Goal: Task Accomplishment & Management: Manage account settings

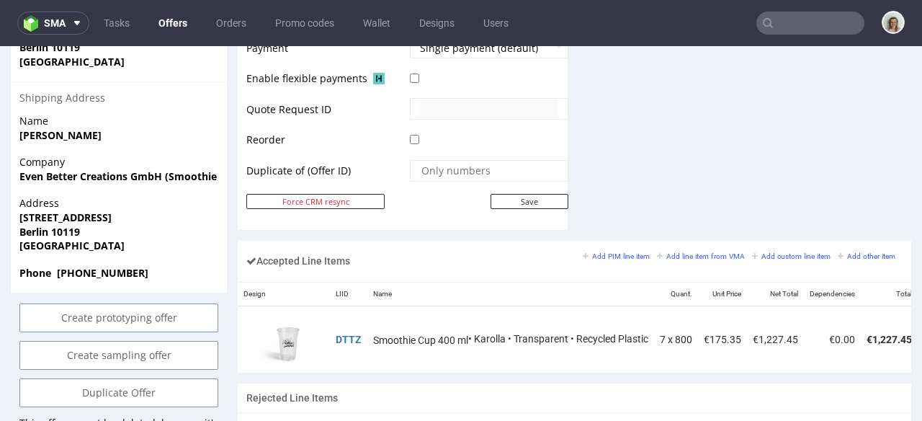
scroll to position [0, 134]
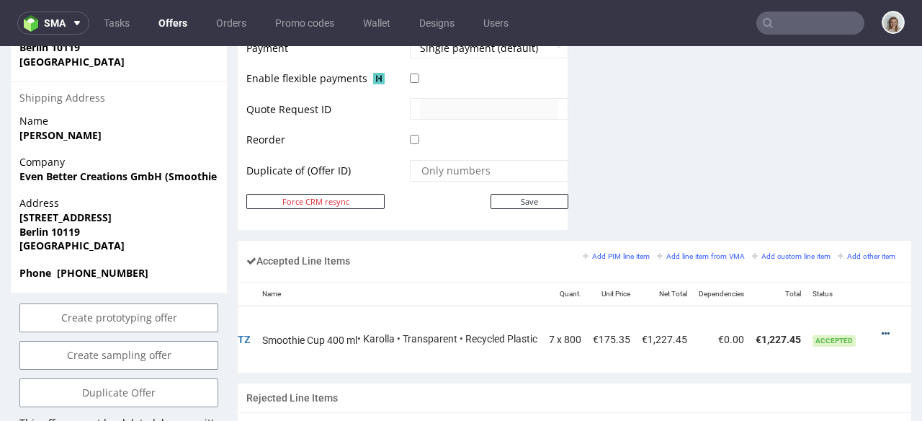
click at [882, 328] on icon at bounding box center [886, 333] width 8 height 10
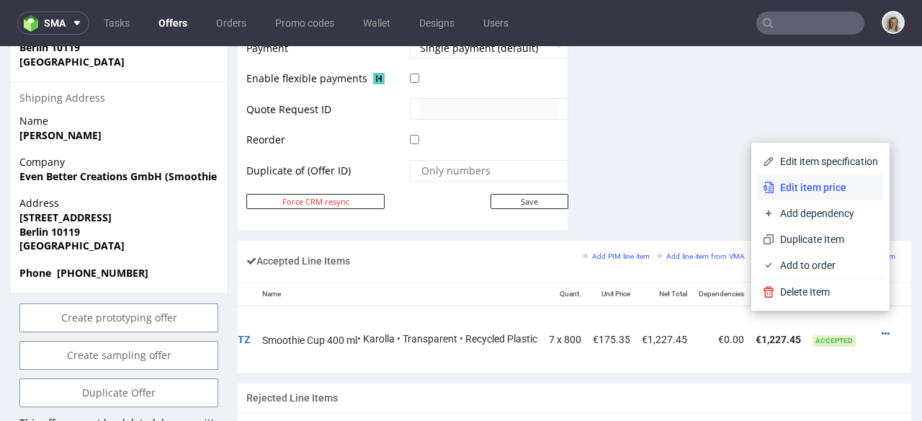
click at [808, 191] on span "Edit item price" at bounding box center [826, 187] width 104 height 14
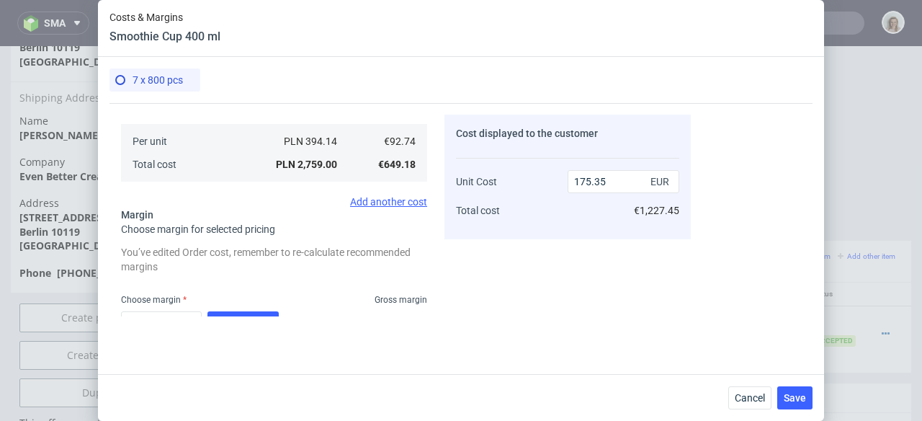
scroll to position [86, 0]
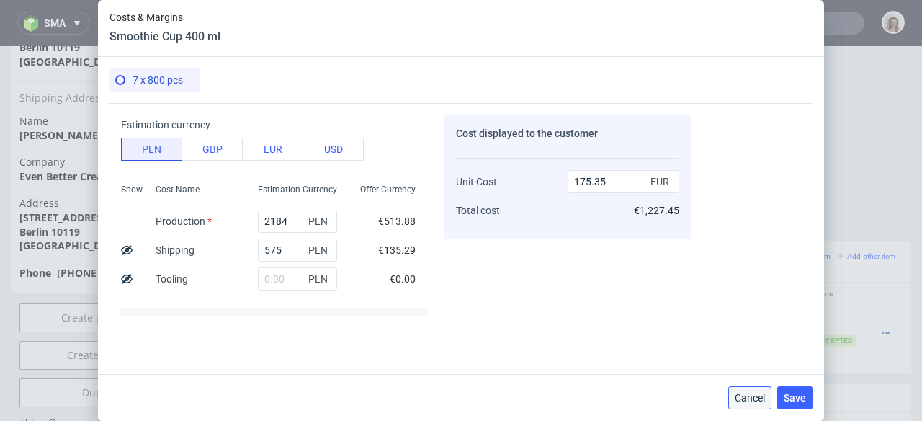
click at [755, 388] on button "Cancel" at bounding box center [749, 397] width 43 height 23
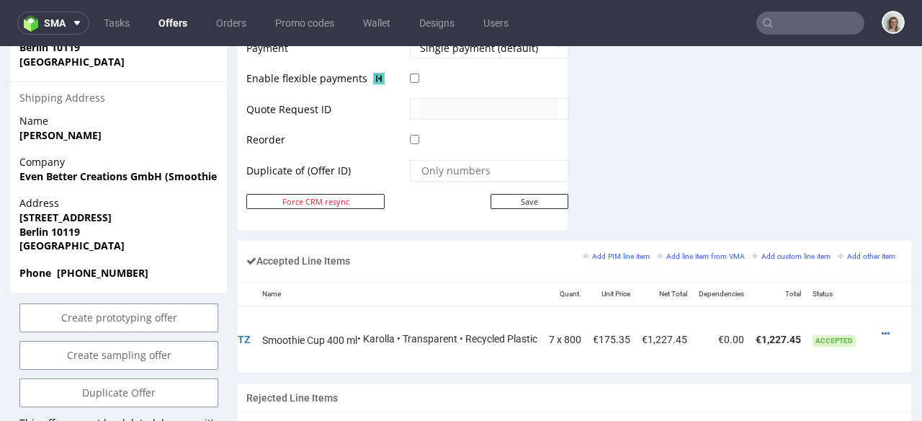
click at [795, 18] on input "text" at bounding box center [810, 23] width 108 height 23
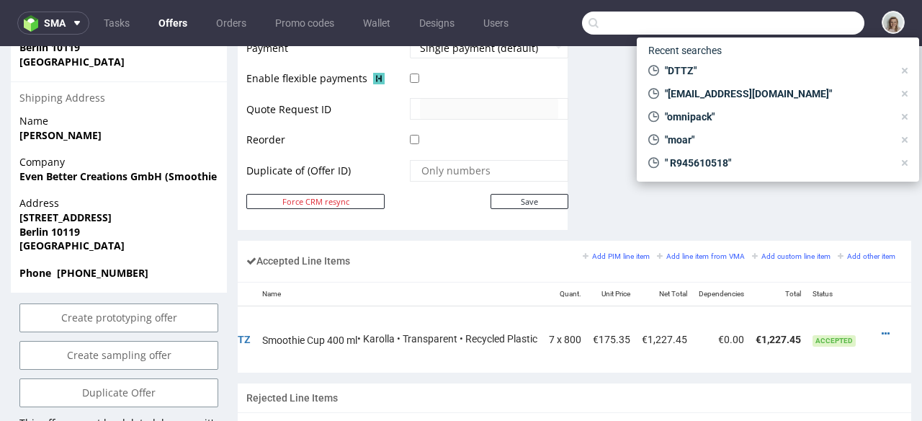
paste input "DPEH"
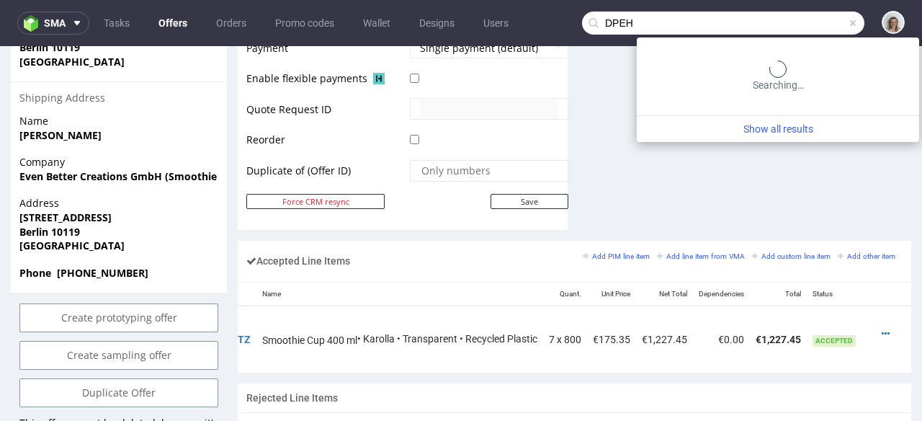
type input "DPEH"
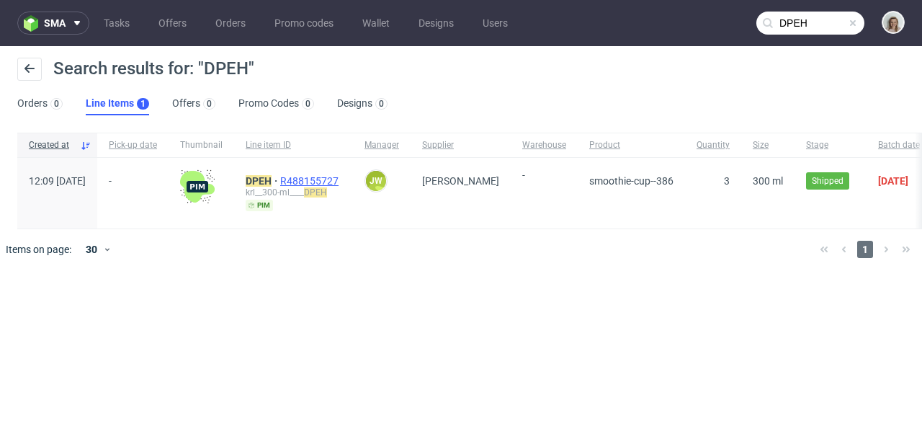
click at [341, 182] on span "R488155727" at bounding box center [310, 181] width 61 height 12
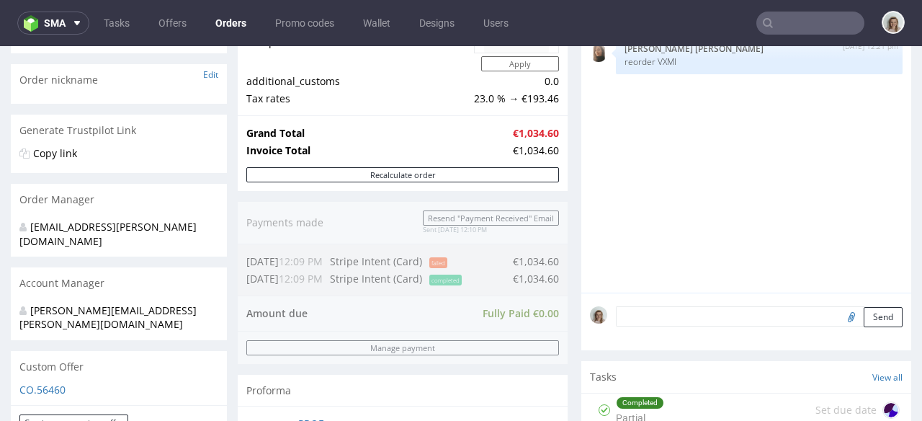
scroll to position [366, 0]
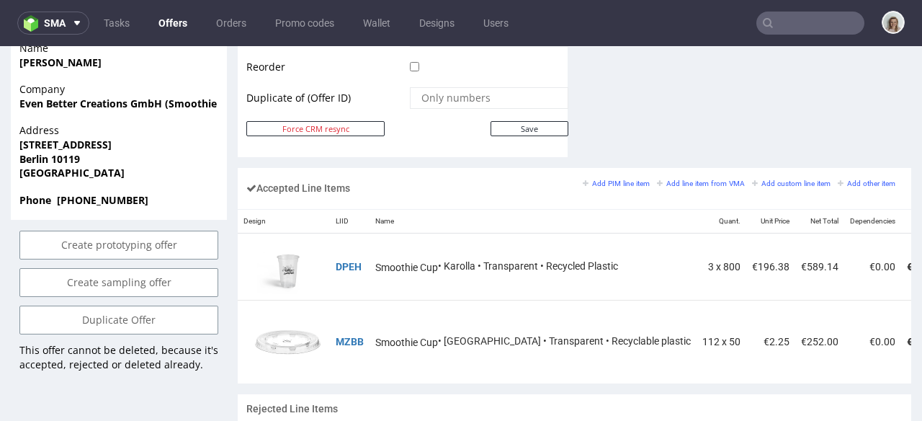
scroll to position [0, 104]
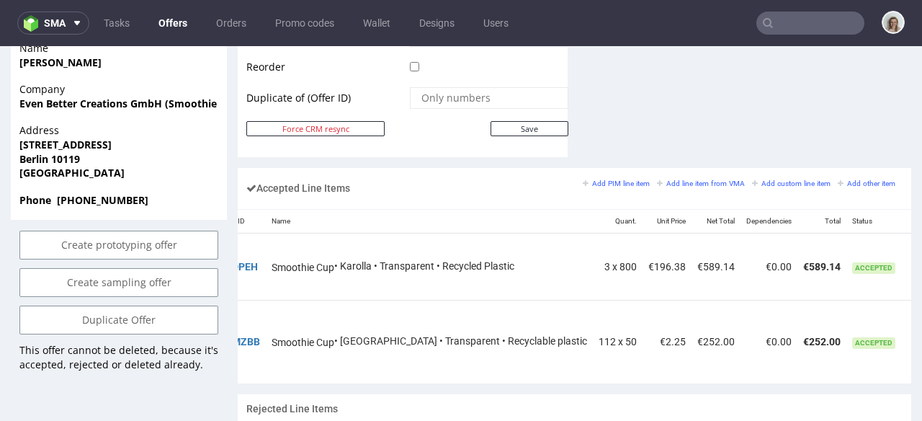
click at [921, 256] on icon at bounding box center [925, 261] width 8 height 10
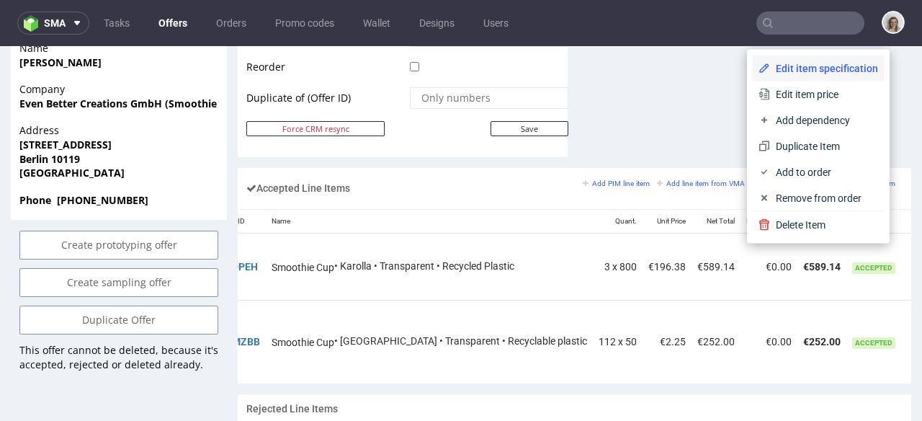
click at [797, 75] on li "Edit item specification" at bounding box center [818, 68] width 131 height 26
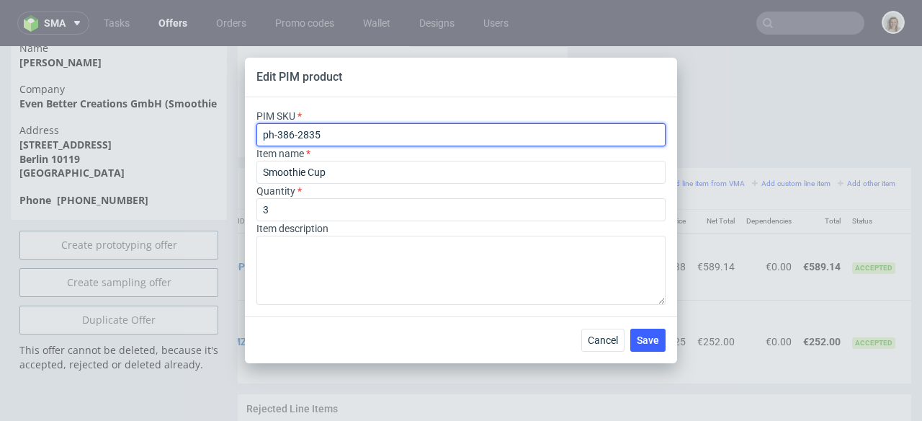
drag, startPoint x: 338, startPoint y: 133, endPoint x: 256, endPoint y: 130, distance: 81.4
click at [246, 131] on div "PIM SKU ph-386-2835 Item name Smoothie Cup Quantity 3 Item description" at bounding box center [461, 206] width 432 height 219
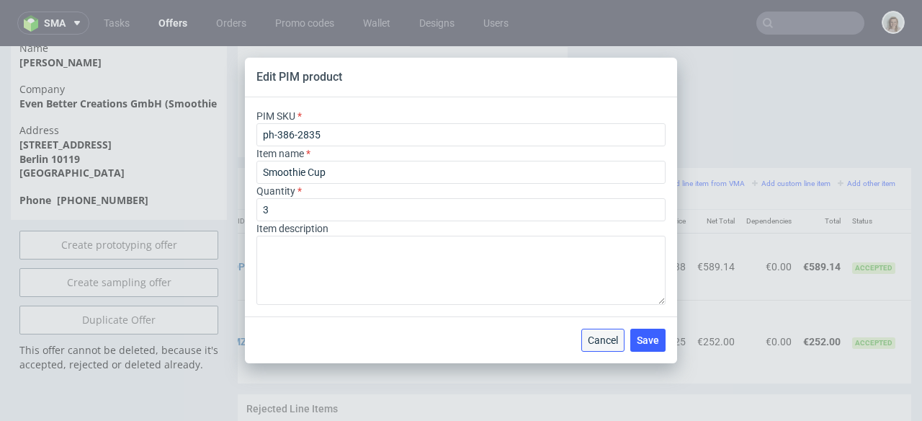
click at [594, 339] on span "Cancel" at bounding box center [603, 340] width 30 height 10
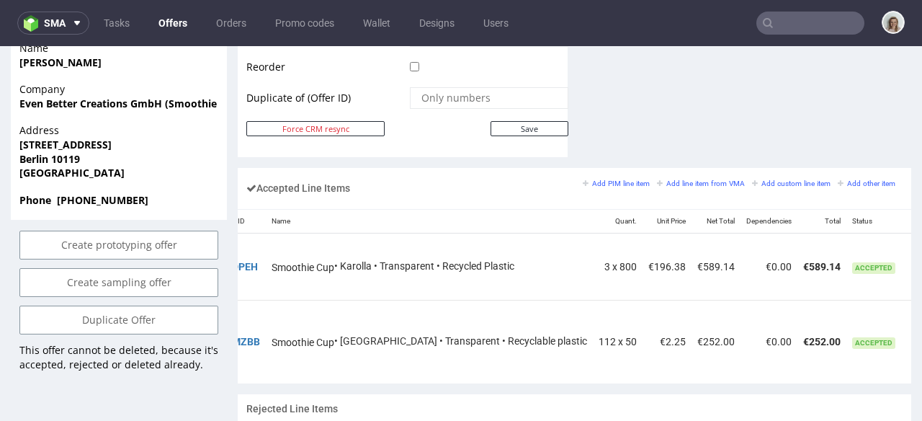
click at [921, 256] on icon at bounding box center [925, 261] width 8 height 10
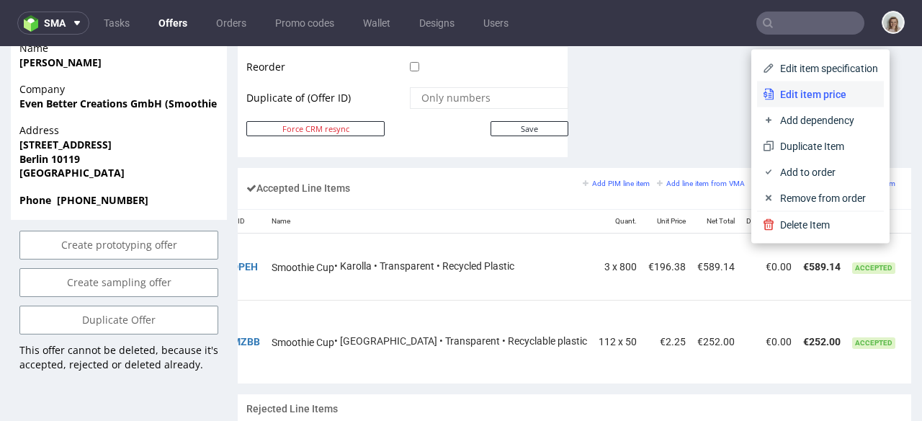
click at [784, 94] on span "Edit item price" at bounding box center [826, 94] width 104 height 14
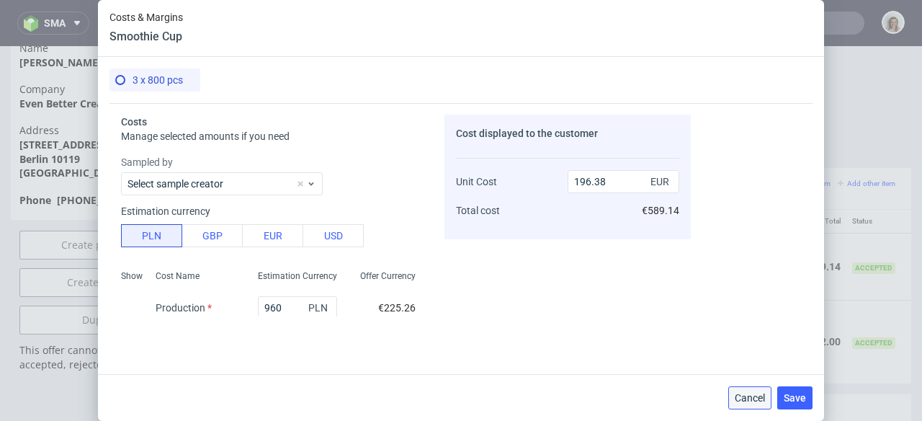
click at [765, 393] on button "Cancel" at bounding box center [749, 397] width 43 height 23
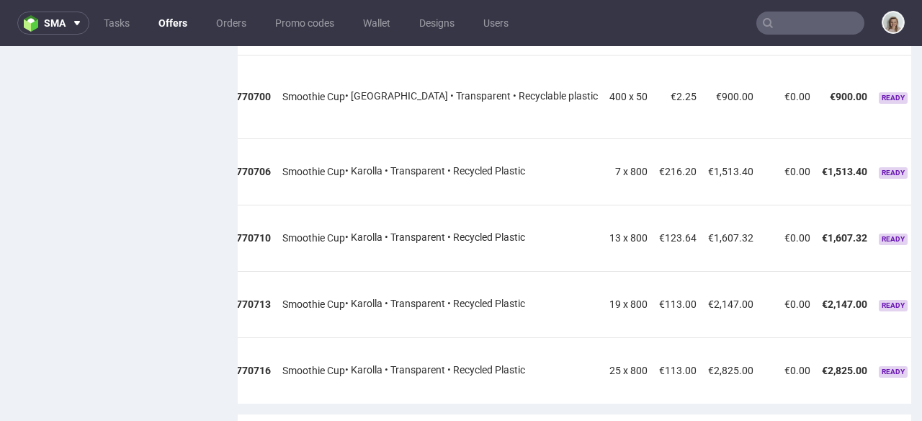
scroll to position [0, 113]
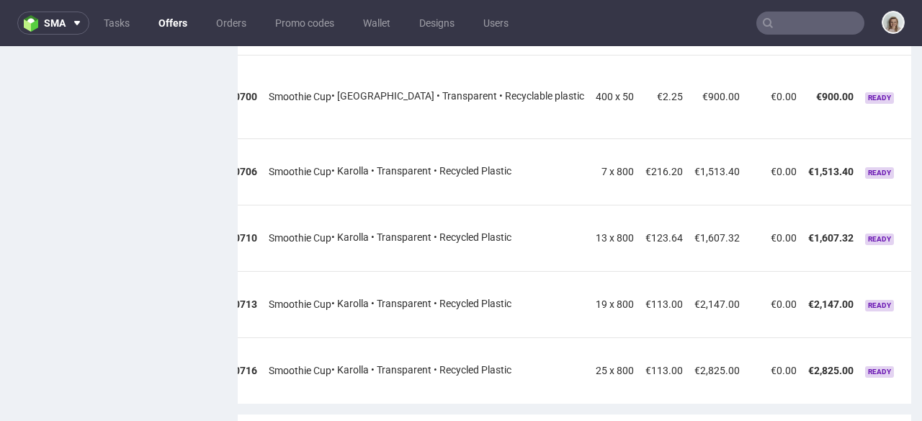
click at [920, 161] on icon at bounding box center [924, 166] width 8 height 10
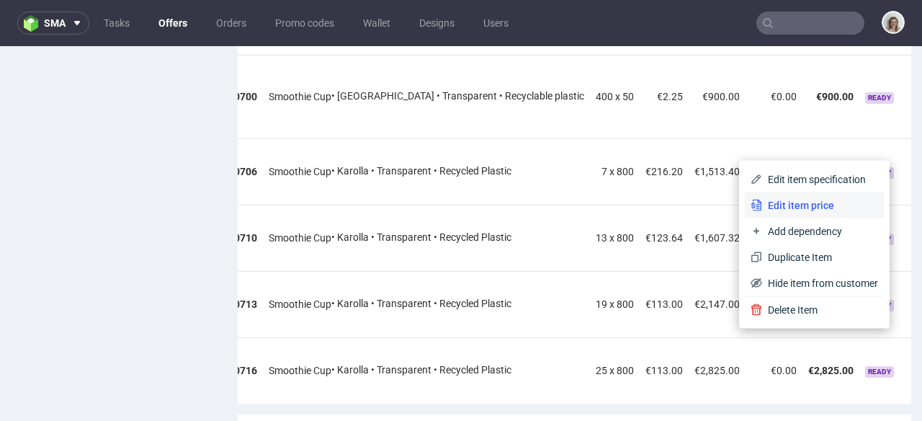
click at [801, 200] on span "Edit item price" at bounding box center [820, 205] width 116 height 14
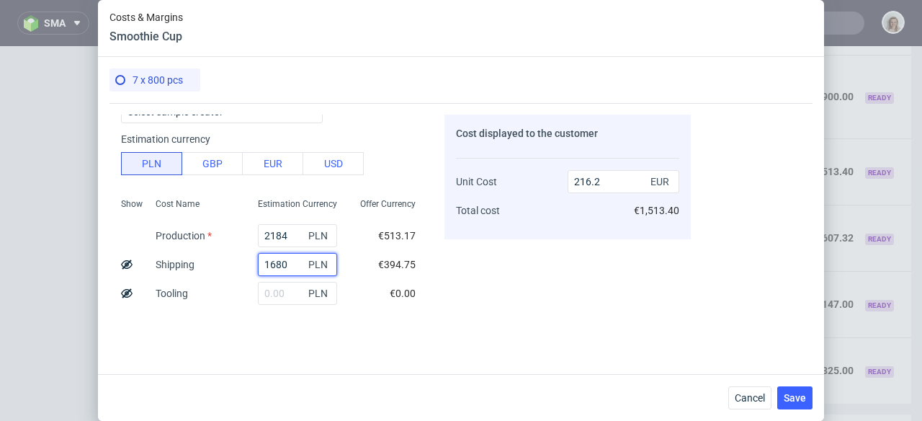
scroll to position [78, 0]
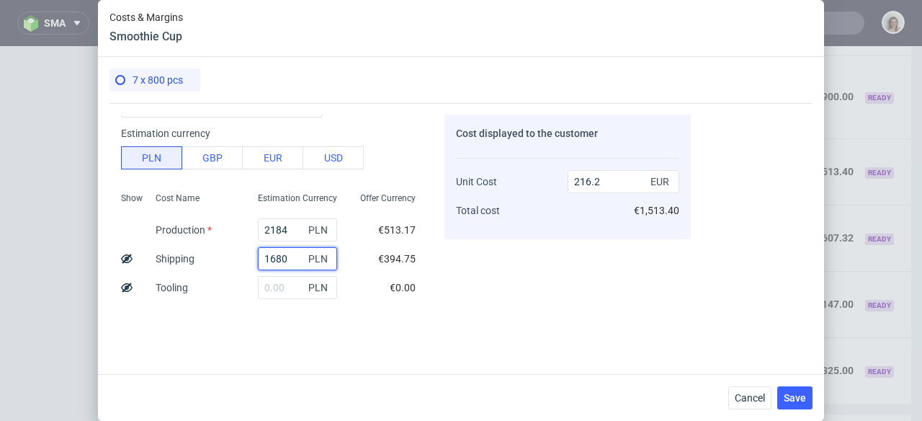
drag, startPoint x: 266, startPoint y: 310, endPoint x: 238, endPoint y: 259, distance: 57.7
click at [246, 259] on div "1680 PLN" at bounding box center [297, 258] width 102 height 29
paste input "638,31"
type input "638.31"
type input "157.92"
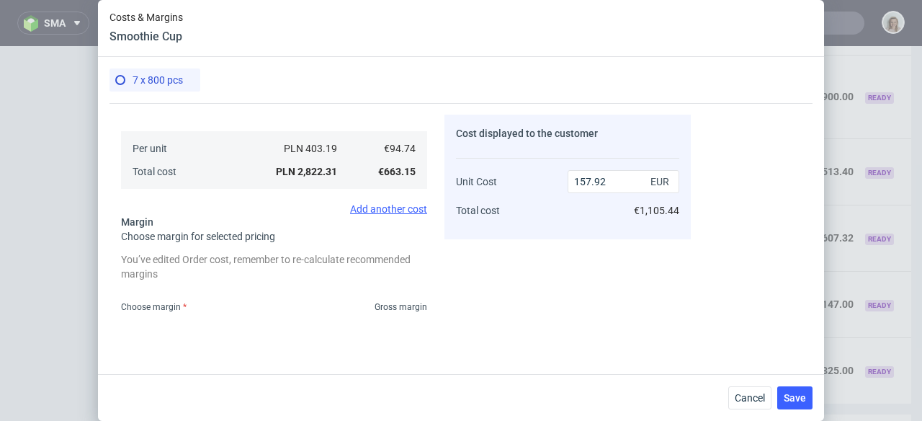
scroll to position [366, 0]
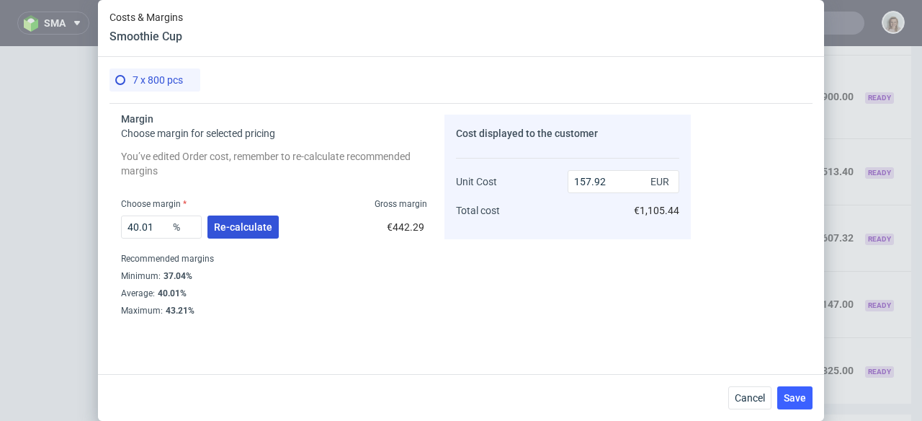
type input "638.31"
click at [233, 224] on span "Re-calculate" at bounding box center [243, 227] width 58 height 10
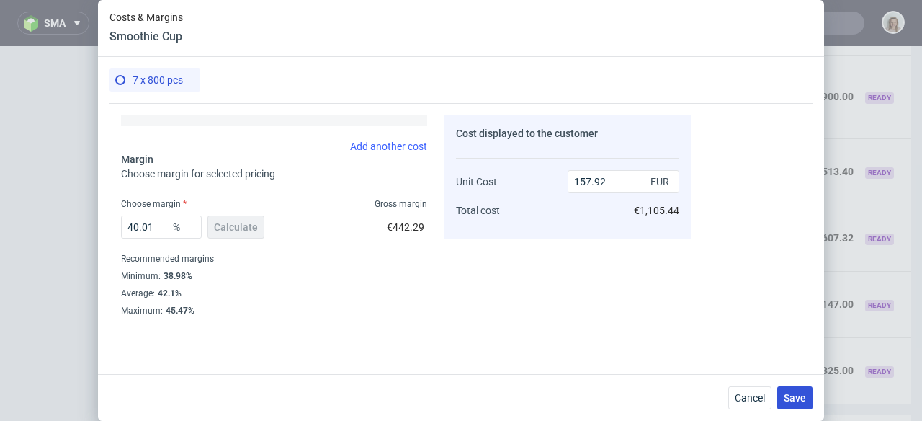
click at [805, 396] on span "Save" at bounding box center [795, 398] width 22 height 10
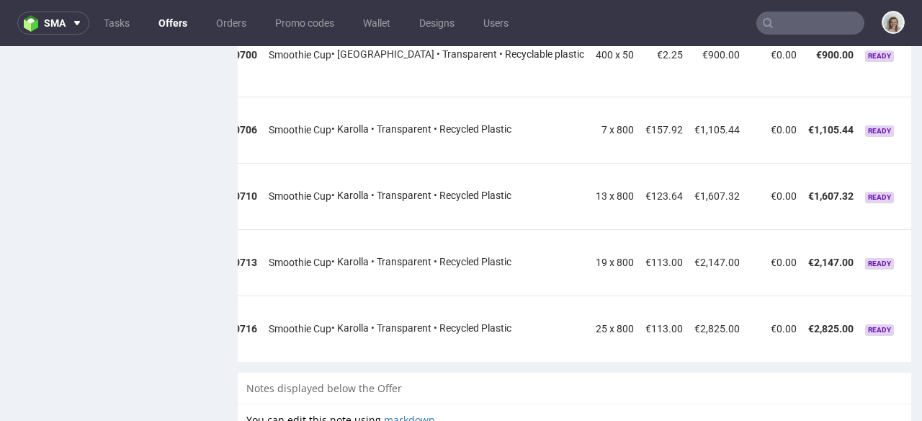
scroll to position [1486, 0]
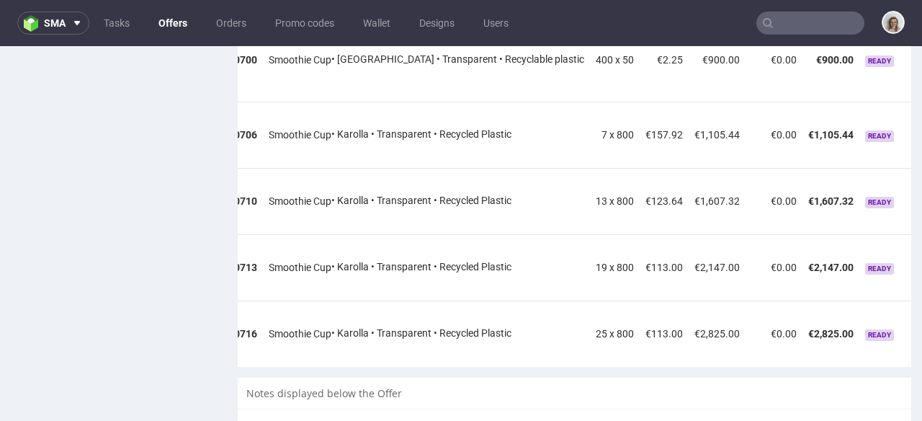
click at [920, 124] on icon at bounding box center [924, 129] width 8 height 10
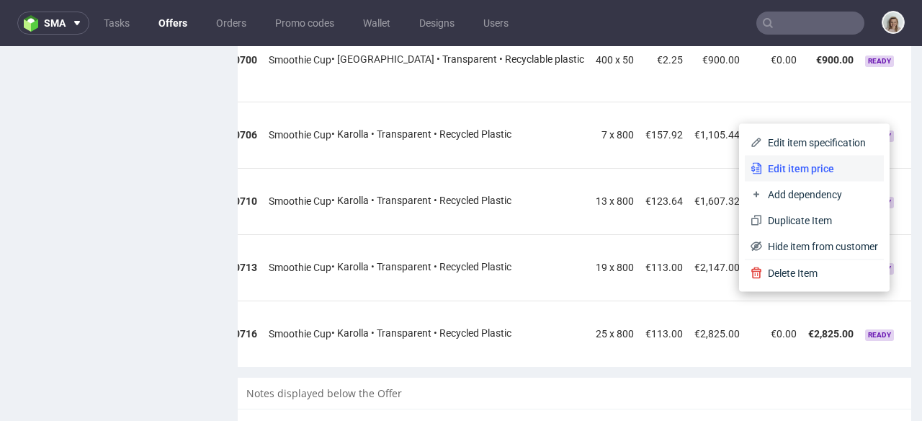
click at [841, 156] on li "Edit item price" at bounding box center [814, 169] width 139 height 26
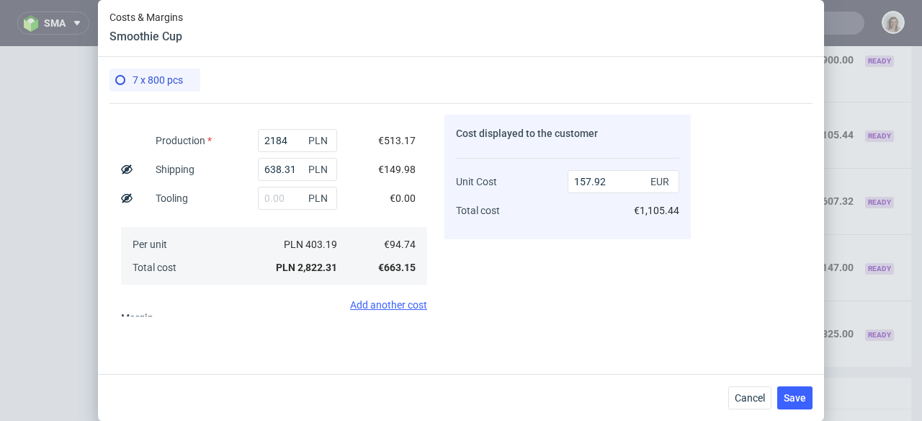
scroll to position [296, 0]
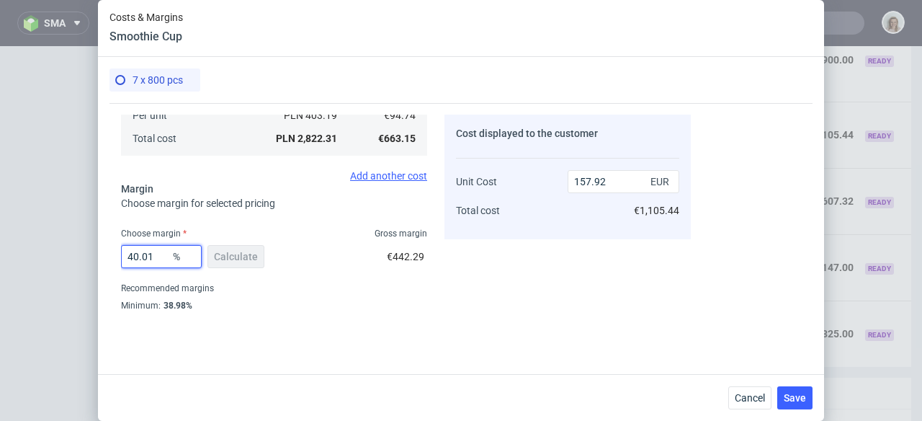
drag, startPoint x: 161, startPoint y: 254, endPoint x: 133, endPoint y: 252, distance: 27.5
click at [133, 252] on input "40.01" at bounding box center [161, 256] width 81 height 23
type input "47"
type input "178.75"
type input "47"
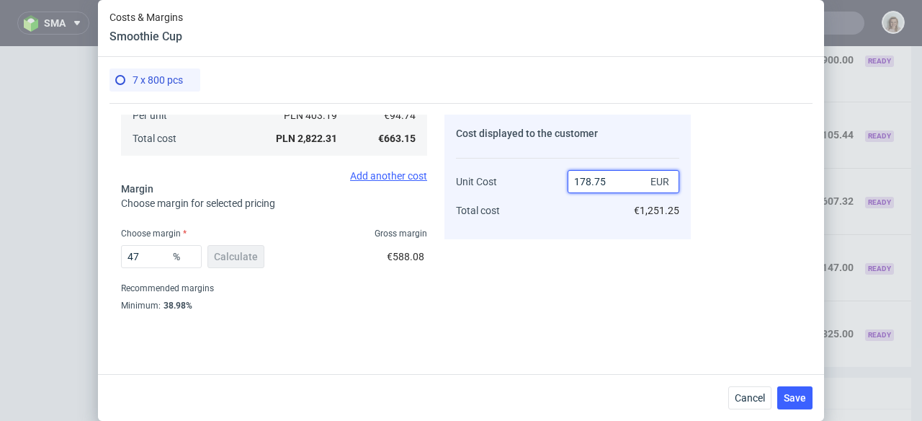
click at [589, 179] on input "178.75" at bounding box center [624, 181] width 112 height 23
type input "17.75"
type input "-433.74647887323937"
type input "175.75"
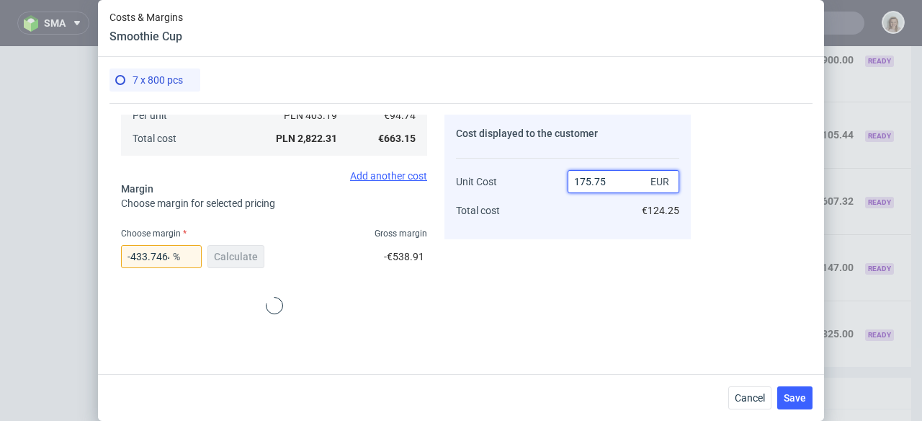
type input "46.09388335704126"
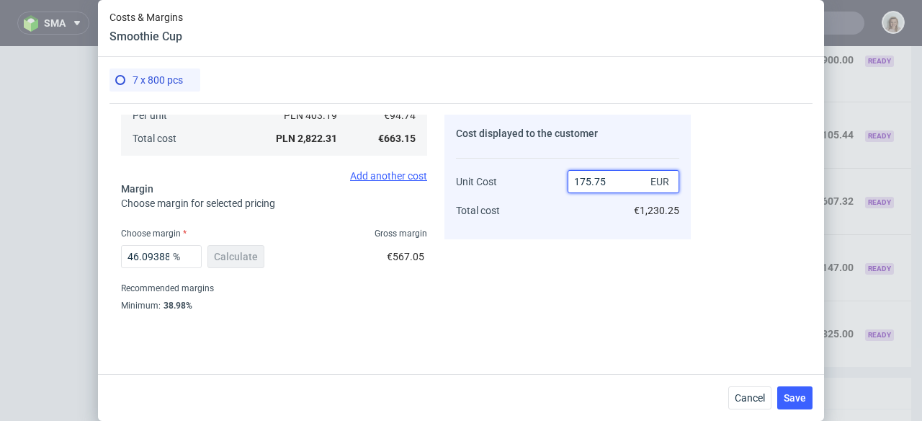
click at [601, 179] on input "175.75" at bounding box center [624, 181] width 112 height 23
type input "175.35"
type input "45.970915312232684"
type input "175.35"
click at [295, 249] on div "45.970915312232684 % Calculate €564.25" at bounding box center [274, 259] width 306 height 40
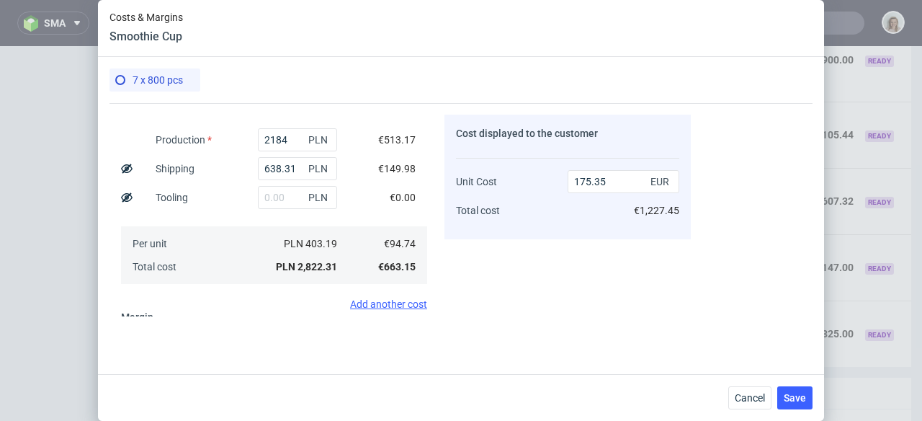
scroll to position [158, 0]
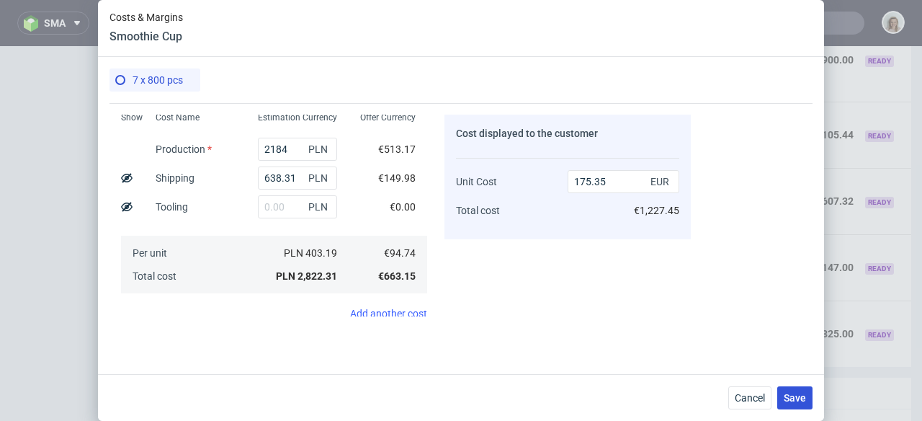
click at [785, 400] on span "Save" at bounding box center [795, 398] width 22 height 10
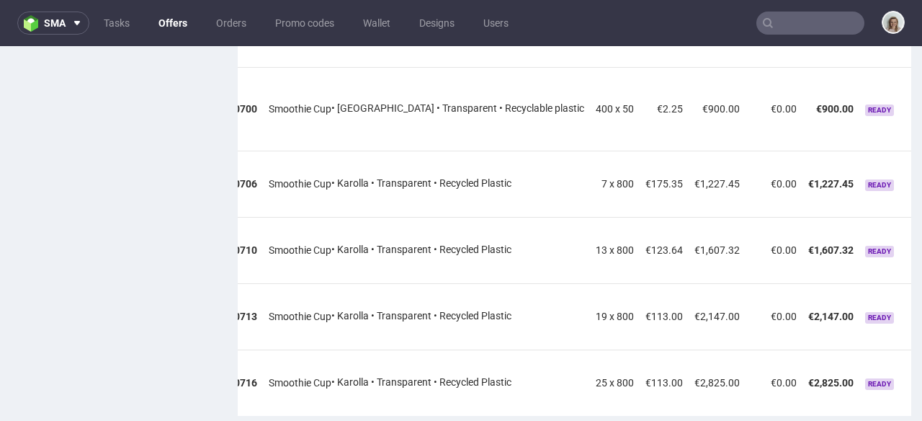
scroll to position [1404, 0]
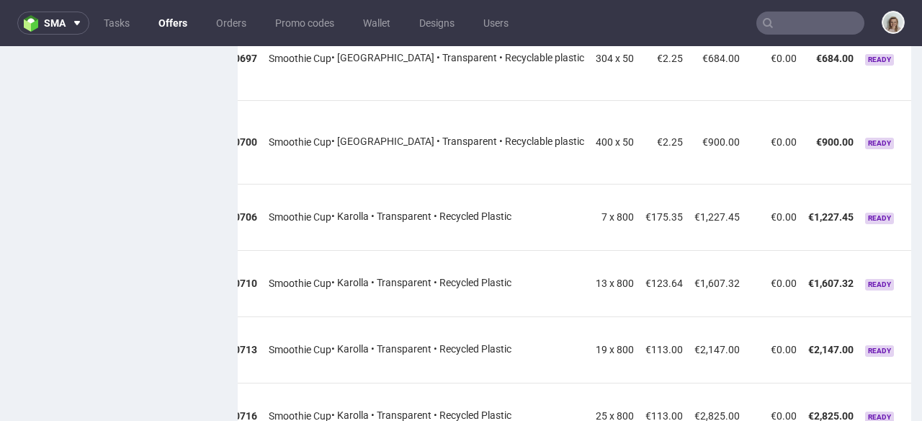
click at [920, 272] on icon at bounding box center [924, 277] width 8 height 10
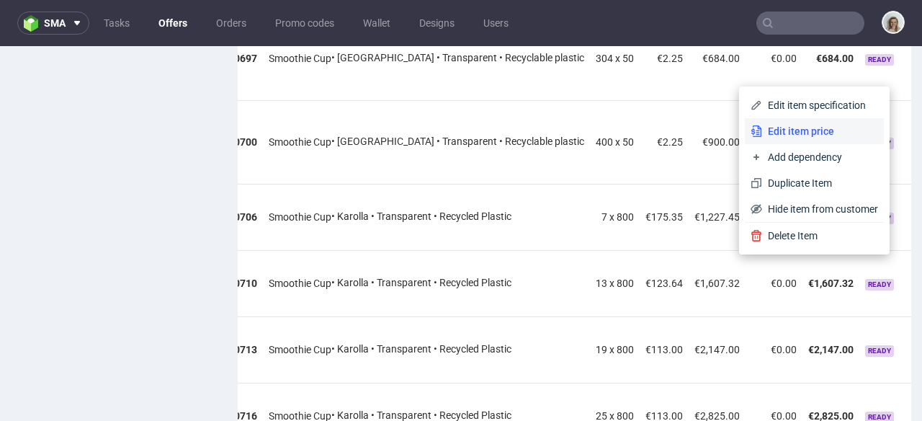
click at [807, 131] on span "Edit item price" at bounding box center [820, 131] width 116 height 14
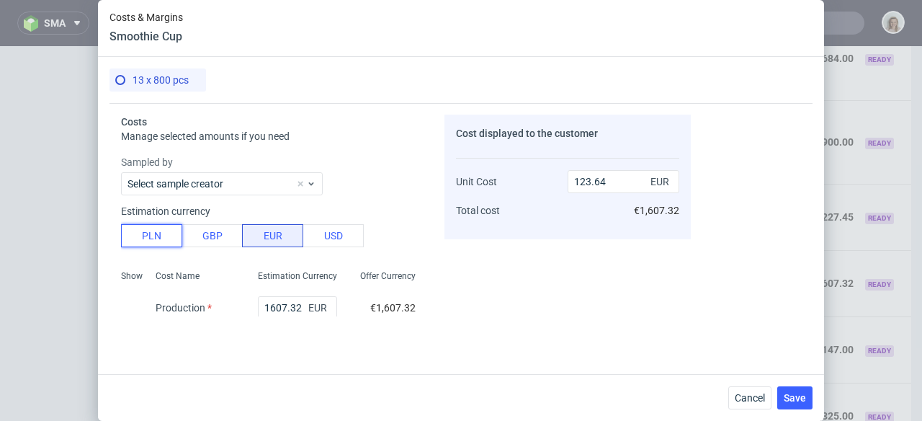
click at [150, 244] on button "PLN" at bounding box center [151, 235] width 61 height 23
type input "29.05"
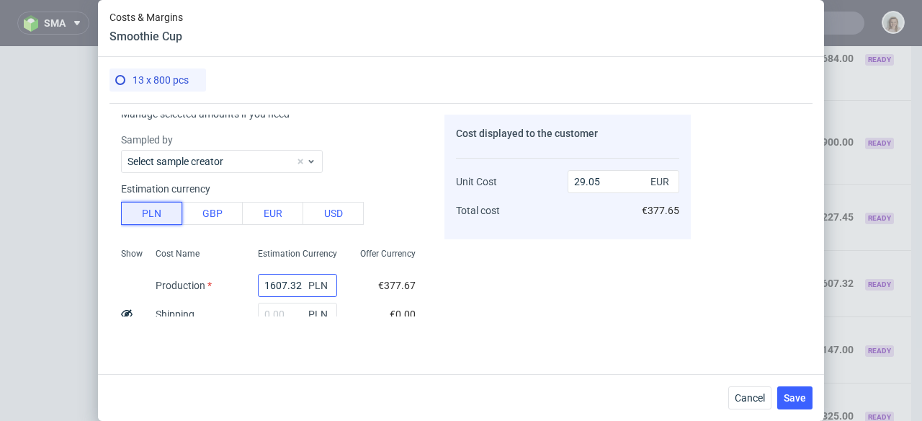
scroll to position [150, 0]
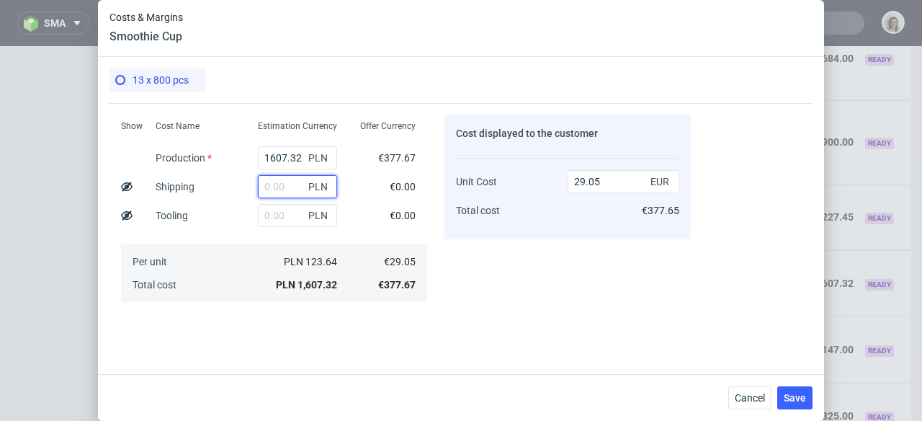
click at [272, 190] on input "text" at bounding box center [297, 186] width 79 height 23
paste input "638,31"
type input "638.31"
type input "40.59"
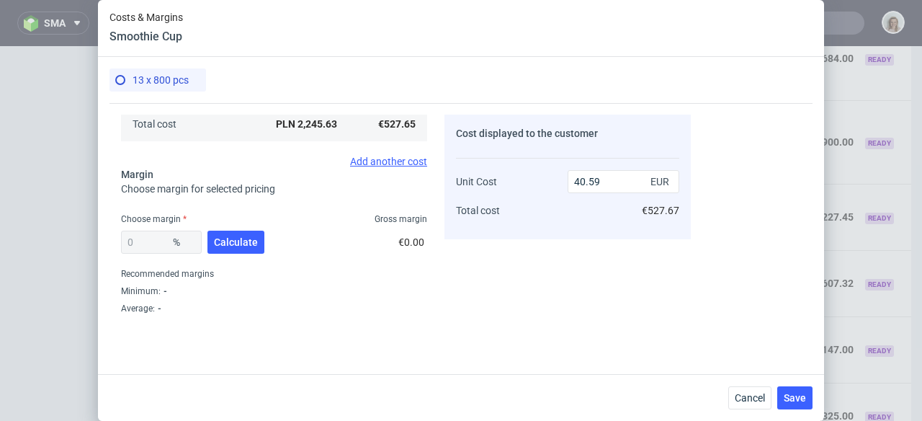
scroll to position [326, 0]
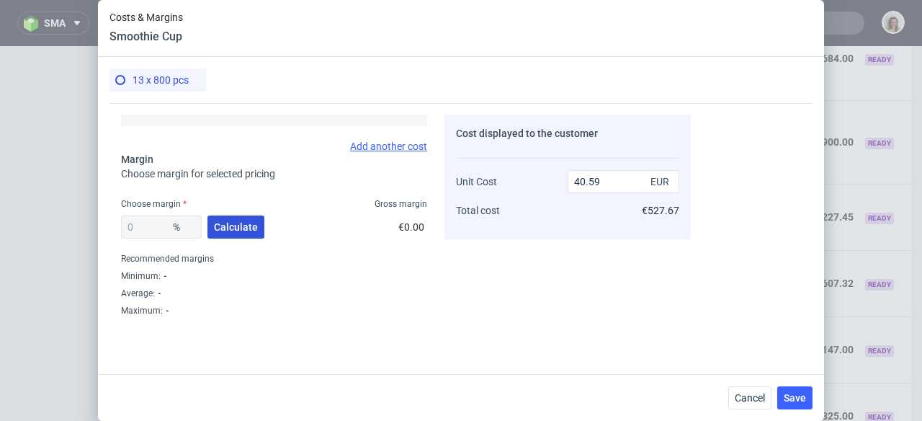
type input "638.31"
click at [255, 226] on span "Calculate" at bounding box center [236, 227] width 44 height 10
type input "43.62"
type input "71.99"
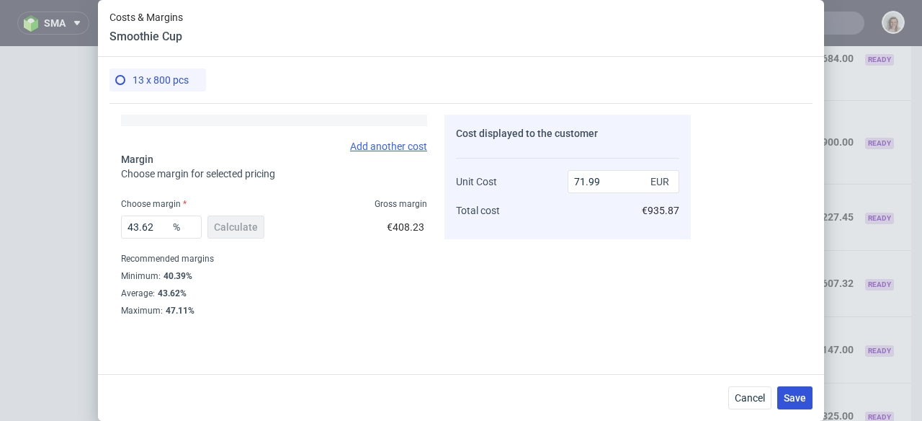
click at [807, 400] on button "Save" at bounding box center [794, 397] width 35 height 23
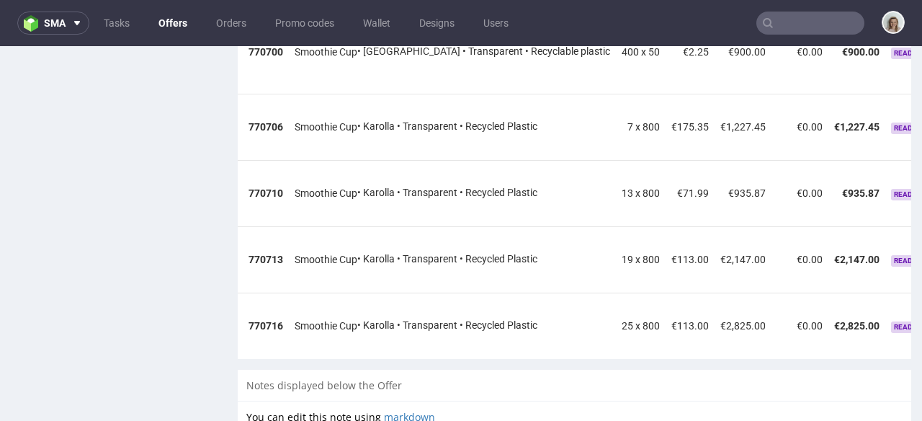
scroll to position [0, 113]
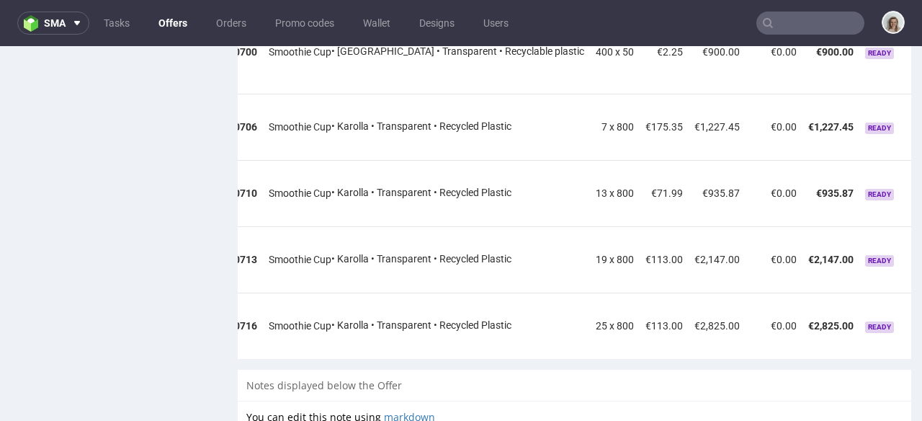
click at [920, 182] on icon at bounding box center [924, 187] width 8 height 10
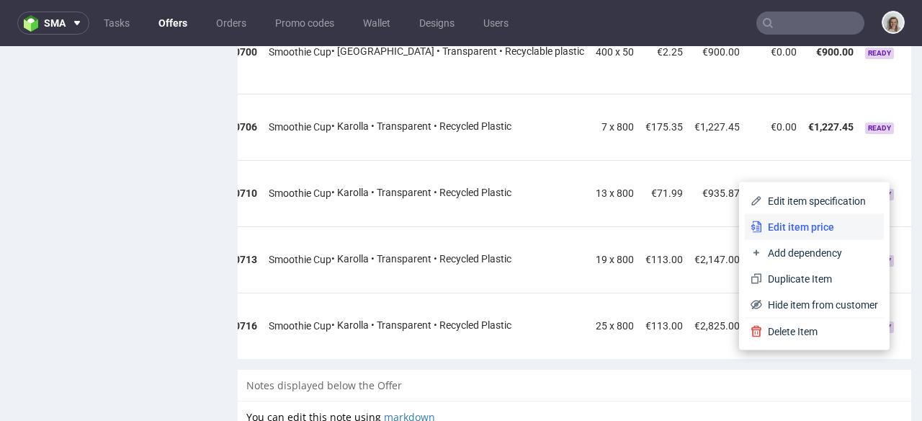
click at [773, 220] on span "Edit item price" at bounding box center [820, 227] width 116 height 14
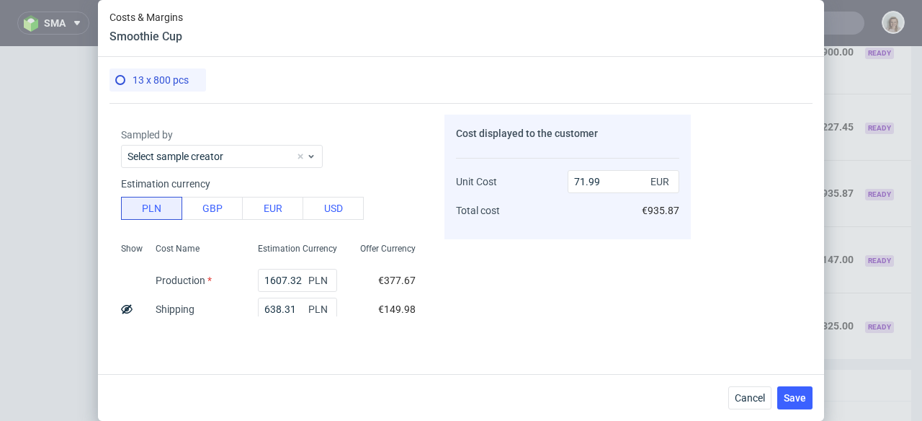
scroll to position [102, 0]
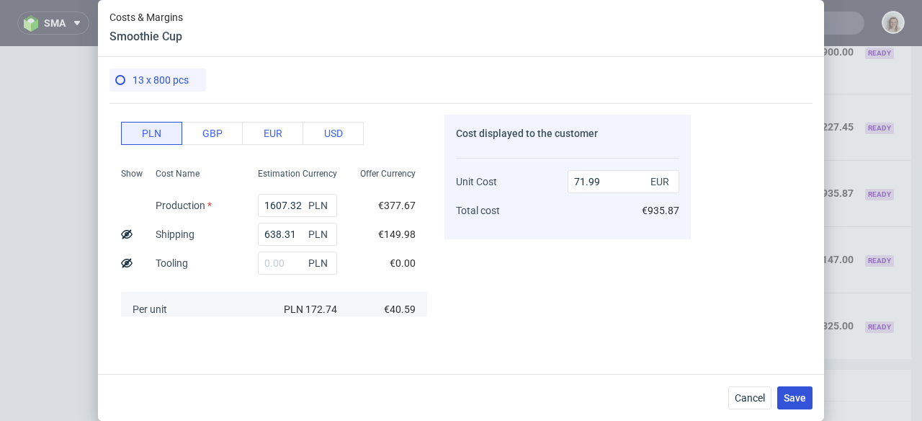
click at [800, 406] on button "Save" at bounding box center [794, 397] width 35 height 23
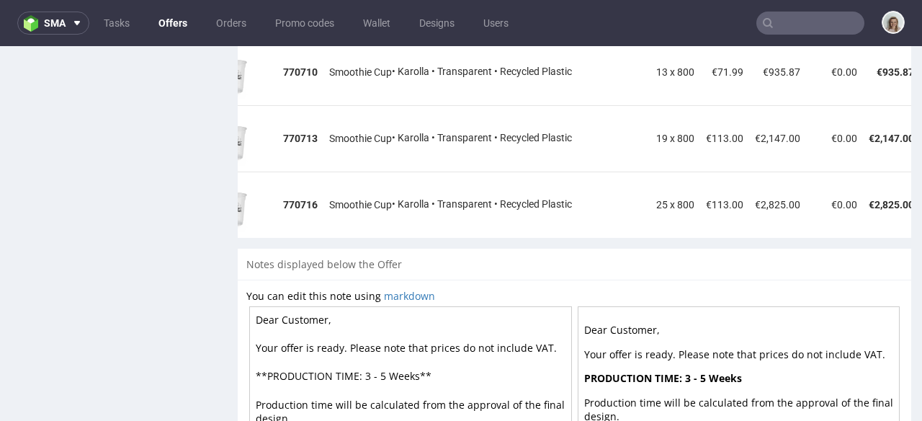
scroll to position [0, 113]
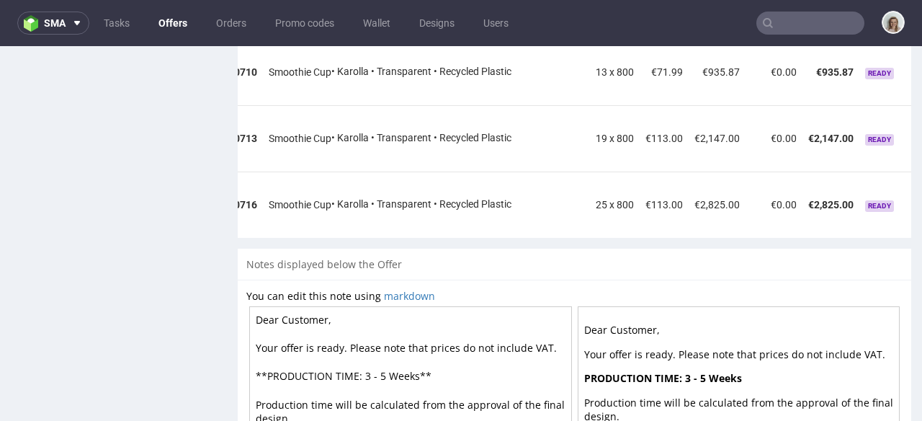
click at [920, 127] on icon at bounding box center [924, 132] width 8 height 10
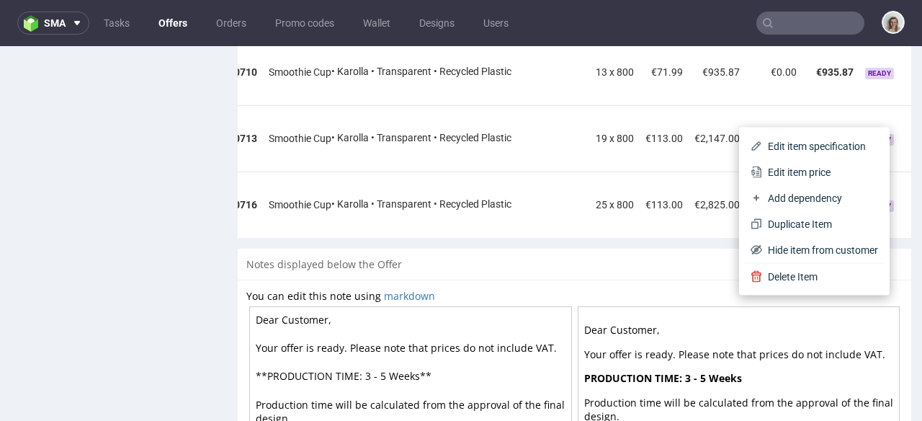
click at [822, 171] on span "Edit item price" at bounding box center [820, 172] width 116 height 14
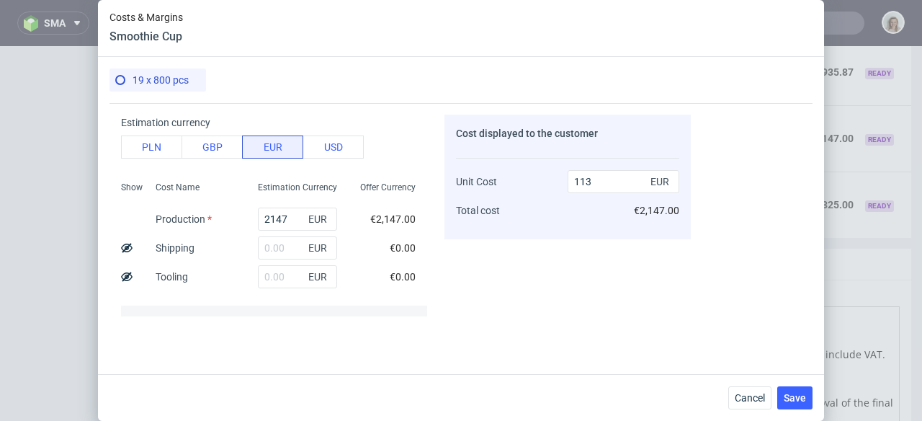
scroll to position [111, 0]
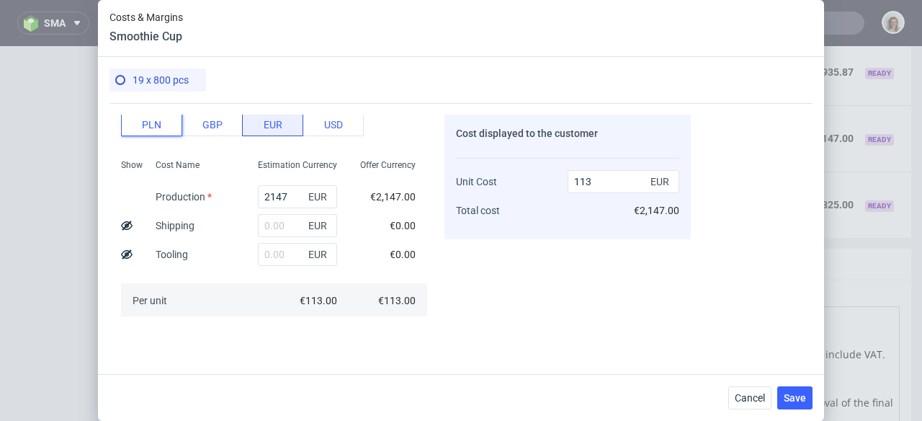
click at [158, 129] on button "PLN" at bounding box center [151, 124] width 61 height 23
type input "26.55"
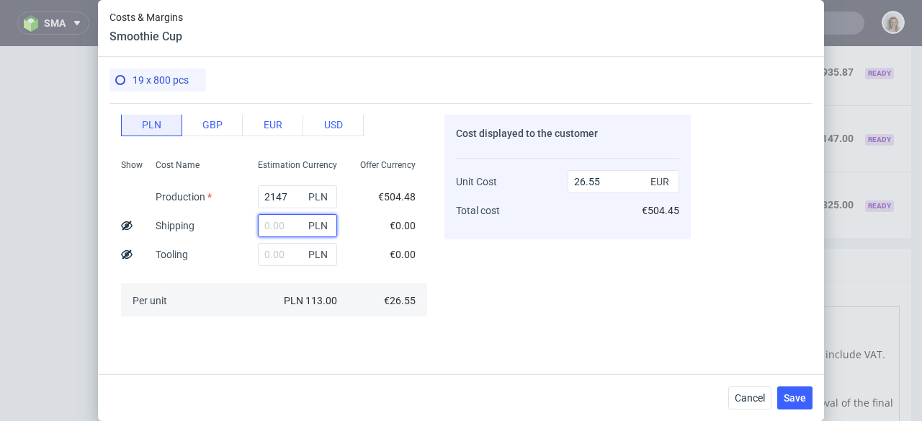
click at [270, 225] on input "text" at bounding box center [297, 225] width 79 height 23
paste input "936,19"
type input "936.19"
type input "38.13"
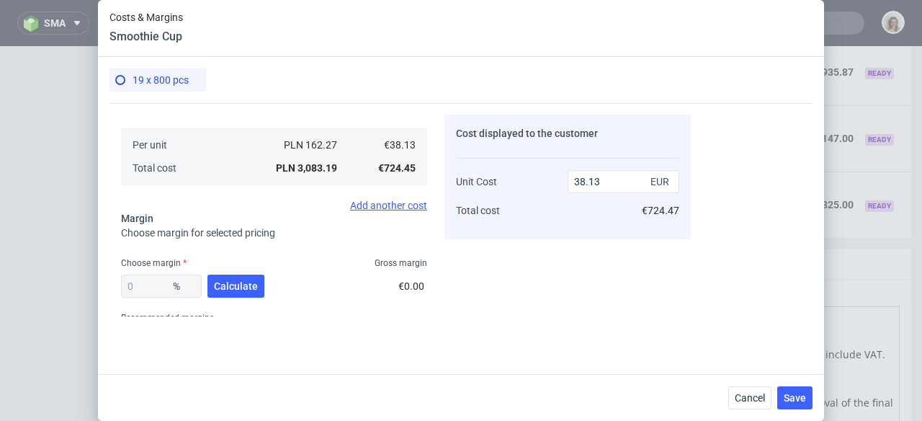
scroll to position [326, 0]
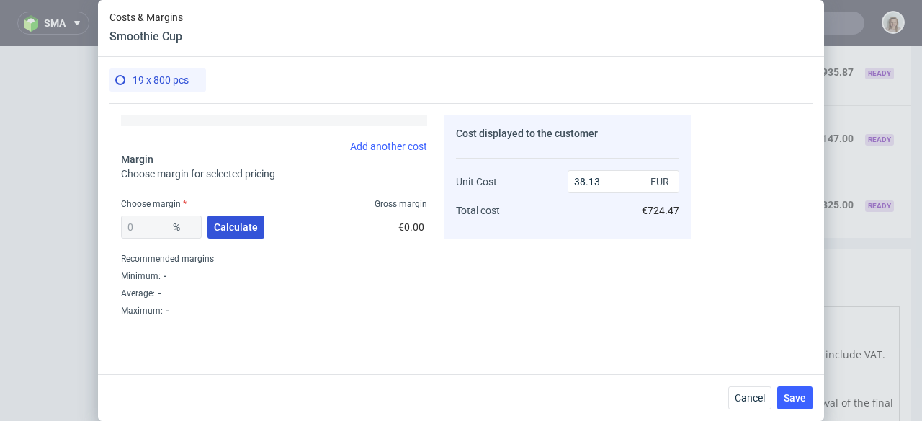
type input "936.19"
click at [242, 232] on span "Calculate" at bounding box center [236, 227] width 44 height 10
type input "41.51"
type input "65.19"
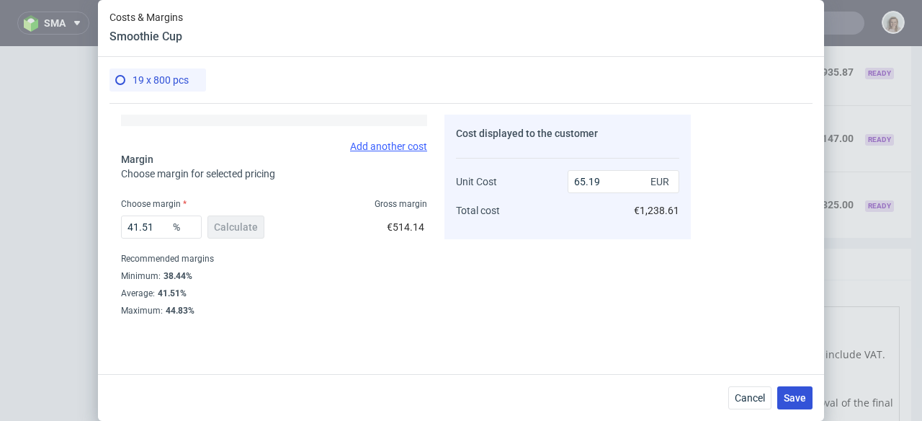
click at [782, 391] on button "Save" at bounding box center [794, 397] width 35 height 23
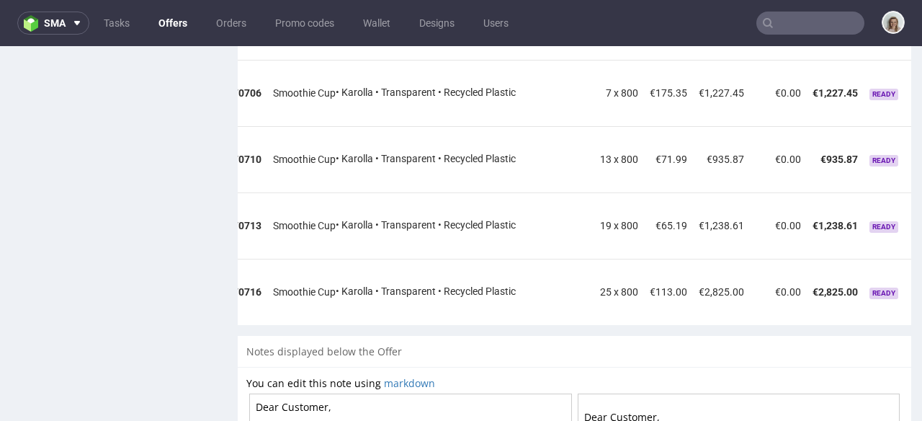
scroll to position [0, 109]
click at [921, 281] on icon at bounding box center [927, 286] width 8 height 10
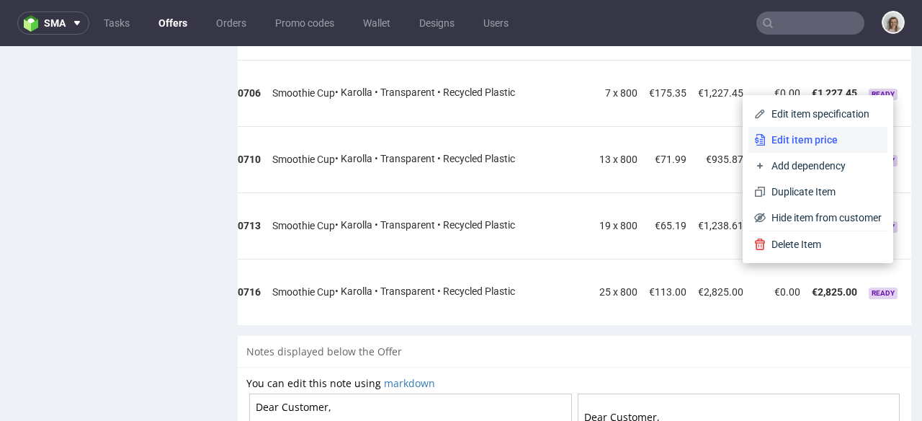
click at [804, 142] on span "Edit item price" at bounding box center [824, 140] width 116 height 14
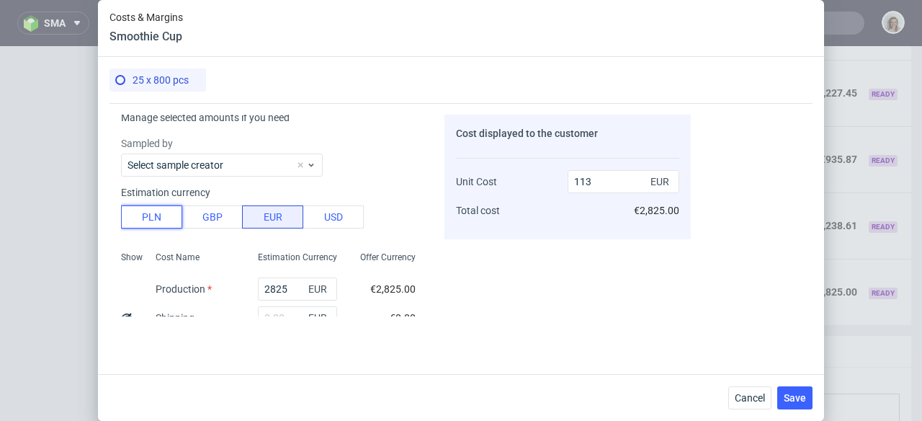
click at [153, 205] on button "PLN" at bounding box center [151, 216] width 61 height 23
type input "26.55"
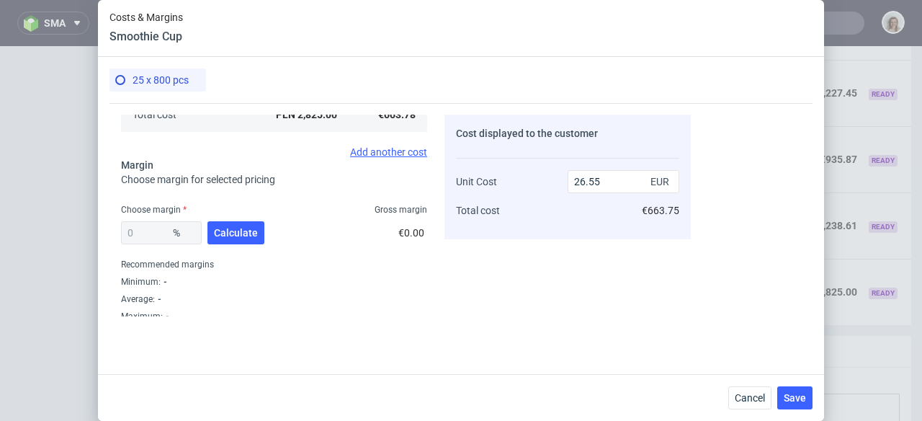
scroll to position [326, 0]
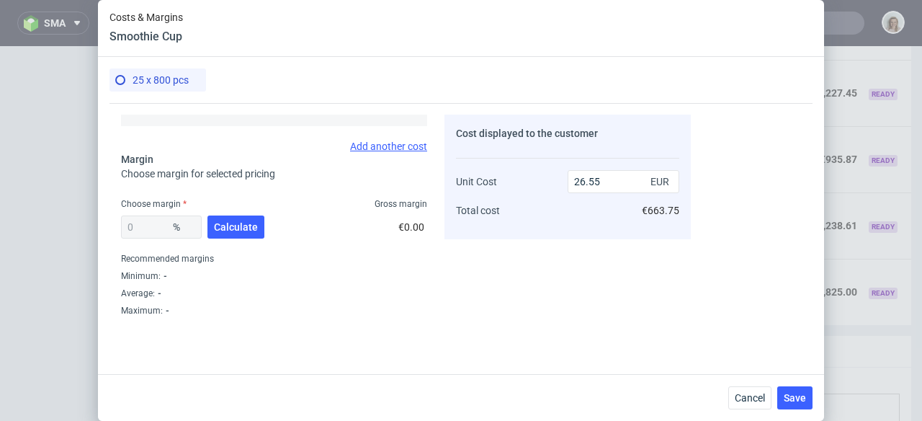
click at [159, 226] on div "0 %" at bounding box center [161, 226] width 81 height 23
click at [226, 223] on span "Calculate" at bounding box center [236, 227] width 44 height 10
type input "42.09"
type input "45.85"
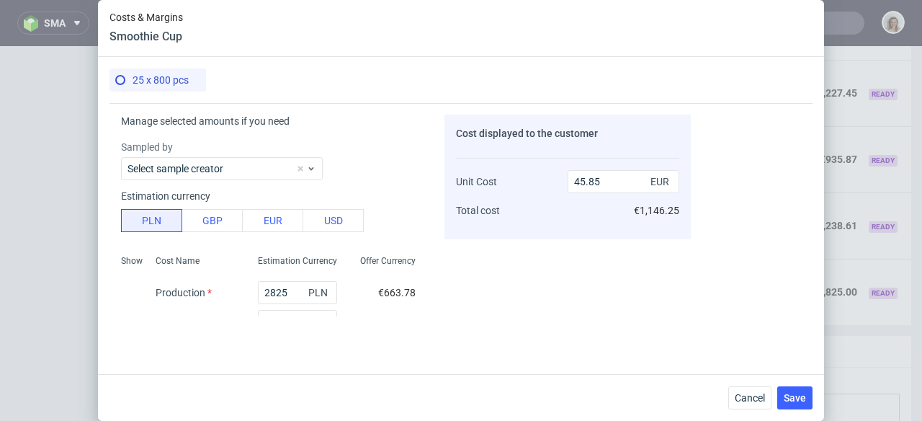
scroll to position [28, 0]
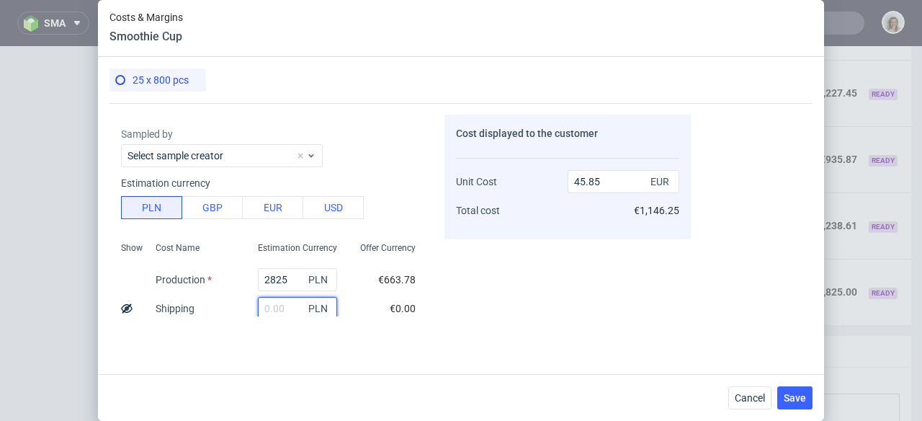
click at [269, 311] on input "text" at bounding box center [297, 308] width 79 height 23
paste input "936,19"
type input "936.19"
type input "61.04"
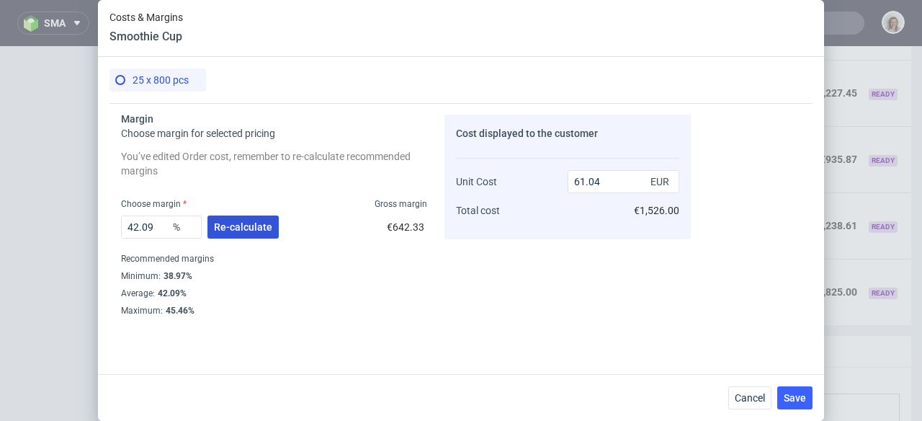
type input "936.19"
click at [246, 231] on span "Re-calculate" at bounding box center [243, 227] width 58 height 10
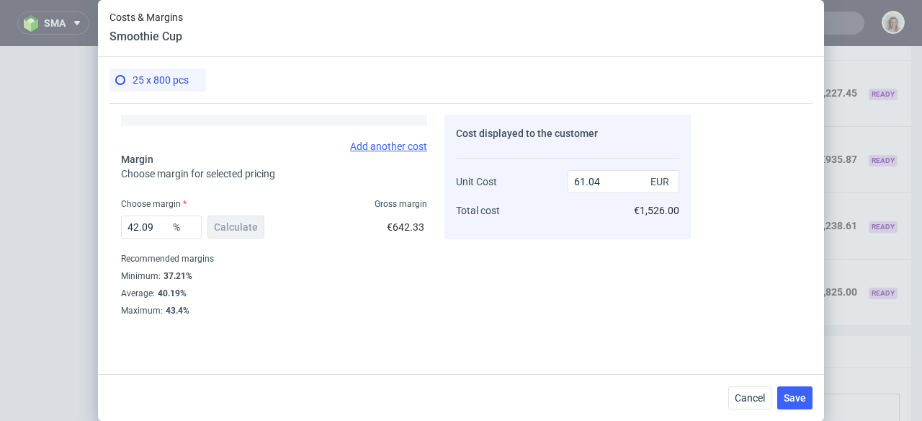
scroll to position [326, 0]
click at [805, 396] on span "Save" at bounding box center [795, 398] width 22 height 10
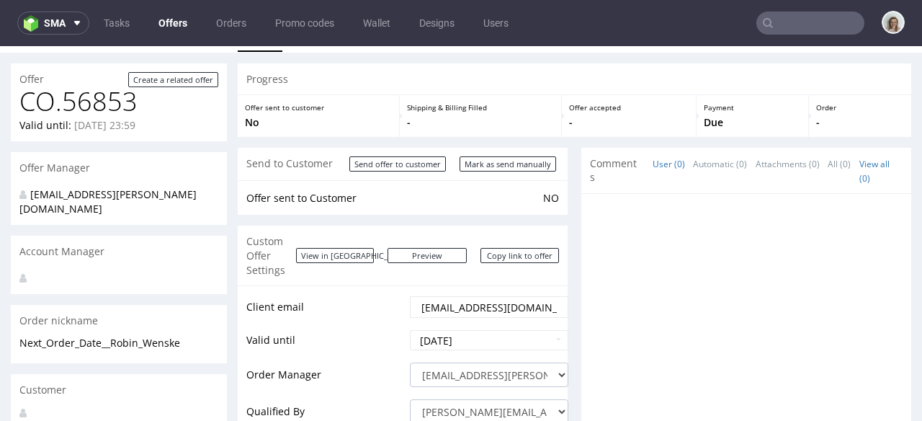
scroll to position [0, 0]
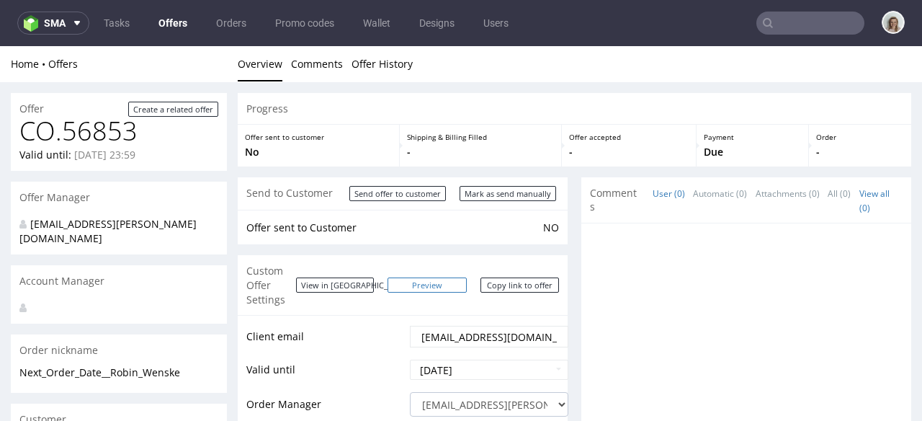
click at [430, 277] on link "Preview" at bounding box center [427, 284] width 79 height 15
click at [444, 279] on link "Preview" at bounding box center [427, 284] width 79 height 15
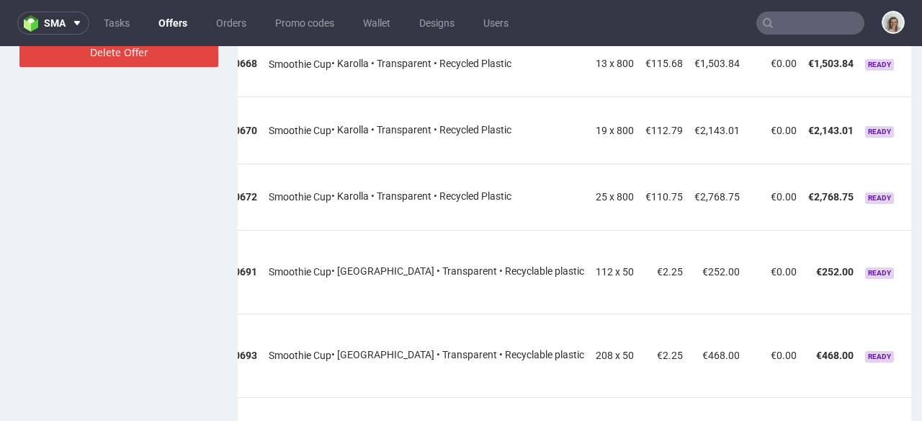
scroll to position [799, 0]
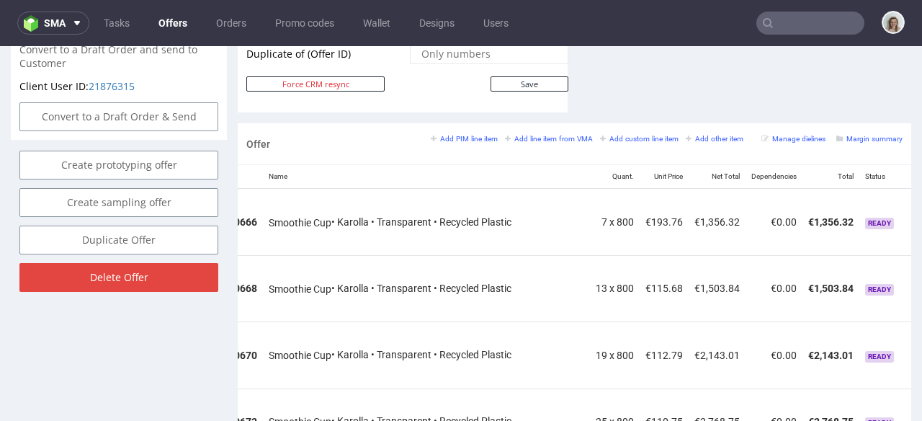
click at [920, 210] on div at bounding box center [927, 217] width 15 height 14
click at [920, 212] on icon at bounding box center [924, 217] width 8 height 10
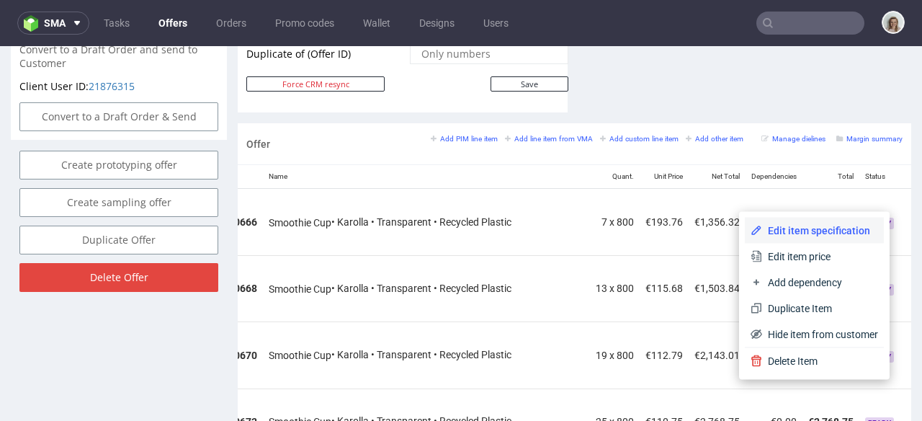
click at [814, 227] on span "Edit item specification" at bounding box center [820, 230] width 116 height 14
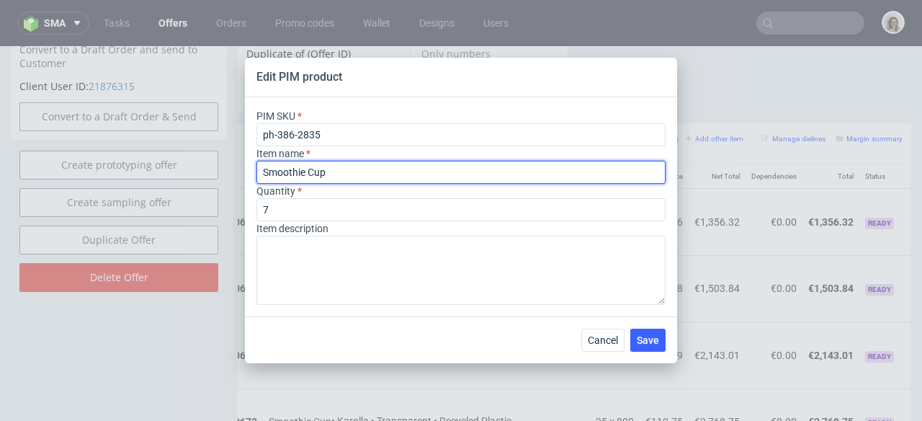
click at [366, 169] on input "Smoothie Cup" at bounding box center [460, 172] width 409 height 23
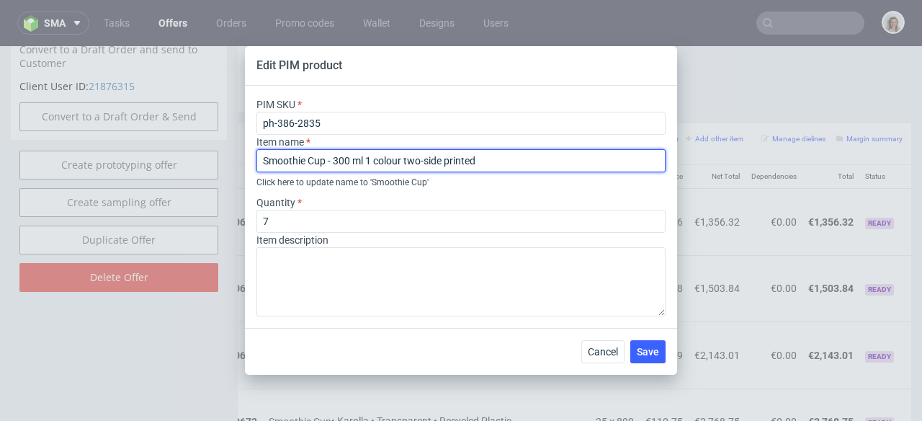
drag, startPoint x: 496, startPoint y: 157, endPoint x: 251, endPoint y: 158, distance: 244.9
click at [251, 158] on div "PIM SKU ph-386-2835 Item name Smoothie Cup - 300 ml 1 colour two-side printed C…" at bounding box center [461, 207] width 432 height 242
type input "Smoothie Cup - 300 ml 1 colour two-side printed"
click at [531, 159] on input "Smoothie Cup - 300 ml 1 colour two-side printed" at bounding box center [460, 160] width 409 height 23
drag, startPoint x: 514, startPoint y: 158, endPoint x: 280, endPoint y: 153, distance: 234.1
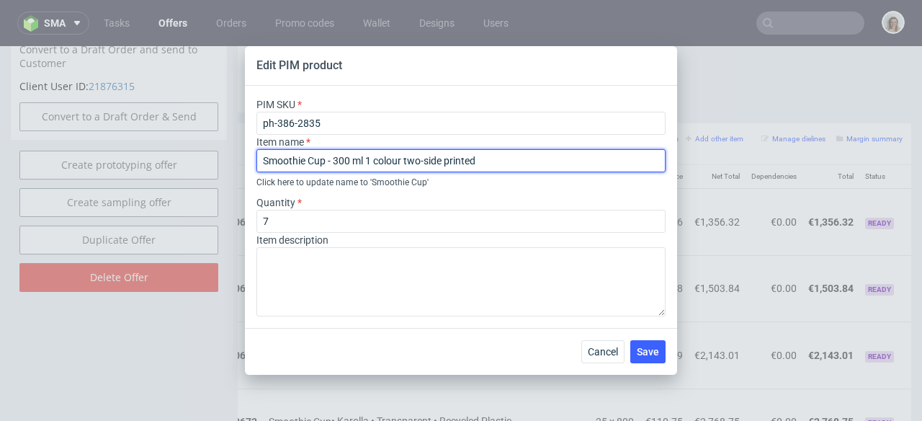
click at [261, 146] on div "Item name Smoothie Cup - 300 ml 1 colour two-side printed Click here to update …" at bounding box center [460, 162] width 409 height 55
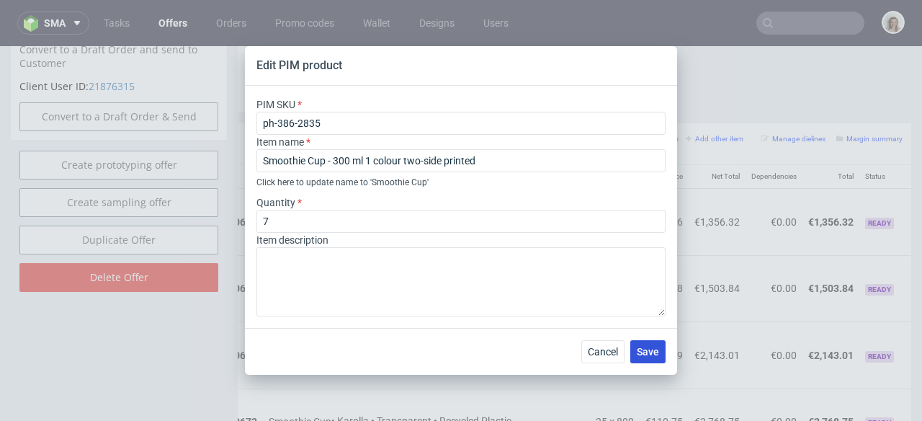
click at [650, 352] on span "Save" at bounding box center [648, 351] width 22 height 10
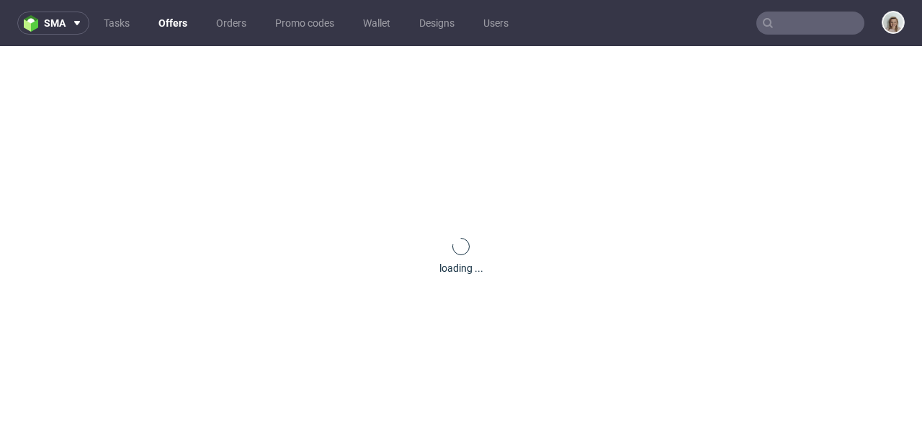
scroll to position [0, 0]
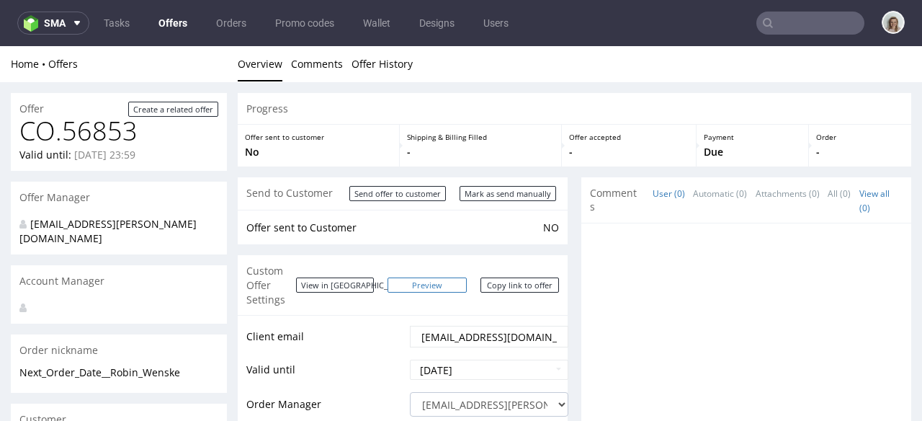
click at [442, 284] on link "Preview" at bounding box center [427, 284] width 79 height 15
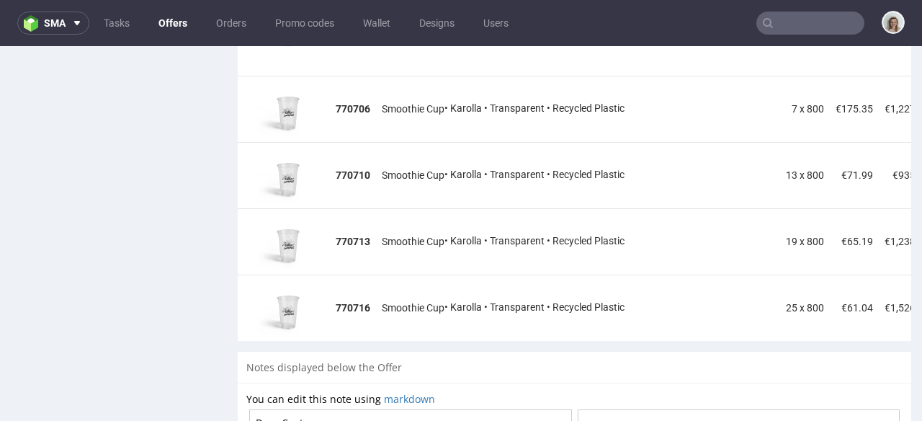
scroll to position [0, 254]
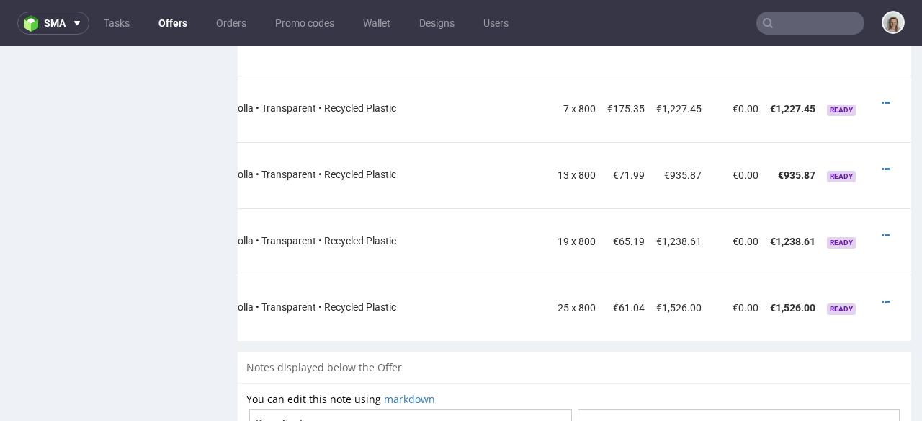
drag, startPoint x: 684, startPoint y: 333, endPoint x: 917, endPoint y: 375, distance: 236.4
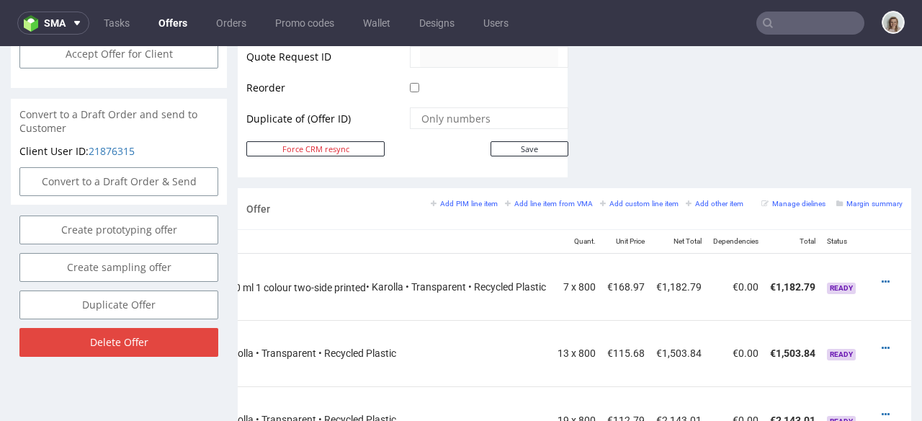
scroll to position [820, 0]
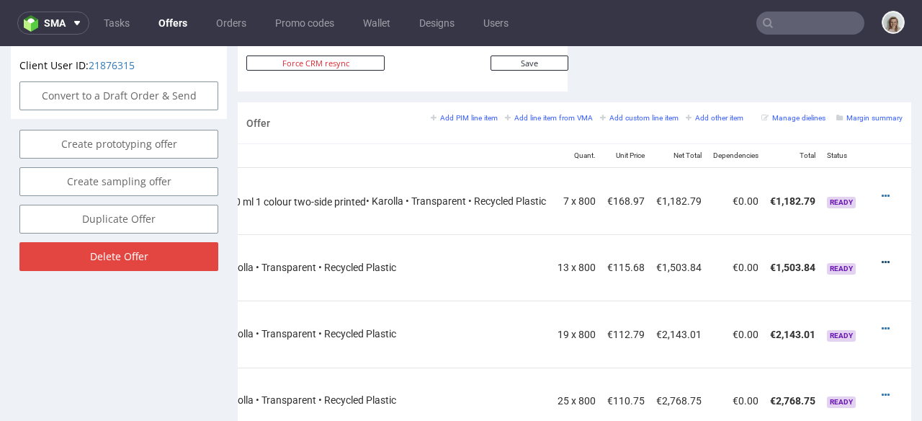
click at [882, 256] on link at bounding box center [886, 262] width 8 height 12
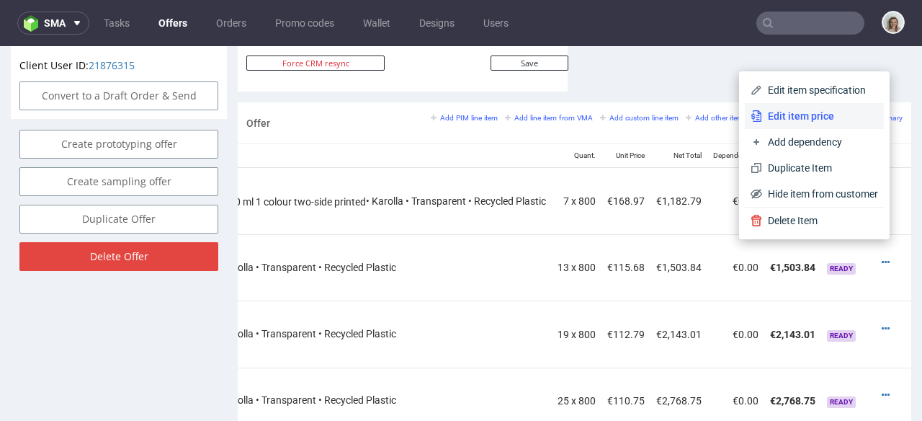
click at [800, 115] on span "Edit item price" at bounding box center [820, 116] width 116 height 14
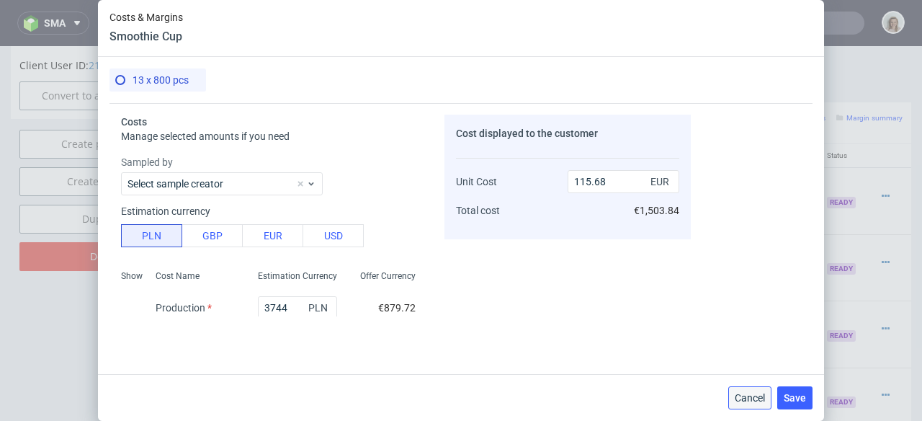
drag, startPoint x: 751, startPoint y: 350, endPoint x: 748, endPoint y: 400, distance: 50.5
click at [748, 400] on span "Cancel" at bounding box center [750, 398] width 30 height 10
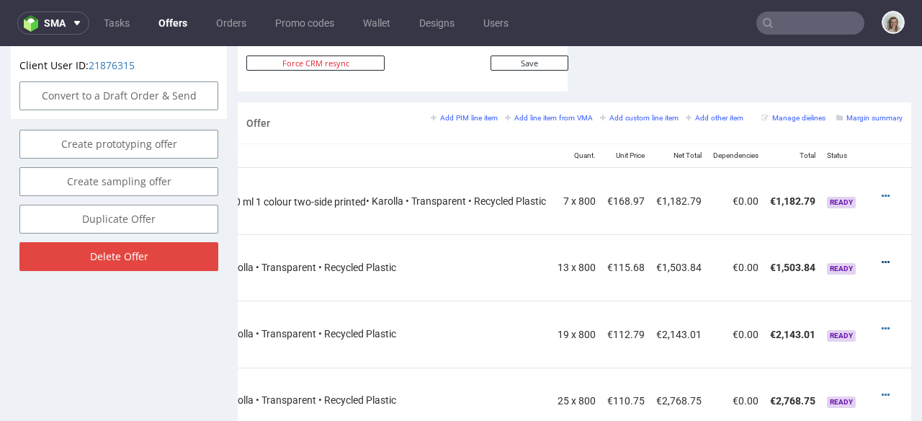
click at [882, 257] on icon at bounding box center [886, 262] width 8 height 10
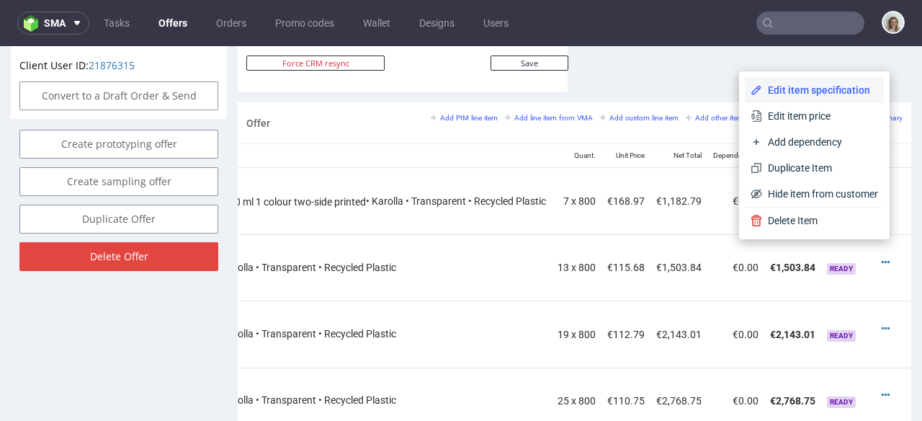
click at [792, 99] on li "Edit item specification" at bounding box center [814, 90] width 139 height 26
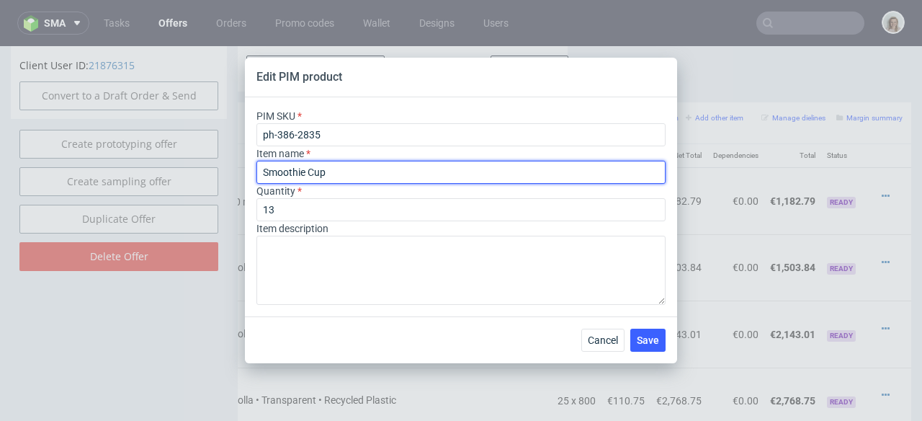
drag, startPoint x: 331, startPoint y: 171, endPoint x: 249, endPoint y: 168, distance: 82.9
click at [249, 168] on div "PIM SKU ph-386-2835 Item name Smoothie Cup Quantity 13 Item description" at bounding box center [461, 206] width 432 height 219
paste input "- 300 ml 1 colour two-side printed"
type input "Smoothie Cup - 300 ml 1 colour two-side printed"
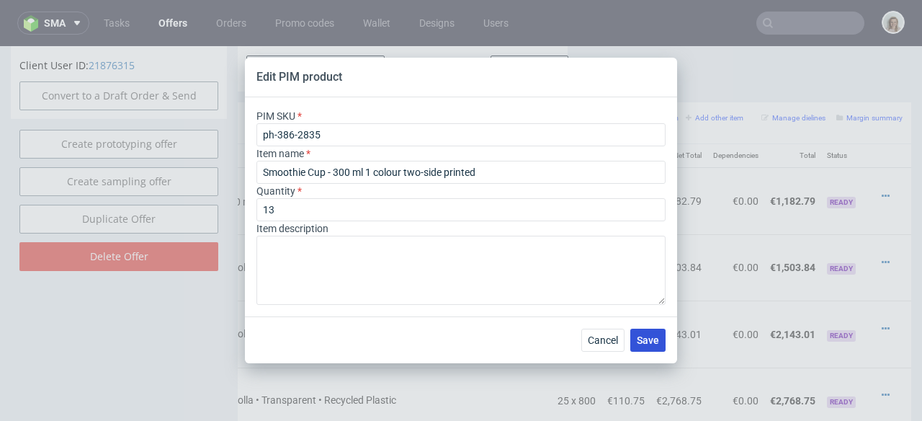
click at [638, 338] on span "Save" at bounding box center [648, 340] width 22 height 10
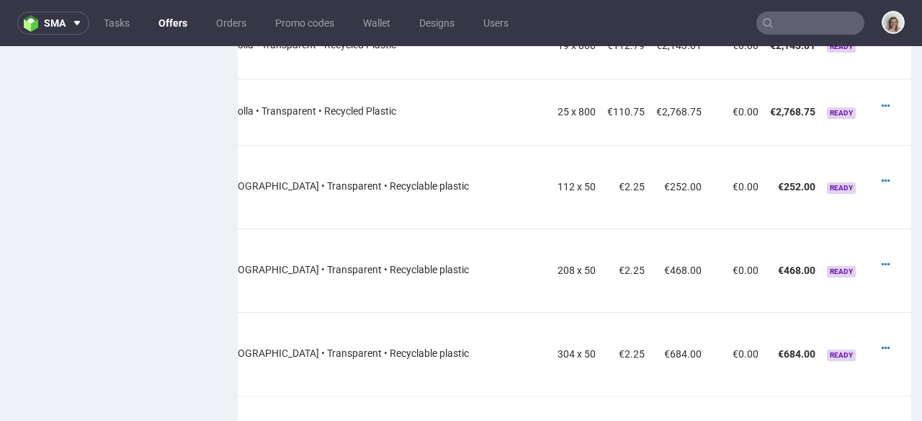
scroll to position [821, 0]
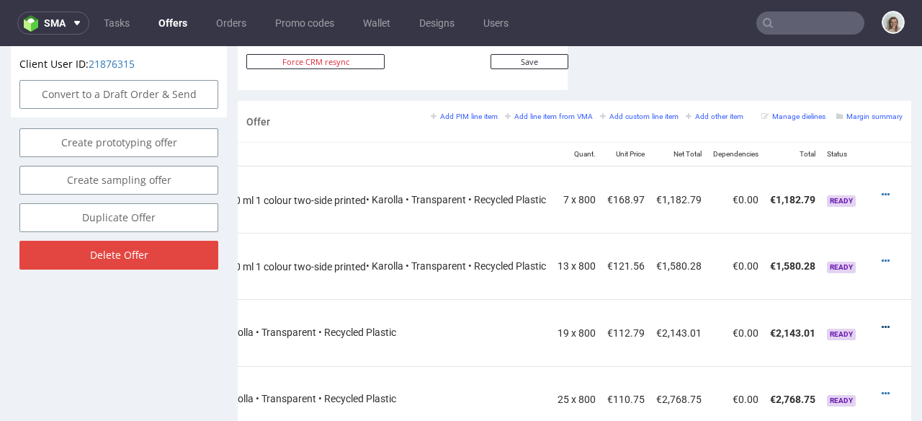
click at [882, 322] on icon at bounding box center [886, 327] width 8 height 10
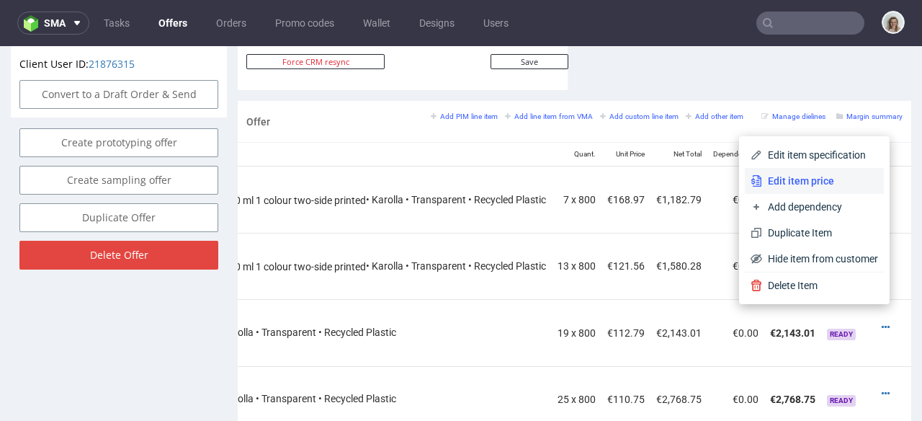
click at [824, 181] on span "Edit item price" at bounding box center [820, 181] width 116 height 14
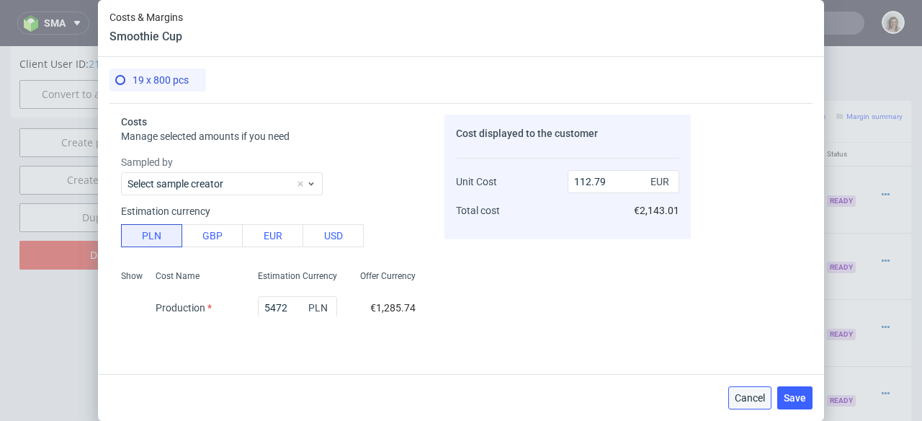
click at [755, 394] on span "Cancel" at bounding box center [750, 398] width 30 height 10
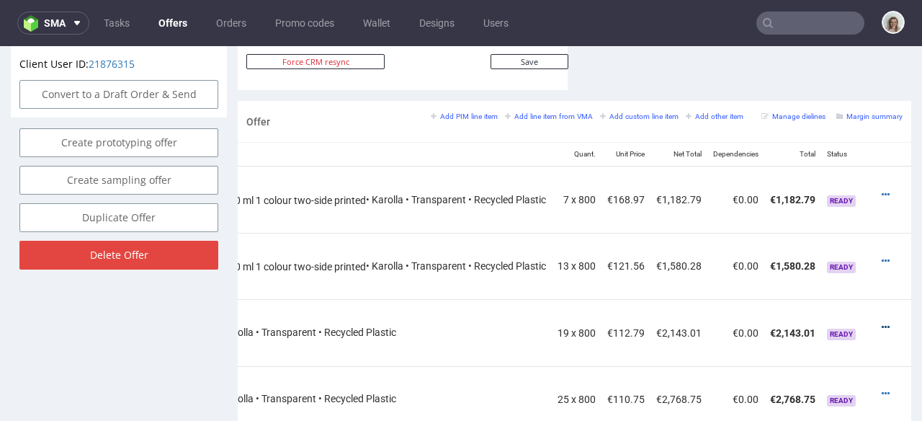
click at [882, 322] on icon at bounding box center [886, 327] width 8 height 10
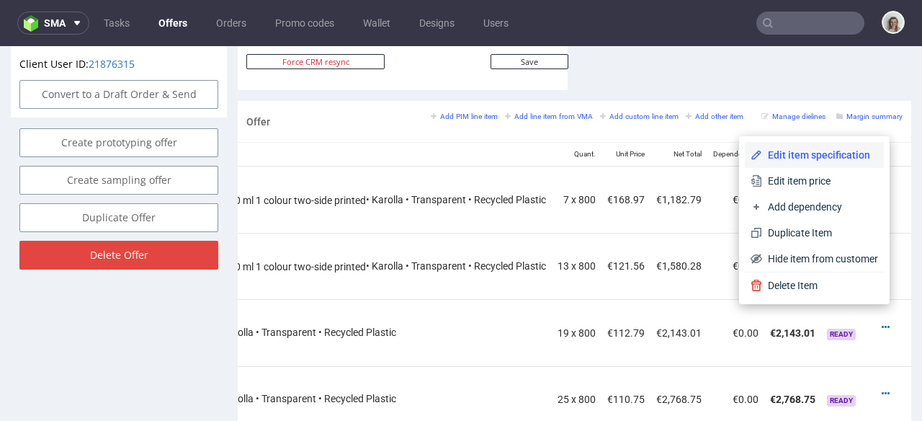
click at [827, 153] on span "Edit item specification" at bounding box center [820, 155] width 116 height 14
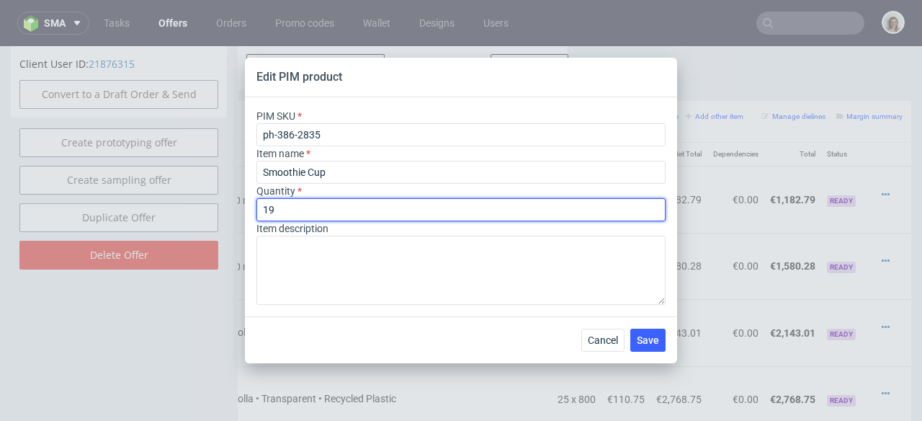
drag, startPoint x: 316, startPoint y: 209, endPoint x: 269, endPoint y: 208, distance: 46.8
click at [269, 208] on input "19" at bounding box center [460, 209] width 409 height 23
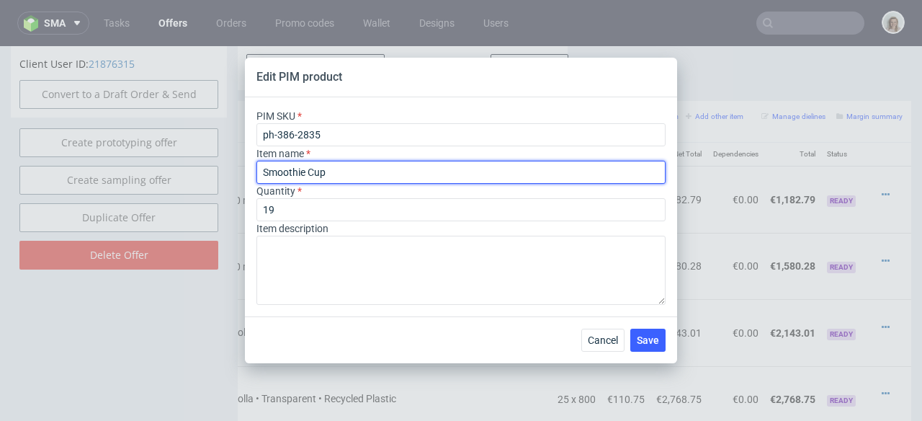
drag, startPoint x: 307, startPoint y: 171, endPoint x: 245, endPoint y: 171, distance: 62.0
click at [245, 171] on div "PIM SKU ph-386-2835 Item name Smoothie Cup Quantity 19 Item description" at bounding box center [461, 206] width 432 height 219
paste input "- 300 ml 1 colour two-side printed"
type input "Smoothie Cup - 300 ml 1 colour two-side printed"
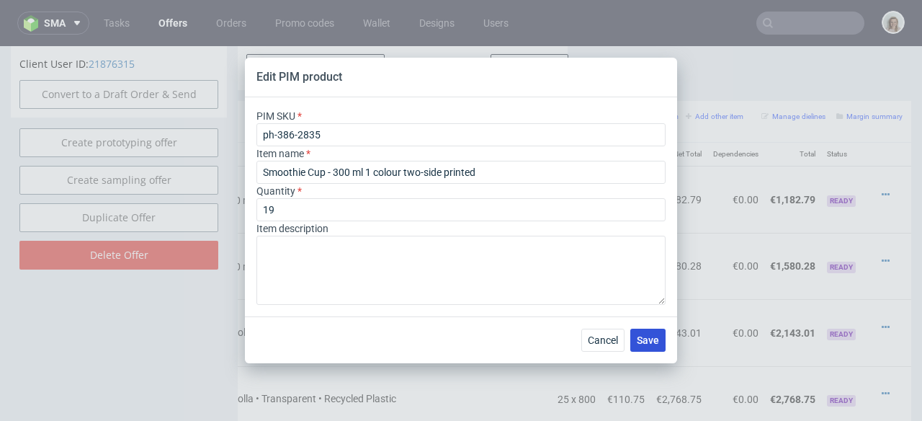
click at [654, 346] on button "Save" at bounding box center [647, 339] width 35 height 23
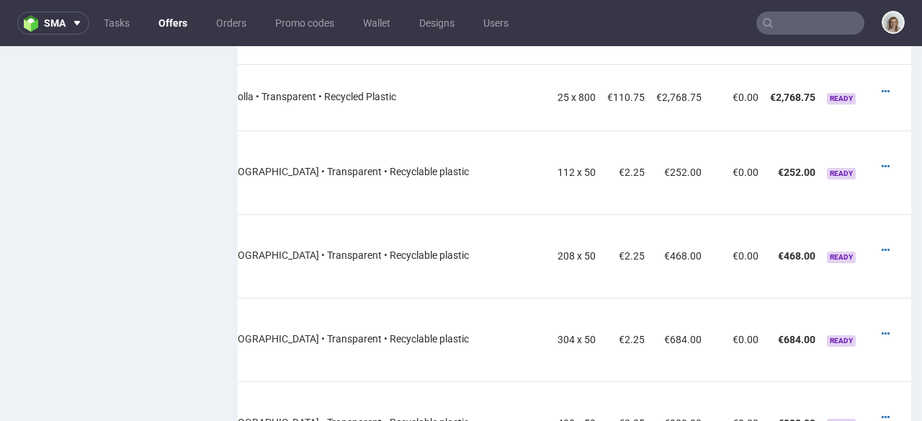
scroll to position [1012, 0]
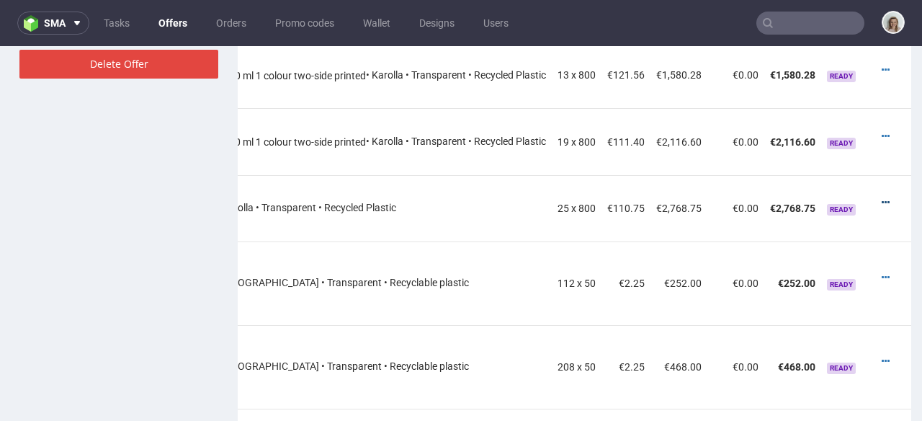
click at [882, 197] on icon at bounding box center [886, 202] width 8 height 10
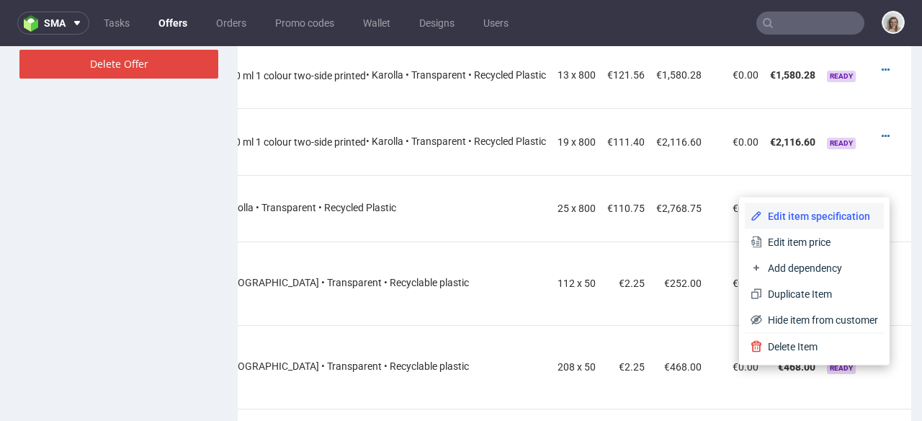
click at [766, 215] on span "Edit item specification" at bounding box center [820, 216] width 116 height 14
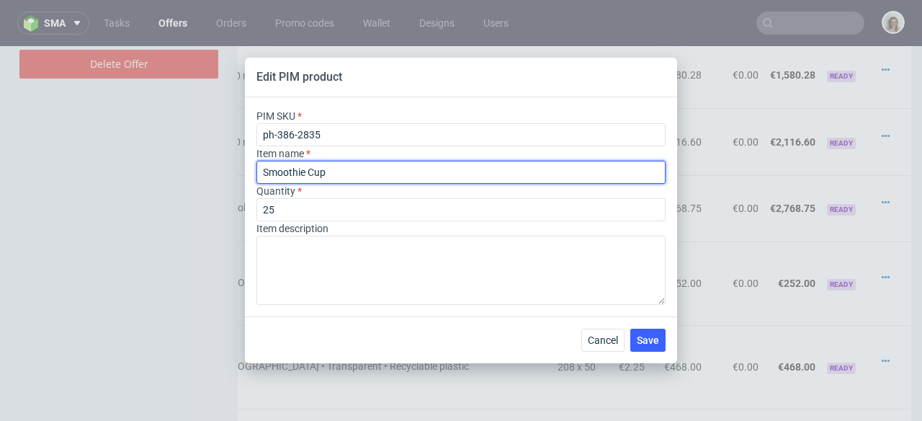
drag, startPoint x: 311, startPoint y: 177, endPoint x: 251, endPoint y: 176, distance: 60.5
click at [251, 176] on div "PIM SKU ph-386-2835 Item name Smoothie Cup Quantity 25 Item description" at bounding box center [461, 206] width 432 height 219
paste input "- 300 ml 1 colour two-side printed"
type input "Smoothie Cup - 300 ml 1 colour two-side printed"
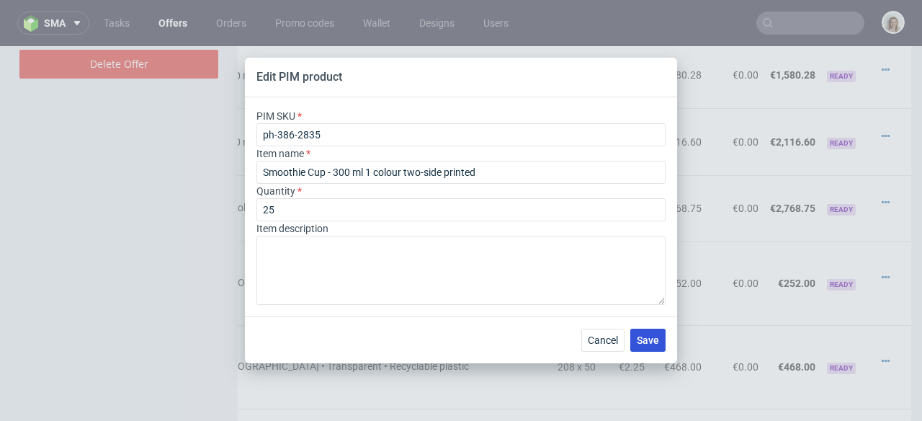
click at [650, 342] on span "Save" at bounding box center [648, 340] width 22 height 10
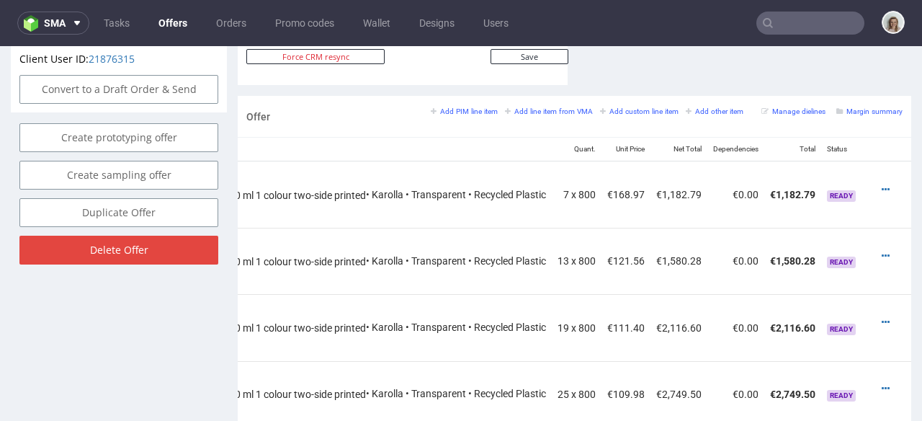
scroll to position [825, 0]
click at [882, 185] on icon at bounding box center [886, 190] width 8 height 10
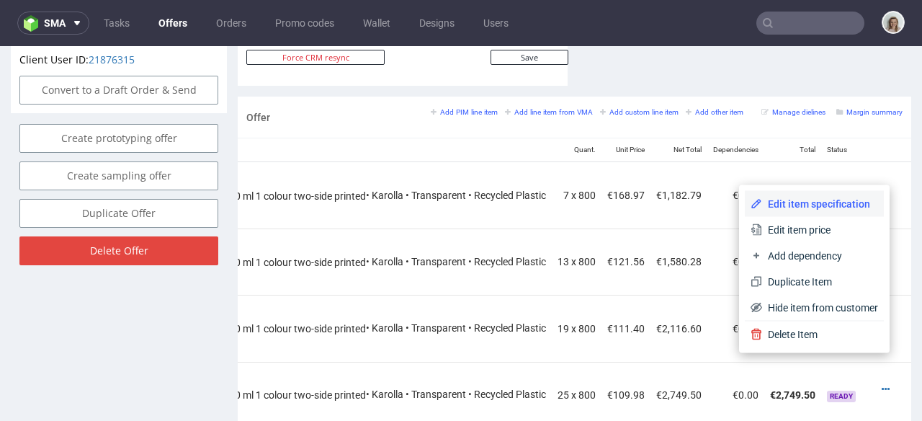
click at [830, 208] on span "Edit item specification" at bounding box center [820, 204] width 116 height 14
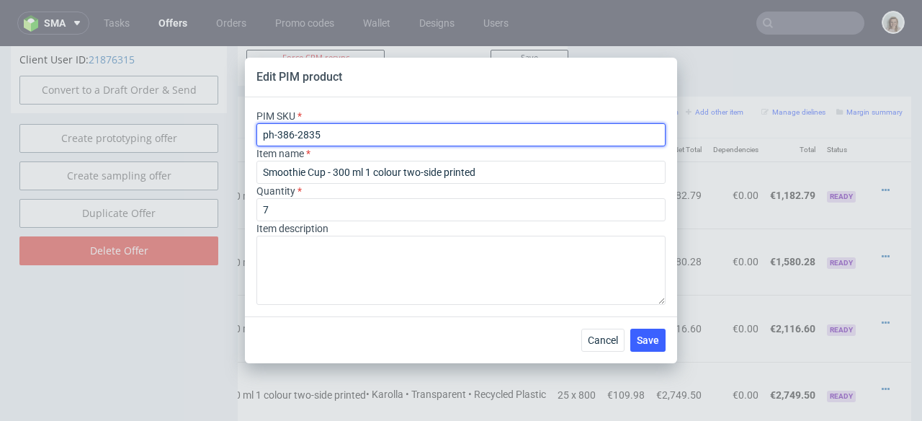
drag, startPoint x: 303, startPoint y: 133, endPoint x: 257, endPoint y: 132, distance: 46.1
click at [257, 132] on input "ph-386-2835" at bounding box center [460, 134] width 409 height 23
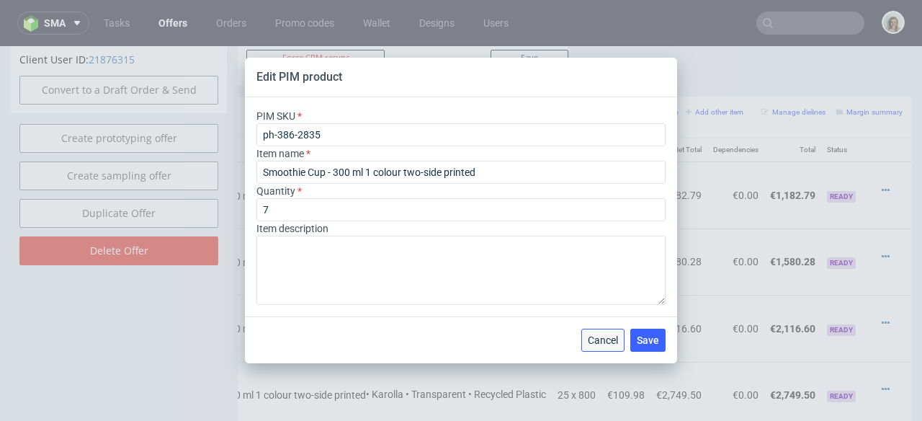
click at [604, 343] on span "Cancel" at bounding box center [603, 340] width 30 height 10
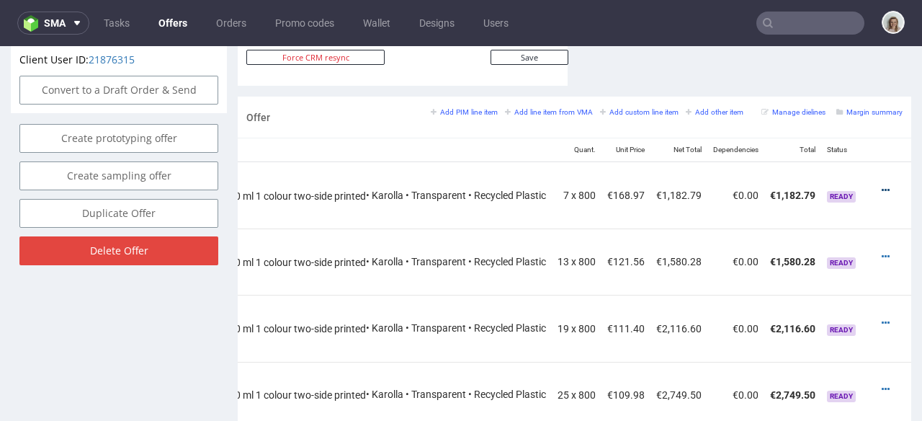
click at [882, 185] on icon at bounding box center [886, 190] width 8 height 10
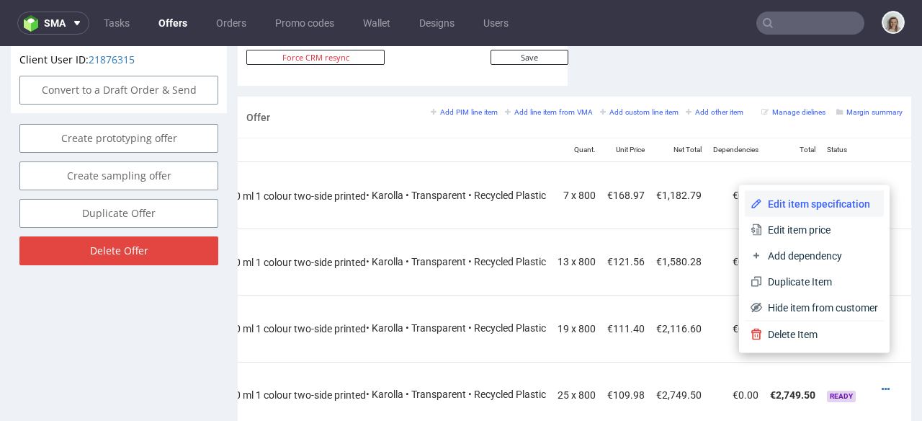
click at [820, 191] on li "Edit item specification" at bounding box center [814, 204] width 139 height 26
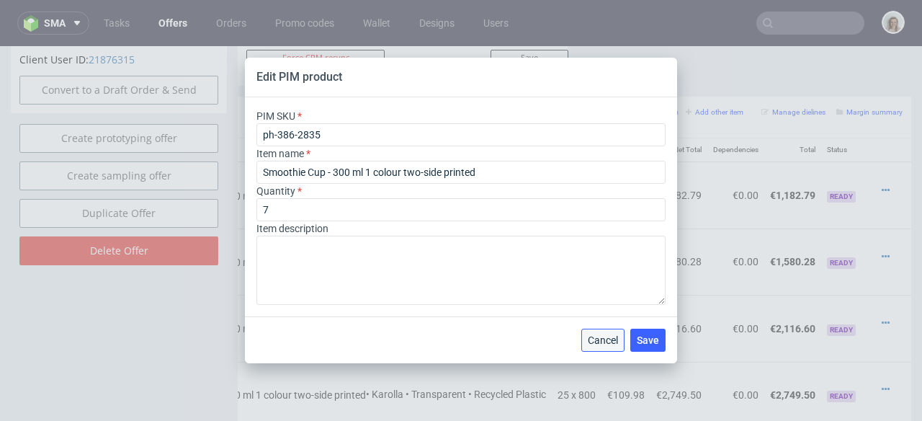
click at [615, 337] on span "Cancel" at bounding box center [603, 340] width 30 height 10
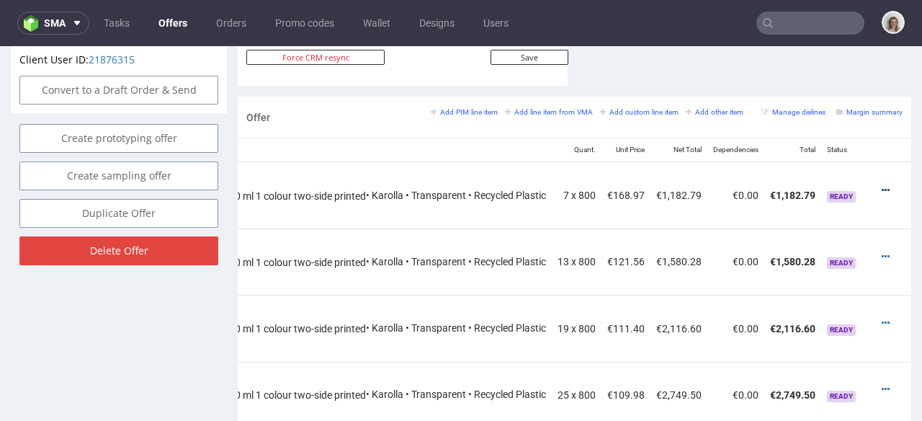
click at [882, 185] on icon at bounding box center [886, 190] width 8 height 10
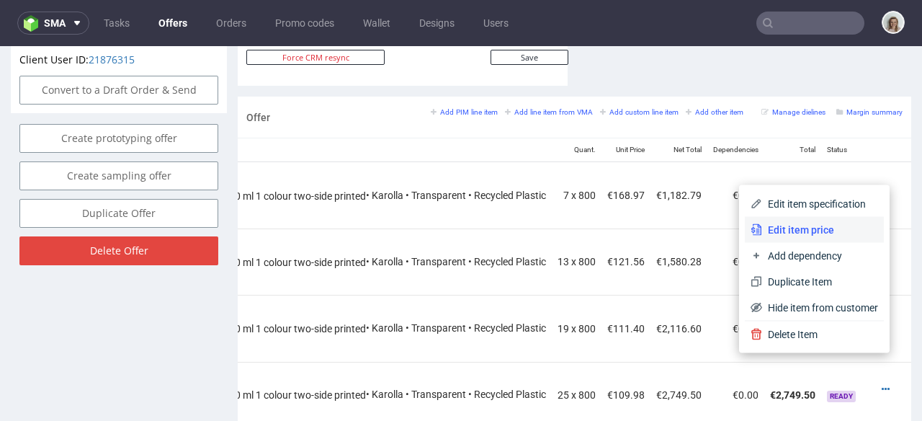
click at [832, 225] on span "Edit item price" at bounding box center [820, 230] width 116 height 14
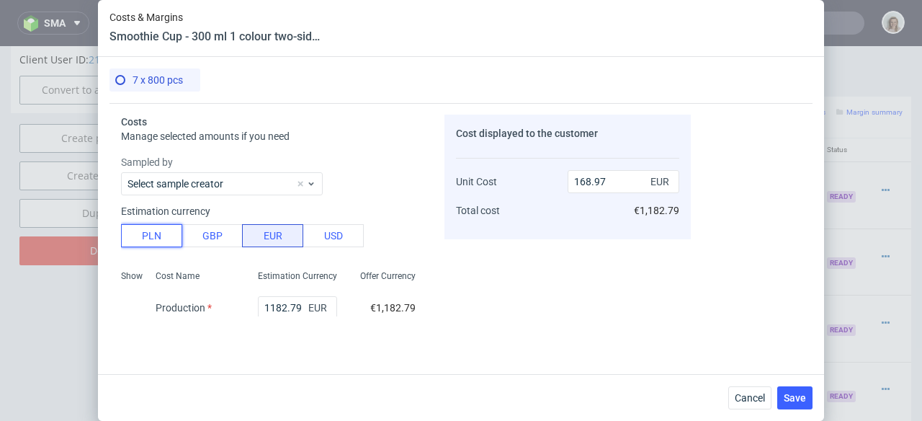
click at [139, 231] on button "PLN" at bounding box center [151, 235] width 61 height 23
type input "39.7"
click at [743, 393] on span "Cancel" at bounding box center [750, 398] width 30 height 10
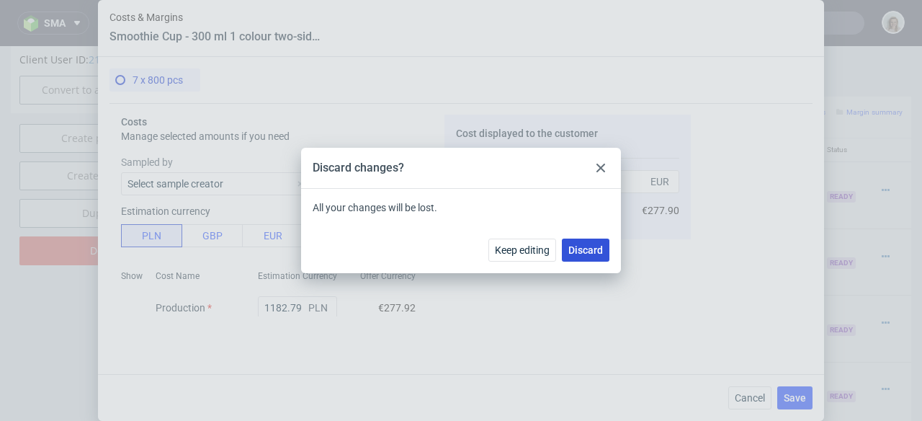
click at [597, 253] on span "Discard" at bounding box center [585, 250] width 35 height 10
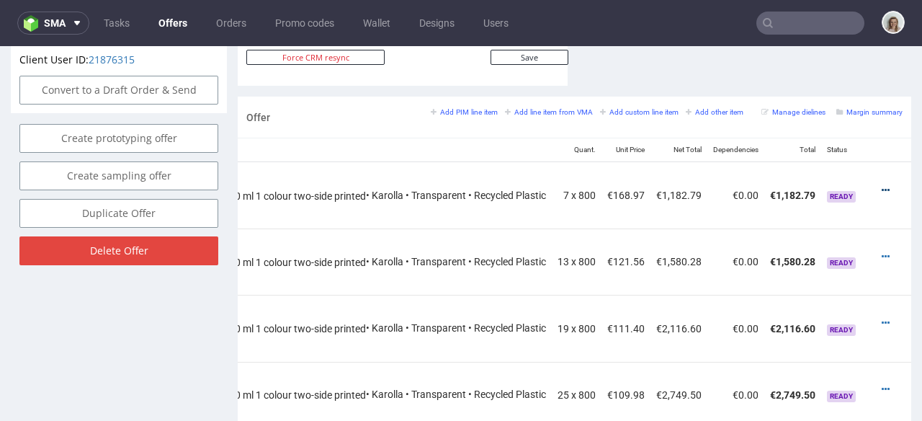
click at [882, 185] on icon at bounding box center [886, 190] width 8 height 10
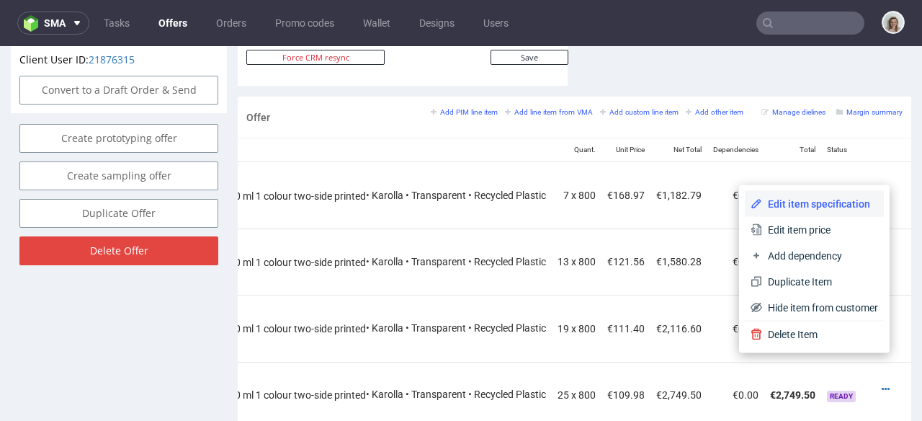
click at [825, 198] on span "Edit item specification" at bounding box center [820, 204] width 116 height 14
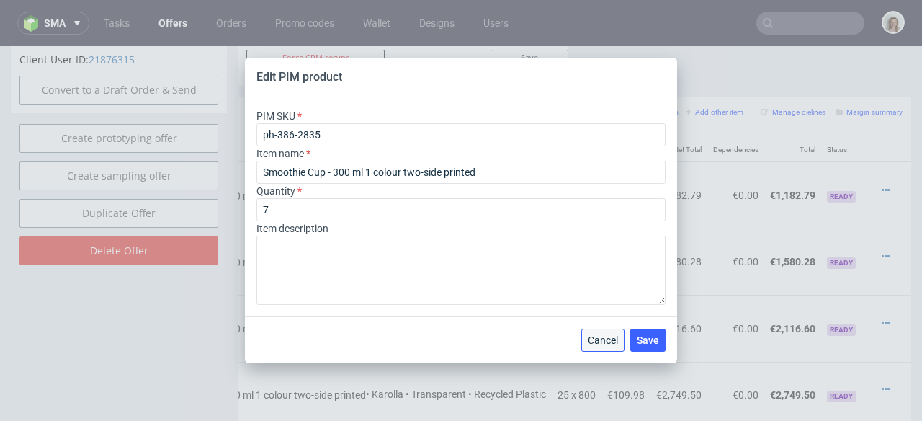
click at [599, 340] on span "Cancel" at bounding box center [603, 340] width 30 height 10
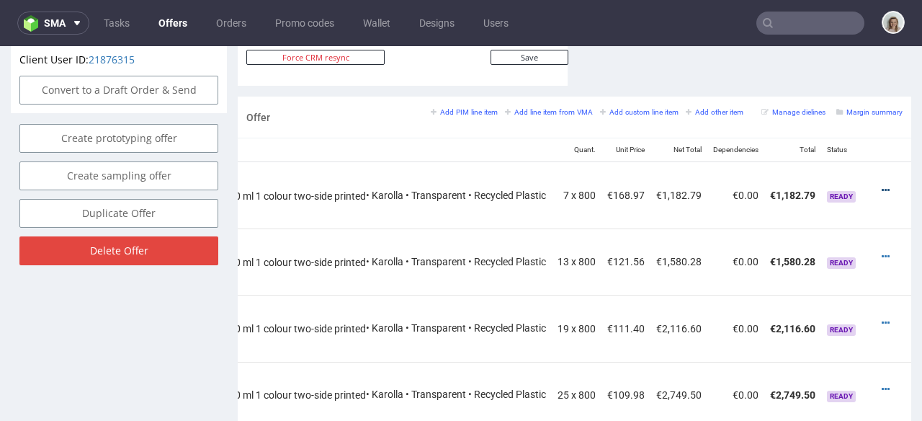
click at [882, 185] on icon at bounding box center [886, 190] width 8 height 10
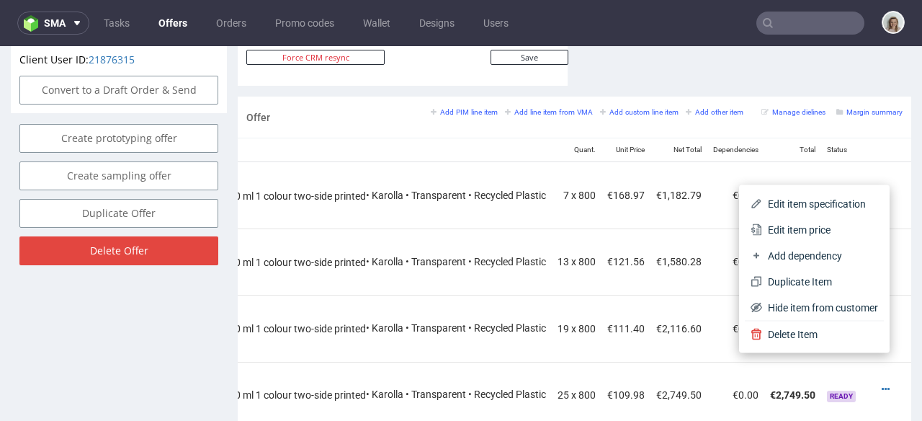
drag, startPoint x: 805, startPoint y: 223, endPoint x: 659, endPoint y: 211, distance: 146.0
click at [804, 223] on span "Edit item price" at bounding box center [820, 230] width 116 height 14
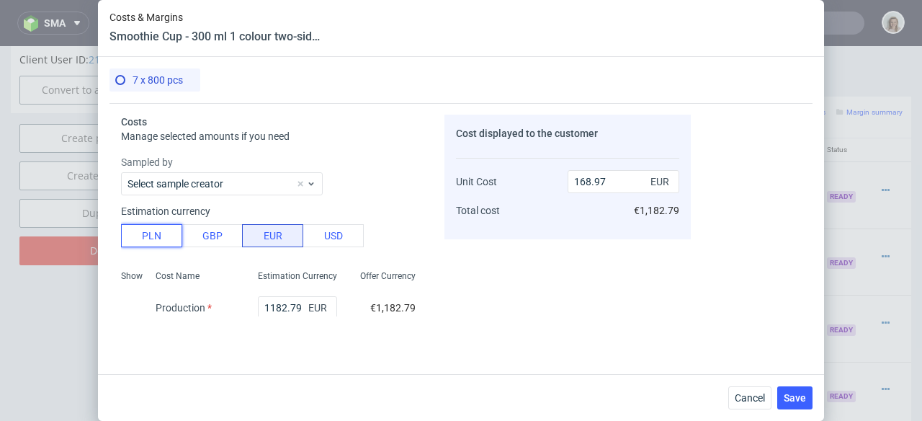
click at [176, 241] on button "PLN" at bounding box center [151, 235] width 61 height 23
type input "39.7"
drag, startPoint x: 293, startPoint y: 306, endPoint x: 255, endPoint y: 303, distance: 38.3
click at [258, 303] on input "1182.79" at bounding box center [297, 307] width 79 height 23
type input "2"
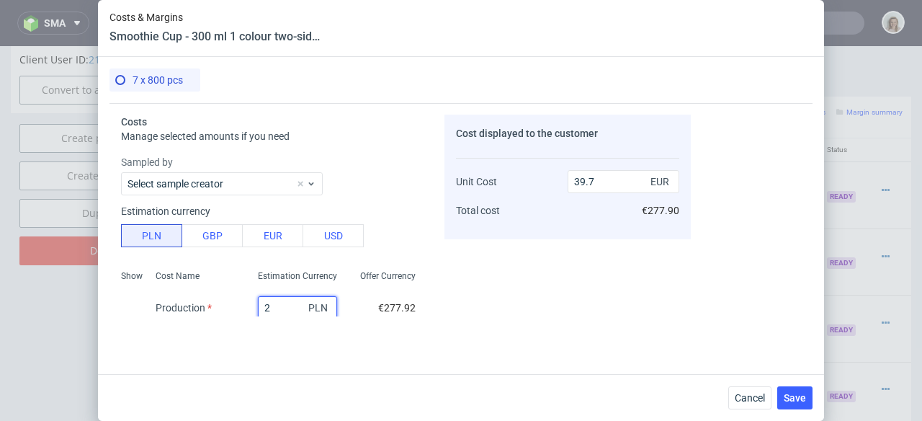
type input "0.07"
type input "20"
type input "0.67"
type input "207"
type input "6.95"
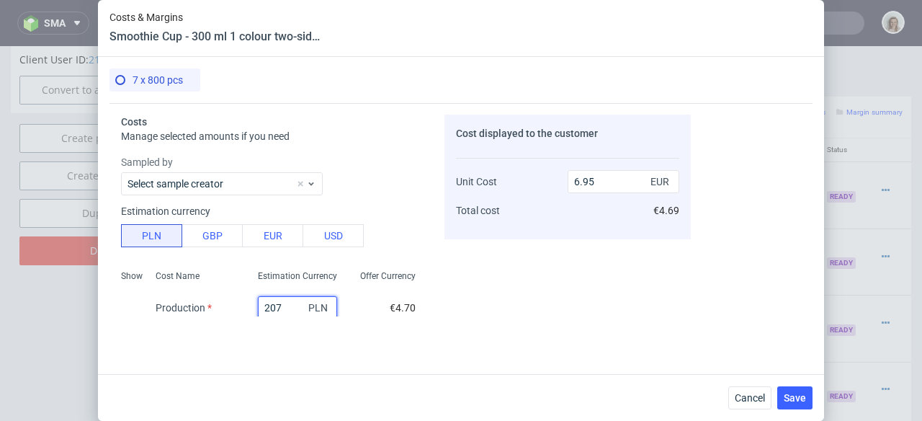
type input "2072"
type input "69.55"
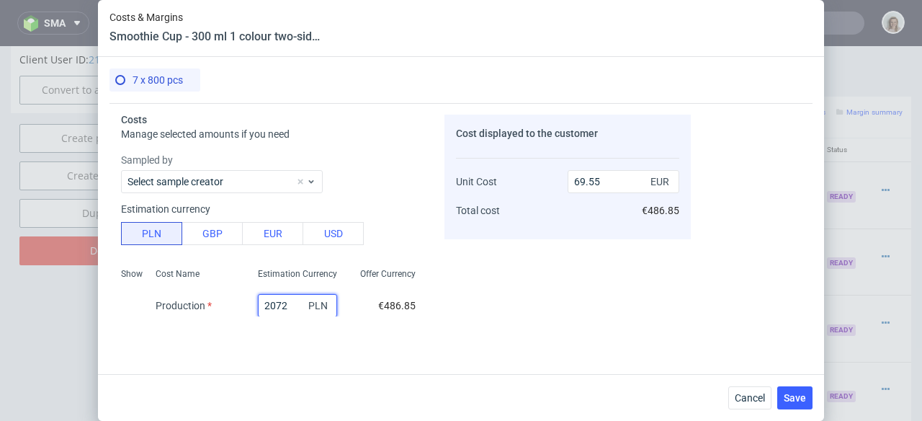
scroll to position [8, 0]
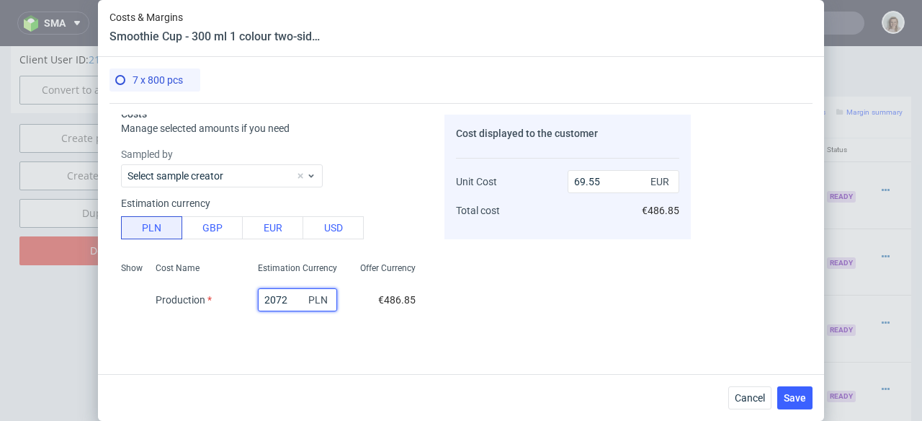
type input "2072"
click at [372, 193] on div "Estimation currency PLN GBP EUR USD" at bounding box center [274, 216] width 306 height 46
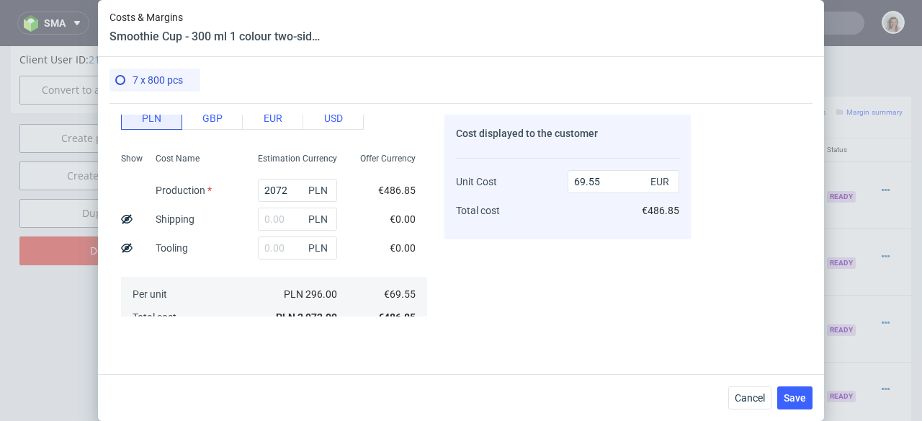
scroll to position [118, 0]
click at [798, 395] on span "Save" at bounding box center [795, 398] width 22 height 10
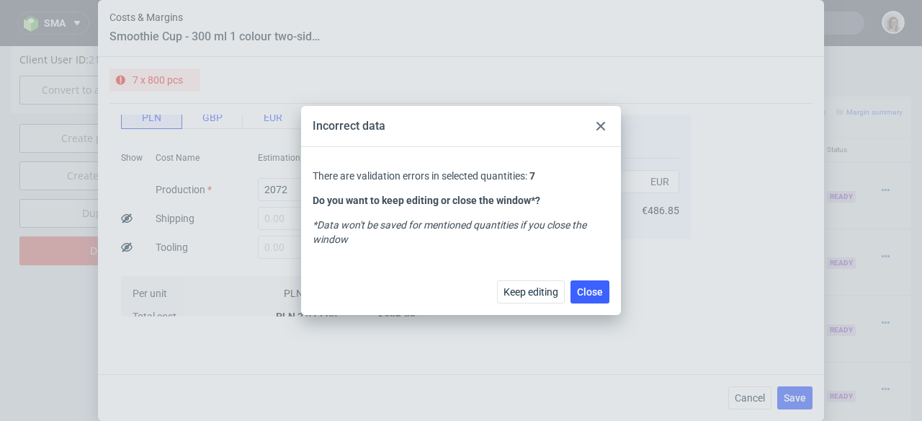
click at [596, 125] on icon at bounding box center [600, 126] width 9 height 9
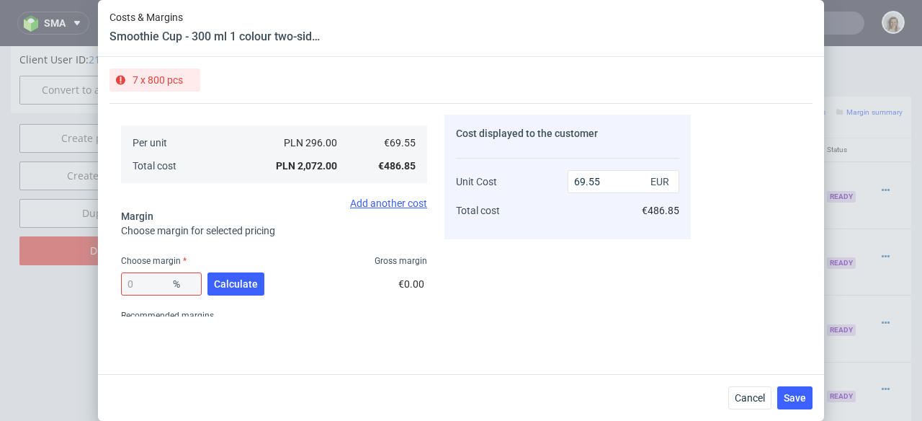
scroll to position [326, 0]
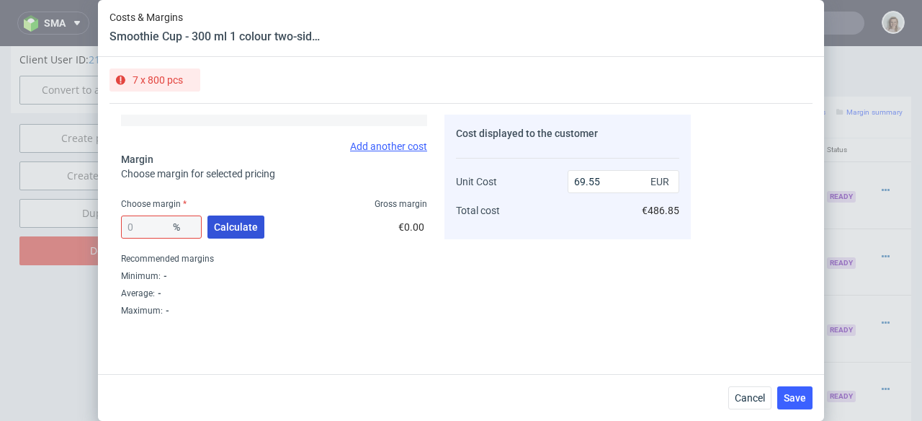
click at [232, 229] on span "Calculate" at bounding box center [236, 227] width 44 height 10
type input "44.16"
type input "124.55"
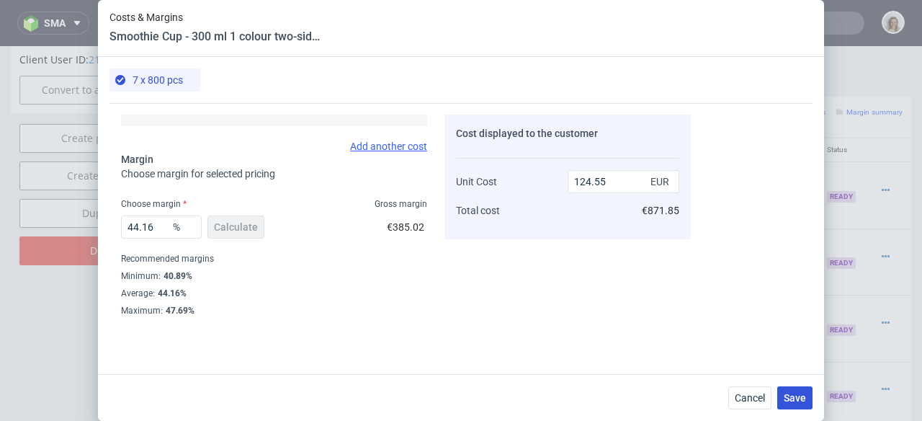
click at [805, 400] on span "Save" at bounding box center [795, 398] width 22 height 10
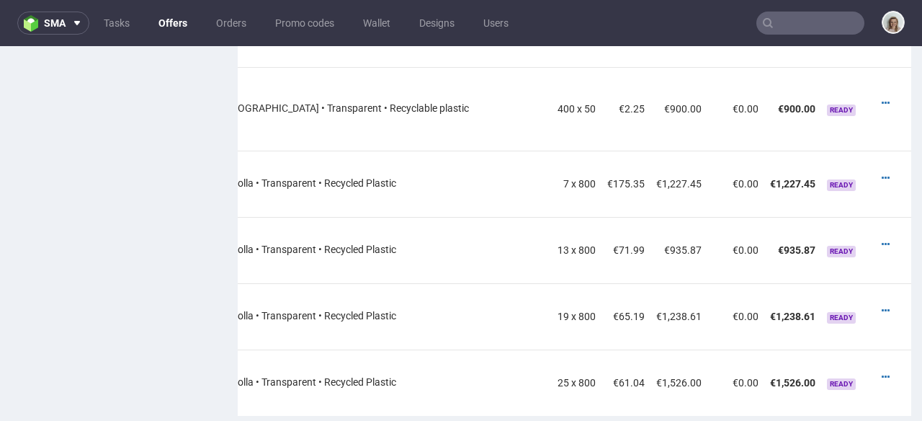
scroll to position [1434, 0]
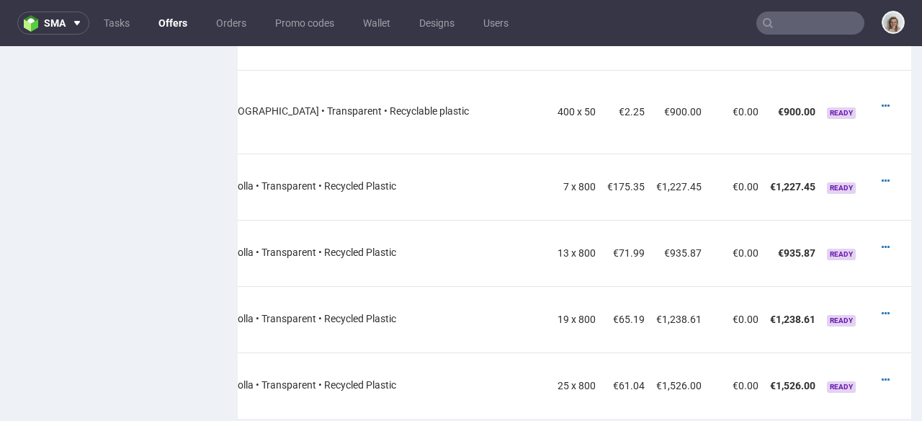
drag, startPoint x: 863, startPoint y: 167, endPoint x: 857, endPoint y: 174, distance: 9.2
click at [882, 176] on icon at bounding box center [886, 181] width 8 height 10
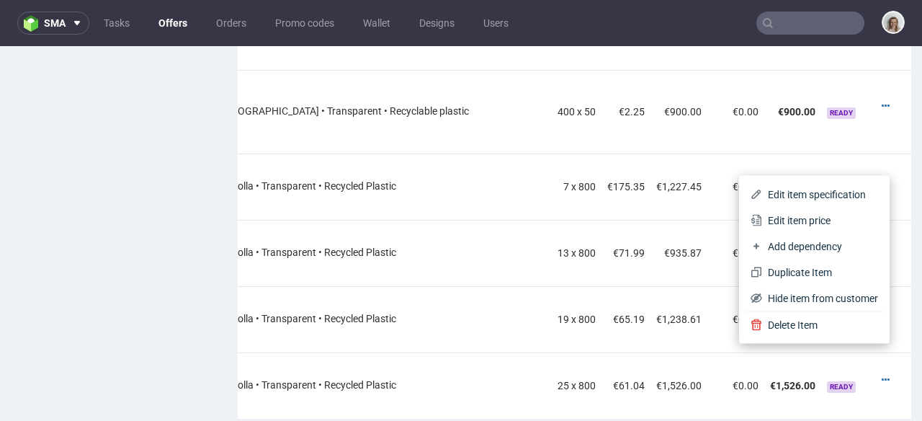
drag, startPoint x: 818, startPoint y: 212, endPoint x: 805, endPoint y: 211, distance: 13.0
click at [818, 213] on span "Edit item price" at bounding box center [820, 220] width 116 height 14
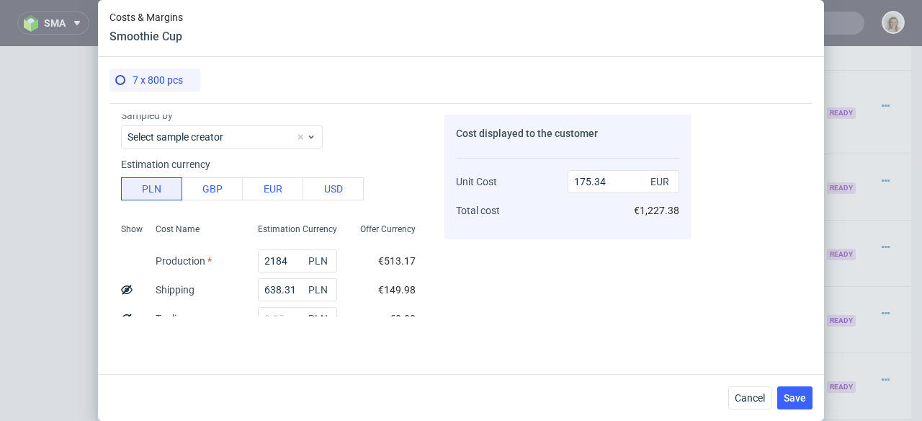
scroll to position [112, 0]
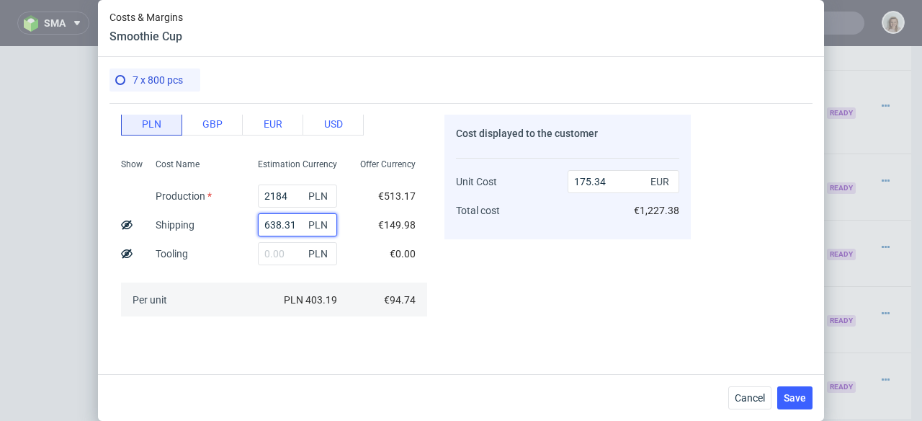
drag, startPoint x: 285, startPoint y: 223, endPoint x: 245, endPoint y: 222, distance: 40.4
click at [246, 222] on div "638.31 PLN" at bounding box center [297, 224] width 102 height 29
drag, startPoint x: 746, startPoint y: 396, endPoint x: 746, endPoint y: 335, distance: 61.2
click at [746, 396] on span "Cancel" at bounding box center [750, 398] width 30 height 10
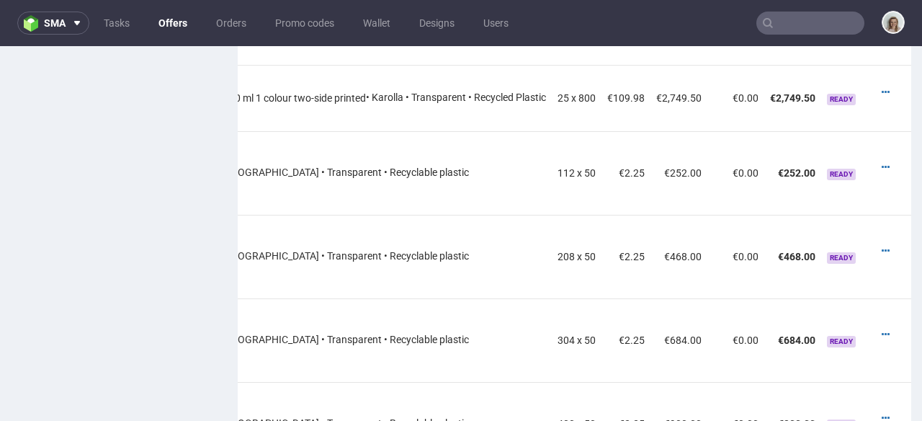
scroll to position [732, 0]
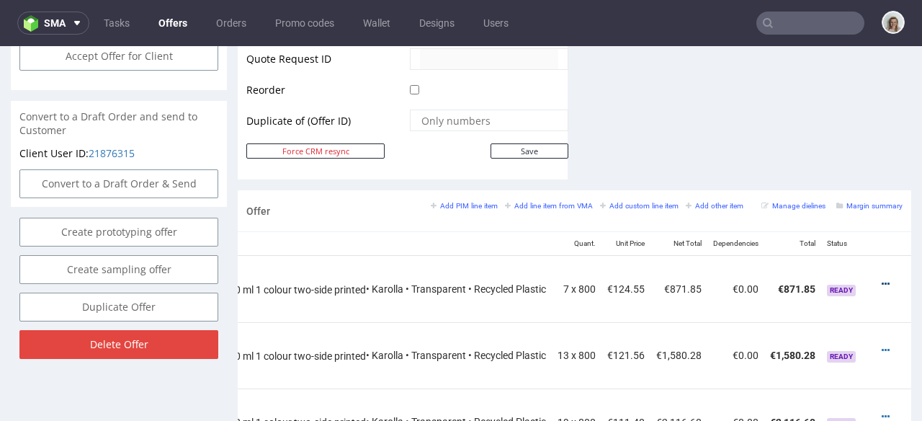
click at [882, 279] on icon at bounding box center [886, 284] width 8 height 10
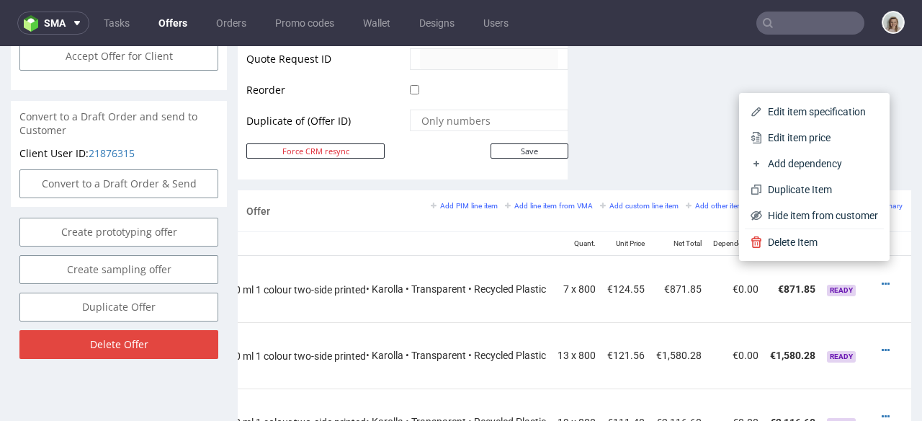
drag, startPoint x: 774, startPoint y: 141, endPoint x: 611, endPoint y: 138, distance: 163.5
click at [774, 141] on span "Edit item price" at bounding box center [820, 137] width 116 height 14
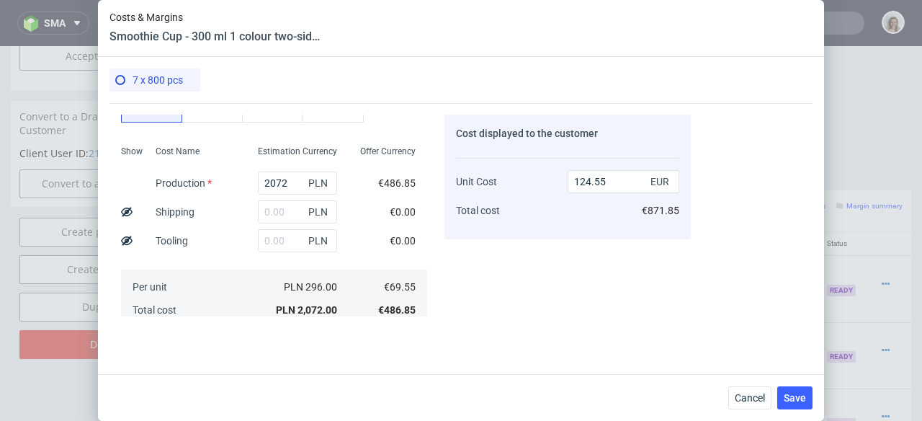
scroll to position [125, 0]
click at [269, 211] on input "text" at bounding box center [297, 211] width 79 height 23
paste input "638.31"
type input "638.31"
type input "162.93"
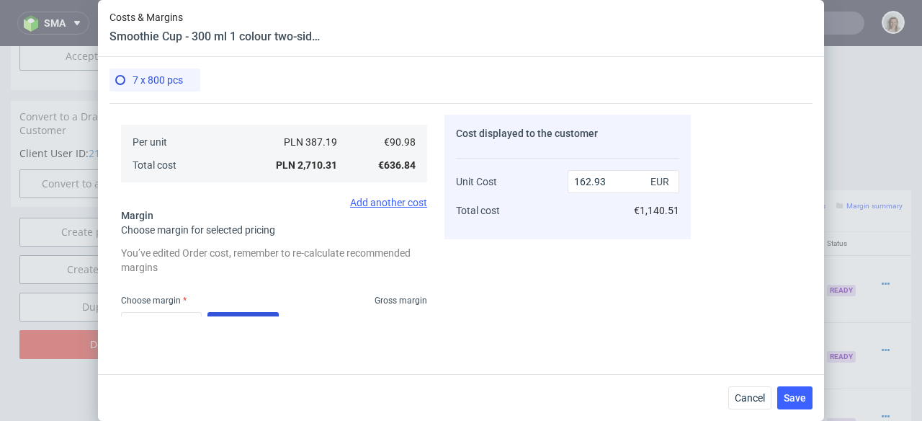
scroll to position [306, 0]
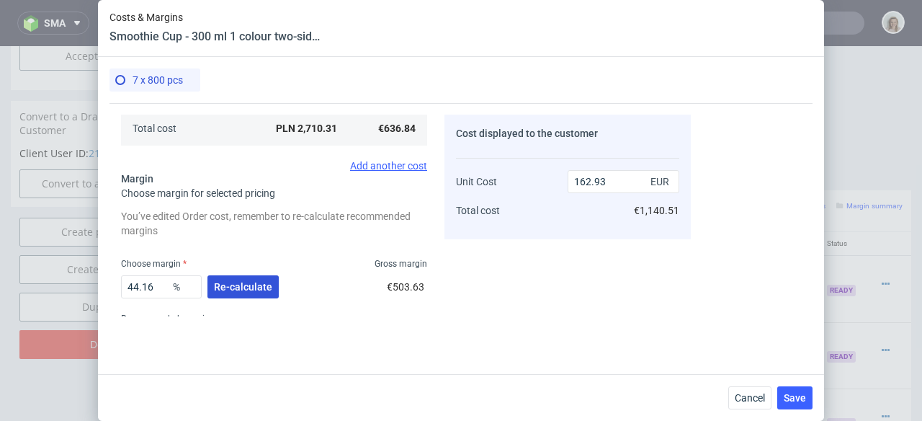
type input "638.31"
click at [229, 287] on span "Re-calculate" at bounding box center [243, 287] width 58 height 10
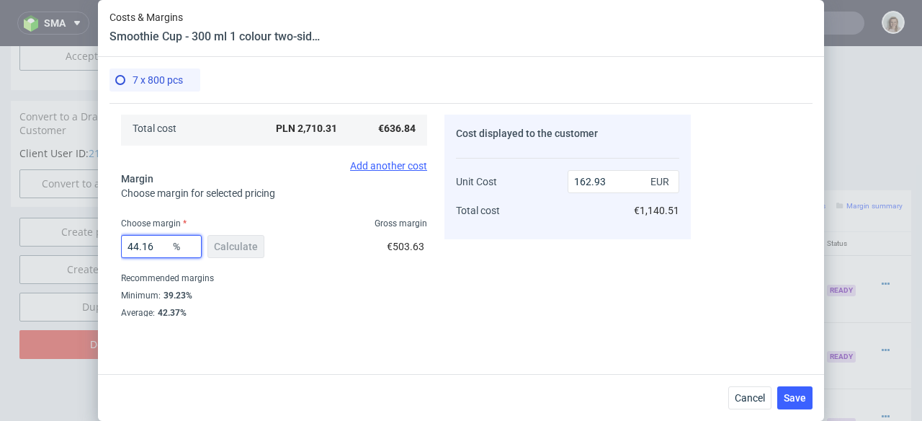
drag, startPoint x: 160, startPoint y: 247, endPoint x: 111, endPoint y: 246, distance: 49.0
click at [111, 246] on div "Costs Manage selected amounts if you need Sampled by Select sample creator Esti…" at bounding box center [399, 209] width 581 height 213
type input "35"
type input "139.97"
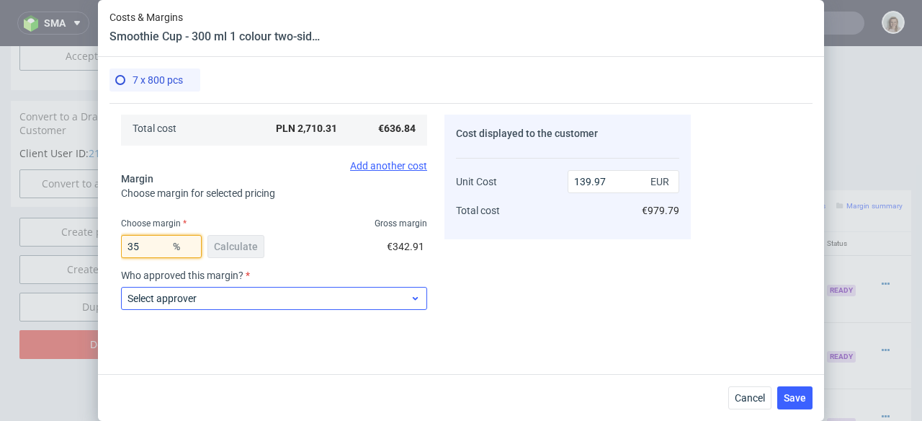
type input "35"
click at [299, 305] on div "Select approver" at bounding box center [274, 298] width 306 height 23
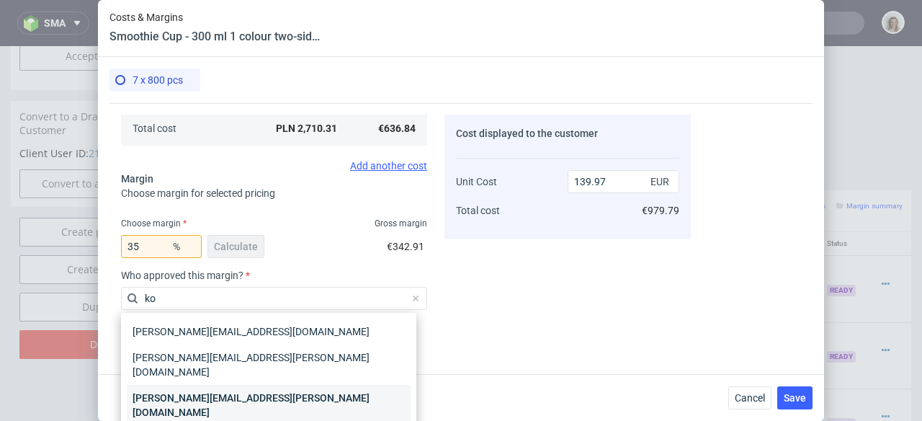
type input "ko"
click at [303, 385] on div "marta.kozlowska@packhelp.com" at bounding box center [269, 405] width 284 height 40
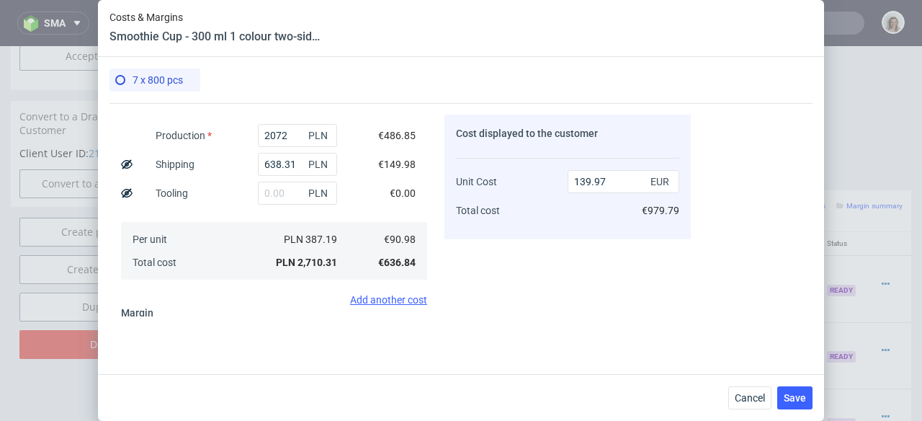
scroll to position [429, 0]
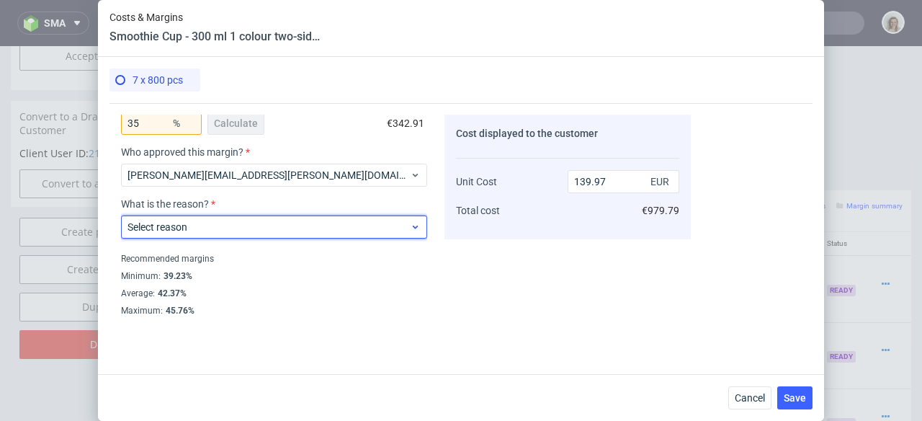
click at [286, 229] on span "Select reason" at bounding box center [268, 227] width 282 height 14
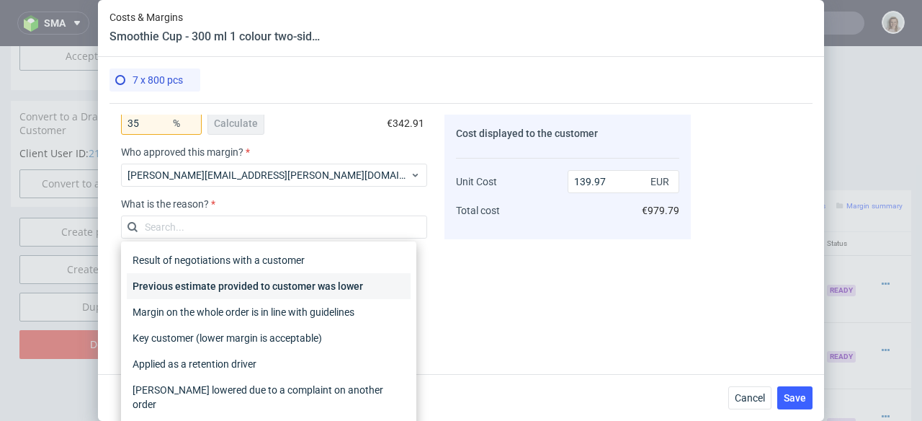
click at [324, 289] on div "Previous estimate provided to customer was lower" at bounding box center [269, 286] width 284 height 26
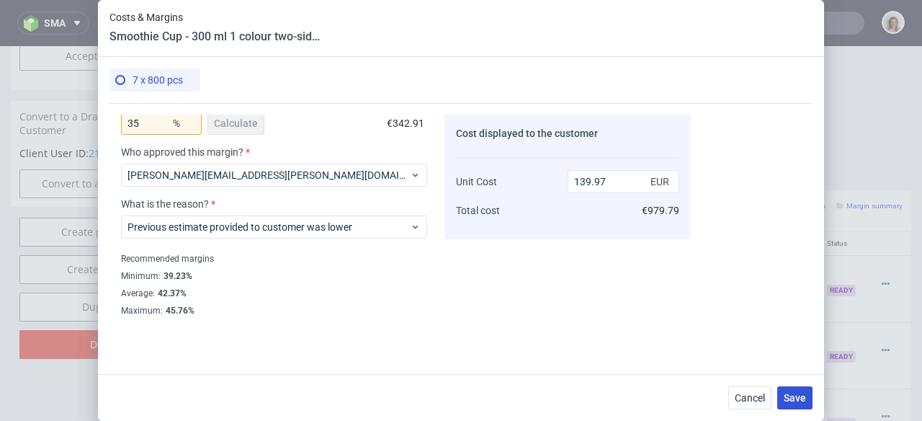
click at [805, 398] on span "Save" at bounding box center [795, 398] width 22 height 10
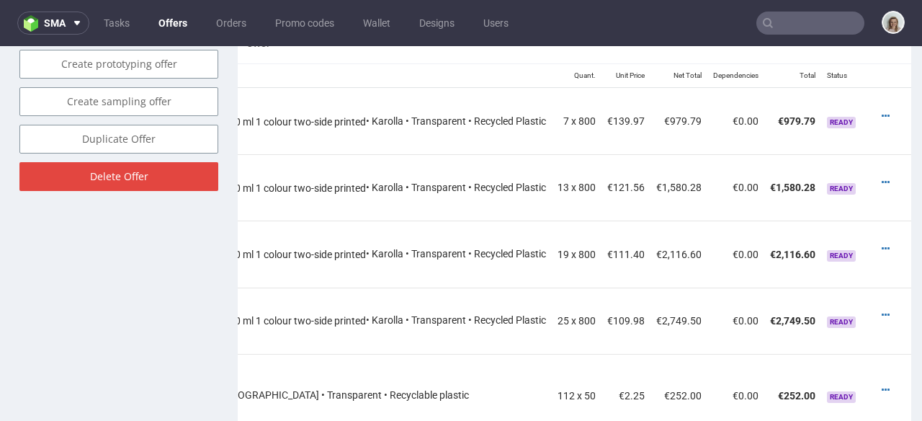
scroll to position [734, 0]
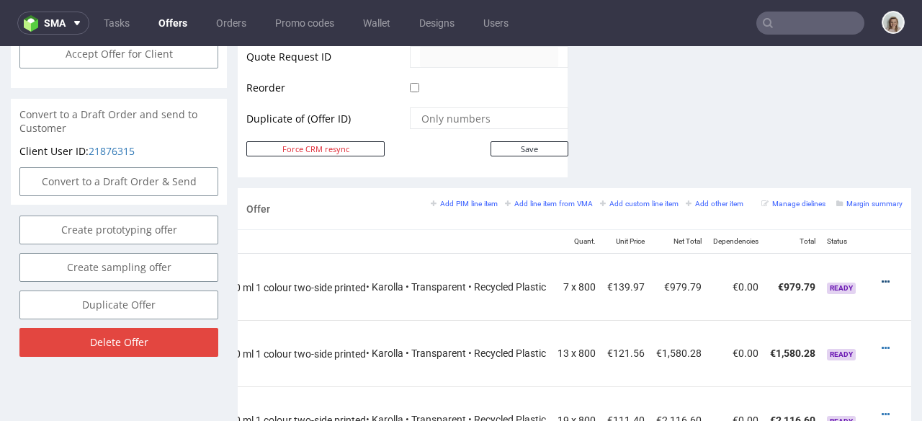
click at [882, 277] on icon at bounding box center [886, 282] width 8 height 10
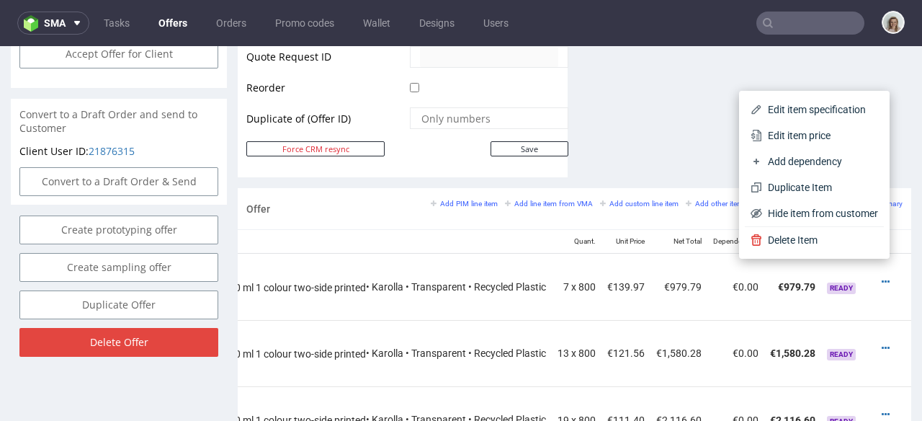
click at [774, 138] on span "Edit item price" at bounding box center [820, 135] width 116 height 14
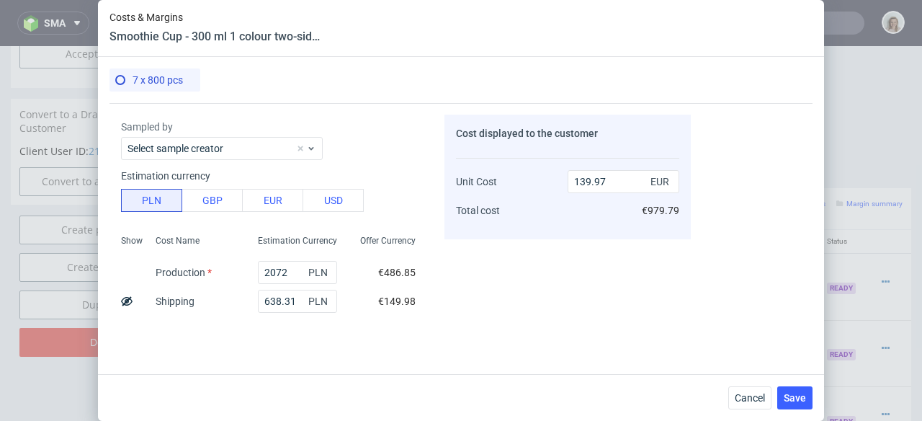
scroll to position [113, 0]
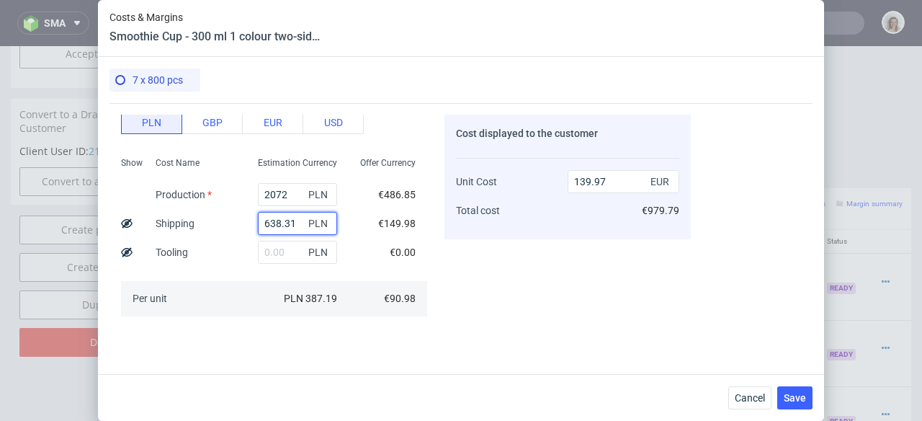
drag, startPoint x: 281, startPoint y: 225, endPoint x: 239, endPoint y: 221, distance: 42.0
click at [246, 221] on div "638.31 PLN" at bounding box center [297, 223] width 102 height 29
click at [742, 390] on button "Cancel" at bounding box center [749, 397] width 43 height 23
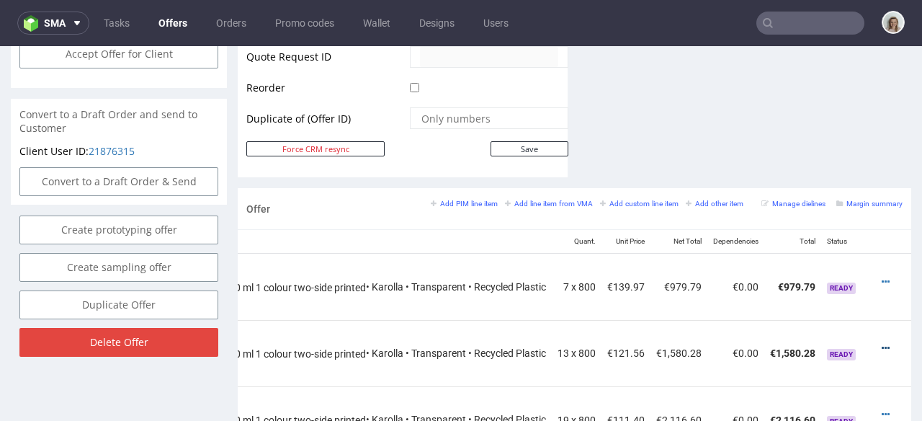
click at [882, 343] on icon at bounding box center [886, 348] width 8 height 10
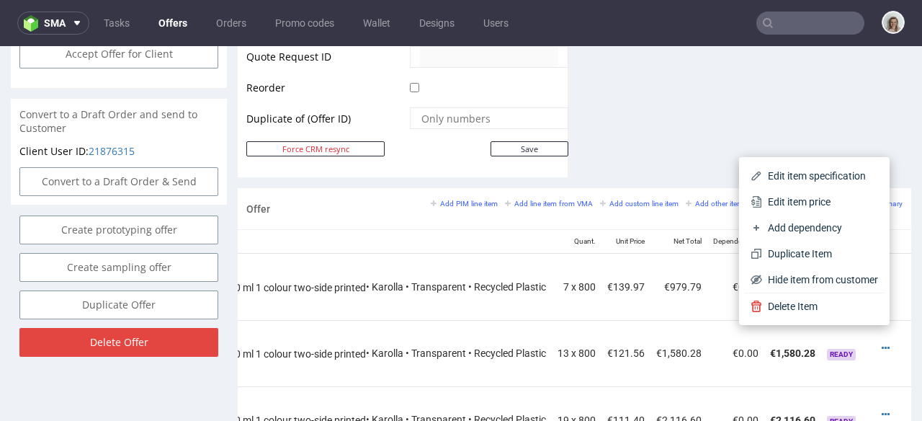
drag, startPoint x: 785, startPoint y: 205, endPoint x: 589, endPoint y: 198, distance: 196.0
click at [785, 205] on span "Edit item price" at bounding box center [820, 201] width 116 height 14
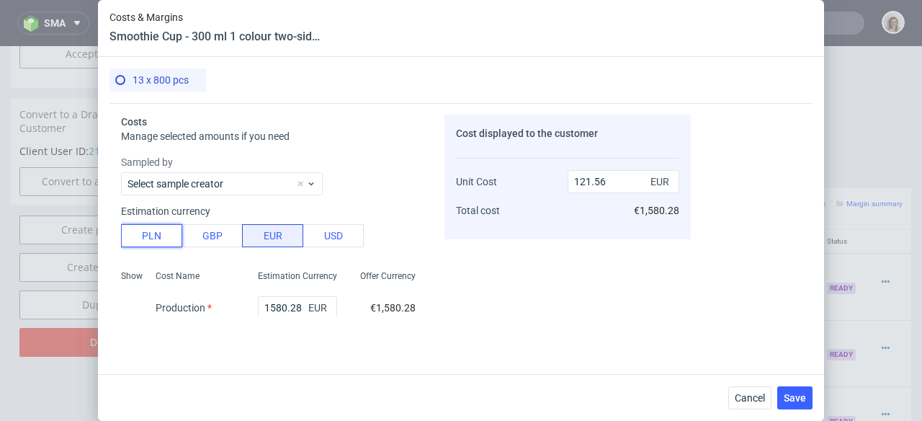
click at [165, 235] on button "PLN" at bounding box center [151, 235] width 61 height 23
type input "28.56"
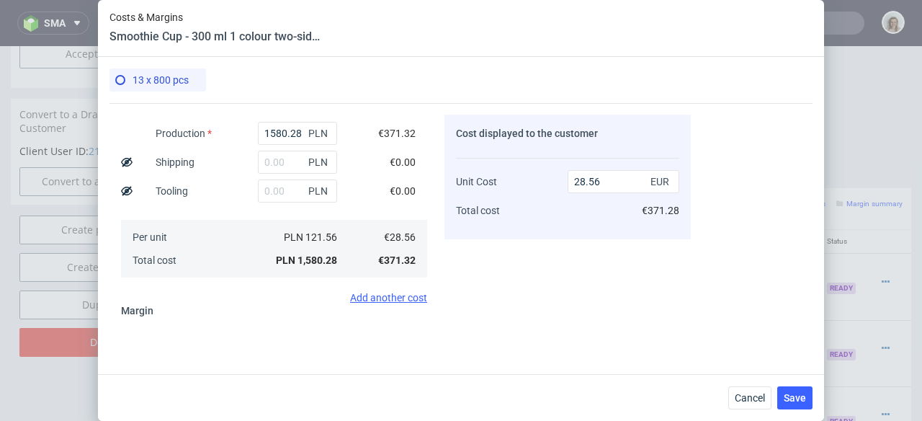
scroll to position [195, 0]
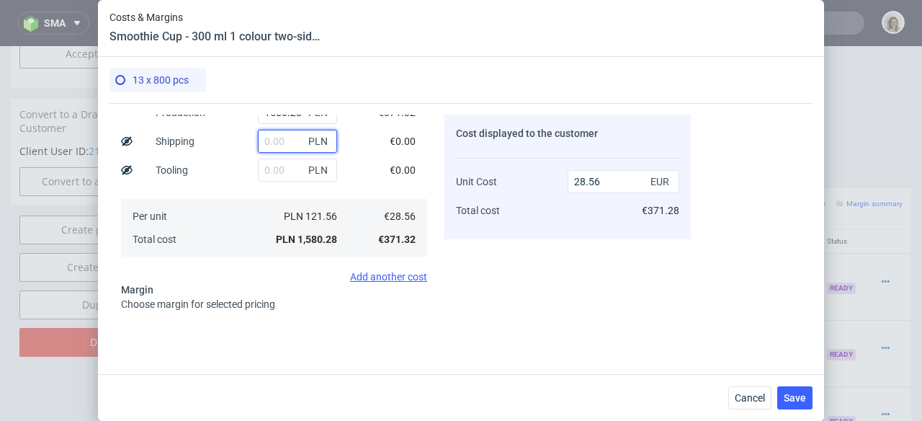
click at [268, 147] on input "text" at bounding box center [297, 141] width 79 height 23
paste input "638.31"
type input "638.31"
type input "40.1"
type input "638.31"
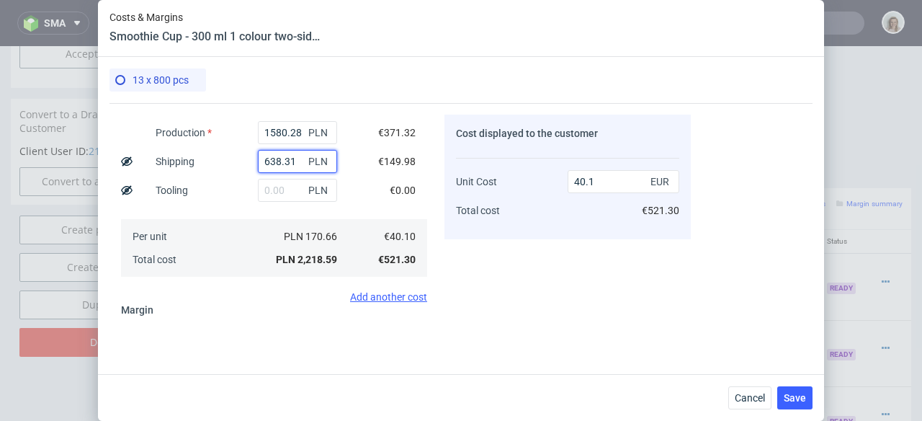
scroll to position [174, 0]
drag, startPoint x: 292, startPoint y: 128, endPoint x: 249, endPoint y: 131, distance: 43.3
click at [258, 131] on input "1580.28" at bounding box center [297, 133] width 79 height 23
type input "37"
type input "12.21"
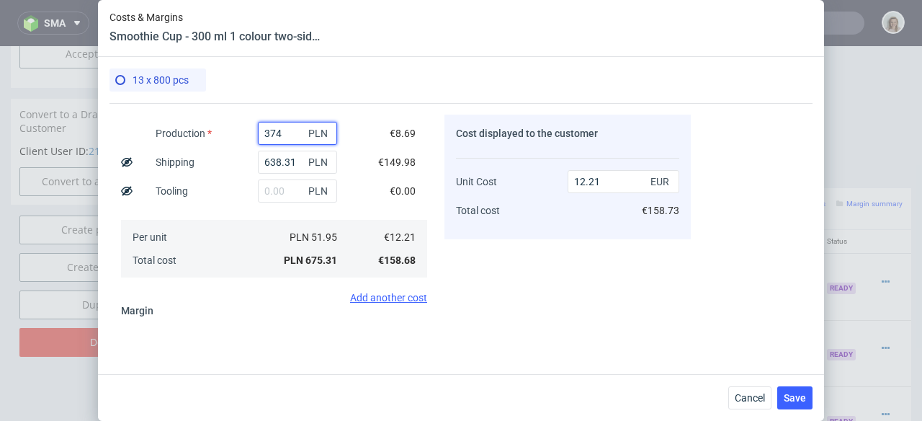
type input "3744"
type input "79.21"
type input "3744"
drag, startPoint x: 253, startPoint y: 357, endPoint x: 246, endPoint y: 332, distance: 26.0
click at [253, 357] on div "Costs Manage selected amounts if you need Sampled by Select sample creator Esti…" at bounding box center [460, 232] width 703 height 259
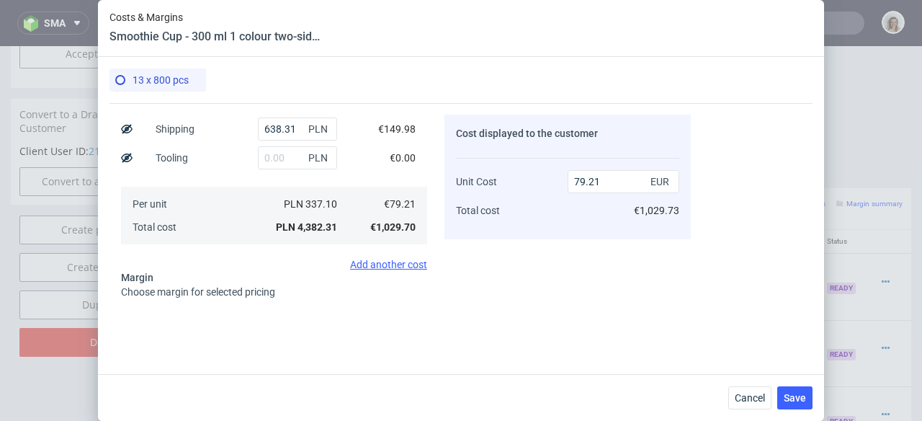
scroll to position [282, 0]
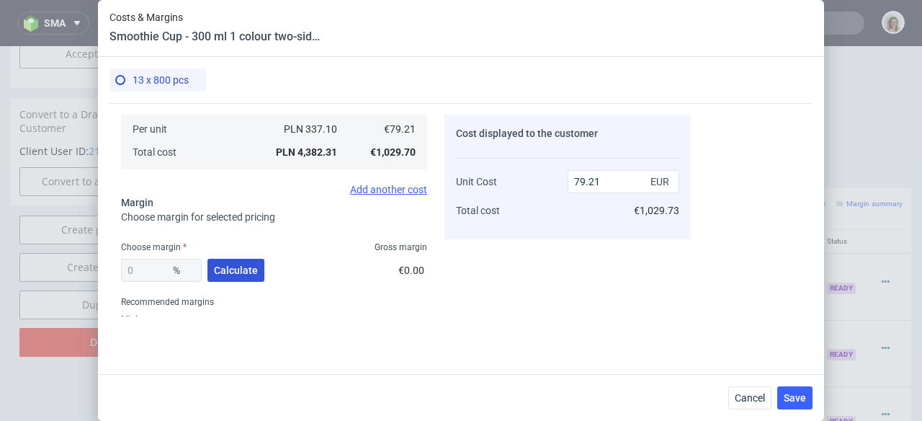
click at [219, 273] on span "Calculate" at bounding box center [236, 270] width 44 height 10
type input "39.17"
type input "130.21"
click at [151, 265] on input "39.17" at bounding box center [161, 270] width 81 height 23
drag, startPoint x: 141, startPoint y: 265, endPoint x: 132, endPoint y: 265, distance: 9.4
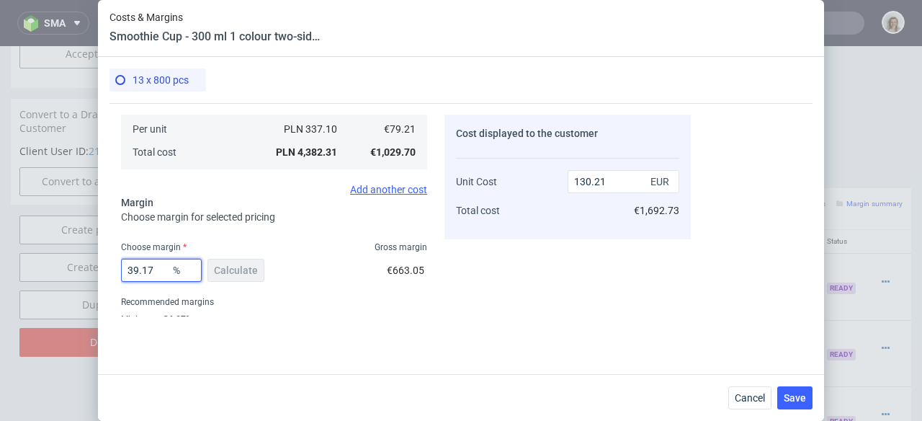
click at [132, 265] on input "39.17" at bounding box center [161, 270] width 81 height 23
drag, startPoint x: 153, startPoint y: 267, endPoint x: 133, endPoint y: 264, distance: 19.6
click at [133, 264] on input "39.17" at bounding box center [161, 270] width 81 height 23
type input "35"
type input "121.86"
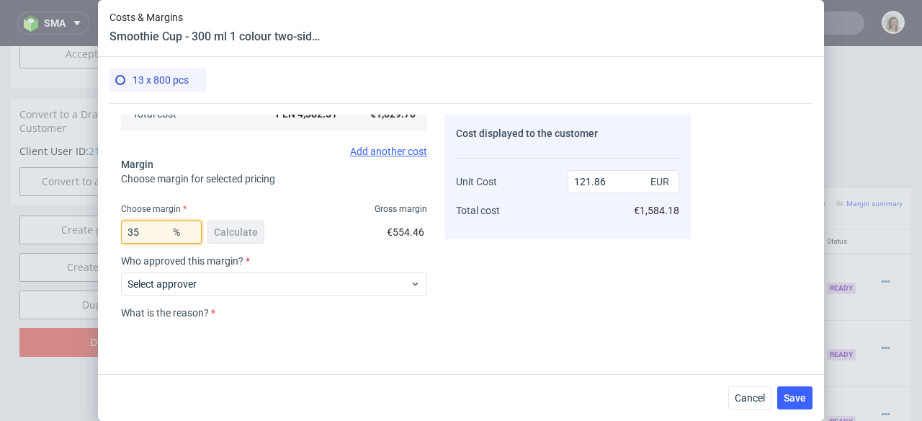
scroll to position [429, 0]
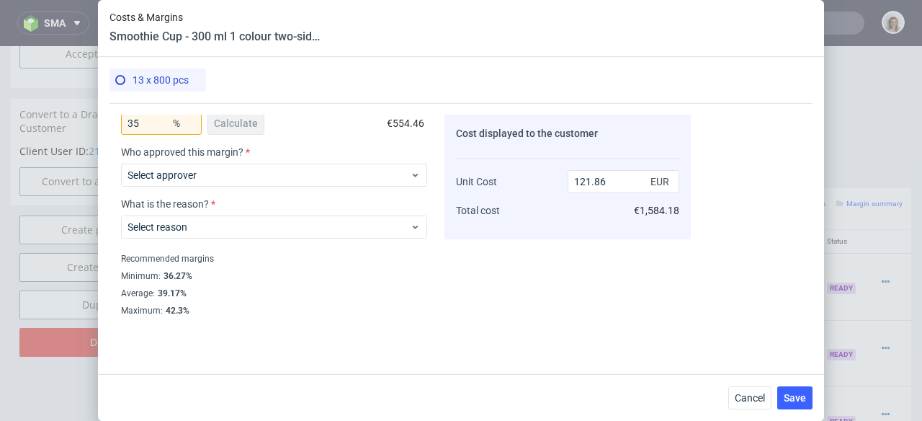
click at [277, 246] on div "What is the reason? Select reason" at bounding box center [274, 224] width 306 height 52
click at [153, 128] on input "35" at bounding box center [161, 123] width 81 height 23
type input "3"
type input "81.66"
type input "36"
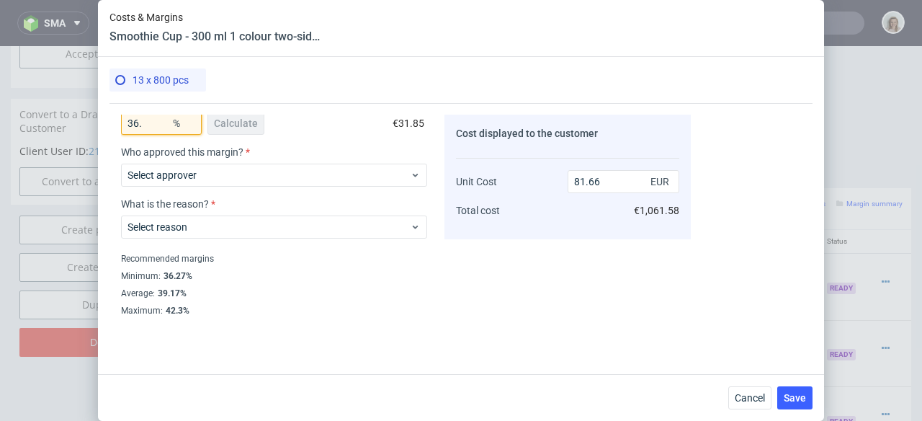
type input "123.77"
type input "3627"
type input "-2.24"
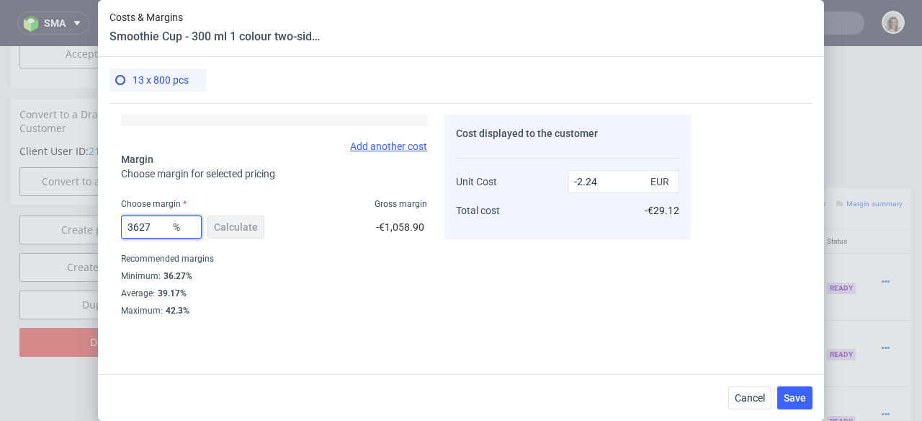
scroll to position [326, 0]
click at [140, 223] on input "3627" at bounding box center [161, 226] width 81 height 23
type input "36.27"
type input "124.29"
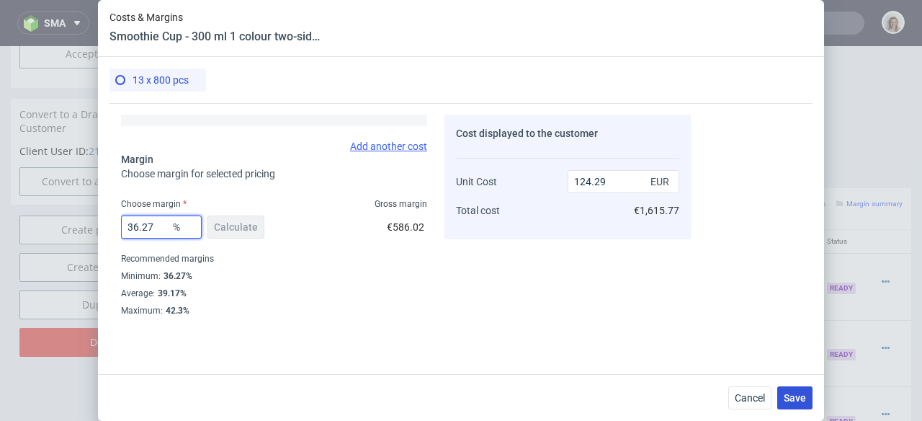
type input "36.27"
click at [788, 393] on span "Save" at bounding box center [795, 398] width 22 height 10
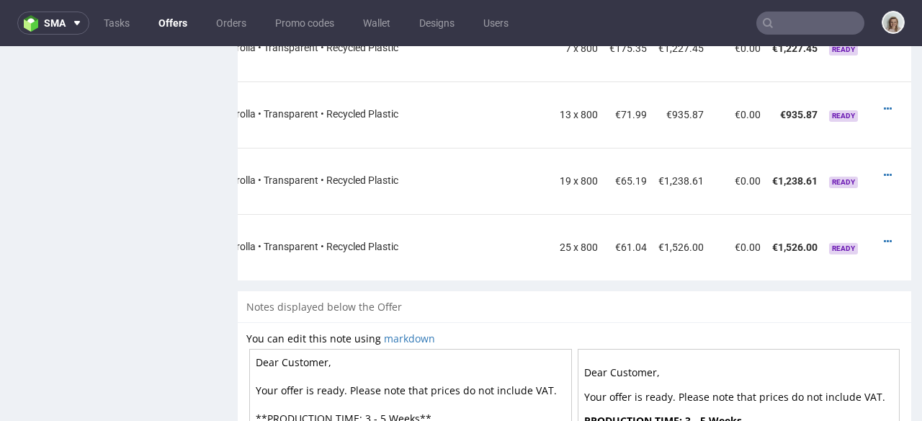
scroll to position [0, 254]
click at [882, 168] on div at bounding box center [889, 175] width 15 height 14
click at [882, 170] on icon at bounding box center [886, 175] width 8 height 10
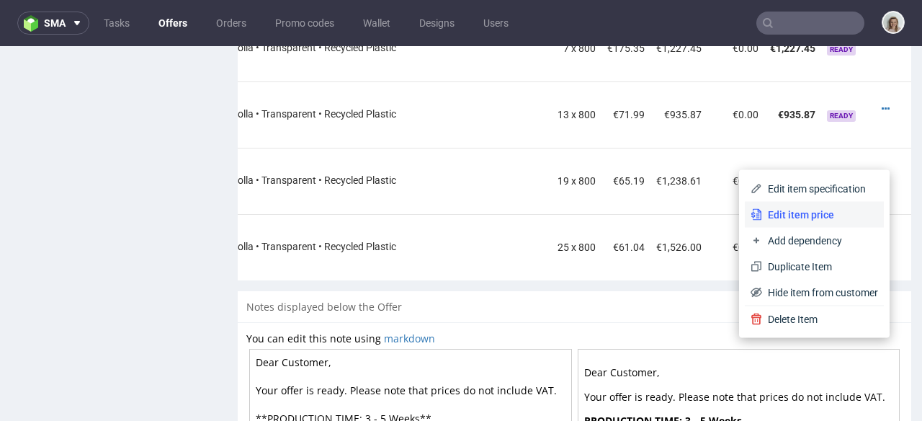
click at [800, 212] on span "Edit item price" at bounding box center [820, 214] width 116 height 14
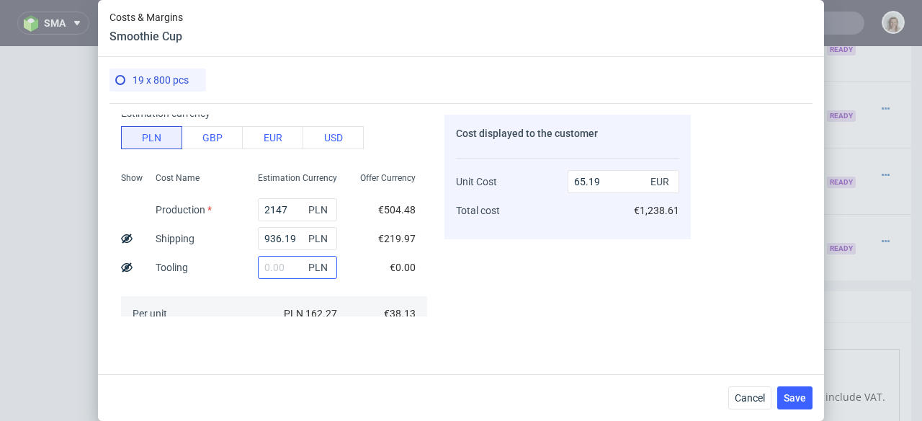
scroll to position [98, 0]
drag, startPoint x: 277, startPoint y: 241, endPoint x: 237, endPoint y: 241, distance: 39.6
click at [246, 241] on div "936.19 PLN" at bounding box center [297, 238] width 102 height 29
drag, startPoint x: 730, startPoint y: 386, endPoint x: 751, endPoint y: 329, distance: 60.6
click at [730, 386] on button "Cancel" at bounding box center [749, 397] width 43 height 23
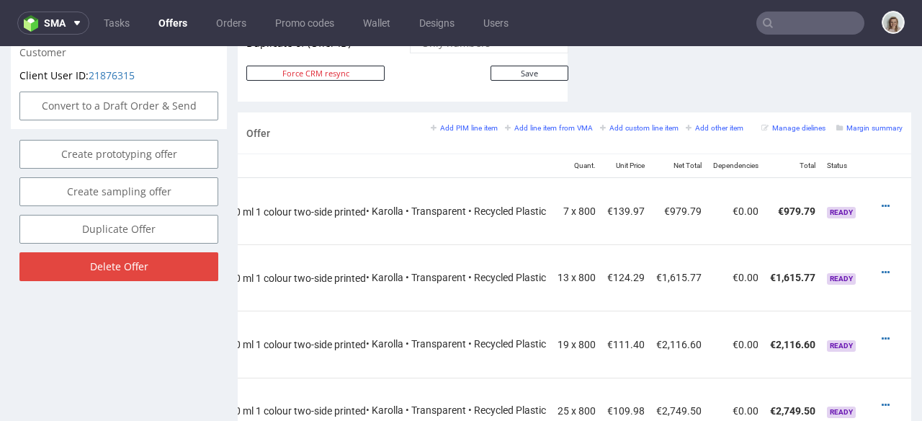
scroll to position [841, 0]
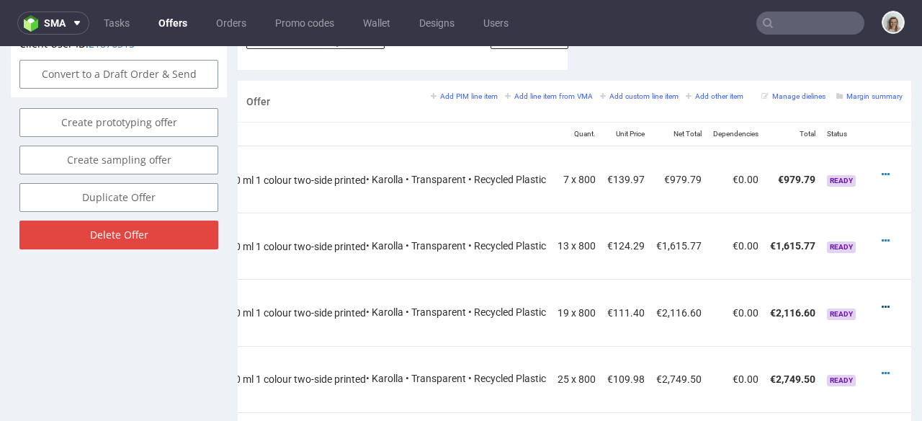
click at [882, 302] on icon at bounding box center [886, 307] width 8 height 10
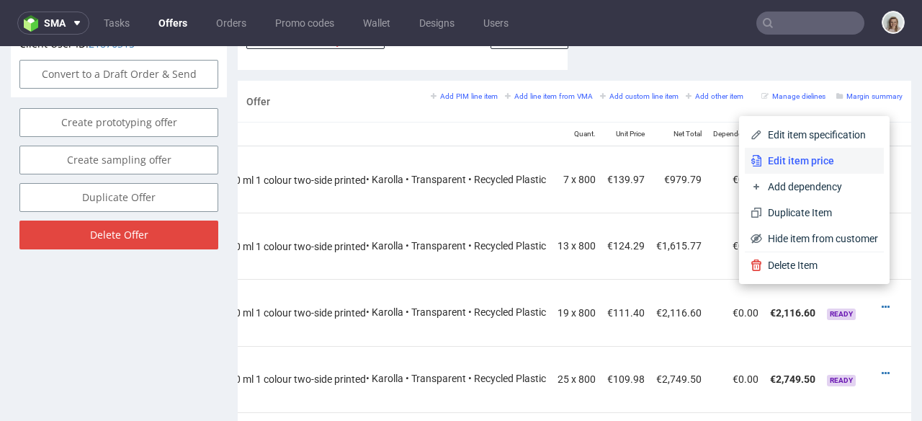
click at [771, 161] on span "Edit item price" at bounding box center [820, 160] width 116 height 14
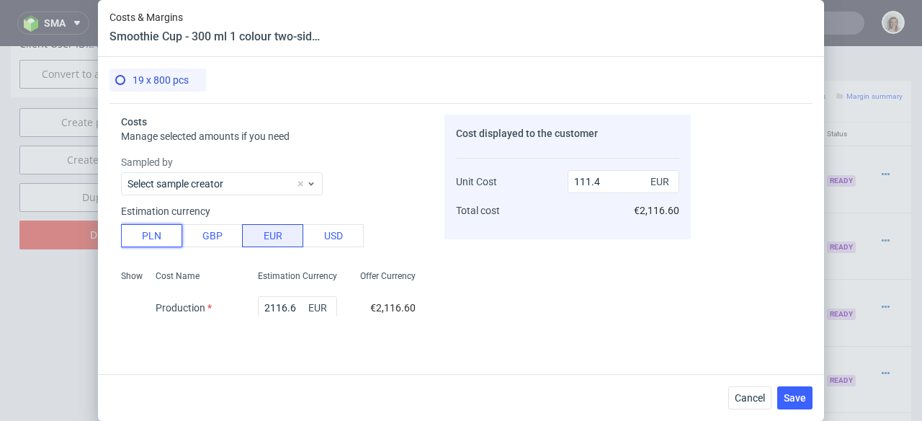
drag, startPoint x: 148, startPoint y: 233, endPoint x: 186, endPoint y: 259, distance: 46.6
click at [147, 233] on button "PLN" at bounding box center [151, 235] width 61 height 23
type input "26.18"
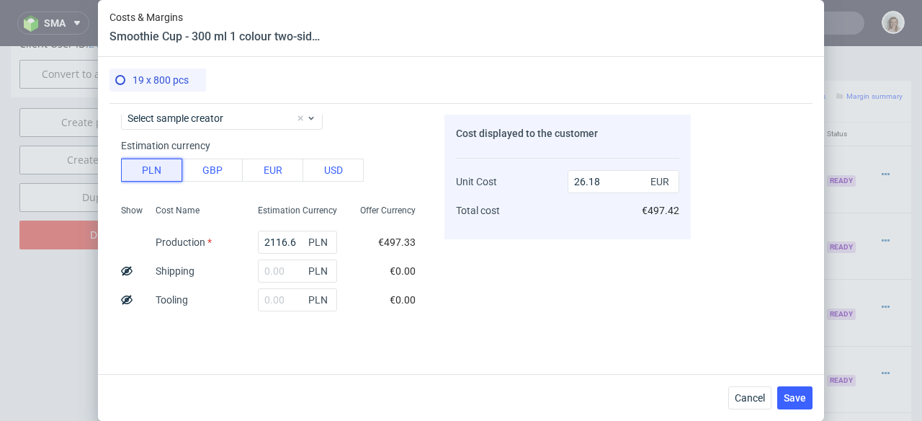
scroll to position [113, 0]
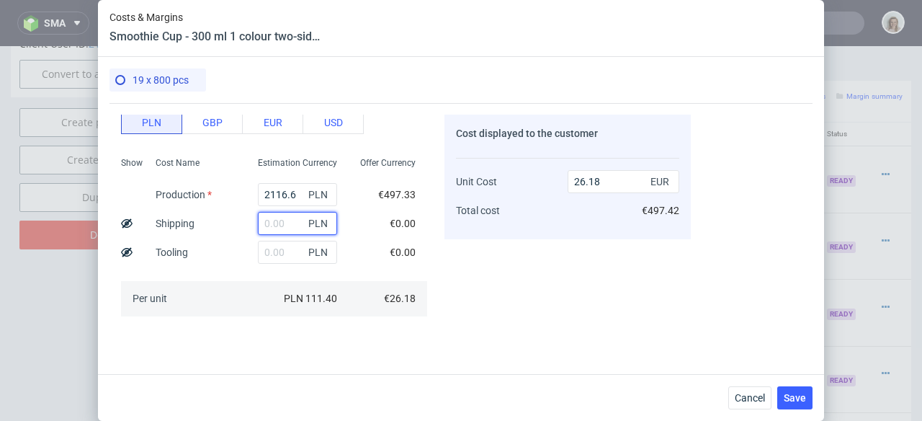
click at [282, 218] on input "text" at bounding box center [297, 223] width 79 height 23
paste input "936.19"
type input "936.19"
type input "37.76"
type input "936.19"
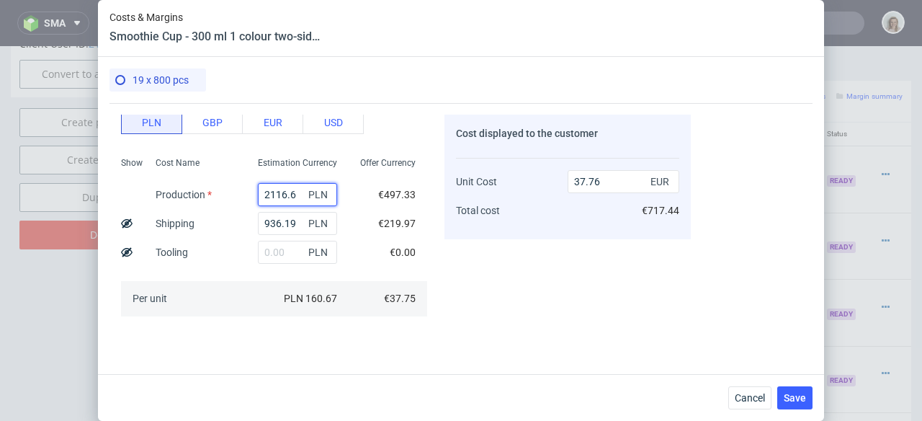
drag, startPoint x: 289, startPoint y: 192, endPoint x: 247, endPoint y: 184, distance: 42.4
click at [258, 190] on input "2116.6" at bounding box center [297, 194] width 79 height 23
type input "5"
type input "11.64"
type input "547"
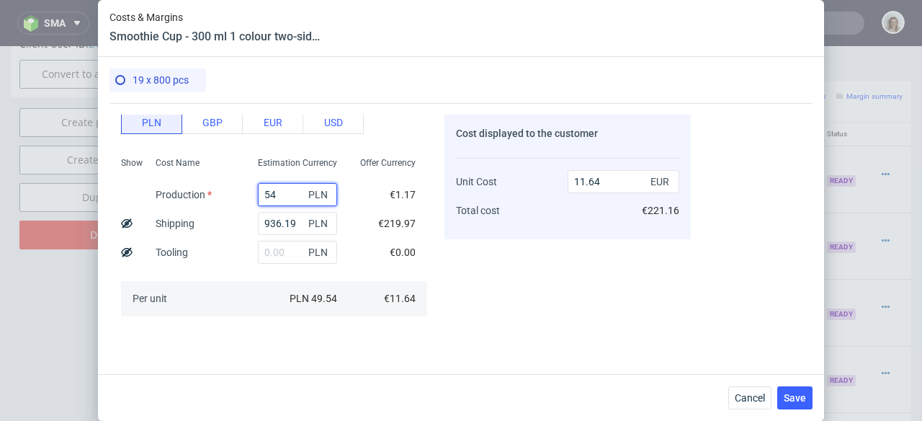
type input "12.25"
type input "5472"
type input "79.25"
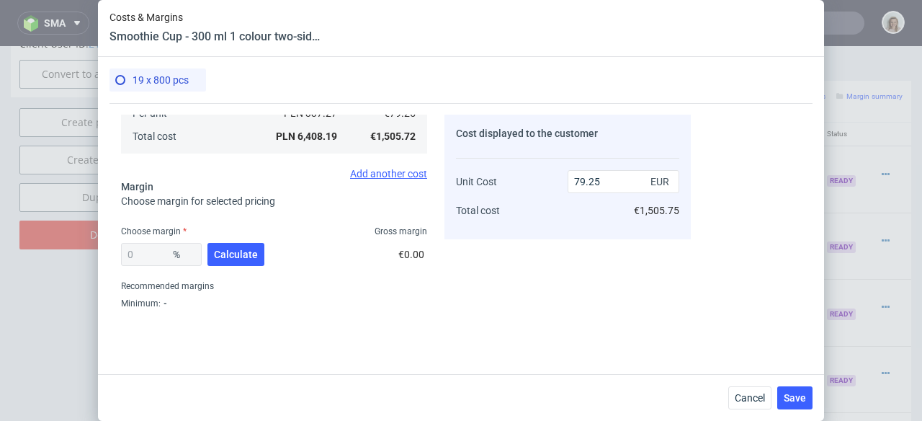
scroll to position [317, 0]
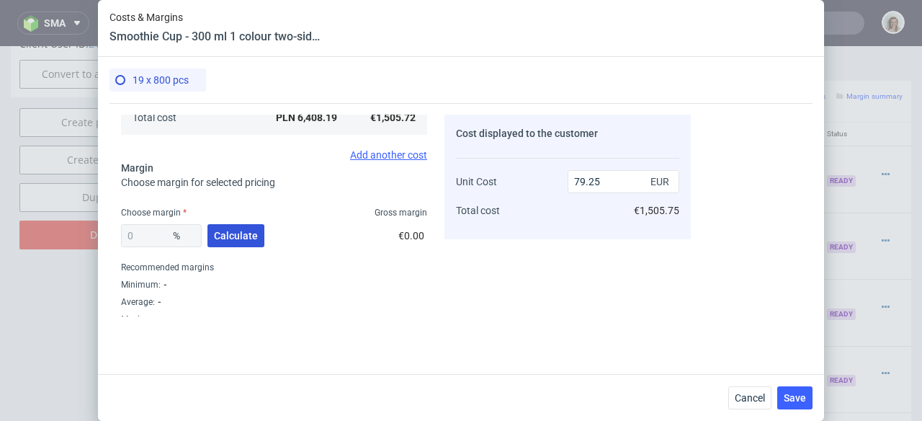
type input "5472"
click at [258, 233] on button "Calculate" at bounding box center [235, 235] width 57 height 23
type input "36.64"
type input "125.08"
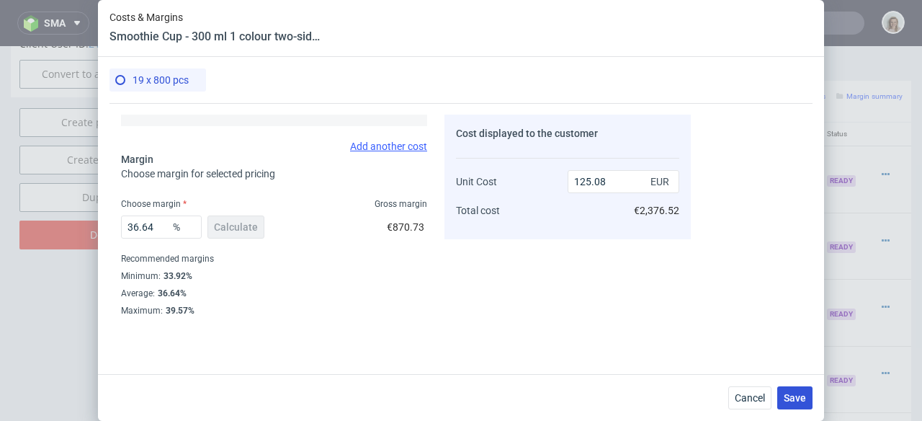
click at [802, 395] on span "Save" at bounding box center [795, 398] width 22 height 10
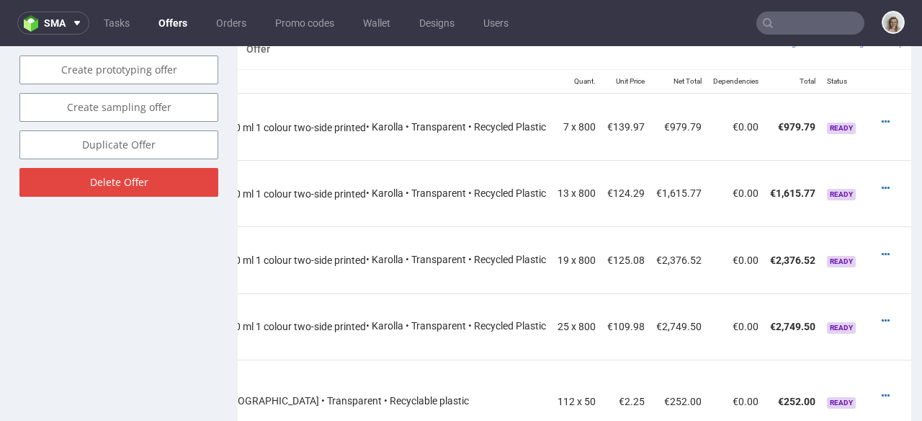
scroll to position [892, 0]
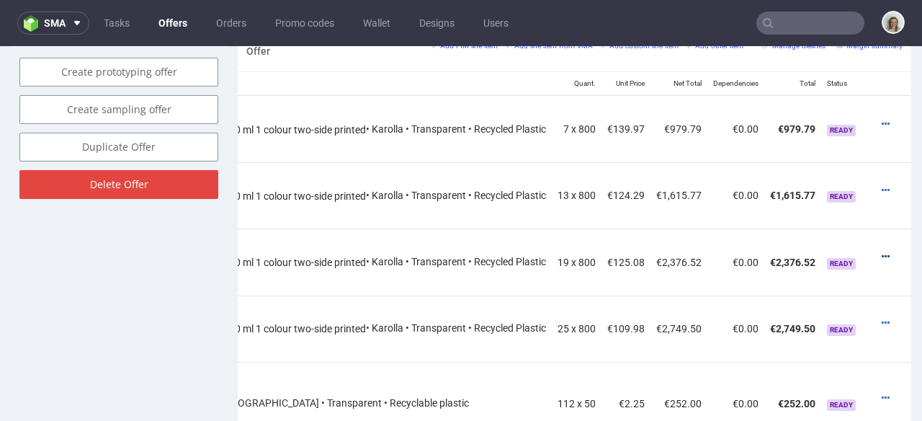
click at [882, 251] on icon at bounding box center [886, 256] width 8 height 10
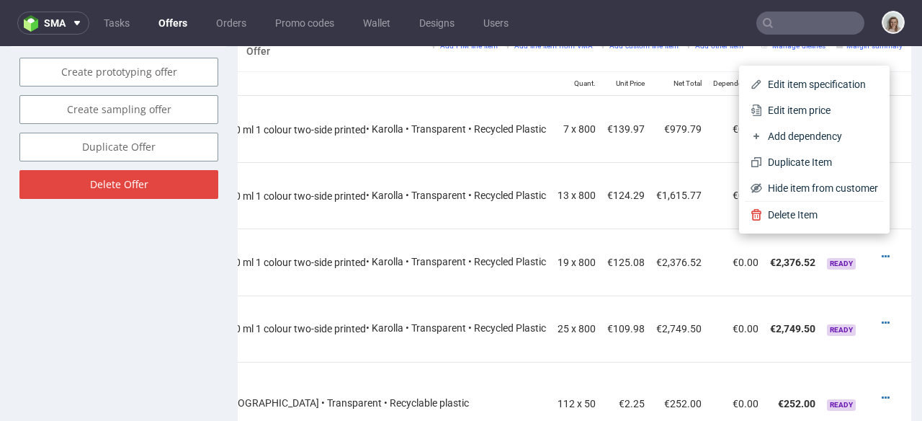
click at [793, 109] on span "Edit item price" at bounding box center [820, 110] width 116 height 14
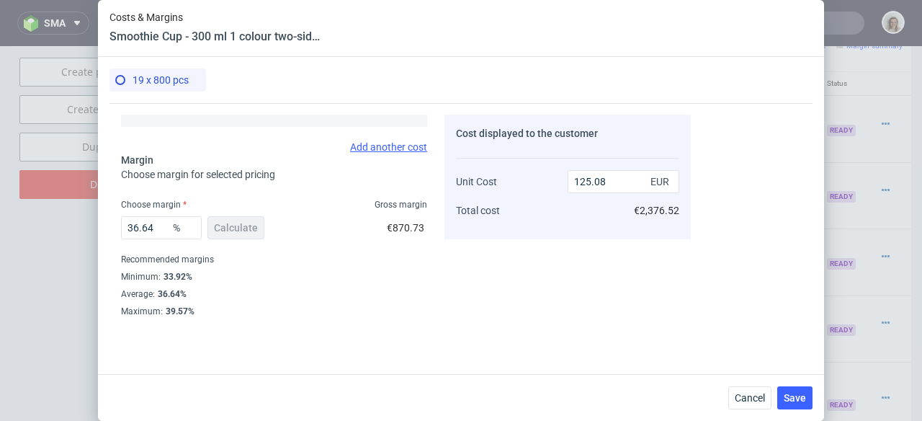
scroll to position [326, 0]
drag, startPoint x: 132, startPoint y: 223, endPoint x: 162, endPoint y: 224, distance: 30.3
click at [161, 226] on input "36.64" at bounding box center [161, 226] width 81 height 23
type input "33."
type input "118.28"
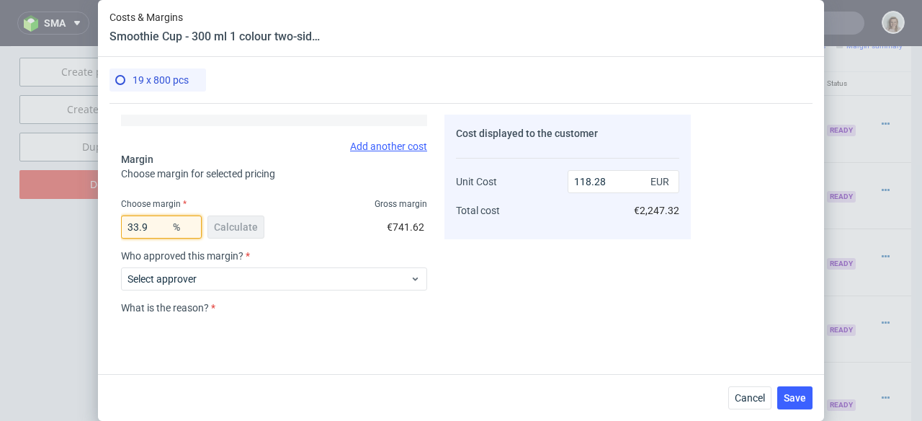
type input "33.92"
type input "119.93"
type input "33.92"
click at [793, 395] on span "Save" at bounding box center [795, 398] width 22 height 10
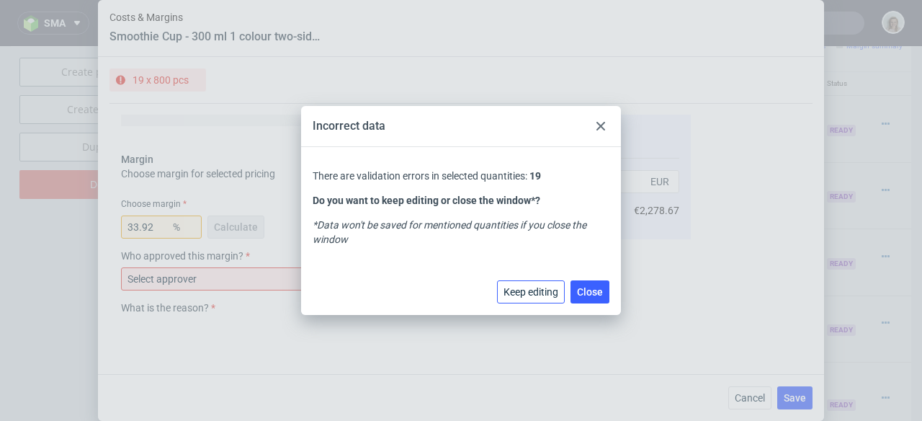
drag, startPoint x: 549, startPoint y: 293, endPoint x: 425, endPoint y: 266, distance: 126.9
click at [546, 292] on span "Keep editing" at bounding box center [531, 292] width 55 height 10
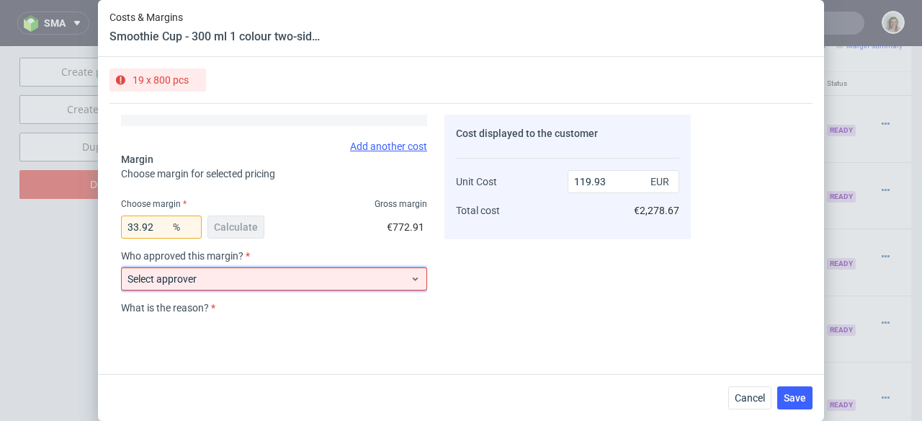
click at [278, 275] on span "Select approver" at bounding box center [268, 279] width 282 height 14
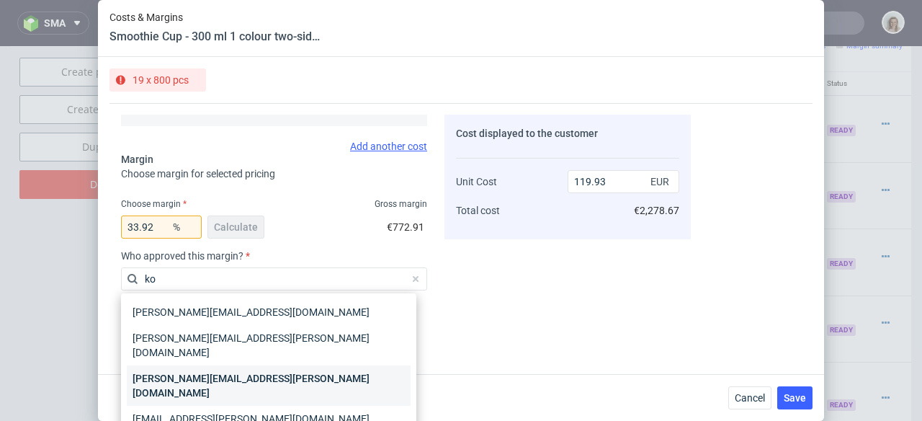
type input "ko"
click at [279, 365] on div "marta.kozlowska@packhelp.com" at bounding box center [269, 385] width 284 height 40
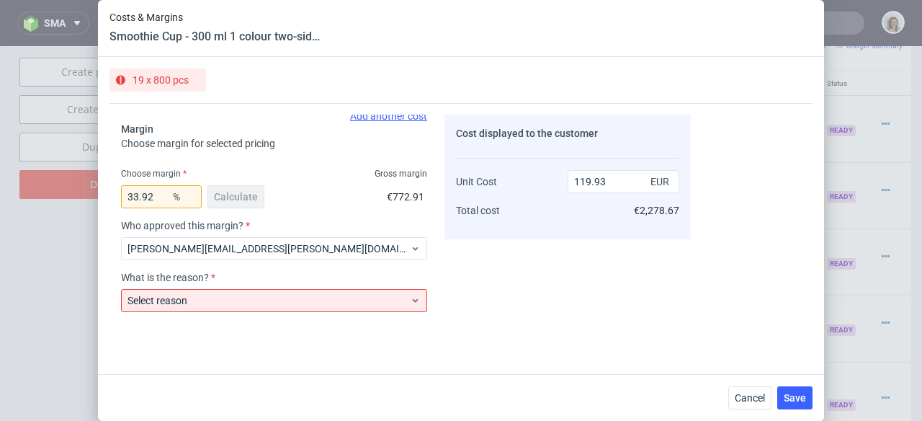
scroll to position [429, 0]
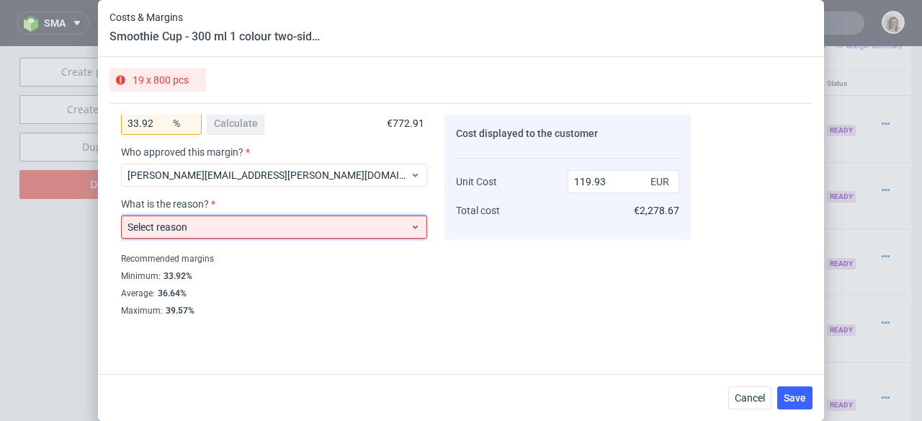
click at [312, 231] on span "Select reason" at bounding box center [268, 227] width 282 height 14
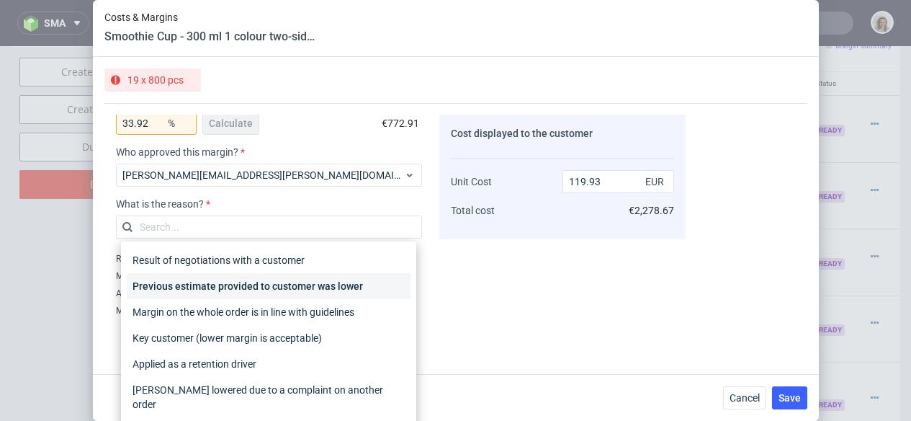
click at [322, 284] on div "Previous estimate provided to customer was lower" at bounding box center [269, 286] width 284 height 26
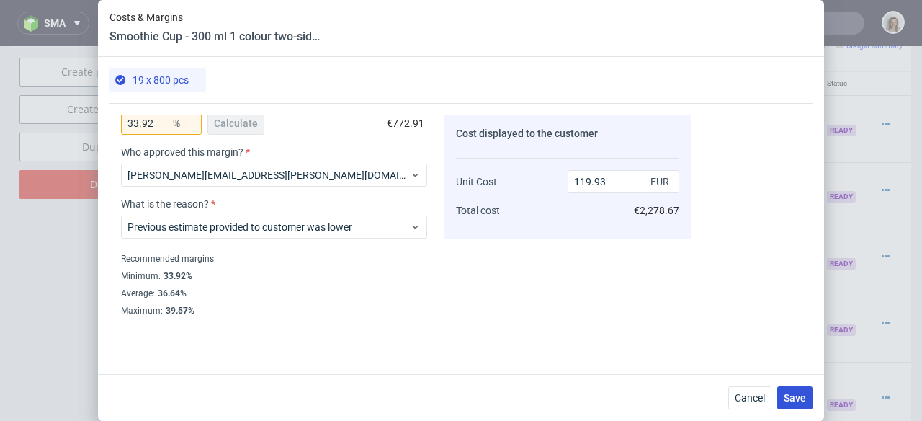
click at [809, 398] on button "Save" at bounding box center [794, 397] width 35 height 23
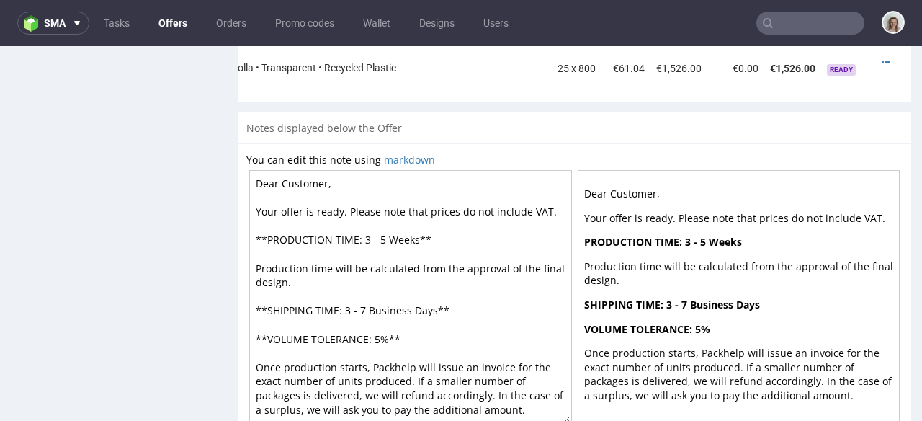
scroll to position [1678, 0]
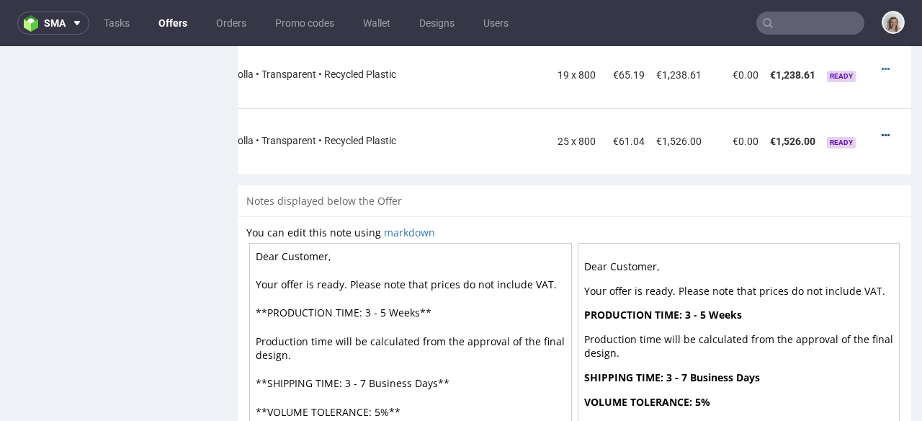
click at [882, 130] on icon at bounding box center [886, 135] width 8 height 10
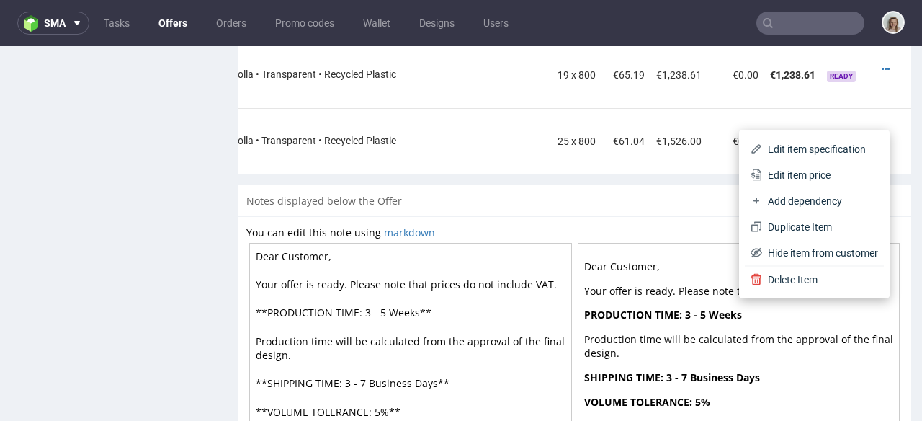
drag, startPoint x: 810, startPoint y: 171, endPoint x: 777, endPoint y: 171, distance: 32.4
click at [809, 171] on span "Edit item price" at bounding box center [820, 175] width 116 height 14
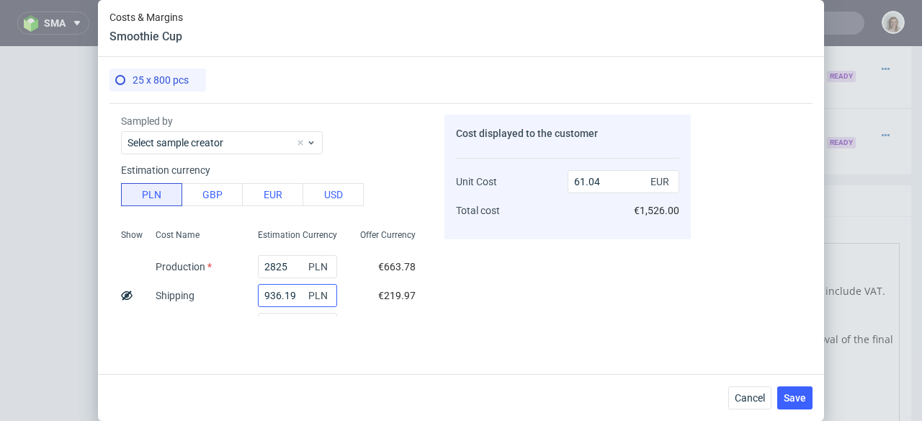
scroll to position [42, 0]
drag, startPoint x: 288, startPoint y: 292, endPoint x: 250, endPoint y: 291, distance: 38.2
click at [258, 291] on input "936.19" at bounding box center [297, 294] width 79 height 23
drag, startPoint x: 746, startPoint y: 394, endPoint x: 799, endPoint y: 249, distance: 154.3
click at [746, 394] on span "Cancel" at bounding box center [750, 398] width 30 height 10
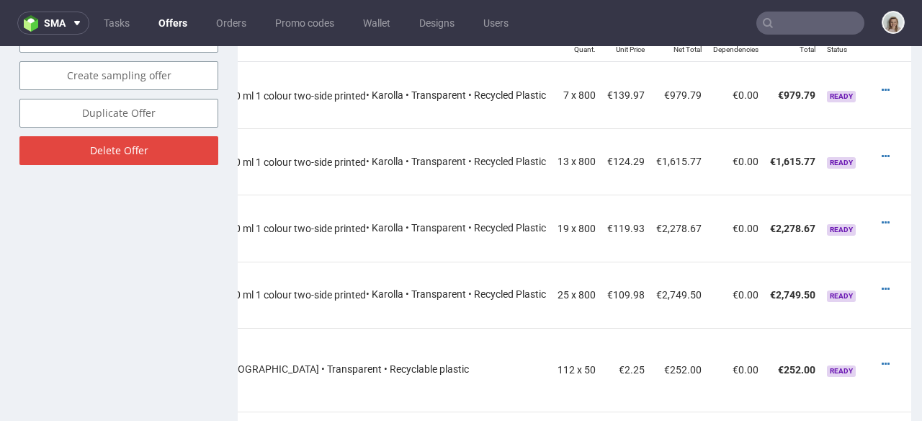
scroll to position [938, 0]
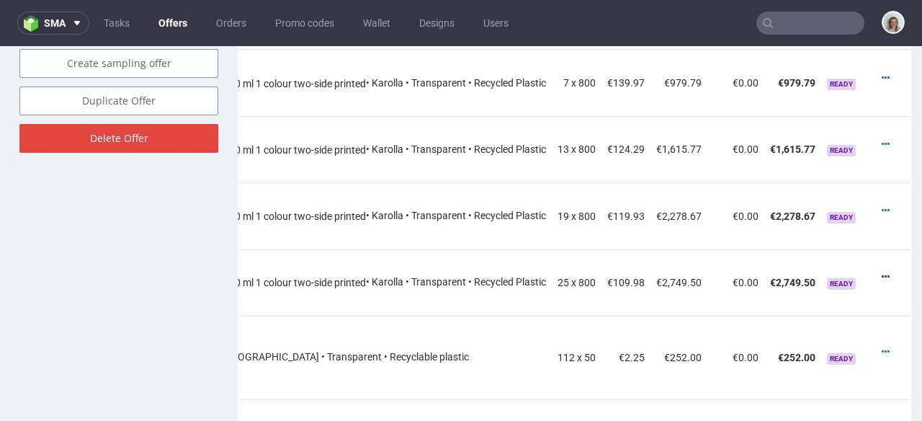
click at [882, 272] on icon at bounding box center [886, 277] width 8 height 10
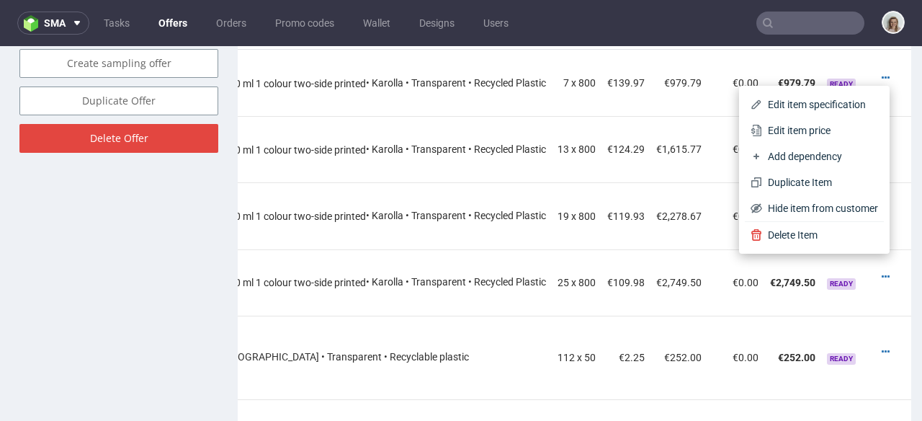
drag, startPoint x: 805, startPoint y: 137, endPoint x: 784, endPoint y: 130, distance: 21.9
click at [805, 137] on span "Edit item price" at bounding box center [820, 130] width 116 height 14
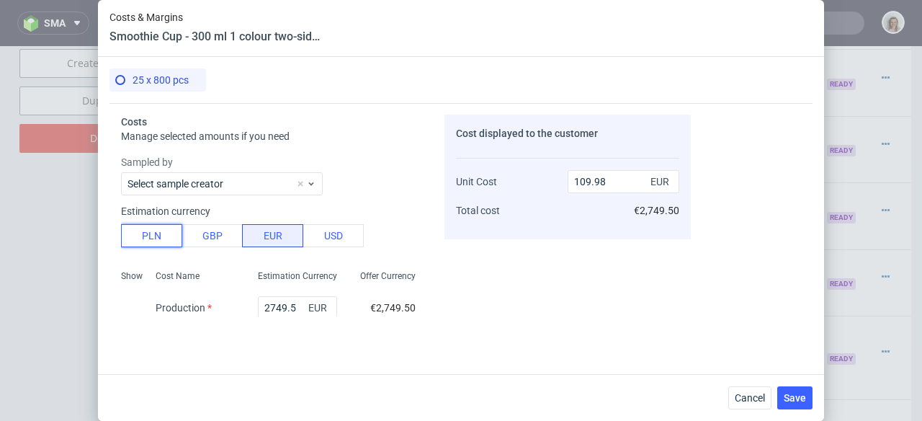
drag, startPoint x: 169, startPoint y: 240, endPoint x: 177, endPoint y: 240, distance: 8.6
click at [169, 240] on button "PLN" at bounding box center [151, 235] width 61 height 23
type input "25.84"
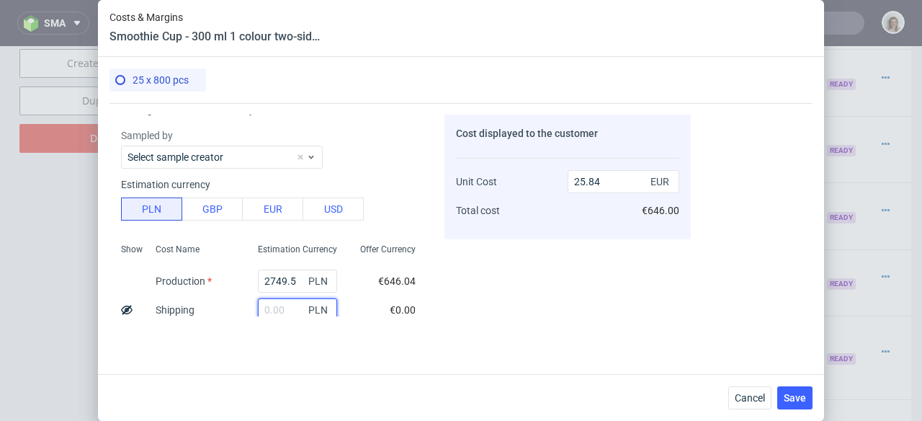
click at [279, 301] on input "text" at bounding box center [297, 309] width 79 height 23
paste input "936.19"
type input "936.19"
type input "34.64"
type input "936.19"
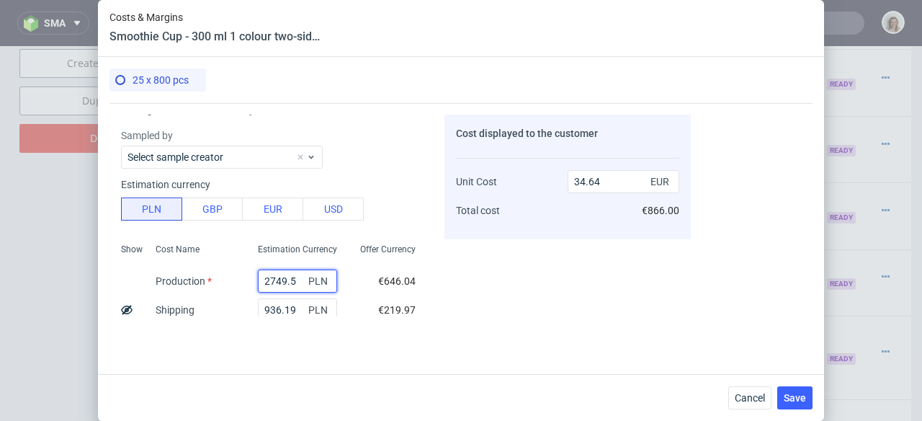
drag, startPoint x: 289, startPoint y: 277, endPoint x: 251, endPoint y: 278, distance: 37.5
click at [258, 279] on input "2749.5" at bounding box center [297, 280] width 79 height 23
type input "700"
type input "15.38"
type input "7000"
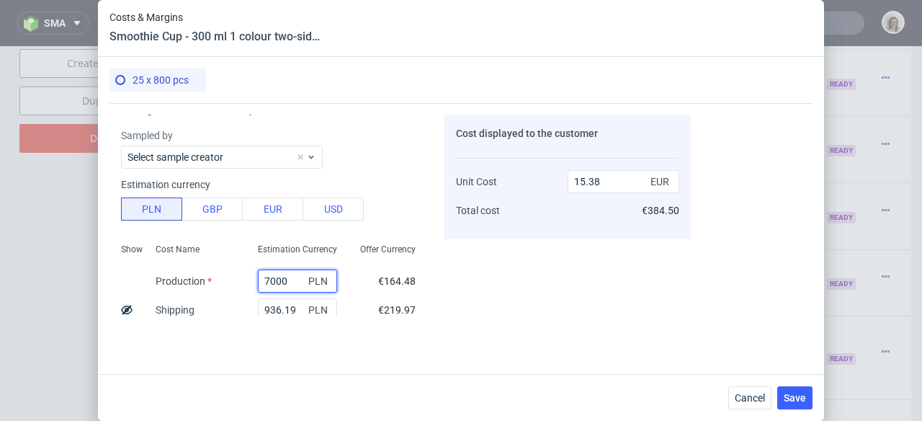
type input "74.59"
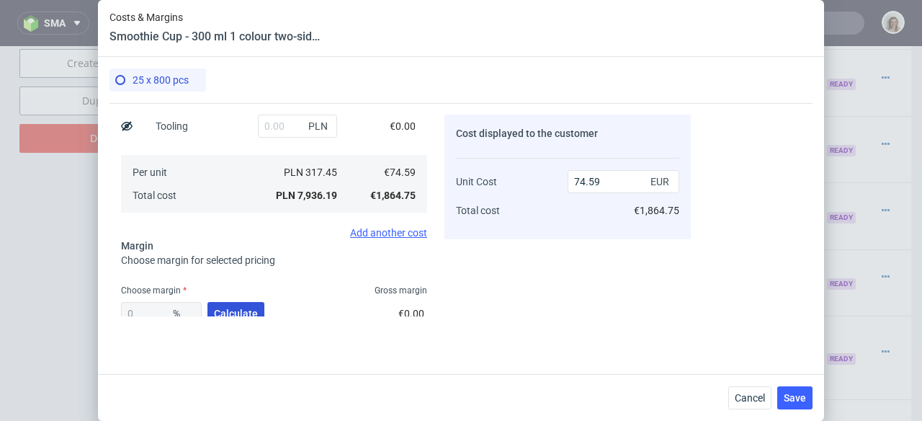
scroll to position [260, 0]
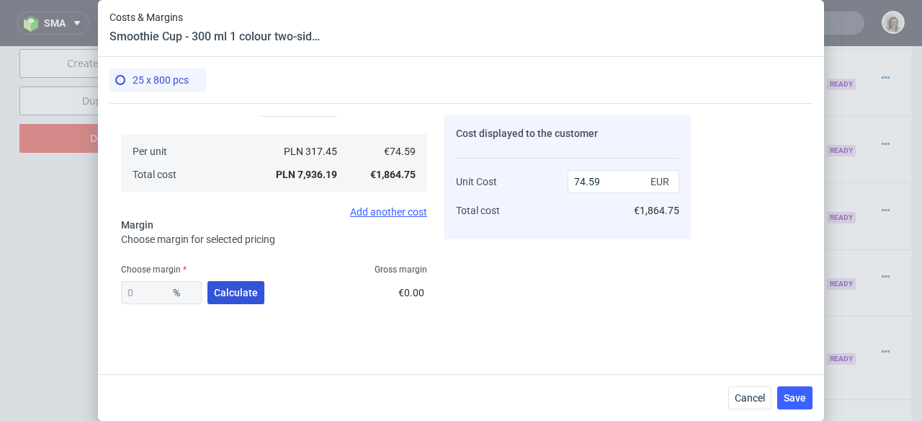
type input "7000"
click at [238, 292] on span "Calculate" at bounding box center [236, 292] width 44 height 10
type input "35.22"
type input "115.14"
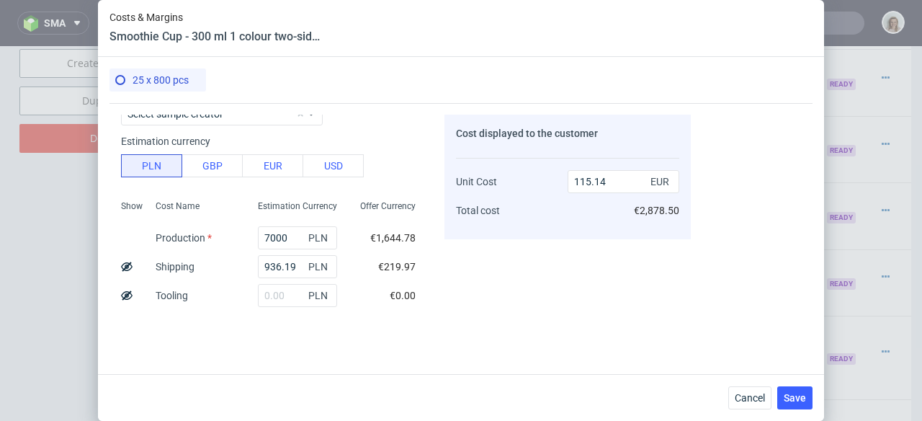
scroll to position [326, 0]
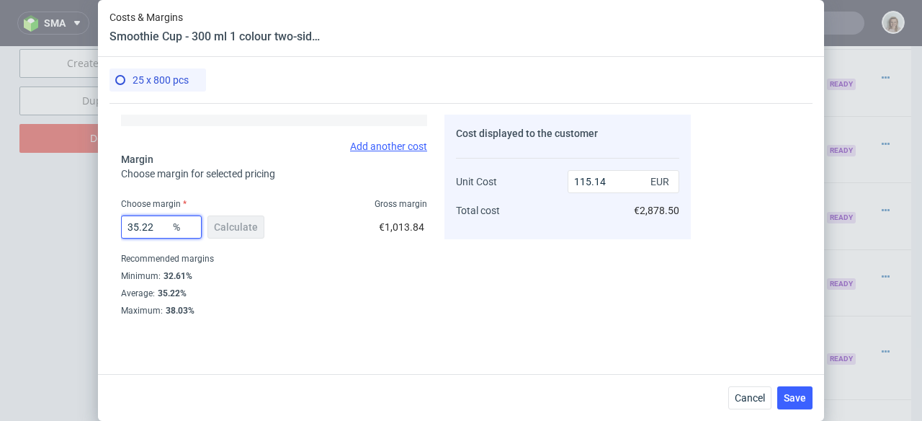
drag, startPoint x: 156, startPoint y: 225, endPoint x: 135, endPoint y: 223, distance: 20.2
click at [135, 223] on input "35.22" at bounding box center [161, 226] width 81 height 23
type input "33"
type input "111.33"
type input "33"
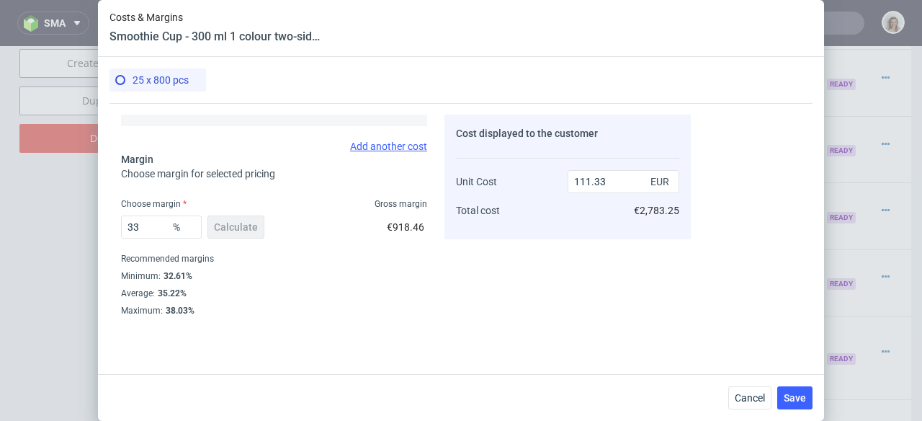
click at [287, 285] on div "Average : 35.22%" at bounding box center [274, 293] width 306 height 17
click at [815, 390] on div "Cancel Save" at bounding box center [461, 397] width 726 height 47
click at [809, 394] on button "Save" at bounding box center [794, 397] width 35 height 23
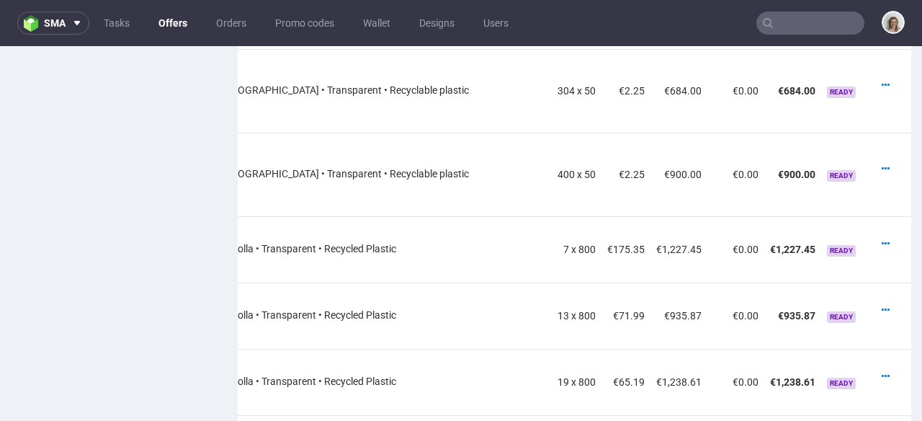
scroll to position [1123, 0]
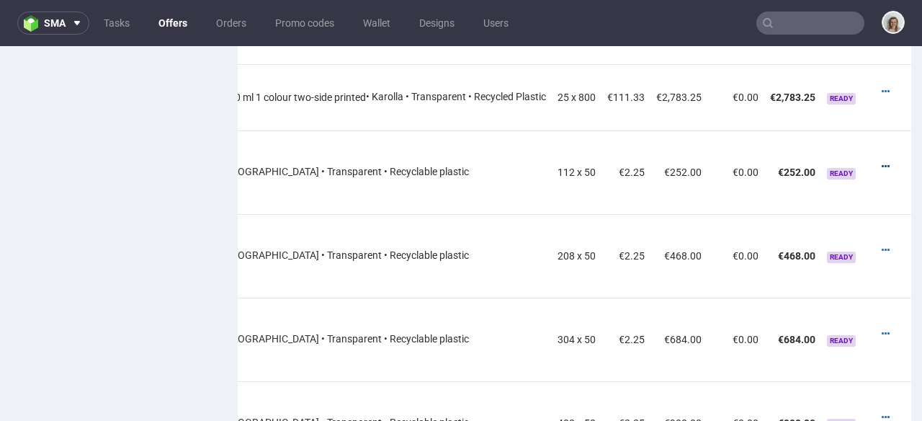
click at [882, 161] on icon at bounding box center [886, 166] width 8 height 10
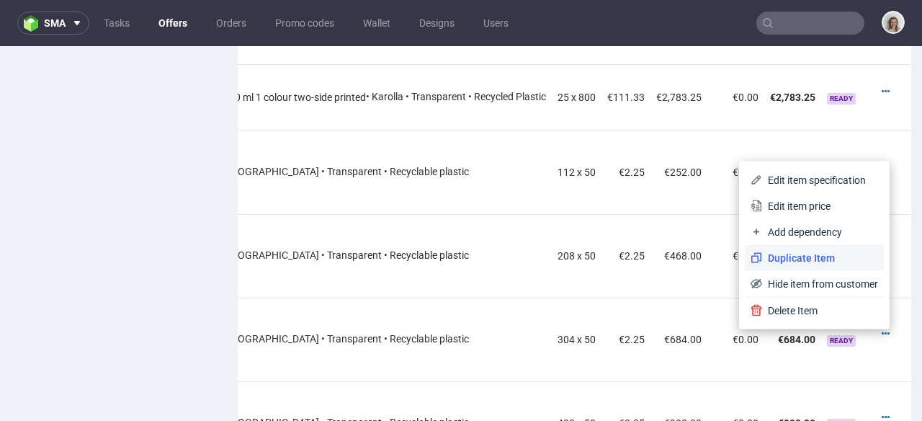
click at [805, 253] on span "Duplicate Item" at bounding box center [820, 258] width 116 height 14
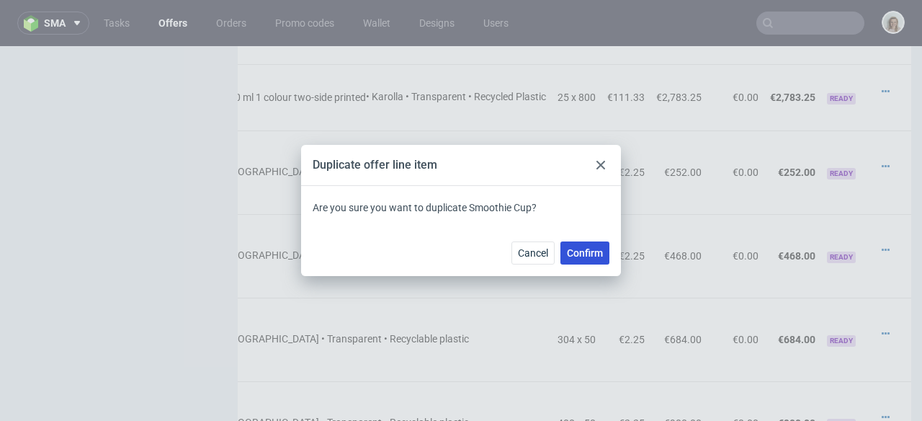
click at [584, 256] on span "Confirm" at bounding box center [585, 253] width 36 height 10
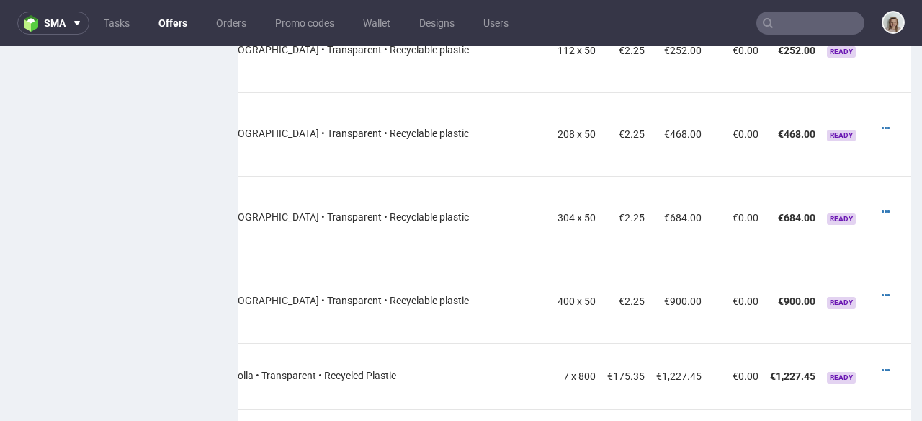
scroll to position [1165, 0]
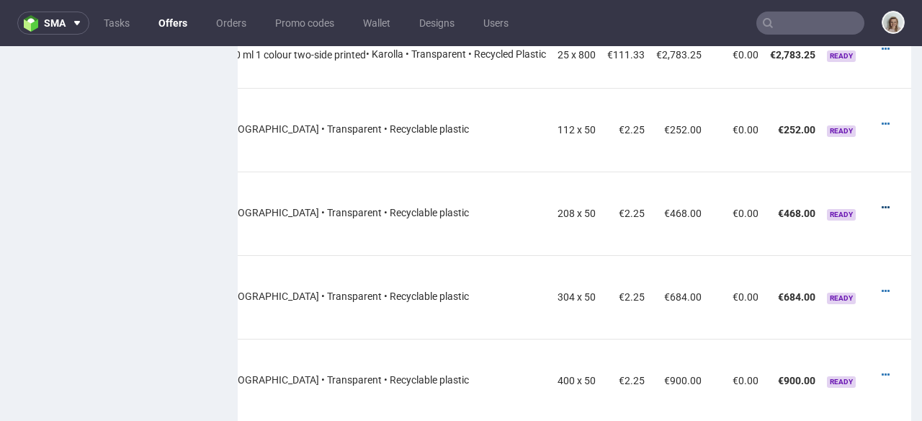
click at [882, 202] on icon at bounding box center [886, 207] width 8 height 10
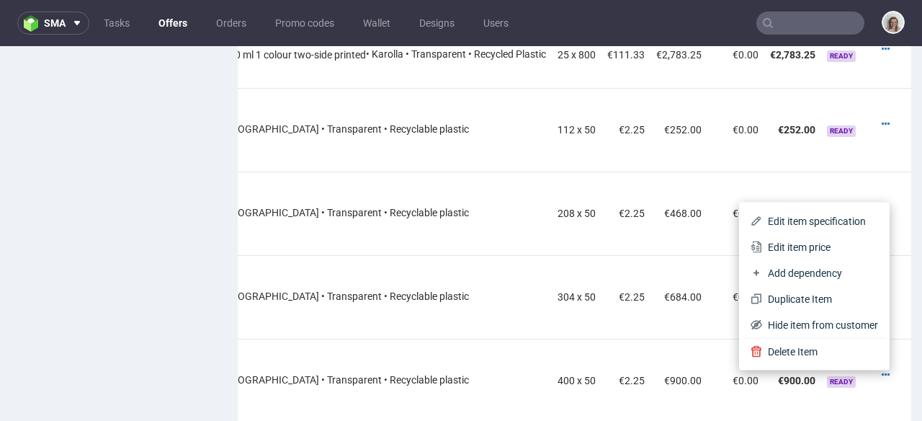
click at [791, 294] on span "Duplicate Item" at bounding box center [820, 299] width 116 height 14
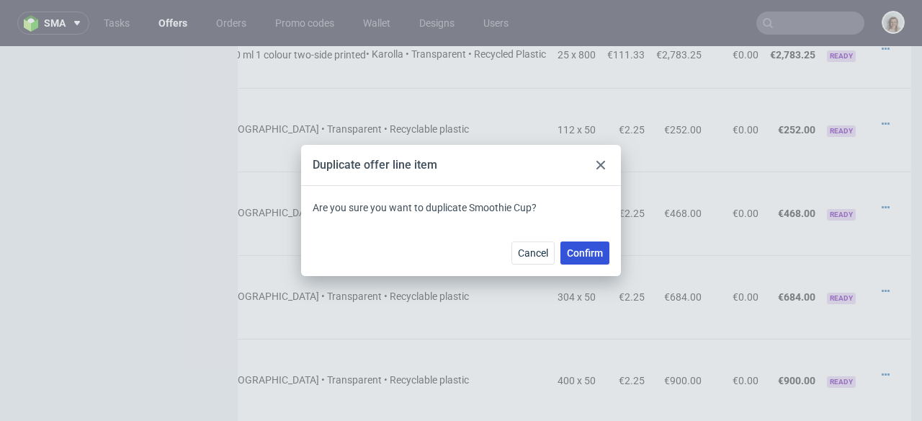
click at [571, 244] on button "Confirm" at bounding box center [584, 252] width 49 height 23
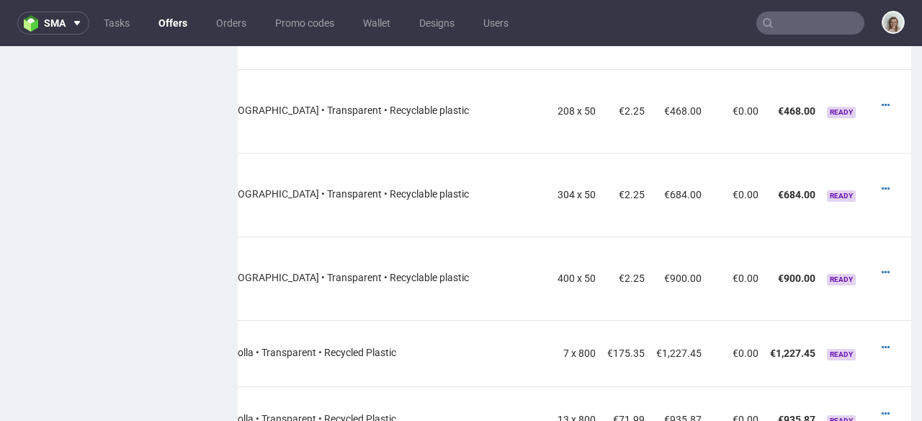
scroll to position [1186, 0]
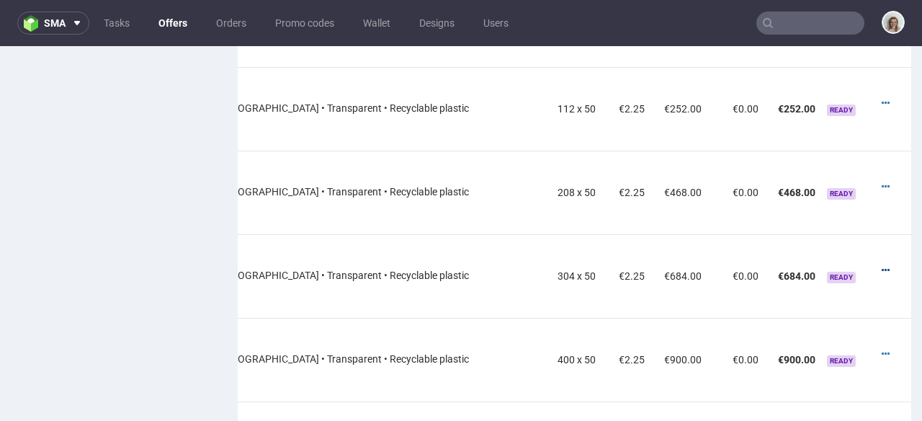
click at [882, 265] on icon at bounding box center [886, 270] width 8 height 10
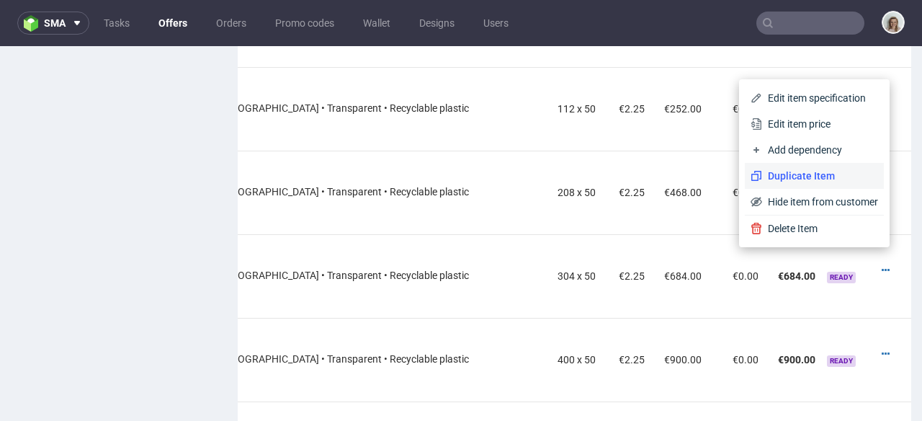
click at [779, 186] on li "Duplicate Item" at bounding box center [814, 176] width 139 height 26
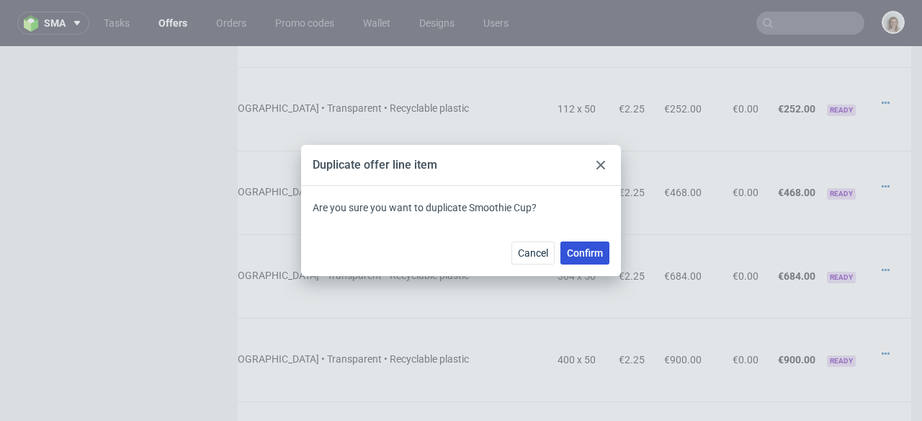
click at [585, 252] on span "Confirm" at bounding box center [585, 253] width 36 height 10
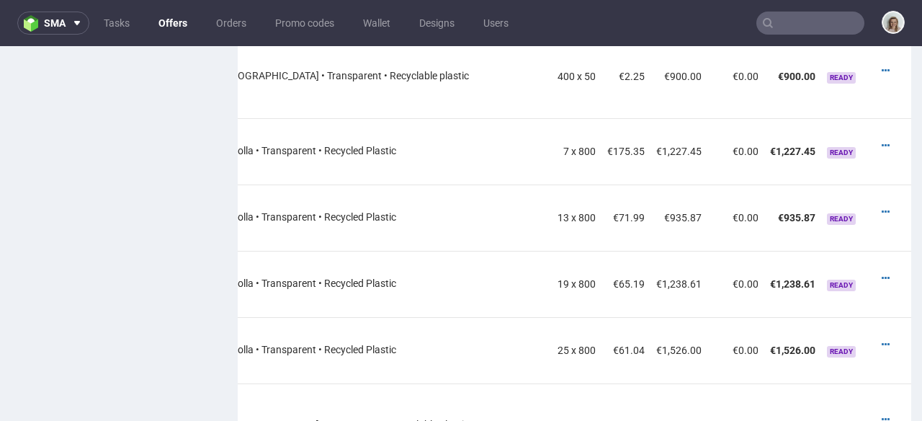
scroll to position [1333, 0]
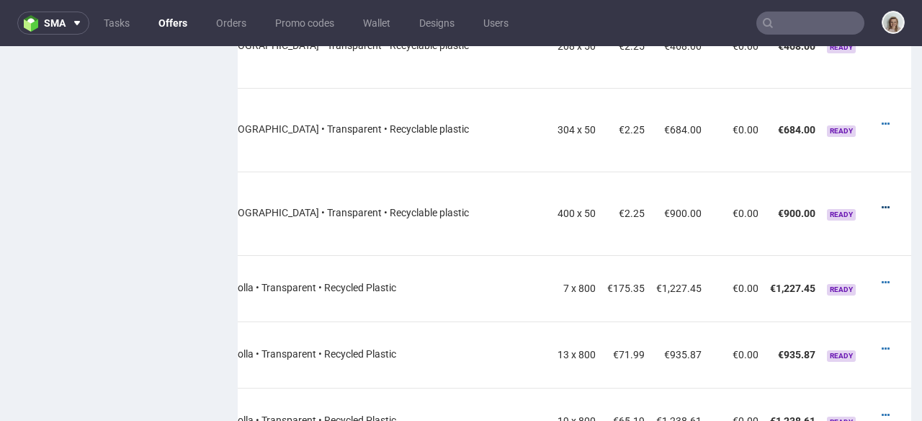
click at [882, 202] on icon at bounding box center [886, 207] width 8 height 10
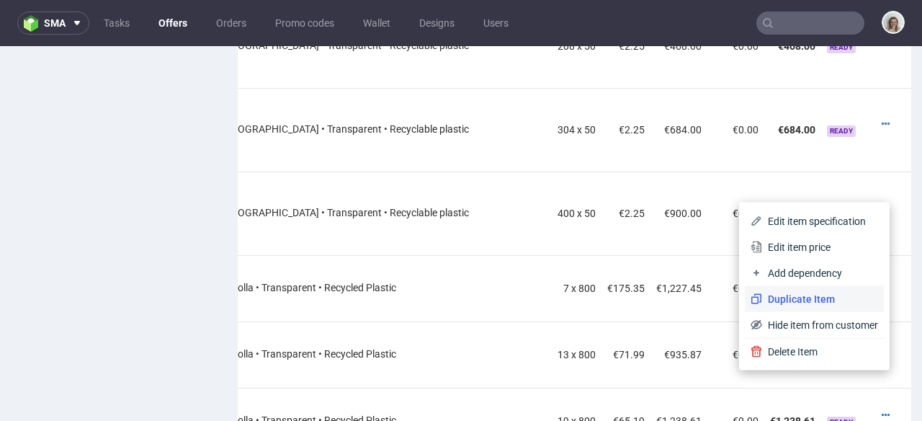
click at [774, 299] on span "Duplicate Item" at bounding box center [820, 299] width 116 height 14
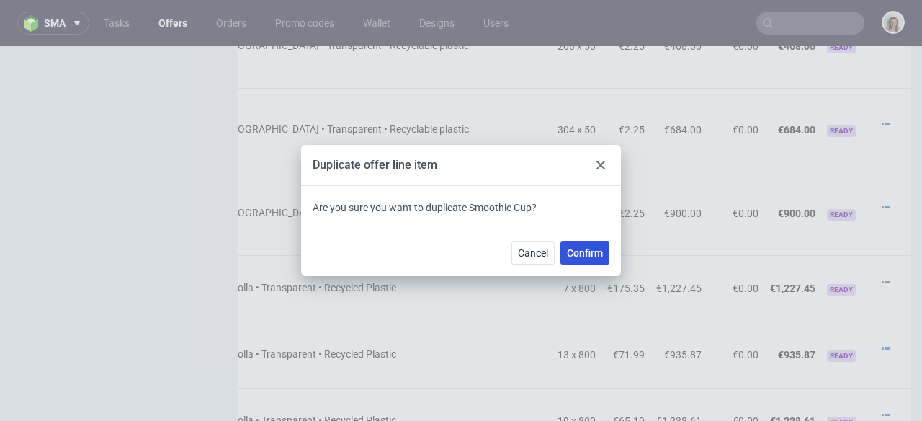
click at [595, 249] on span "Confirm" at bounding box center [585, 253] width 36 height 10
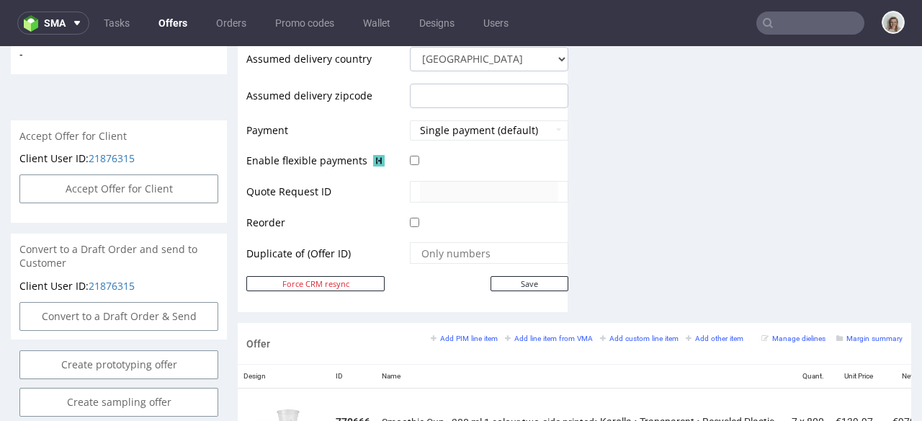
scroll to position [674, 0]
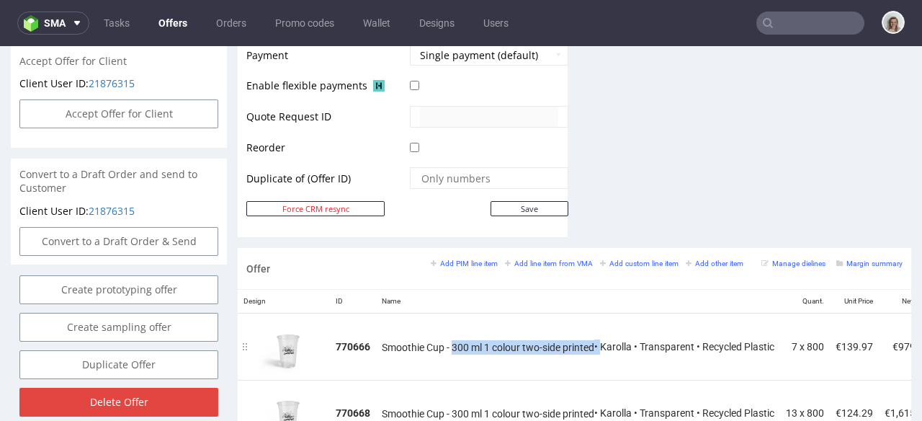
drag, startPoint x: 452, startPoint y: 331, endPoint x: 601, endPoint y: 331, distance: 149.1
click at [601, 339] on div "Smoothie Cup - 300 ml 1 colour two-side printed • Karolla • Transparent • Recyc…" at bounding box center [578, 346] width 393 height 15
copy div "300 ml 1 colour two-side printed •"
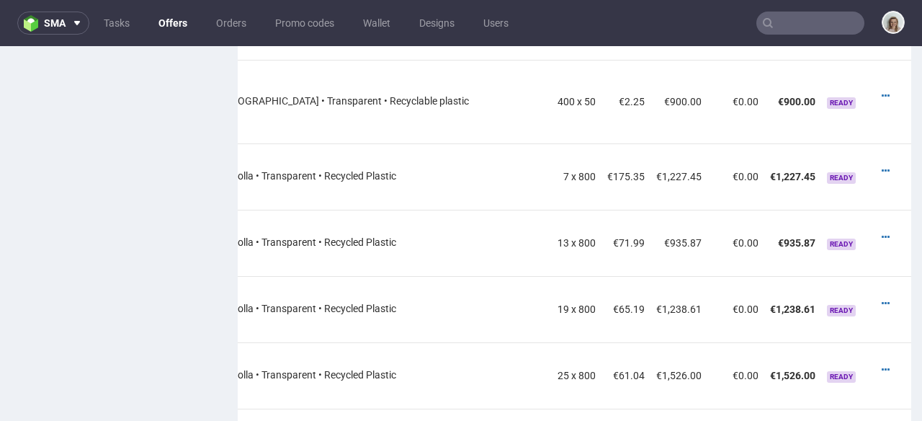
scroll to position [1444, 0]
click at [882, 166] on icon at bounding box center [886, 171] width 8 height 10
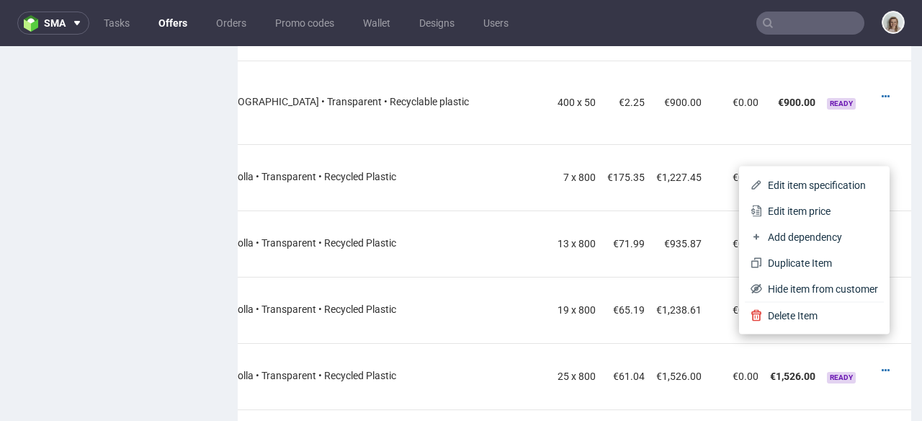
click at [818, 178] on span "Edit item specification" at bounding box center [820, 185] width 116 height 14
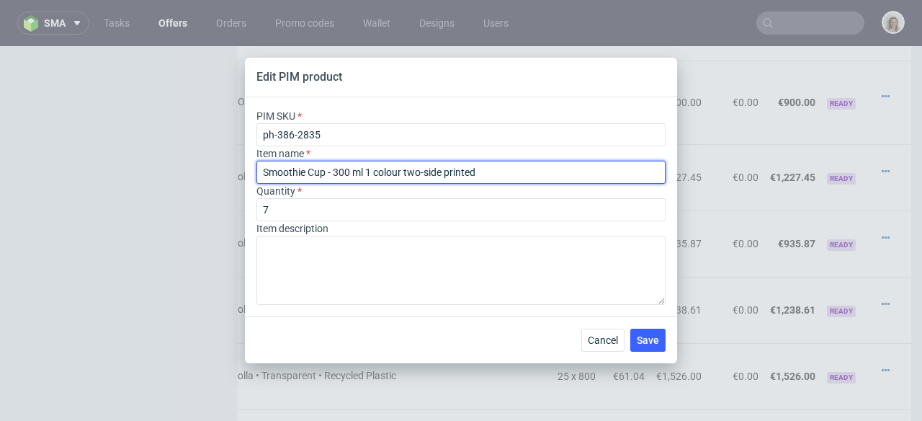
drag, startPoint x: 490, startPoint y: 171, endPoint x: 237, endPoint y: 169, distance: 252.8
click at [237, 169] on div "Edit PIM product PIM SKU ph-386-2835 Item name Smoothie Cup - 300 ml 1 colour t…" at bounding box center [461, 210] width 922 height 421
paste input "300 ml 1 colour two-side printed •"
type input "300 ml 1 colour two-side printed •"
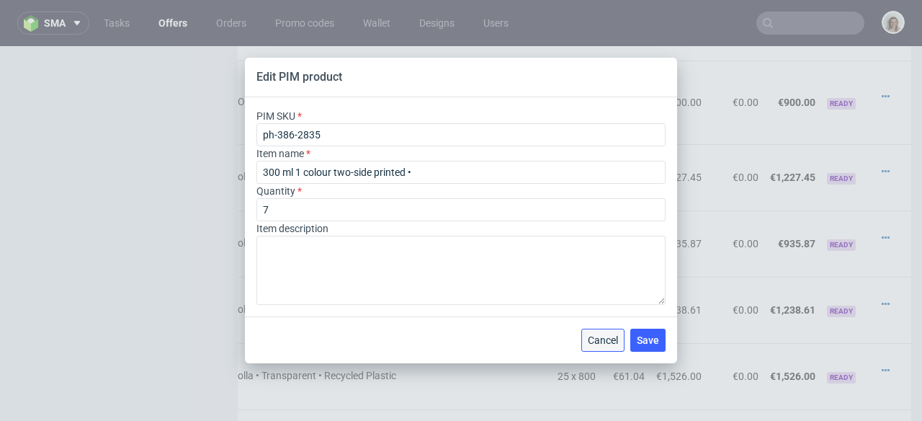
click at [604, 339] on span "Cancel" at bounding box center [603, 340] width 30 height 10
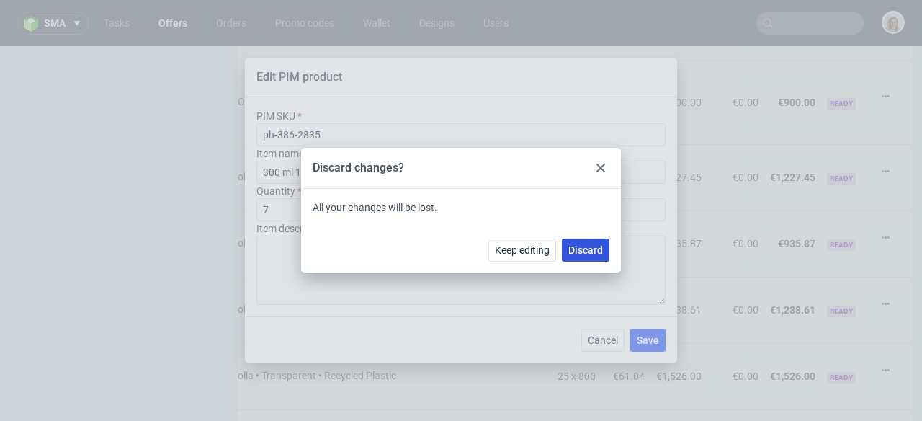
click at [591, 248] on span "Discard" at bounding box center [585, 250] width 35 height 10
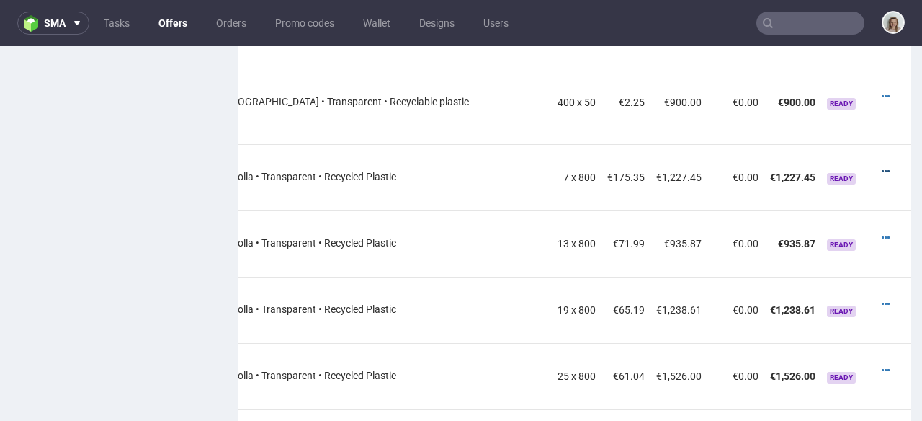
click at [882, 166] on icon at bounding box center [886, 171] width 8 height 10
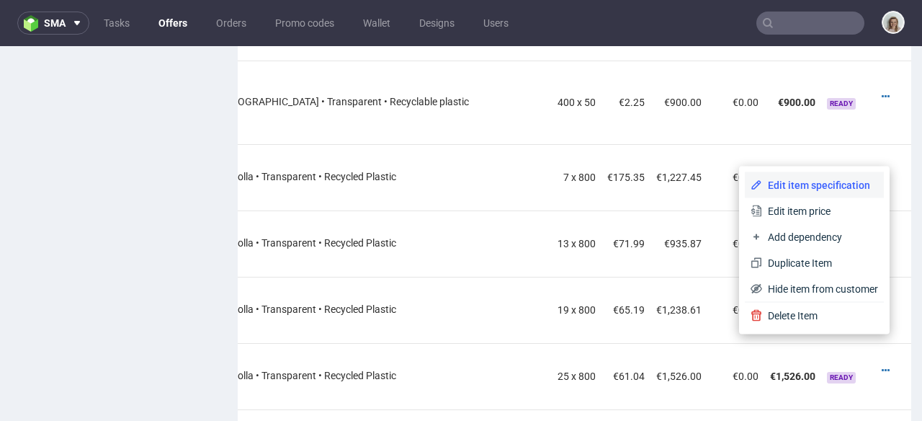
click at [811, 184] on span "Edit item specification" at bounding box center [820, 185] width 116 height 14
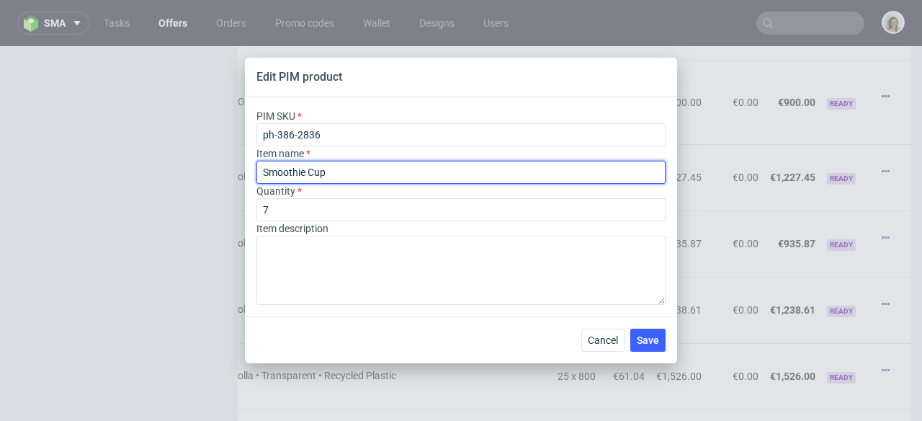
drag, startPoint x: 342, startPoint y: 172, endPoint x: 359, endPoint y: 171, distance: 17.3
click at [359, 171] on input "Smoothie Cup" at bounding box center [460, 172] width 409 height 23
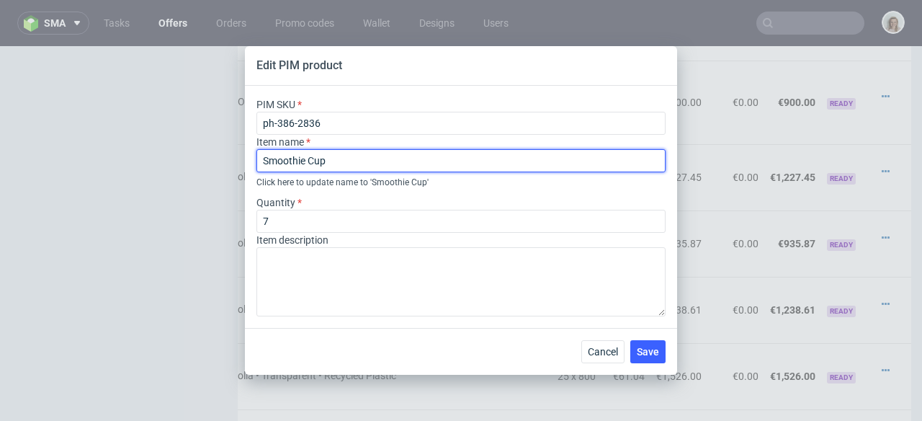
paste input "300 ml 1 colour two-side printed •"
click at [333, 156] on input "Smoothie Cup 300 ml 1 colour two-side printed •" at bounding box center [460, 160] width 409 height 23
click at [496, 161] on input "Smoothie Cup 400 ml 1 colour two-side printed •" at bounding box center [460, 160] width 409 height 23
drag, startPoint x: 438, startPoint y: 156, endPoint x: 182, endPoint y: 156, distance: 255.7
click at [182, 155] on div "Edit PIM product PIM SKU ph-386-2836 Item name Smoothie Cup 400 ml 1 colour two…" at bounding box center [461, 210] width 922 height 421
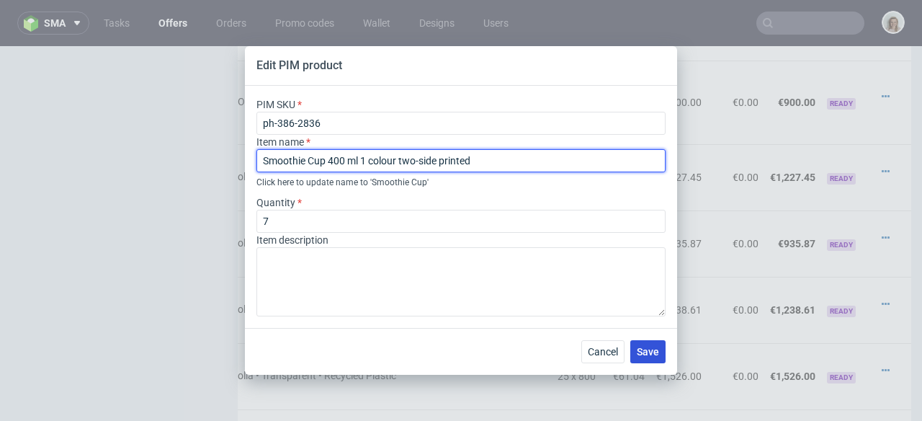
type input "Smoothie Cup 400 ml 1 colour two-side printed"
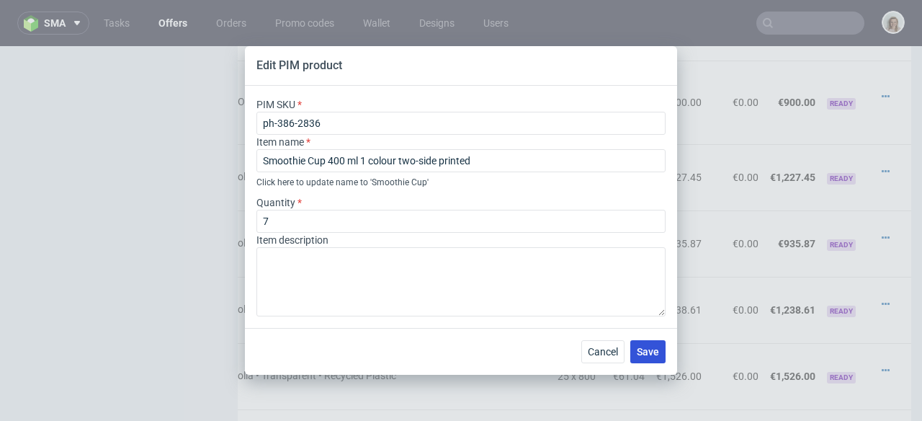
click at [659, 343] on button "Save" at bounding box center [647, 351] width 35 height 23
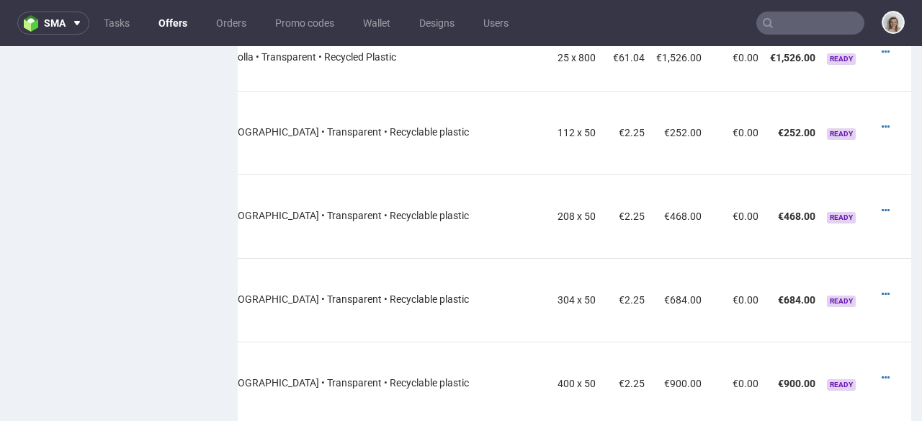
scroll to position [1507, 0]
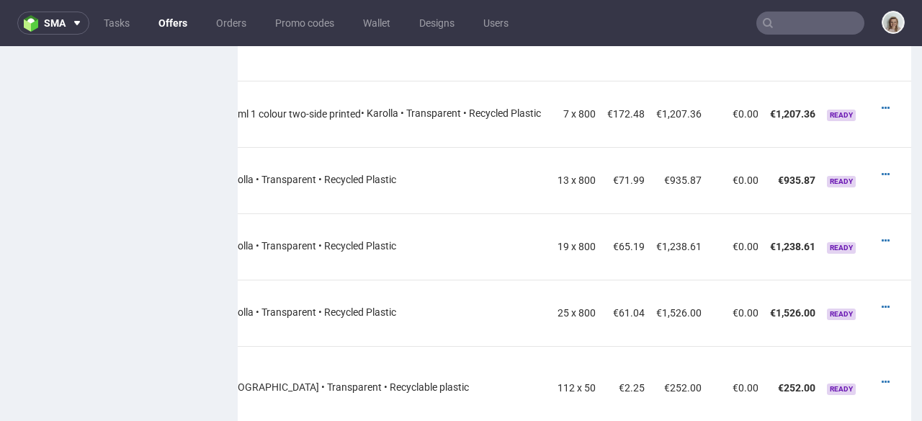
click at [876, 158] on td at bounding box center [893, 180] width 35 height 66
click at [882, 167] on div at bounding box center [889, 174] width 15 height 14
click at [882, 169] on icon at bounding box center [886, 174] width 8 height 10
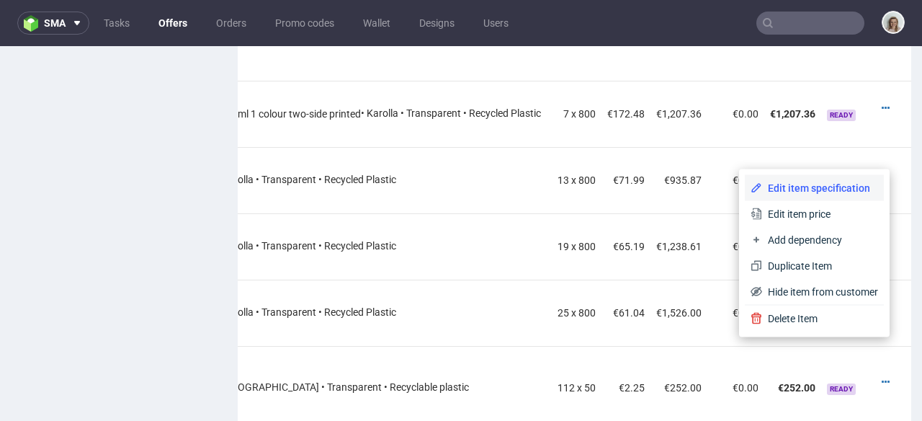
click at [828, 189] on span "Edit item specification" at bounding box center [820, 188] width 116 height 14
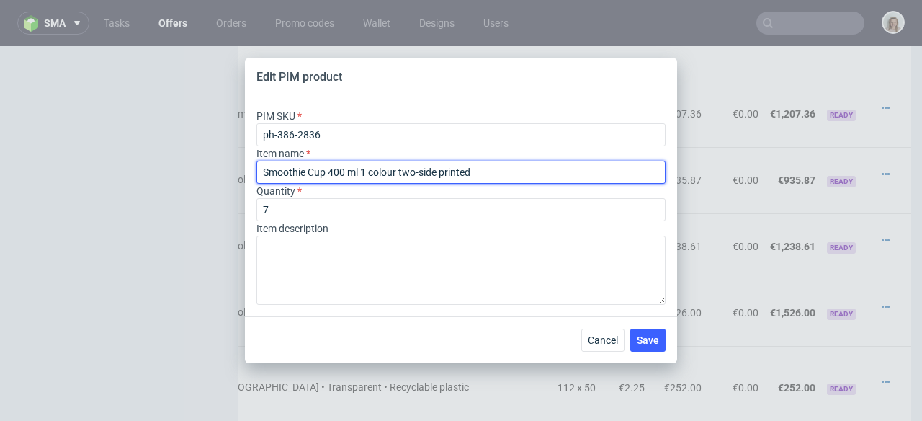
click at [493, 172] on input "Smoothie Cup 400 ml 1 colour two-side printed" at bounding box center [460, 172] width 409 height 23
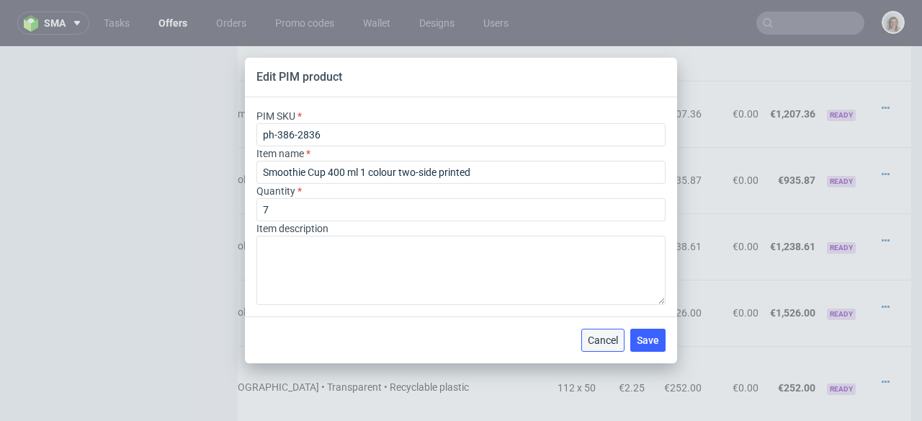
click at [598, 339] on span "Cancel" at bounding box center [603, 340] width 30 height 10
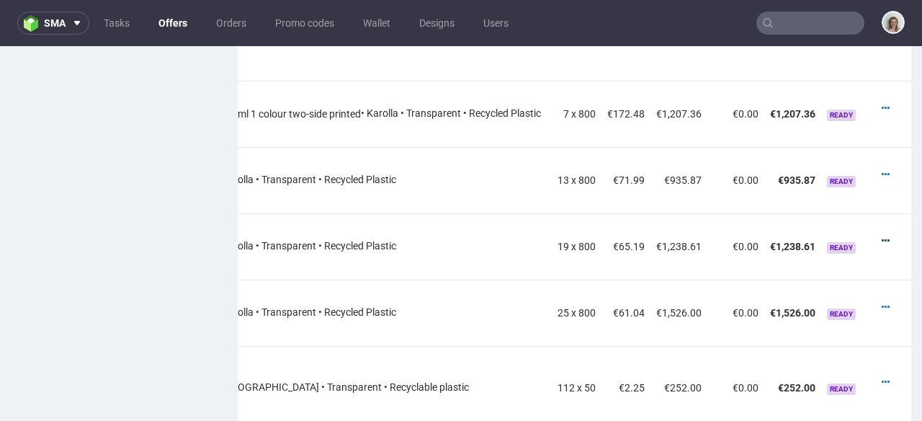
click at [882, 236] on icon at bounding box center [886, 241] width 8 height 10
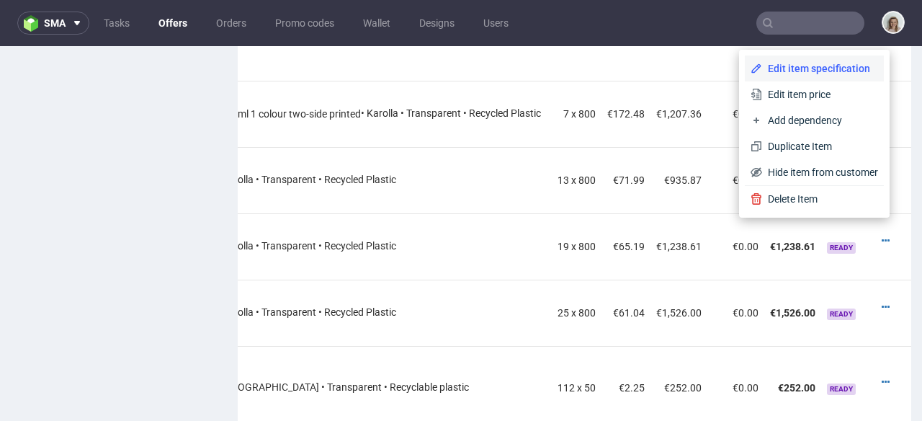
click at [798, 70] on span "Edit item specification" at bounding box center [820, 68] width 116 height 14
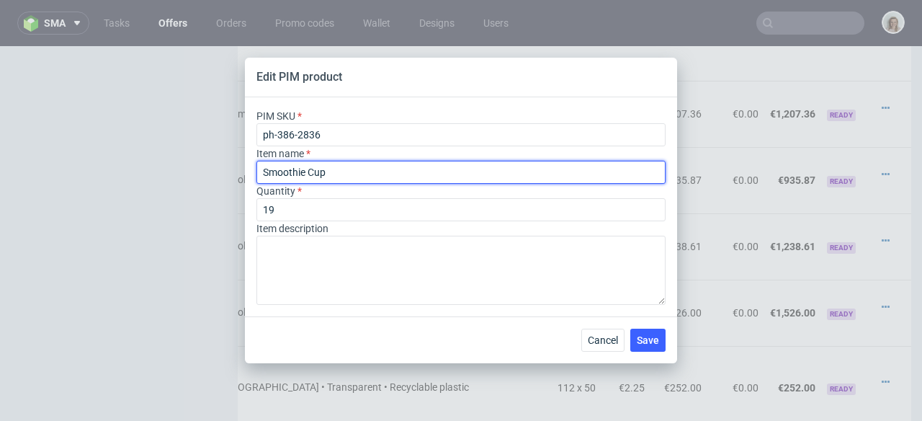
drag, startPoint x: 308, startPoint y: 171, endPoint x: 235, endPoint y: 169, distance: 73.5
click at [233, 171] on div "Edit PIM product PIM SKU ph-386-2836 Item name Smoothie Cup Quantity 19 Item de…" at bounding box center [461, 210] width 922 height 421
paste input "400 ml 1 colour two-side printed"
type input "Smoothie Cup 400 ml 1 colour two-side printed"
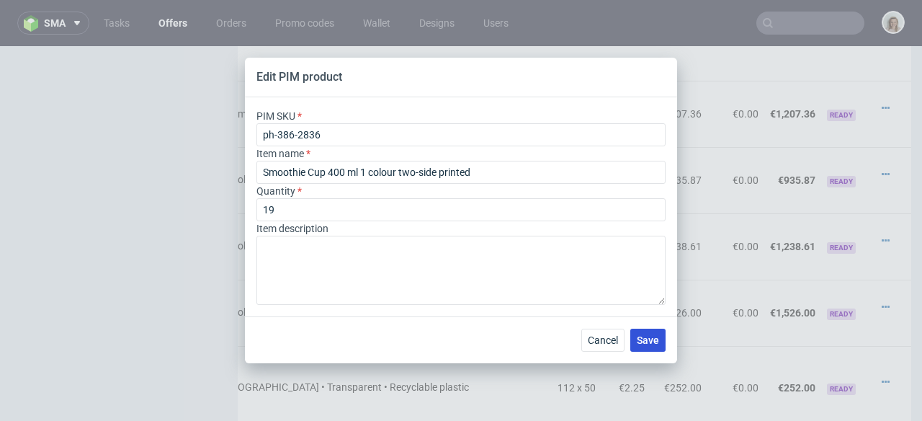
click at [651, 331] on button "Save" at bounding box center [647, 339] width 35 height 23
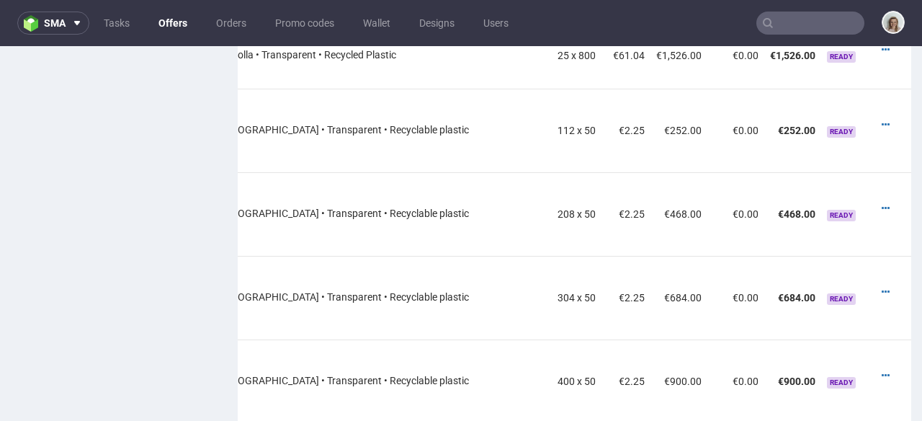
scroll to position [1577, 0]
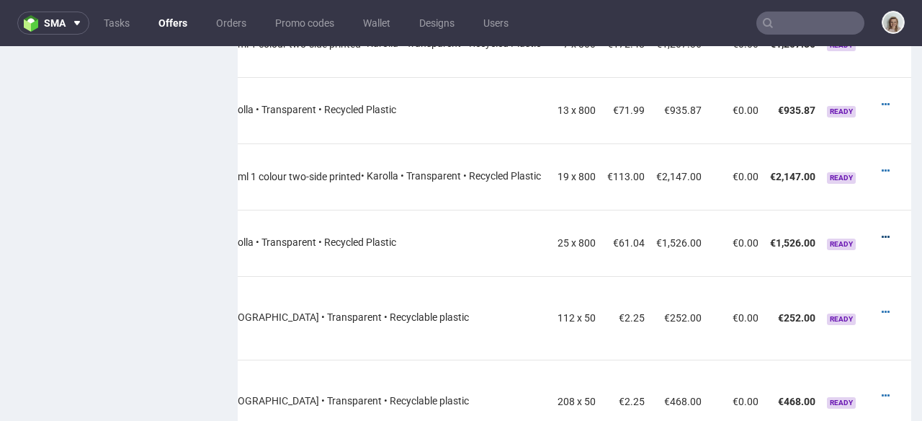
click at [882, 232] on icon at bounding box center [886, 237] width 8 height 10
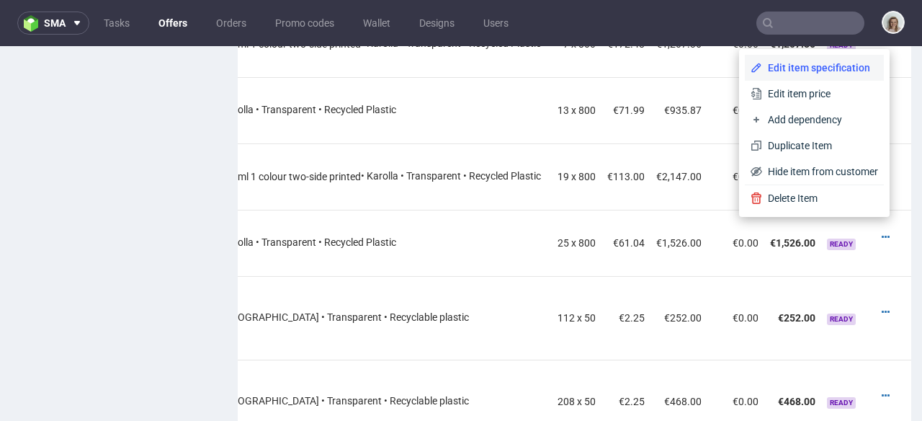
click at [774, 70] on span "Edit item specification" at bounding box center [820, 68] width 116 height 14
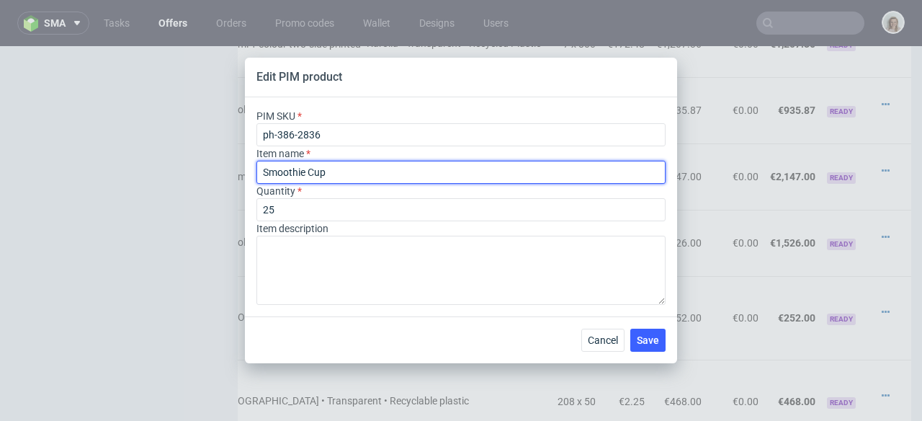
drag, startPoint x: 337, startPoint y: 170, endPoint x: 250, endPoint y: 169, distance: 87.2
click at [250, 169] on div "PIM SKU ph-386-2836 Item name Smoothie Cup Quantity 25 Item description" at bounding box center [461, 206] width 432 height 219
paste input "400 ml 1 colour two-side printed"
type input "Smoothie Cup 400 ml 1 colour two-side printed"
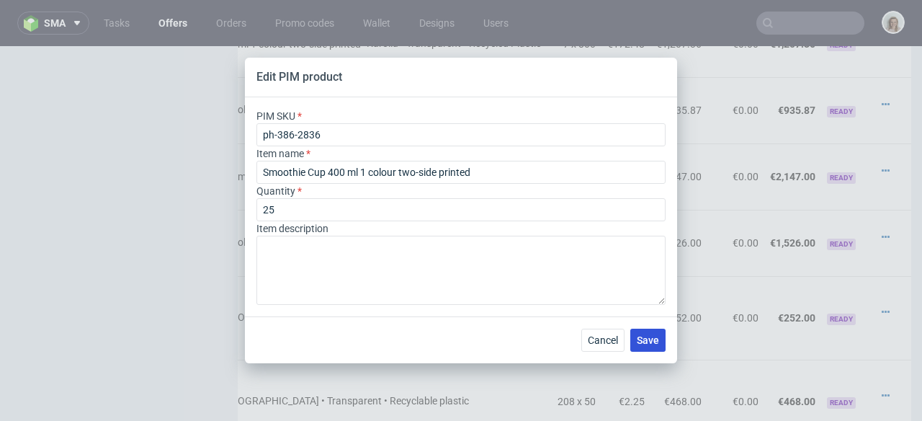
click at [633, 336] on button "Save" at bounding box center [647, 339] width 35 height 23
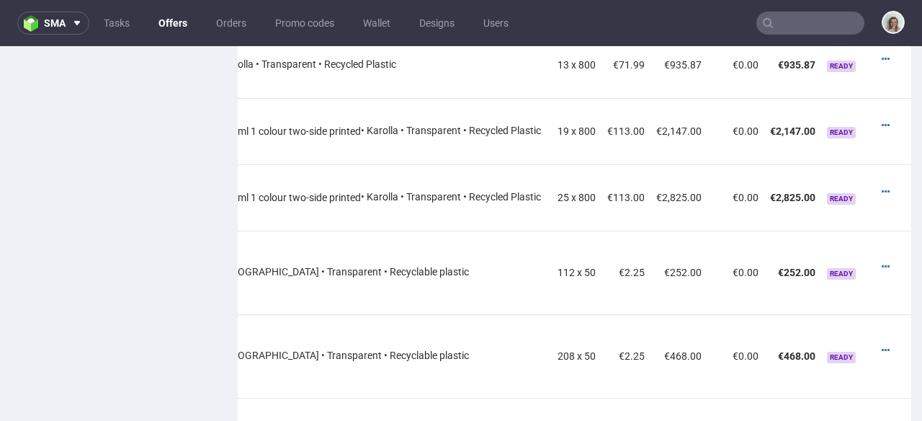
scroll to position [1567, 0]
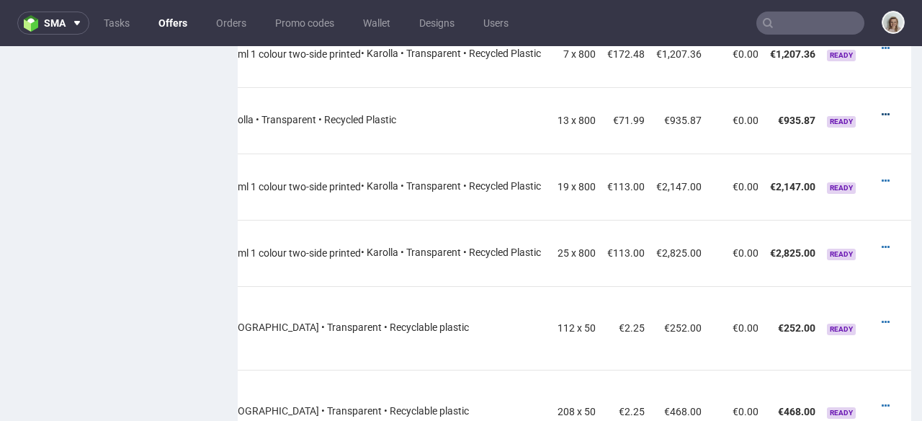
click at [882, 109] on icon at bounding box center [886, 114] width 8 height 10
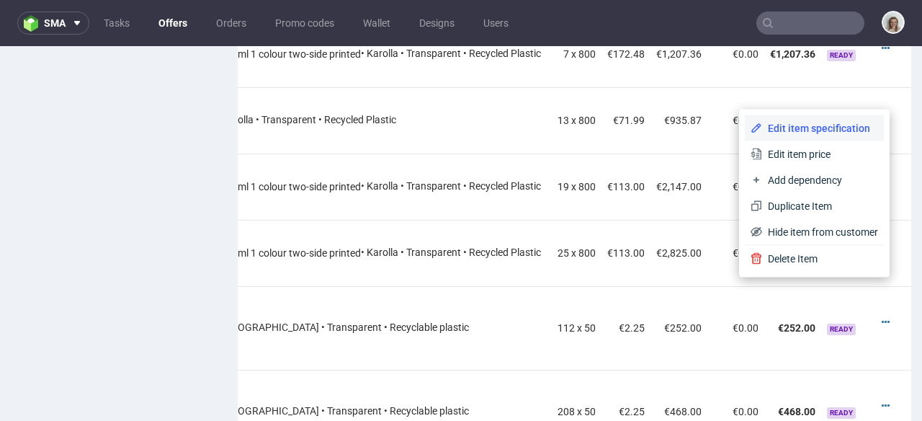
click at [846, 119] on li "Edit item specification" at bounding box center [814, 128] width 139 height 26
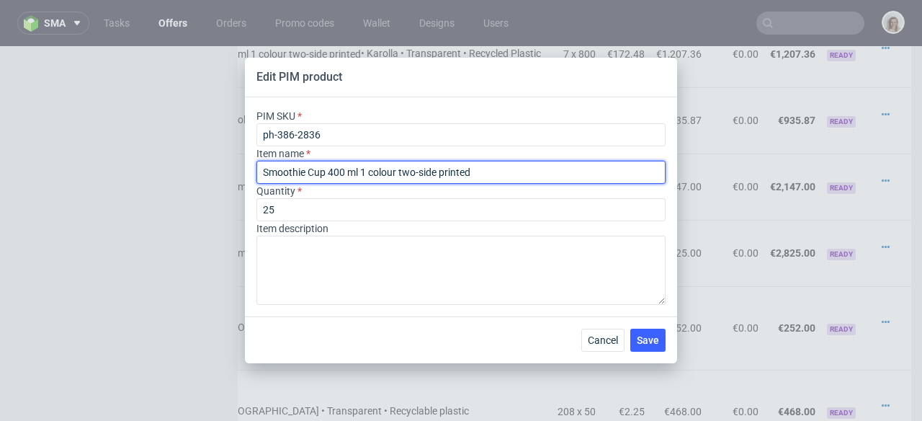
drag, startPoint x: 444, startPoint y: 175, endPoint x: 297, endPoint y: 176, distance: 147.7
click at [292, 175] on input "Smoothie Cup 400 ml 1 colour two-side printed" at bounding box center [460, 172] width 409 height 23
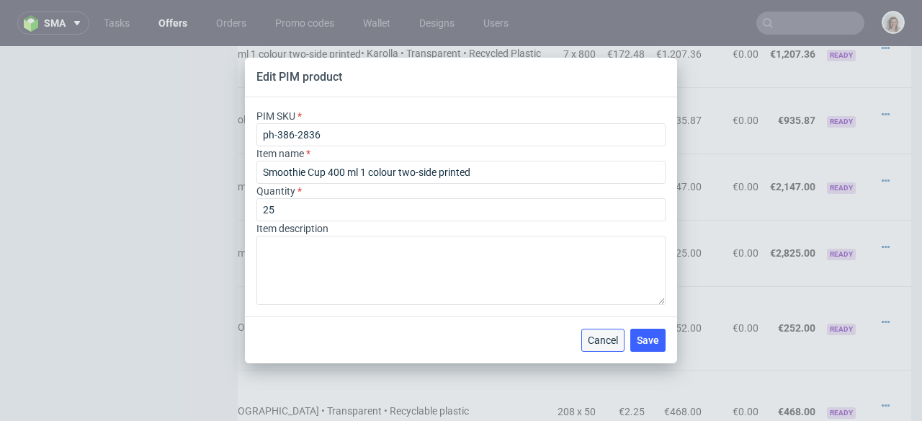
click at [599, 346] on button "Cancel" at bounding box center [602, 339] width 43 height 23
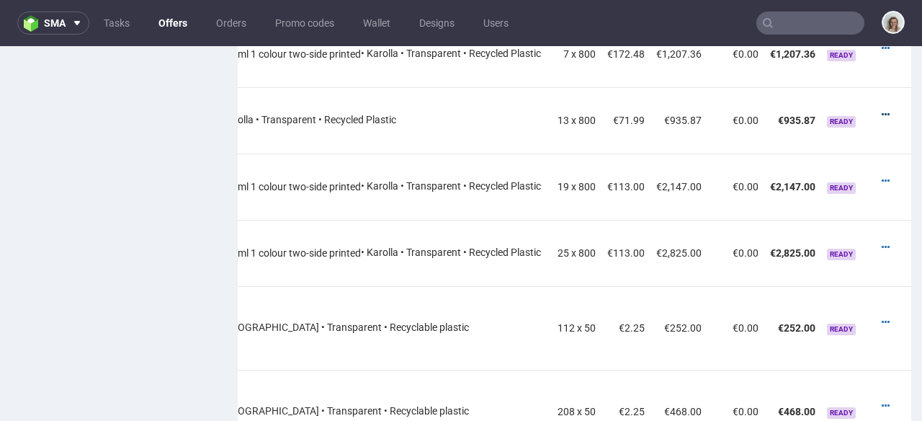
click at [882, 109] on icon at bounding box center [886, 114] width 8 height 10
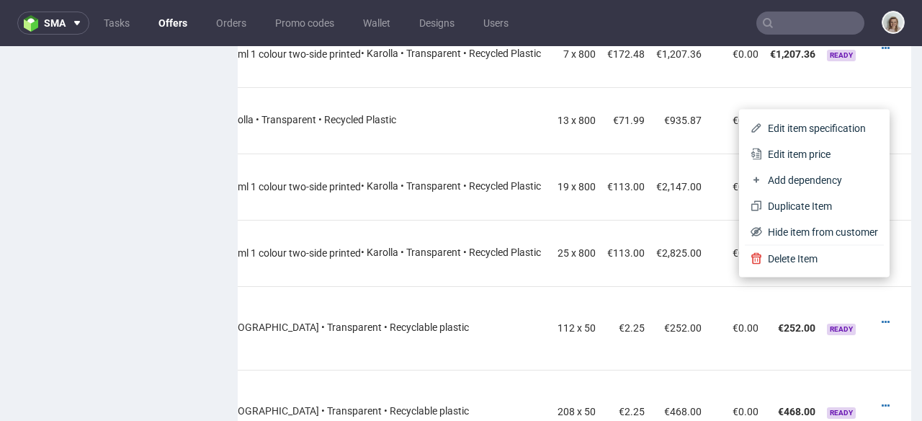
click at [789, 123] on span "Edit item specification" at bounding box center [820, 128] width 116 height 14
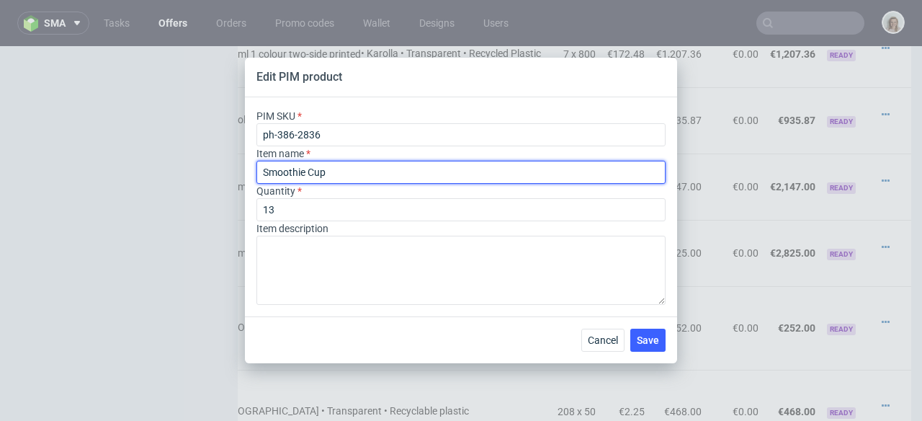
drag, startPoint x: 388, startPoint y: 175, endPoint x: 237, endPoint y: 171, distance: 151.3
click at [237, 171] on div "Edit PIM product PIM SKU ph-386-2836 Item name Smoothie Cup Quantity 13 Item de…" at bounding box center [461, 210] width 922 height 421
paste input "400 ml 1 colour two-side printed"
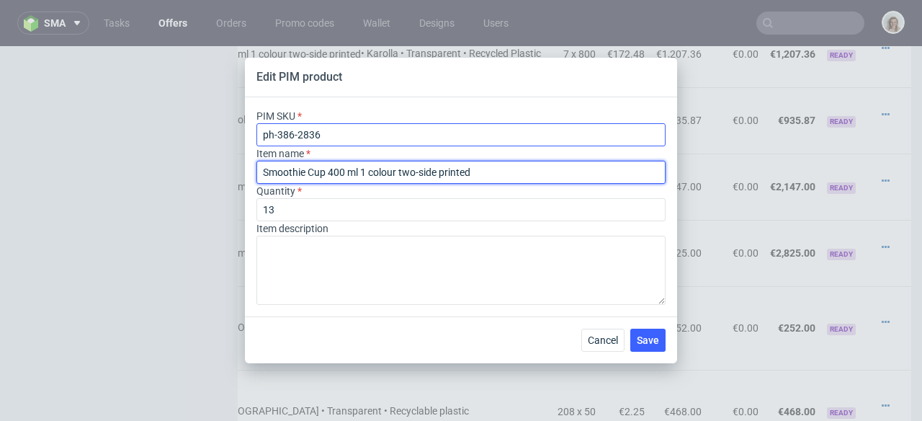
type input "Smoothie Cup 400 ml 1 colour two-side printed"
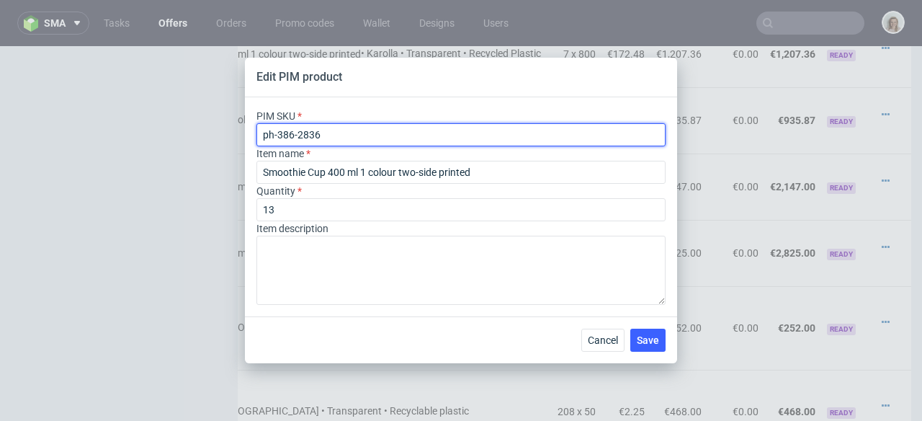
drag, startPoint x: 329, startPoint y: 131, endPoint x: 249, endPoint y: 132, distance: 80.0
click at [249, 132] on div "PIM SKU ph-386-2836 Item name Smoothie Cup 400 ml 1 colour two-side printed Qua…" at bounding box center [461, 206] width 432 height 219
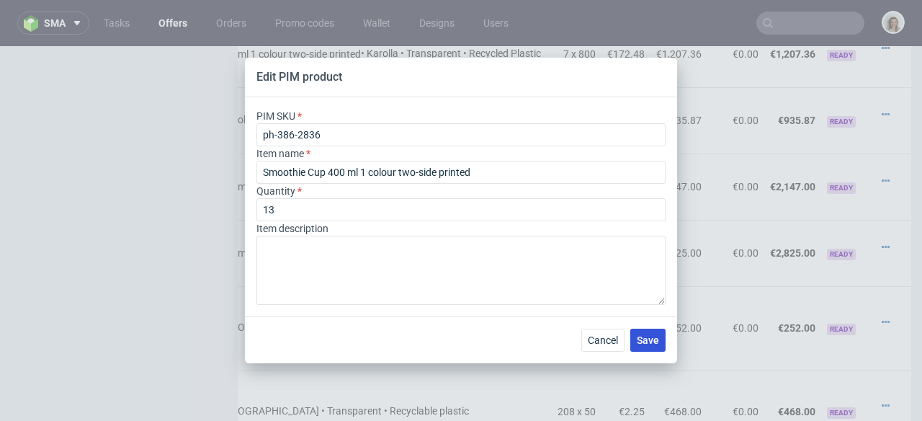
click at [648, 341] on span "Save" at bounding box center [648, 340] width 22 height 10
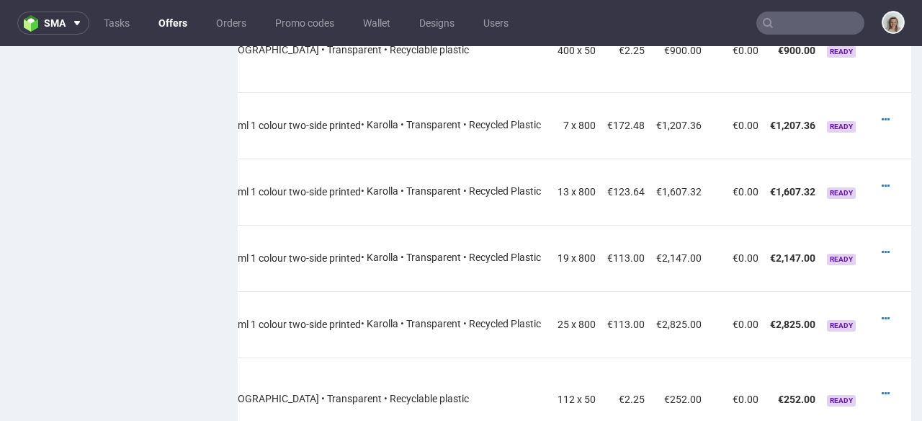
scroll to position [1485, 0]
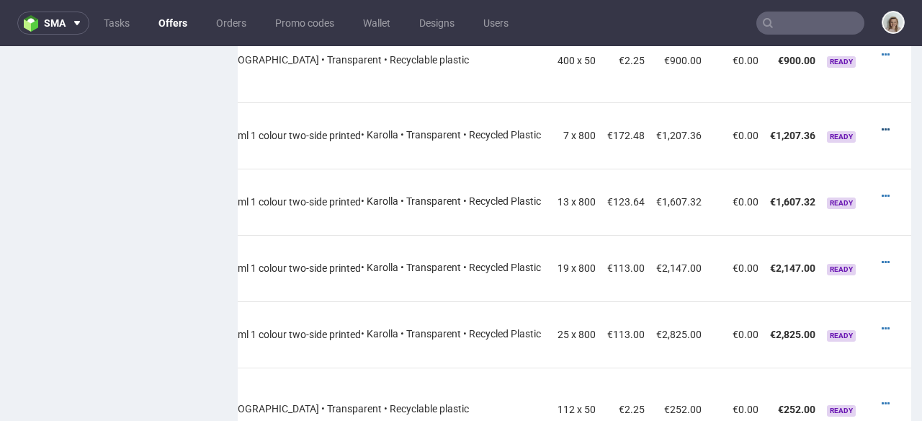
click at [882, 125] on icon at bounding box center [886, 130] width 8 height 10
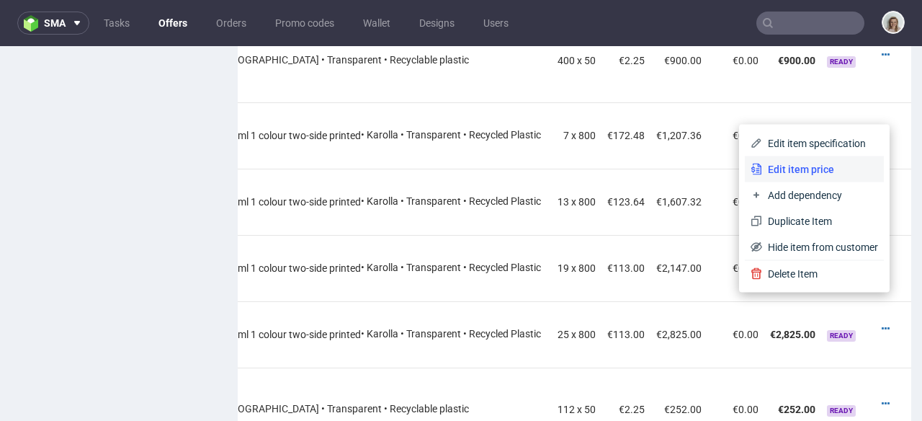
click at [833, 164] on span "Edit item price" at bounding box center [820, 169] width 116 height 14
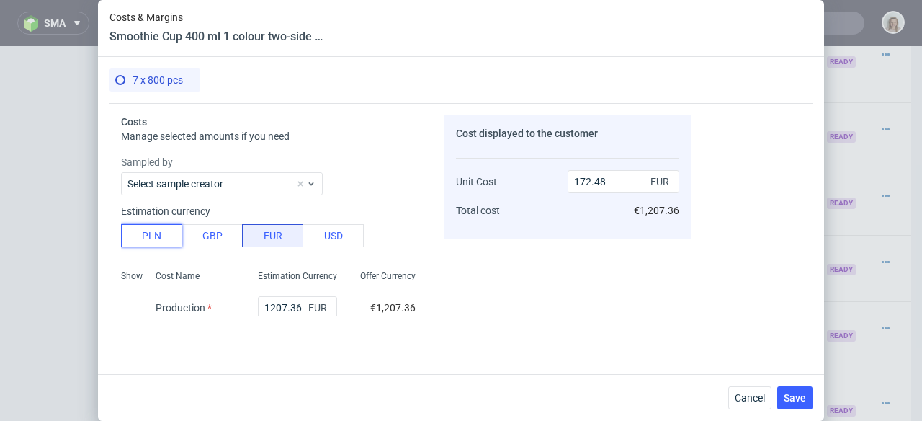
click at [142, 237] on button "PLN" at bounding box center [151, 235] width 61 height 23
type input "40.53"
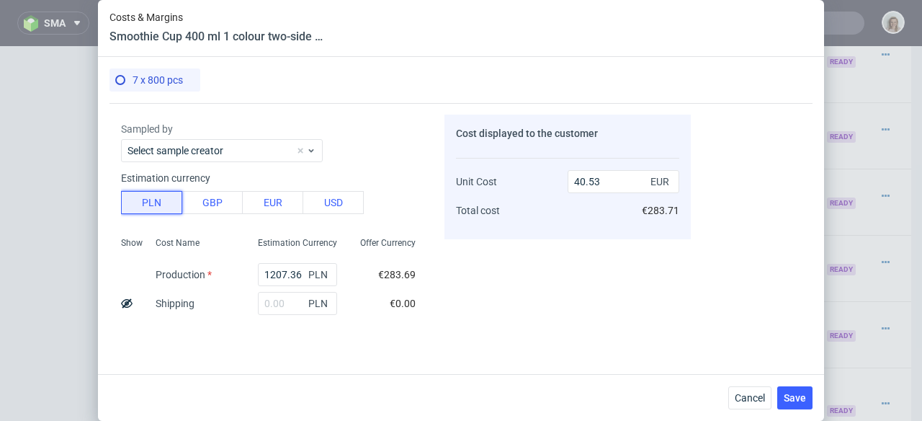
scroll to position [107, 0]
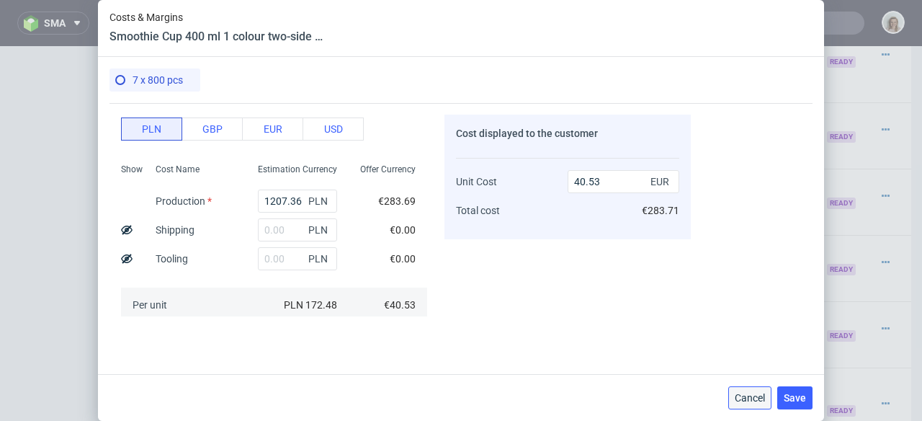
click at [739, 390] on button "Cancel" at bounding box center [749, 397] width 43 height 23
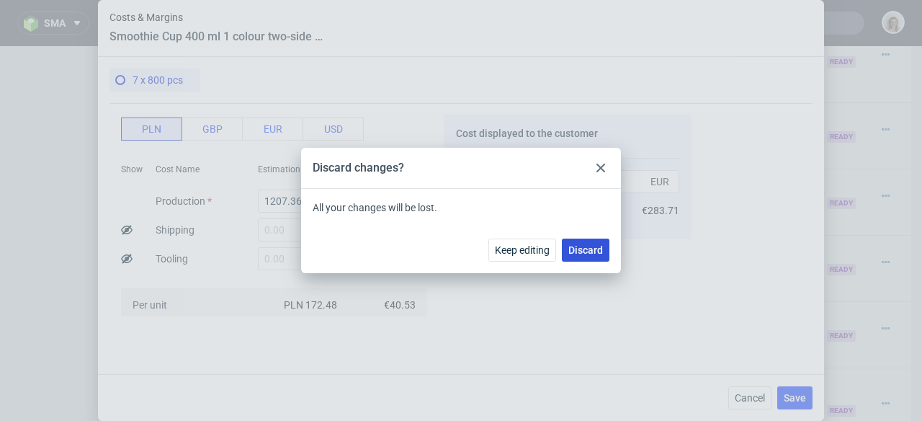
click at [568, 251] on button "Discard" at bounding box center [586, 249] width 48 height 23
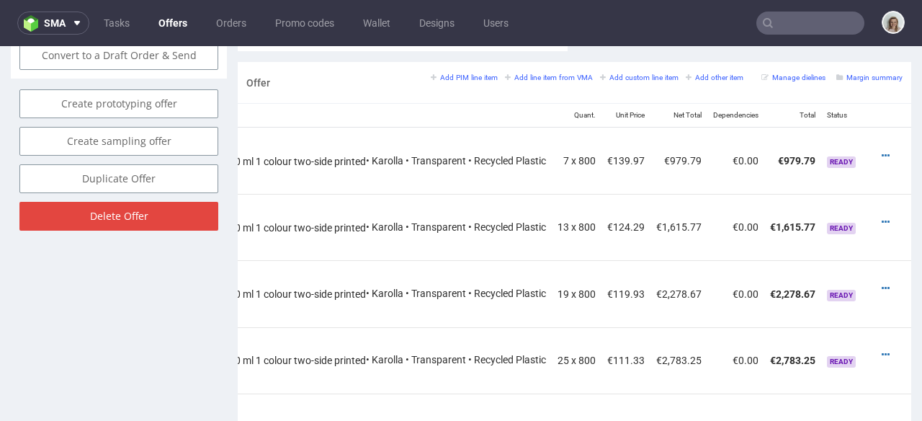
scroll to position [849, 0]
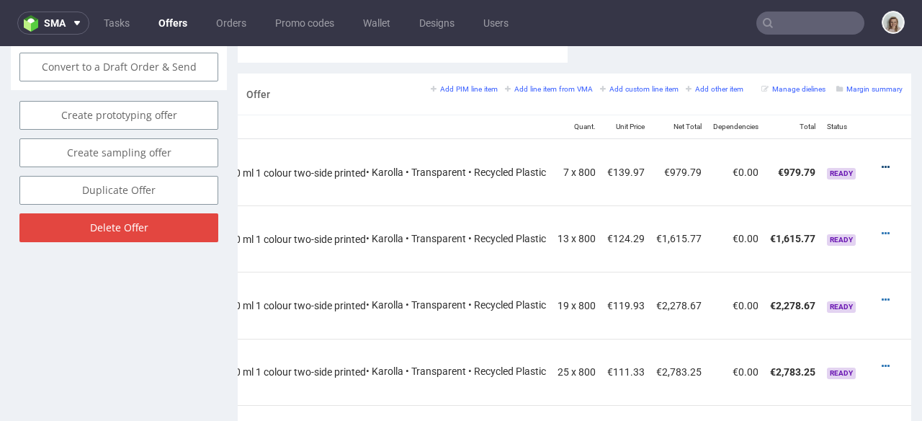
click at [882, 162] on icon at bounding box center [886, 167] width 8 height 10
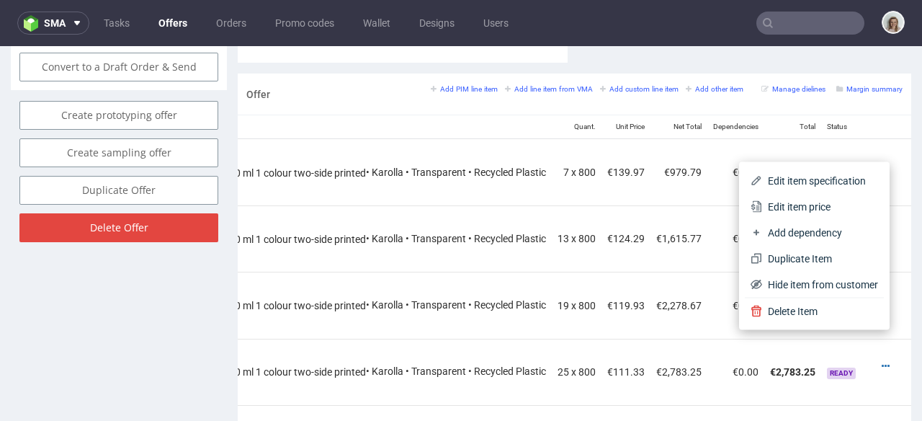
drag, startPoint x: 832, startPoint y: 200, endPoint x: 786, endPoint y: 197, distance: 46.2
click at [831, 200] on span "Edit item price" at bounding box center [820, 207] width 116 height 14
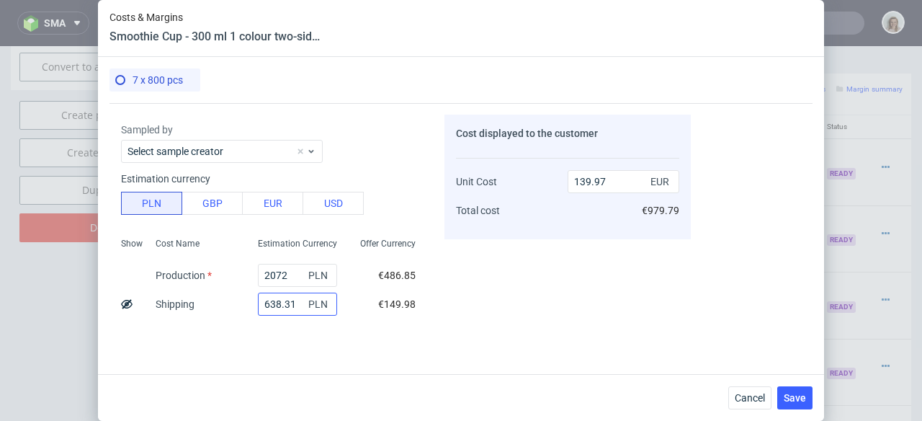
scroll to position [108, 0]
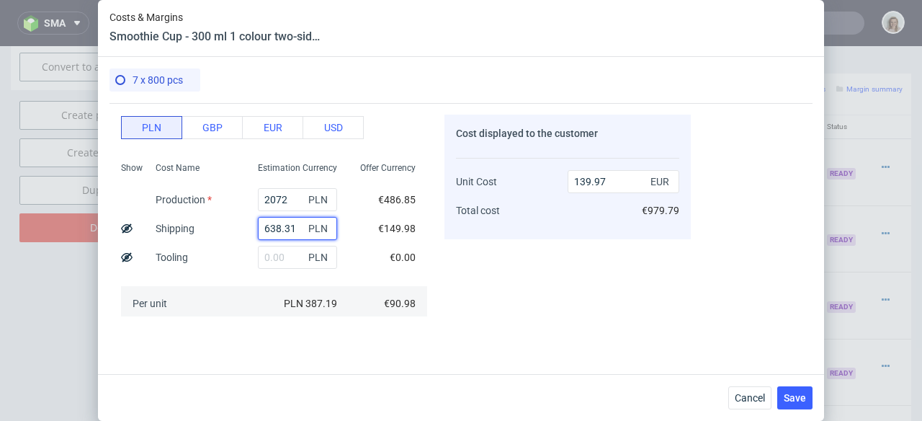
drag, startPoint x: 292, startPoint y: 228, endPoint x: 254, endPoint y: 228, distance: 37.5
click at [258, 228] on input "638.31" at bounding box center [297, 228] width 79 height 23
click at [750, 401] on span "Cancel" at bounding box center [750, 398] width 30 height 10
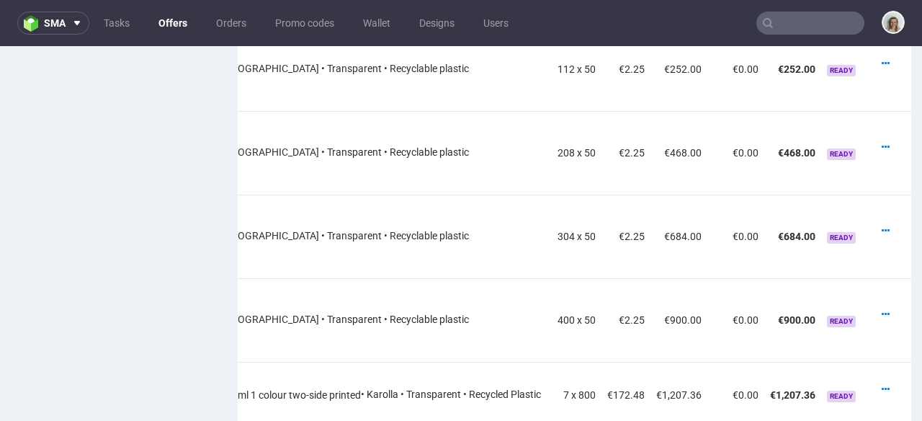
scroll to position [1240, 0]
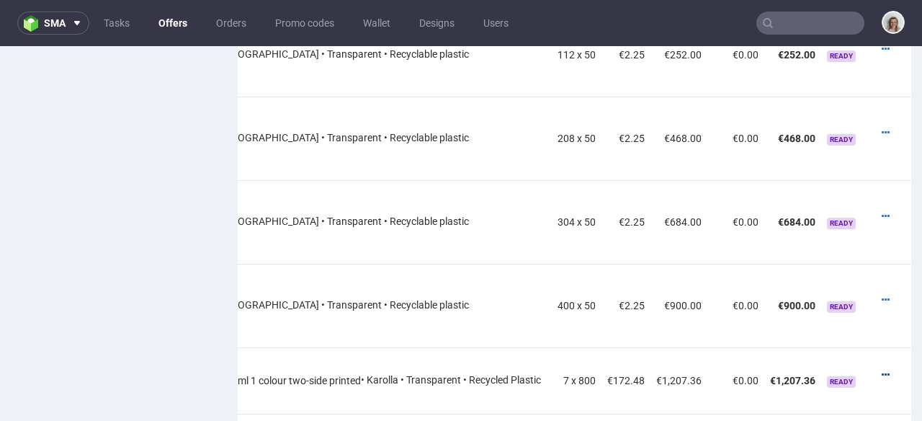
click at [882, 370] on icon at bounding box center [886, 375] width 8 height 10
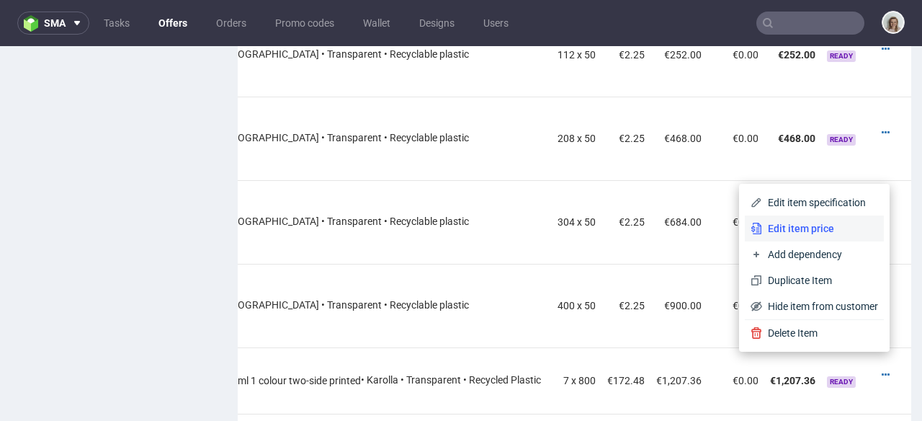
click at [786, 225] on span "Edit item price" at bounding box center [820, 228] width 116 height 14
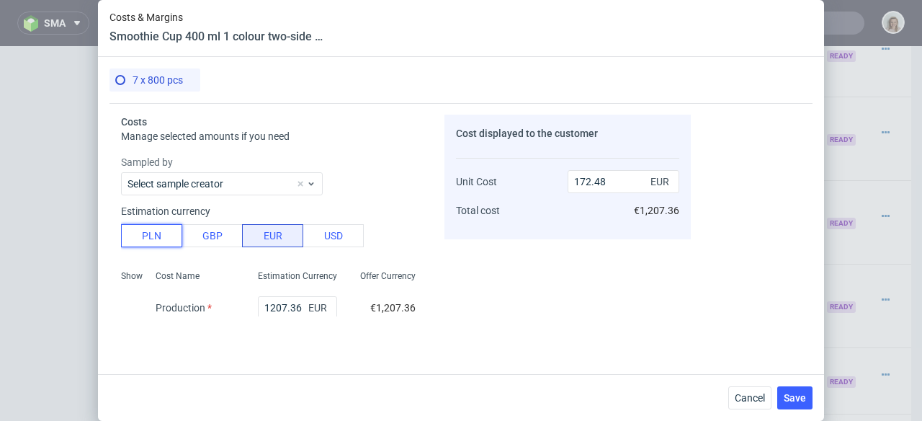
click at [137, 228] on button "PLN" at bounding box center [151, 235] width 61 height 23
type input "40.53"
drag, startPoint x: 290, startPoint y: 305, endPoint x: 247, endPoint y: 303, distance: 43.2
click at [247, 303] on div "1207.36 PLN" at bounding box center [297, 307] width 102 height 29
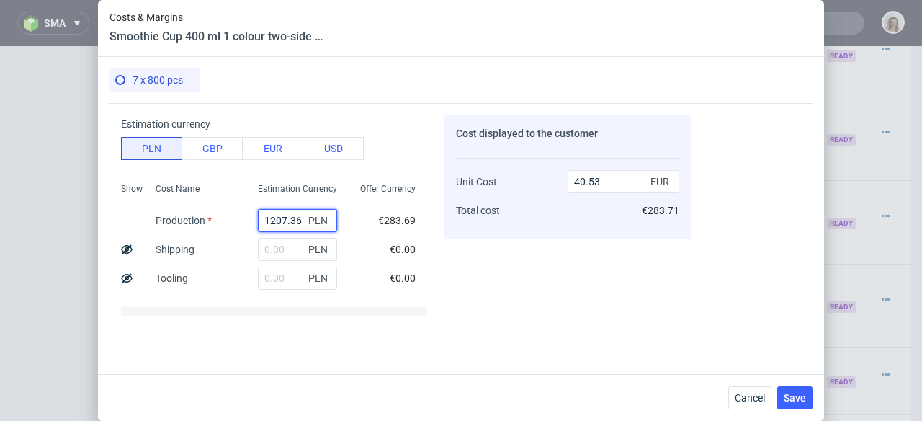
scroll to position [93, 0]
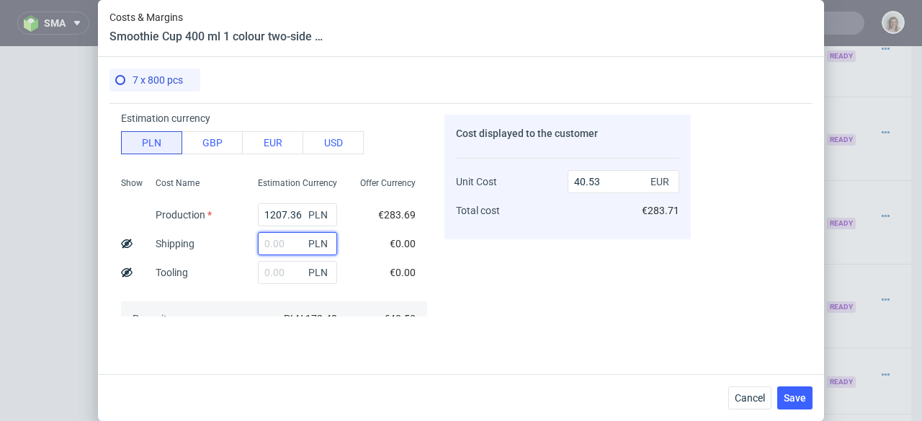
click at [266, 245] on input "text" at bounding box center [297, 243] width 79 height 23
paste input "638.31"
type input "638.31"
type input "61.96"
type input "638.31"
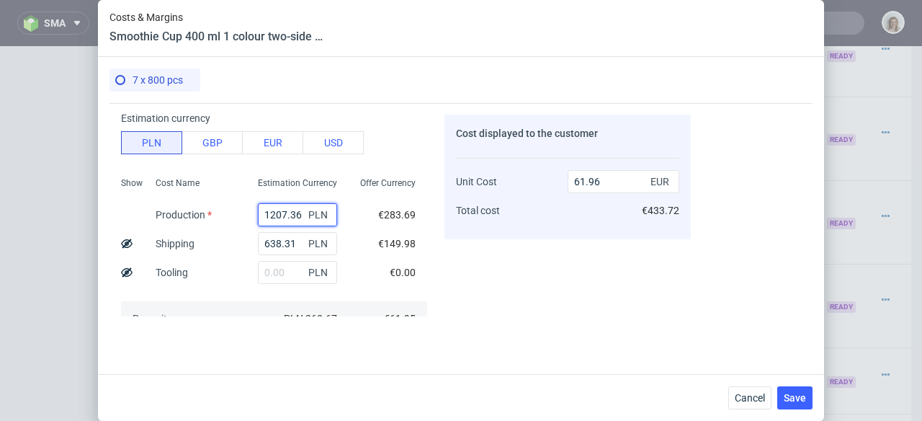
drag, startPoint x: 290, startPoint y: 210, endPoint x: 250, endPoint y: 212, distance: 40.4
click at [258, 212] on input "1207.36" at bounding box center [297, 214] width 79 height 23
type input "21"
type input "22.13"
type input "218"
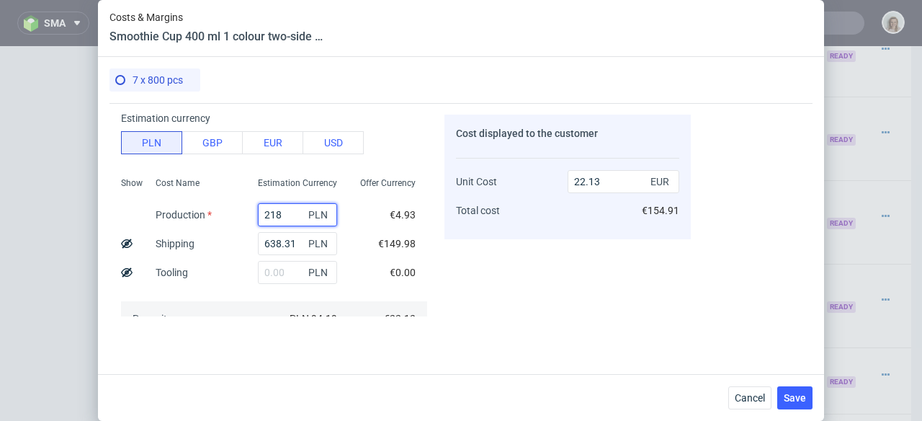
type input "28.75"
type input "2184"
type input "94.74"
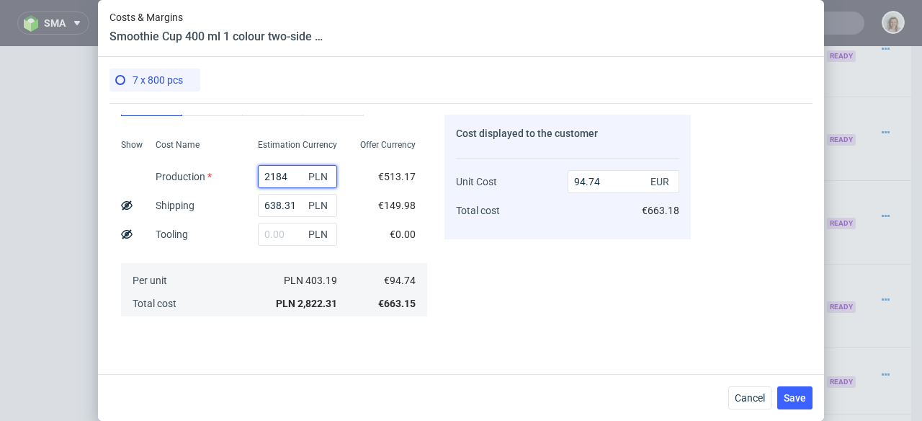
scroll to position [326, 0]
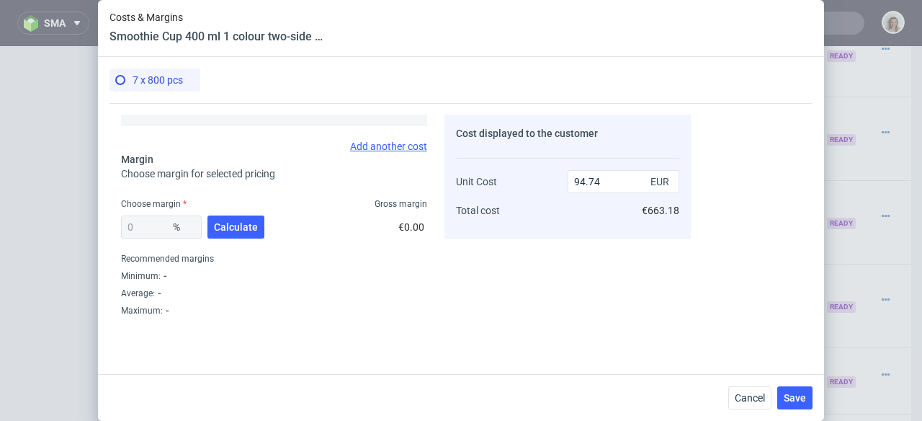
type input "2184"
click at [263, 224] on div "0 % Calculate" at bounding box center [194, 230] width 146 height 40
click at [251, 228] on span "Calculate" at bounding box center [236, 227] width 44 height 10
type input "42.1"
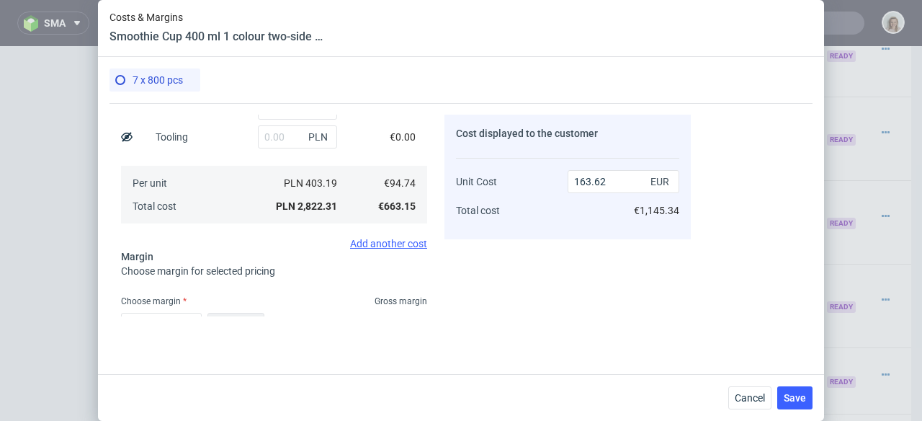
scroll to position [65, 0]
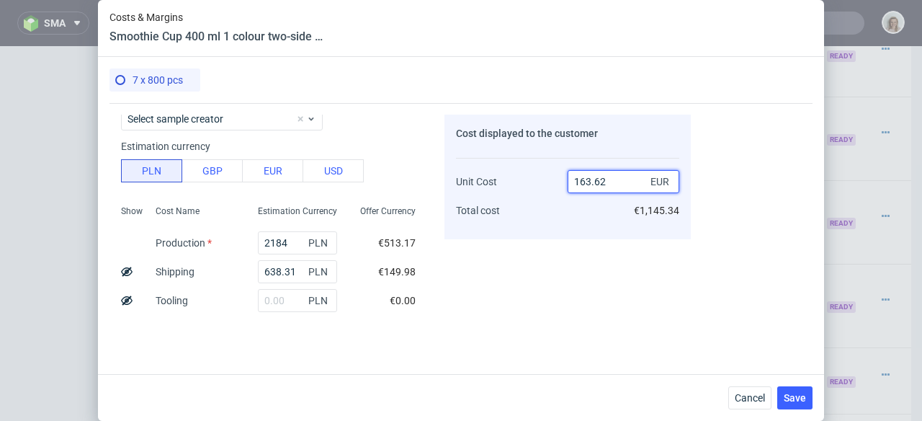
click at [588, 178] on input "163.62" at bounding box center [624, 181] width 112 height 23
type input "1.62"
type input "-5748.148148148148"
type input "17.62"
type input "-437.6844494892167"
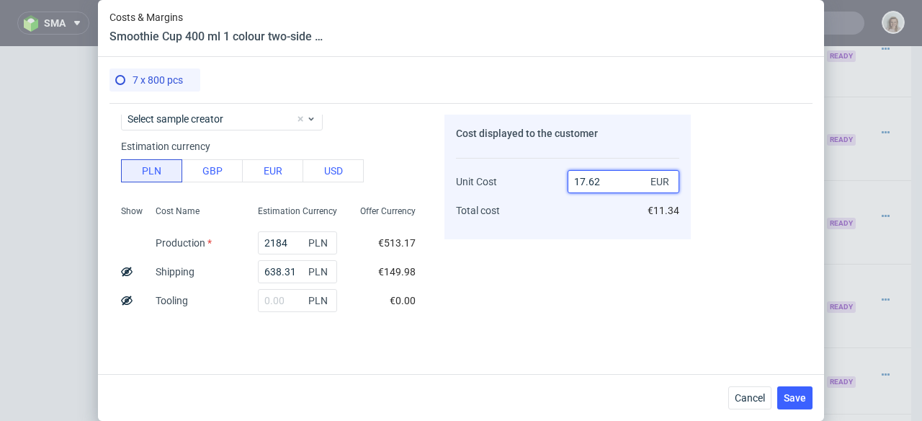
type input "175.62"
type input "46.05398018448925"
type input "175..62"
type input "NaN"
type input "9"
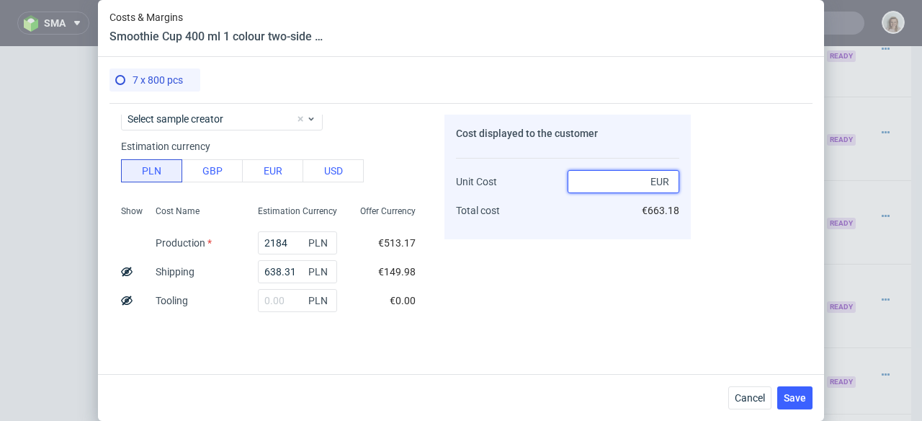
type input "-Infinity"
type input "17"
type input "-457.2941176470588"
type input "175"
type input "45.86285714285715"
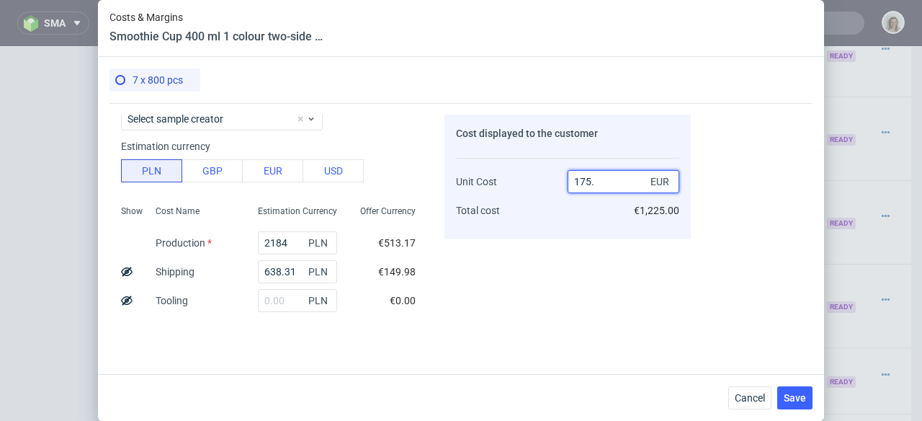
type input "175.3"
type input "45.955504848830586"
type input "175.35"
type input "45.970915312232684"
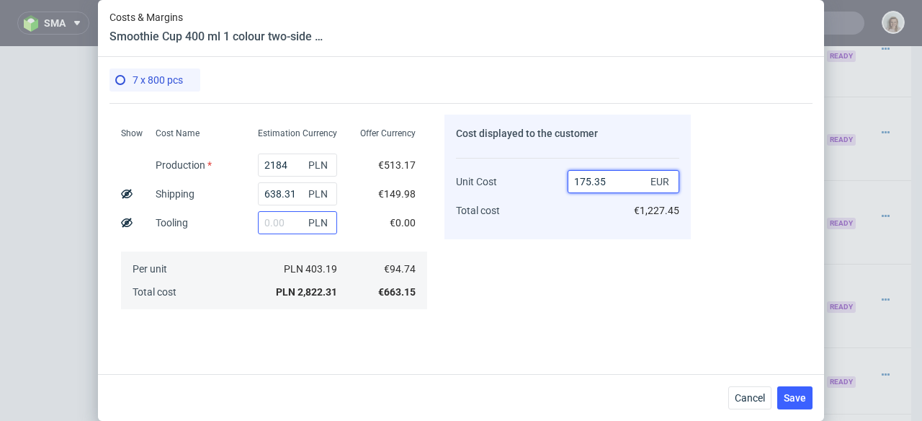
scroll to position [326, 0]
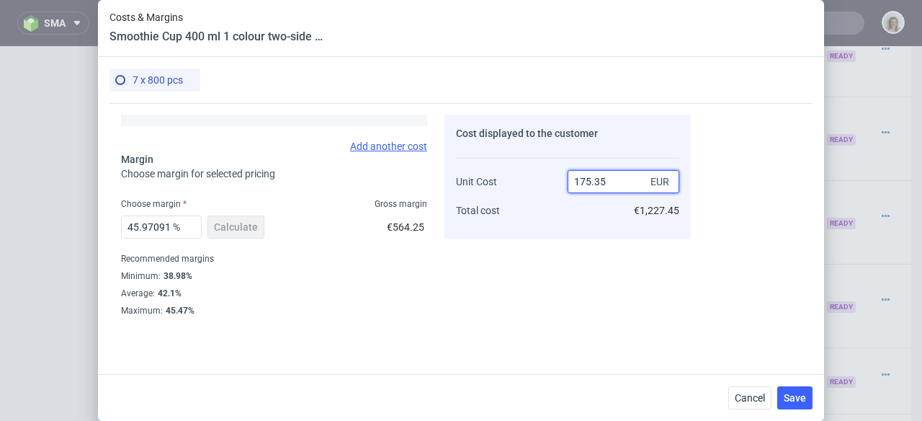
type input "175.35"
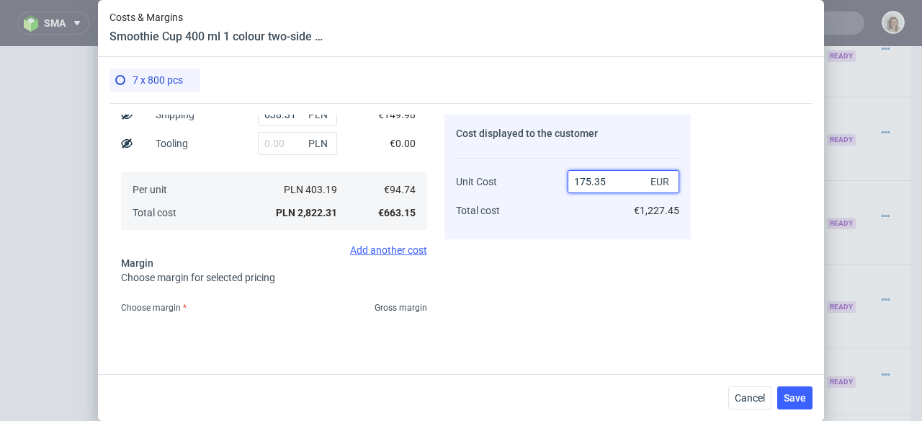
scroll to position [190, 0]
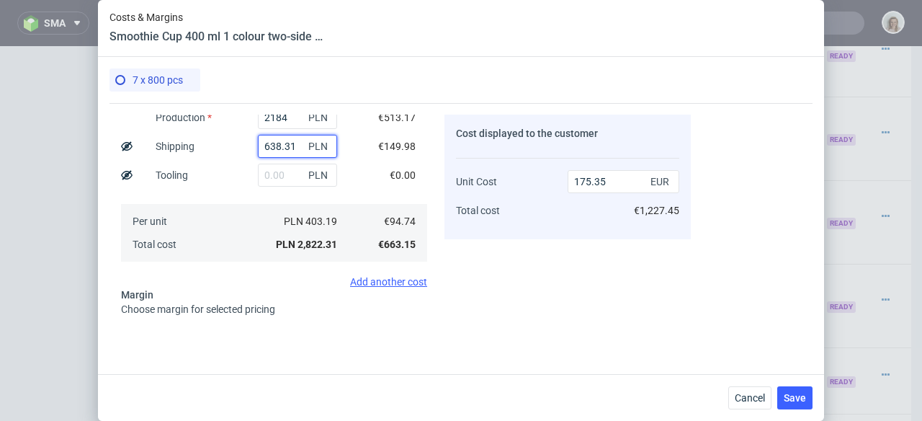
drag, startPoint x: 286, startPoint y: 149, endPoint x: 253, endPoint y: 148, distance: 33.1
click at [258, 148] on input "638.31" at bounding box center [297, 146] width 79 height 23
click at [799, 393] on span "Save" at bounding box center [795, 398] width 22 height 10
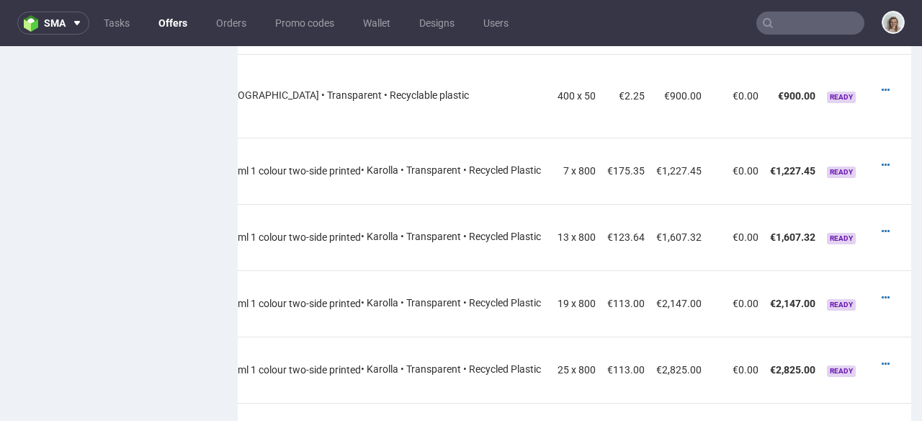
scroll to position [1449, 0]
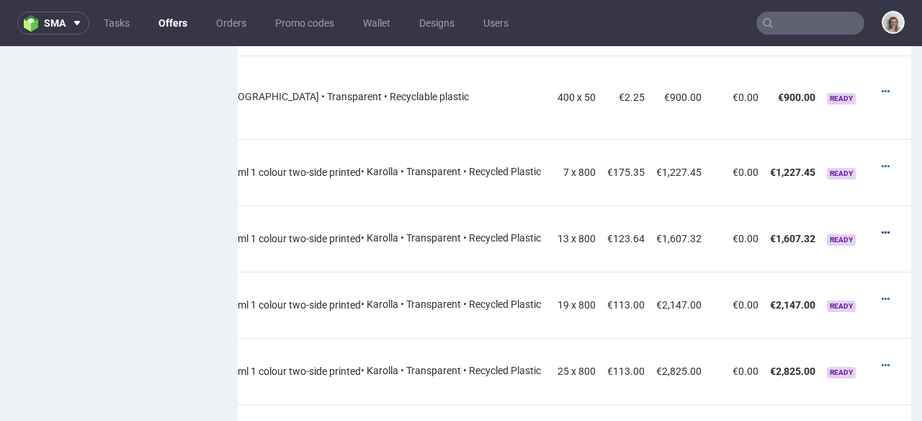
click at [882, 228] on icon at bounding box center [886, 233] width 8 height 10
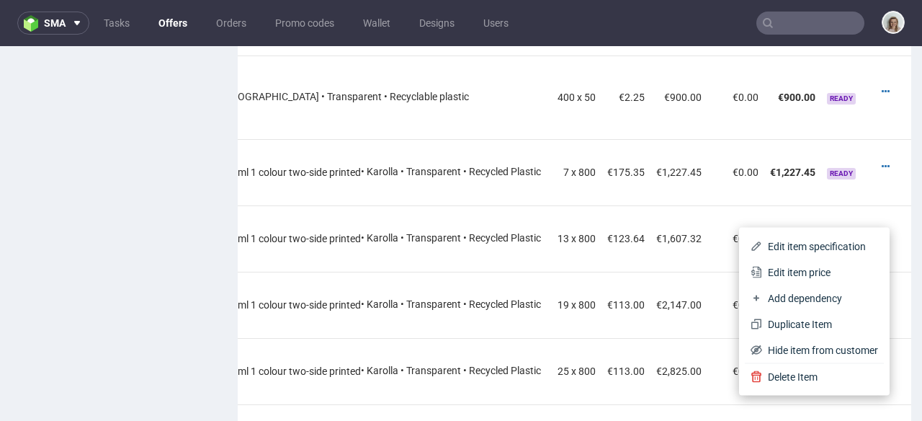
drag, startPoint x: 782, startPoint y: 267, endPoint x: 757, endPoint y: 264, distance: 25.4
click at [782, 267] on span "Edit item price" at bounding box center [820, 272] width 116 height 14
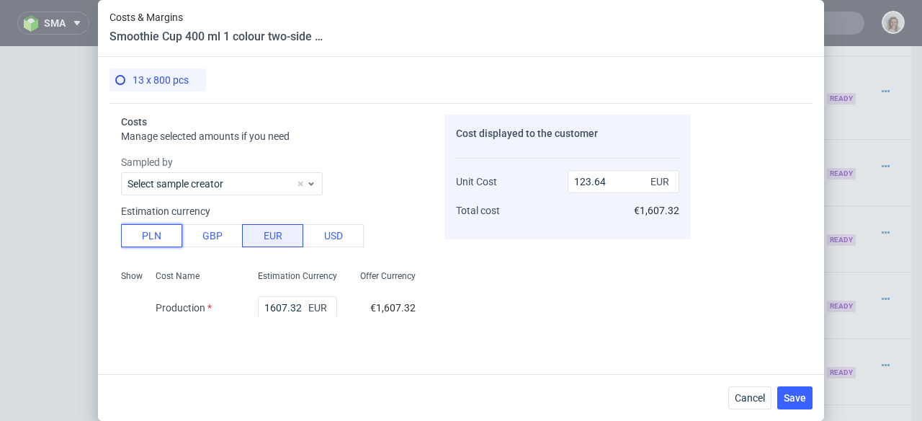
click at [133, 234] on button "PLN" at bounding box center [151, 235] width 61 height 23
type input "29.05"
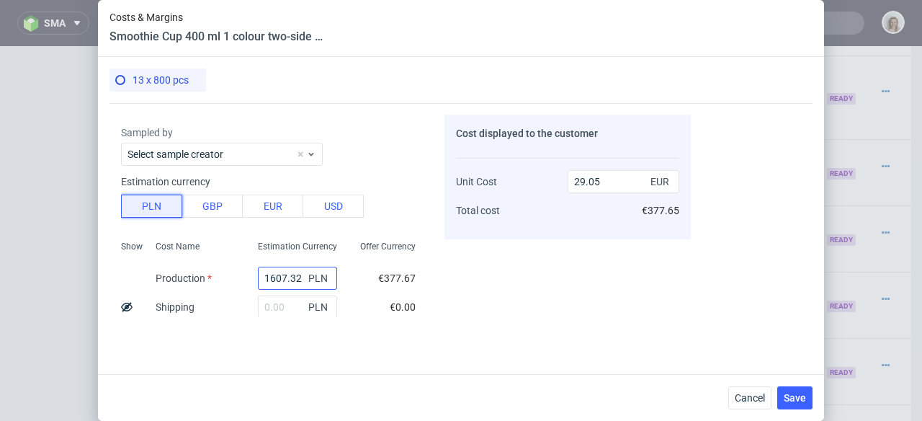
scroll to position [32, 0]
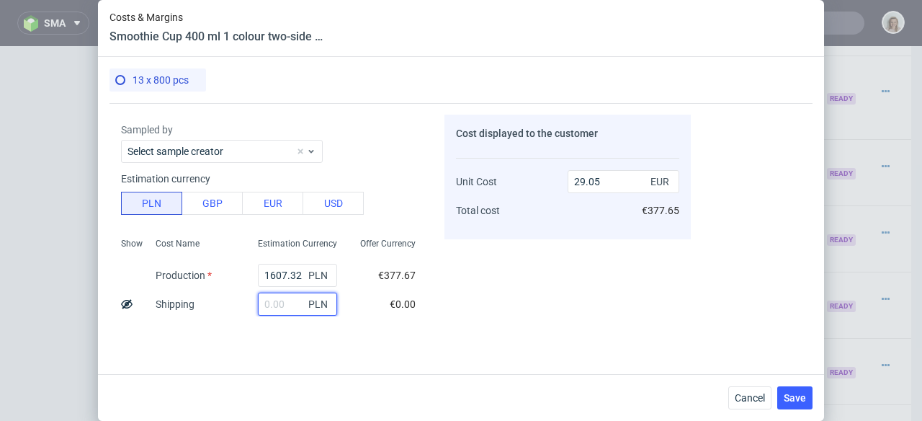
click at [271, 300] on input "text" at bounding box center [297, 303] width 79 height 23
paste input "638.31"
type input "638.31"
type input "40.59"
type input "638.31"
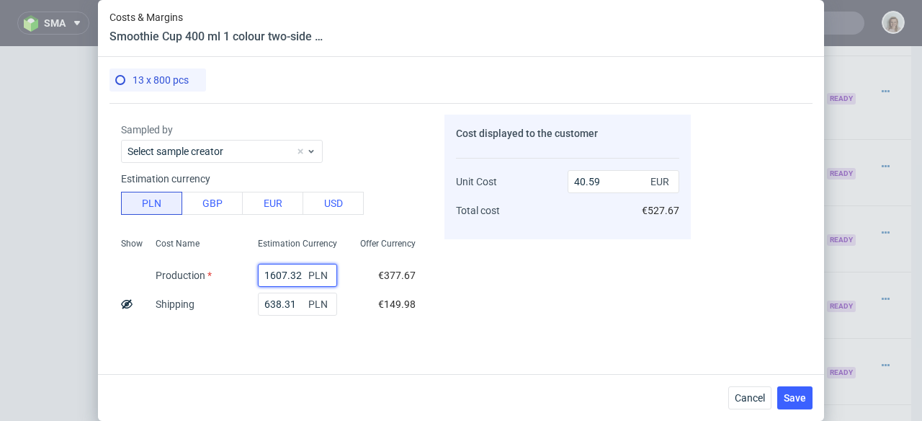
drag, startPoint x: 292, startPoint y: 276, endPoint x: 254, endPoint y: 276, distance: 38.2
click at [258, 276] on input "1607.32" at bounding box center [297, 275] width 79 height 23
type input "38"
type input "12.23"
type input "3848"
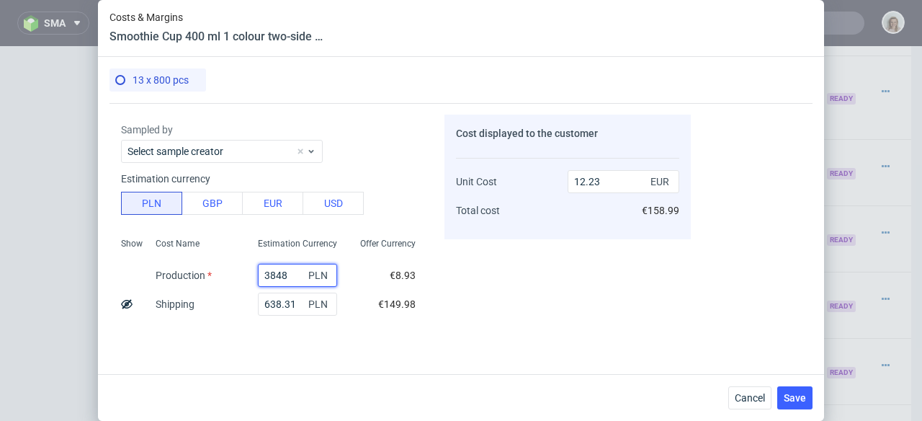
type input "81.09"
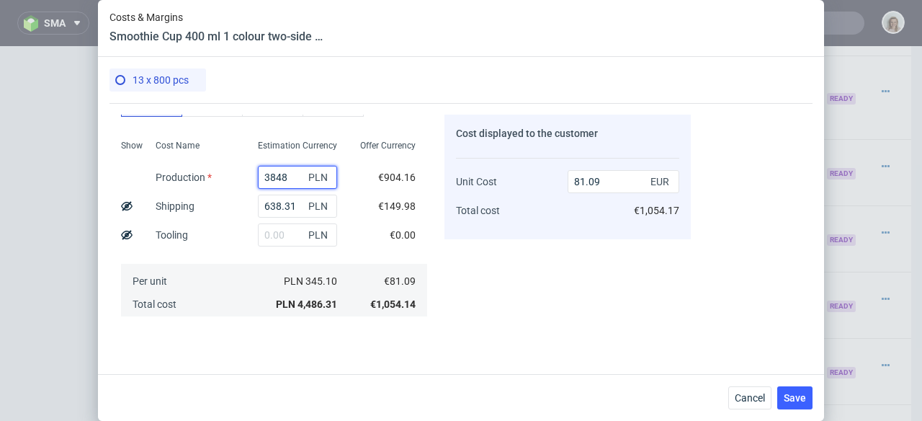
scroll to position [301, 0]
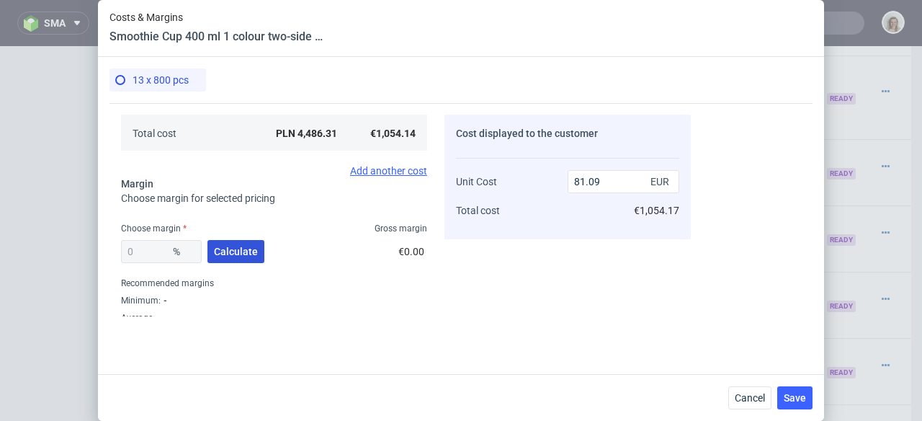
type input "3848"
click at [214, 250] on span "Calculate" at bounding box center [236, 251] width 44 height 10
type input "39.01"
type input "132.96"
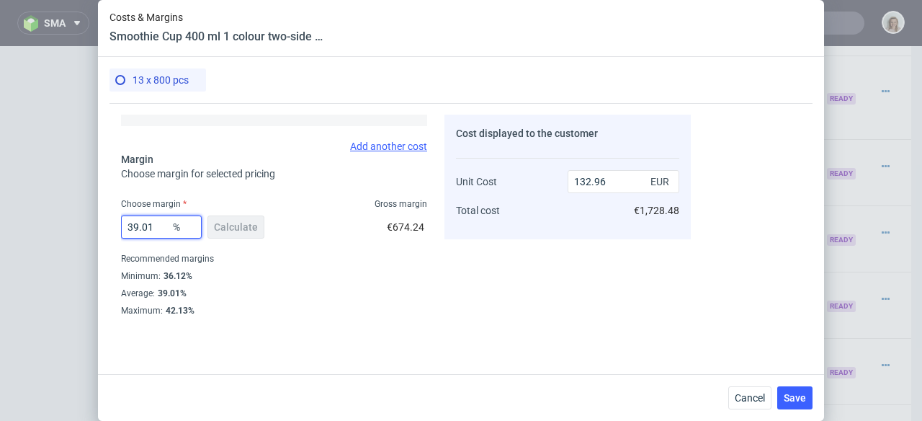
drag, startPoint x: 154, startPoint y: 227, endPoint x: 124, endPoint y: 228, distance: 30.3
click at [124, 228] on input "39.01" at bounding box center [161, 226] width 81 height 23
type input "42"
type input "139.81"
type input "42"
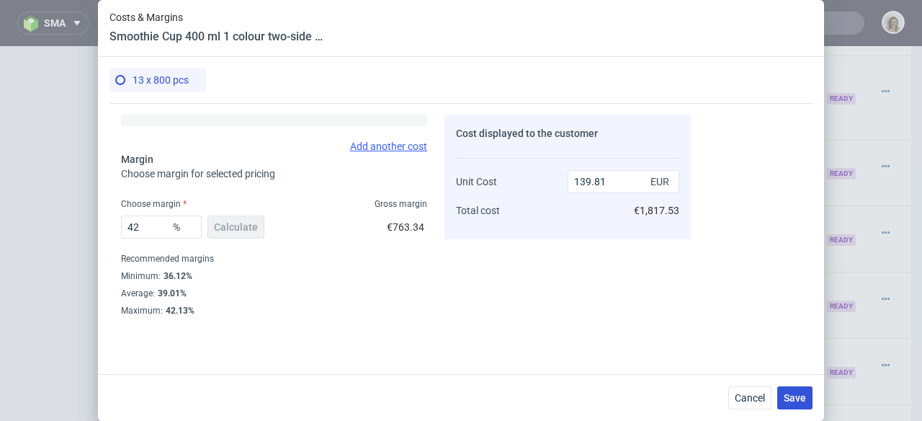
click at [800, 395] on span "Save" at bounding box center [795, 398] width 22 height 10
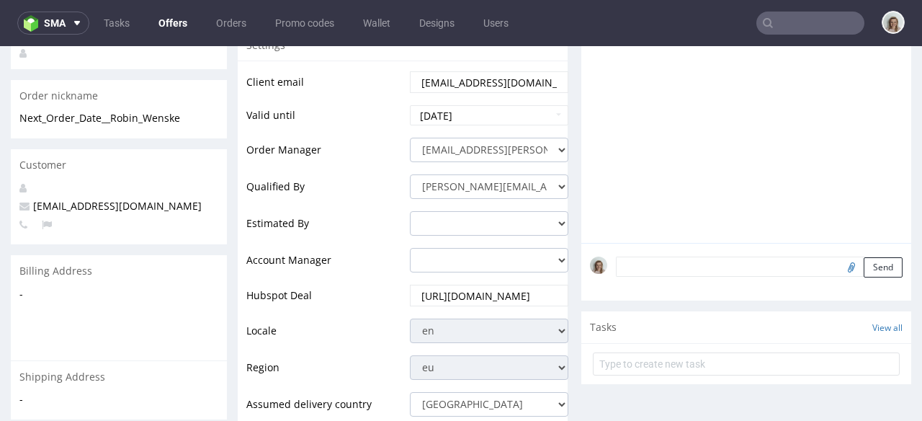
scroll to position [372, 0]
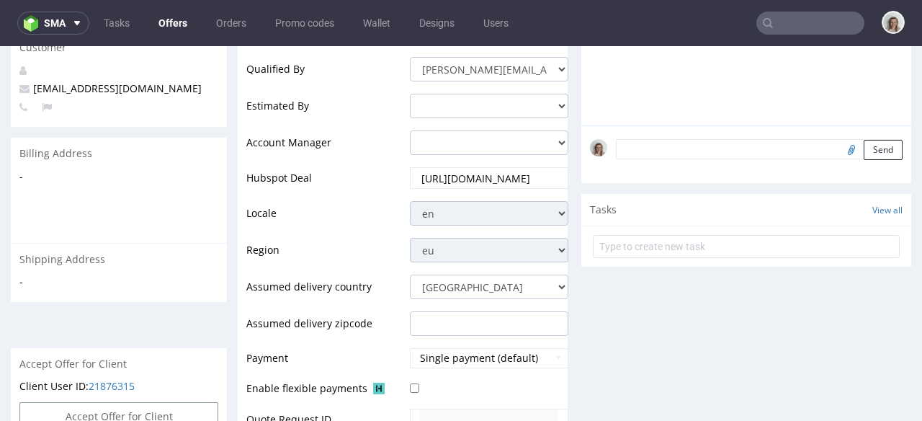
click at [640, 156] on textarea at bounding box center [759, 149] width 287 height 20
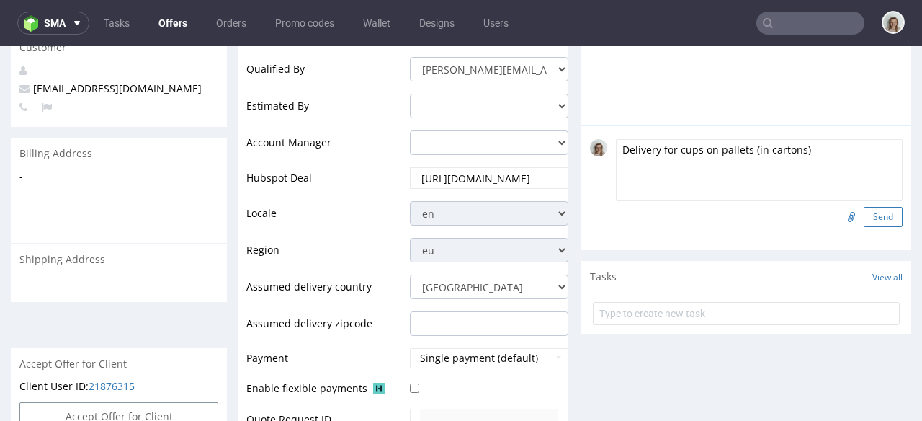
type textarea "Delivery for cups on pallets (in cartons)"
click at [864, 215] on button "Send" at bounding box center [883, 217] width 39 height 20
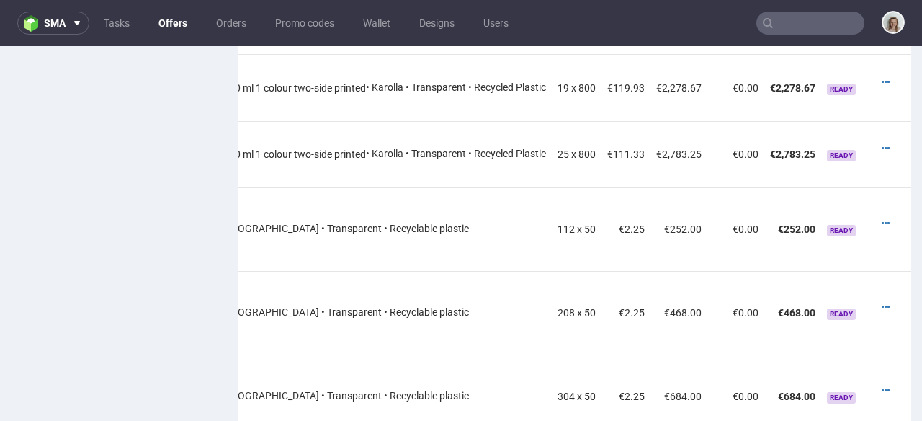
scroll to position [833, 0]
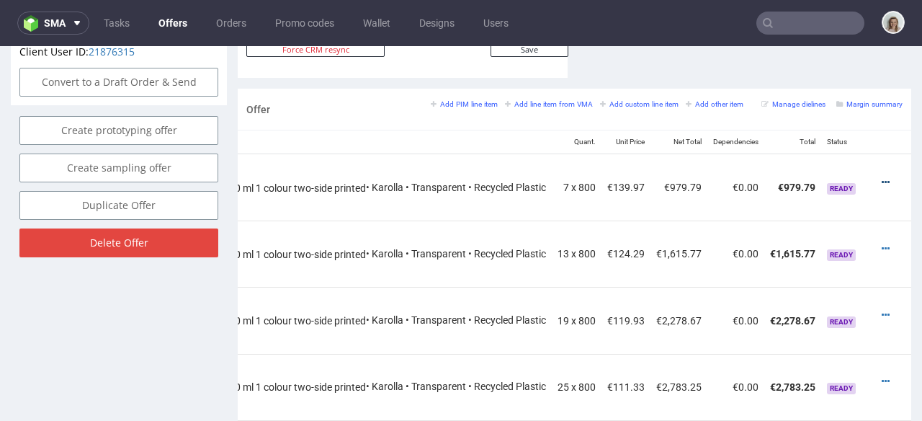
click at [882, 177] on icon at bounding box center [886, 182] width 8 height 10
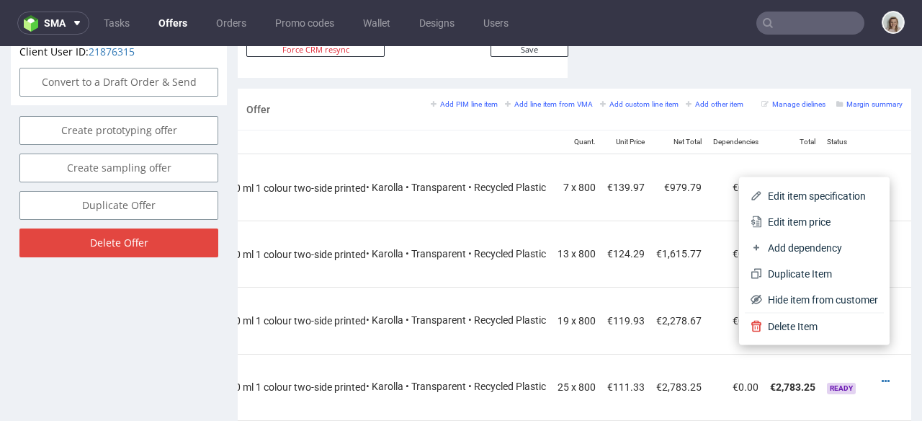
drag, startPoint x: 797, startPoint y: 215, endPoint x: 700, endPoint y: 215, distance: 97.2
click at [797, 215] on span "Edit item price" at bounding box center [820, 222] width 116 height 14
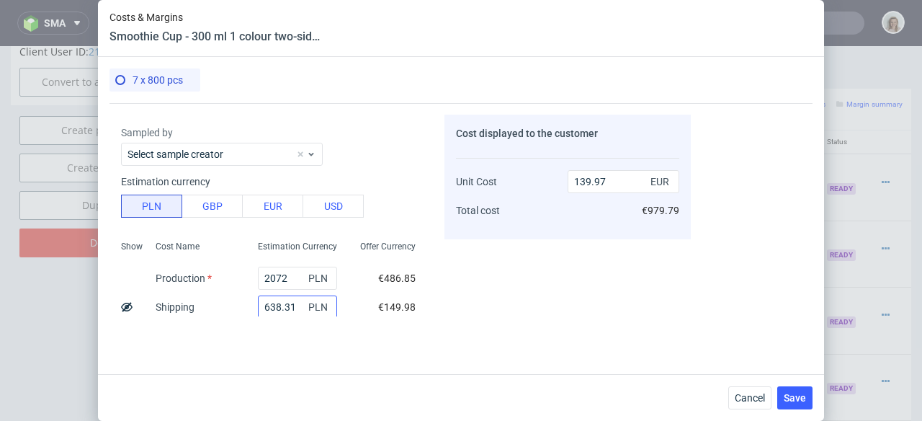
scroll to position [42, 0]
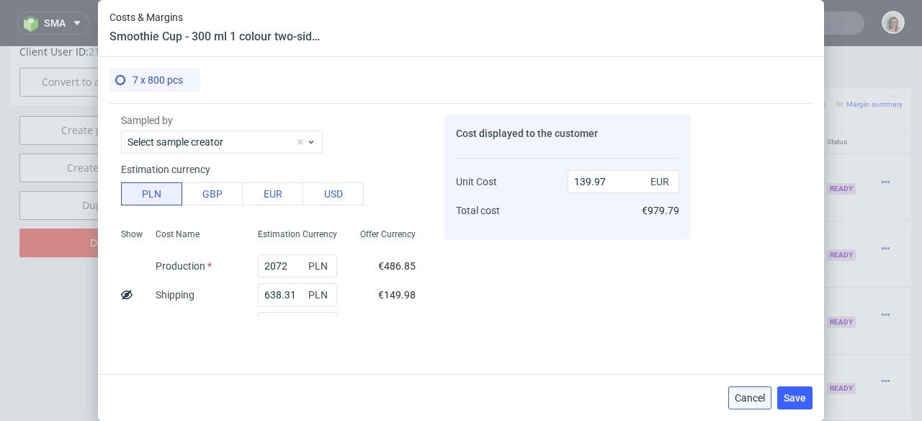
click at [759, 387] on button "Cancel" at bounding box center [749, 397] width 43 height 23
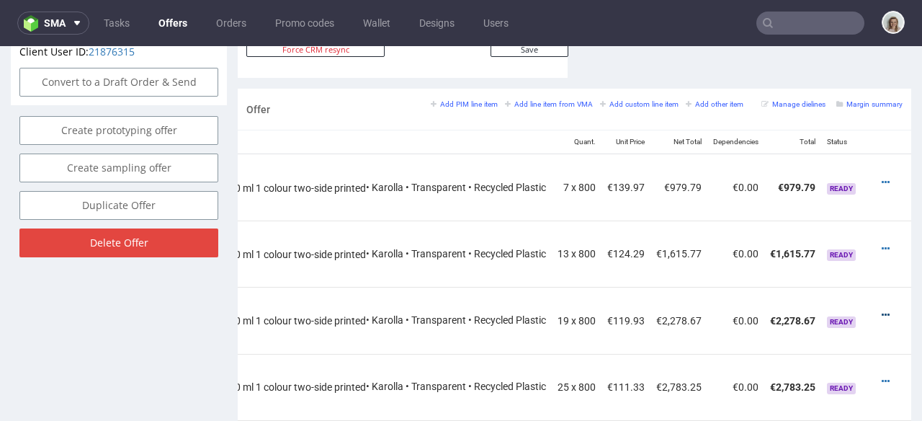
click at [882, 310] on icon at bounding box center [886, 315] width 8 height 10
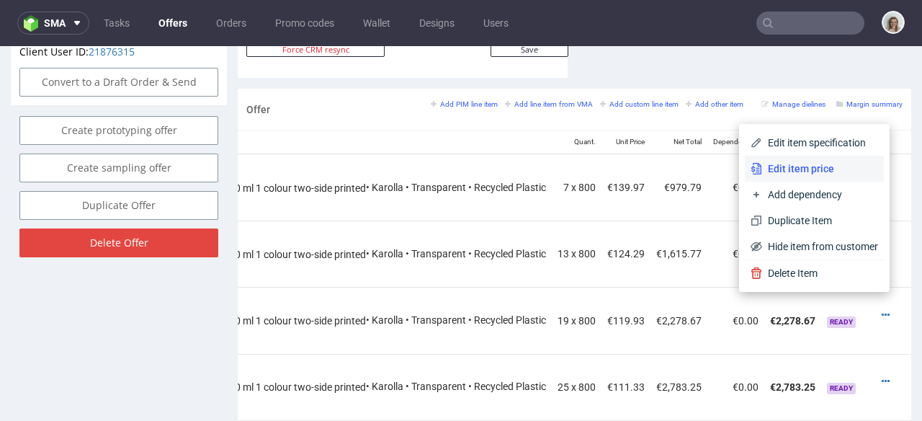
click at [794, 170] on span "Edit item price" at bounding box center [820, 168] width 116 height 14
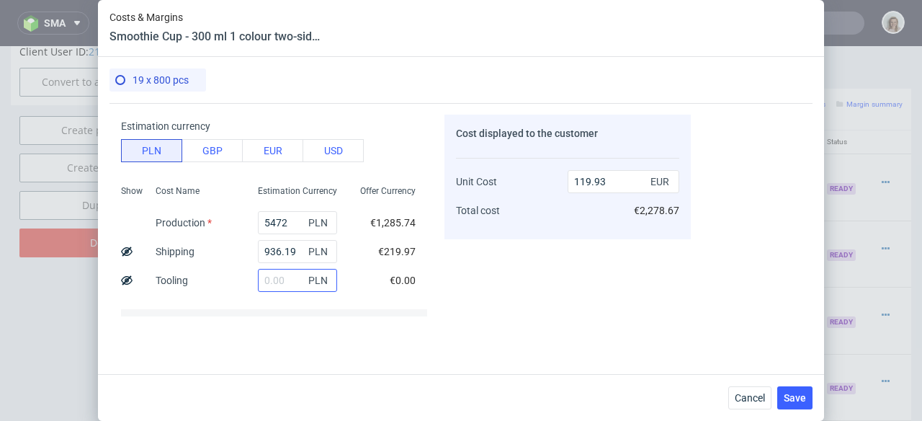
scroll to position [89, 0]
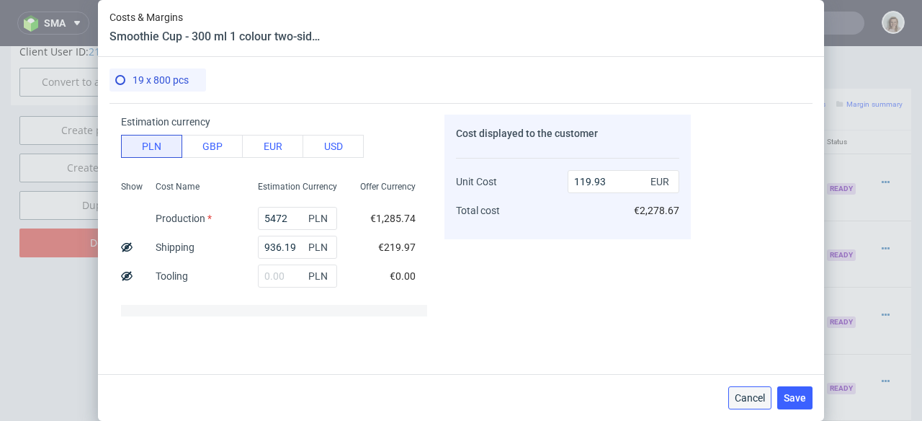
drag, startPoint x: 753, startPoint y: 405, endPoint x: 753, endPoint y: 356, distance: 49.0
click at [753, 405] on button "Cancel" at bounding box center [749, 397] width 43 height 23
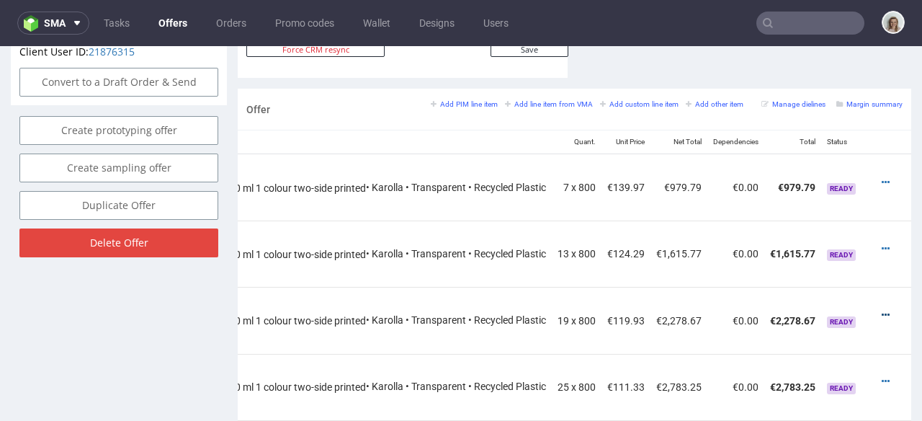
click at [882, 310] on icon at bounding box center [886, 315] width 8 height 10
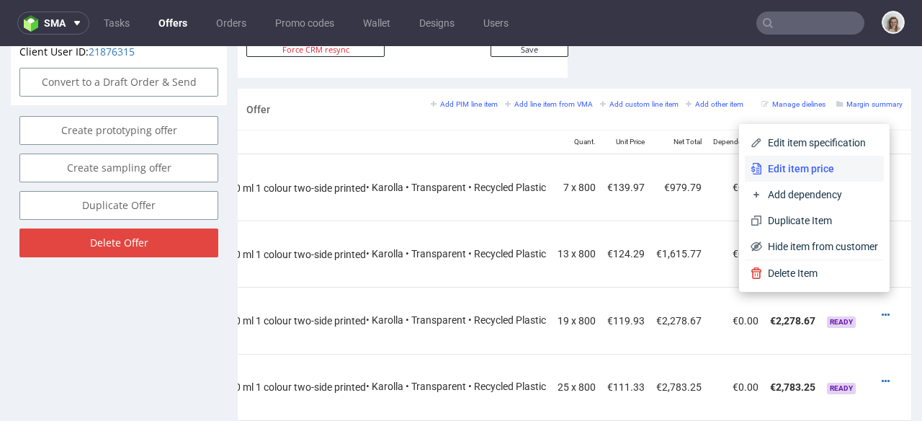
click at [758, 177] on li "Edit item price" at bounding box center [814, 169] width 139 height 26
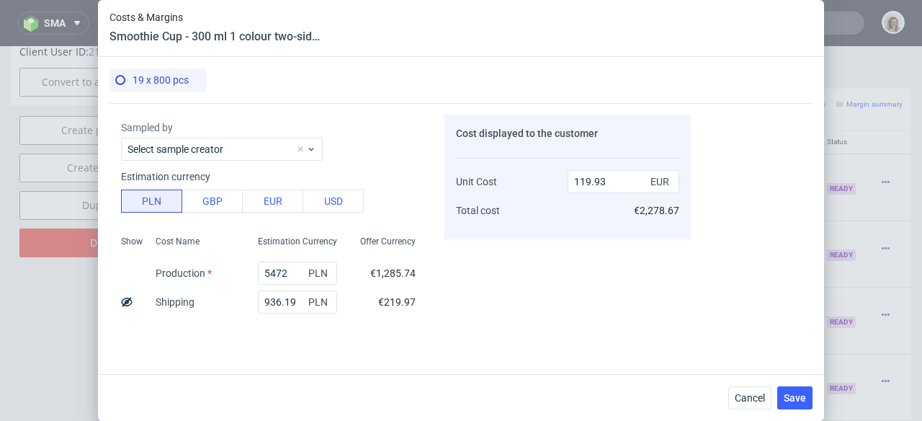
scroll to position [35, 0]
drag, startPoint x: 748, startPoint y: 395, endPoint x: 748, endPoint y: 344, distance: 50.4
click at [748, 395] on span "Cancel" at bounding box center [750, 398] width 30 height 10
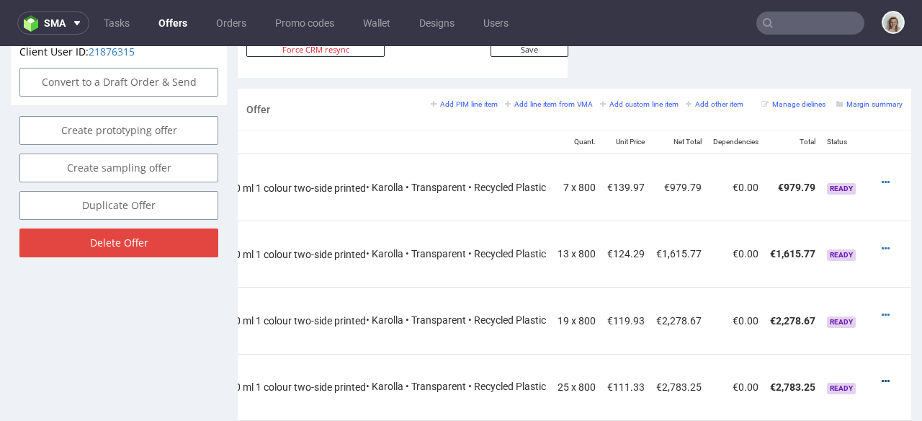
click at [882, 376] on icon at bounding box center [886, 381] width 8 height 10
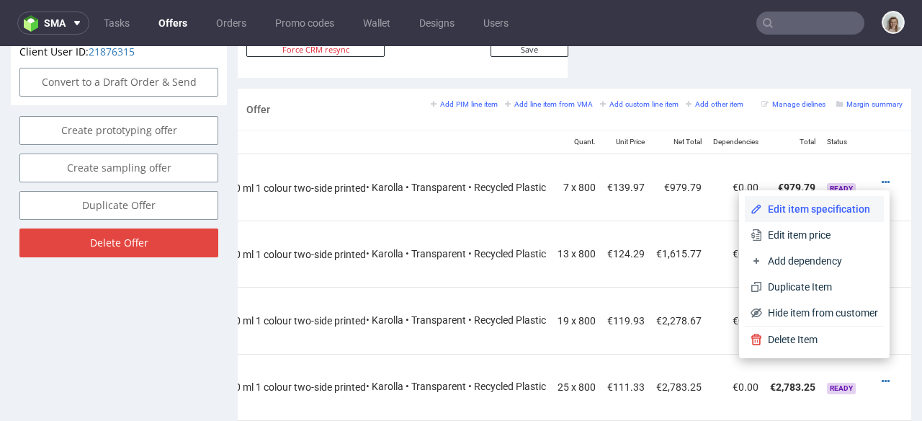
click at [769, 220] on li "Edit item specification" at bounding box center [814, 209] width 139 height 26
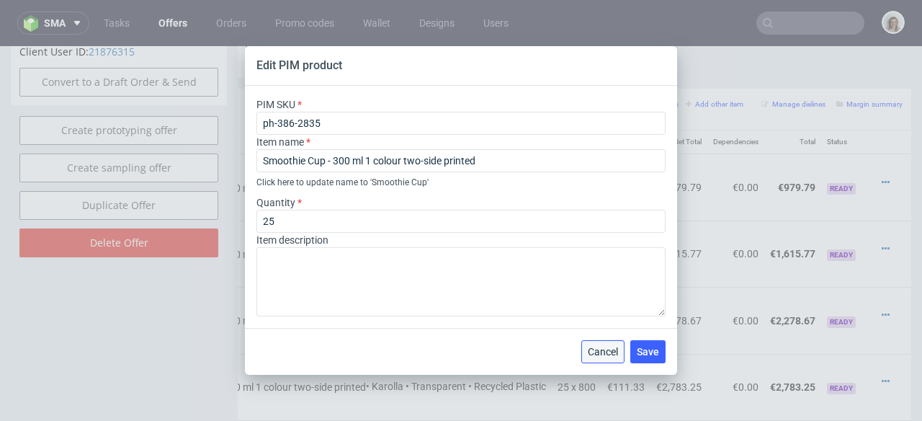
drag, startPoint x: 699, startPoint y: 297, endPoint x: 603, endPoint y: 346, distance: 107.9
click at [603, 346] on span "Cancel" at bounding box center [603, 351] width 30 height 10
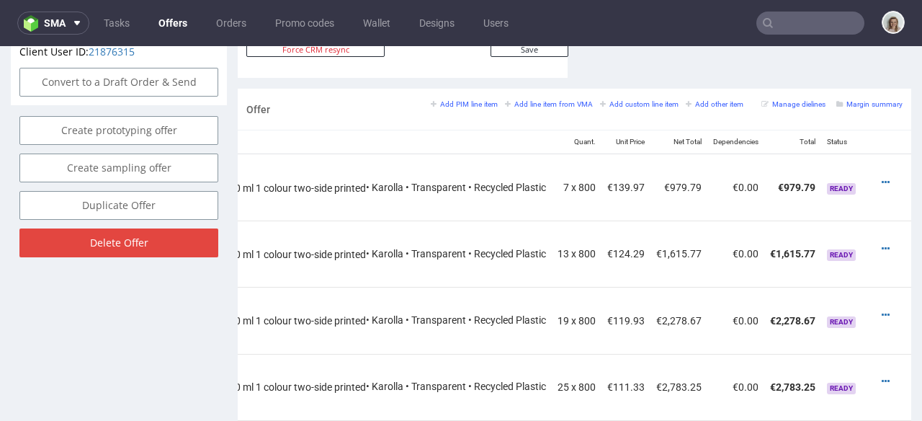
click at [882, 374] on div at bounding box center [889, 381] width 15 height 14
click at [882, 376] on icon at bounding box center [886, 381] width 8 height 10
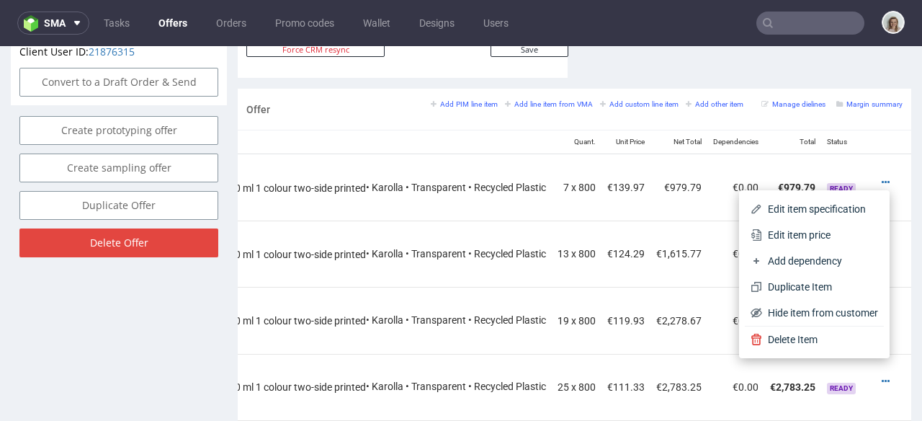
drag, startPoint x: 781, startPoint y: 238, endPoint x: 692, endPoint y: 238, distance: 89.3
click at [780, 238] on span "Edit item price" at bounding box center [820, 235] width 116 height 14
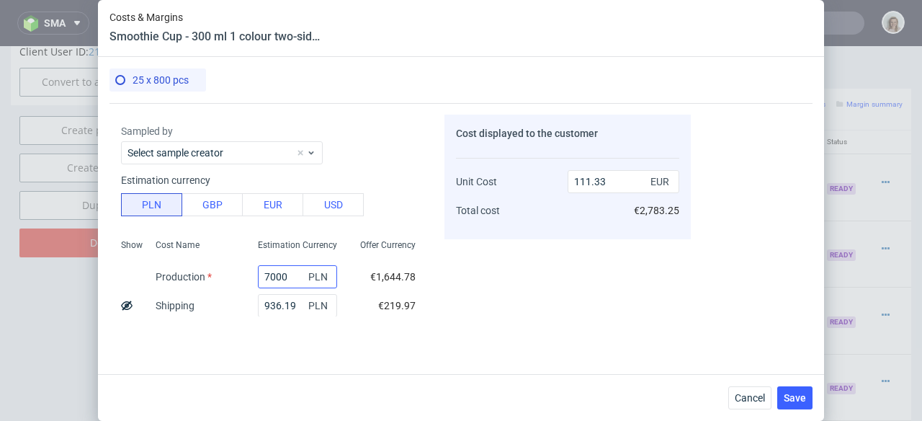
scroll to position [31, 0]
click at [734, 390] on button "Cancel" at bounding box center [749, 397] width 43 height 23
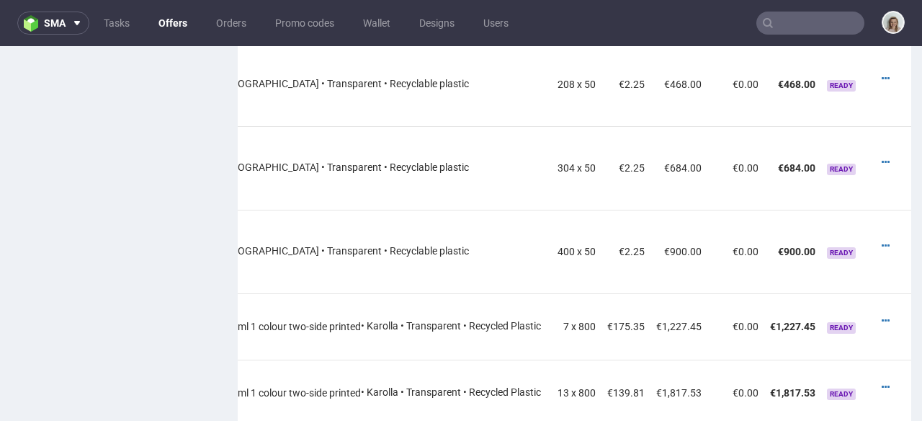
scroll to position [1480, 0]
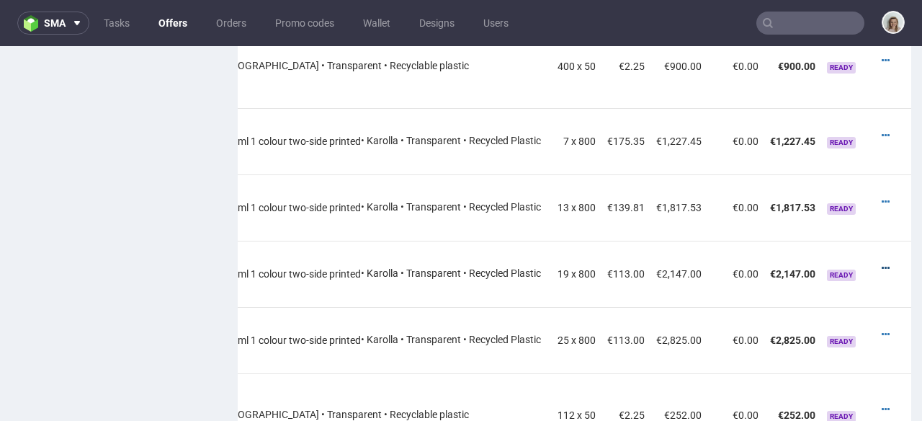
click at [882, 263] on icon at bounding box center [886, 268] width 8 height 10
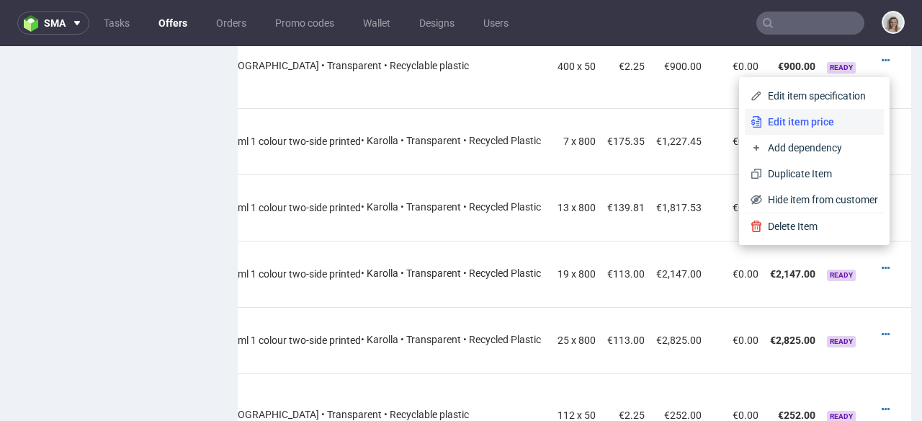
click at [759, 131] on li "Edit item price" at bounding box center [814, 122] width 139 height 26
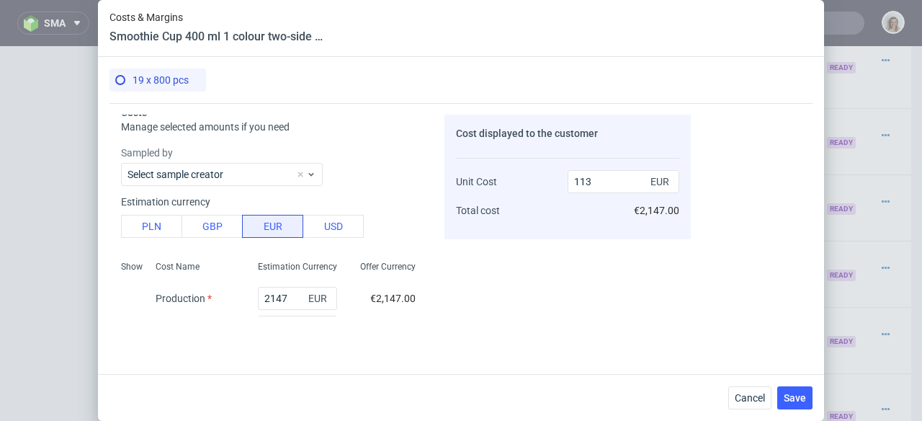
scroll to position [22, 0]
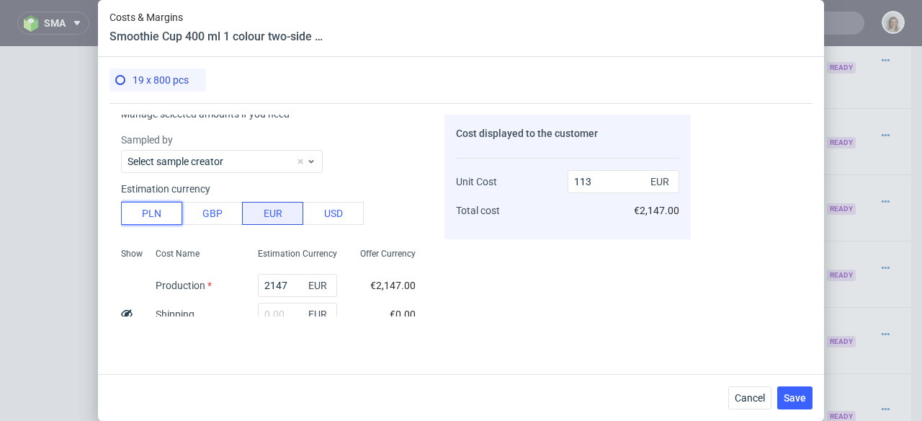
click at [169, 212] on button "PLN" at bounding box center [151, 213] width 61 height 23
type input "26.55"
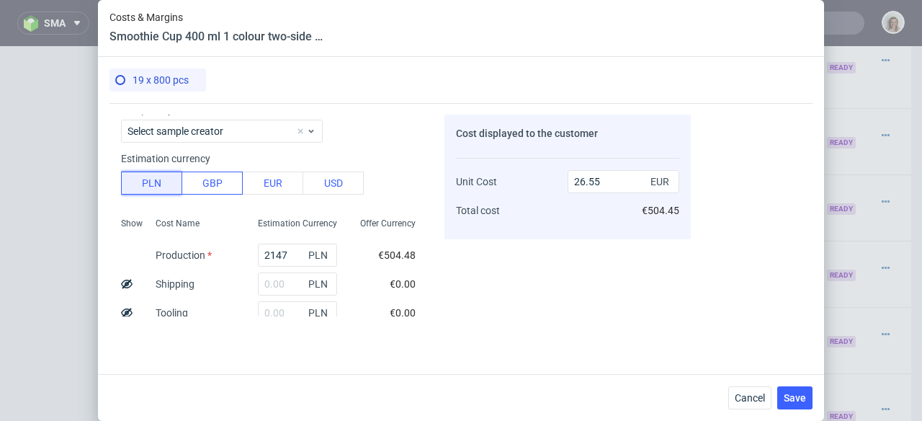
scroll to position [94, 0]
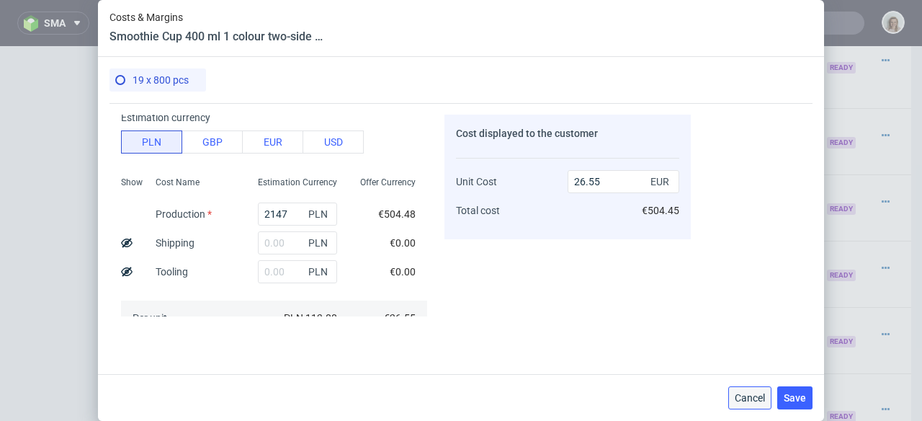
click at [738, 390] on button "Cancel" at bounding box center [749, 397] width 43 height 23
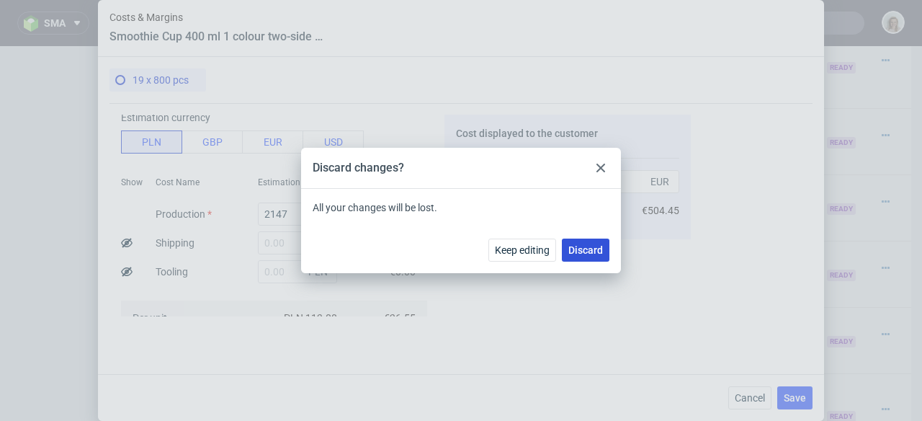
click at [594, 256] on button "Discard" at bounding box center [586, 249] width 48 height 23
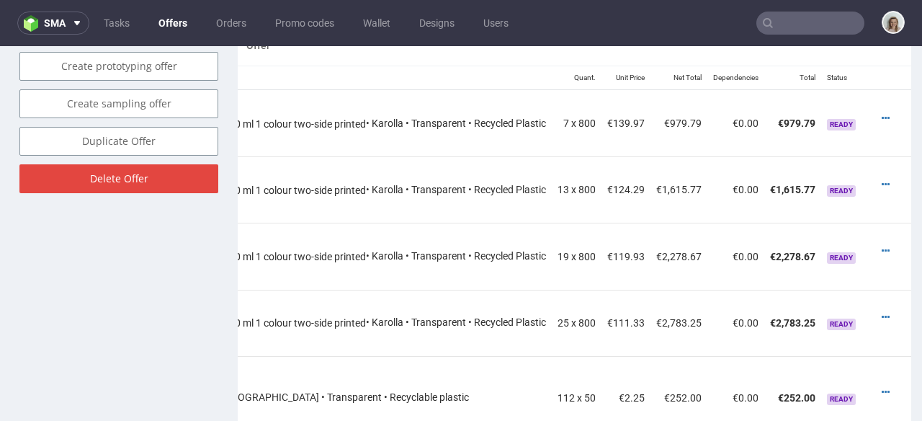
scroll to position [831, 0]
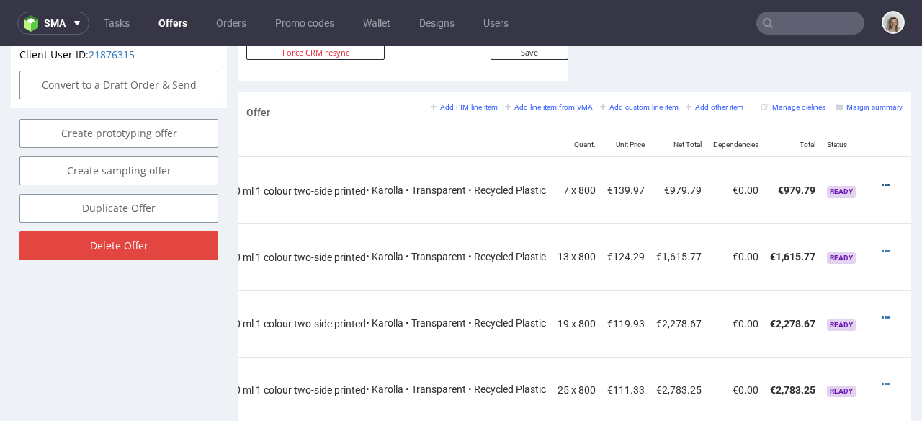
click at [882, 180] on icon at bounding box center [886, 185] width 8 height 10
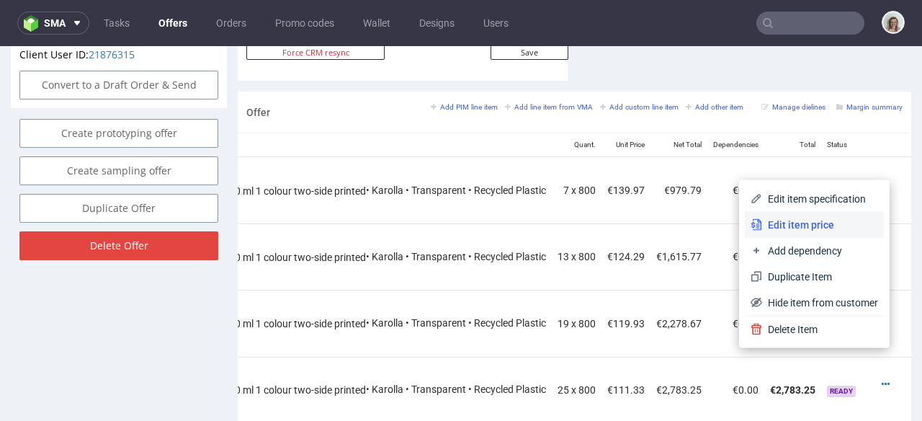
click at [824, 215] on li "Edit item price" at bounding box center [814, 225] width 139 height 26
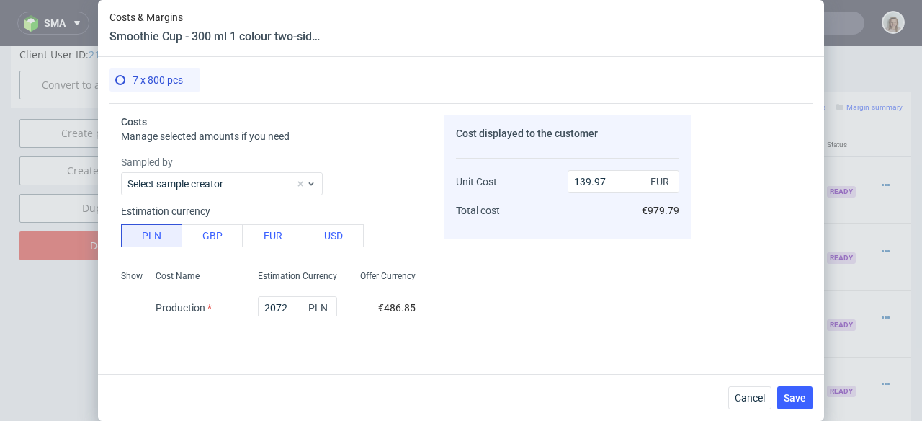
scroll to position [113, 0]
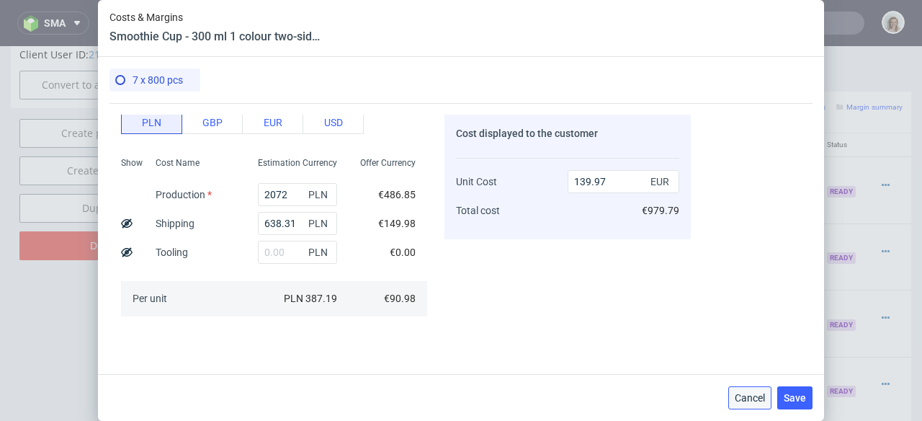
click at [738, 388] on button "Cancel" at bounding box center [749, 397] width 43 height 23
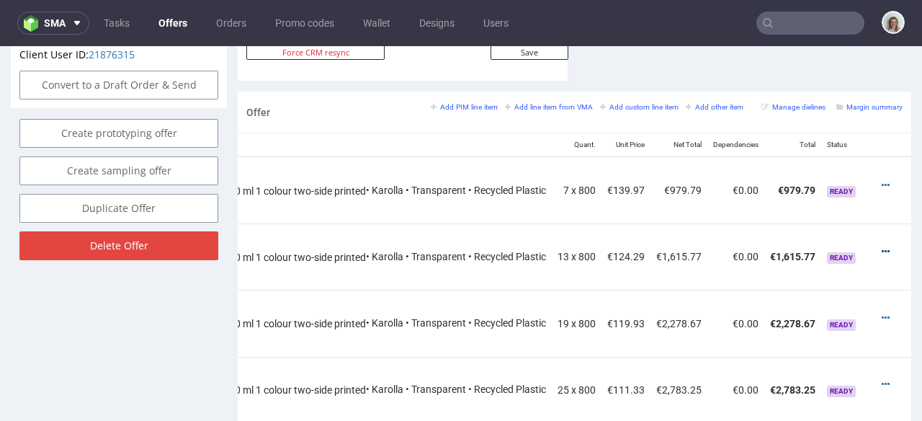
click at [882, 246] on icon at bounding box center [886, 251] width 8 height 10
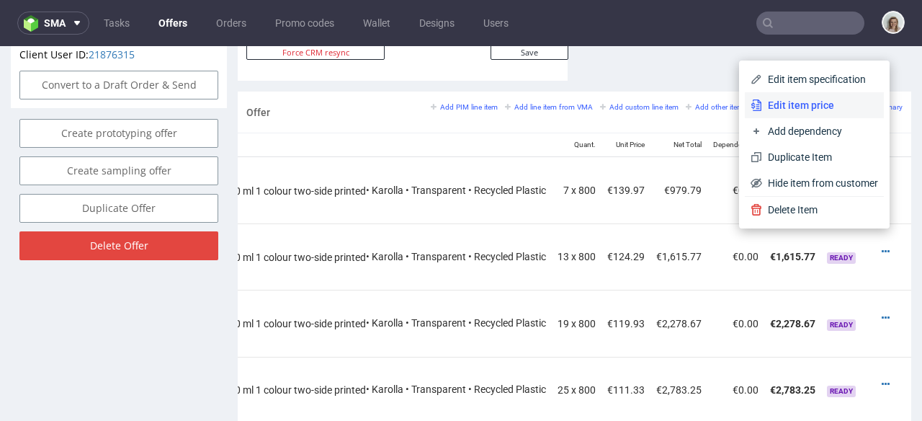
click at [771, 106] on span "Edit item price" at bounding box center [820, 105] width 116 height 14
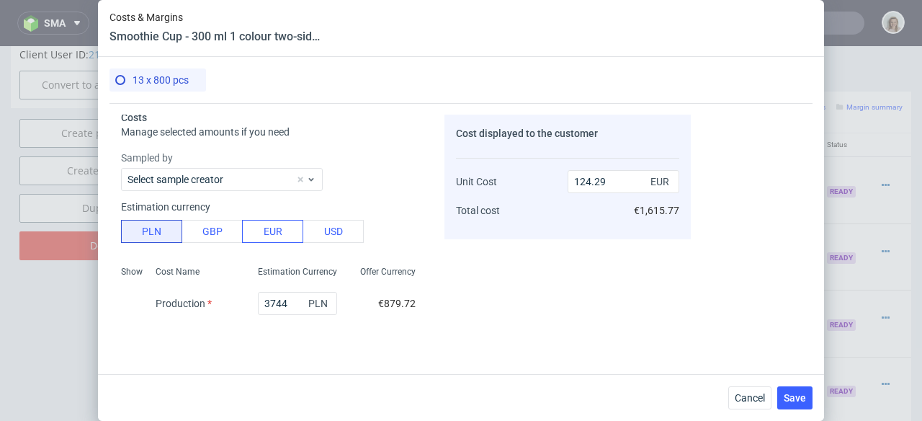
scroll to position [109, 0]
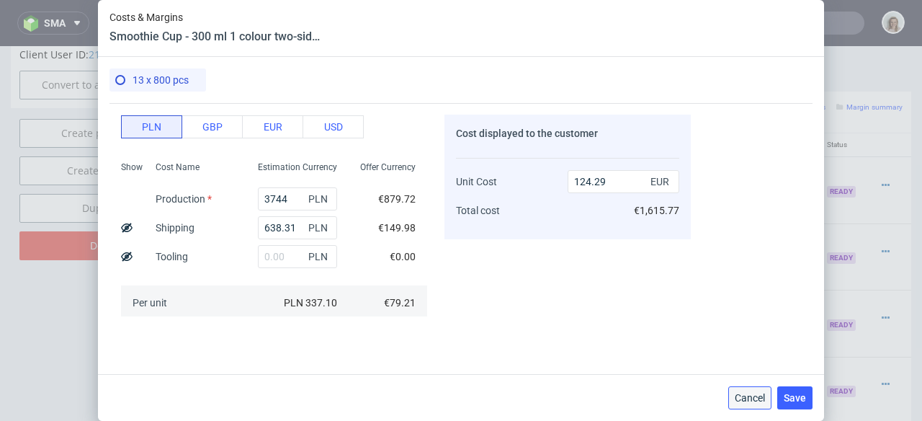
click at [765, 391] on button "Cancel" at bounding box center [749, 397] width 43 height 23
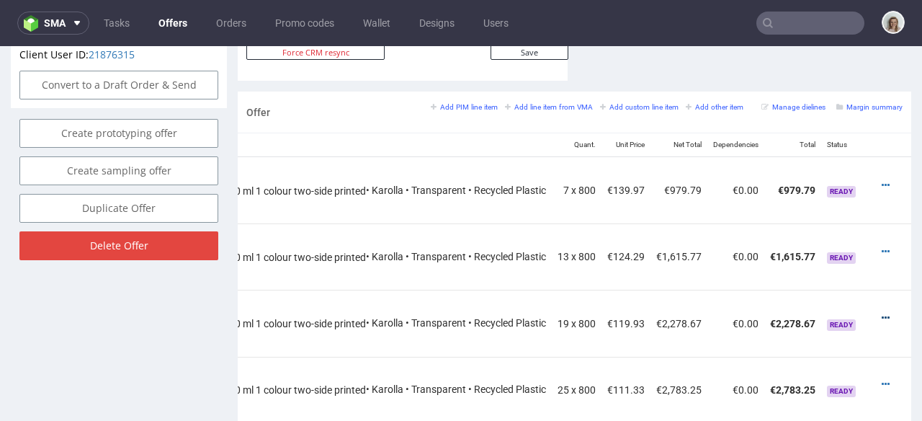
click at [882, 313] on icon at bounding box center [886, 318] width 8 height 10
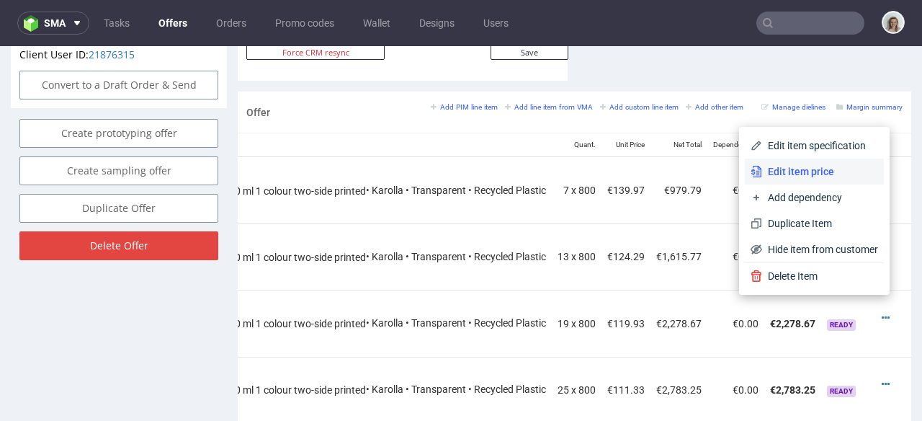
click at [769, 176] on span "Edit item price" at bounding box center [820, 171] width 116 height 14
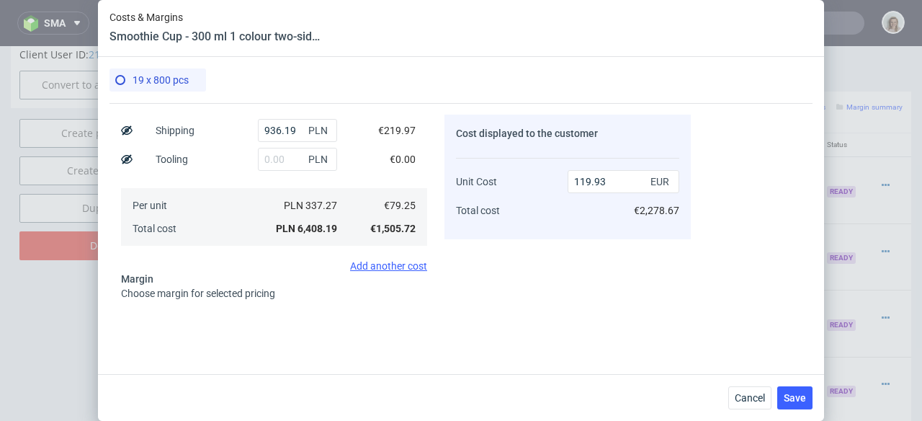
scroll to position [205, 0]
drag, startPoint x: 290, startPoint y: 127, endPoint x: 246, endPoint y: 128, distance: 43.9
click at [246, 128] on div "936.19 PLN" at bounding box center [297, 131] width 102 height 29
click at [747, 397] on span "Cancel" at bounding box center [750, 398] width 30 height 10
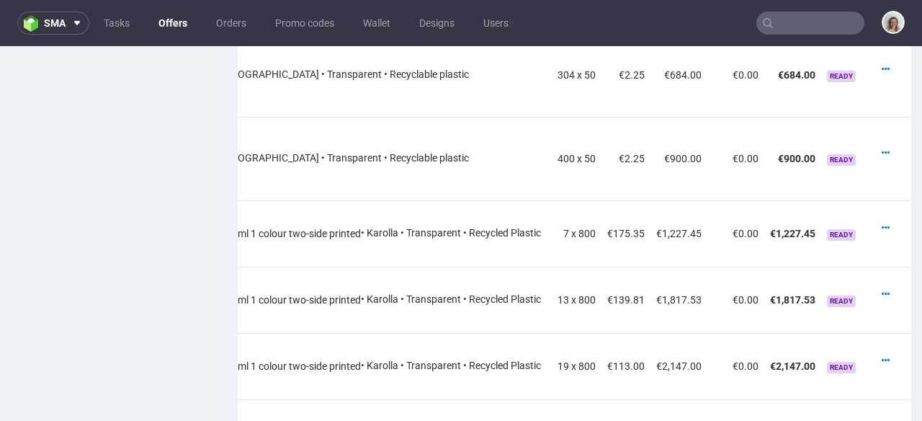
scroll to position [1387, 0]
click at [882, 355] on icon at bounding box center [886, 360] width 8 height 10
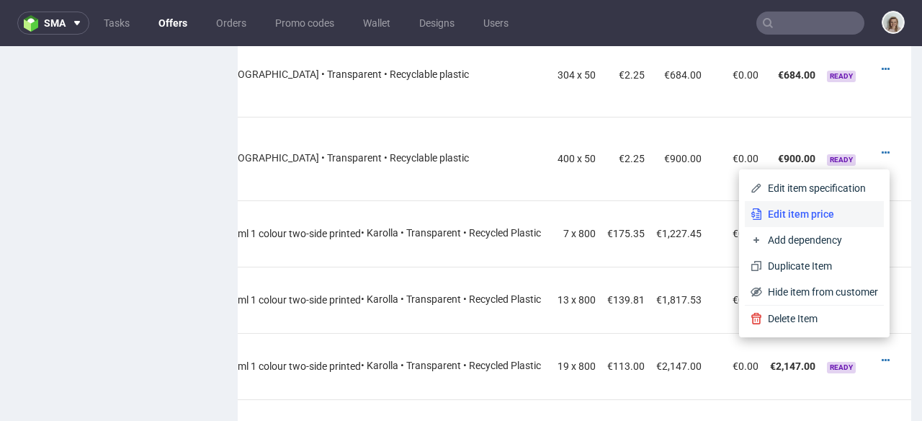
click at [768, 214] on span "Edit item price" at bounding box center [820, 214] width 116 height 14
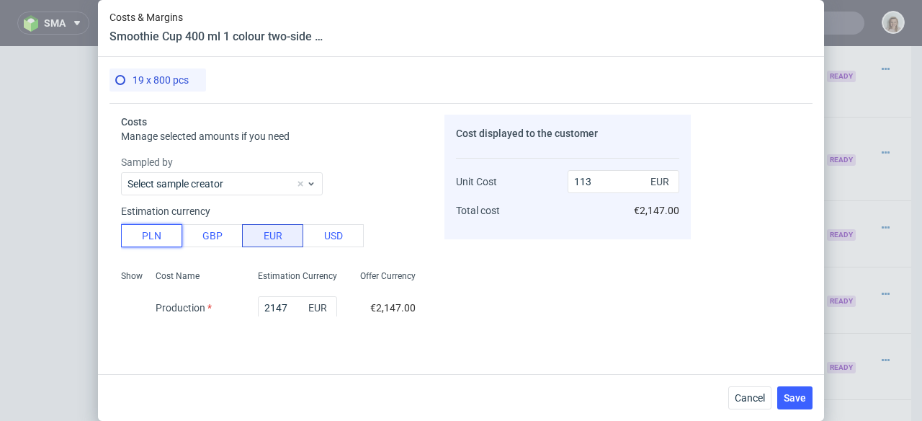
click at [161, 244] on button "PLN" at bounding box center [151, 235] width 61 height 23
type input "26.55"
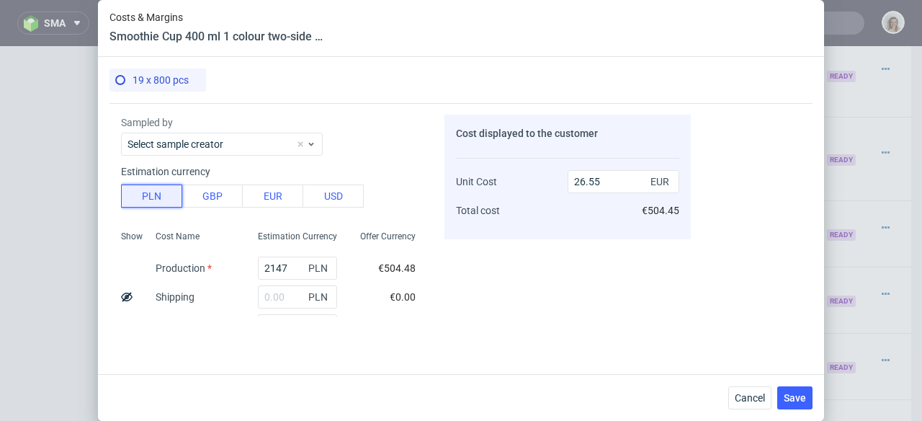
scroll to position [102, 0]
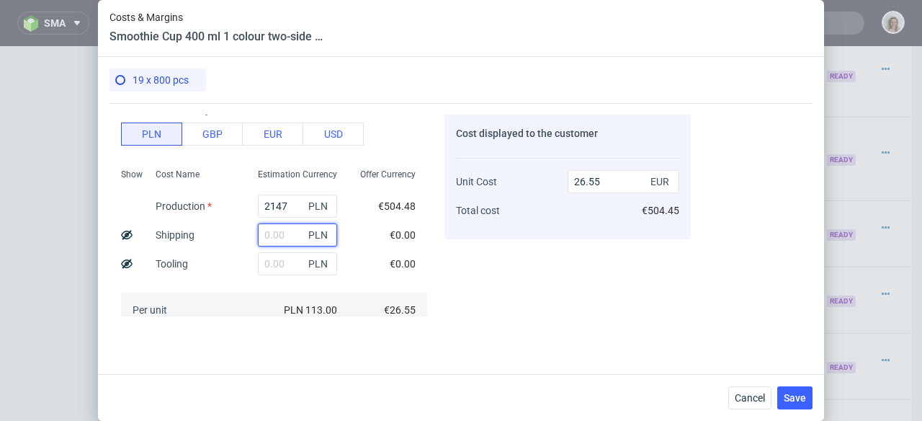
click at [262, 235] on input "text" at bounding box center [297, 234] width 79 height 23
paste input "936.19"
type input "936.19"
type input "38.13"
type input "936.19"
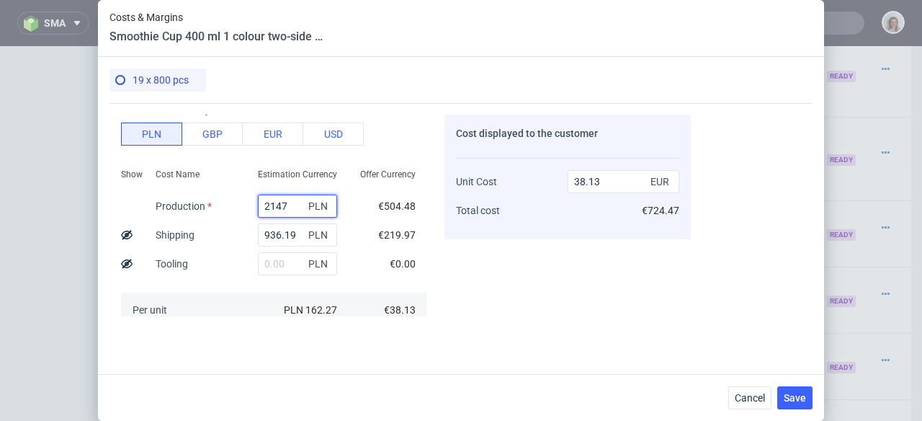
drag, startPoint x: 285, startPoint y: 205, endPoint x: 250, endPoint y: 197, distance: 35.6
click at [258, 203] on input "2147" at bounding box center [297, 205] width 79 height 23
type input "562"
type input "12.27"
type input "5624"
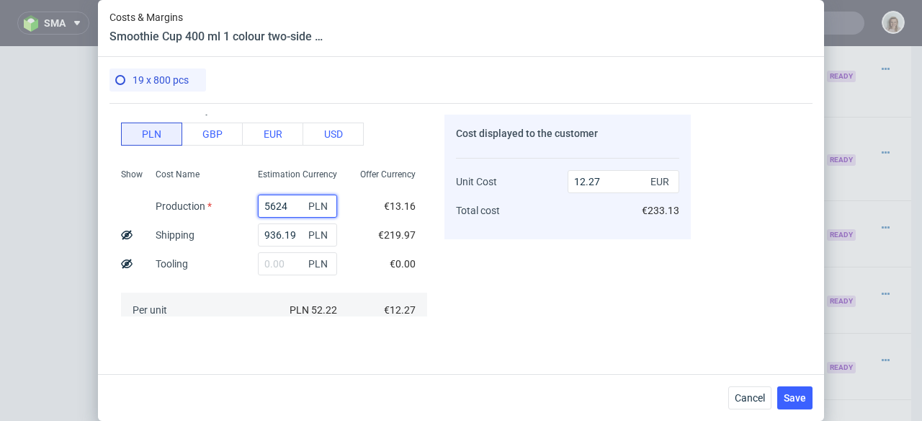
type input "81.13"
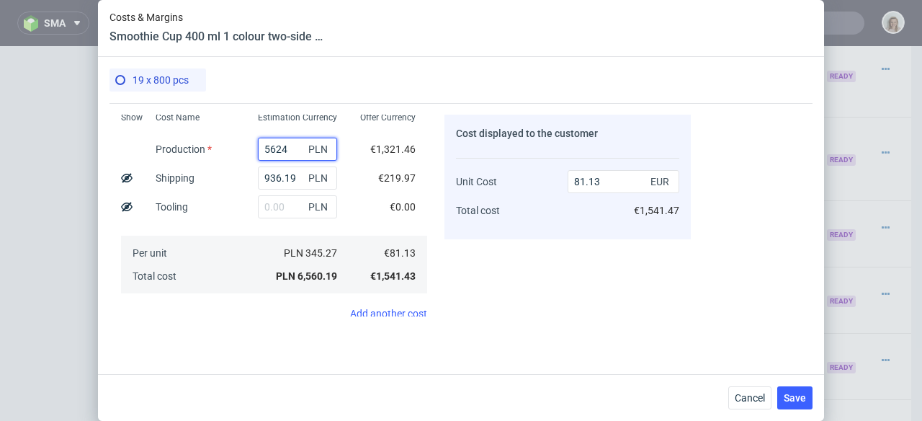
scroll to position [285, 0]
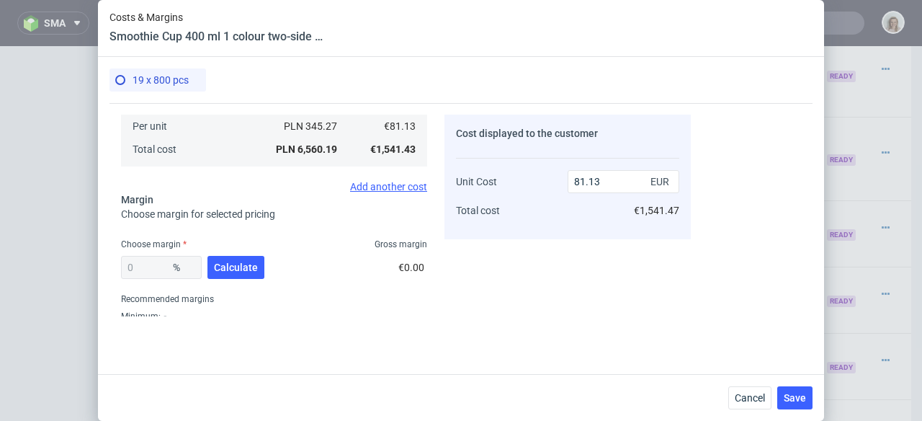
type input "5624"
click at [236, 250] on div "0 % Calculate" at bounding box center [194, 270] width 146 height 40
click at [236, 263] on span "Calculate" at bounding box center [236, 267] width 44 height 10
type input "36.48"
type input "127.72"
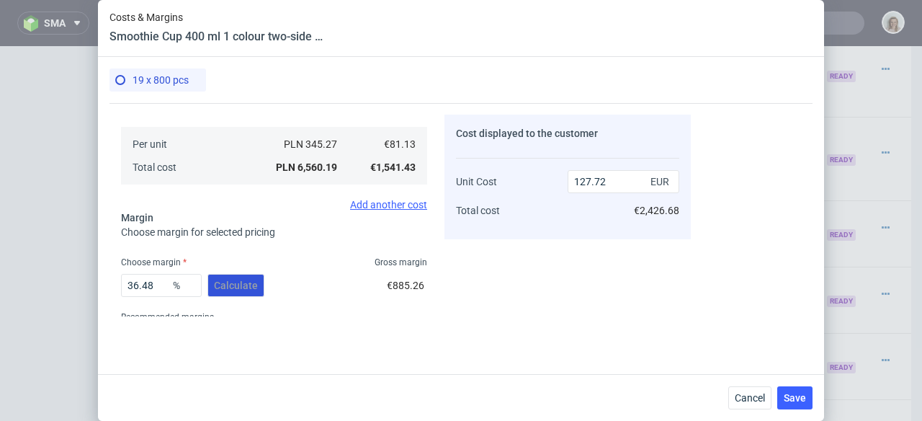
scroll to position [326, 0]
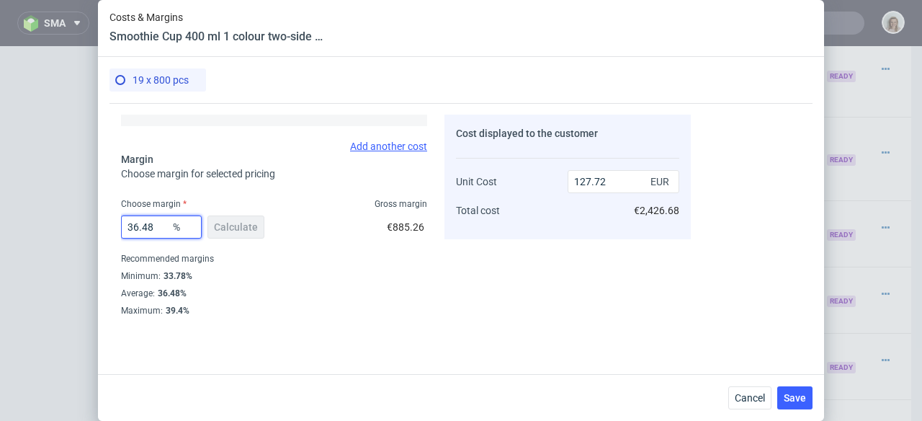
drag, startPoint x: 133, startPoint y: 224, endPoint x: 154, endPoint y: 231, distance: 21.9
click at [154, 231] on input "36.48" at bounding box center [161, 226] width 81 height 23
type input "39"
type input "133"
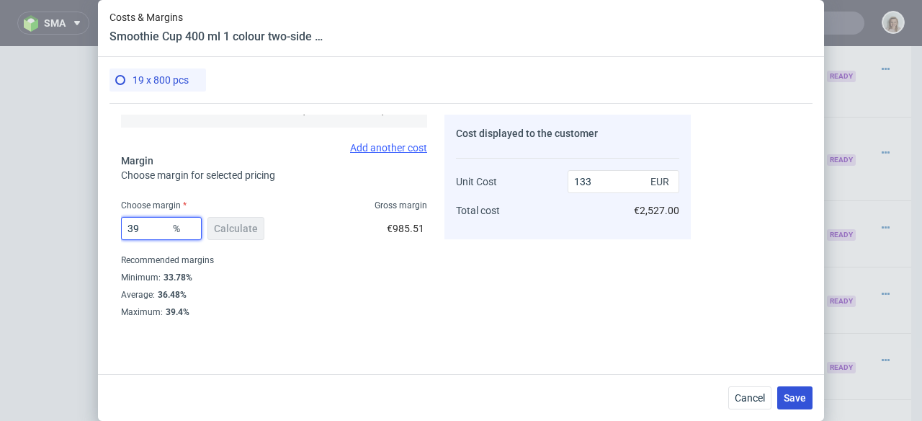
type input "39"
click at [796, 395] on span "Save" at bounding box center [795, 398] width 22 height 10
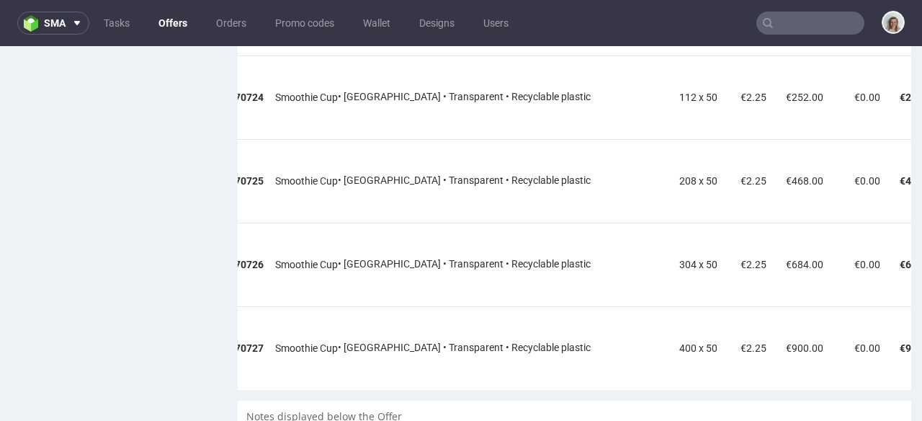
scroll to position [1797, 0]
drag, startPoint x: 751, startPoint y: 375, endPoint x: 832, endPoint y: 354, distance: 83.3
click at [833, 372] on tr "770727 Smoothie Cup • Bagstar • Transparent • Recyclable plastic 400 x 50 €2.25…" at bounding box center [582, 348] width 902 height 84
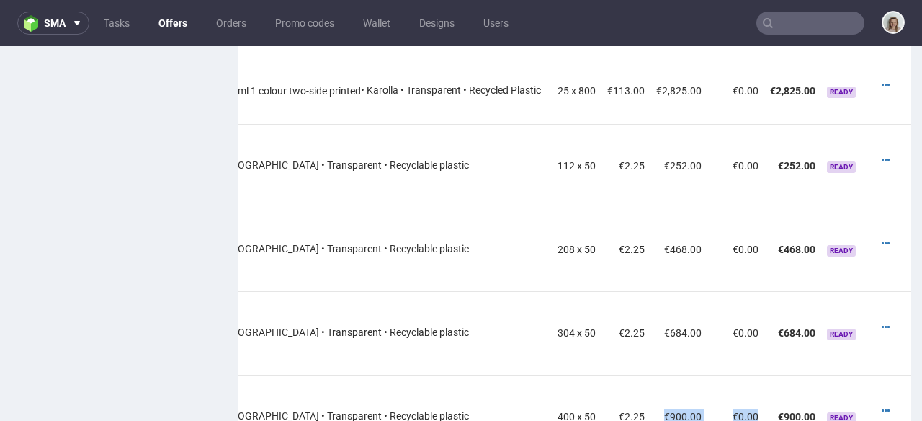
scroll to position [1715, 0]
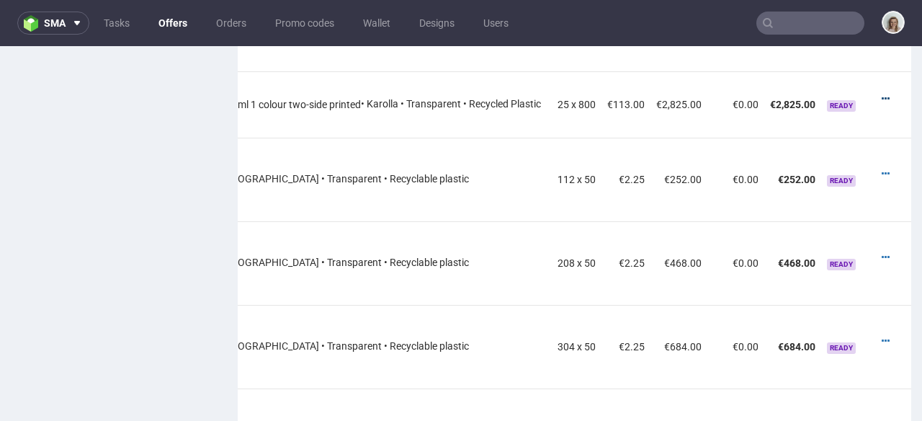
click at [882, 94] on icon at bounding box center [886, 99] width 8 height 10
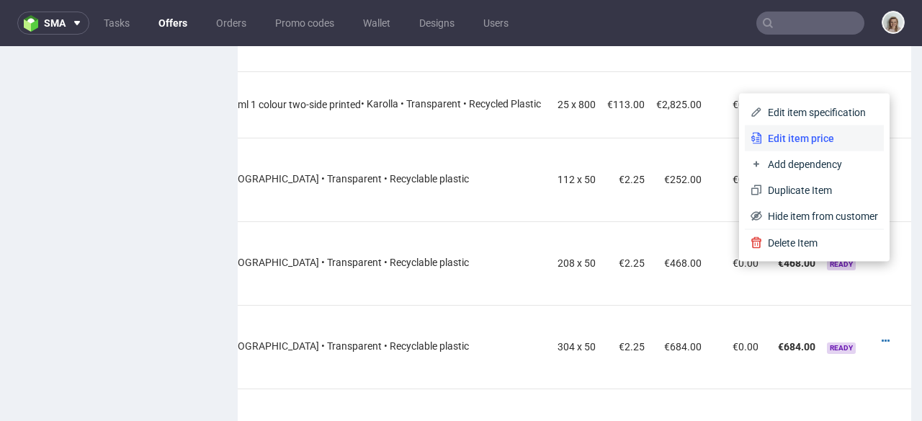
click at [825, 139] on span "Edit item price" at bounding box center [820, 138] width 116 height 14
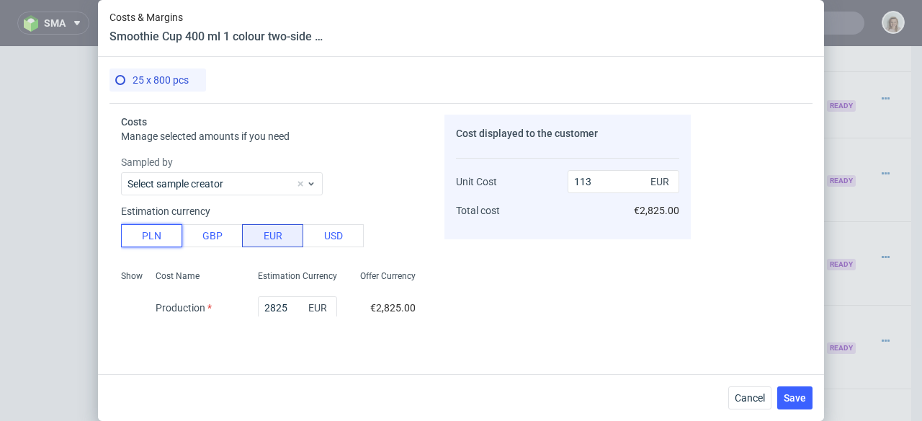
click at [155, 230] on button "PLN" at bounding box center [151, 235] width 61 height 23
type input "26.55"
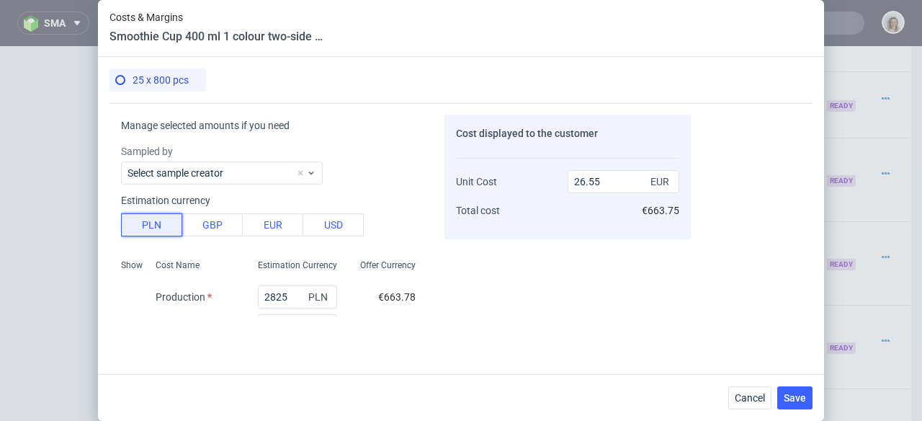
scroll to position [27, 0]
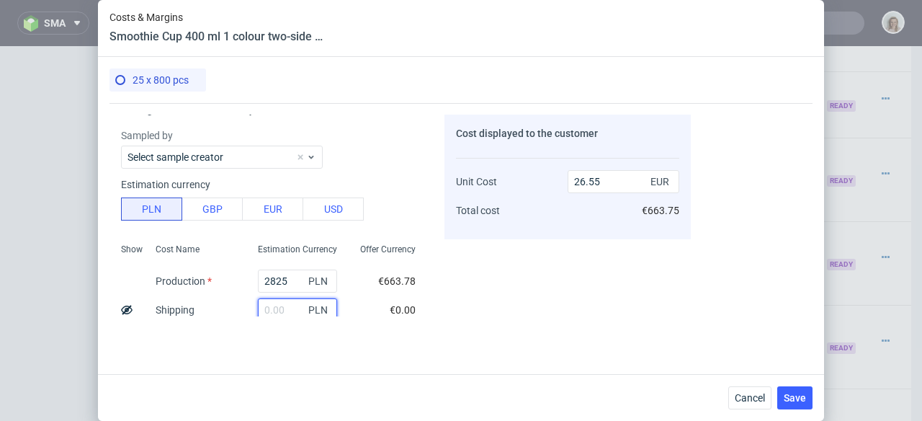
click at [274, 308] on input "text" at bounding box center [297, 309] width 79 height 23
paste input "936.19"
type input "936.19"
type input "35.35"
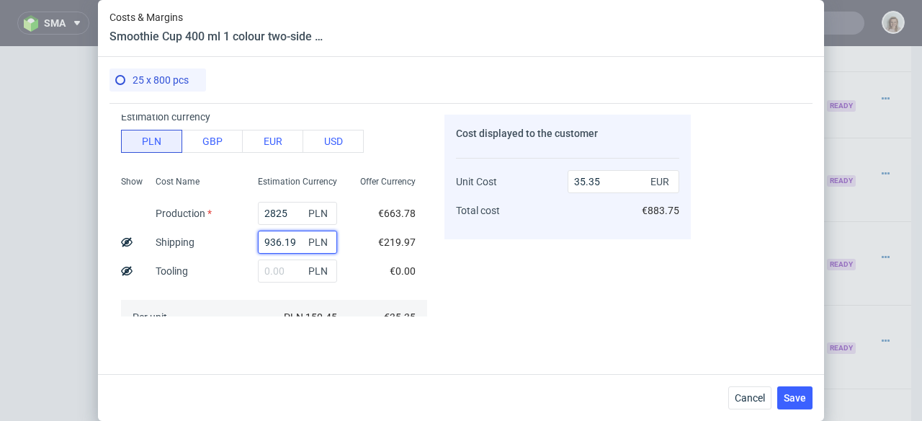
scroll to position [131, 0]
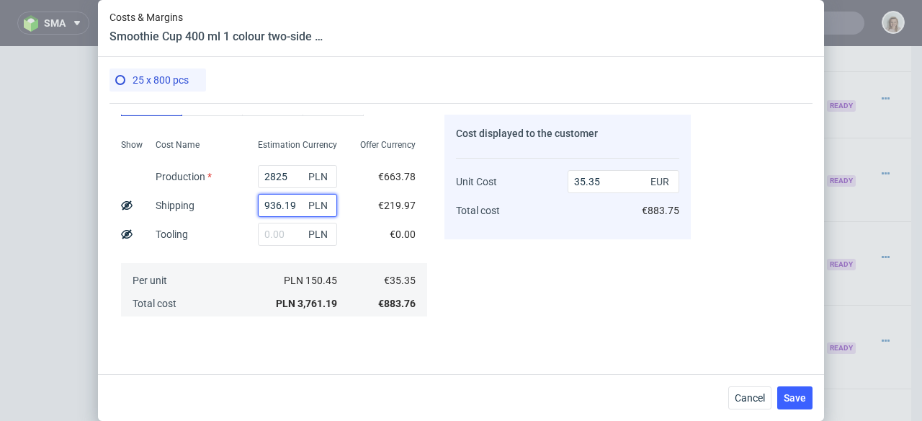
type input "936.19"
drag, startPoint x: 277, startPoint y: 175, endPoint x: 244, endPoint y: 171, distance: 33.4
click at [246, 173] on div "2825 PLN" at bounding box center [297, 176] width 102 height 29
type input "7400"
type input "78.35"
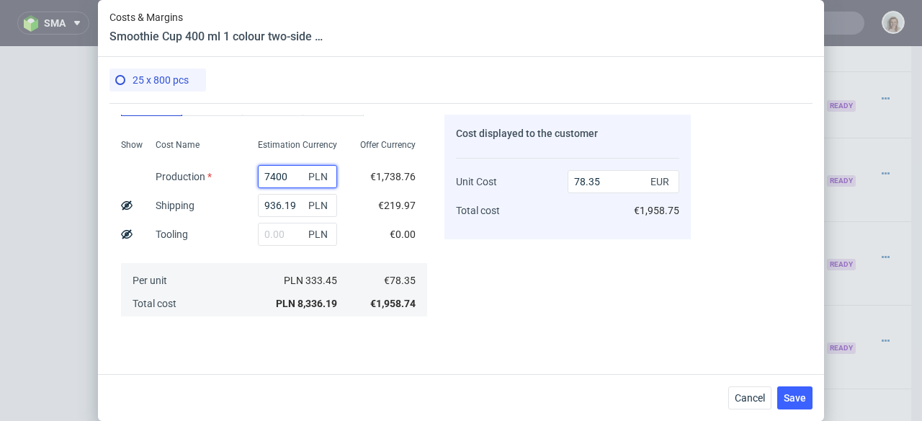
scroll to position [326, 0]
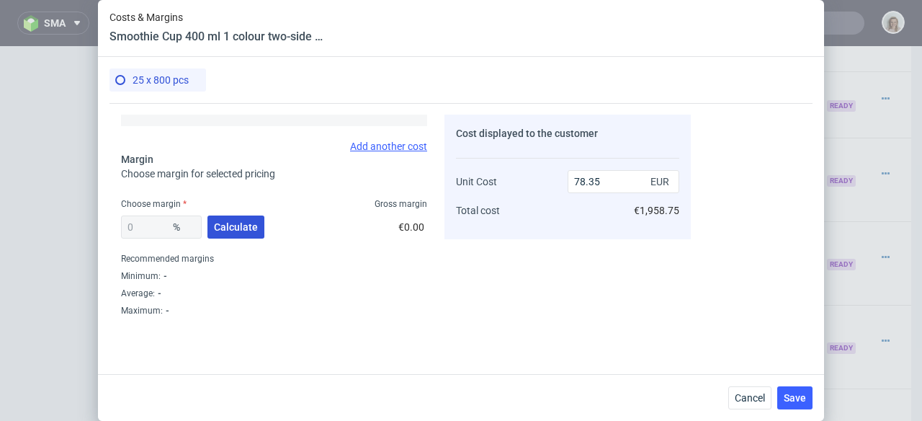
type input "7400"
click at [233, 227] on span "Calculate" at bounding box center [236, 227] width 44 height 10
type input "34.89"
type input "120.34"
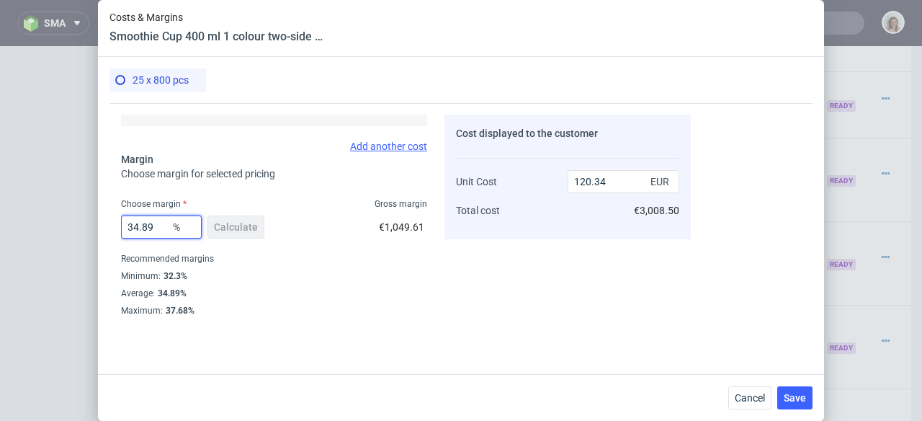
drag, startPoint x: 163, startPoint y: 225, endPoint x: 135, endPoint y: 224, distance: 27.4
click at [135, 224] on input "34.89" at bounding box center [161, 226] width 81 height 23
type input "39"
type input "128.44"
type input "39"
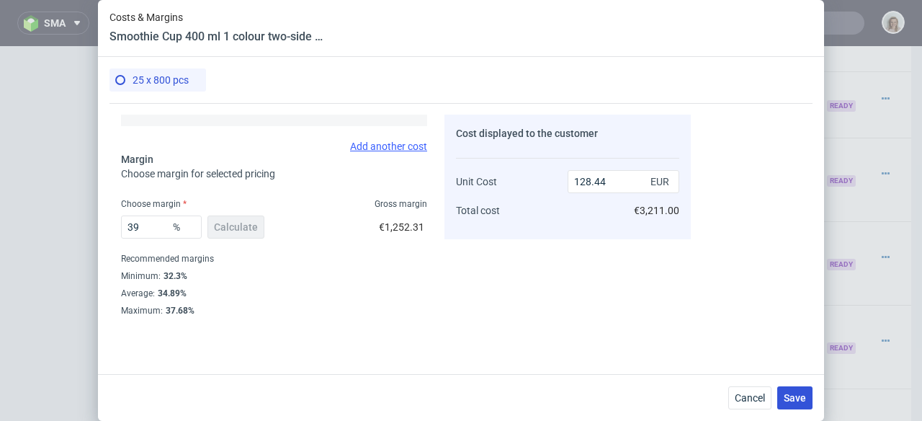
click at [794, 393] on span "Save" at bounding box center [795, 398] width 22 height 10
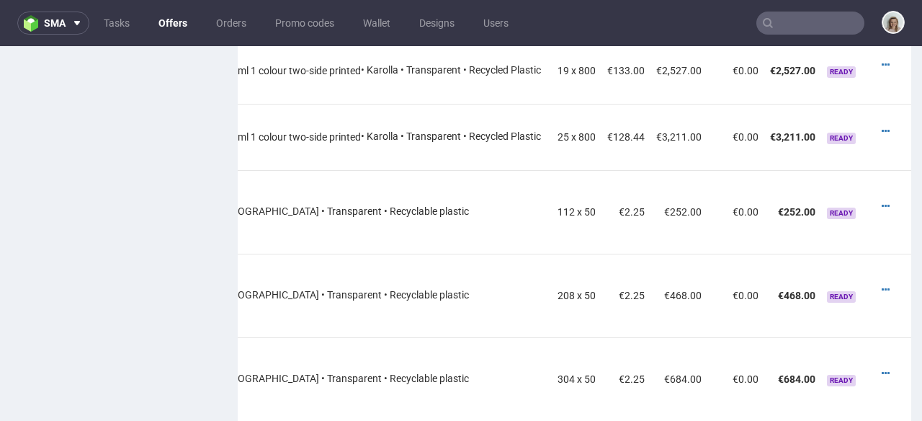
scroll to position [1632, 0]
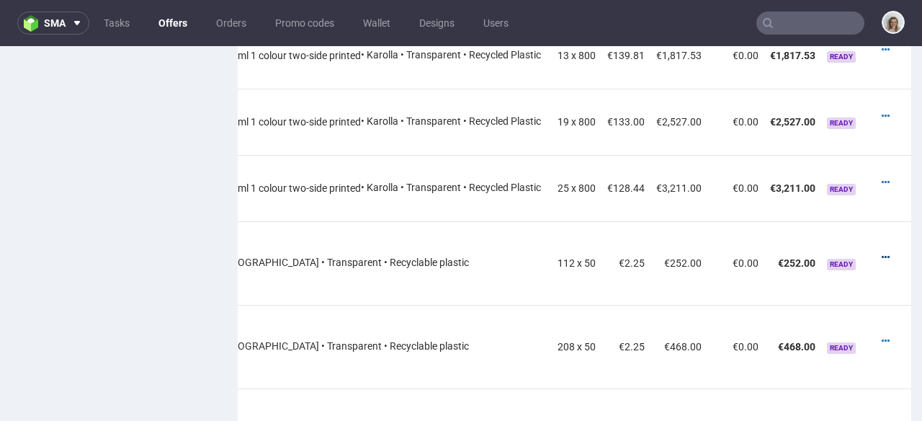
click at [882, 252] on icon at bounding box center [886, 257] width 8 height 10
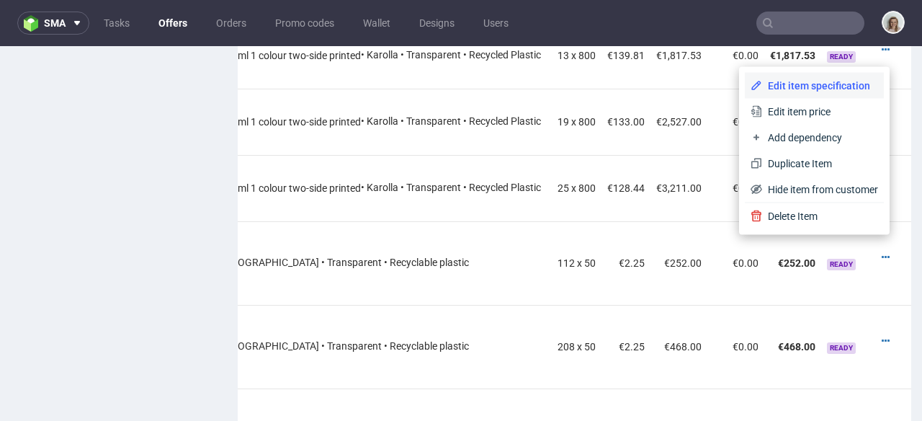
click at [800, 82] on span "Edit item specification" at bounding box center [820, 86] width 116 height 14
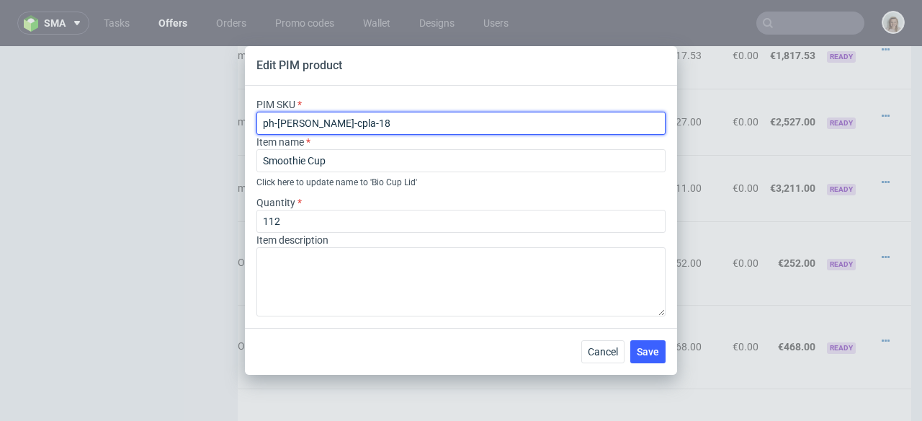
drag, startPoint x: 345, startPoint y: 122, endPoint x: 267, endPoint y: 125, distance: 77.8
click at [267, 125] on input "ph-ew-cl-cpla-18" at bounding box center [460, 123] width 409 height 23
click at [336, 120] on input "ph-ew-cl-cpla-18" at bounding box center [460, 123] width 409 height 23
click at [248, 128] on div "PIM SKU ph-ew-cl-cpla-18 Item name Smoothie Cup Click here to update name to ' …" at bounding box center [461, 207] width 432 height 242
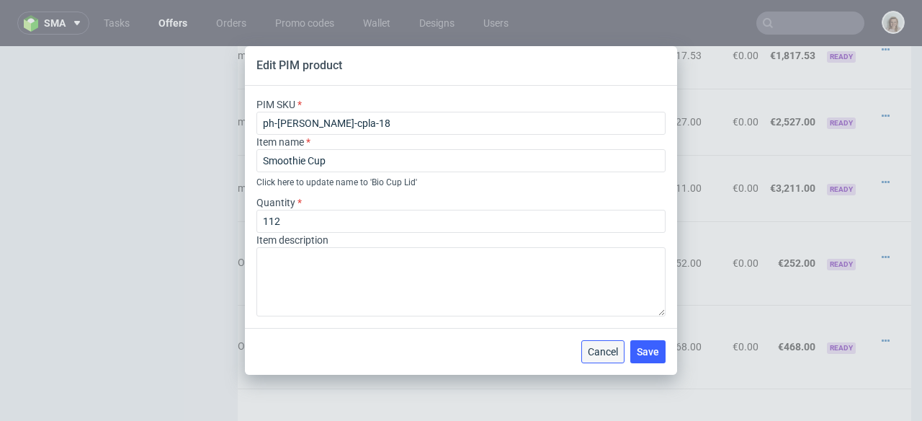
click at [607, 352] on span "Cancel" at bounding box center [603, 351] width 30 height 10
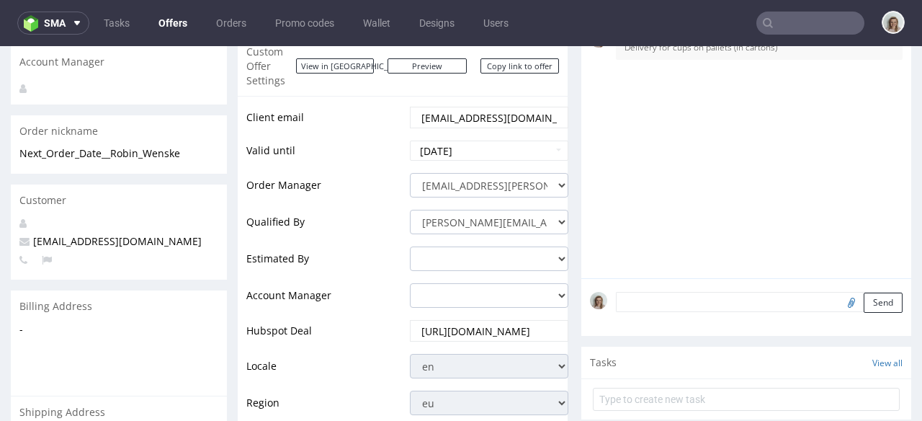
scroll to position [0, 0]
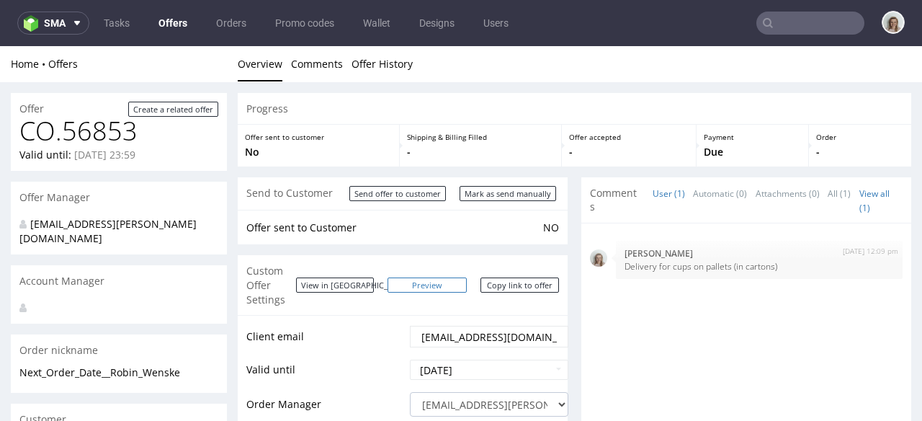
click at [435, 285] on link "Preview" at bounding box center [427, 284] width 79 height 15
click at [516, 280] on link "Copy link to offer" at bounding box center [519, 284] width 79 height 15
click at [483, 198] on input "Mark as send manually" at bounding box center [508, 193] width 97 height 15
type input "In progress..."
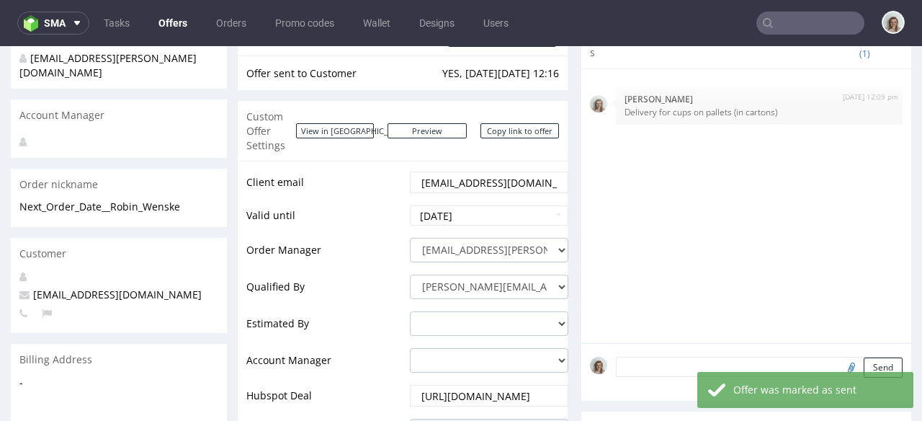
scroll to position [88, 0]
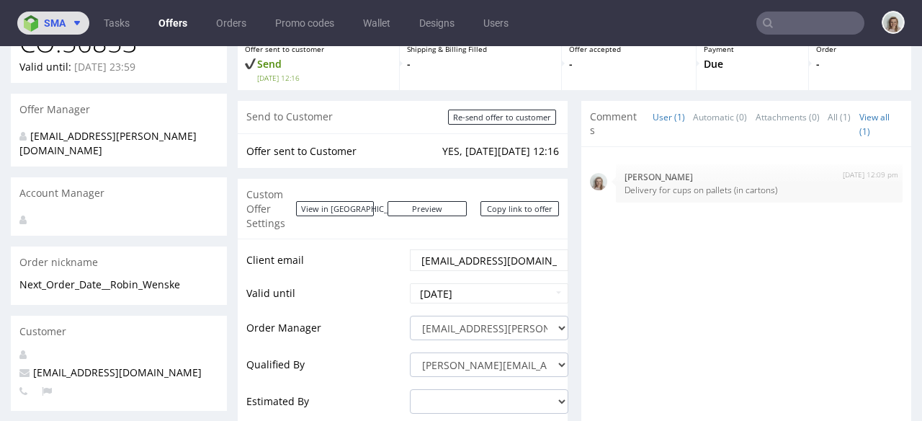
click at [67, 34] on button "sma" at bounding box center [53, 23] width 72 height 23
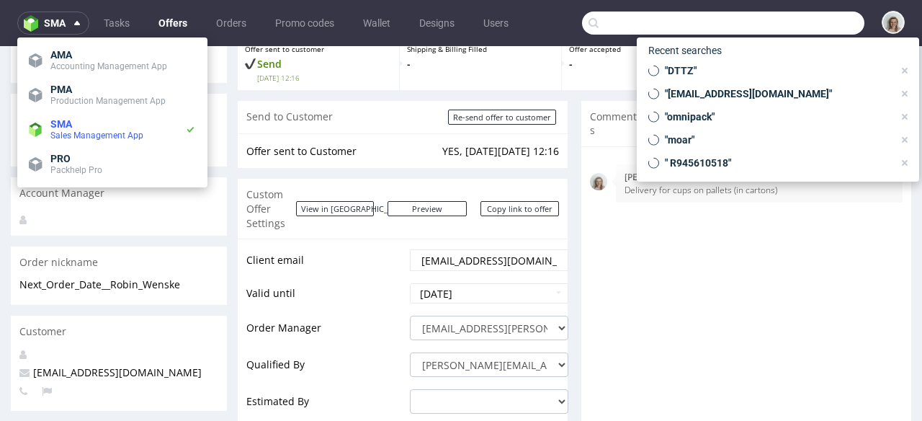
click at [789, 17] on input "text" at bounding box center [723, 23] width 282 height 23
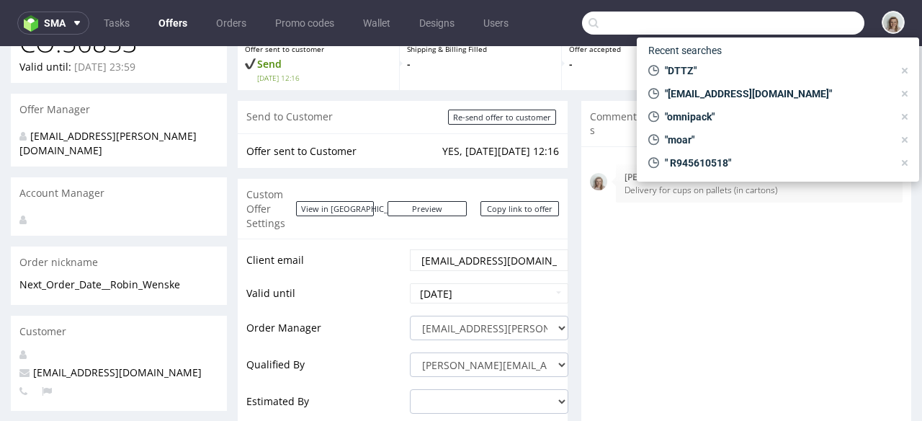
paste input "EFLK"
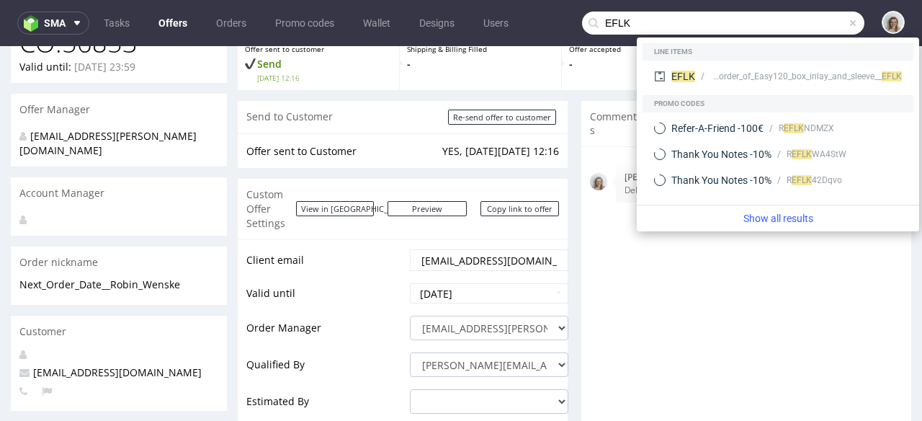
type input "EFLK"
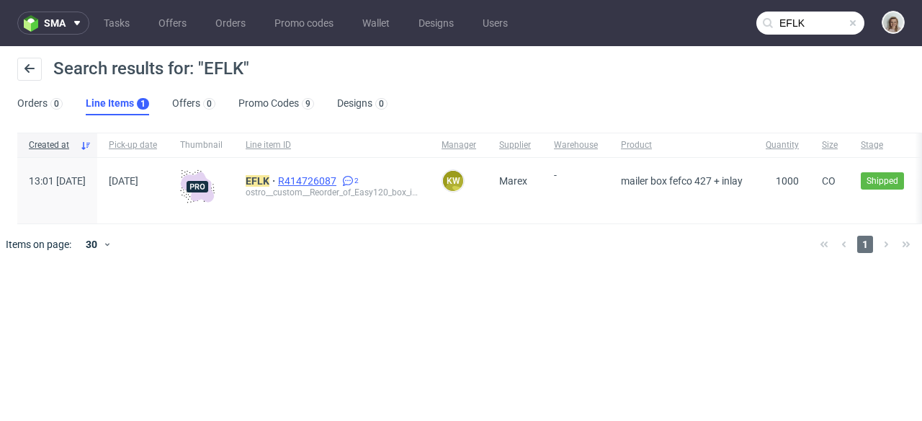
click at [339, 182] on span "R414726087" at bounding box center [308, 181] width 61 height 12
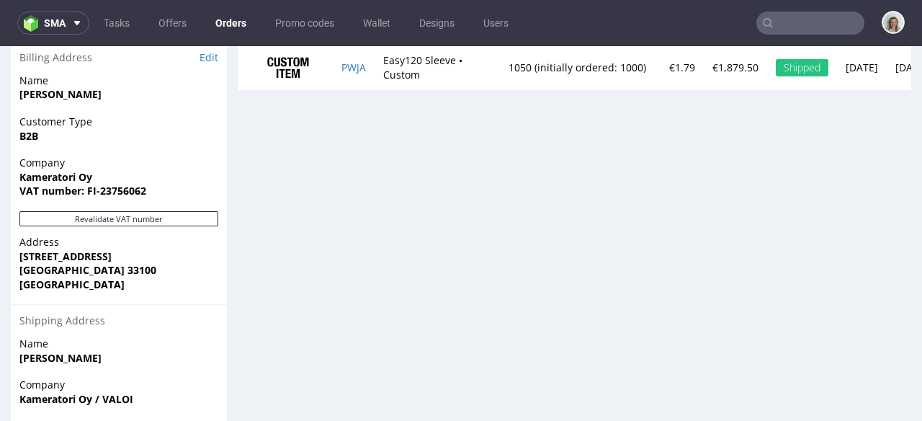
scroll to position [941, 0]
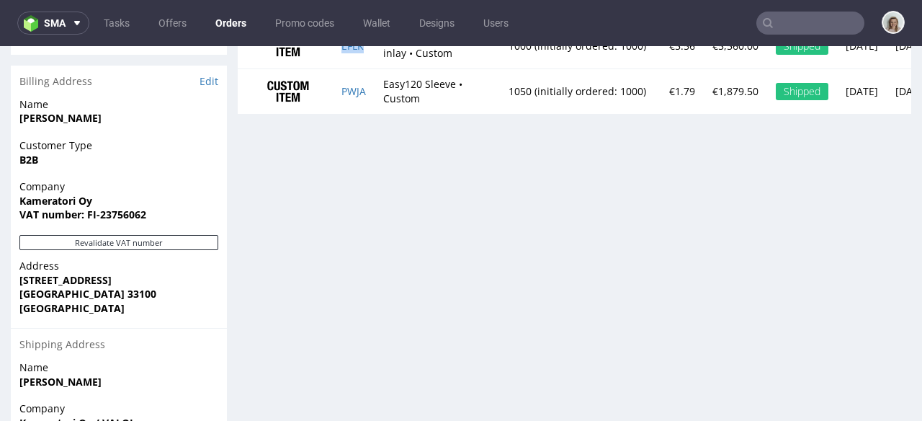
click at [372, 58] on td "EFLK" at bounding box center [354, 45] width 42 height 45
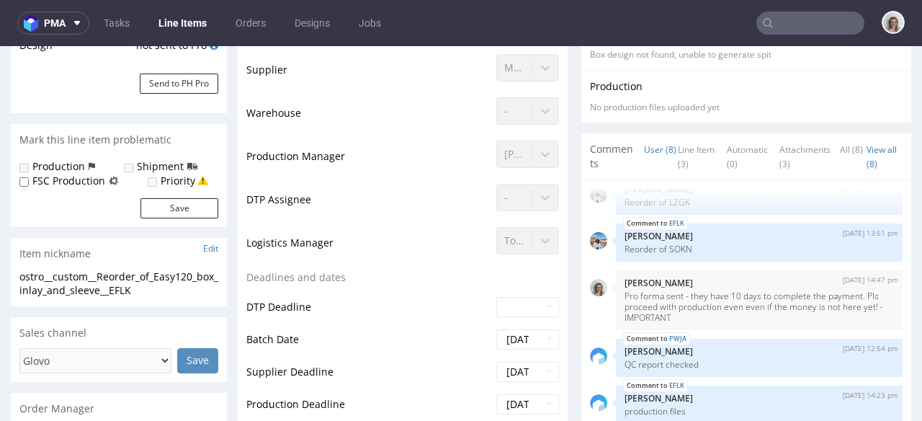
scroll to position [189, 0]
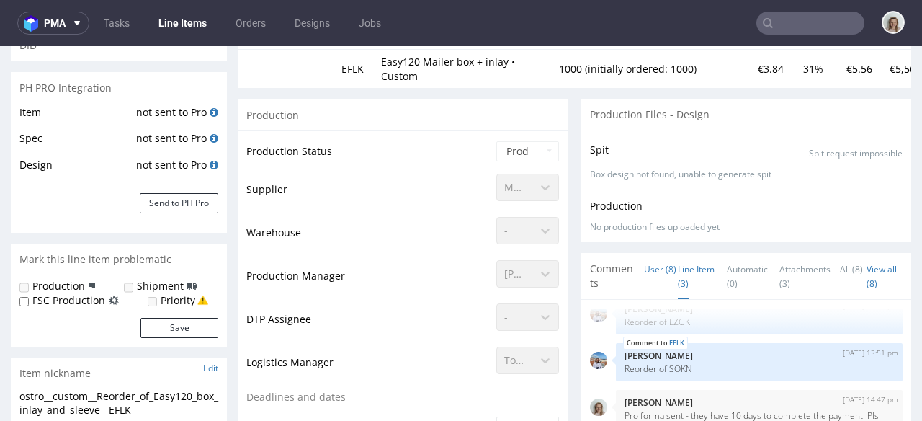
click at [678, 266] on link "Line Item (3)" at bounding box center [696, 276] width 37 height 45
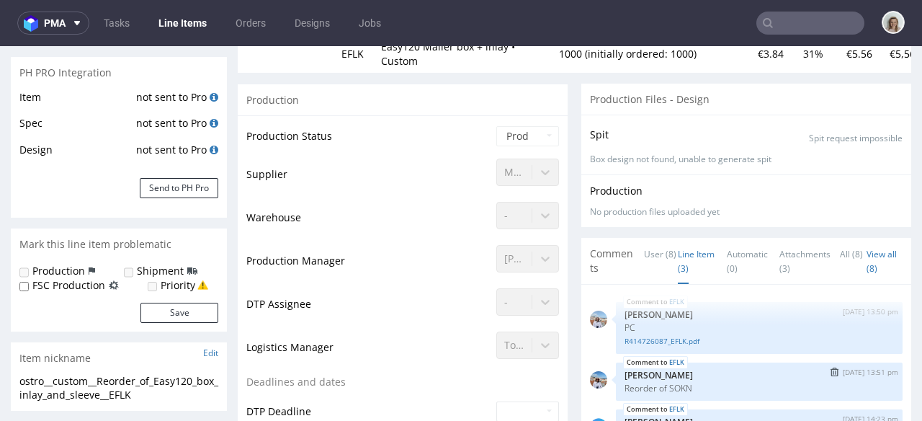
scroll to position [292, 0]
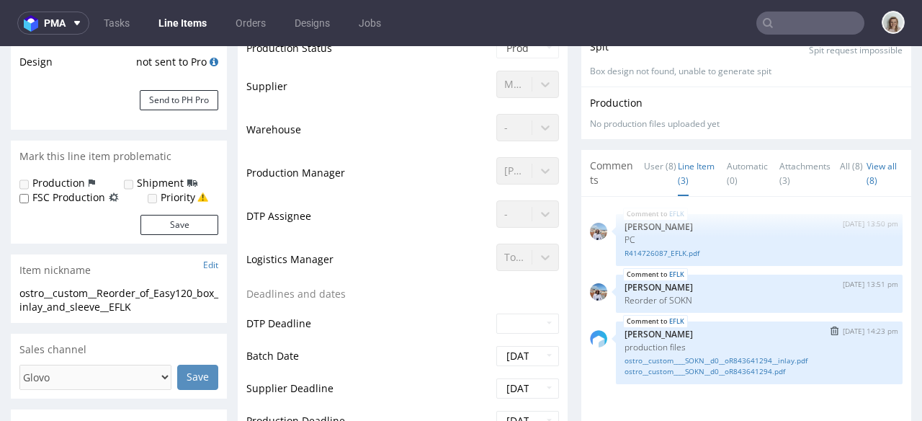
click at [667, 366] on div "EFLK 15th Apr 25 | 14:23 pm Klaudia Wiśniewska production files ostro__custom__…" at bounding box center [759, 352] width 287 height 63
click at [667, 366] on link "ostro__custom____SOKN__d0__oR843641294.pdf" at bounding box center [759, 371] width 269 height 11
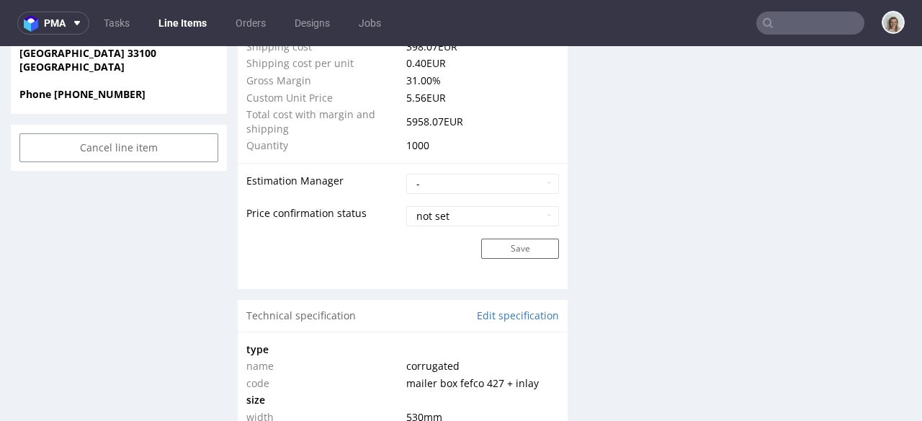
scroll to position [1400, 0]
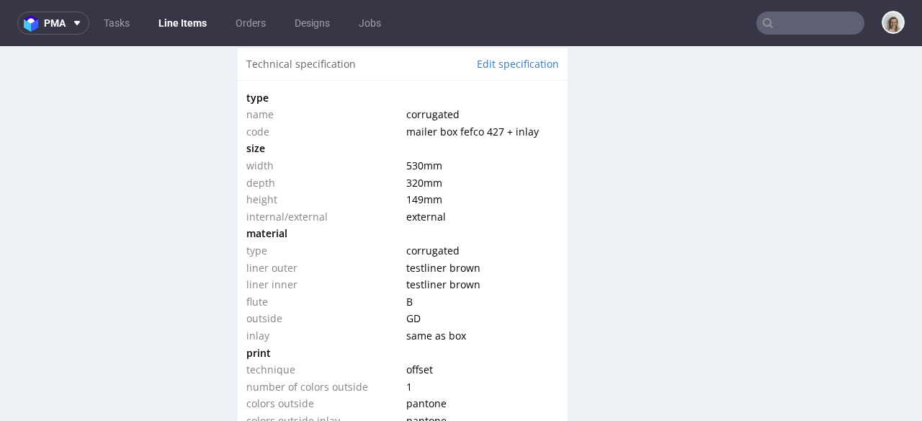
click at [798, 16] on input "text" at bounding box center [810, 23] width 108 height 23
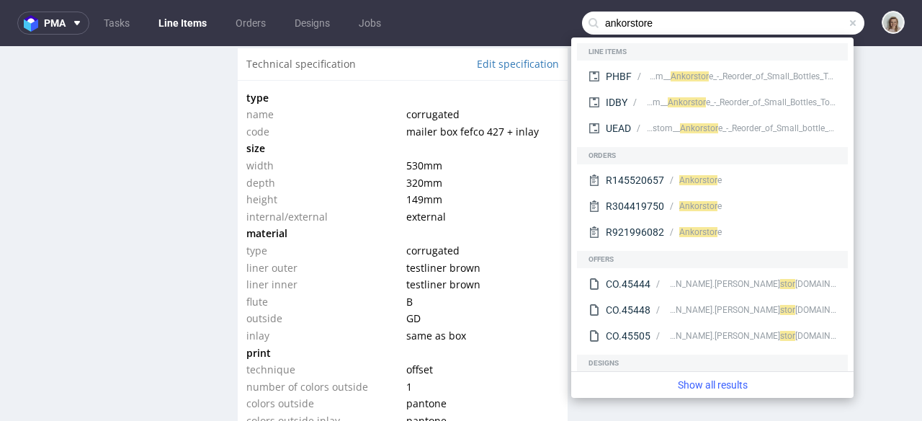
type input "ankorstore"
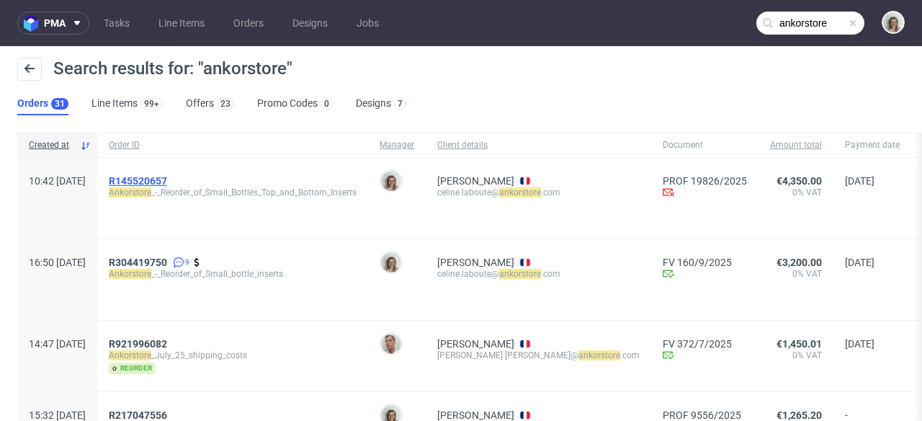
click at [167, 180] on span "R145520657" at bounding box center [138, 181] width 58 height 12
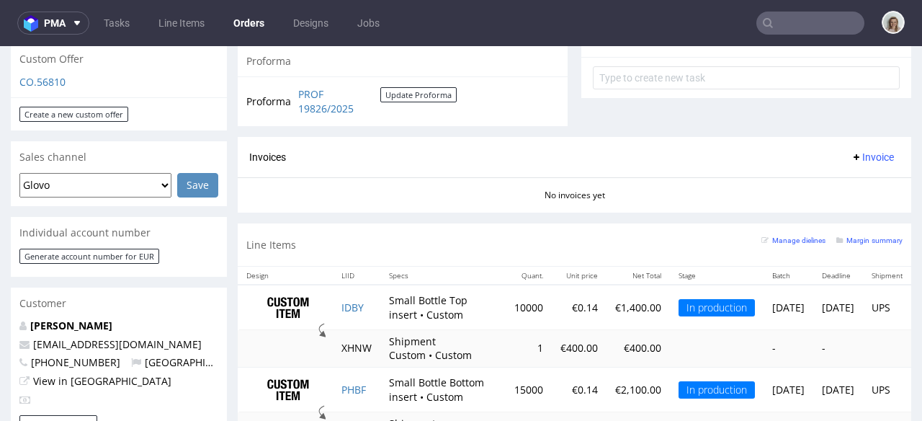
scroll to position [701, 0]
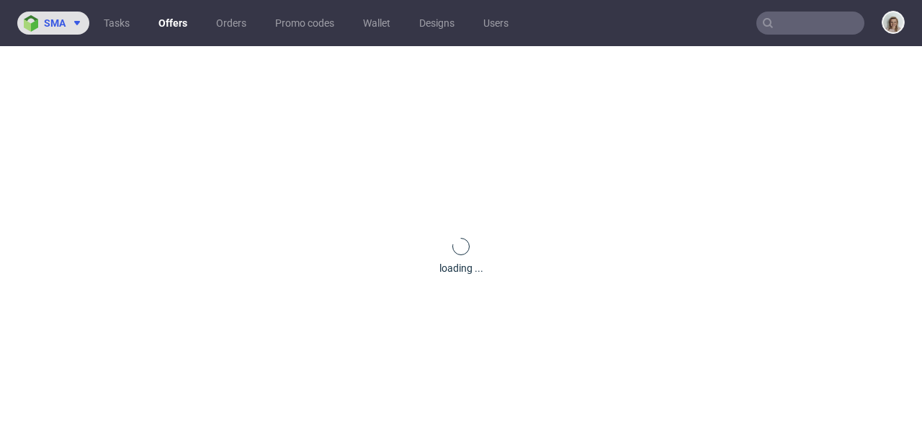
drag, startPoint x: 68, startPoint y: 22, endPoint x: 73, endPoint y: 35, distance: 13.2
click at [68, 22] on span at bounding box center [74, 23] width 17 height 12
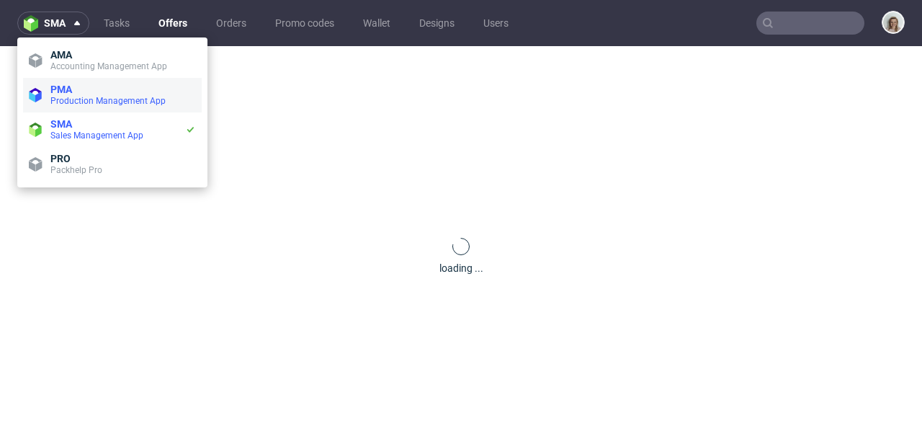
click at [81, 94] on span "PMA" at bounding box center [123, 90] width 146 height 12
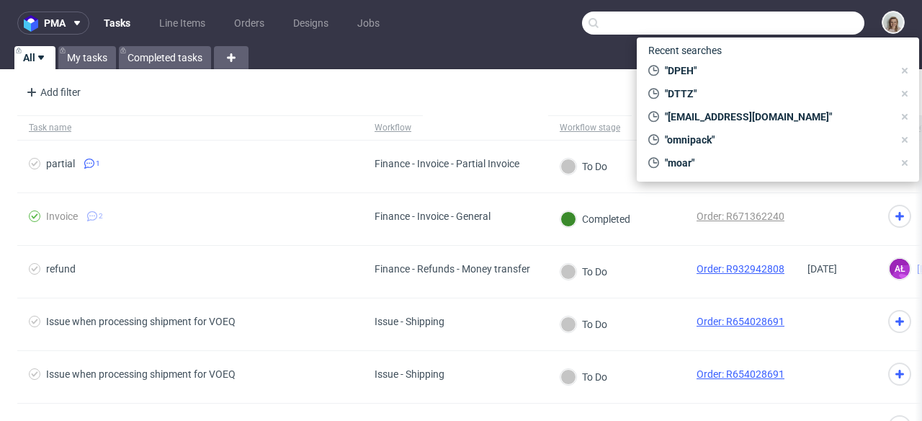
click at [792, 21] on input "text" at bounding box center [723, 23] width 282 height 23
paste input "DPEH"
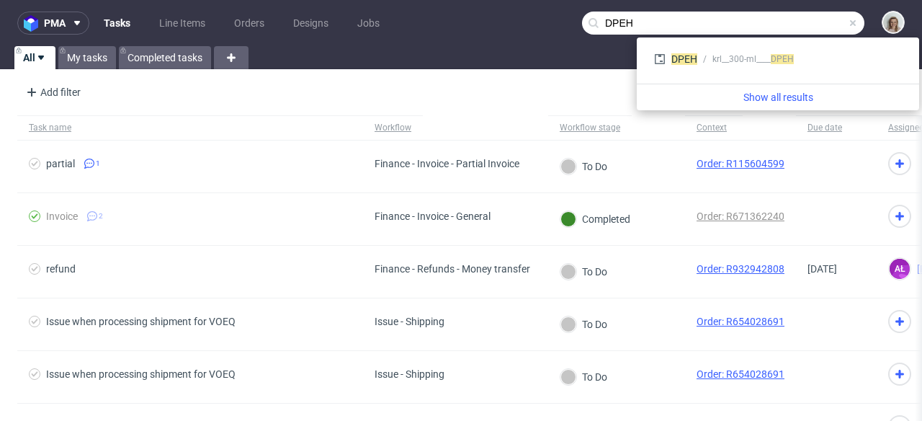
type input "DPEH"
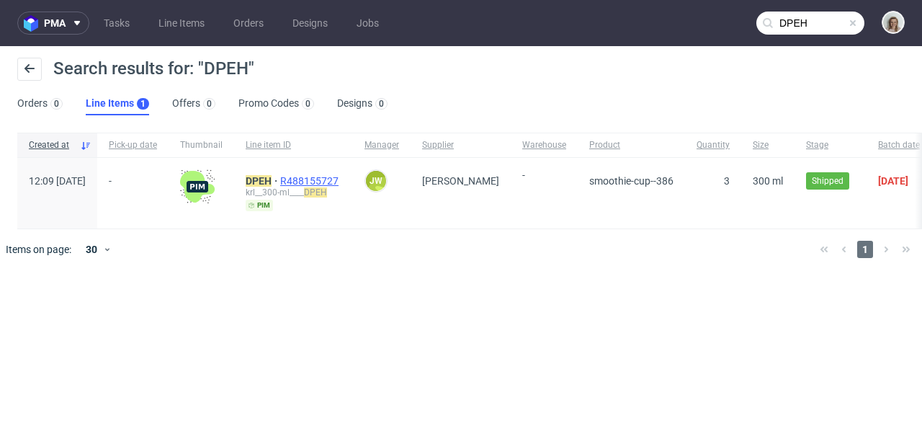
click at [336, 179] on span "R488155727" at bounding box center [310, 181] width 61 height 12
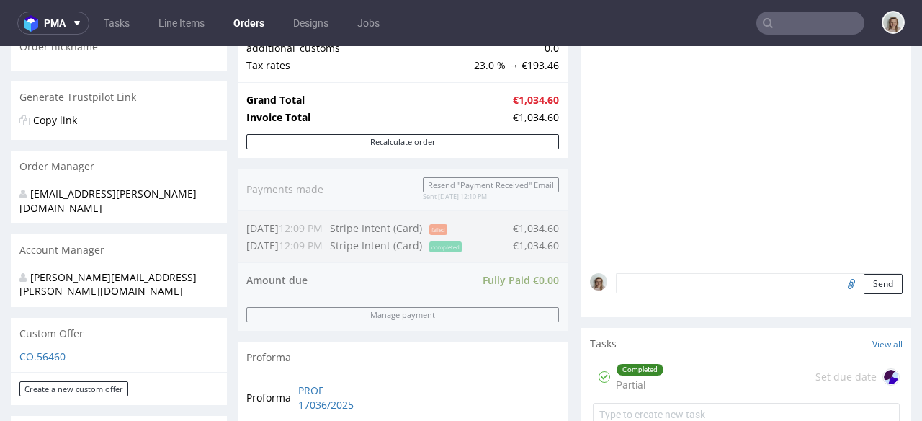
scroll to position [390, 0]
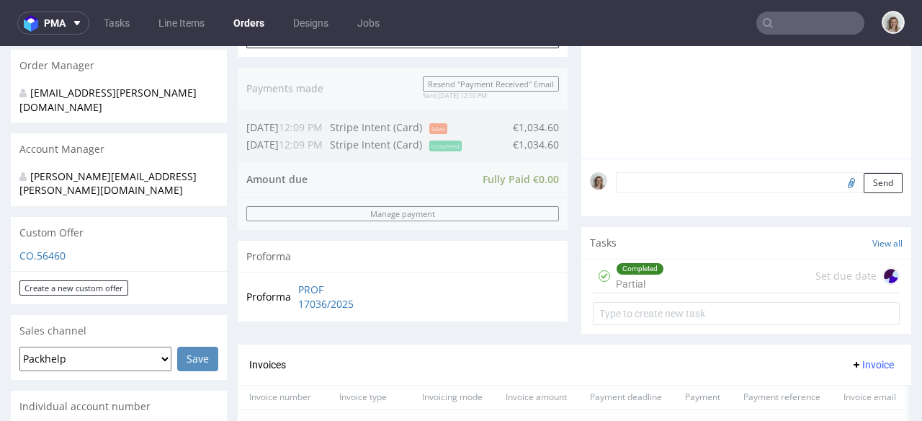
click at [53, 249] on p "CO.56460" at bounding box center [118, 256] width 199 height 14
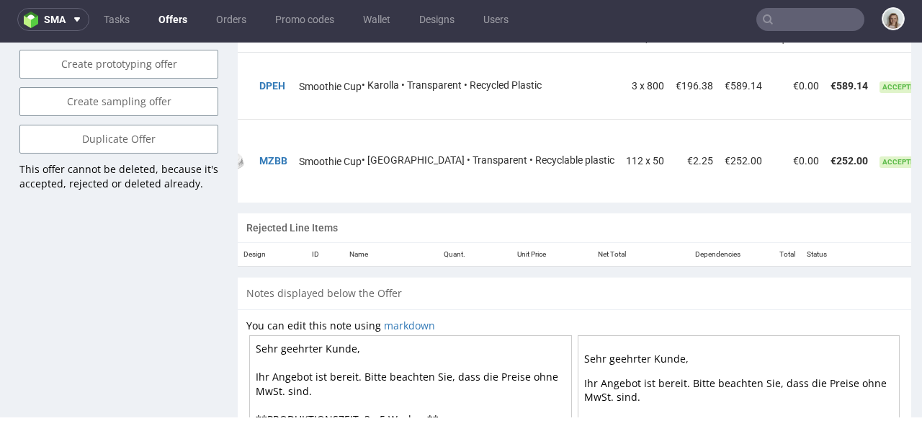
scroll to position [0, 104]
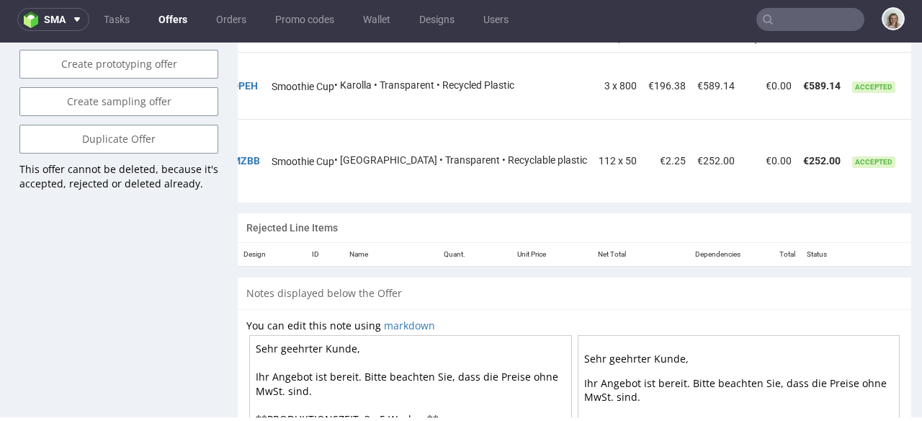
click at [921, 75] on icon at bounding box center [925, 80] width 8 height 10
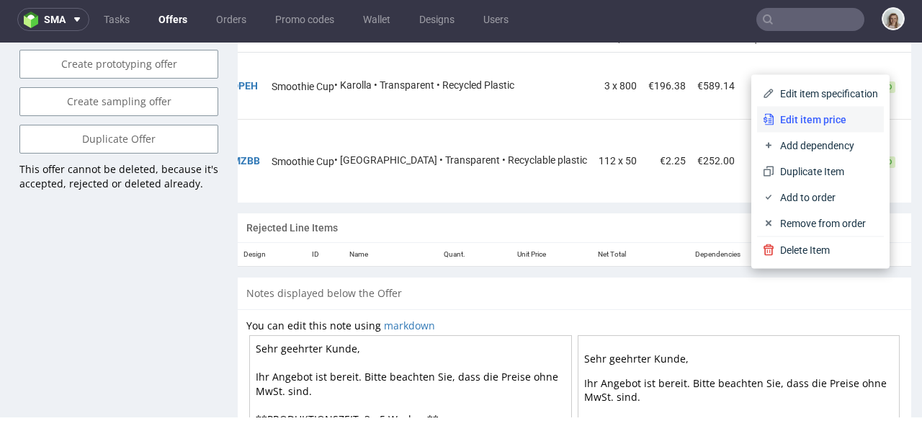
click at [819, 126] on li "Edit item price" at bounding box center [820, 120] width 127 height 26
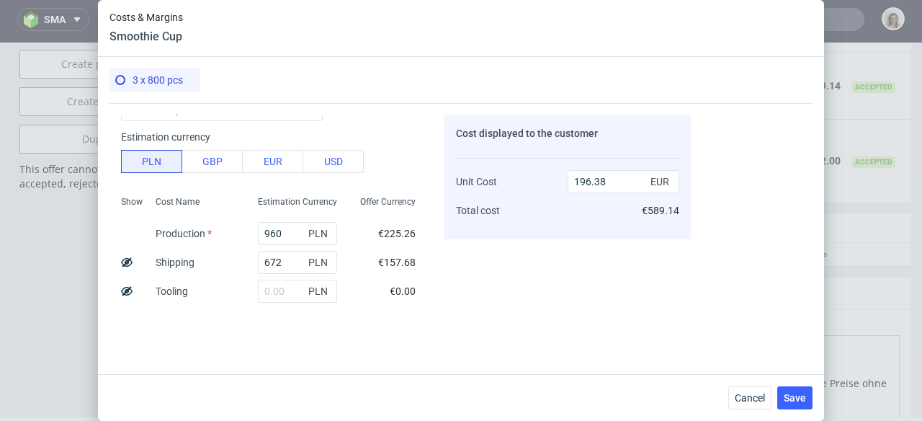
scroll to position [87, 0]
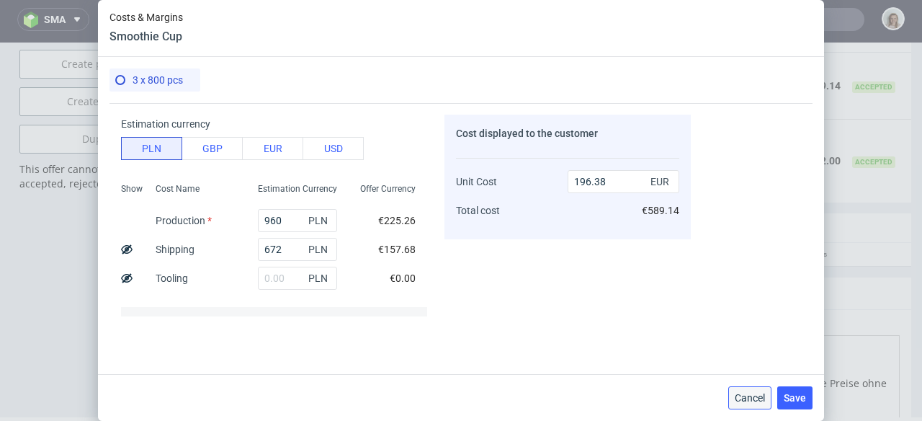
click at [758, 399] on span "Cancel" at bounding box center [750, 398] width 30 height 10
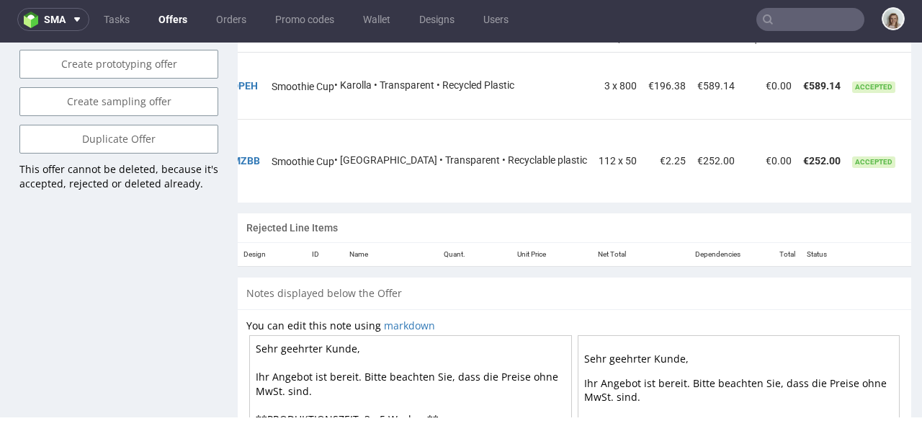
click at [921, 75] on icon at bounding box center [925, 80] width 8 height 10
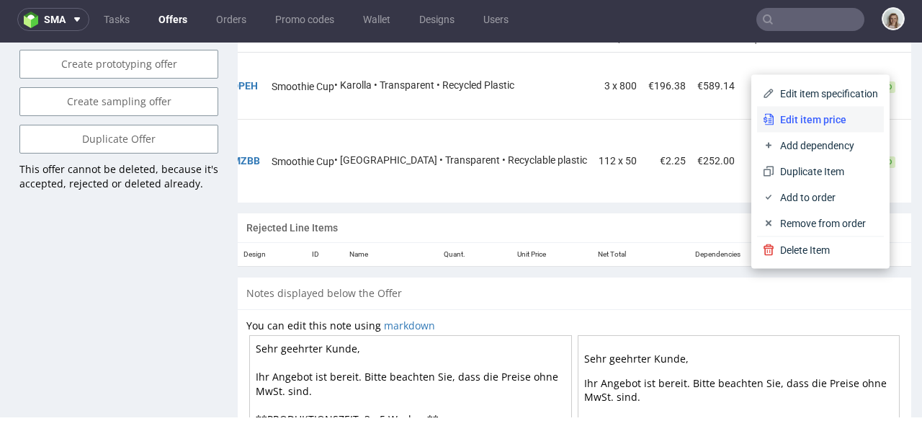
drag, startPoint x: 825, startPoint y: 125, endPoint x: 814, endPoint y: 124, distance: 10.9
click at [824, 125] on span "Edit item price" at bounding box center [826, 119] width 104 height 14
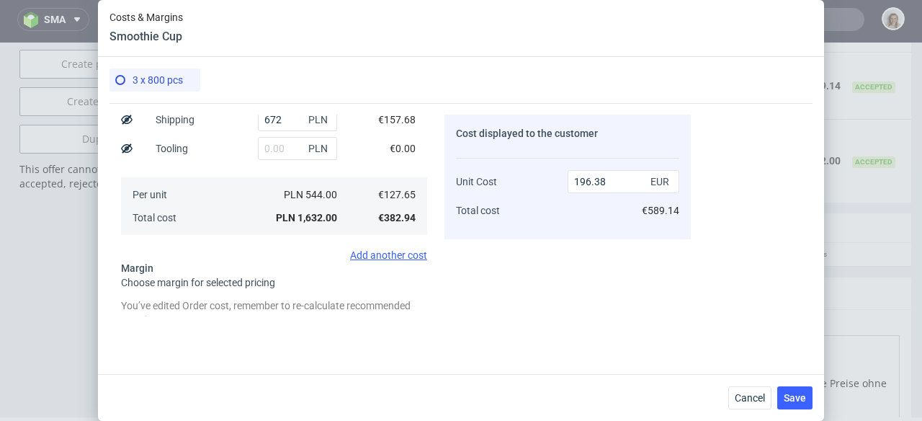
scroll to position [350, 0]
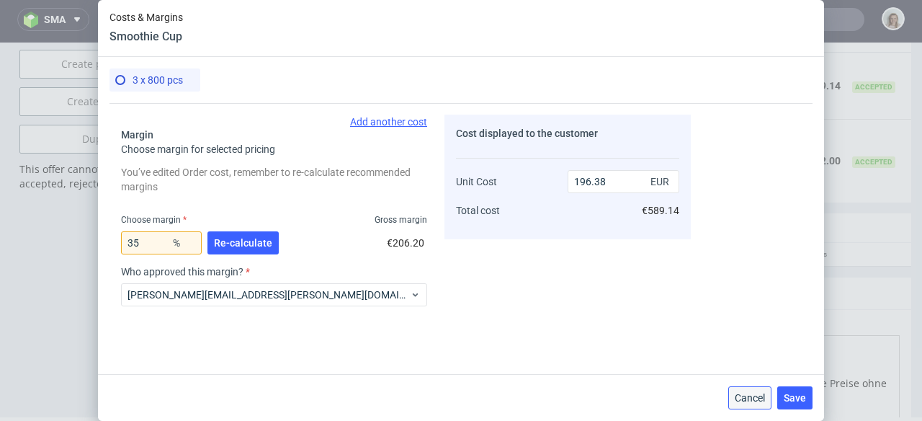
click at [744, 395] on span "Cancel" at bounding box center [750, 398] width 30 height 10
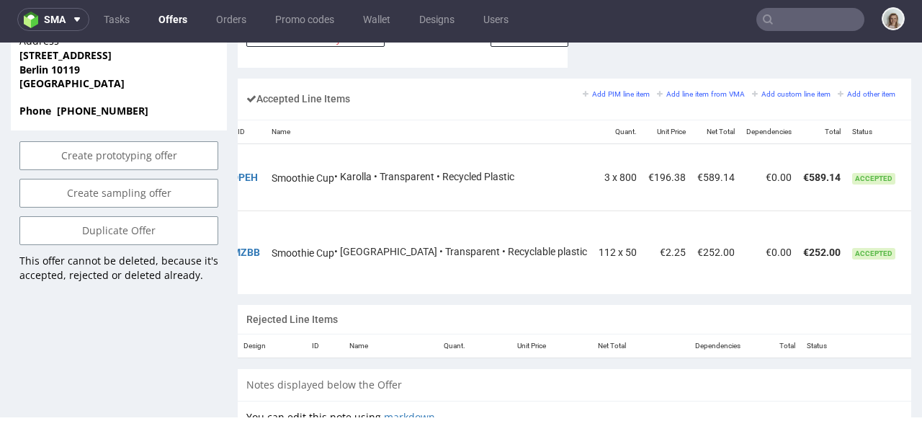
scroll to position [881, 0]
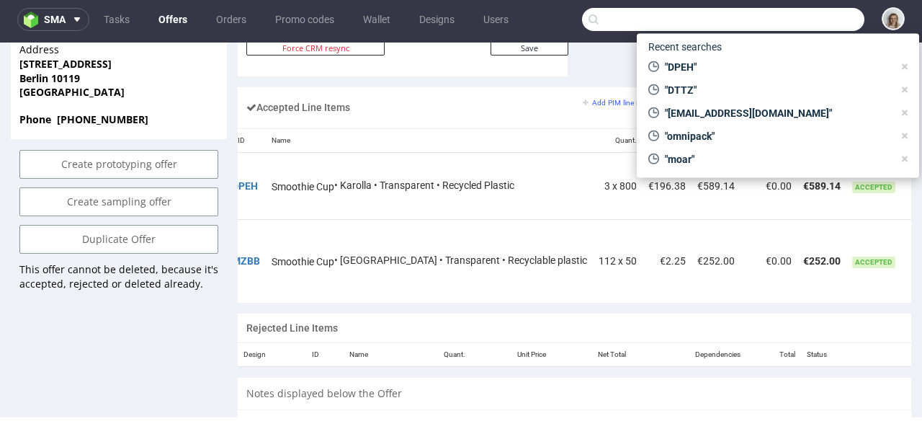
click at [791, 9] on input "text" at bounding box center [723, 19] width 282 height 23
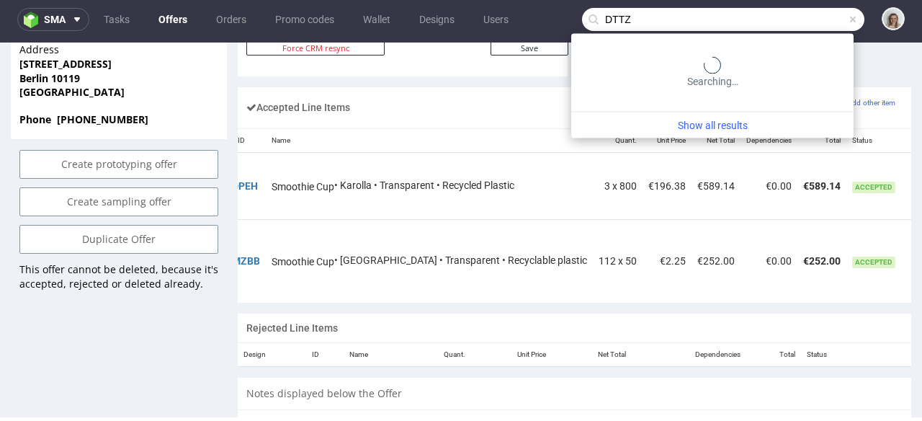
type input "DTTZ"
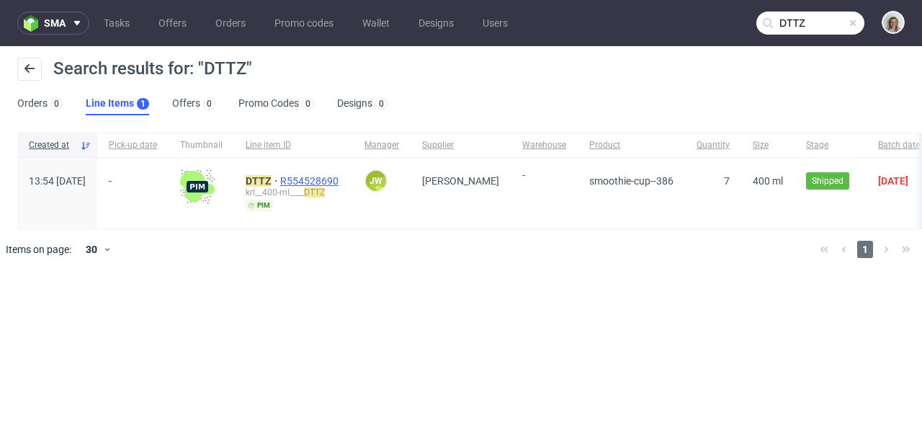
click at [318, 175] on span "R554528690" at bounding box center [310, 181] width 61 height 12
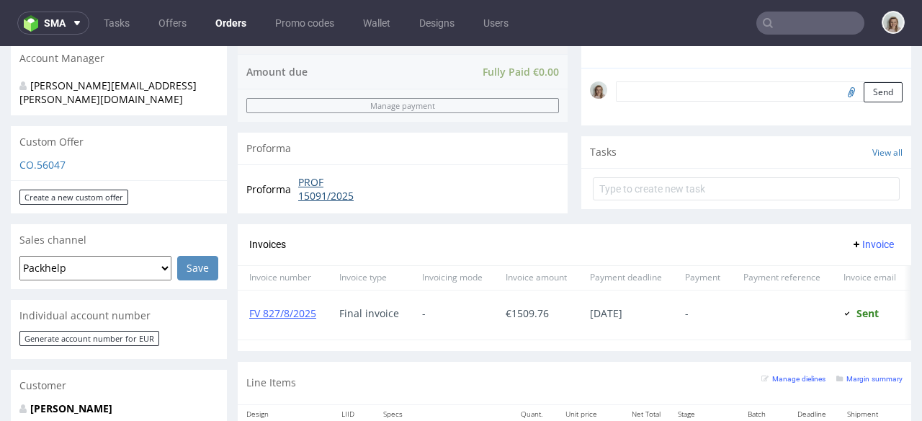
scroll to position [766, 0]
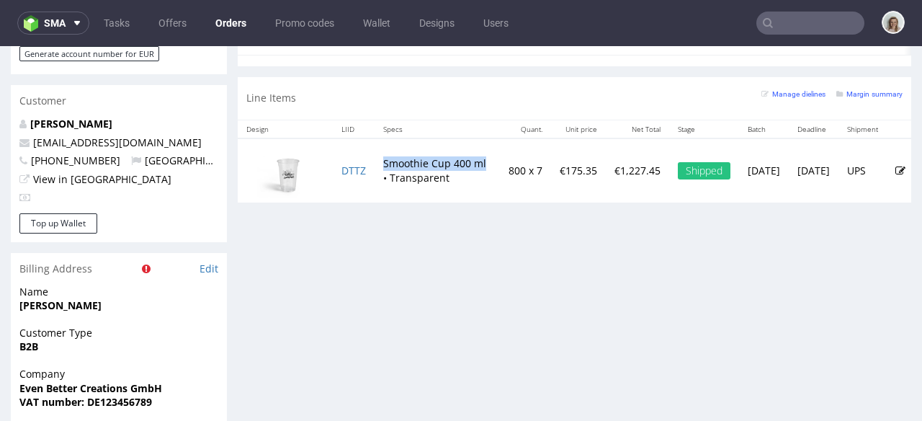
drag, startPoint x: 382, startPoint y: 171, endPoint x: 486, endPoint y: 176, distance: 103.8
click at [486, 176] on td "Smoothie Cup 400 ml • Transparent" at bounding box center [437, 170] width 125 height 64
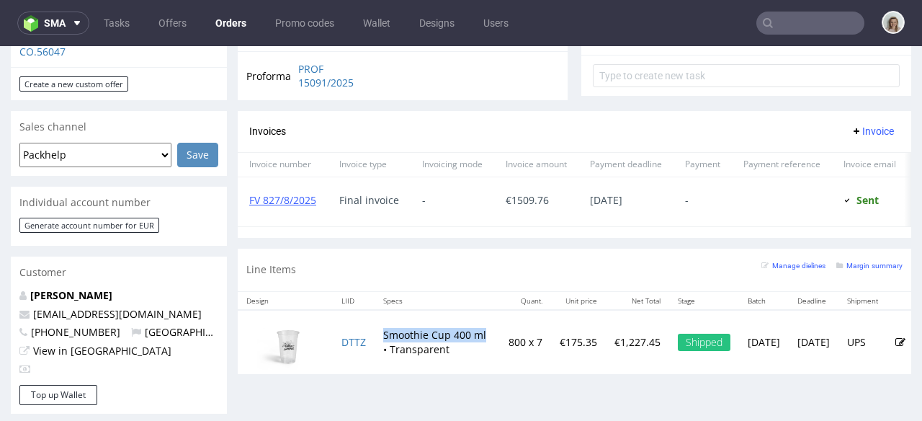
scroll to position [522, 0]
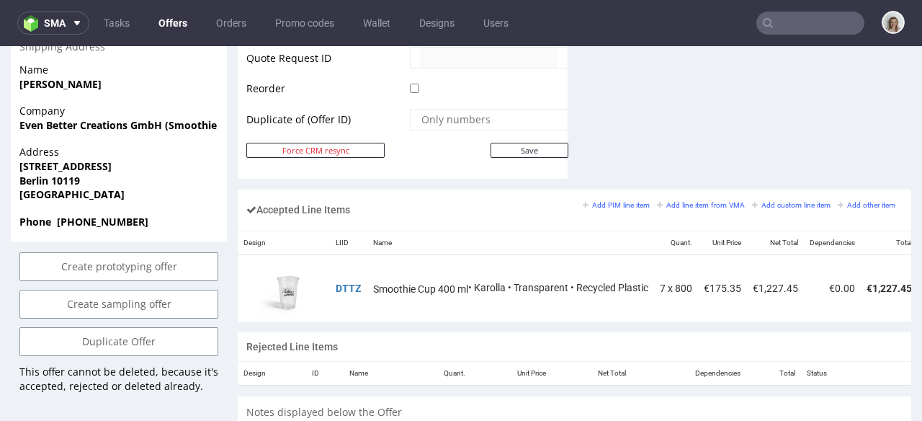
scroll to position [0, 134]
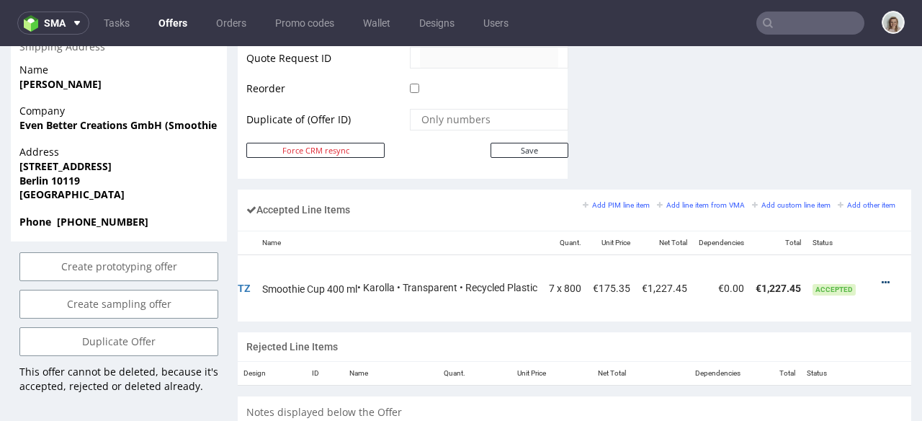
click at [882, 277] on icon at bounding box center [886, 282] width 8 height 10
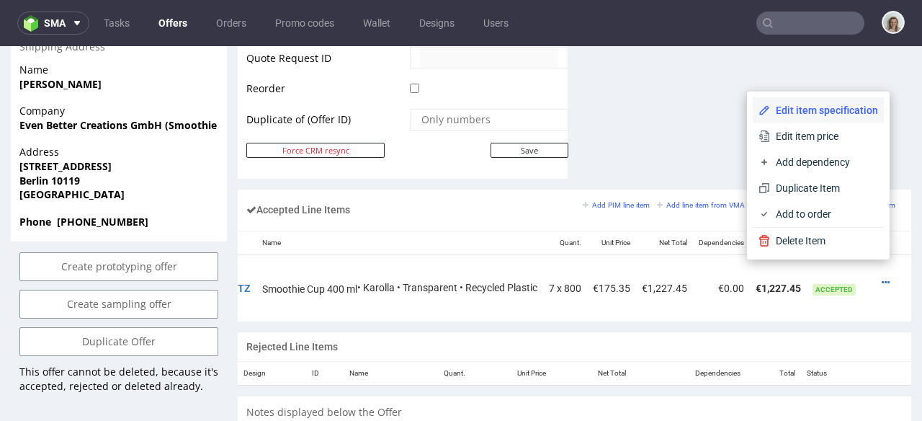
click at [809, 111] on span "Edit item specification" at bounding box center [824, 110] width 108 height 14
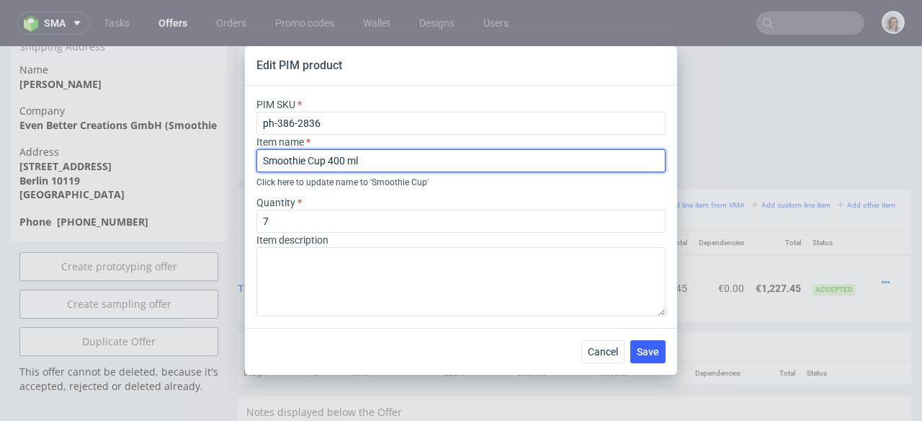
drag, startPoint x: 370, startPoint y: 160, endPoint x: 255, endPoint y: 161, distance: 114.5
click at [255, 161] on div "PIM SKU ph-386-2836 Item name Smoothie Cup 400 ml Click here to update name to …" at bounding box center [461, 207] width 432 height 242
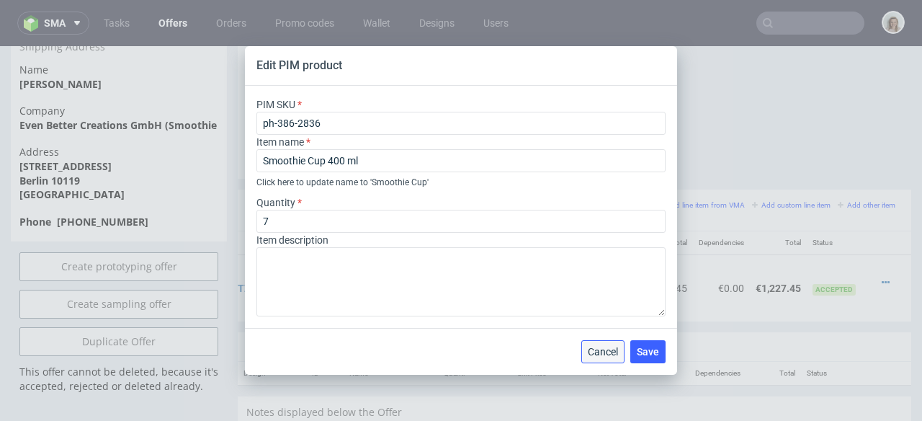
click at [608, 349] on span "Cancel" at bounding box center [603, 351] width 30 height 10
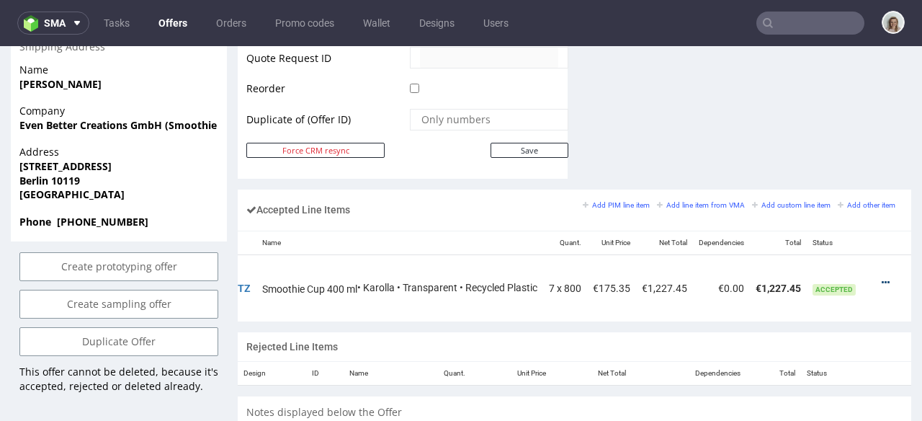
click at [882, 277] on icon at bounding box center [886, 282] width 8 height 10
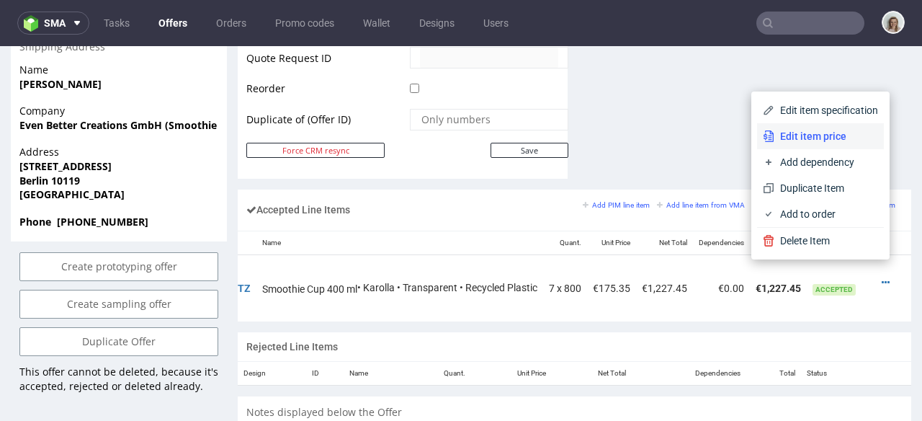
click at [774, 135] on span "Edit item price" at bounding box center [826, 136] width 104 height 14
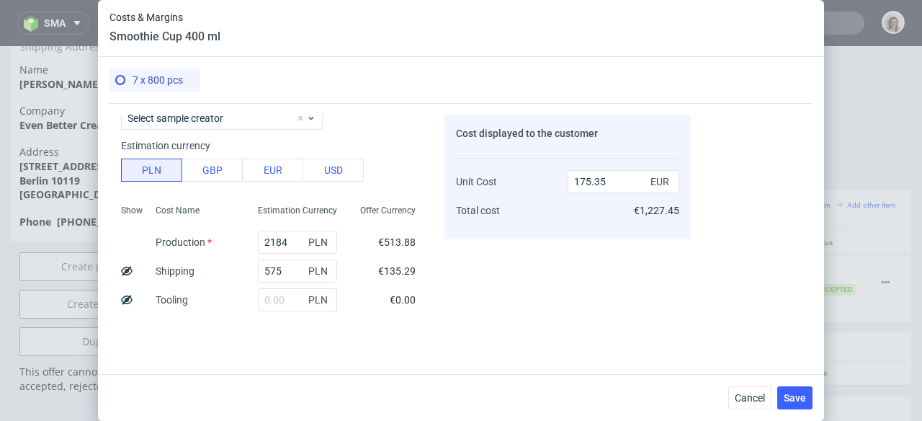
scroll to position [274, 0]
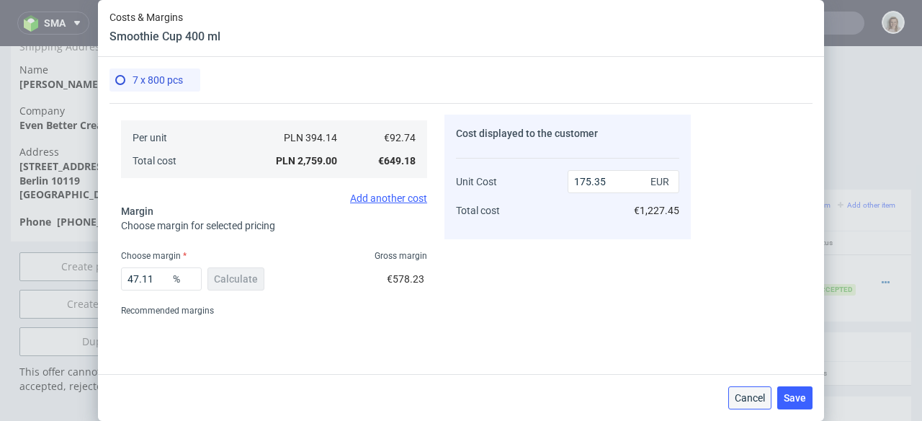
drag, startPoint x: 757, startPoint y: 405, endPoint x: 605, endPoint y: 114, distance: 328.3
click at [757, 405] on button "Cancel" at bounding box center [749, 397] width 43 height 23
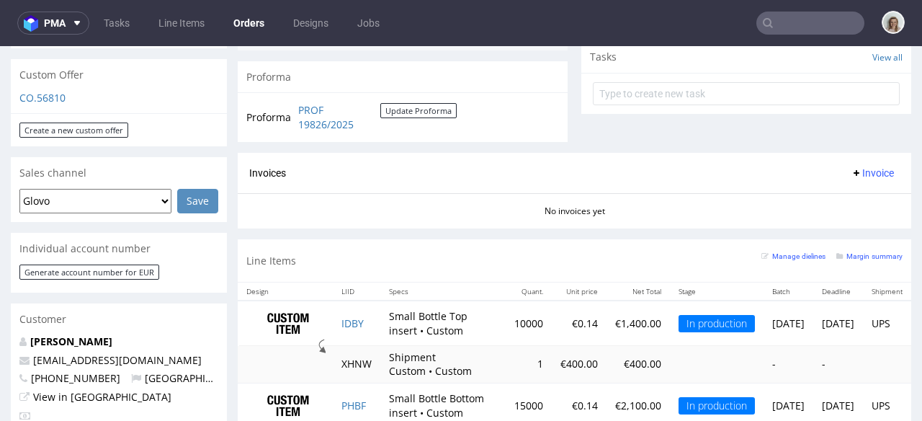
scroll to position [523, 0]
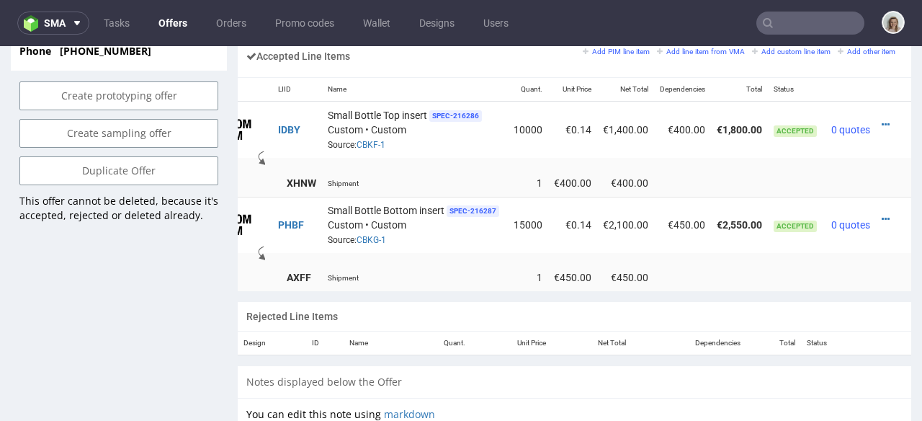
scroll to position [934, 0]
click at [882, 119] on div at bounding box center [889, 126] width 15 height 14
click at [882, 121] on icon at bounding box center [886, 126] width 8 height 10
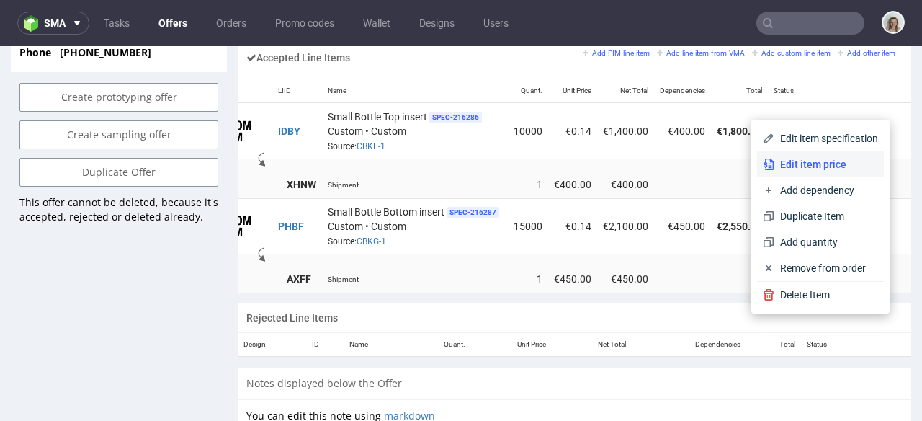
click at [782, 168] on span "Edit item price" at bounding box center [826, 164] width 104 height 14
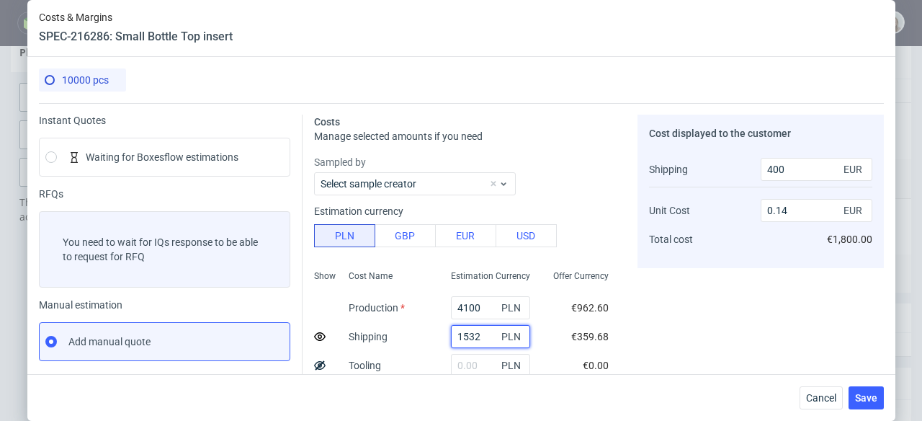
drag, startPoint x: 468, startPoint y: 333, endPoint x: 435, endPoint y: 333, distance: 33.1
click at [439, 333] on div "1532 PLN" at bounding box center [490, 336] width 102 height 29
paste input "2339,48"
type input "2339.48"
type input "500"
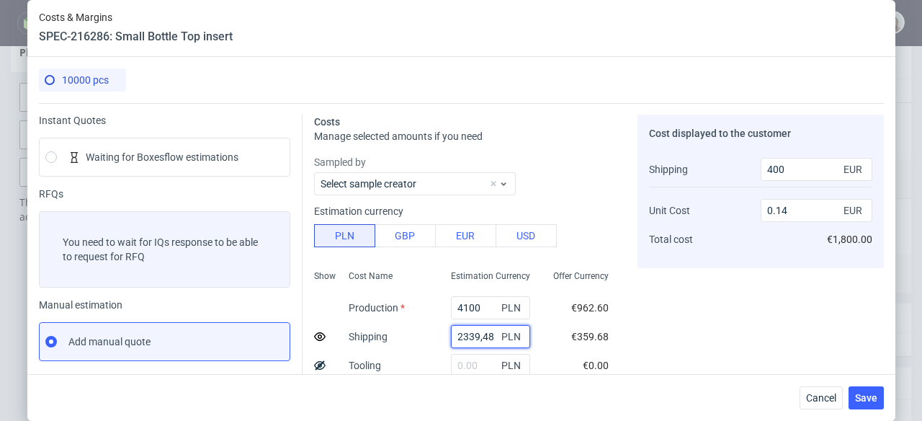
type input "0.15"
type input "2339.48"
click at [822, 393] on span "Cancel" at bounding box center [821, 398] width 30 height 10
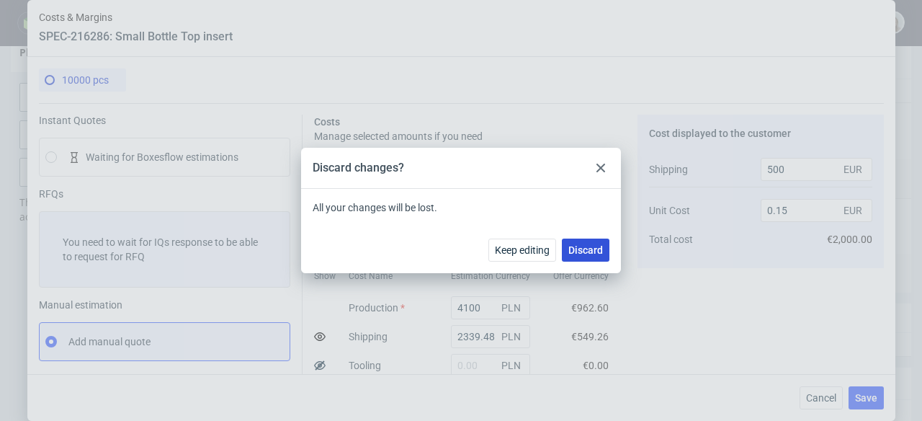
click at [592, 247] on span "Discard" at bounding box center [585, 250] width 35 height 10
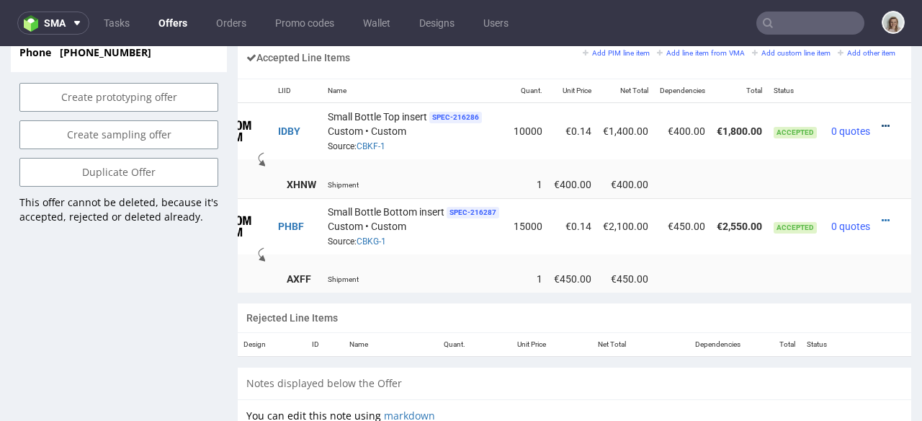
click at [882, 121] on icon at bounding box center [886, 126] width 8 height 10
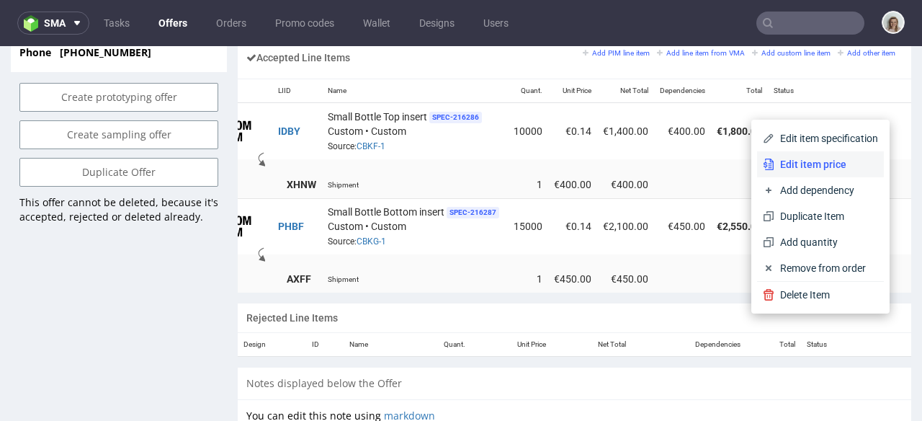
click at [805, 158] on span "Edit item price" at bounding box center [826, 164] width 104 height 14
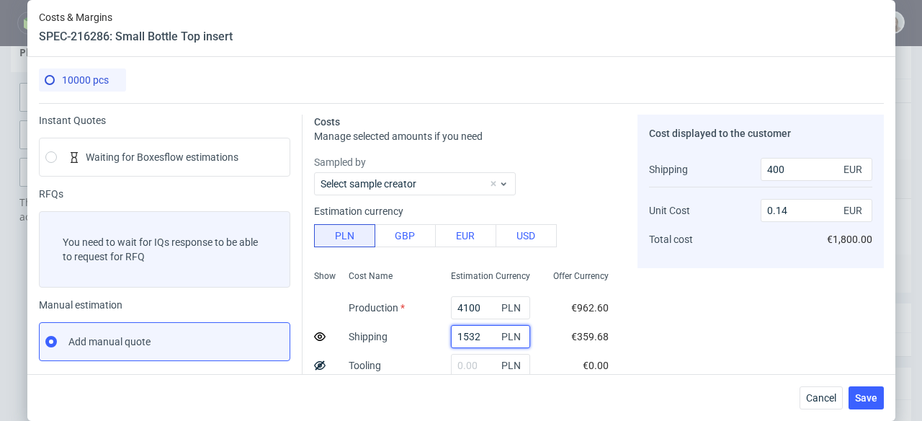
drag, startPoint x: 474, startPoint y: 333, endPoint x: 439, endPoint y: 333, distance: 34.6
click at [451, 333] on input "1532" at bounding box center [490, 336] width 79 height 23
paste input "2339,48"
type input "2339.48"
type input "500"
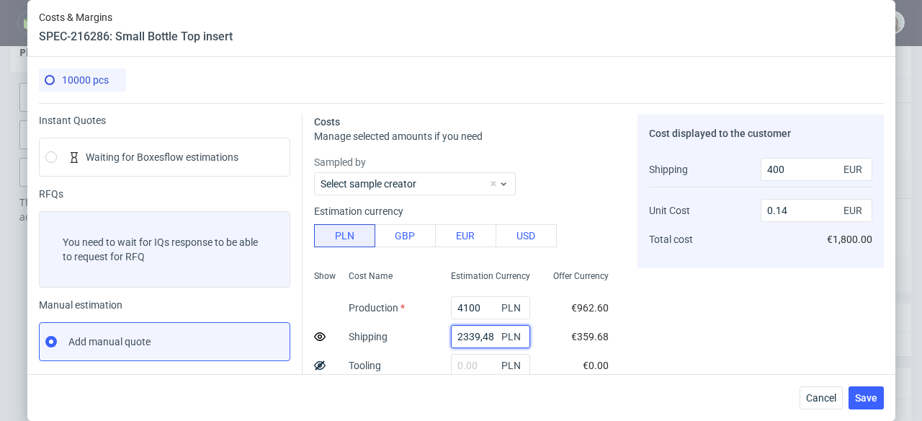
type input "0.15"
type input "2339.48"
click at [833, 395] on span "Cancel" at bounding box center [821, 398] width 30 height 10
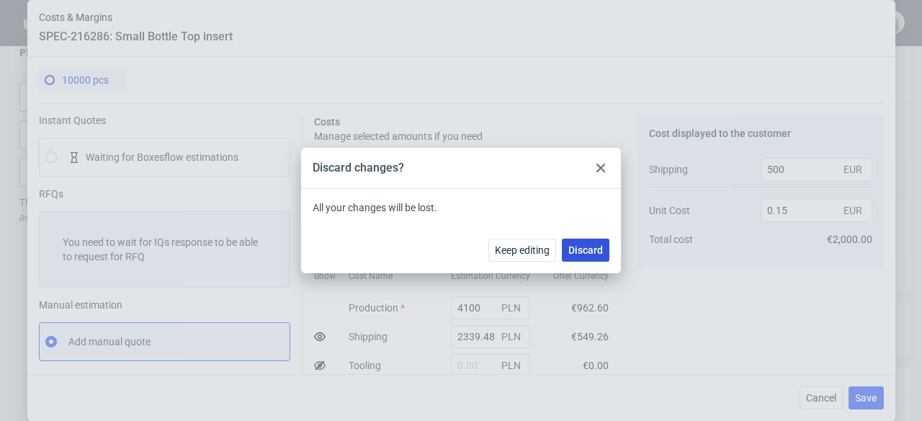
click at [602, 254] on span "Discard" at bounding box center [585, 250] width 35 height 10
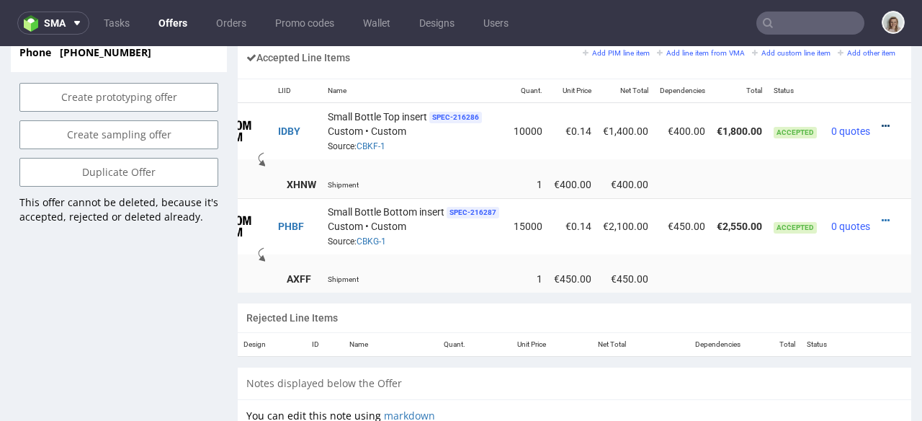
click at [882, 121] on icon at bounding box center [886, 126] width 8 height 10
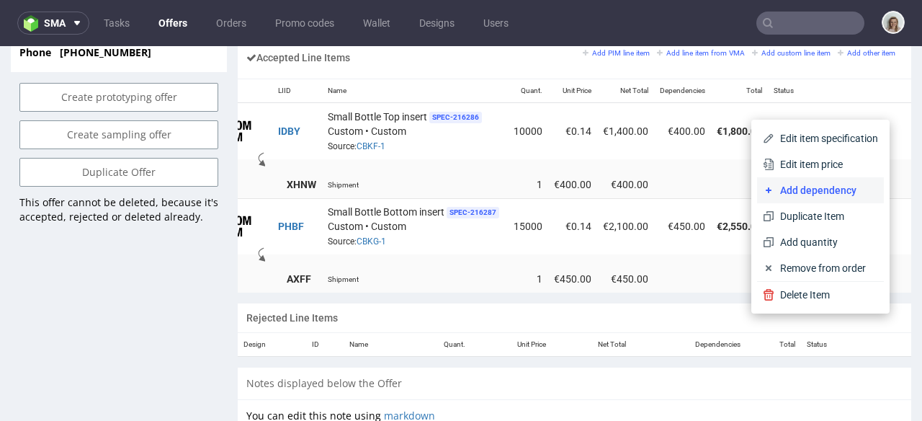
click at [805, 184] on span "Add dependency" at bounding box center [826, 190] width 104 height 14
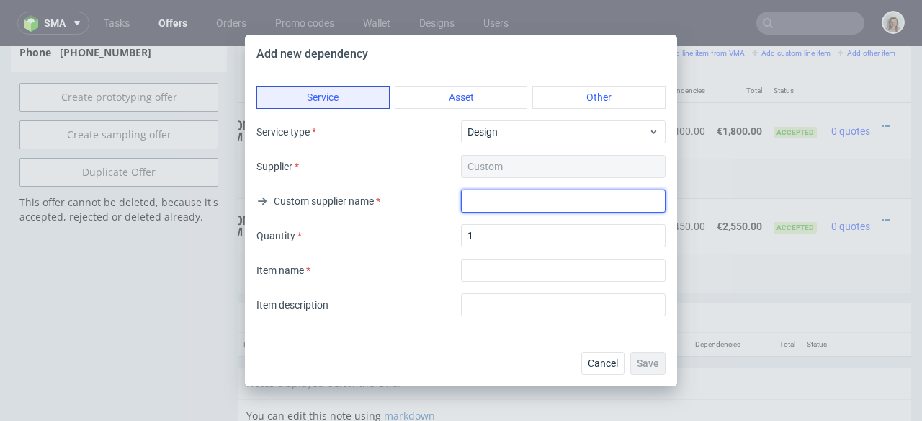
click at [504, 206] on input "text" at bounding box center [563, 200] width 205 height 23
drag, startPoint x: 554, startPoint y: 200, endPoint x: 437, endPoint y: 189, distance: 117.9
click at [437, 189] on div "Custom supplier name Express shipping" at bounding box center [460, 200] width 409 height 23
type input "Express shipping"
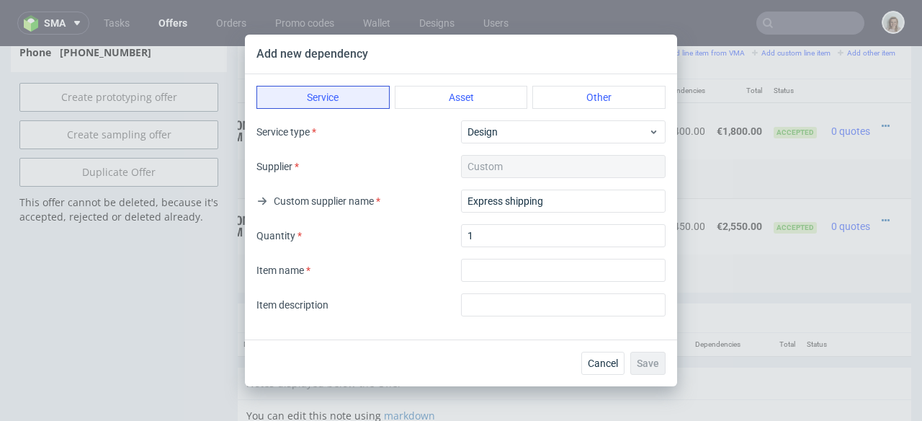
click at [478, 254] on div "Service type Design Supplier Custom Custom supplier name Express shipping Quant…" at bounding box center [460, 218] width 409 height 196
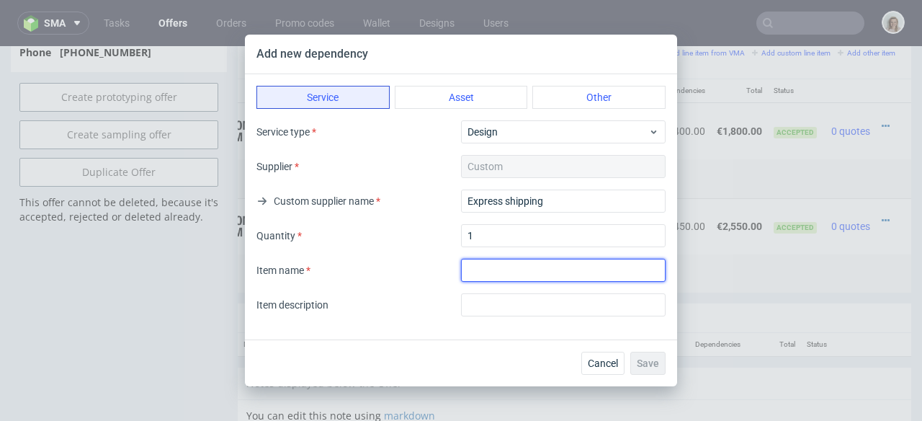
click at [480, 261] on input "textarea" at bounding box center [563, 270] width 205 height 23
paste input "Express shipping"
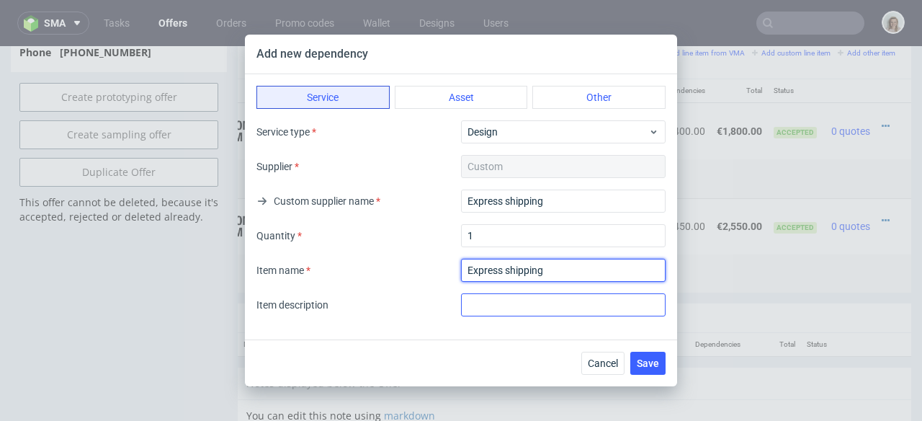
type input "Express shipping"
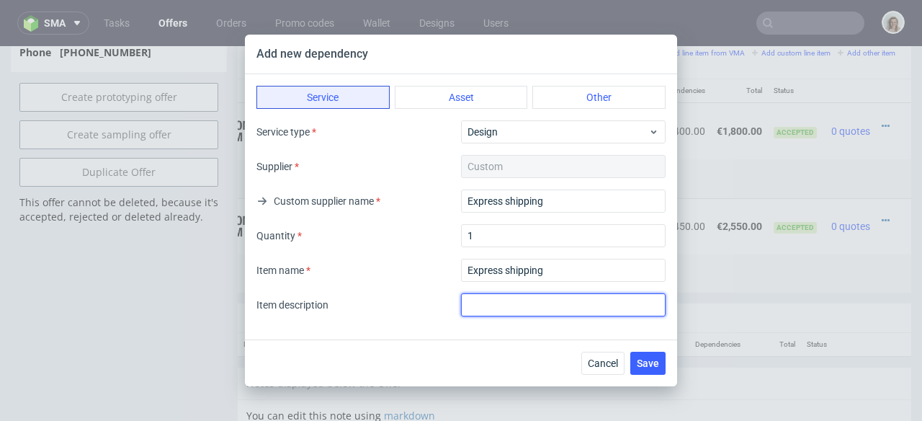
click at [482, 300] on input "text" at bounding box center [563, 304] width 205 height 23
paste input "Express shipping"
type input "Express shipping"
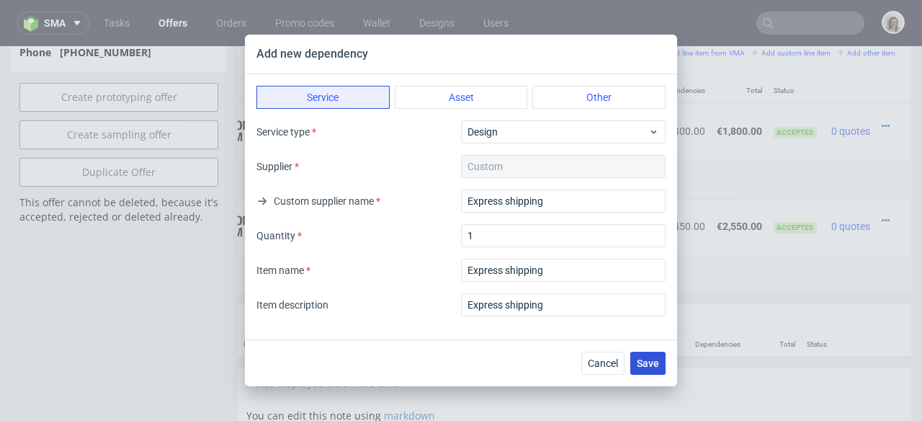
click at [645, 362] on span "Save" at bounding box center [648, 363] width 22 height 10
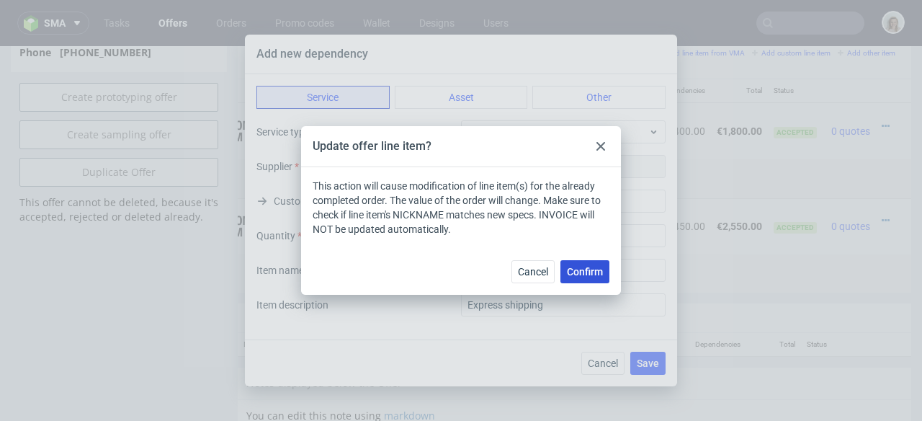
click at [592, 272] on span "Confirm" at bounding box center [585, 272] width 36 height 10
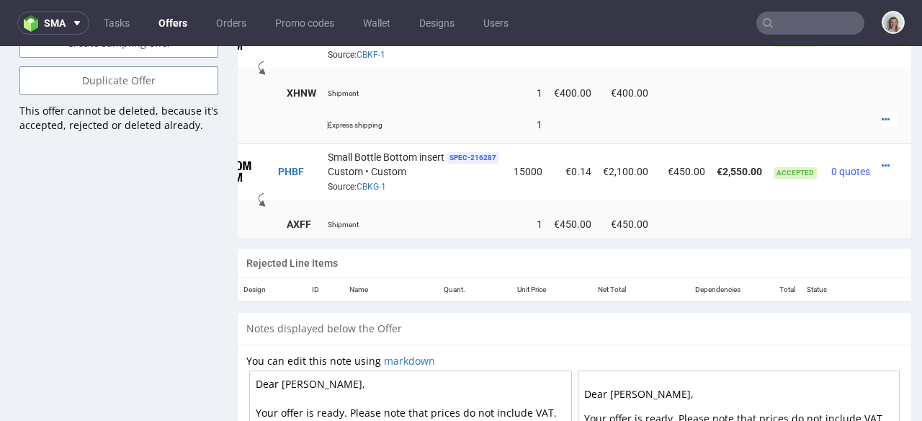
scroll to position [892, 0]
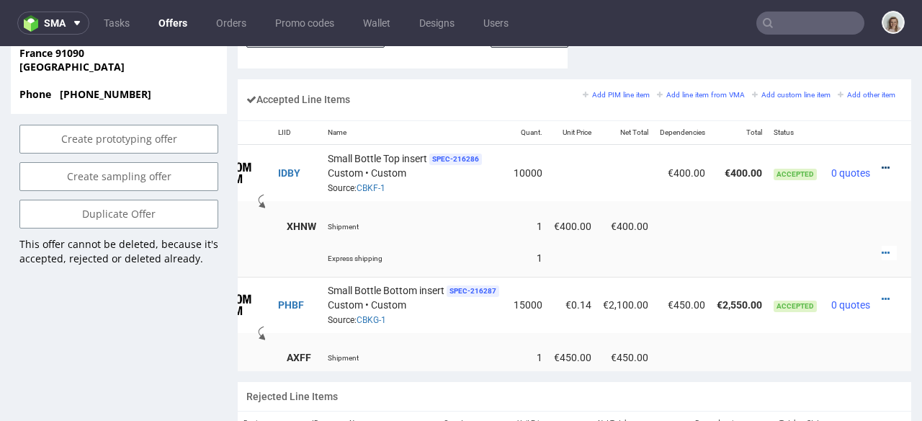
click at [882, 163] on icon at bounding box center [886, 168] width 8 height 10
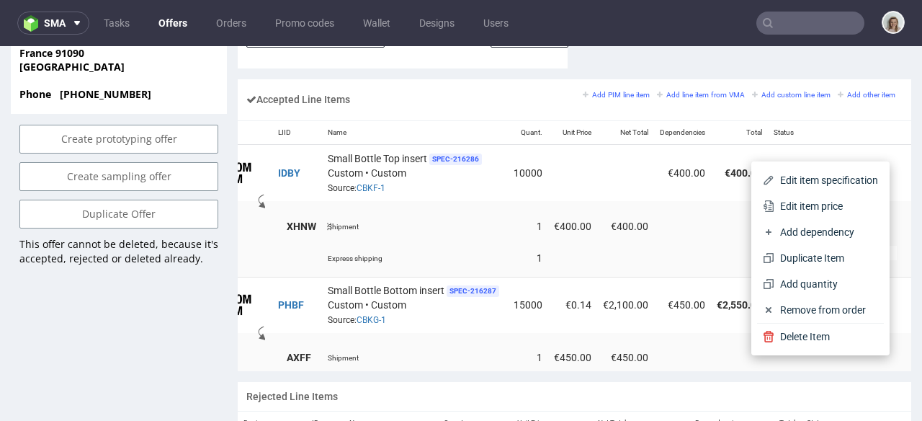
drag, startPoint x: 793, startPoint y: 202, endPoint x: 690, endPoint y: 204, distance: 103.0
click at [792, 202] on span "Edit item price" at bounding box center [826, 206] width 104 height 14
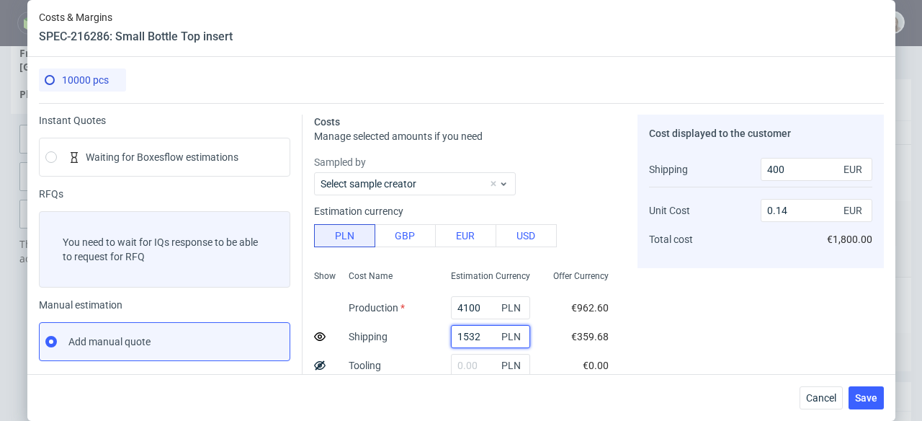
drag, startPoint x: 467, startPoint y: 334, endPoint x: 436, endPoint y: 336, distance: 31.7
click at [451, 336] on input "1532" at bounding box center [490, 336] width 79 height 23
type input "0"
type input "0.13"
click at [314, 336] on icon at bounding box center [320, 337] width 12 height 12
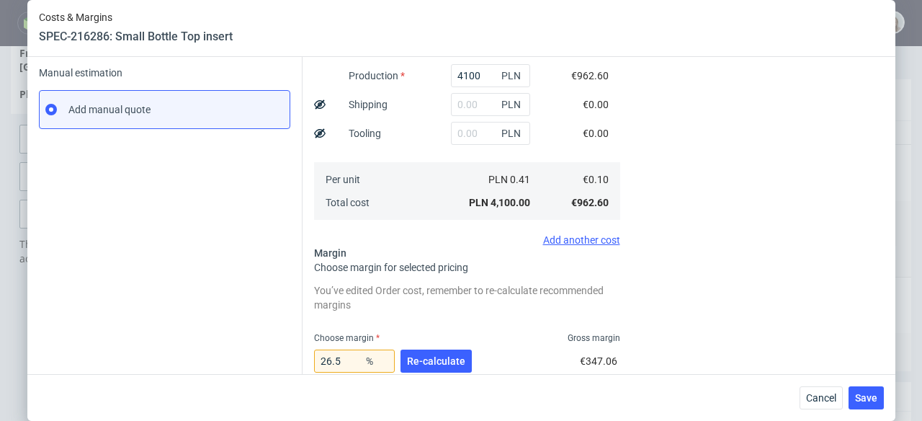
scroll to position [247, 0]
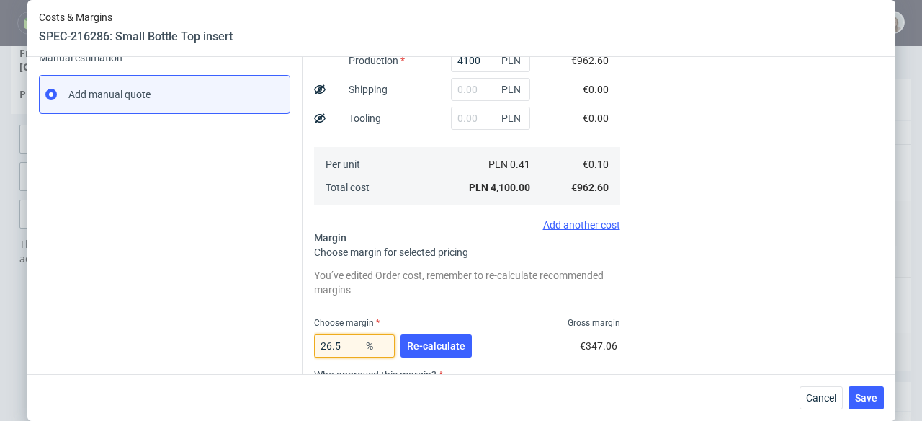
drag, startPoint x: 339, startPoint y: 349, endPoint x: 313, endPoint y: 346, distance: 26.0
click at [314, 348] on input "26.5" at bounding box center [354, 345] width 81 height 23
type input "30"
type input "0.14"
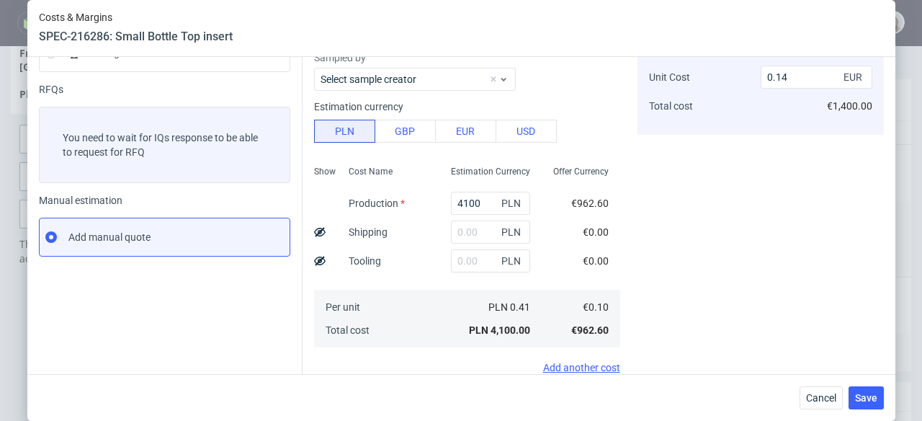
scroll to position [231, 0]
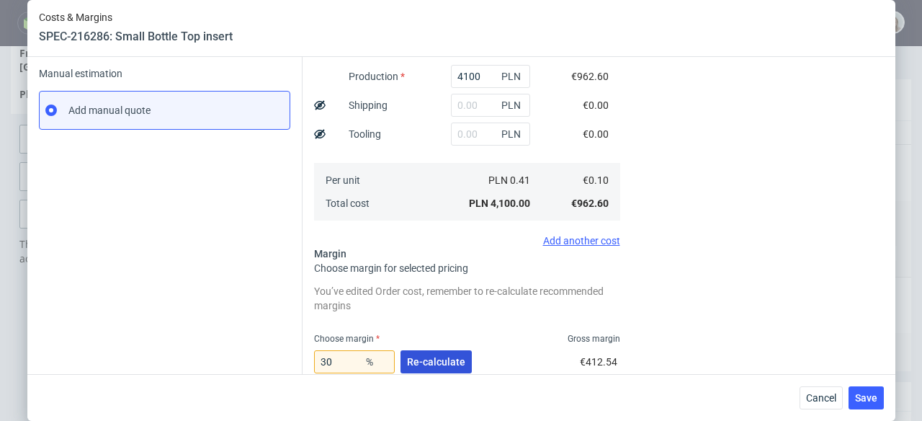
click at [434, 359] on span "Re-calculate" at bounding box center [436, 362] width 58 height 10
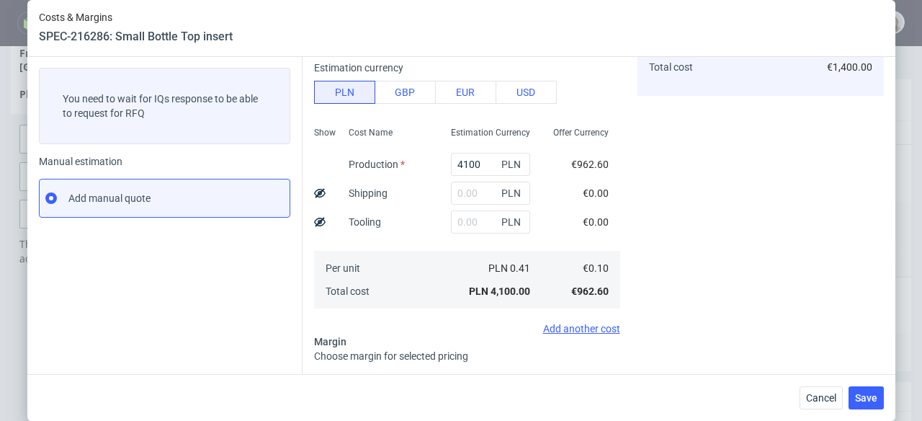
scroll to position [270, 0]
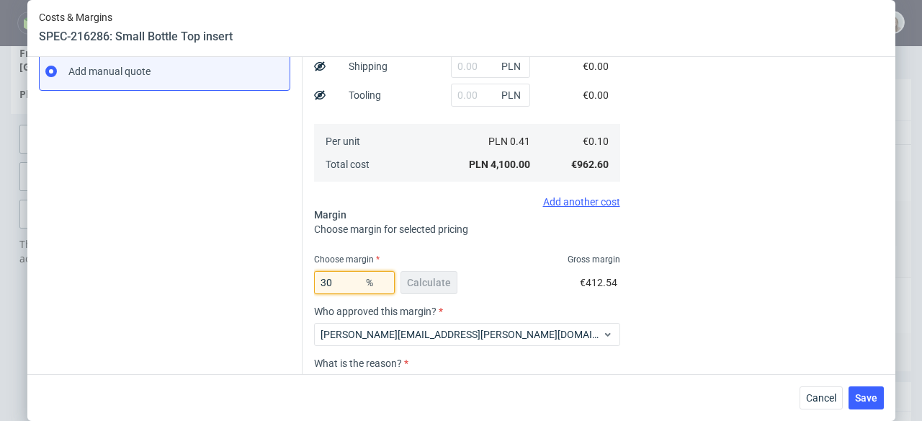
click at [339, 283] on input "30" at bounding box center [354, 282] width 81 height 23
type input "3"
type input "0.1"
type input "32"
type input "0.14"
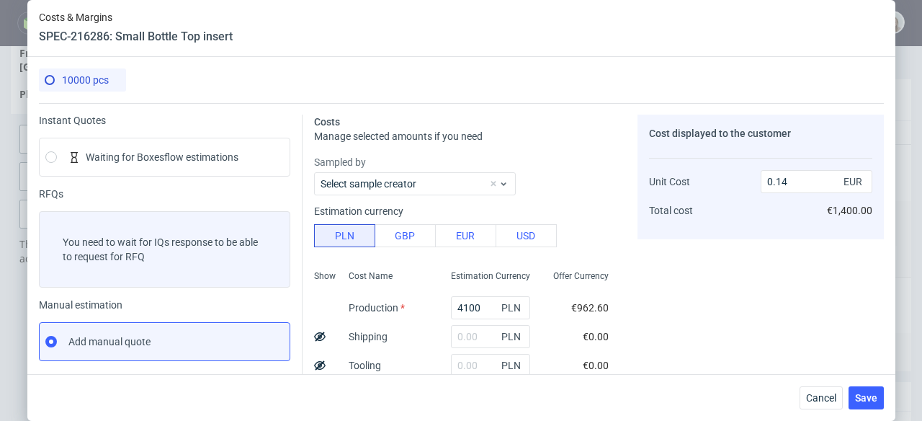
scroll to position [295, 0]
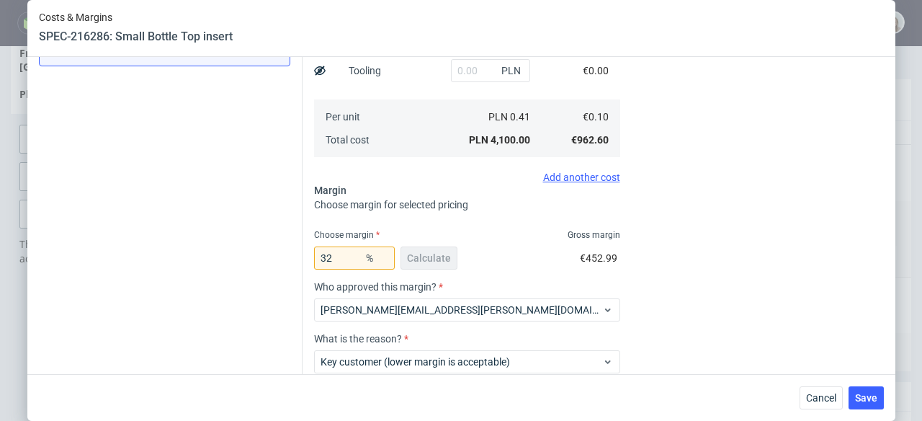
click at [218, 279] on div "Instant Quotes Waiting for Boxesflow estimations RFQs You need to wait for IQs …" at bounding box center [171, 135] width 264 height 631
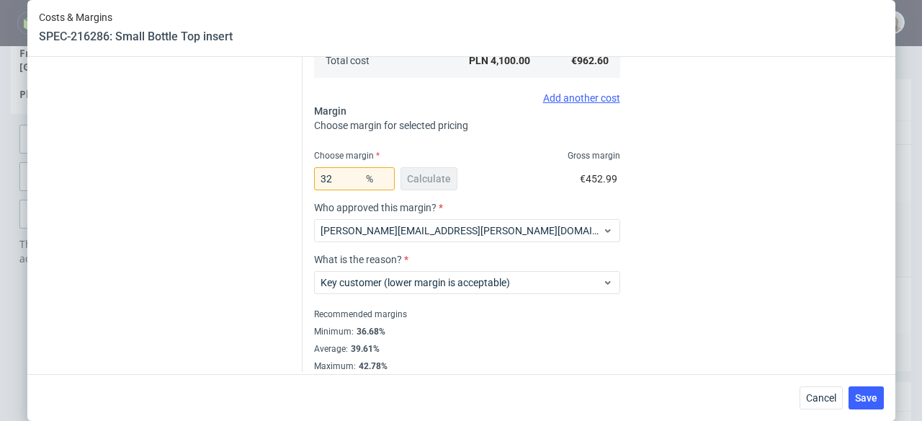
scroll to position [383, 0]
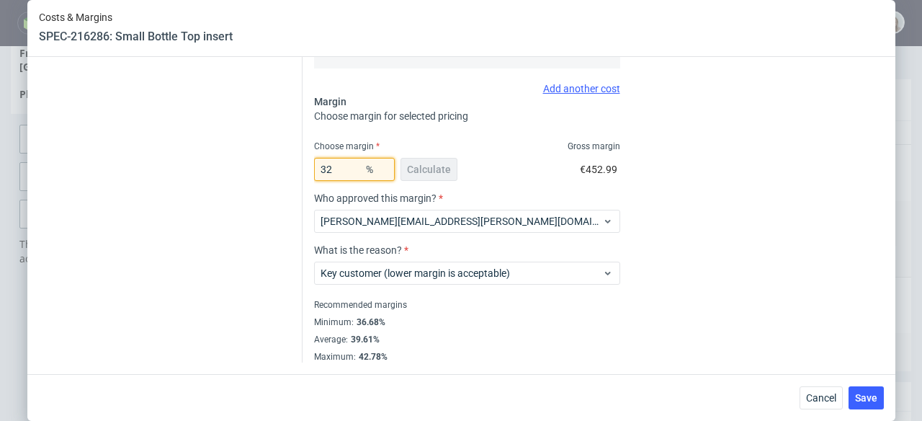
click at [327, 171] on input "32" at bounding box center [354, 169] width 81 height 23
type input "3"
type input "0.1"
type input "33"
type input "0.14"
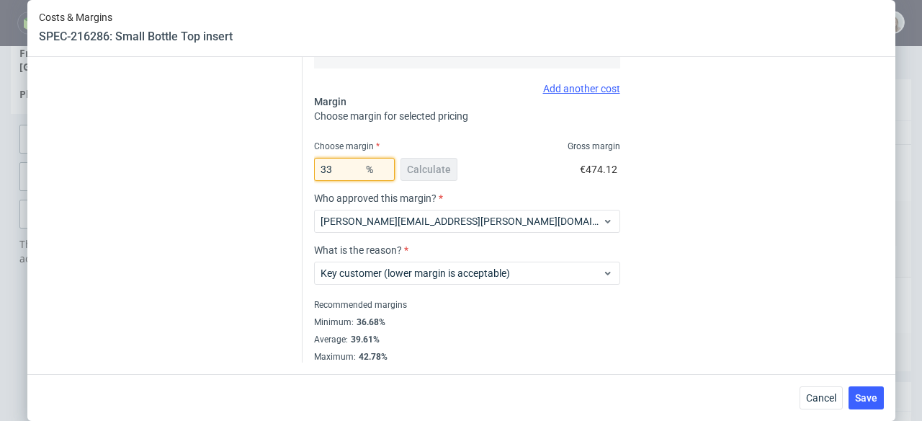
type input "3"
type input "0.1"
type input "34"
type input "0.15"
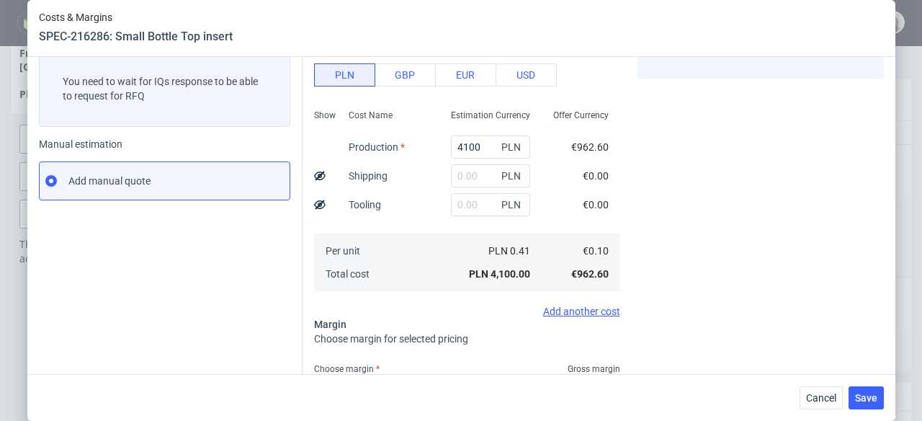
scroll to position [239, 0]
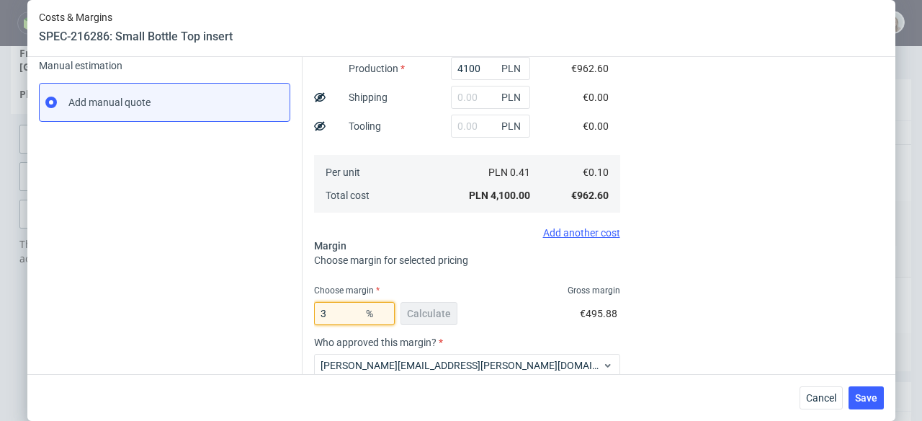
type input "33"
type input "0.1"
type input "335"
type input "-0.04"
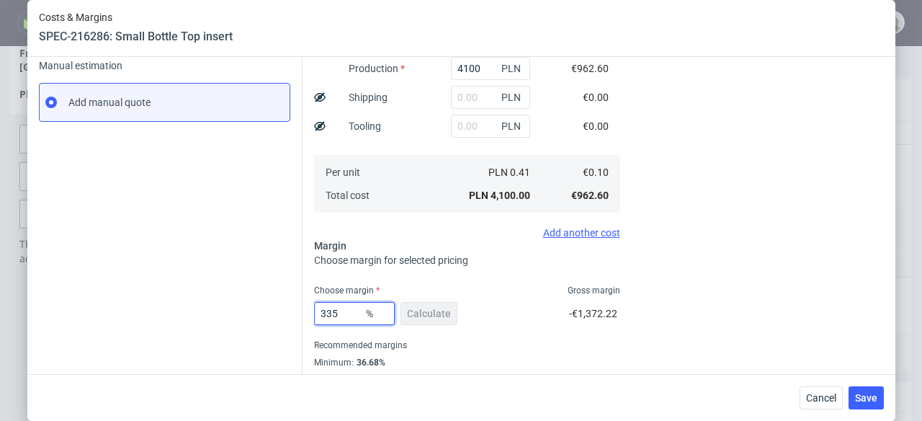
type input "33"
type input "0.14"
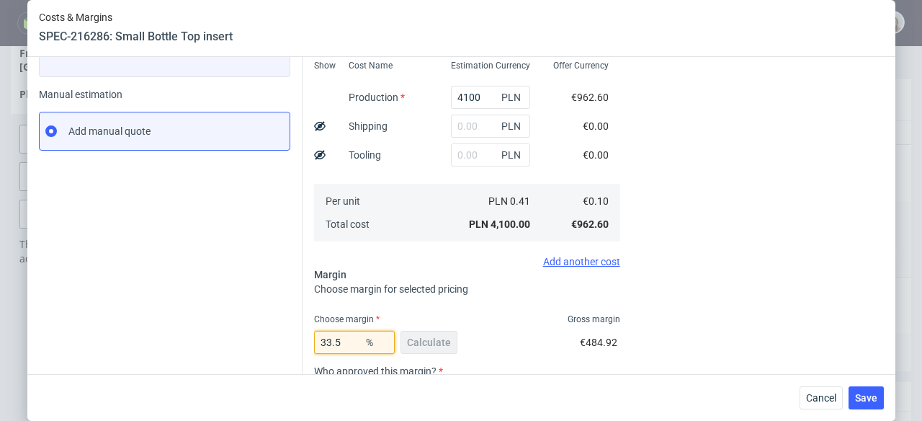
scroll to position [279, 0]
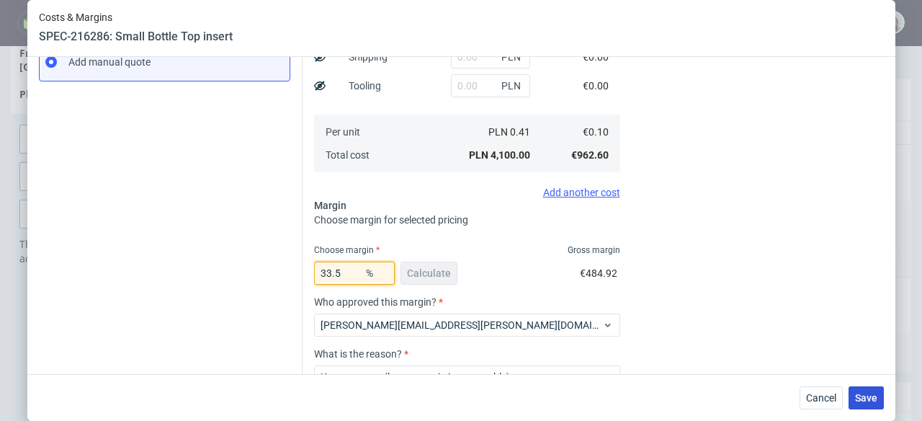
type input "33.5"
click at [860, 386] on button "Save" at bounding box center [866, 397] width 35 height 23
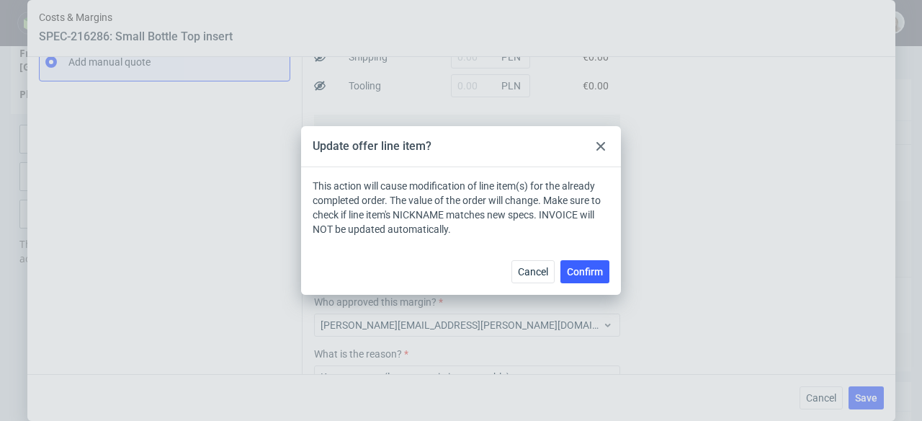
drag, startPoint x: 594, startPoint y: 268, endPoint x: 582, endPoint y: 253, distance: 19.0
click at [593, 268] on span "Confirm" at bounding box center [585, 272] width 36 height 10
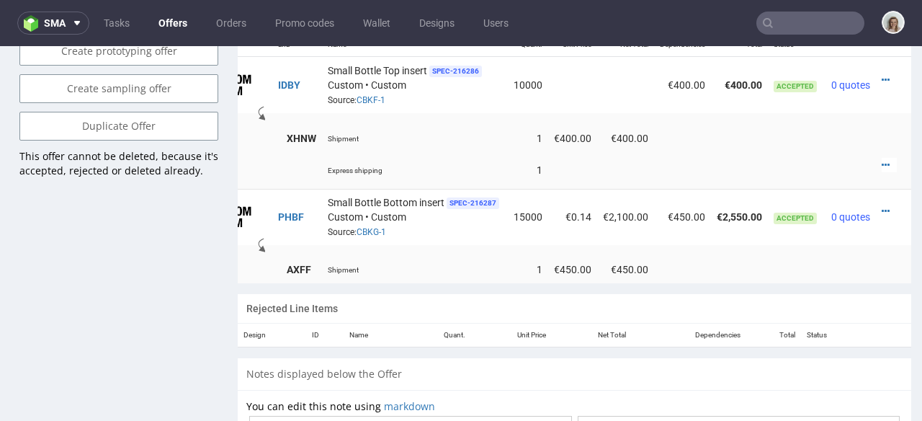
scroll to position [0, 76]
click at [882, 75] on icon at bounding box center [886, 80] width 8 height 10
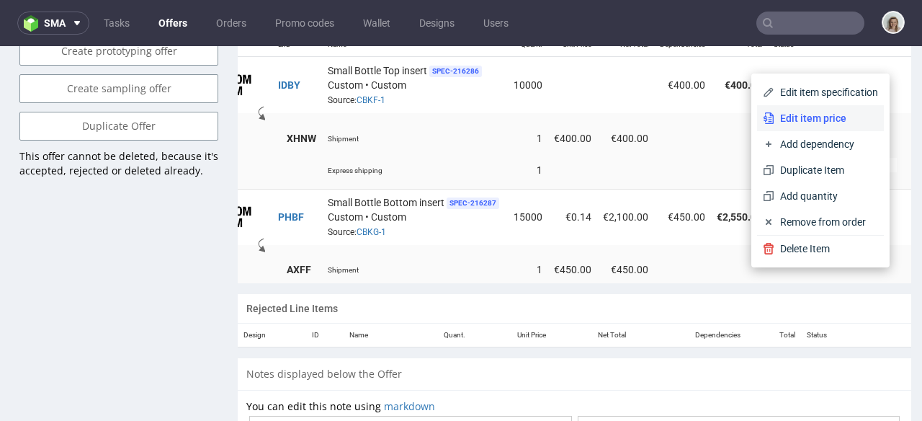
click at [828, 113] on span "Edit item price" at bounding box center [826, 118] width 104 height 14
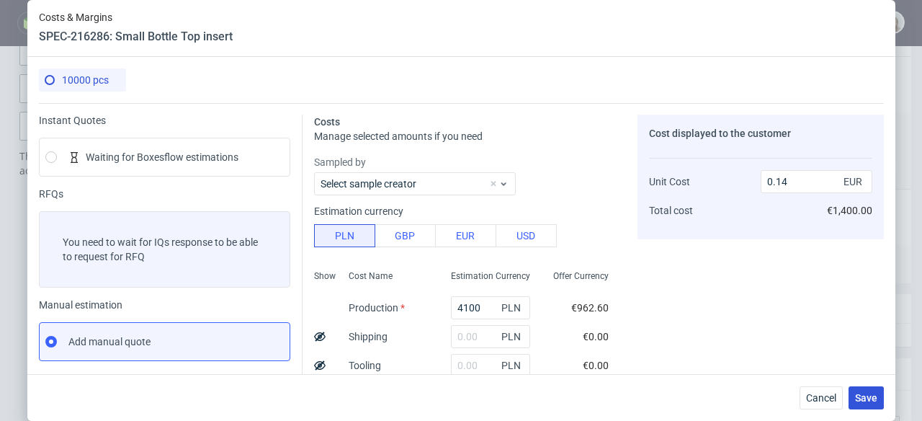
click at [870, 395] on span "Save" at bounding box center [866, 398] width 22 height 10
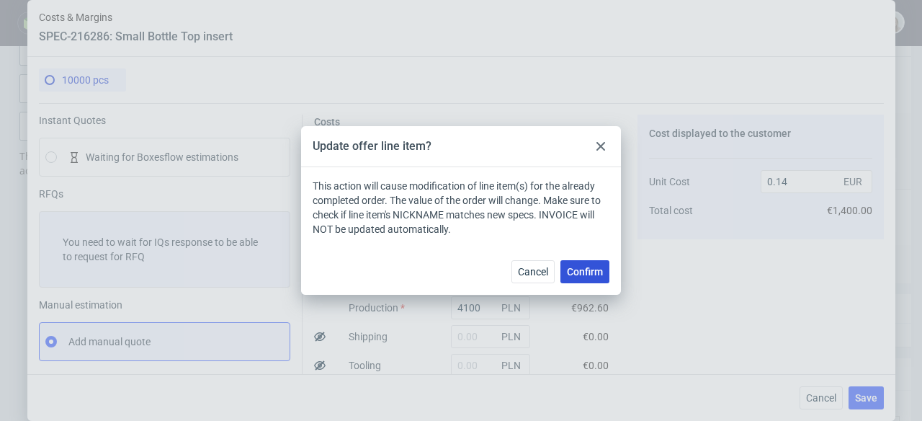
click at [601, 277] on span "Confirm" at bounding box center [585, 272] width 36 height 10
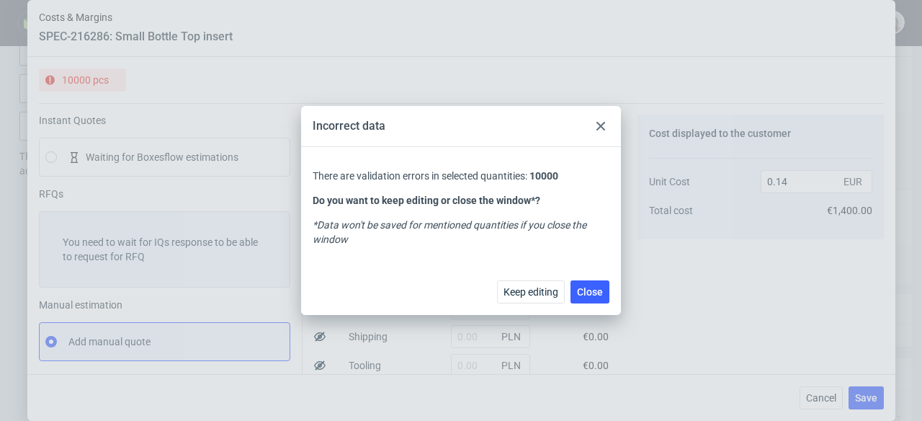
click at [594, 124] on div at bounding box center [600, 125] width 17 height 17
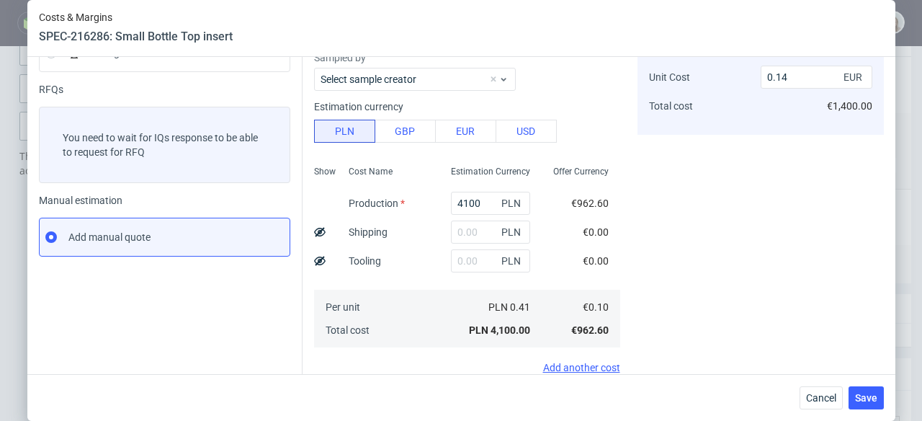
scroll to position [279, 0]
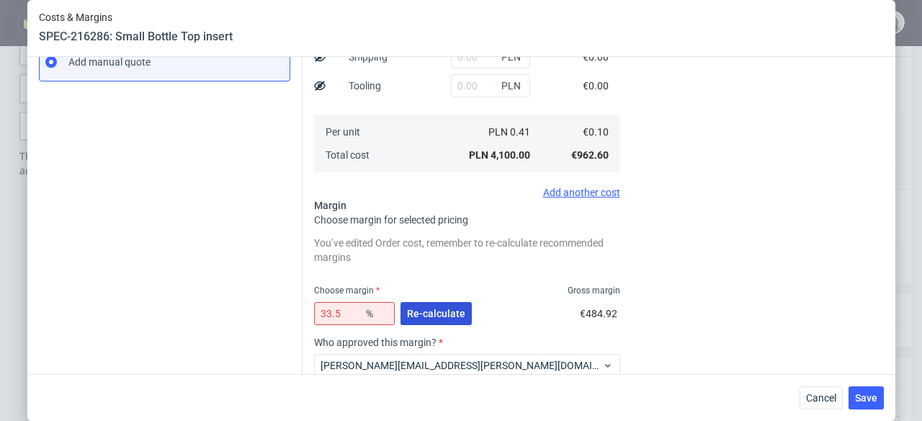
click at [446, 316] on span "Re-calculate" at bounding box center [436, 313] width 58 height 10
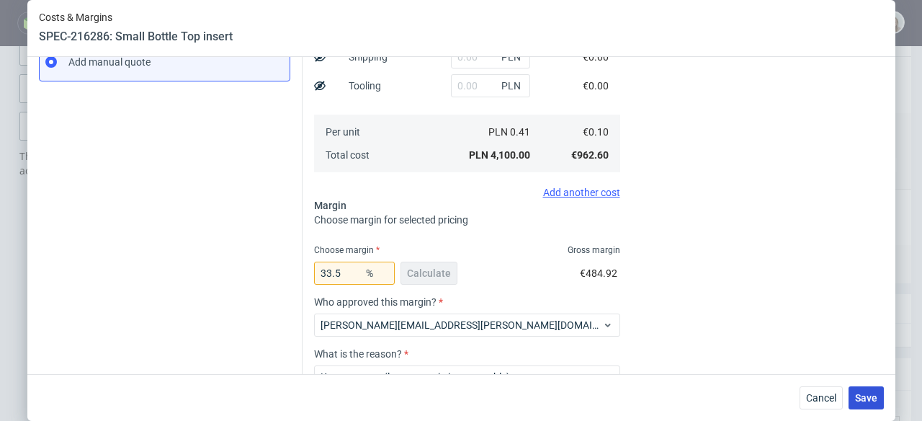
click at [870, 394] on span "Save" at bounding box center [866, 398] width 22 height 10
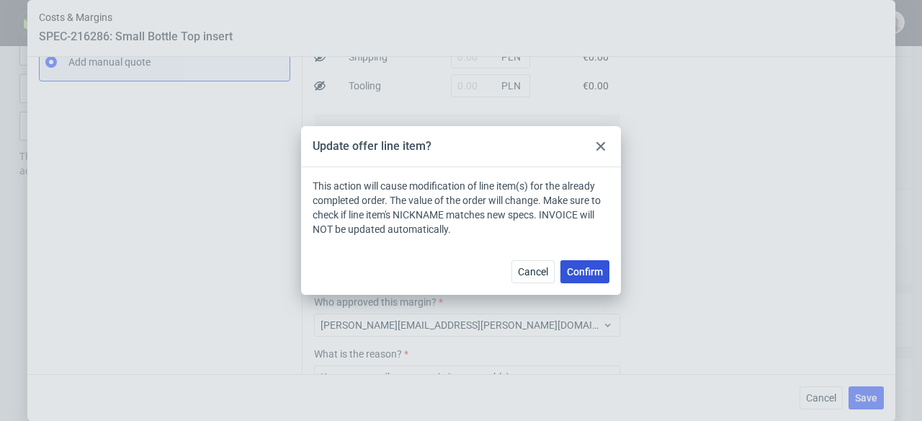
click at [605, 274] on button "Confirm" at bounding box center [584, 271] width 49 height 23
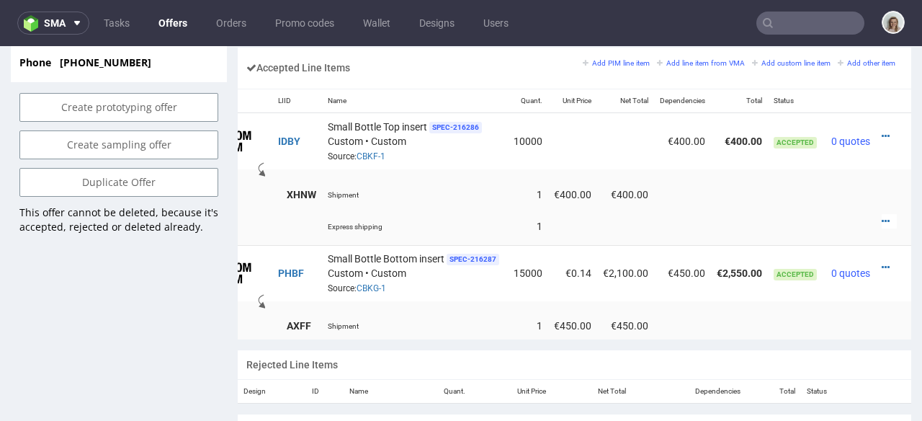
scroll to position [0, 76]
click at [882, 216] on icon at bounding box center [886, 221] width 8 height 10
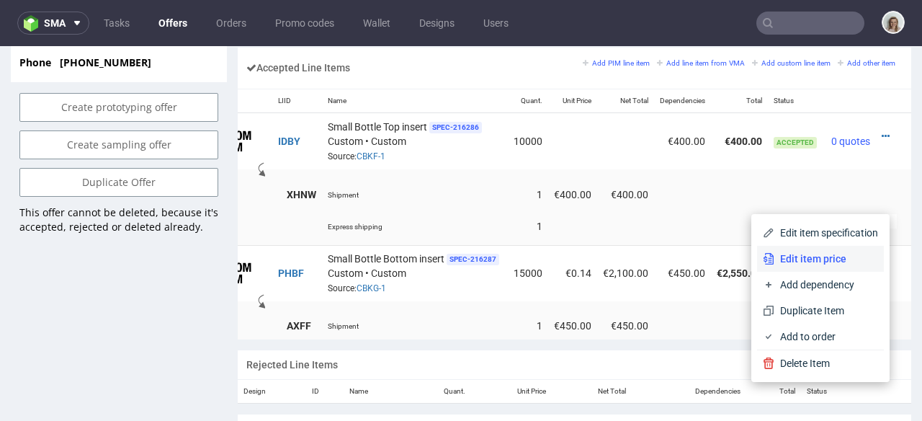
click at [820, 251] on span "Edit item price" at bounding box center [826, 258] width 104 height 14
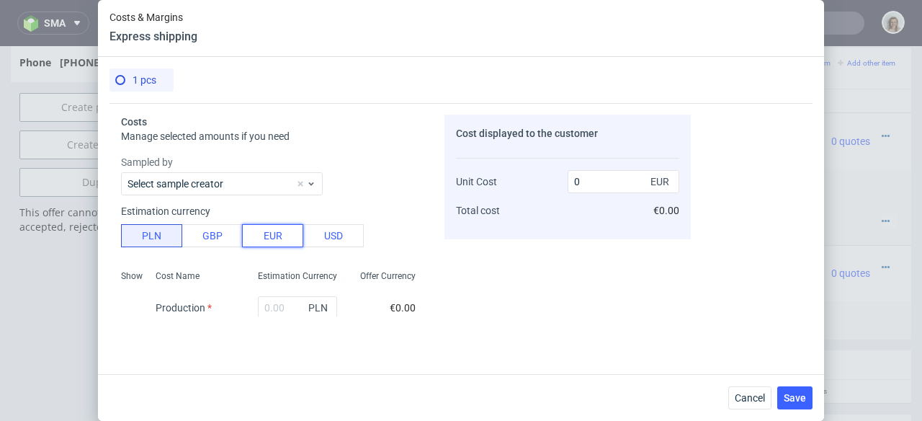
click at [288, 240] on button "EUR" at bounding box center [272, 235] width 61 height 23
click at [274, 301] on input "text" at bounding box center [297, 307] width 79 height 23
type input "1"
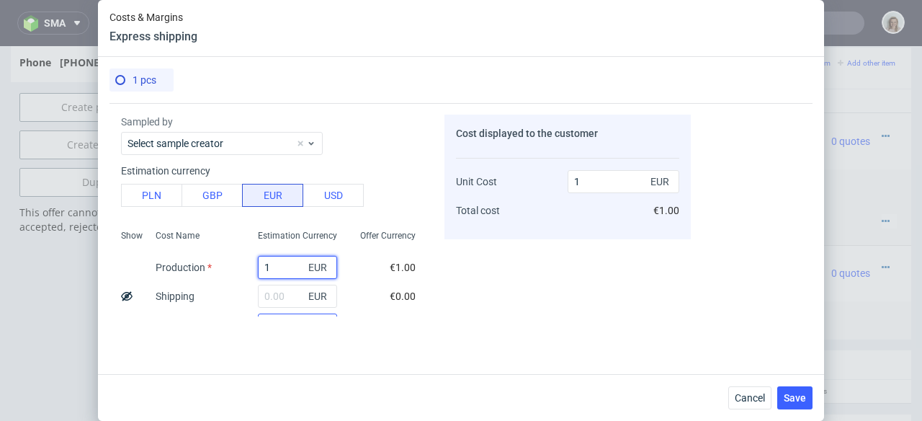
scroll to position [73, 0]
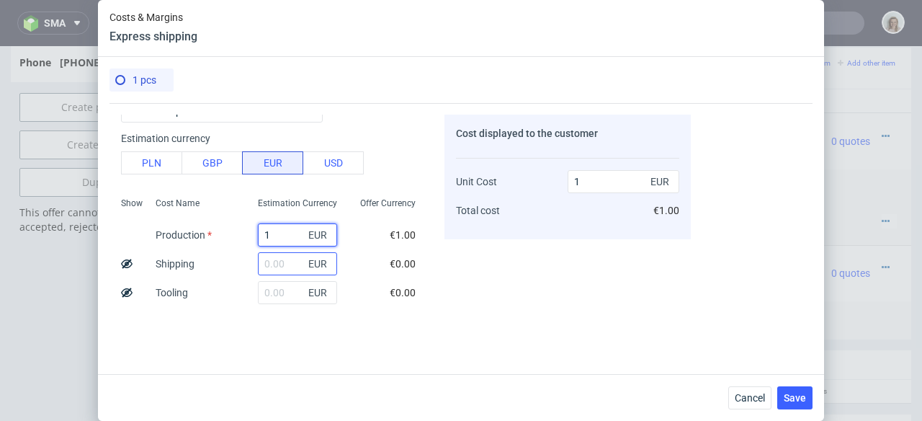
type input "1"
click at [264, 273] on input "text" at bounding box center [297, 263] width 79 height 23
type input "550"
type input "551"
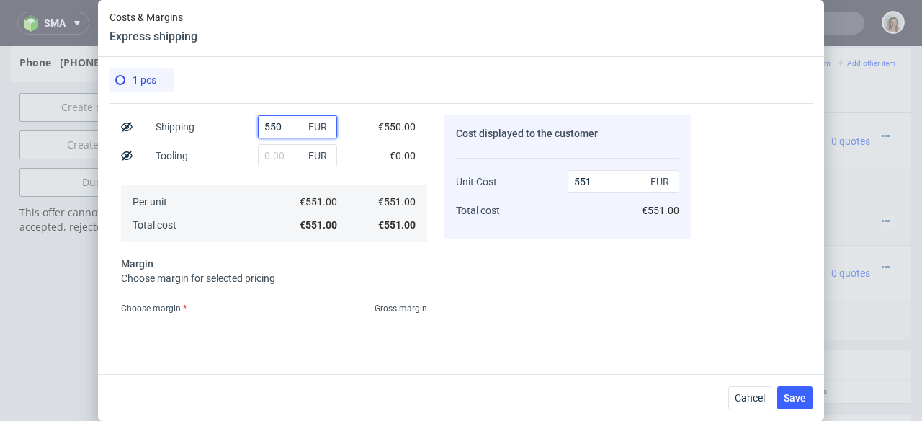
scroll to position [288, 0]
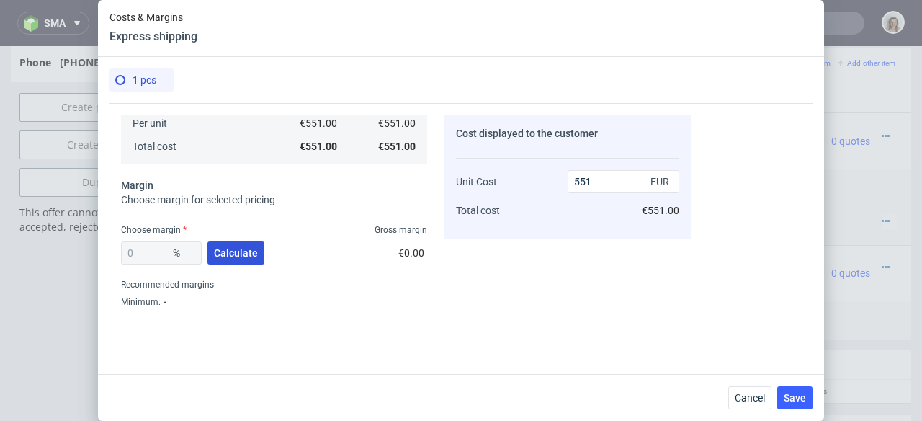
type input "550"
click at [228, 249] on span "Calculate" at bounding box center [236, 253] width 44 height 10
type input "43.33"
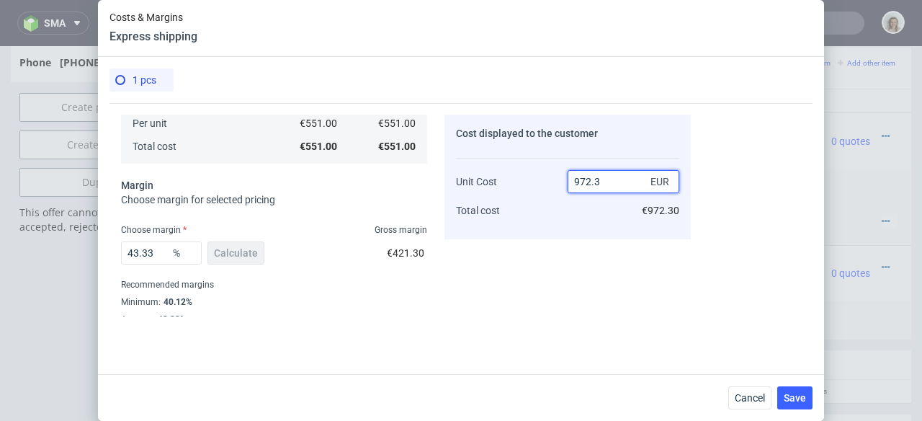
drag, startPoint x: 601, startPoint y: 179, endPoint x: 567, endPoint y: 179, distance: 33.9
click at [568, 179] on input "972.3" at bounding box center [624, 181] width 112 height 23
type input "6"
type input "-9083.333333333332"
type input "600"
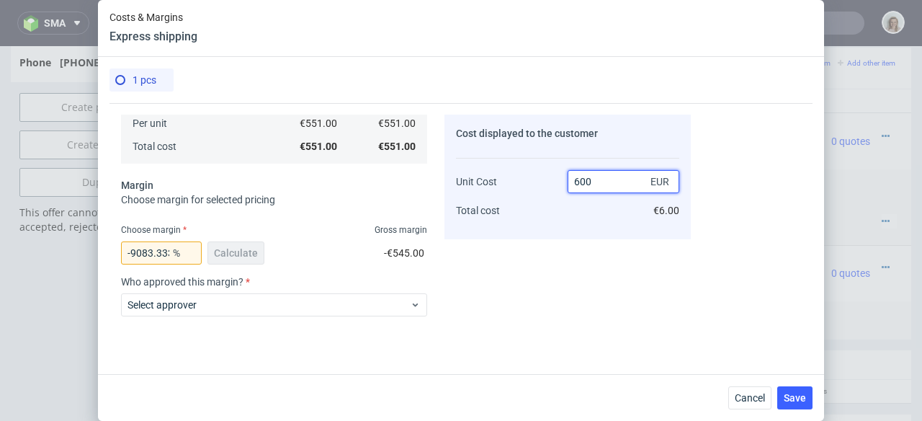
type input "8.166666666666666"
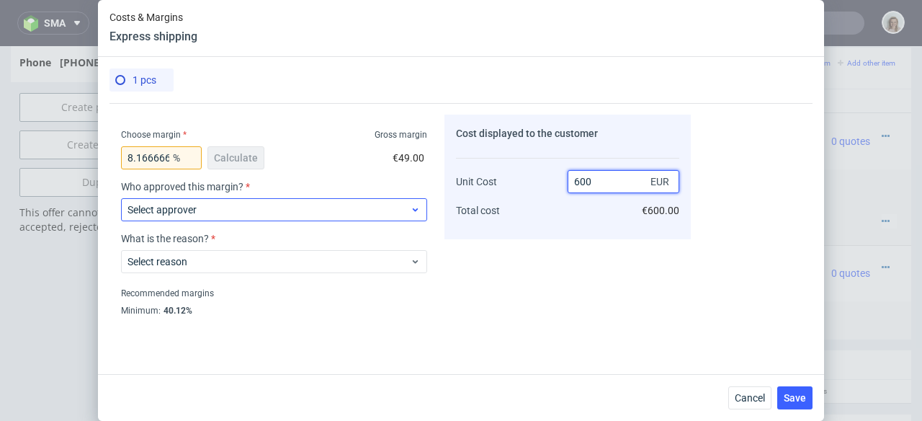
type input "600"
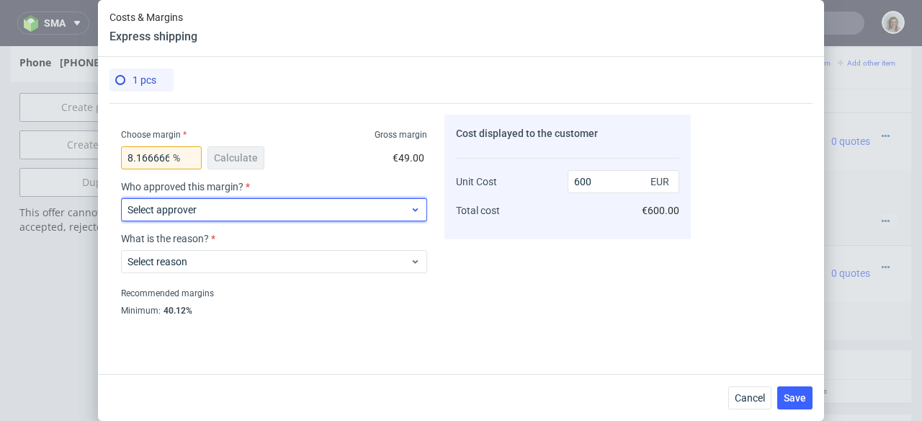
click at [297, 210] on span "Select approver" at bounding box center [268, 209] width 282 height 14
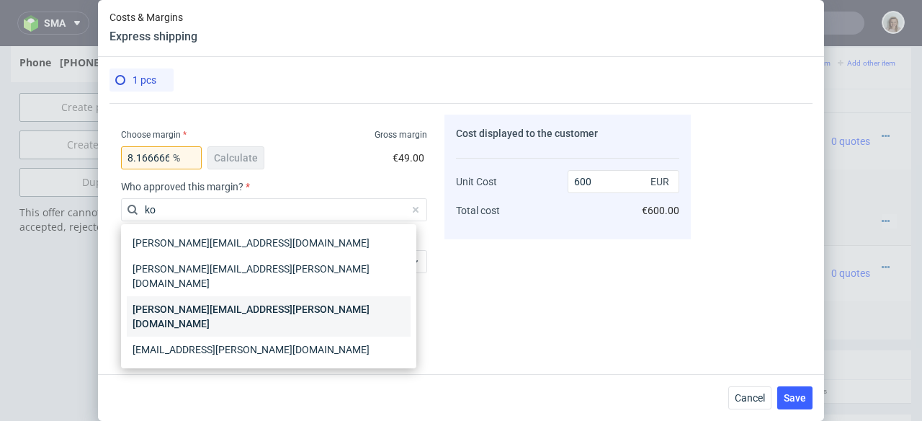
type input "ko"
click at [280, 296] on div "[PERSON_NAME][EMAIL_ADDRESS][PERSON_NAME][DOMAIN_NAME]" at bounding box center [269, 316] width 284 height 40
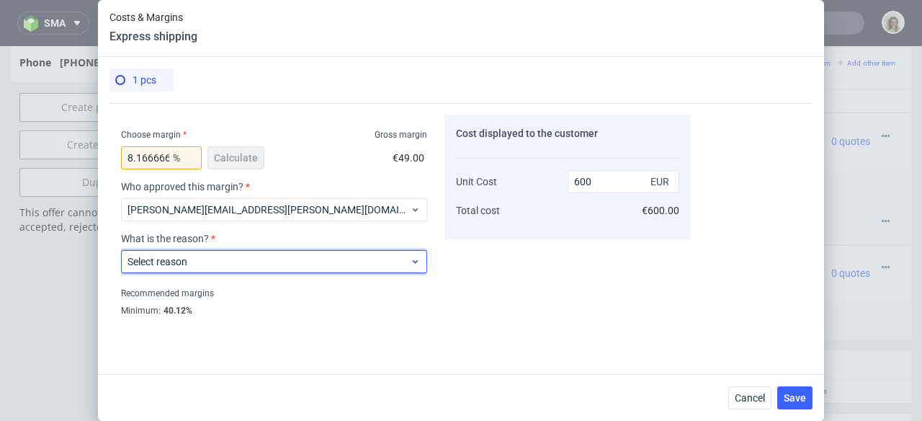
click at [279, 261] on span "Select reason" at bounding box center [268, 261] width 282 height 14
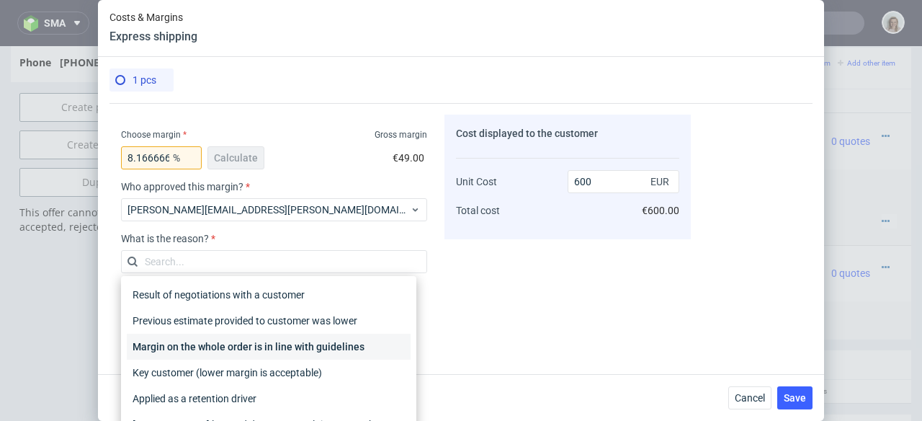
click at [269, 347] on div "Margin on the whole order is in line with guidelines" at bounding box center [269, 347] width 284 height 26
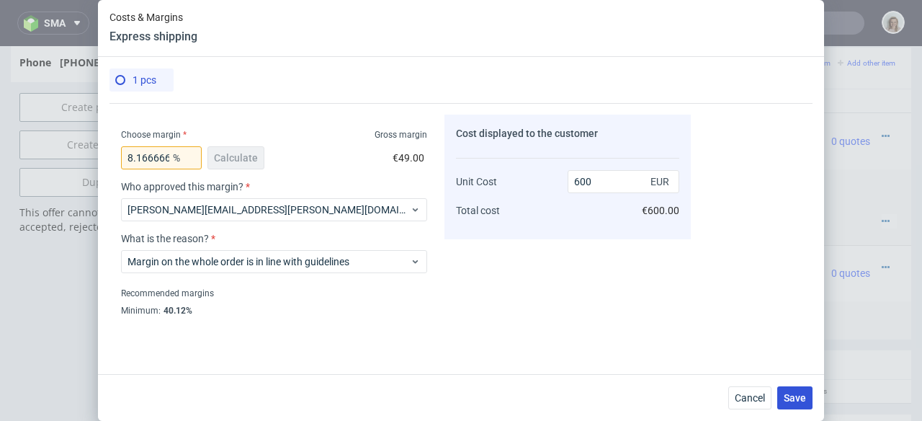
click at [806, 396] on button "Save" at bounding box center [794, 397] width 35 height 23
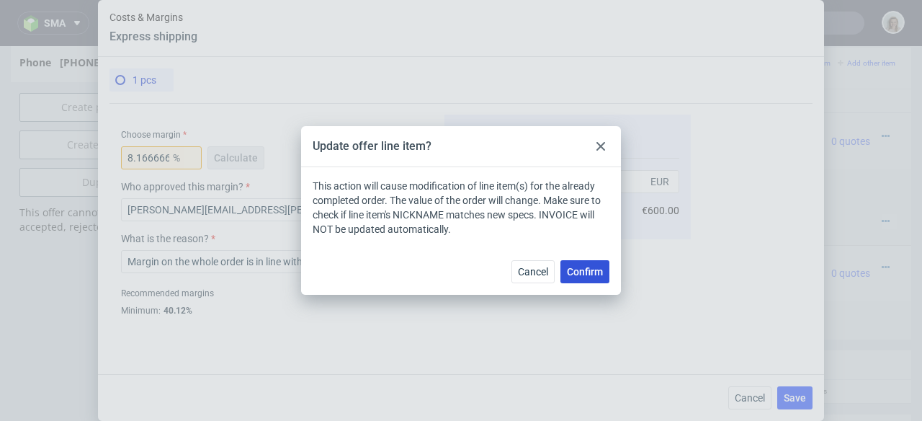
click at [581, 274] on span "Confirm" at bounding box center [585, 272] width 36 height 10
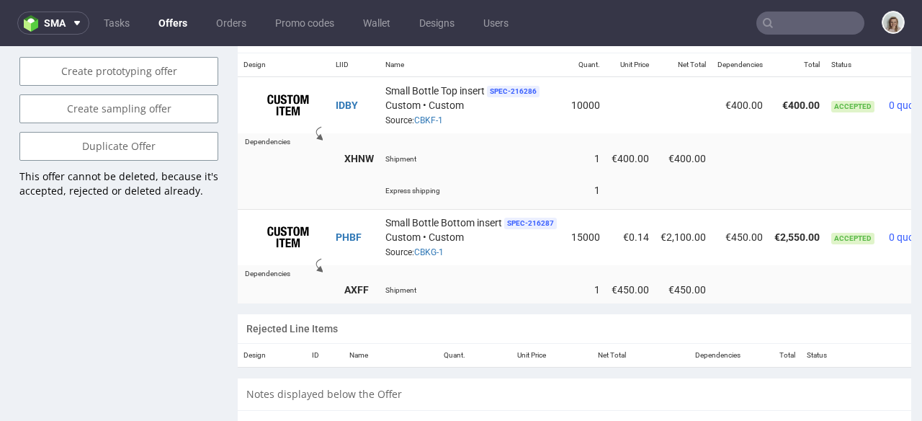
scroll to position [0, 76]
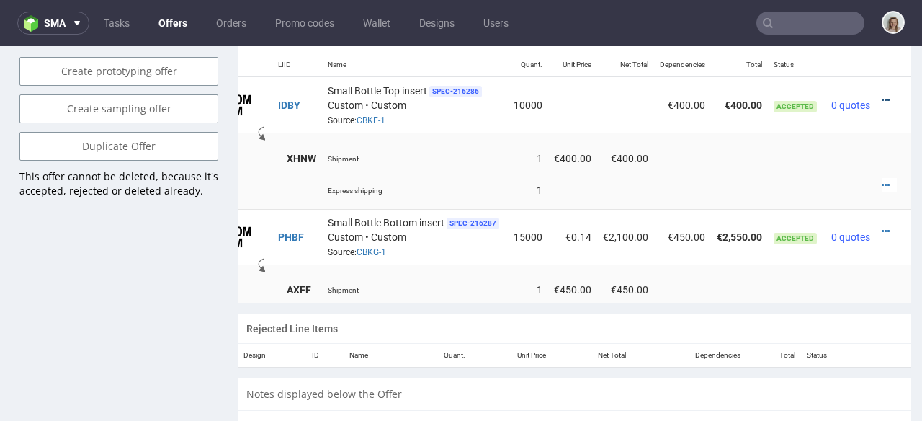
click at [882, 95] on icon at bounding box center [886, 100] width 8 height 10
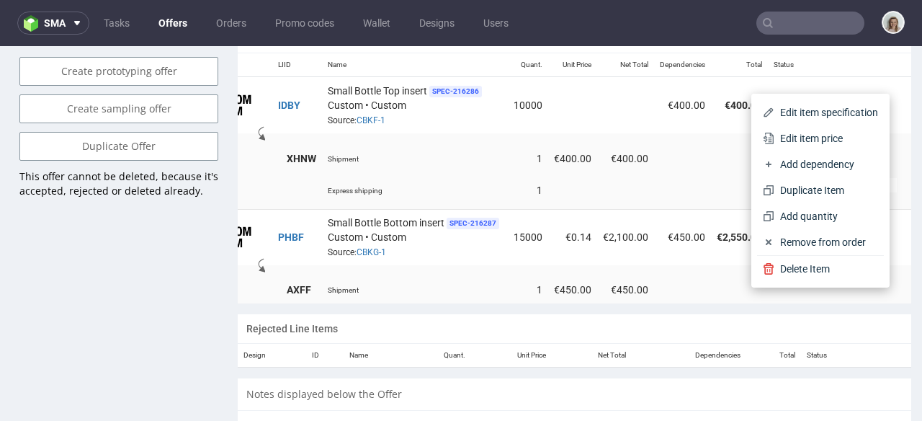
click at [704, 133] on td at bounding box center [591, 139] width 639 height 12
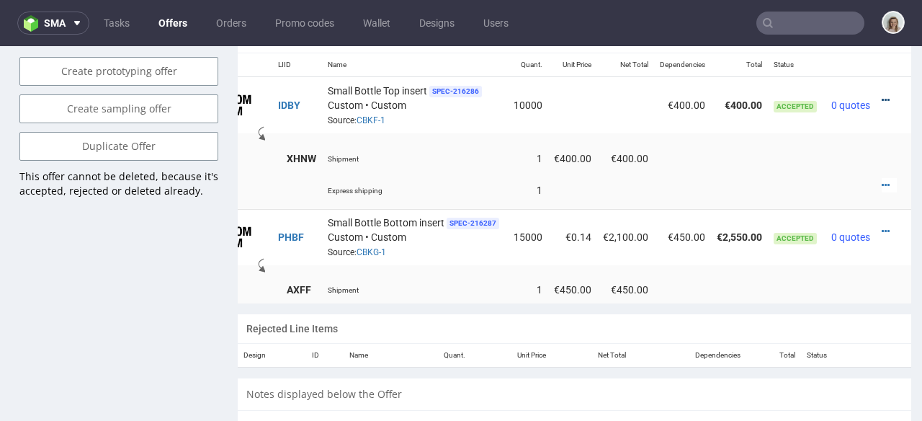
click at [882, 95] on icon at bounding box center [886, 100] width 8 height 10
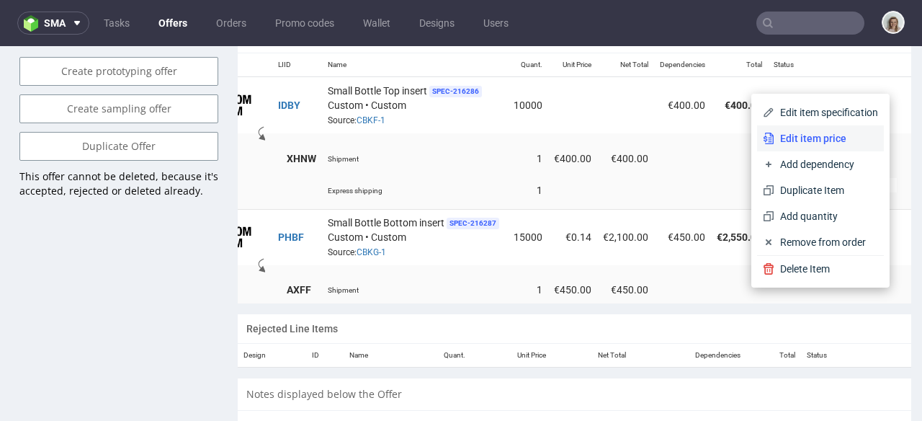
click at [806, 133] on span "Edit item price" at bounding box center [826, 138] width 104 height 14
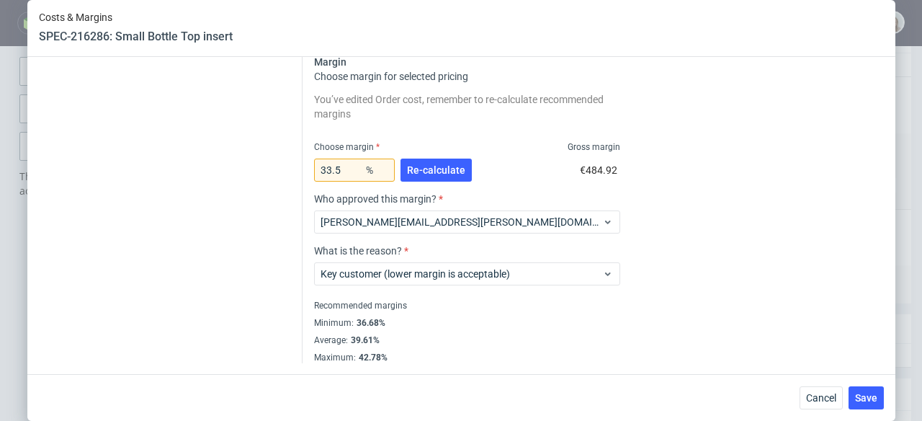
scroll to position [424, 0]
click at [438, 167] on span "Re-calculate" at bounding box center [436, 169] width 58 height 10
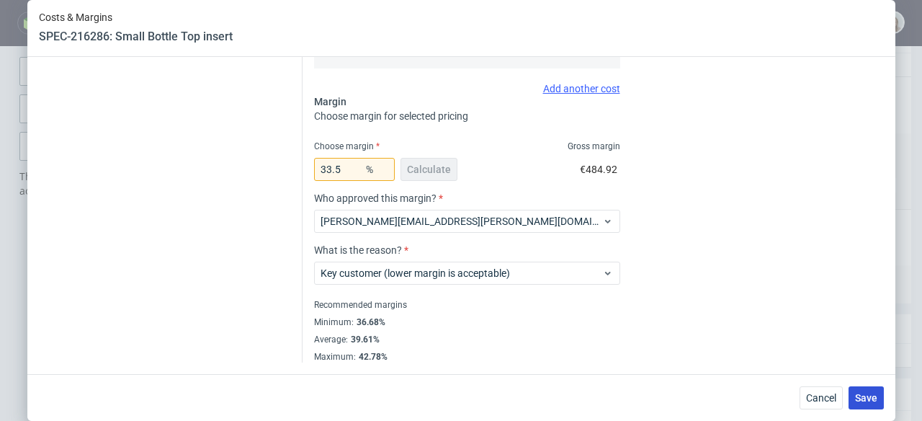
click at [879, 390] on button "Save" at bounding box center [866, 397] width 35 height 23
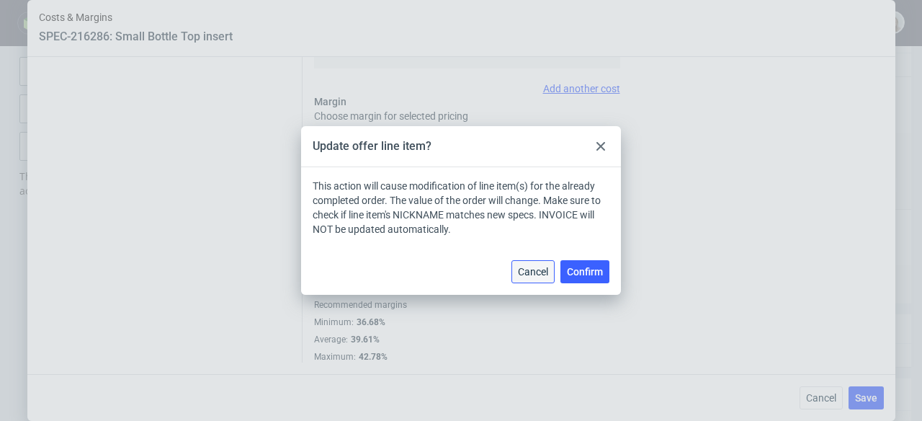
click at [524, 267] on span "Cancel" at bounding box center [533, 272] width 30 height 10
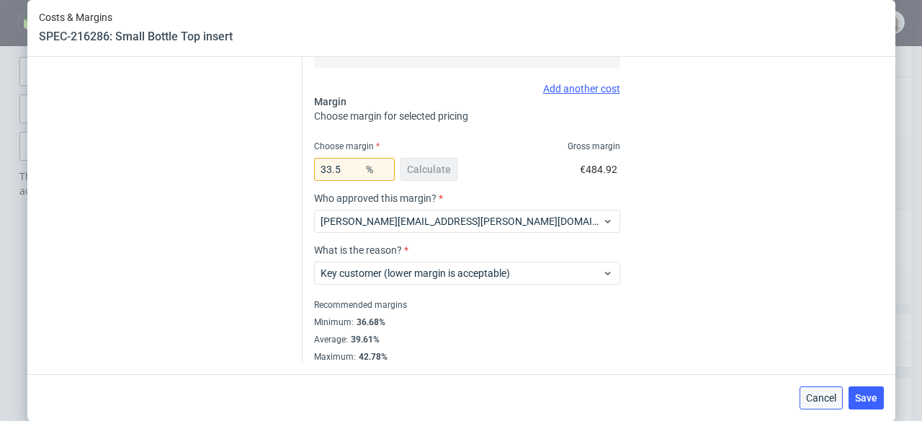
click at [836, 402] on span "Cancel" at bounding box center [821, 398] width 30 height 10
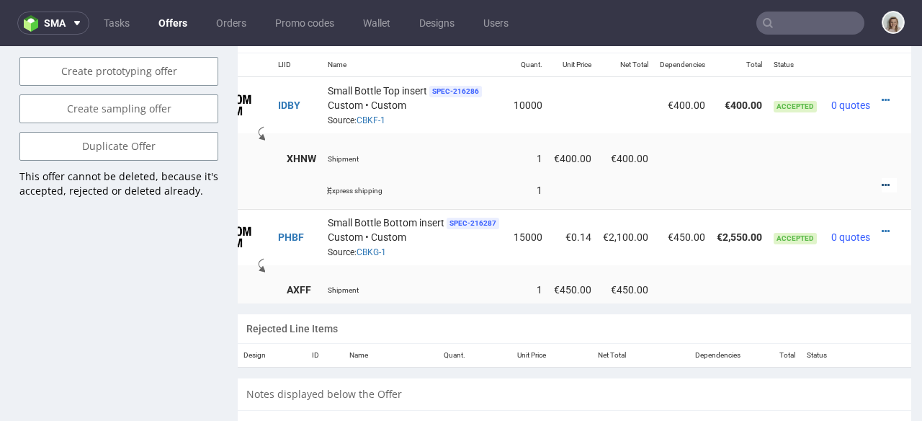
click at [882, 180] on icon at bounding box center [886, 185] width 8 height 10
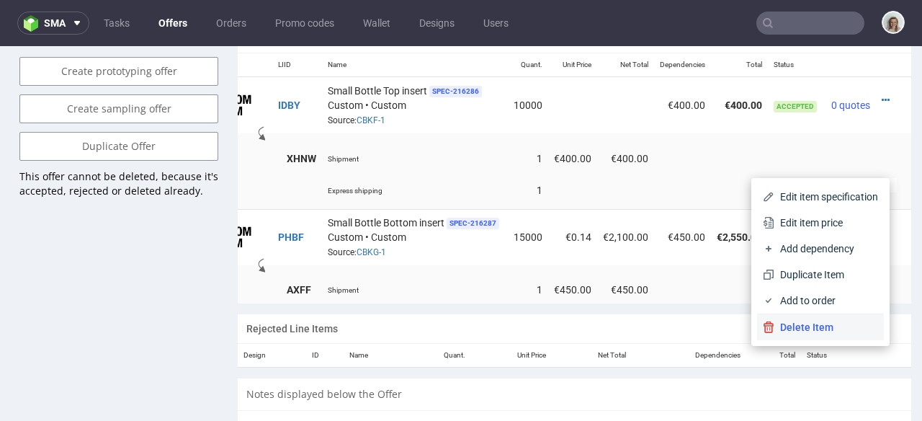
click at [778, 325] on span "Delete Item" at bounding box center [826, 327] width 104 height 14
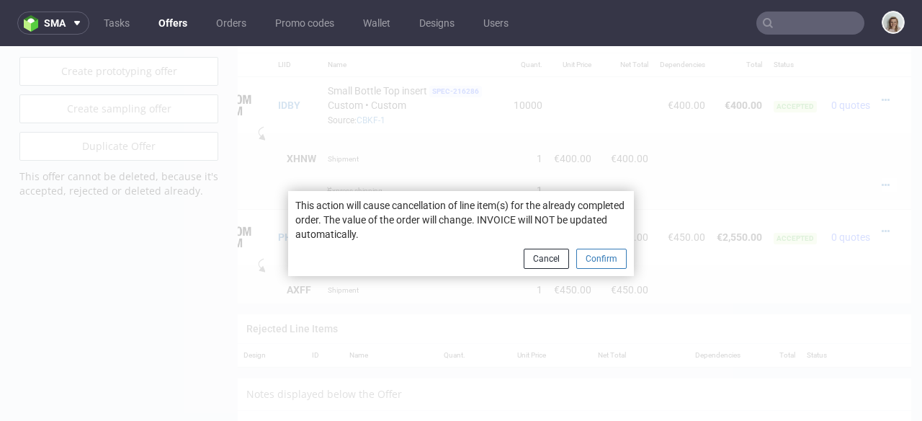
click at [611, 252] on button "Confirm" at bounding box center [601, 259] width 50 height 20
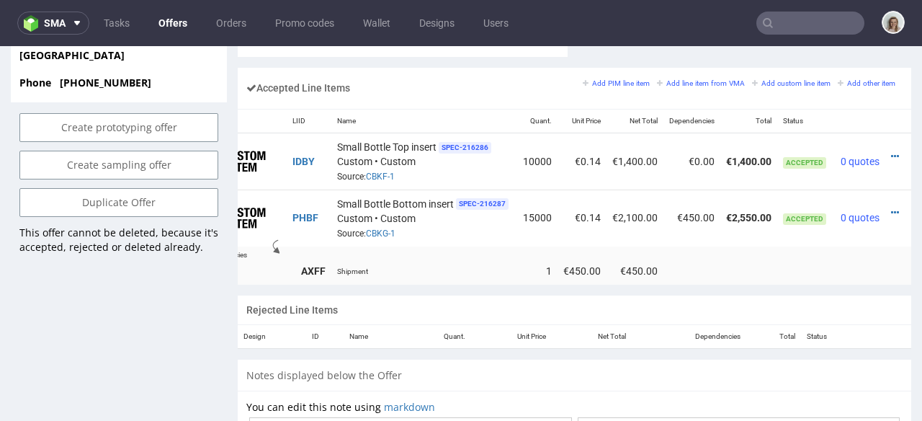
scroll to position [0, 71]
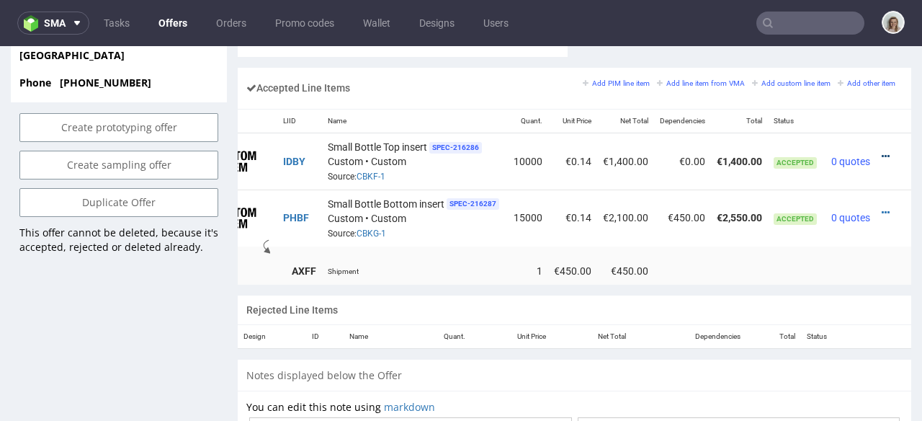
click at [882, 151] on icon at bounding box center [886, 156] width 8 height 10
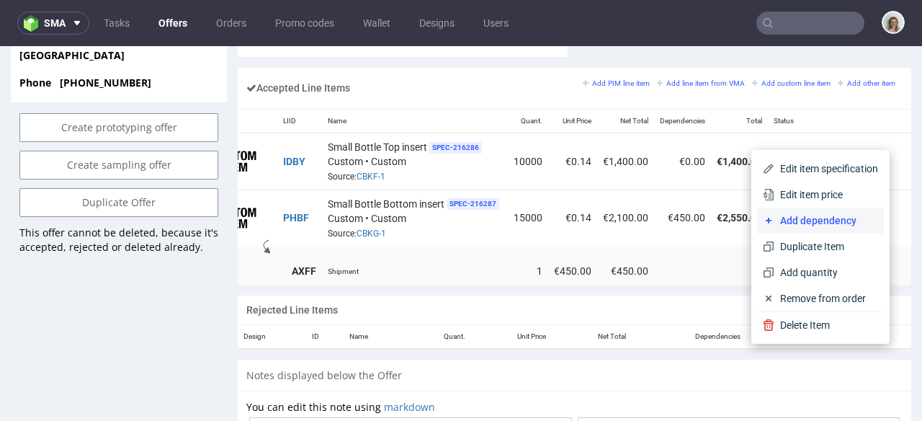
click at [818, 215] on span "Add dependency" at bounding box center [826, 220] width 104 height 14
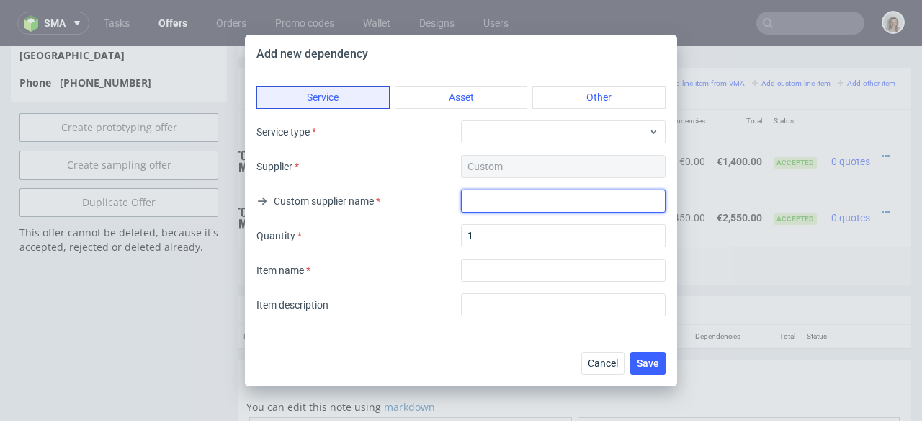
click at [591, 205] on input "text" at bounding box center [563, 200] width 205 height 23
paste input "Express shipping"
type input "Express shipping"
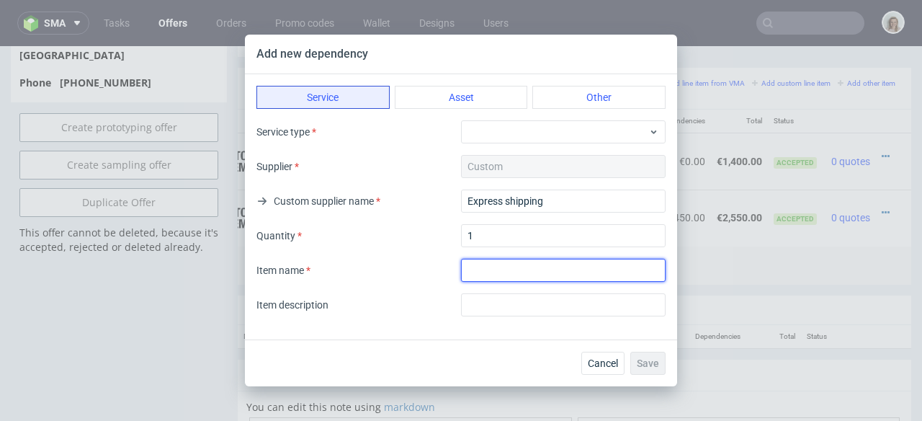
click at [527, 265] on input "textarea" at bounding box center [563, 270] width 205 height 23
click at [517, 276] on input "textarea" at bounding box center [563, 270] width 205 height 23
paste input "Express shipping"
type input "Express shipping"
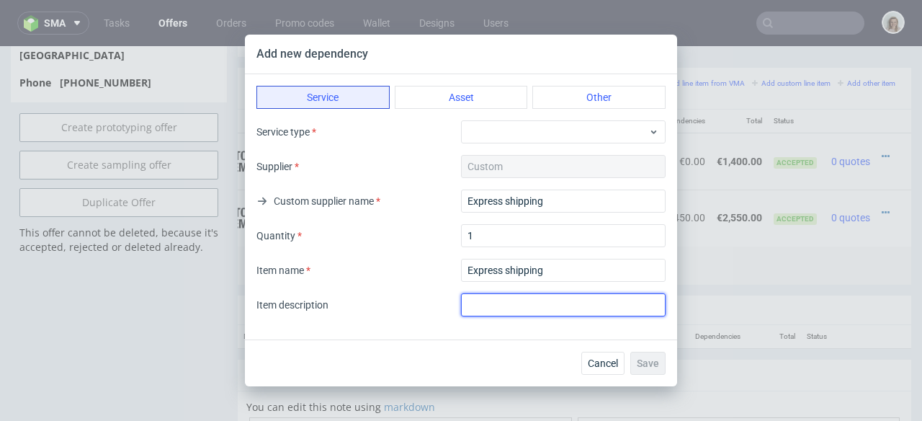
click at [517, 313] on input "text" at bounding box center [563, 304] width 205 height 23
paste input "Express shipping"
type input "Express shipping"
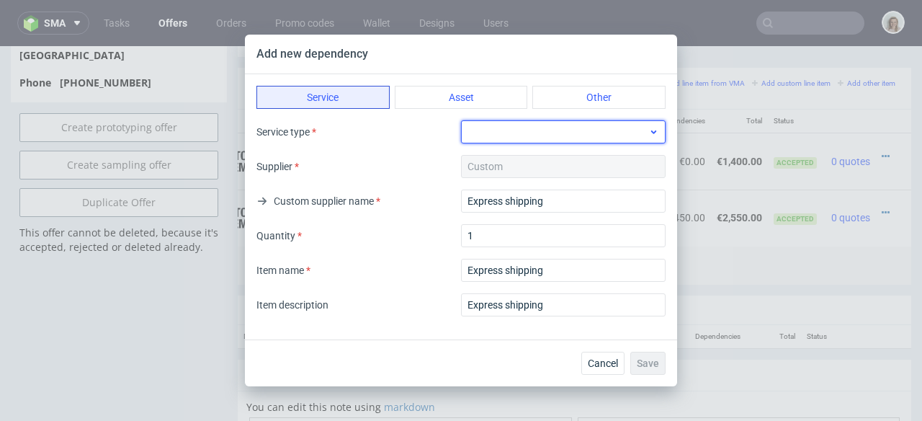
click at [524, 135] on div at bounding box center [563, 131] width 205 height 23
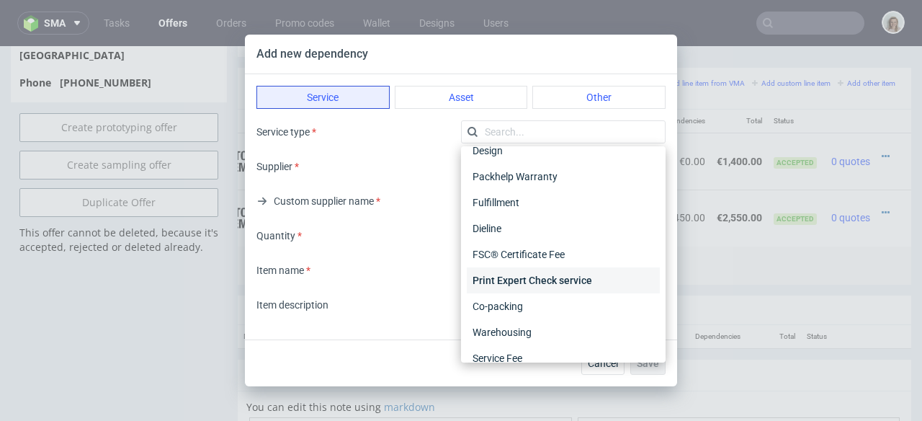
scroll to position [29, 0]
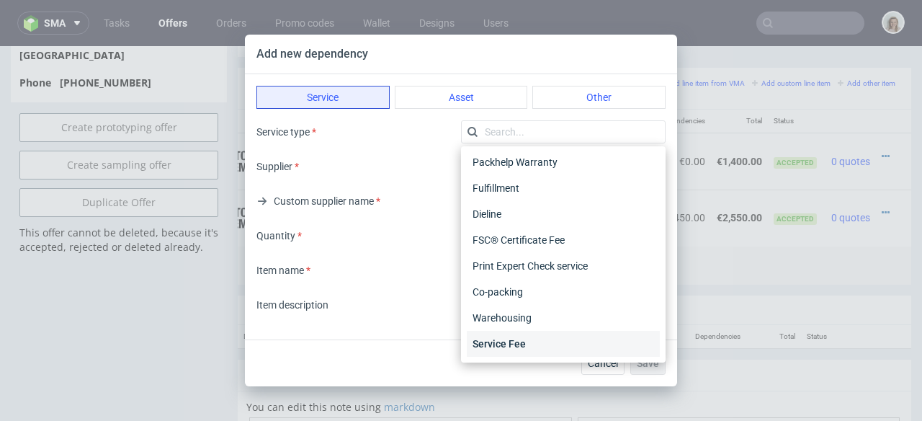
click at [518, 345] on div "Service Fee" at bounding box center [563, 344] width 193 height 26
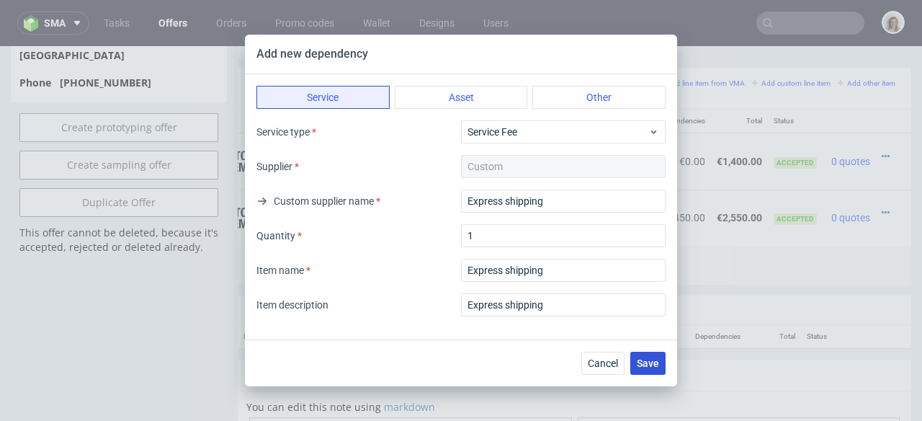
click at [640, 362] on span "Save" at bounding box center [648, 363] width 22 height 10
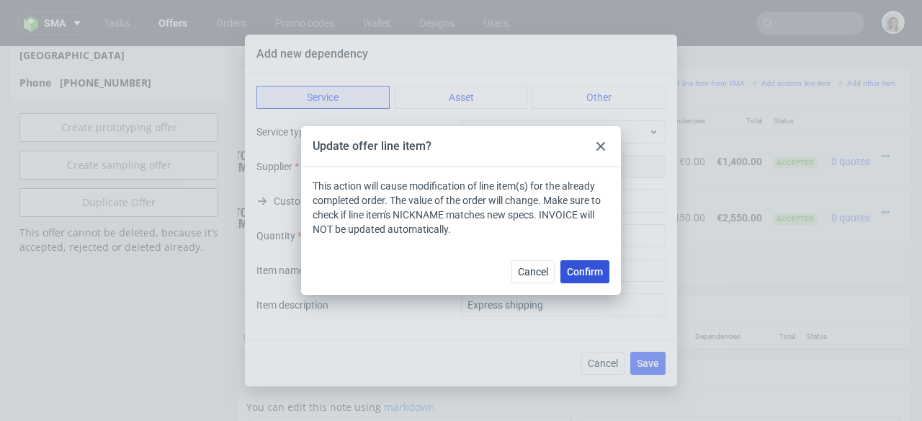
click at [589, 270] on span "Confirm" at bounding box center [585, 272] width 36 height 10
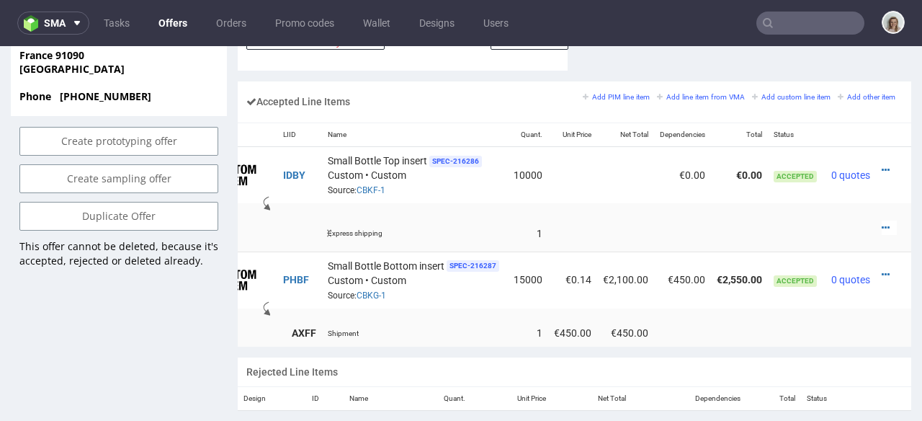
scroll to position [831, 0]
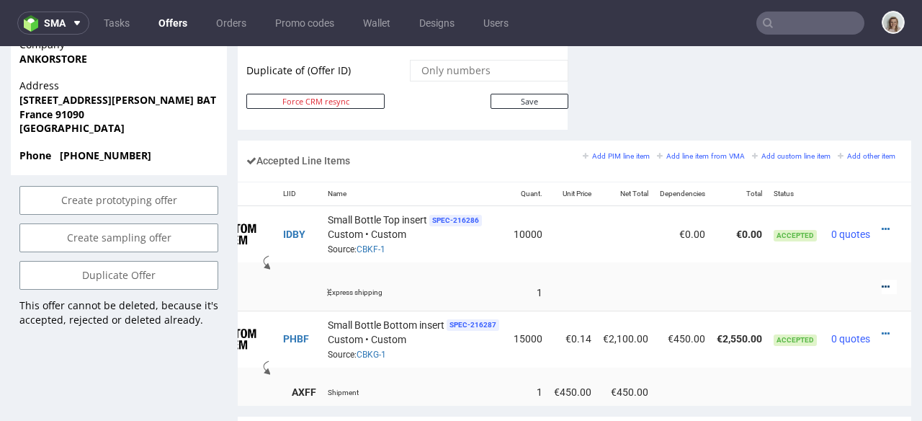
click at [882, 282] on icon at bounding box center [886, 287] width 8 height 10
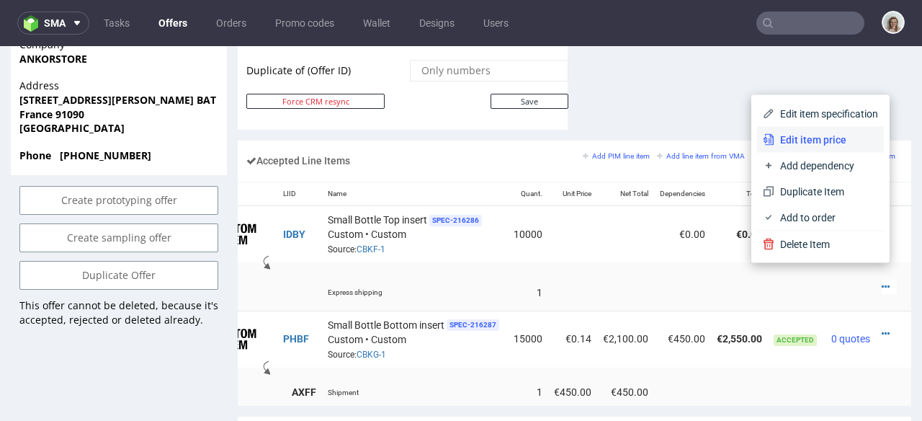
click at [774, 138] on span "Edit item price" at bounding box center [826, 140] width 104 height 14
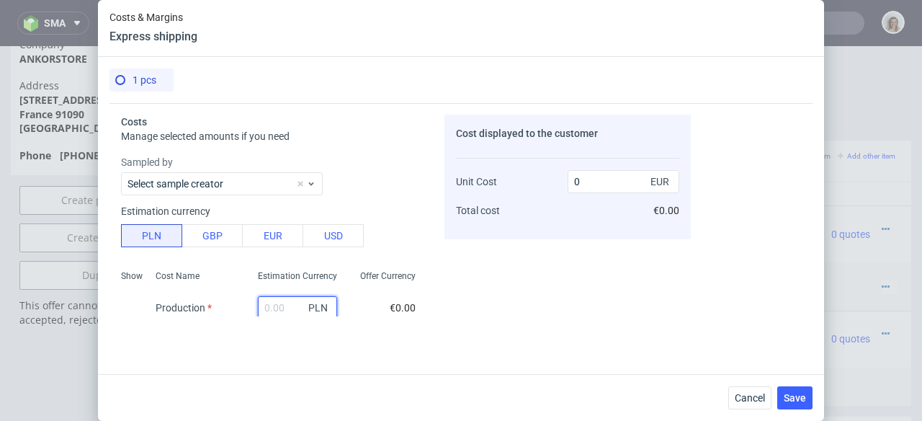
click at [270, 302] on input "text" at bounding box center [297, 307] width 79 height 23
paste input "2339,48"
type input "2339.48"
type input "549.7"
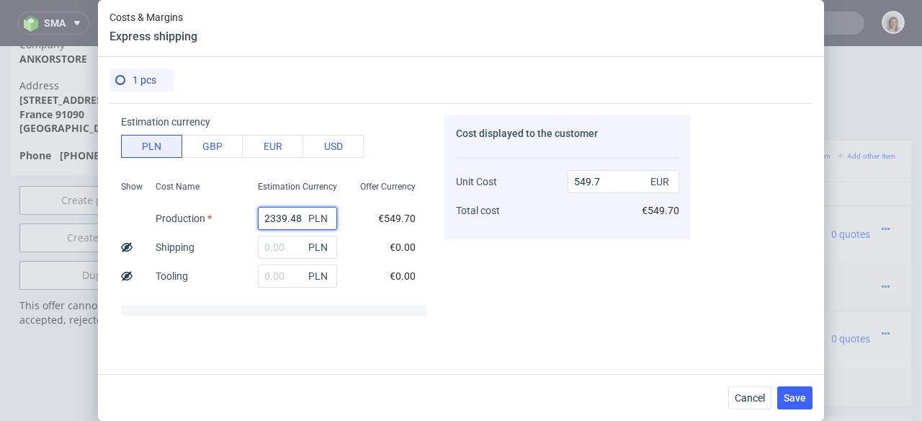
scroll to position [292, 0]
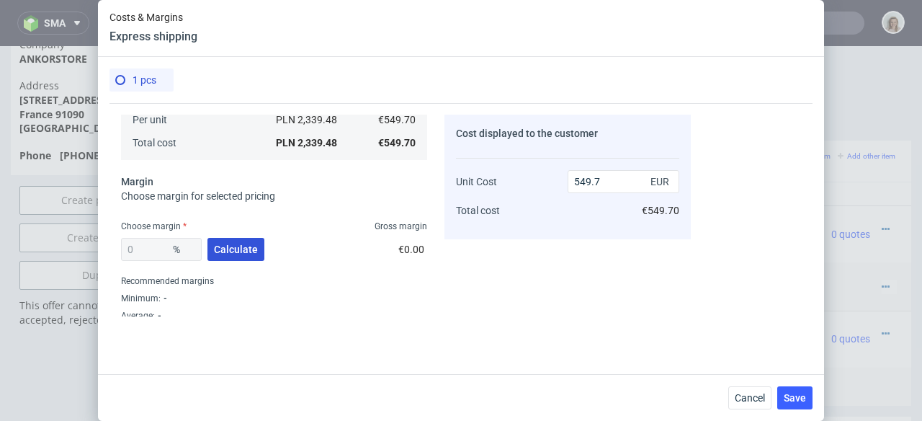
type input "2339.48"
click at [242, 244] on span "Calculate" at bounding box center [236, 249] width 44 height 10
type input "43.35"
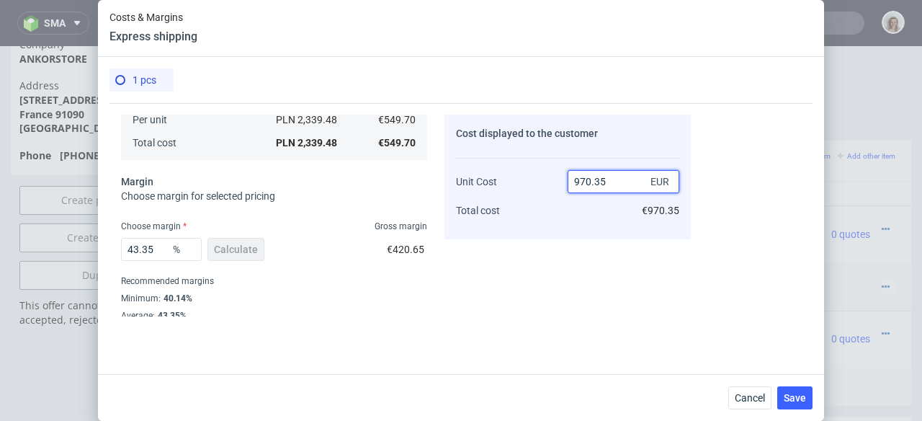
drag, startPoint x: 607, startPoint y: 179, endPoint x: 569, endPoint y: 179, distance: 38.2
click at [571, 179] on input "970.35" at bounding box center [624, 181] width 112 height 23
type input "6"
type input "-9061.666666666668"
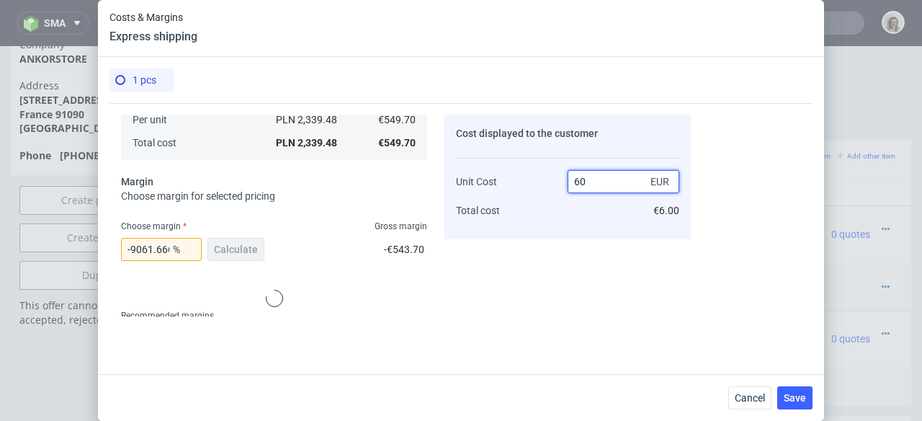
type input "600"
type input "8.383333333333326"
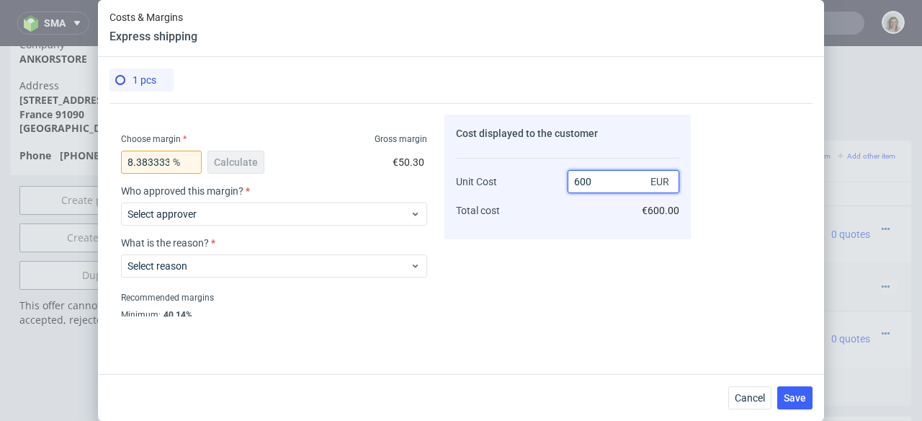
scroll to position [385, 0]
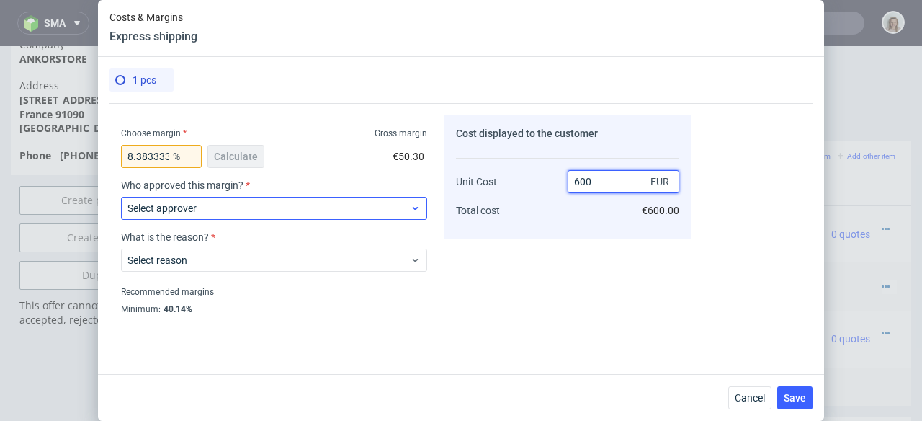
type input "600"
click at [329, 207] on span "Select approver" at bounding box center [268, 208] width 282 height 14
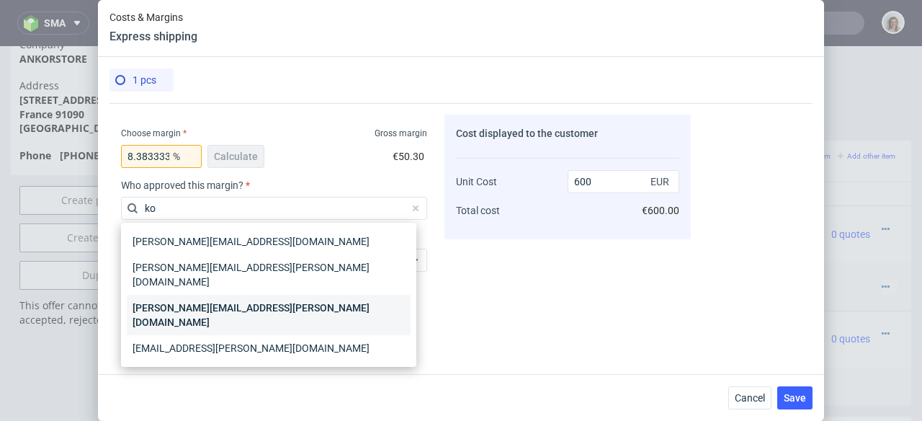
type input "ko"
drag, startPoint x: 293, startPoint y: 284, endPoint x: 297, endPoint y: 291, distance: 8.4
click at [292, 295] on div "[PERSON_NAME][EMAIL_ADDRESS][PERSON_NAME][DOMAIN_NAME]" at bounding box center [269, 315] width 284 height 40
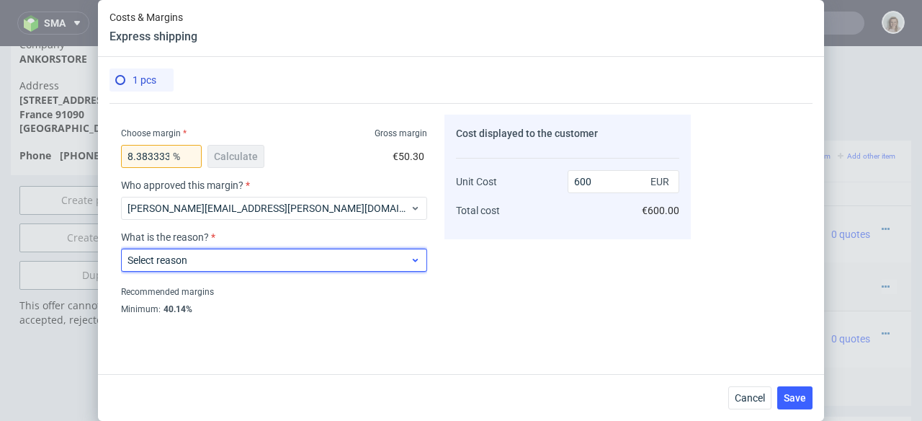
click at [313, 263] on span "Select reason" at bounding box center [268, 260] width 282 height 14
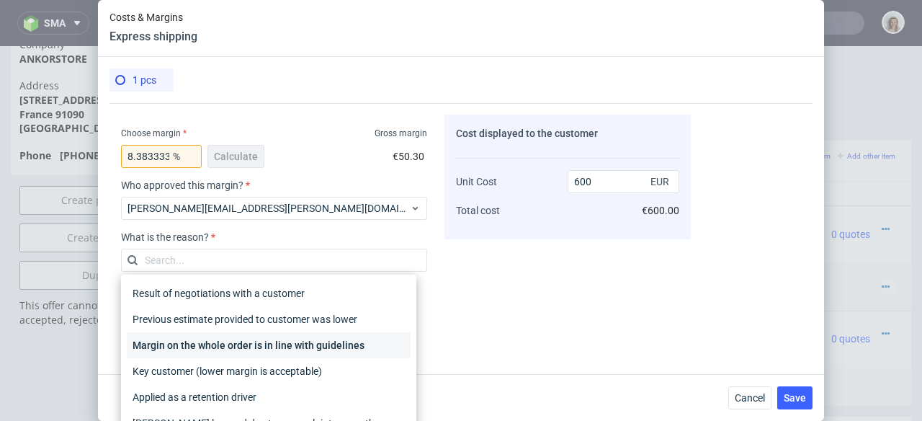
click at [321, 333] on div "Margin on the whole order is in line with guidelines" at bounding box center [269, 345] width 284 height 26
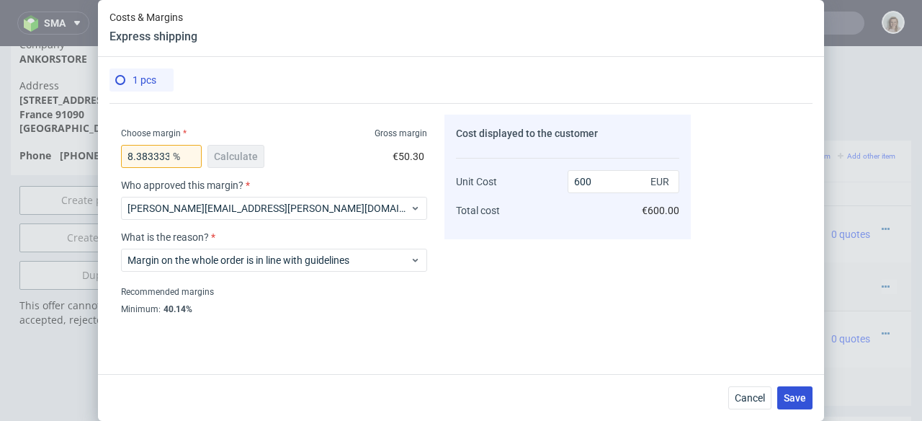
click at [789, 399] on span "Save" at bounding box center [795, 398] width 22 height 10
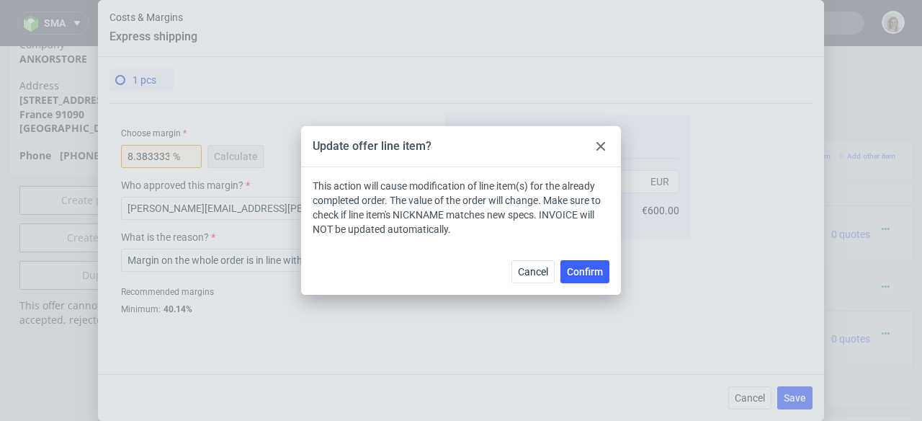
click at [612, 275] on div "Cancel Confirm" at bounding box center [461, 271] width 320 height 47
click at [598, 275] on span "Confirm" at bounding box center [585, 272] width 36 height 10
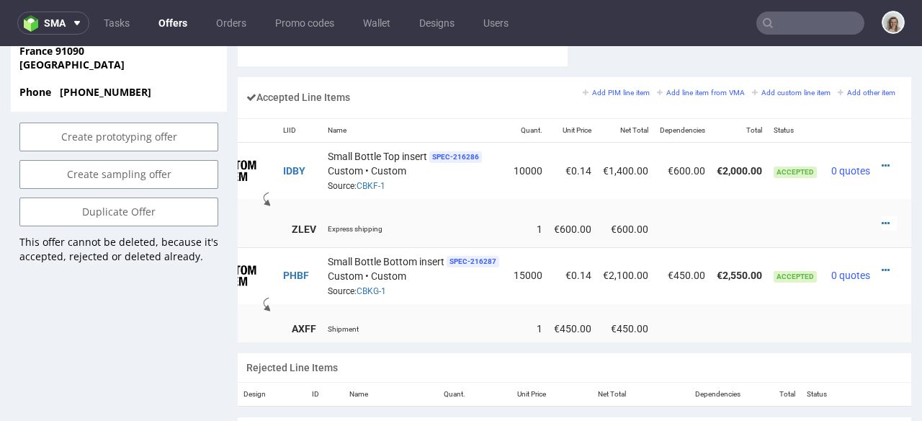
scroll to position [0, 71]
click at [882, 265] on icon at bounding box center [886, 270] width 8 height 10
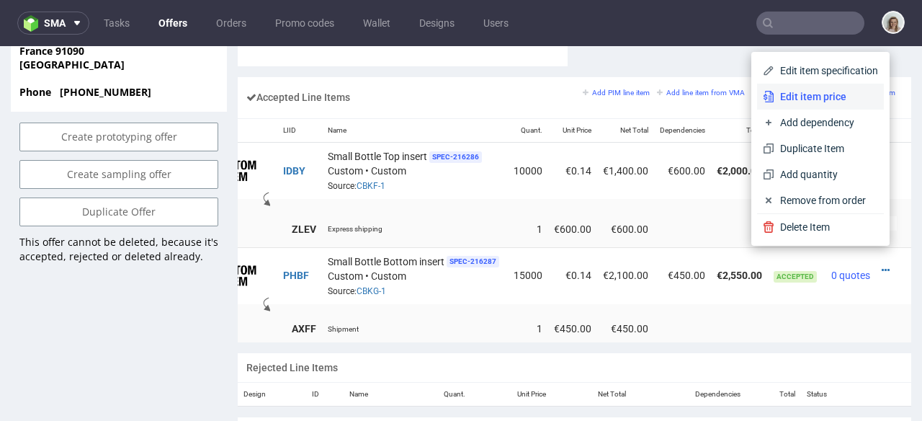
click at [793, 97] on span "Edit item price" at bounding box center [826, 96] width 104 height 14
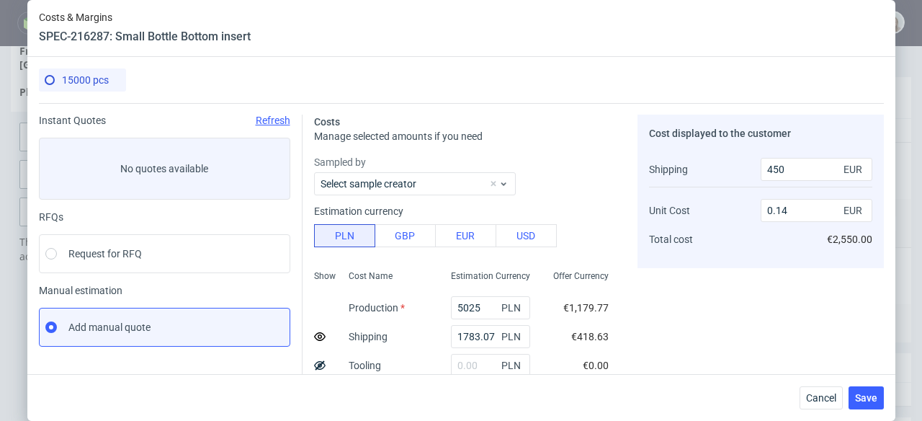
drag, startPoint x: 315, startPoint y: 336, endPoint x: 346, endPoint y: 336, distance: 31.0
click at [316, 336] on icon at bounding box center [320, 337] width 12 height 12
type input "0.17"
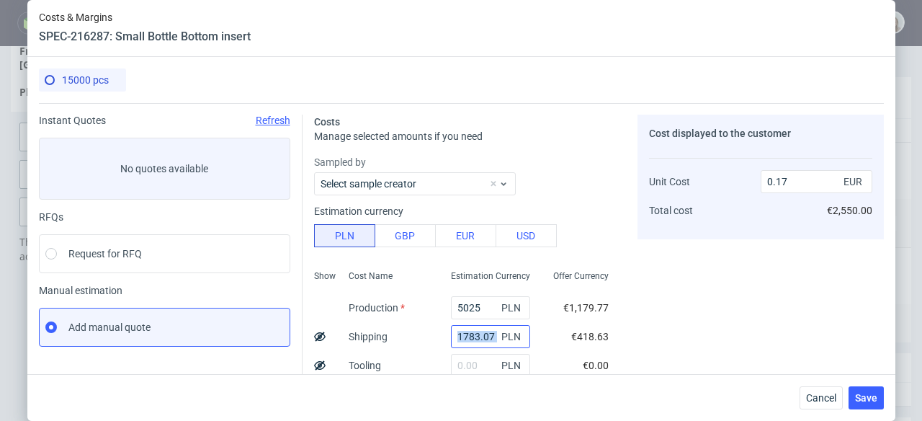
drag, startPoint x: 483, startPoint y: 334, endPoint x: 444, endPoint y: 336, distance: 39.0
click at [451, 336] on div "1783.07 PLN" at bounding box center [490, 336] width 79 height 23
click at [477, 339] on input "1783.07" at bounding box center [490, 336] width 79 height 23
drag, startPoint x: 480, startPoint y: 335, endPoint x: 432, endPoint y: 335, distance: 47.5
click at [439, 335] on div "1783.07 PLN" at bounding box center [490, 336] width 102 height 29
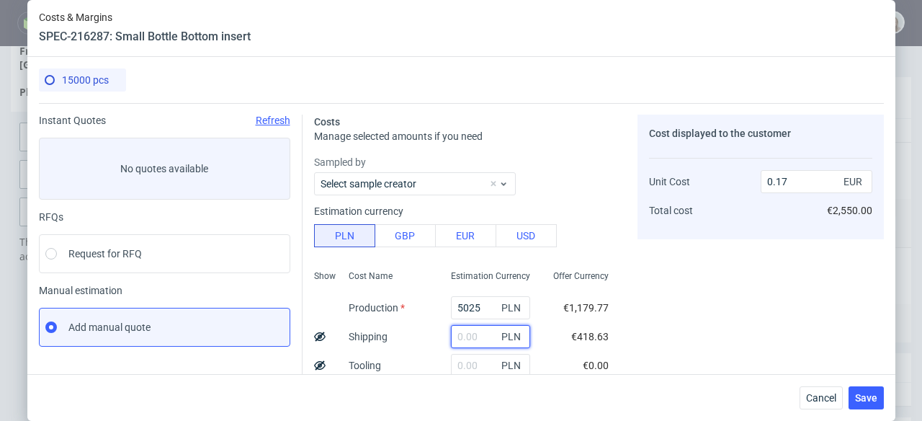
type input "0.13"
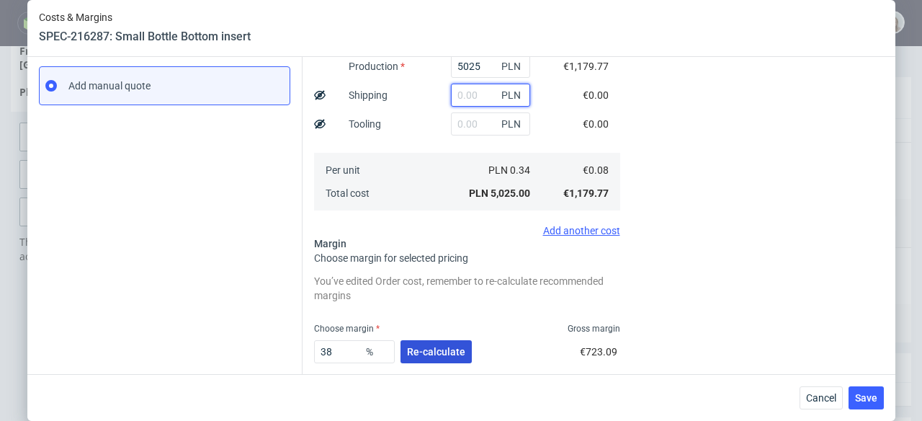
scroll to position [280, 0]
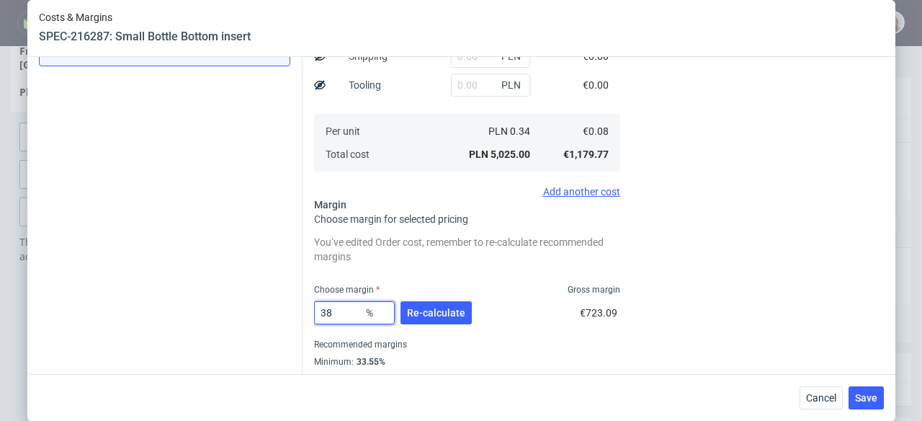
drag, startPoint x: 339, startPoint y: 314, endPoint x: 311, endPoint y: 313, distance: 27.4
click at [314, 314] on input "38" at bounding box center [354, 312] width 81 height 23
type input "42"
type input "0.14"
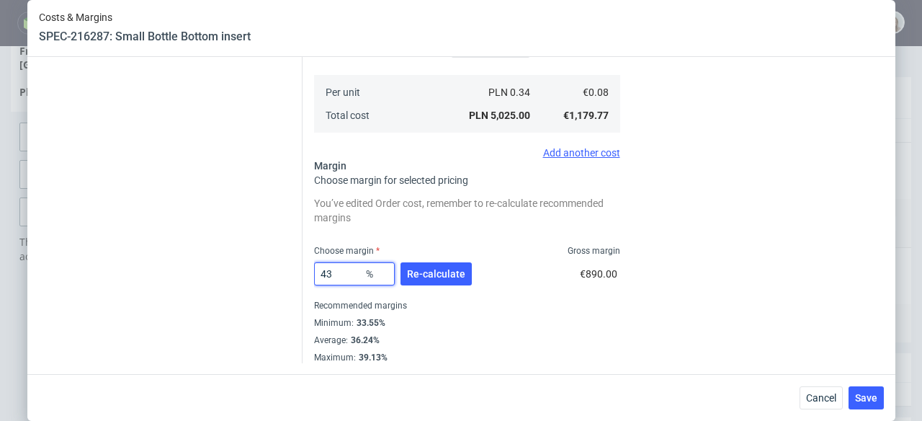
scroll to position [320, 0]
type input "4"
type input "0.08"
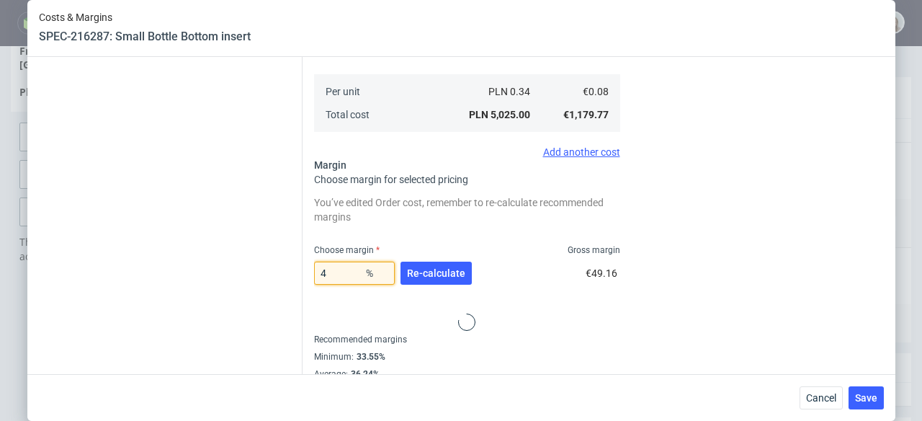
type input "44"
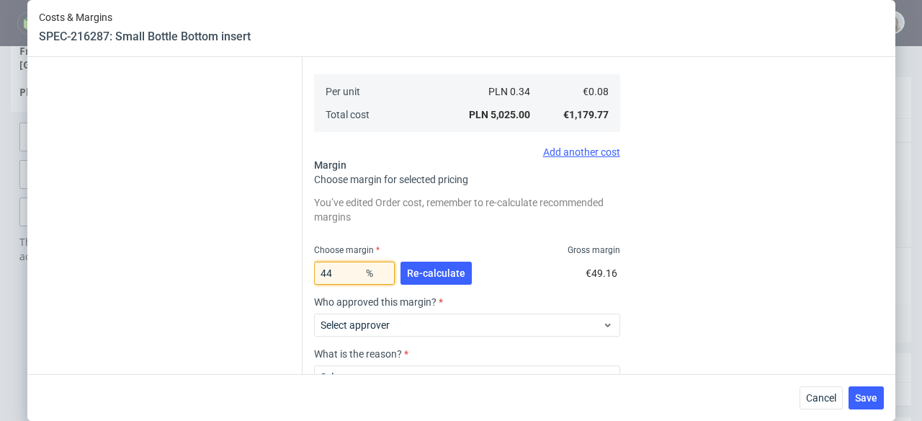
type input "0.14"
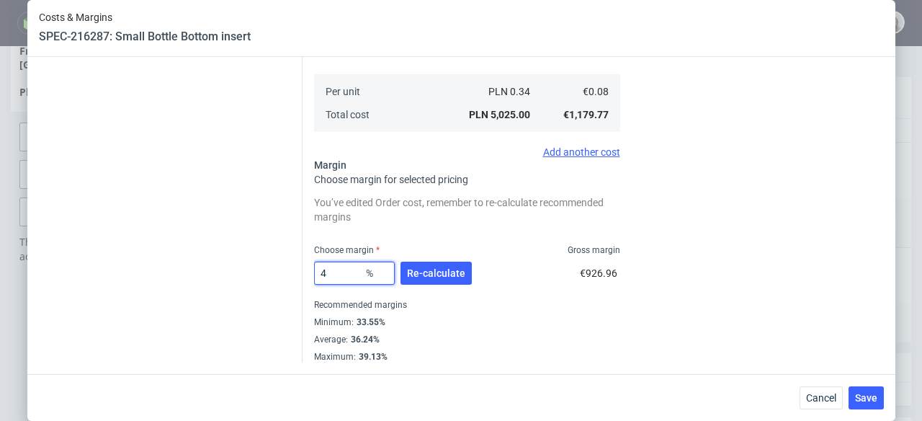
type input "45"
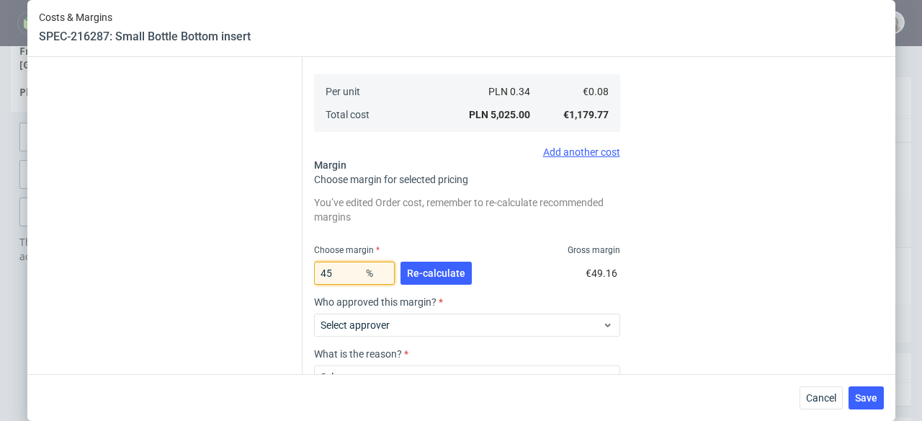
type input "0.14"
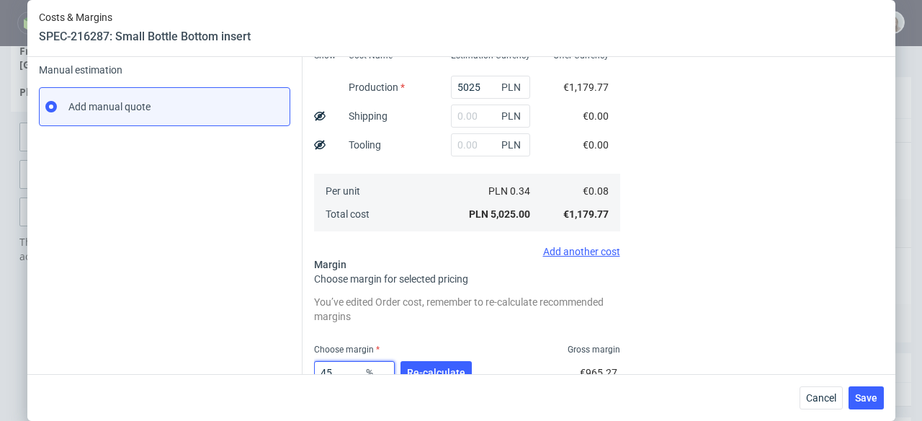
scroll to position [318, 0]
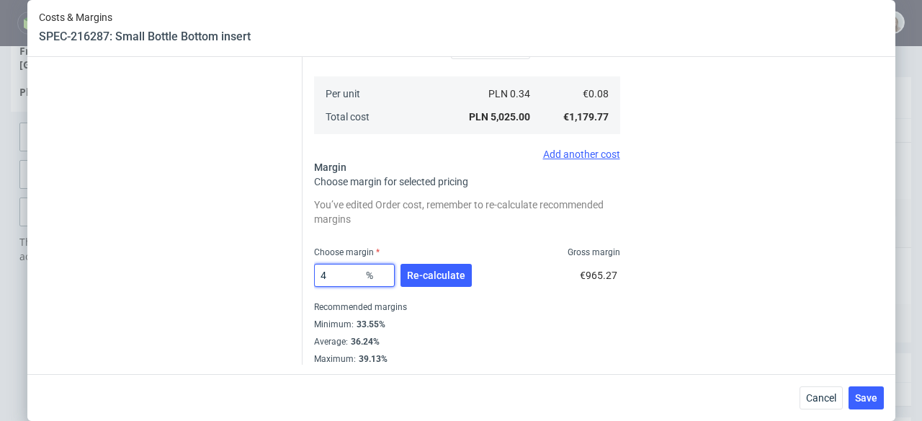
type input "46"
type input "0.15"
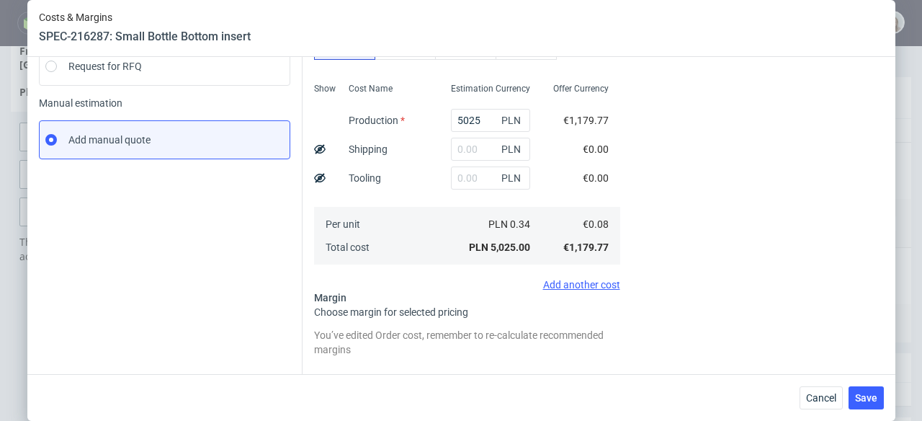
scroll to position [281, 0]
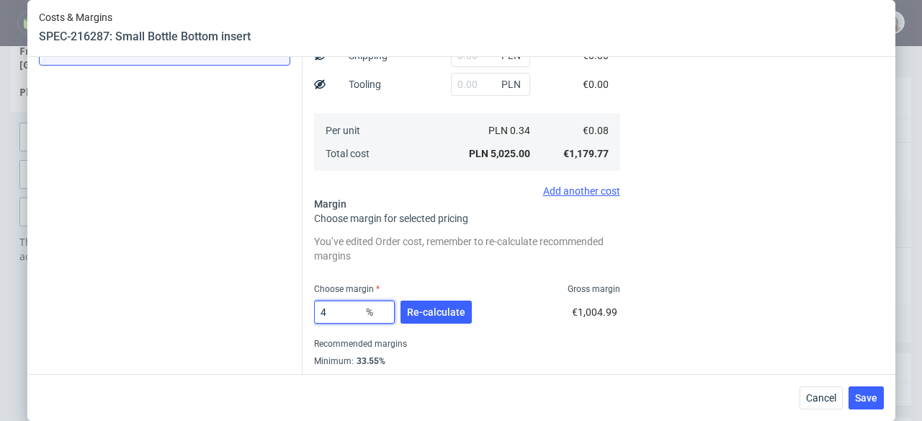
type input "45"
type input "0.08"
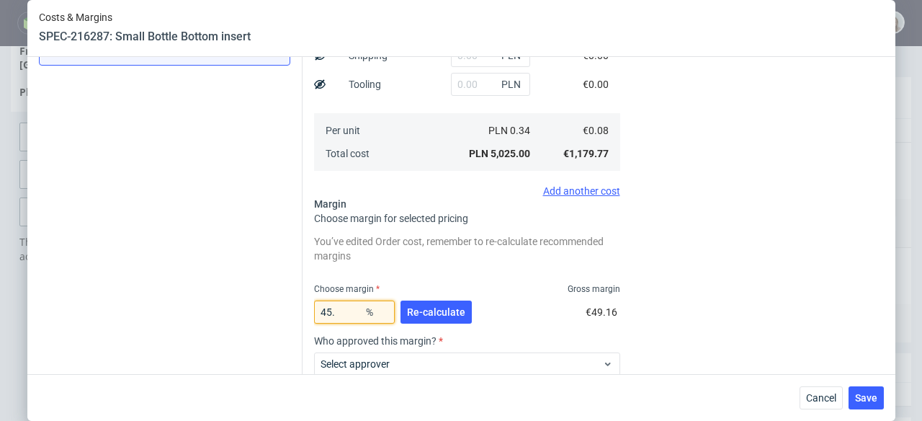
type input "45.5"
type input "0.14"
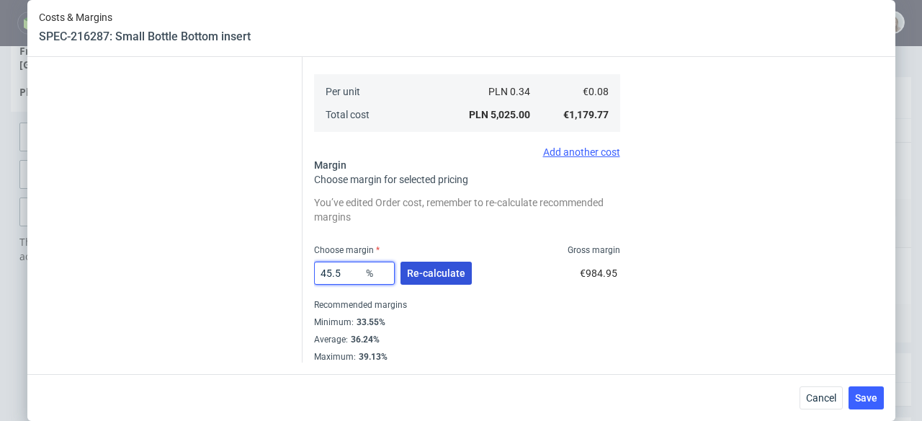
type input "45.5"
click at [436, 281] on button "Re-calculate" at bounding box center [435, 272] width 71 height 23
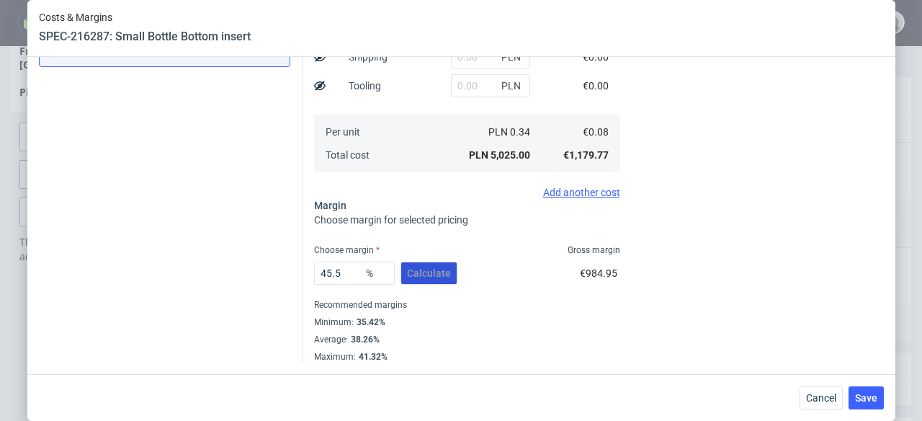
scroll to position [279, 0]
click at [874, 406] on button "Save" at bounding box center [866, 397] width 35 height 23
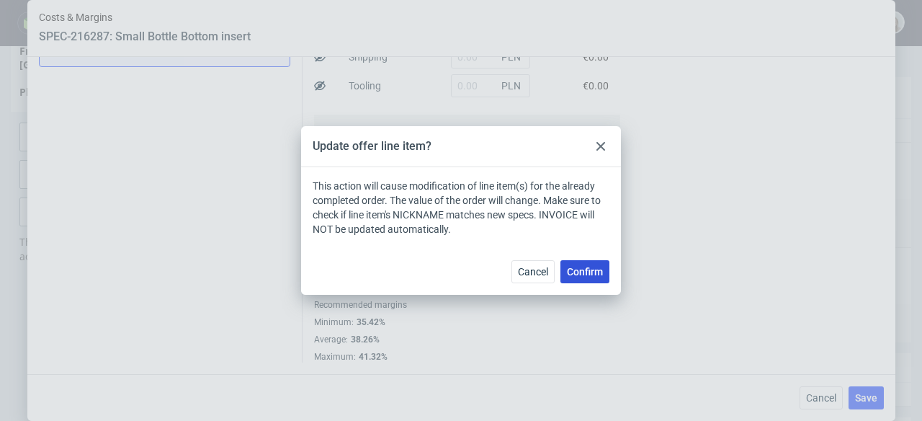
click at [583, 274] on span "Confirm" at bounding box center [585, 272] width 36 height 10
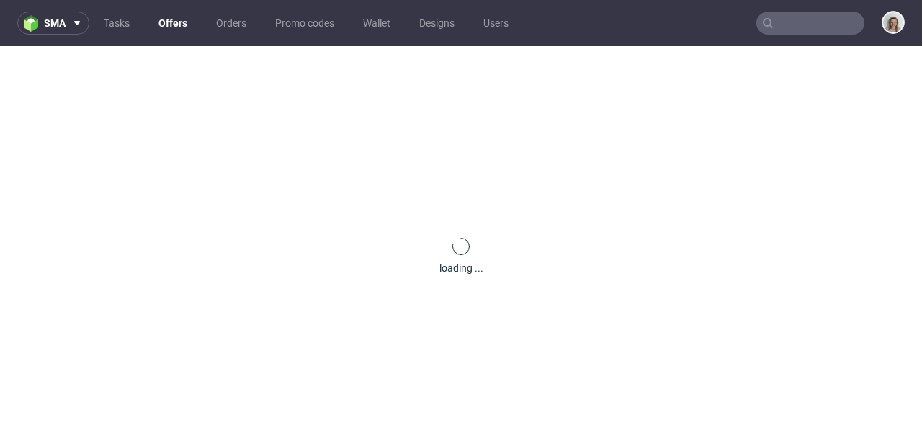
scroll to position [0, 0]
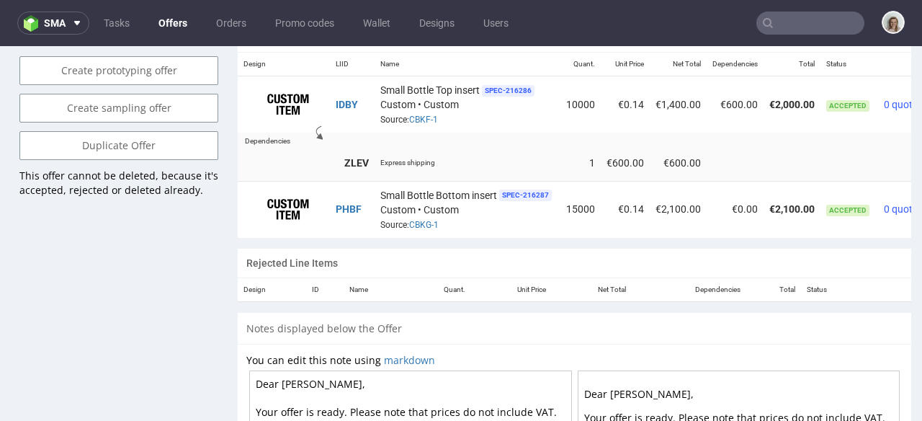
scroll to position [0, 71]
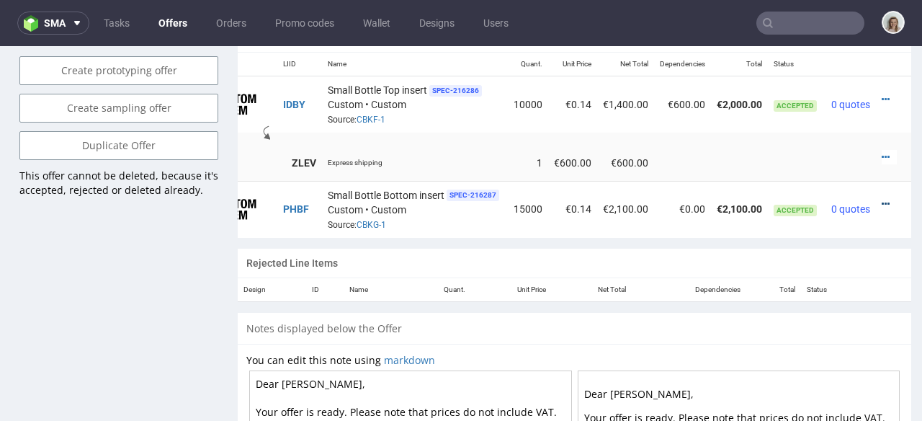
click at [882, 199] on icon at bounding box center [886, 204] width 8 height 10
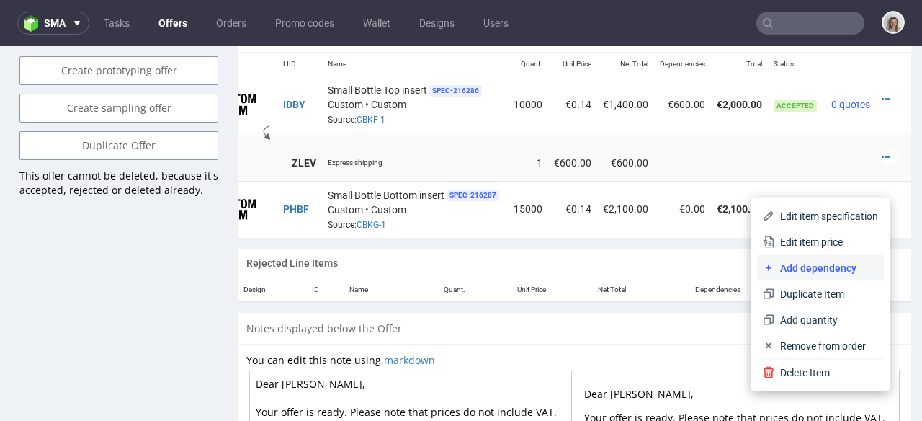
click at [792, 261] on span "Add dependency" at bounding box center [826, 268] width 104 height 14
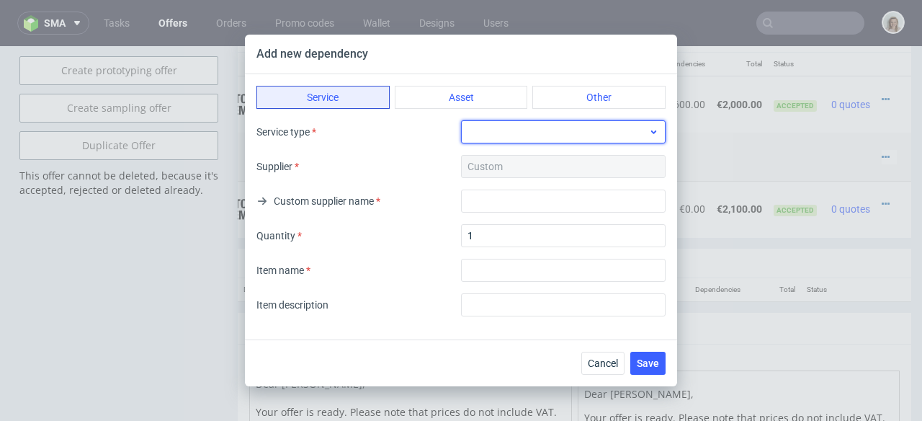
click at [485, 132] on div at bounding box center [563, 131] width 205 height 23
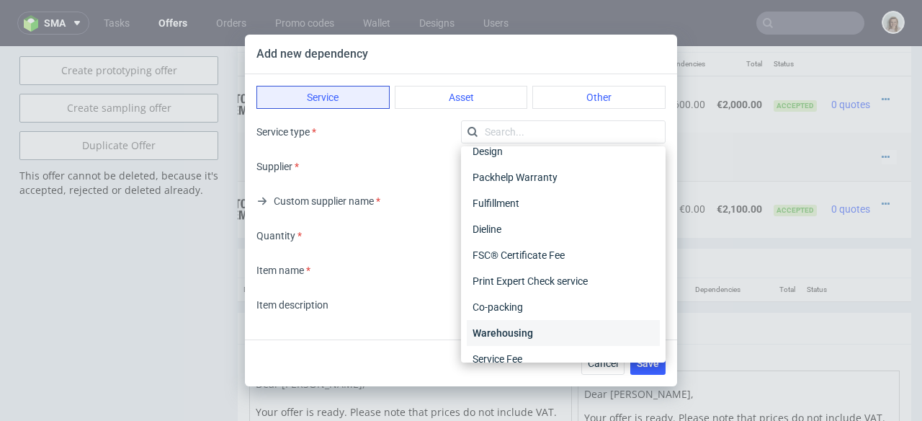
scroll to position [29, 0]
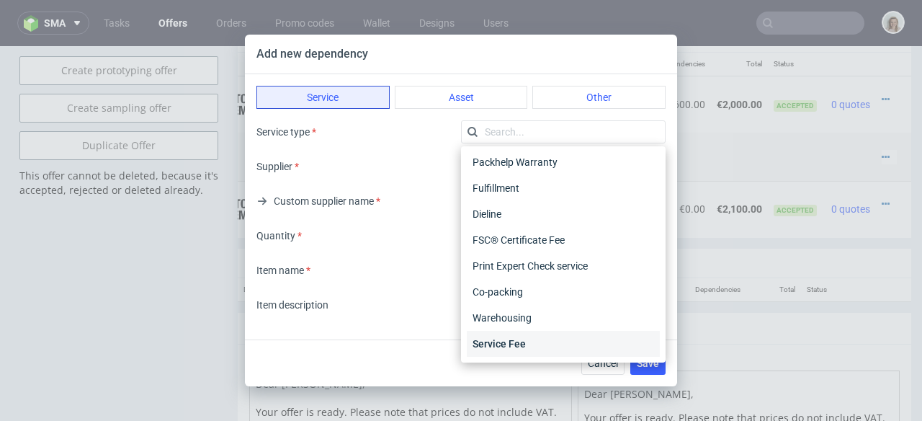
drag, startPoint x: 503, startPoint y: 340, endPoint x: 495, endPoint y: 331, distance: 12.3
click at [503, 340] on div "Service Fee" at bounding box center [563, 344] width 193 height 26
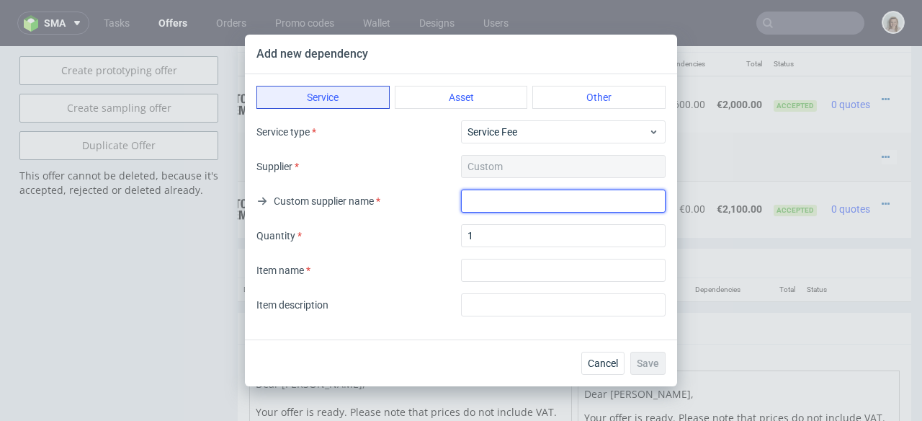
click at [493, 196] on input "text" at bounding box center [563, 200] width 205 height 23
paste input "2339,48"
drag, startPoint x: 508, startPoint y: 203, endPoint x: 451, endPoint y: 203, distance: 56.9
click at [451, 203] on div "Custom supplier name 2339,48" at bounding box center [460, 200] width 409 height 23
drag, startPoint x: 531, startPoint y: 203, endPoint x: 456, endPoint y: 202, distance: 74.9
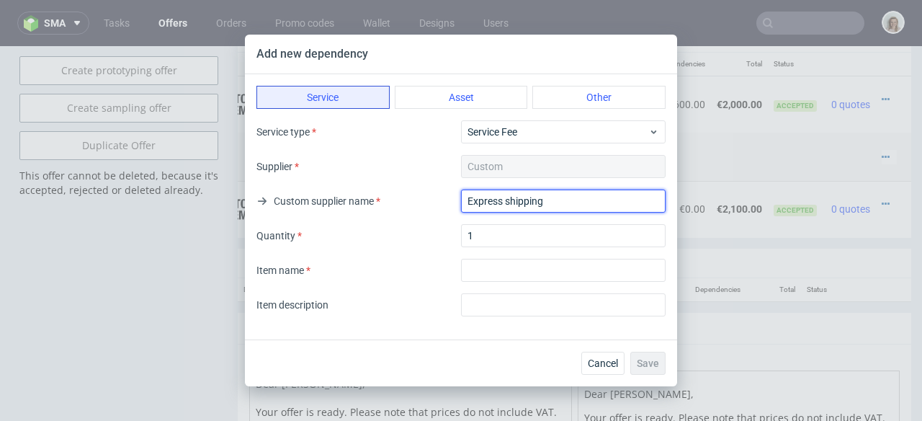
click at [456, 202] on div "Custom supplier name Express shipping" at bounding box center [460, 200] width 409 height 23
type input "Express shipping"
click at [478, 256] on div "Service type Service Fee Supplier Custom Custom supplier name Express shipping …" at bounding box center [460, 218] width 409 height 196
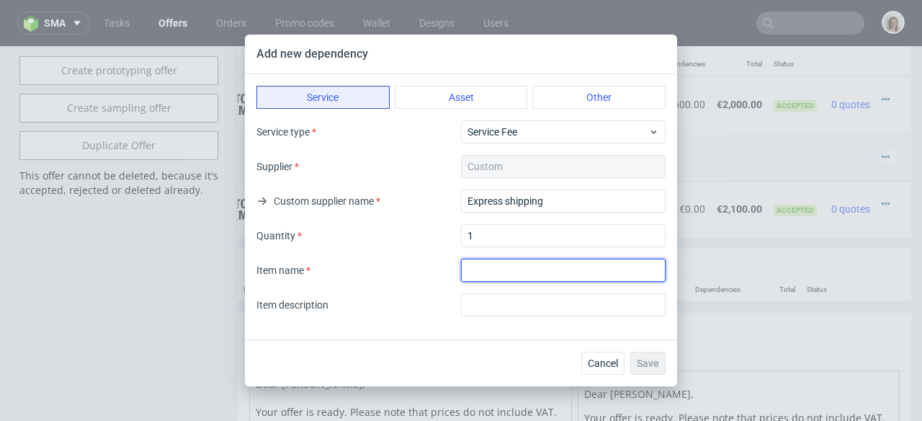
click at [481, 265] on input "textarea" at bounding box center [563, 270] width 205 height 23
paste input "Express shipping"
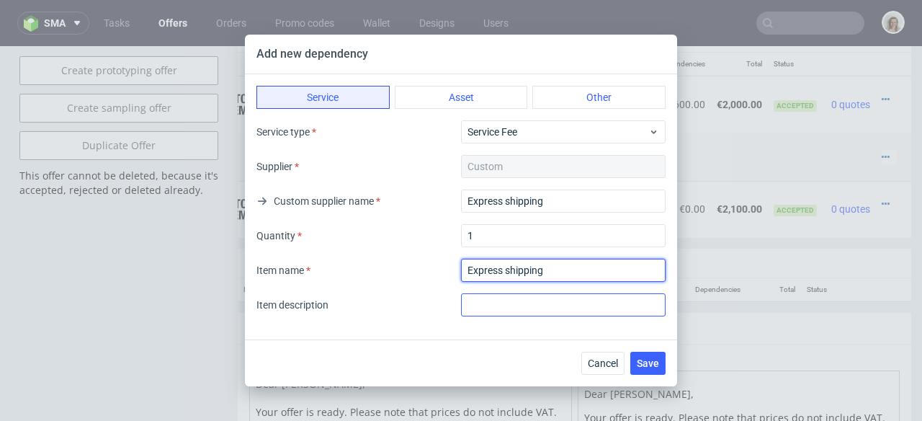
type input "Express shipping"
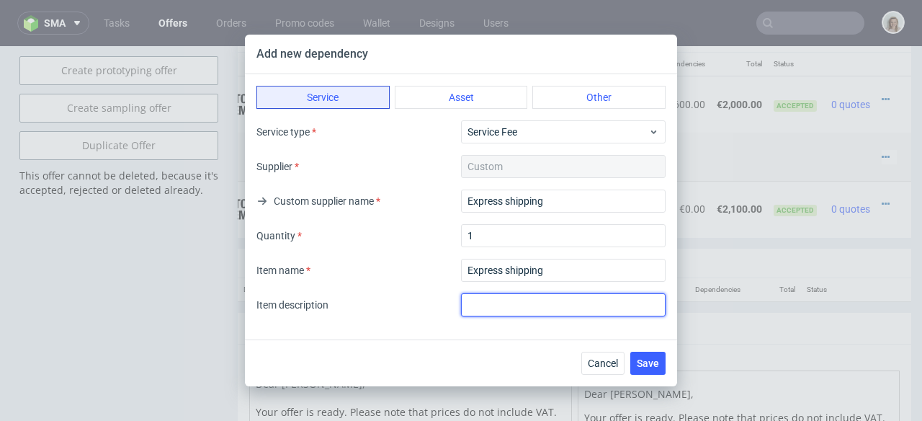
click at [488, 303] on input "text" at bounding box center [563, 304] width 205 height 23
paste input "Express shipping"
type input "Express shipping"
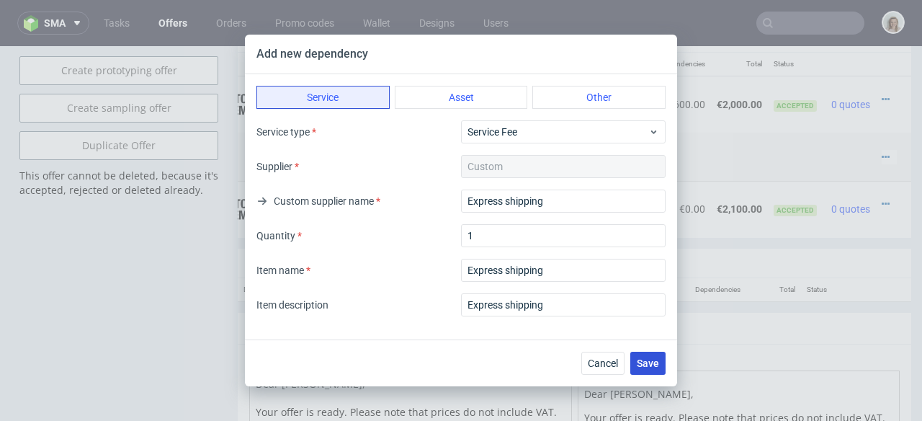
click at [644, 363] on span "Save" at bounding box center [648, 363] width 22 height 10
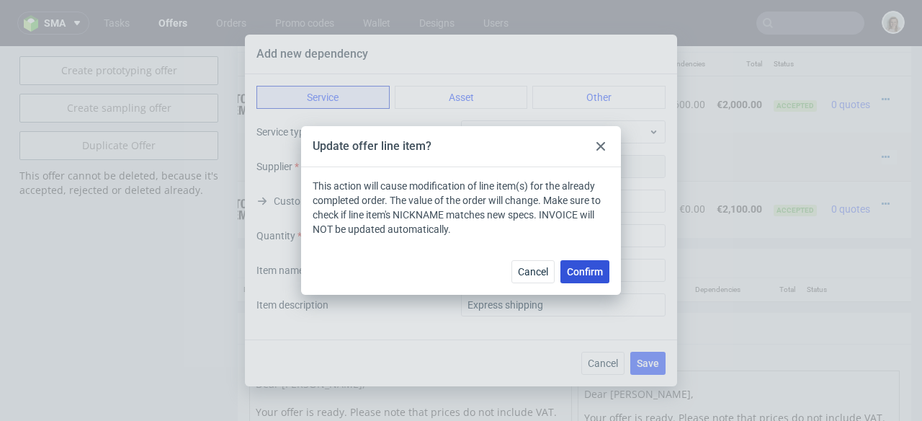
click at [596, 279] on button "Confirm" at bounding box center [584, 271] width 49 height 23
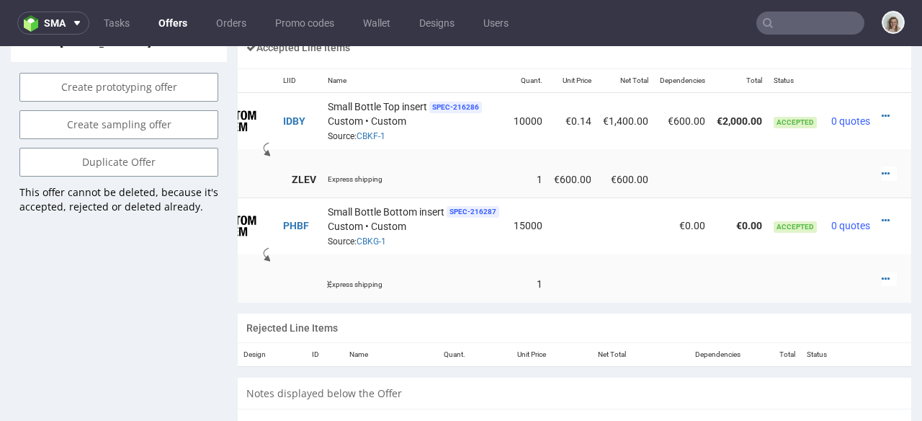
scroll to position [0, 71]
click at [882, 274] on icon at bounding box center [886, 279] width 8 height 10
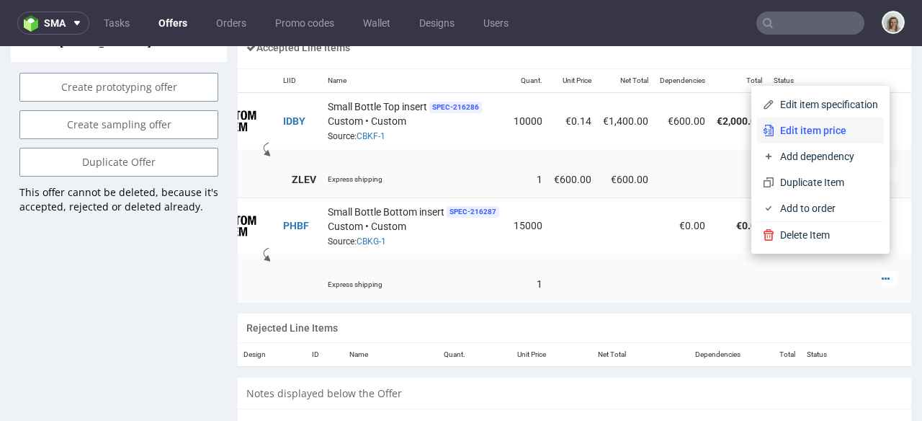
click at [774, 133] on span "Edit item price" at bounding box center [826, 130] width 104 height 14
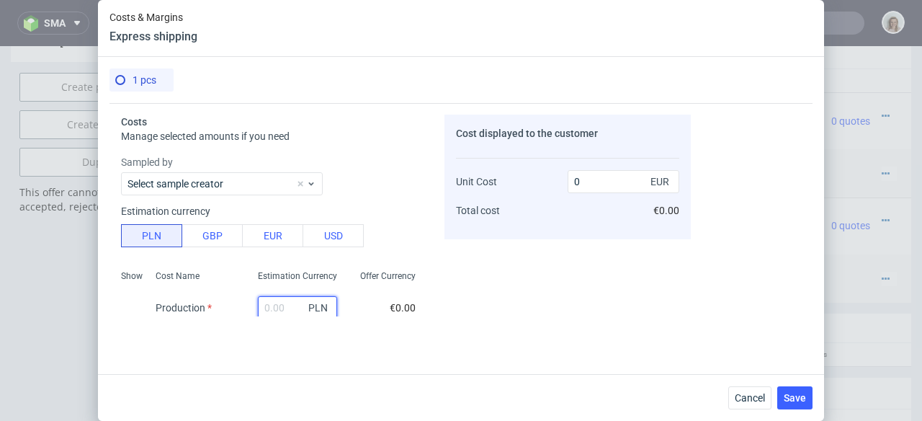
click at [264, 304] on input "text" at bounding box center [297, 307] width 79 height 23
paste input "2764,84"
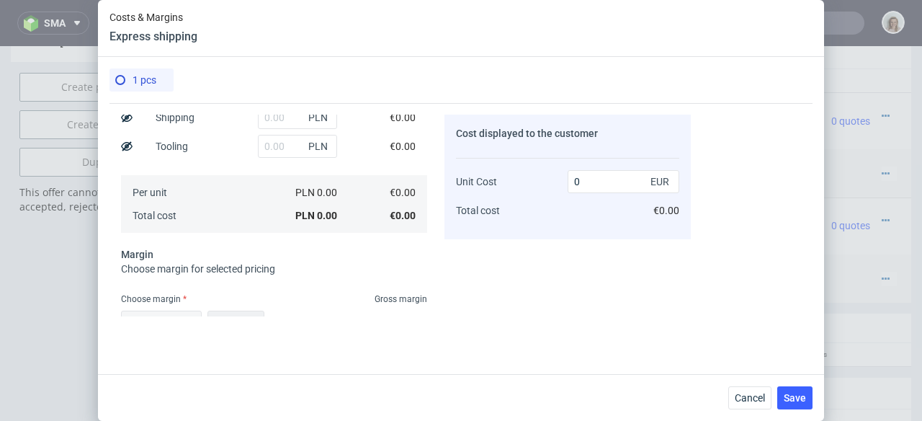
type input "2764.84"
type input "649.65"
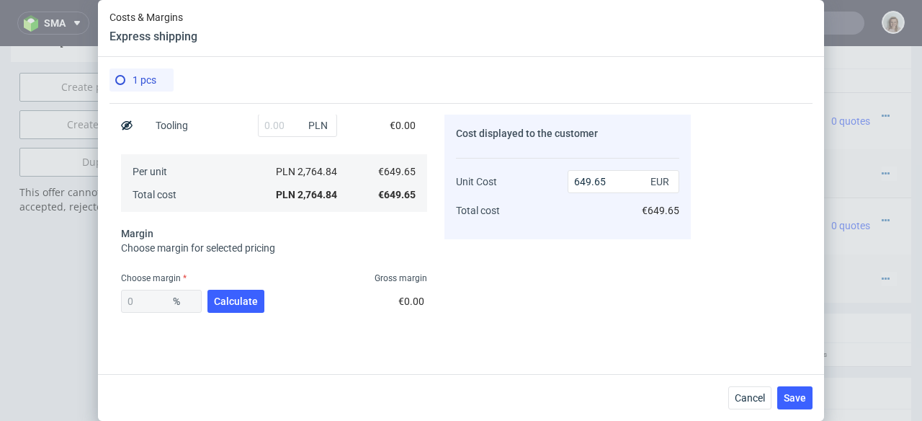
scroll to position [314, 0]
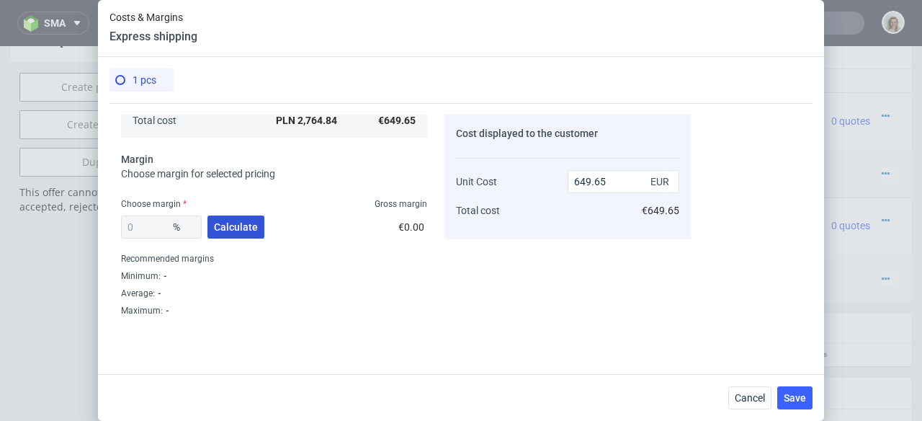
type input "2764.84"
click at [239, 229] on span "Calculate" at bounding box center [236, 227] width 44 height 10
type input "42.24"
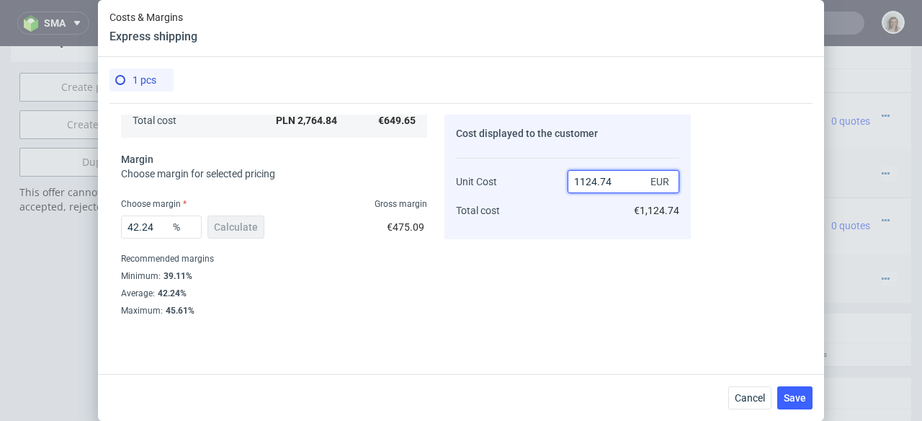
drag, startPoint x: 621, startPoint y: 176, endPoint x: 557, endPoint y: 181, distance: 64.3
click at [557, 181] on div "Unit Cost Total cost 1124.74 EUR €1,124.74" at bounding box center [567, 190] width 223 height 76
type input "75"
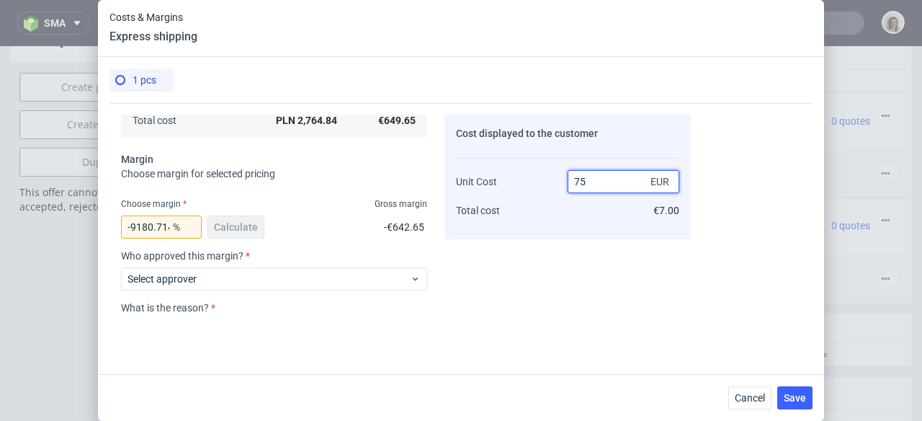
type input "-766.2"
type input "750"
type input "13.380000000000003"
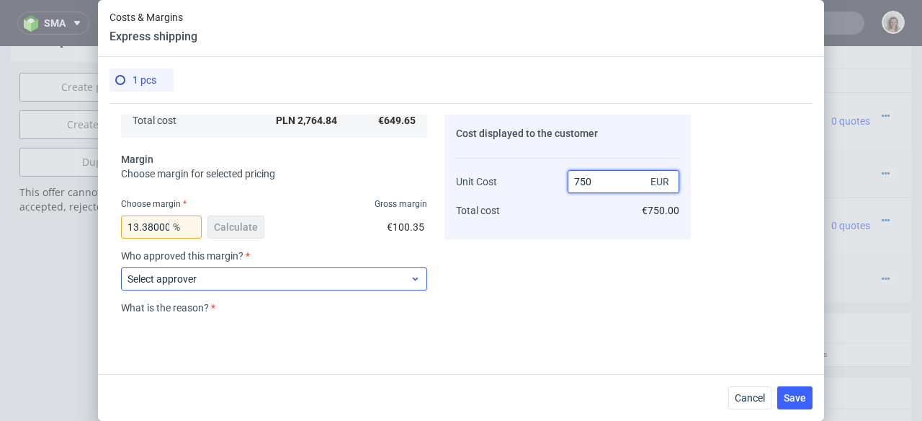
type input "750"
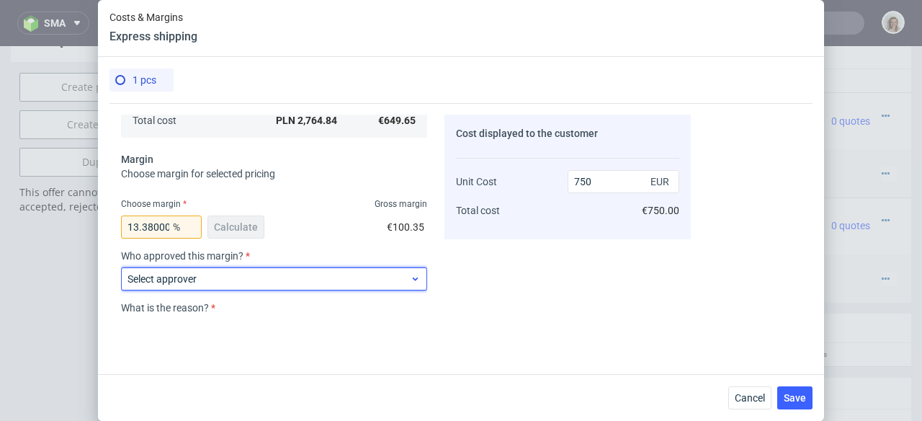
click at [328, 274] on span "Select approver" at bounding box center [268, 279] width 282 height 14
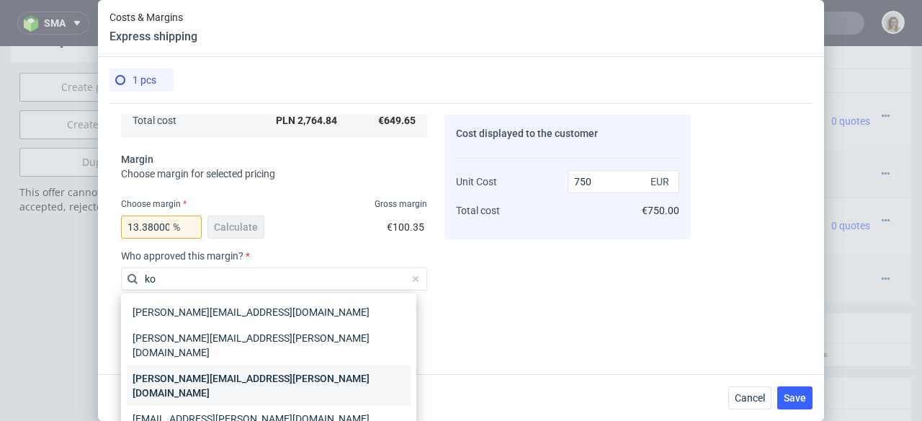
type input "ko"
click at [295, 369] on div "[PERSON_NAME][EMAIL_ADDRESS][PERSON_NAME][DOMAIN_NAME]" at bounding box center [269, 385] width 284 height 40
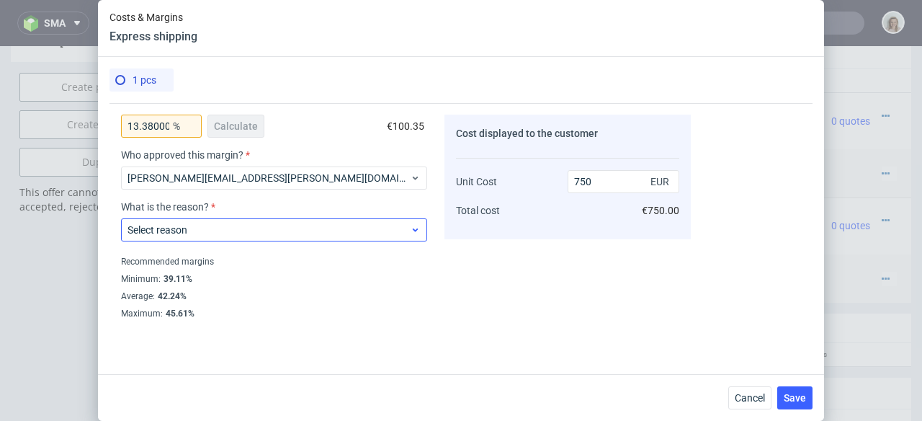
scroll to position [418, 0]
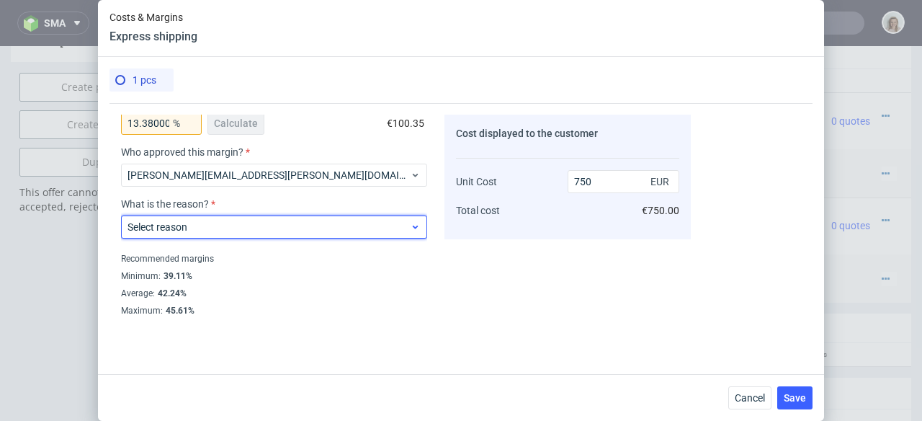
click at [325, 225] on span "Select reason" at bounding box center [268, 227] width 282 height 14
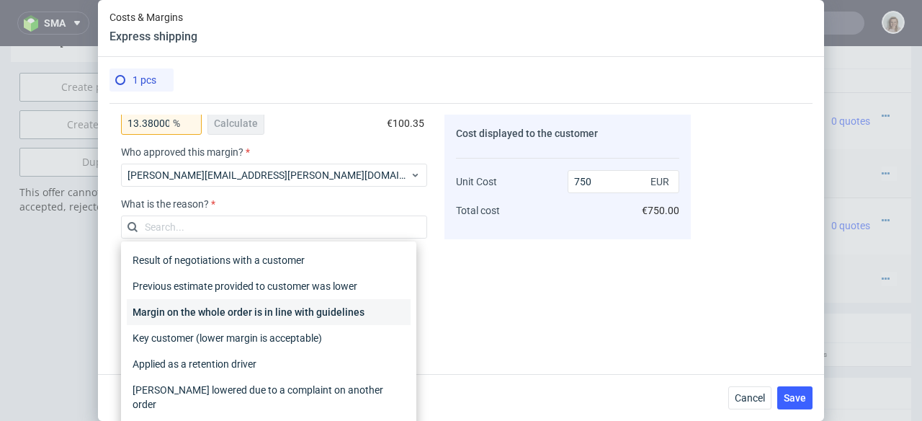
click at [320, 307] on div "Margin on the whole order is in line with guidelines" at bounding box center [269, 312] width 284 height 26
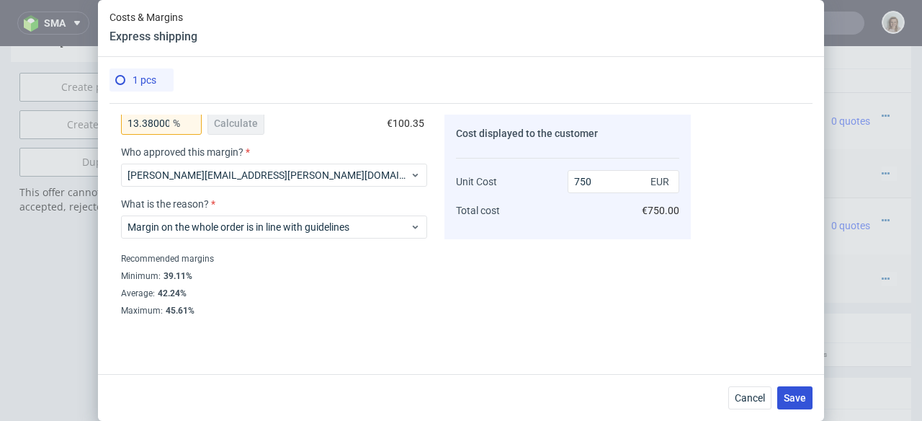
click at [789, 396] on span "Save" at bounding box center [795, 398] width 22 height 10
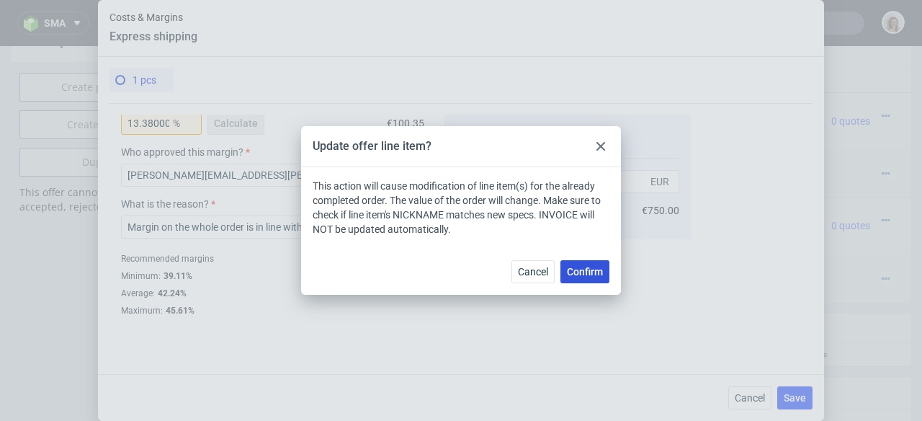
click at [589, 277] on button "Confirm" at bounding box center [584, 271] width 49 height 23
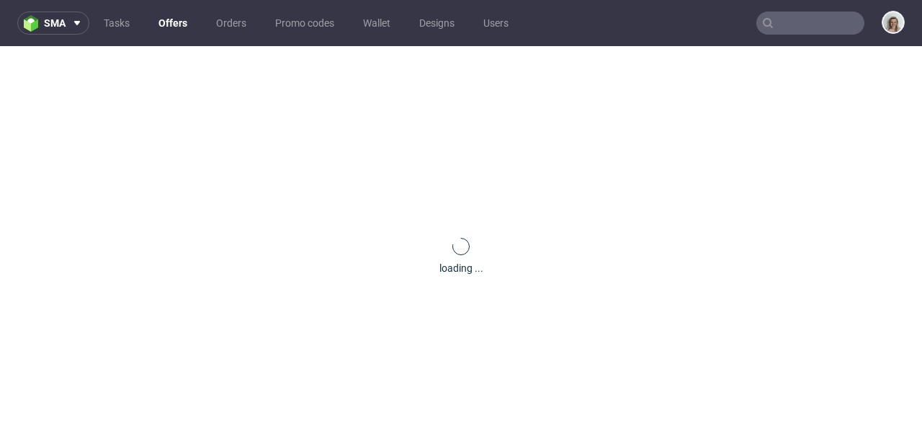
scroll to position [0, 0]
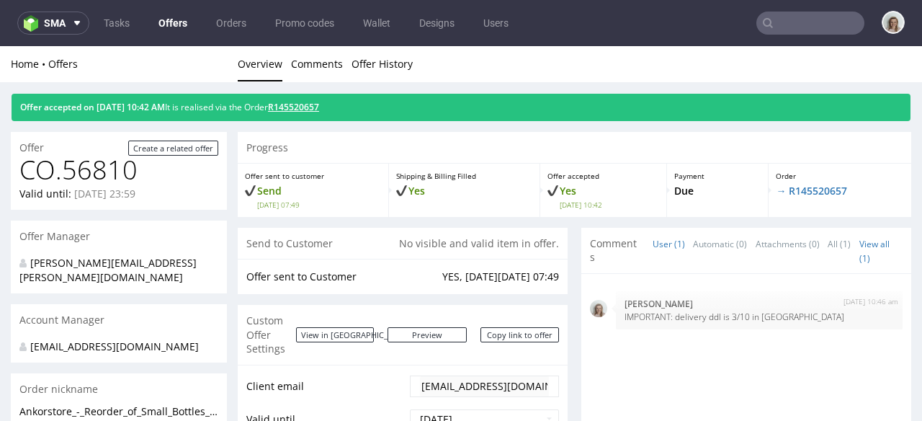
click at [319, 109] on link "R145520657" at bounding box center [293, 107] width 51 height 12
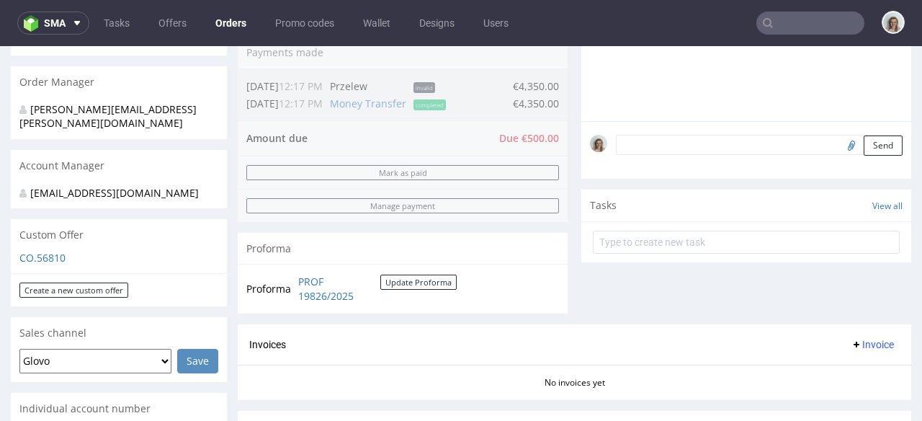
scroll to position [373, 0]
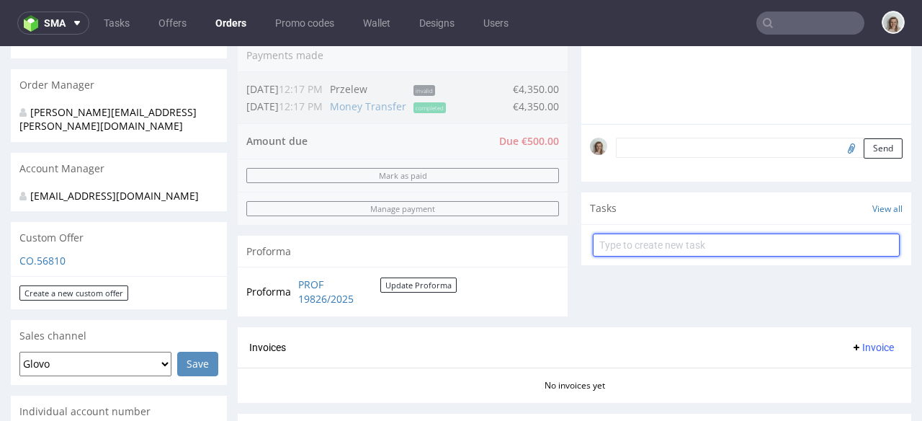
click at [641, 241] on input "text" at bounding box center [746, 244] width 307 height 23
type input "proforma for express shipping"
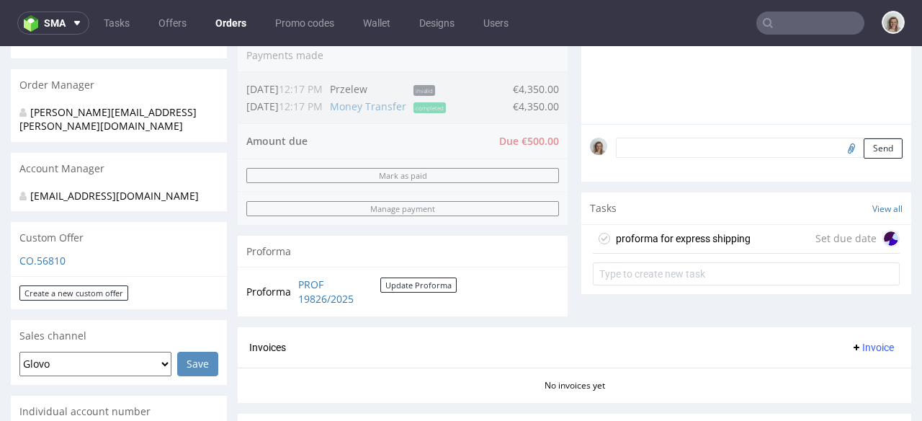
click at [718, 236] on div "proforma for express shipping" at bounding box center [683, 238] width 135 height 17
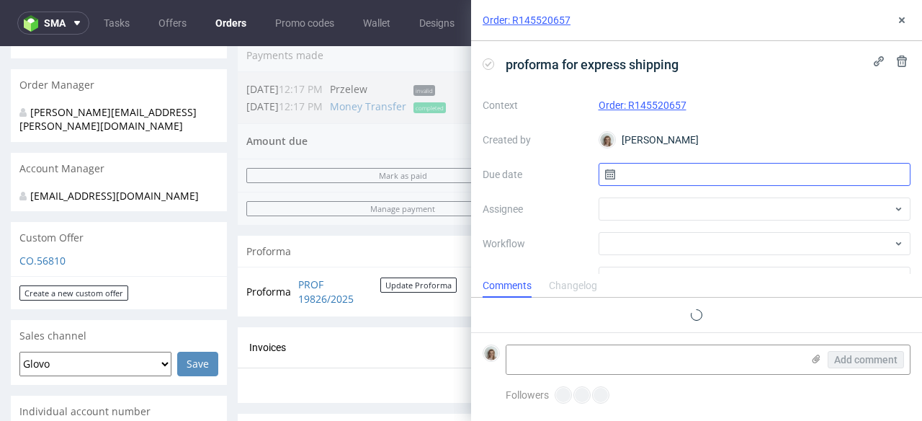
scroll to position [12, 0]
click at [699, 176] on input "text" at bounding box center [755, 174] width 313 height 23
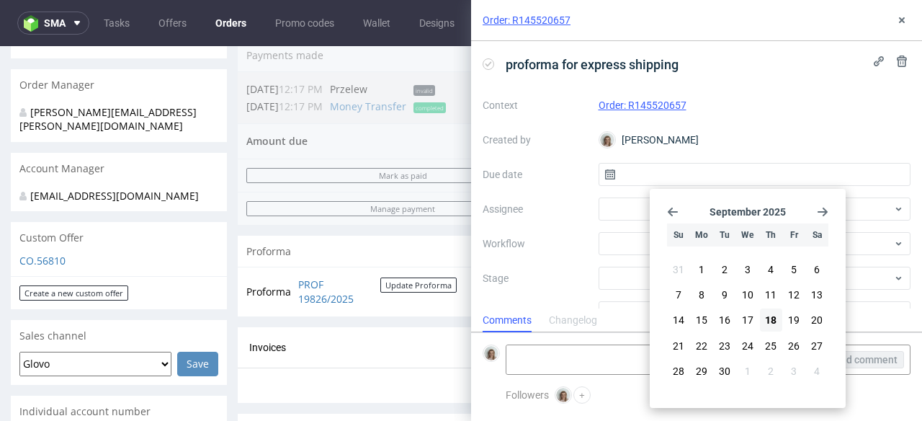
click at [773, 317] on span "18" at bounding box center [771, 320] width 12 height 14
type input "[DATE]"
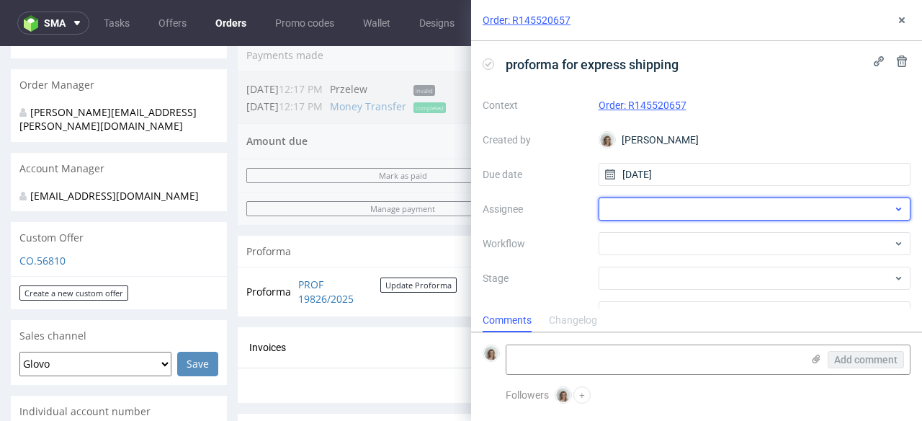
click at [659, 202] on div at bounding box center [755, 208] width 313 height 23
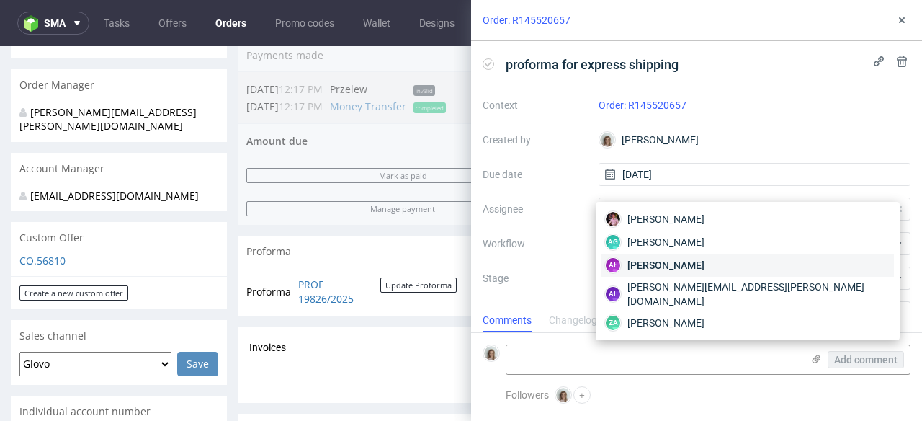
type input "alek"
click at [657, 267] on span "[PERSON_NAME]" at bounding box center [665, 265] width 77 height 14
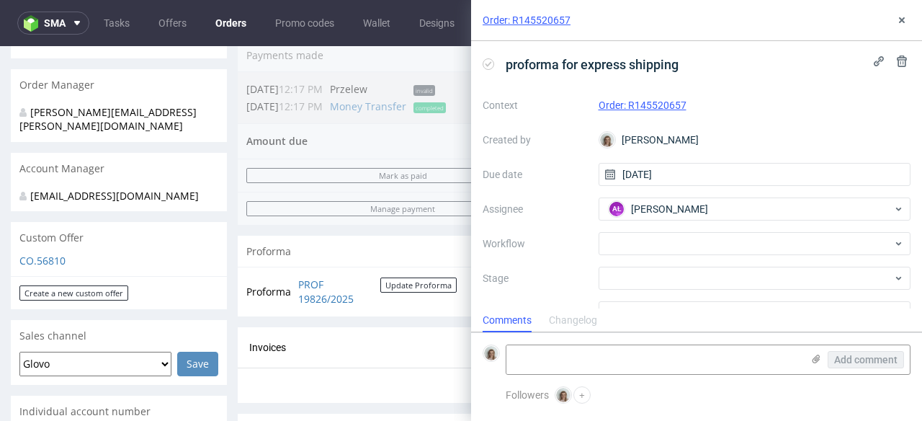
click at [652, 231] on div "Context Order: R145520657 Created by [PERSON_NAME] Due date [DATE] Assignee AŁ …" at bounding box center [697, 232] width 428 height 277
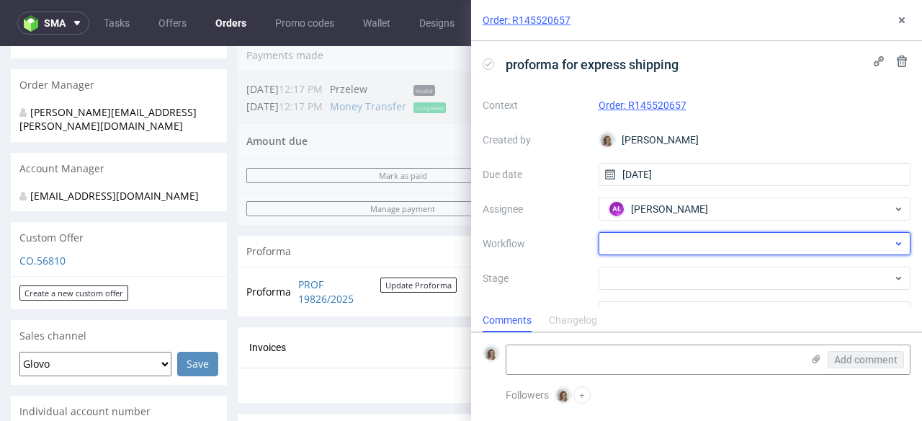
click at [653, 236] on div at bounding box center [755, 243] width 313 height 23
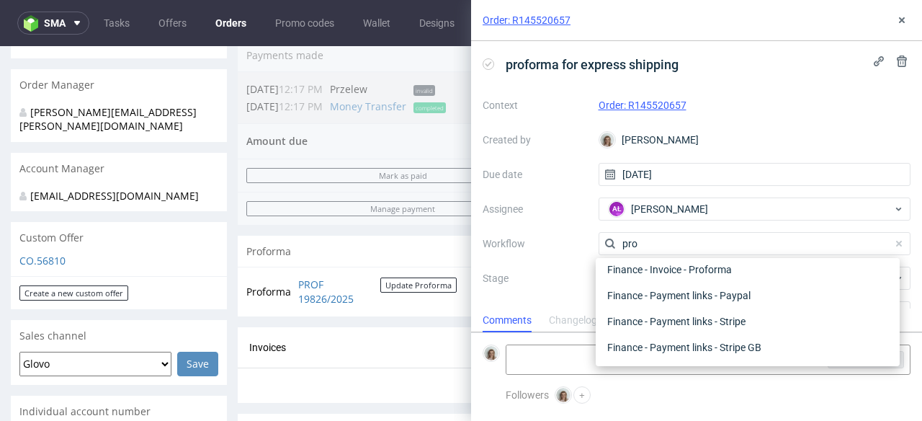
scroll to position [0, 0]
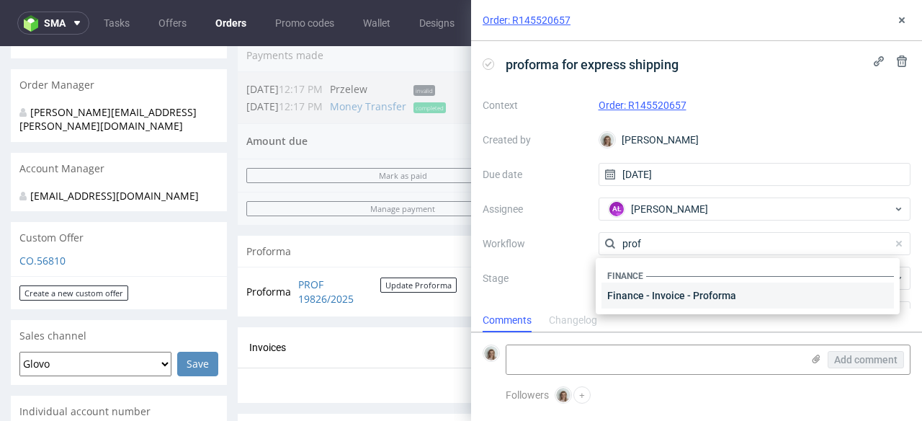
type input "prof"
click at [658, 295] on div "Finance - Invoice - Proforma" at bounding box center [747, 295] width 292 height 26
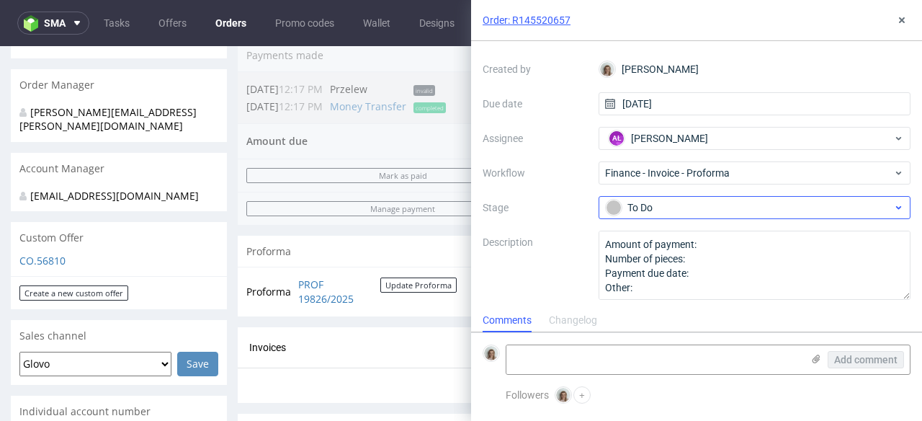
scroll to position [73, 0]
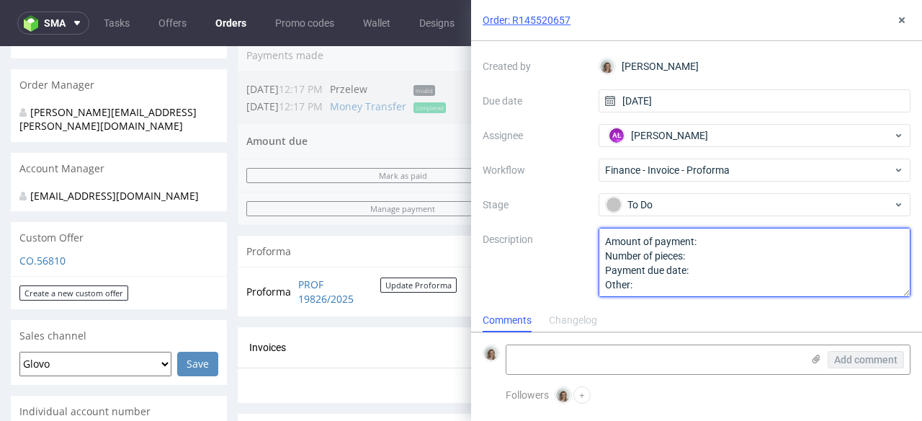
click at [713, 238] on textarea "Amount of payment: Number of pieces: Payment due date: Other:" at bounding box center [755, 262] width 313 height 69
click at [732, 256] on textarea "Amount of payment: Number of pieces: Payment due date: Other:" at bounding box center [755, 262] width 313 height 69
click at [720, 277] on textarea "Amount of payment: Number of pieces: Payment due date: Other:" at bounding box center [755, 262] width 313 height 69
type textarea "Amount of payment: 500 EUR Number of pieces: Payment due date: Other: 22.09"
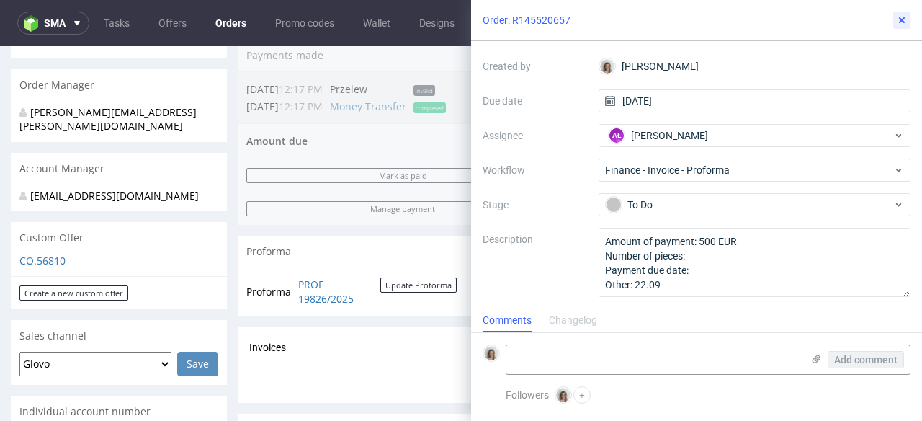
click at [907, 20] on icon at bounding box center [902, 20] width 12 height 12
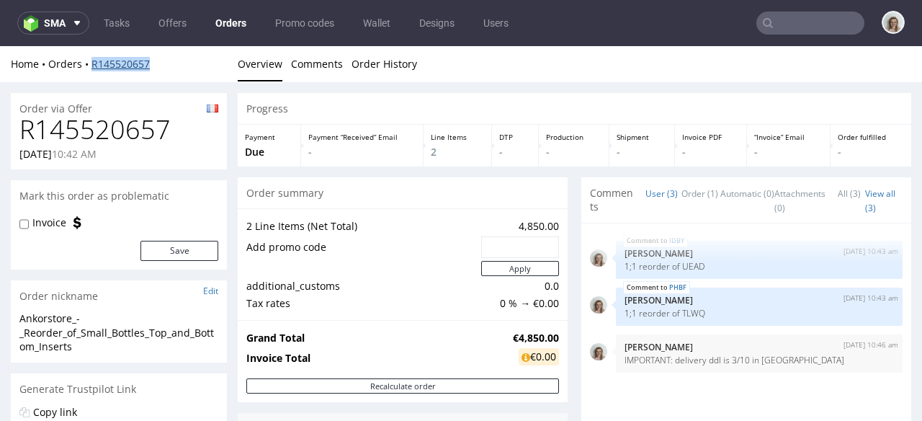
drag, startPoint x: 158, startPoint y: 62, endPoint x: 92, endPoint y: 66, distance: 65.6
click at [92, 66] on div "Home Orders R145520657" at bounding box center [119, 64] width 216 height 14
copy link "R145520657"
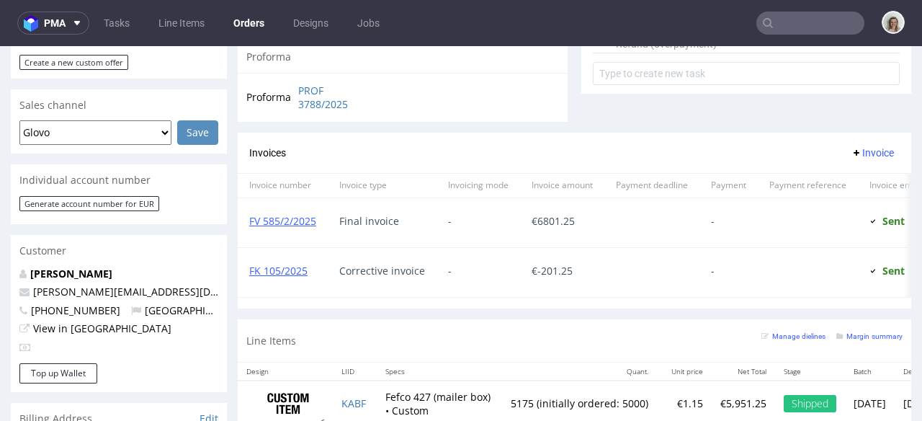
scroll to position [648, 0]
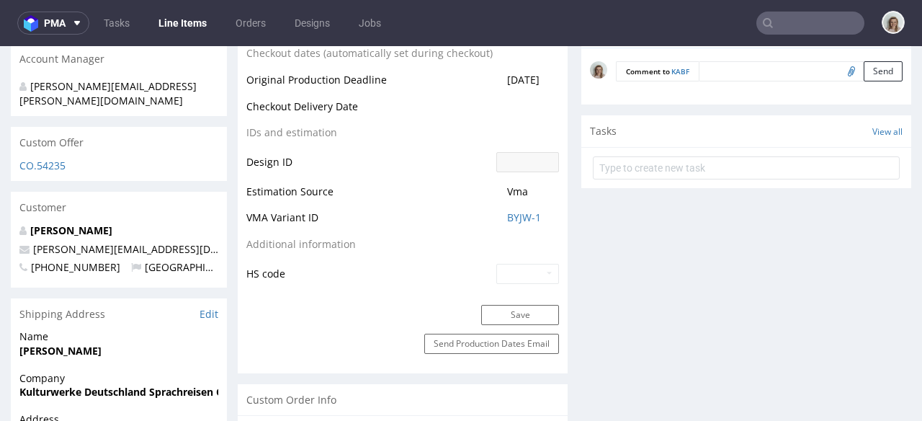
type input "5175"
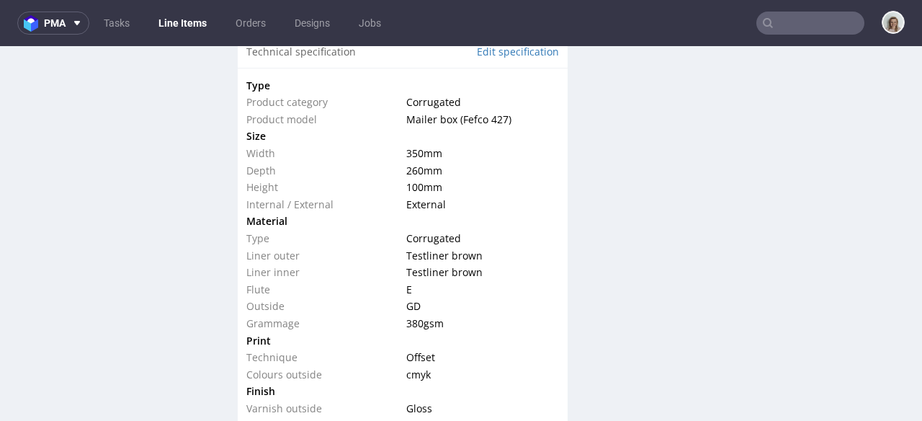
scroll to position [1572, 0]
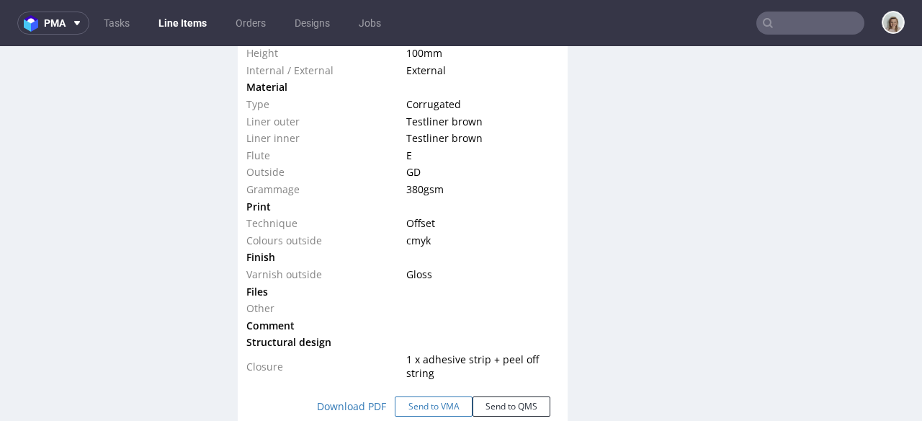
click at [414, 399] on button "Send to VMA" at bounding box center [434, 406] width 78 height 20
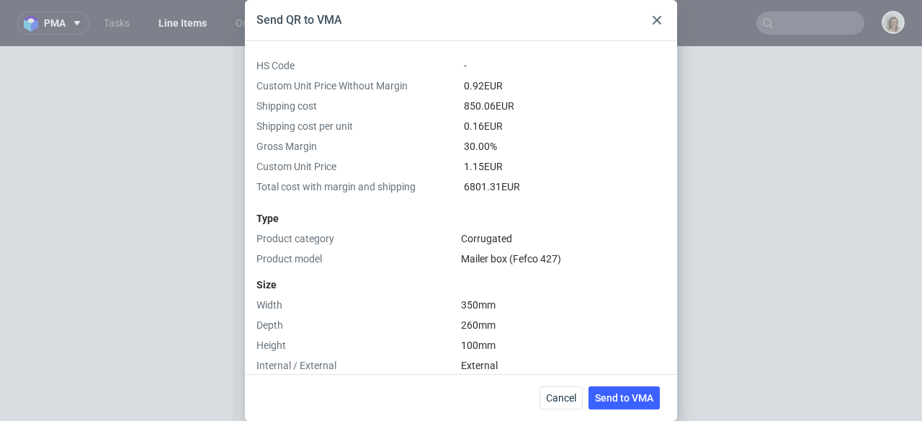
scroll to position [624, 0]
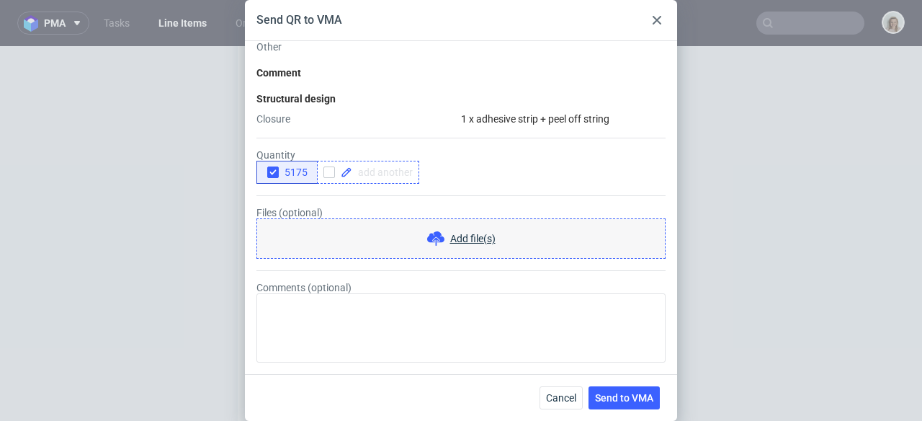
click at [377, 175] on span at bounding box center [382, 172] width 61 height 10
checkbox input "true"
click at [274, 169] on icon "button" at bounding box center [273, 172] width 10 height 10
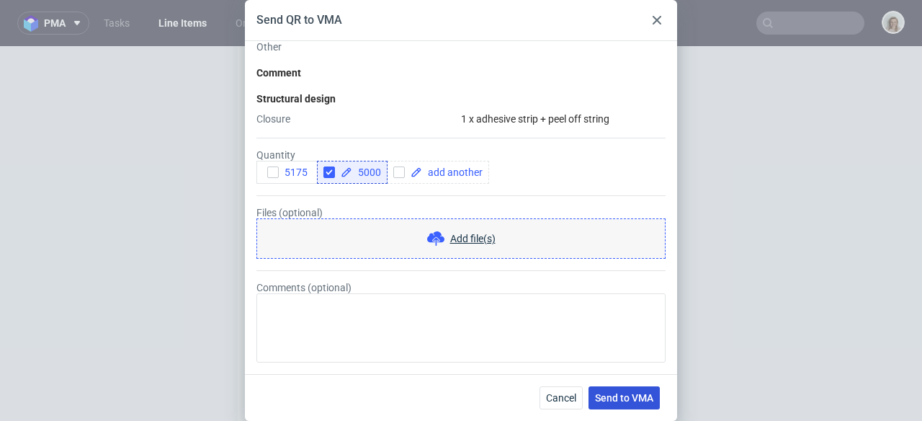
click at [622, 395] on span "Send to VMA" at bounding box center [624, 398] width 58 height 10
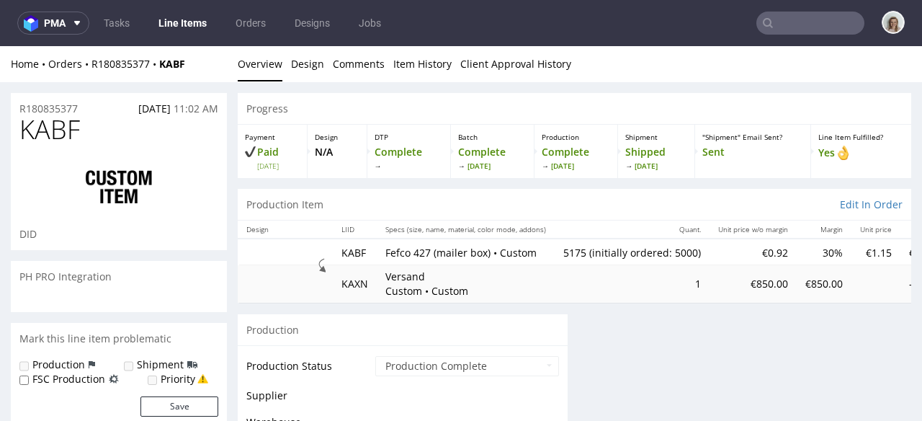
scroll to position [0, 0]
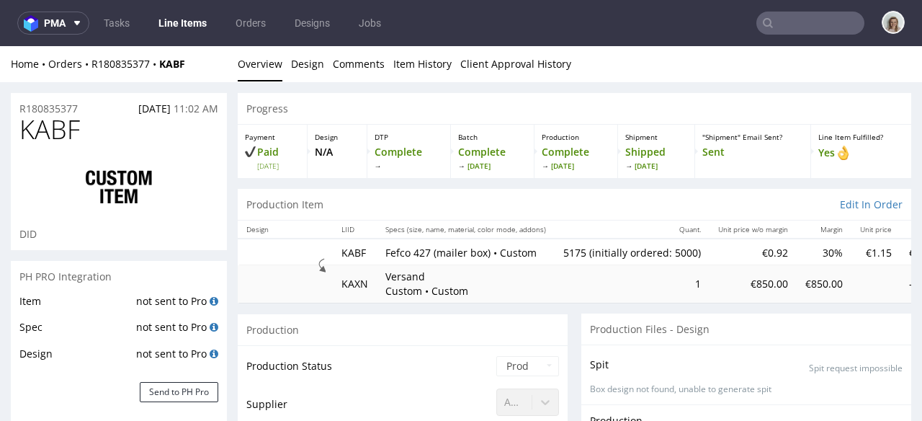
select select "in_progress"
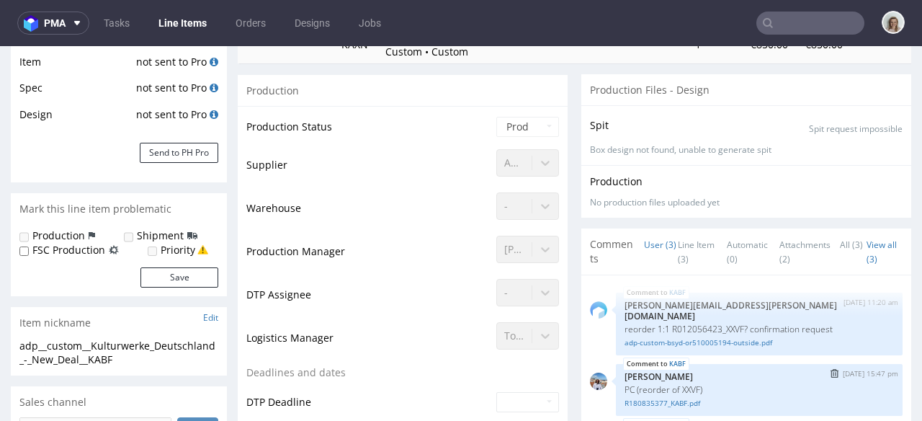
scroll to position [289, 0]
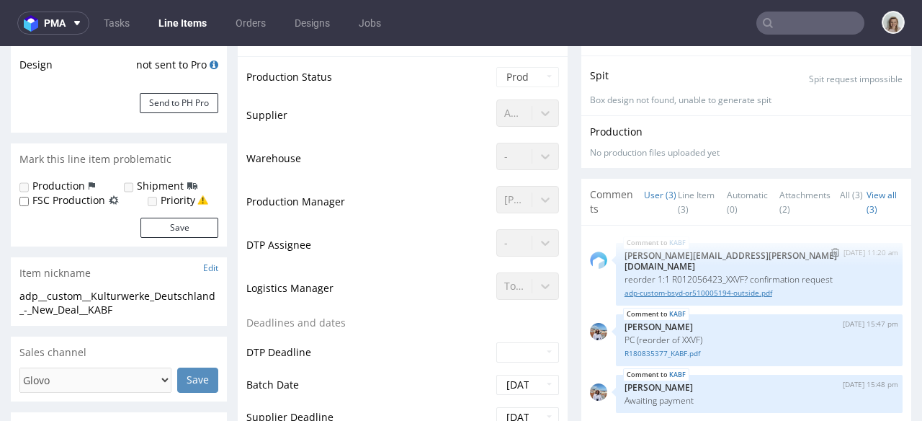
click at [690, 287] on link "adp-custom-bsyd-or510005194-outside.pdf" at bounding box center [759, 292] width 269 height 11
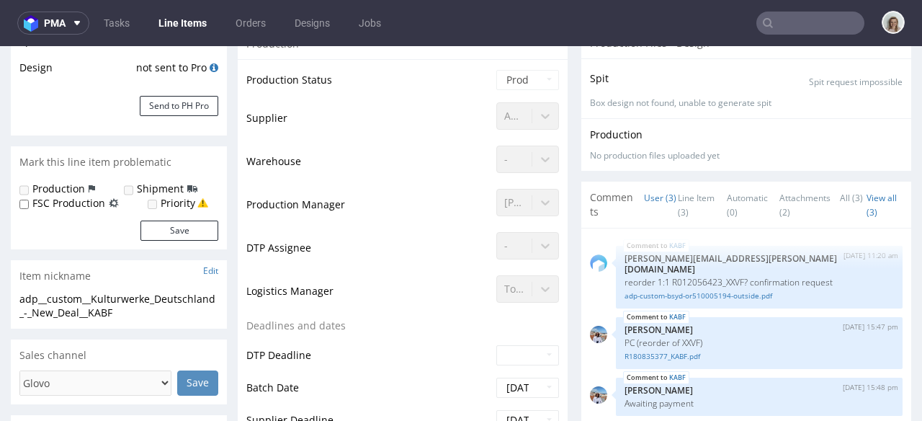
scroll to position [0, 0]
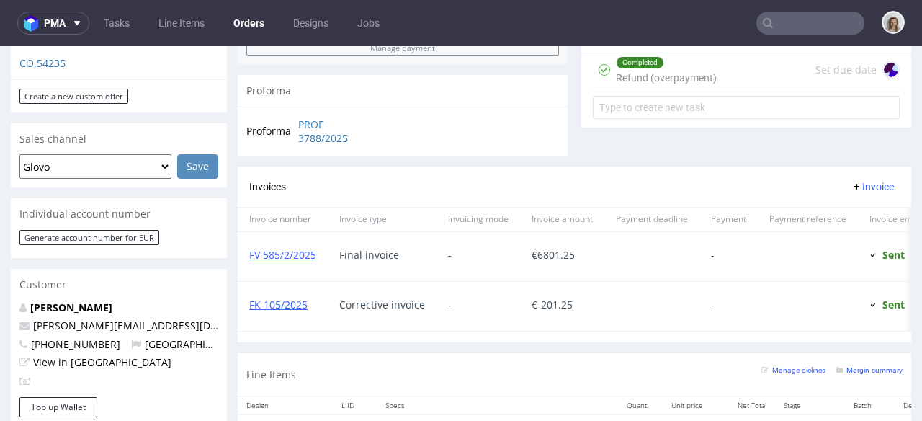
scroll to position [655, 0]
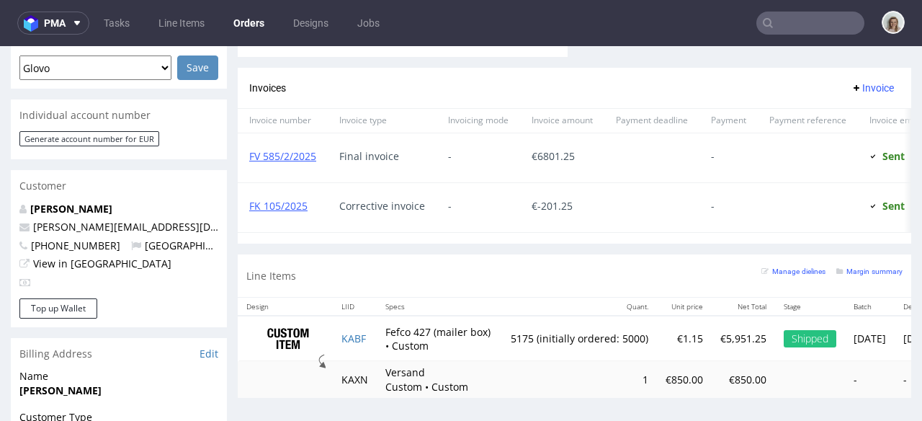
click at [820, 29] on input "text" at bounding box center [810, 23] width 108 height 23
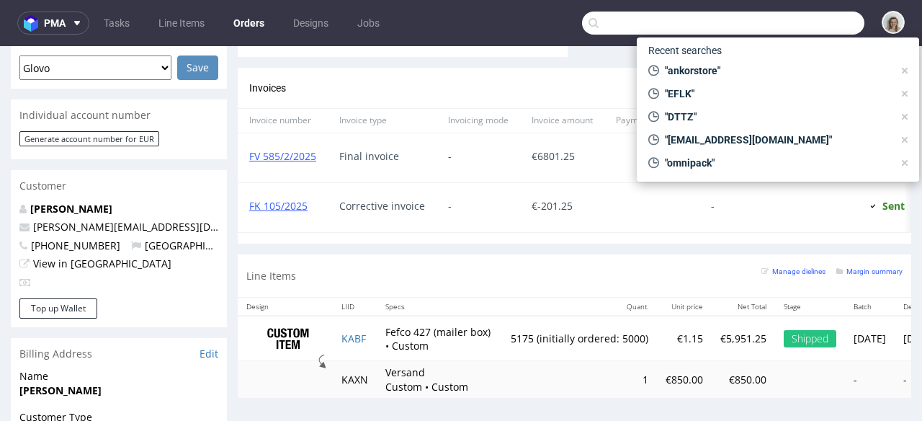
paste input "R414017148"
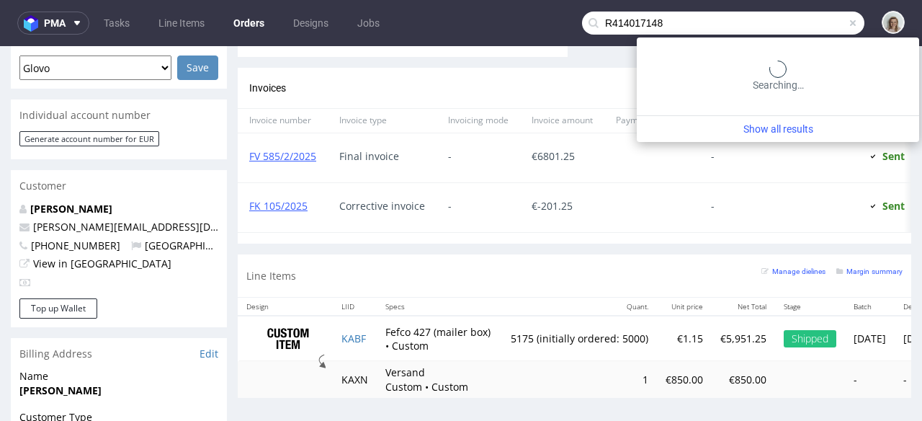
type input "R414017148"
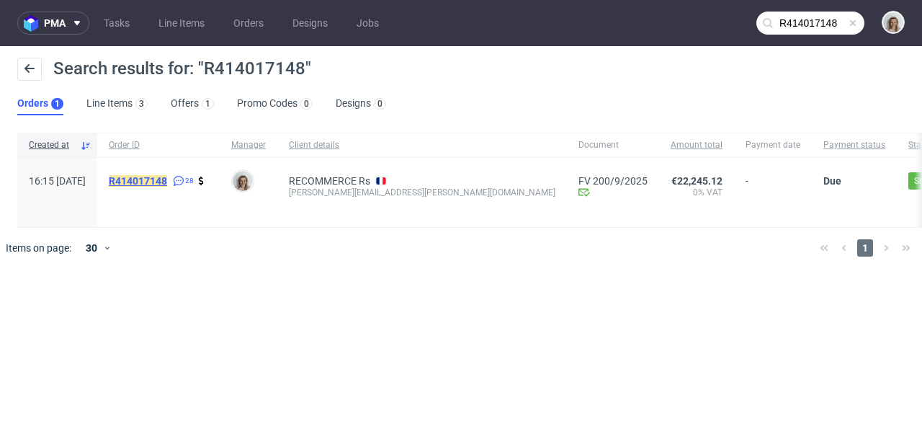
click at [150, 182] on mark "R414017148" at bounding box center [138, 181] width 58 height 12
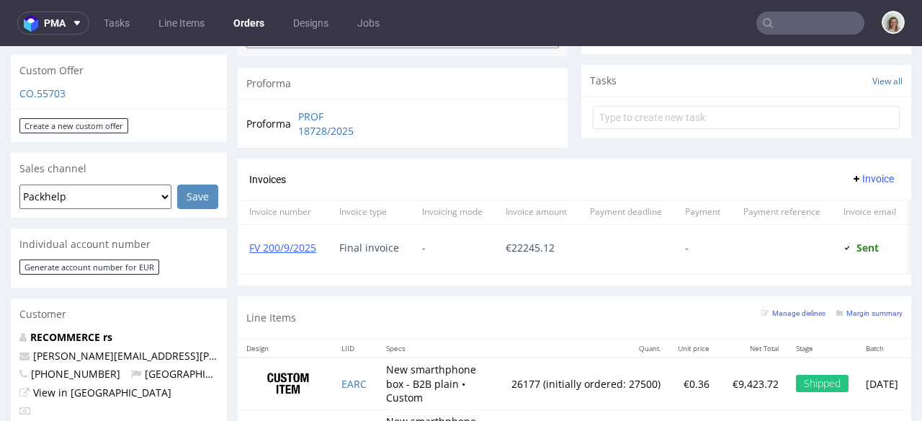
scroll to position [731, 0]
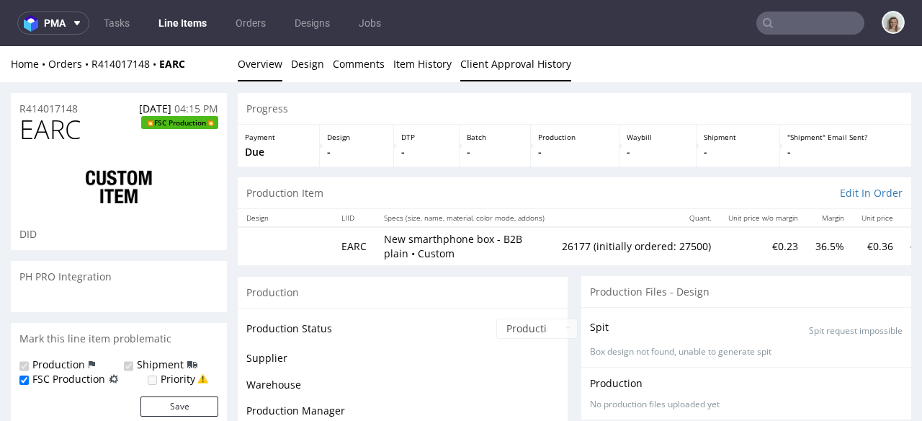
scroll to position [1830, 0]
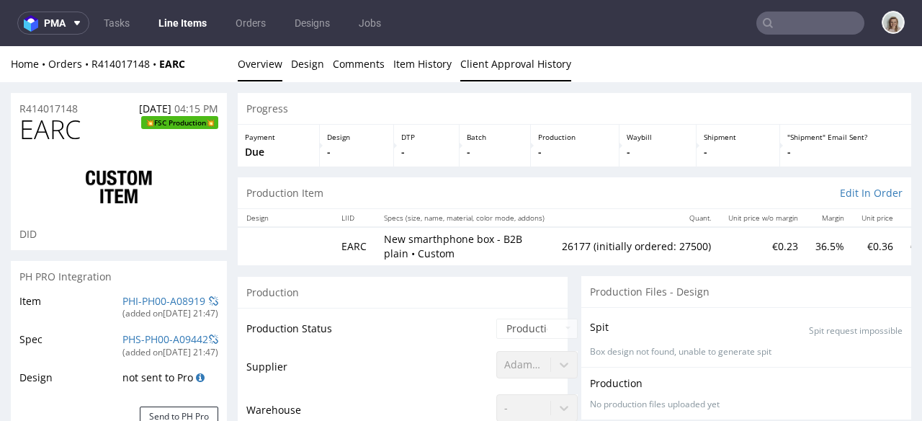
type input "26177"
click at [523, 61] on link "Client Approval History" at bounding box center [515, 63] width 111 height 35
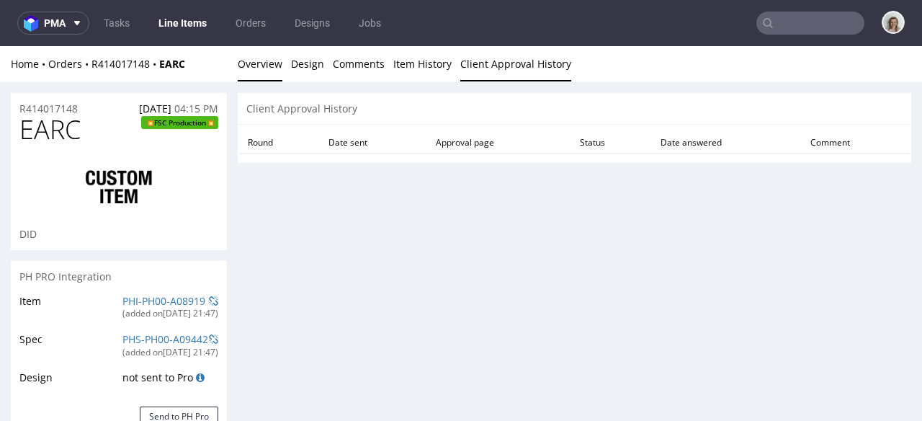
click at [263, 73] on link "Overview" at bounding box center [260, 63] width 45 height 35
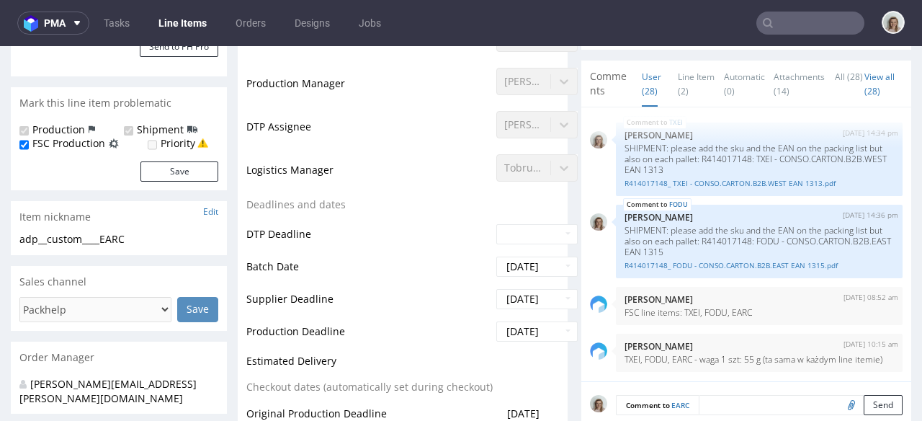
scroll to position [362, 0]
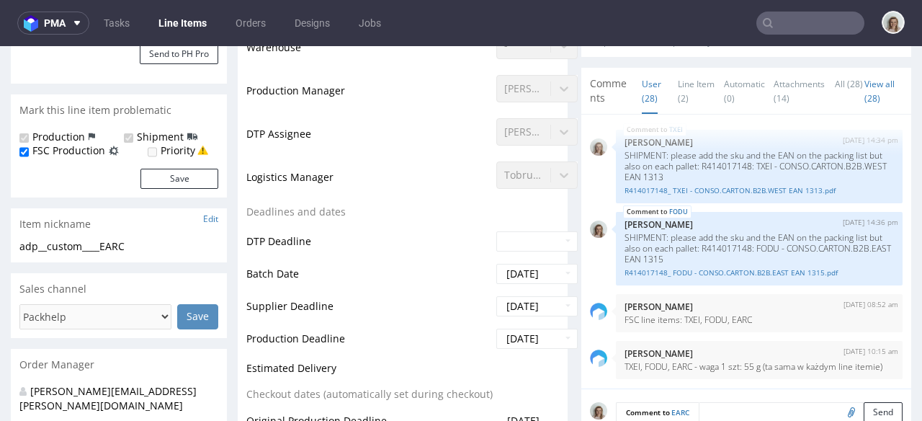
click at [658, 90] on li "User (28)" at bounding box center [660, 90] width 37 height 29
click at [678, 91] on link "Line Item (2)" at bounding box center [696, 90] width 37 height 45
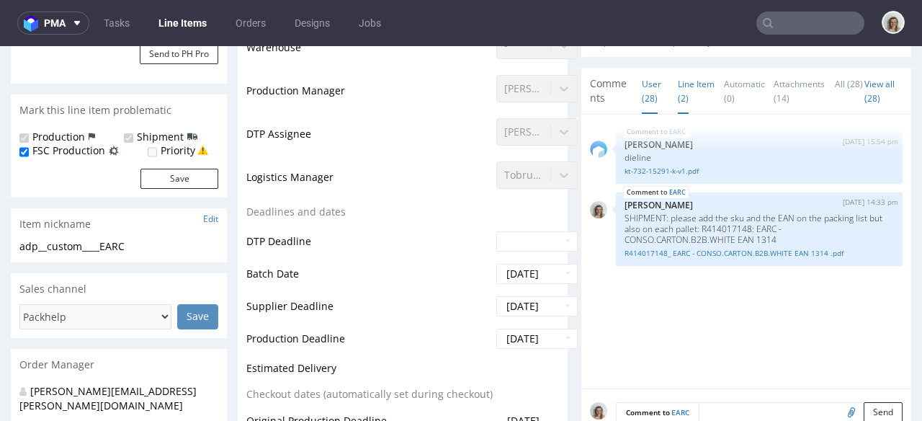
click at [642, 101] on link "User (28)" at bounding box center [651, 90] width 19 height 45
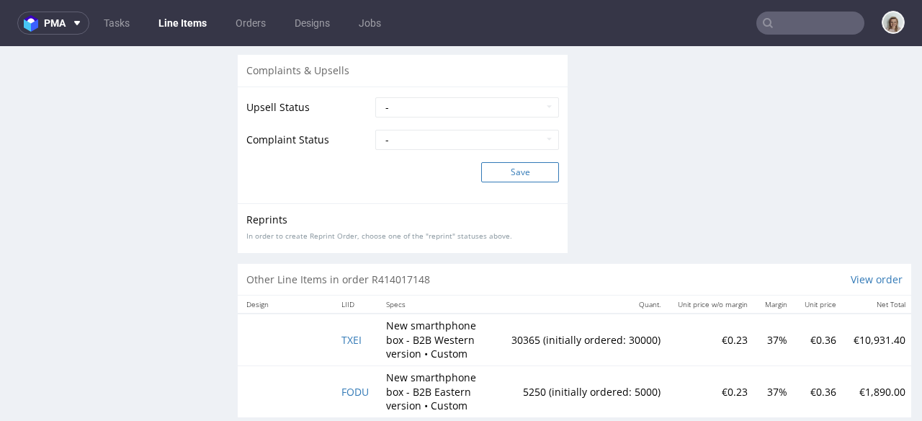
scroll to position [2788, 0]
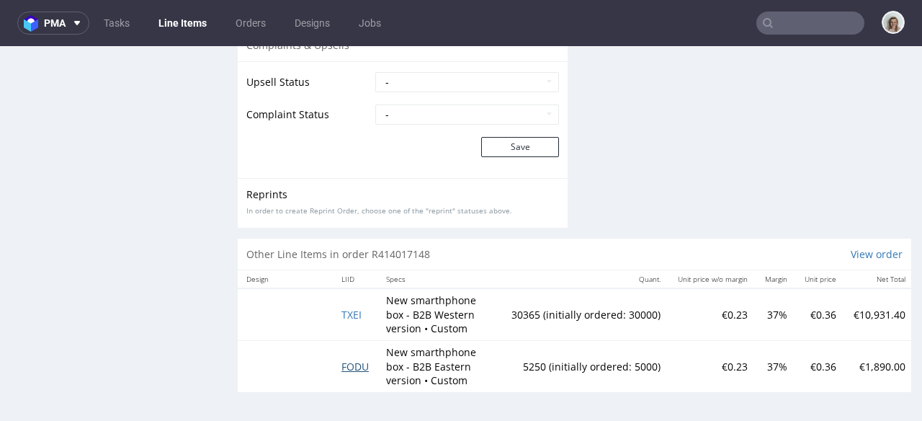
click at [359, 359] on span "FODU" at bounding box center [354, 366] width 27 height 14
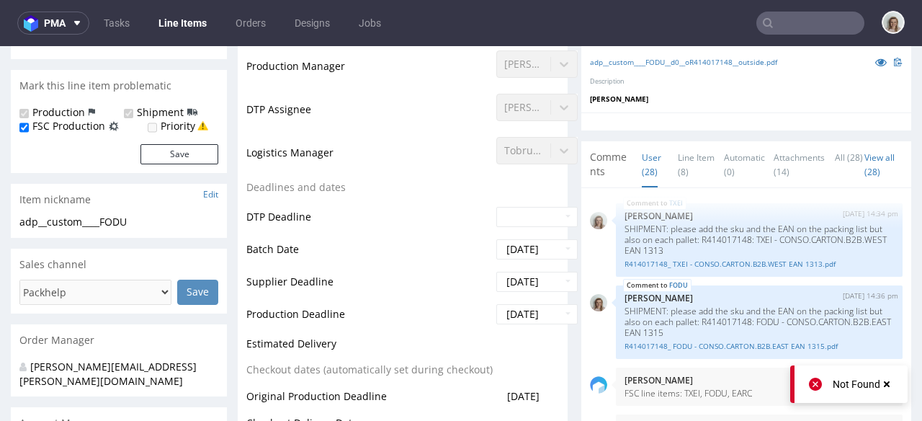
scroll to position [284, 0]
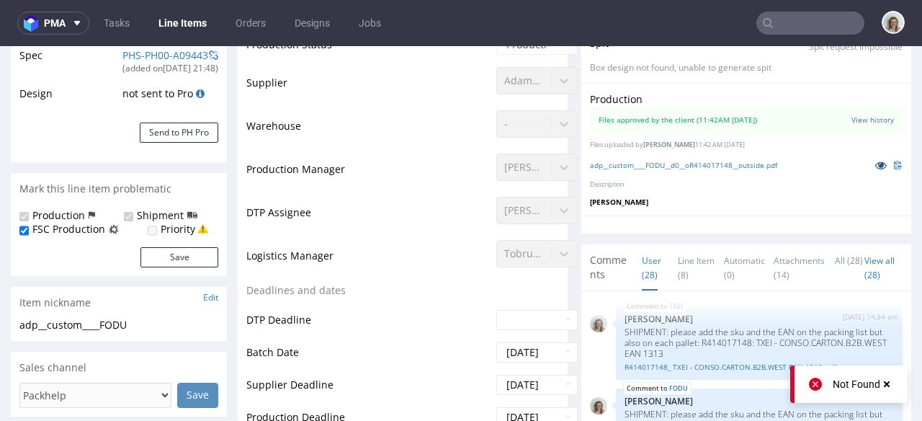
click at [875, 168] on icon at bounding box center [881, 165] width 12 height 10
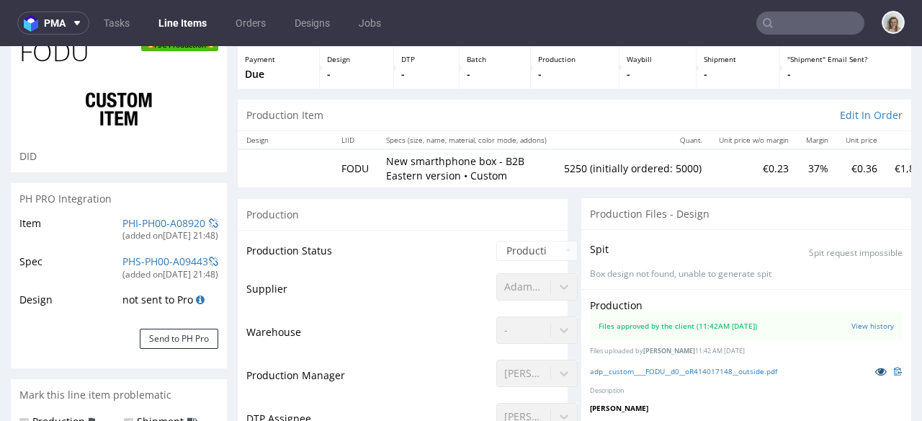
scroll to position [0, 0]
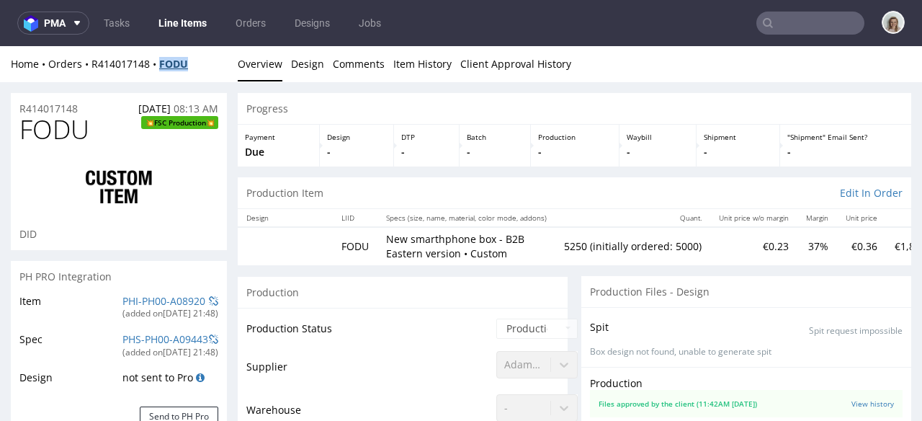
drag, startPoint x: 191, startPoint y: 63, endPoint x: 159, endPoint y: 63, distance: 31.7
click at [159, 63] on div "Home Orders R414017148 FODU" at bounding box center [119, 64] width 216 height 14
copy strong "FODU"
click at [509, 68] on link "Client Approval History" at bounding box center [515, 63] width 111 height 35
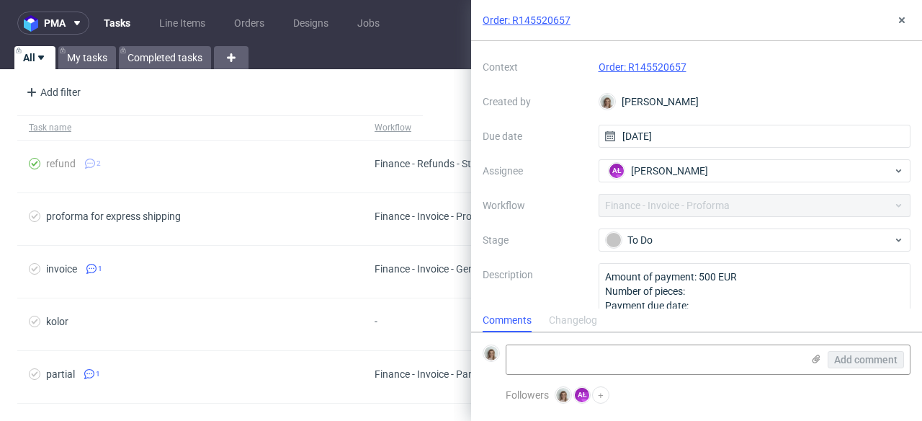
scroll to position [73, 0]
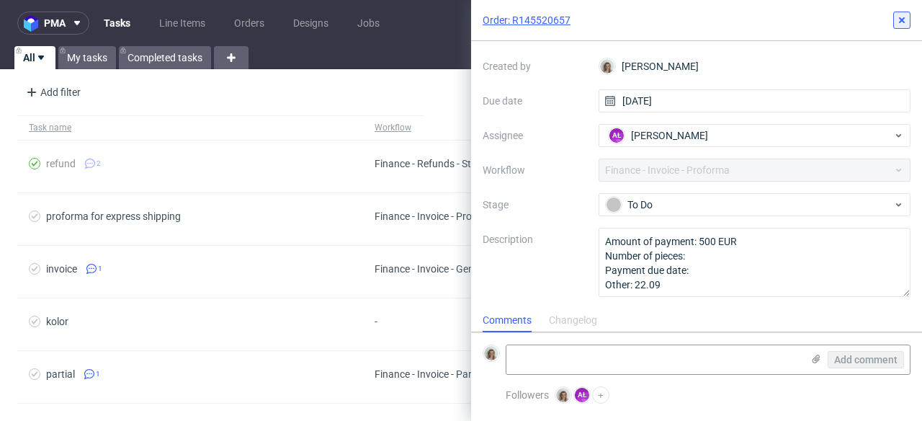
click at [903, 14] on button at bounding box center [901, 20] width 17 height 17
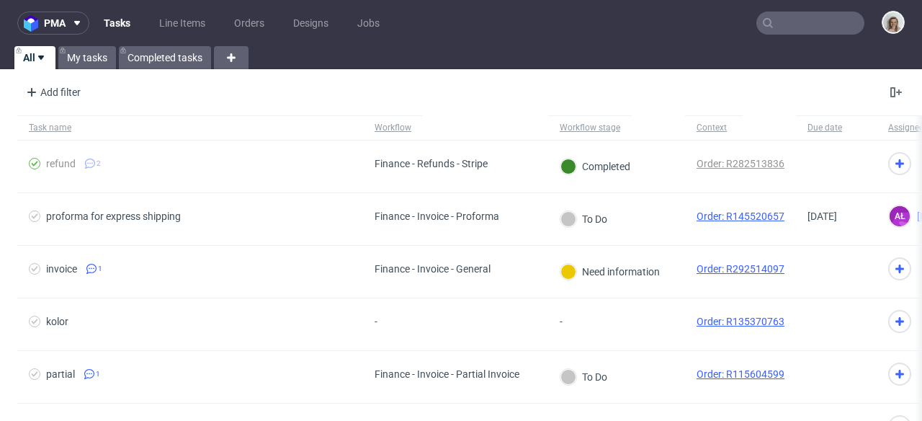
click at [815, 28] on input "text" at bounding box center [810, 23] width 108 height 23
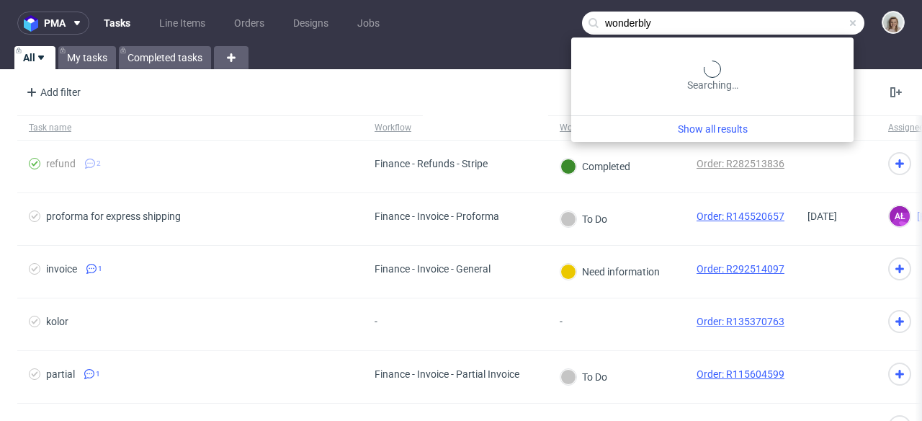
type input "wonderbly"
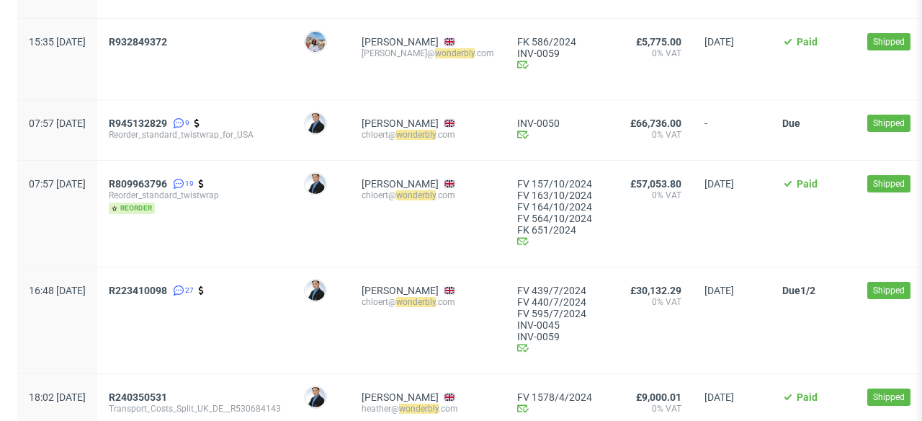
scroll to position [799, 0]
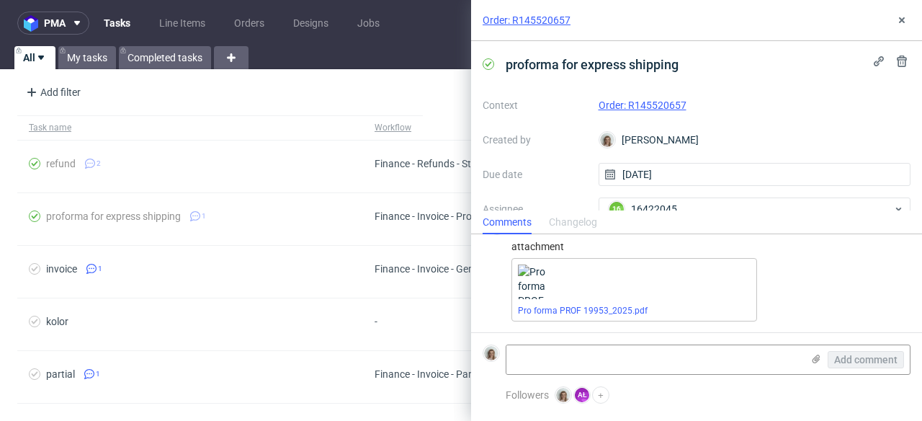
scroll to position [29, 0]
click at [623, 310] on link "Pro forma PROF 19953_2025.pdf" at bounding box center [583, 310] width 130 height 10
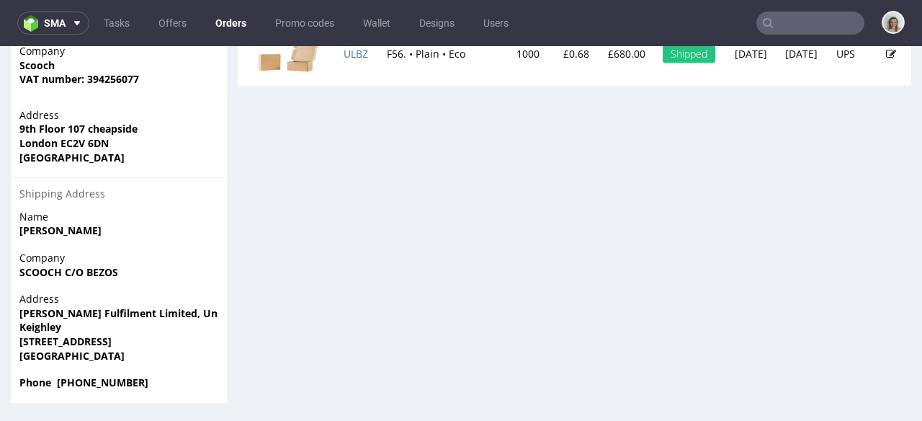
scroll to position [837, 0]
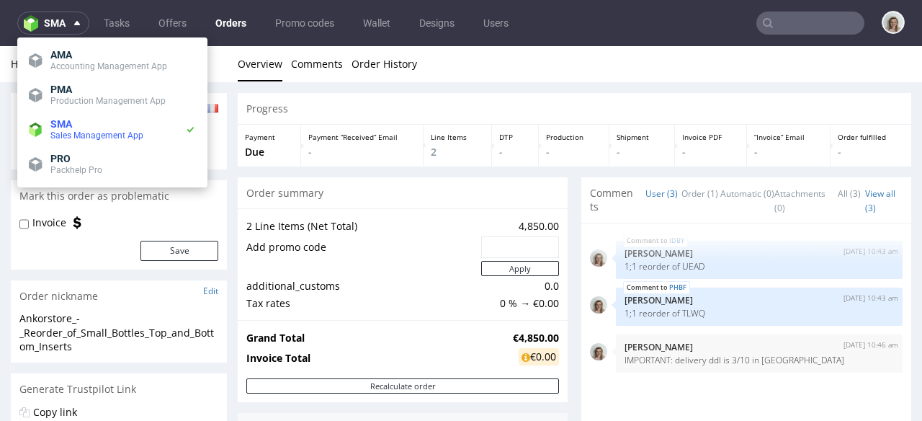
scroll to position [12, 0]
click at [73, 130] on span "Sales Management App" at bounding box center [96, 135] width 93 height 10
click at [74, 103] on span "Production Management App" at bounding box center [107, 101] width 115 height 10
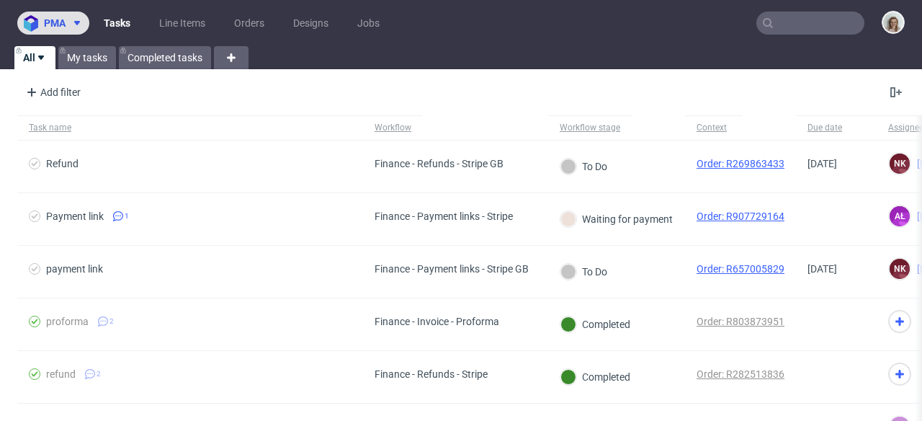
click at [73, 26] on icon at bounding box center [77, 23] width 12 height 12
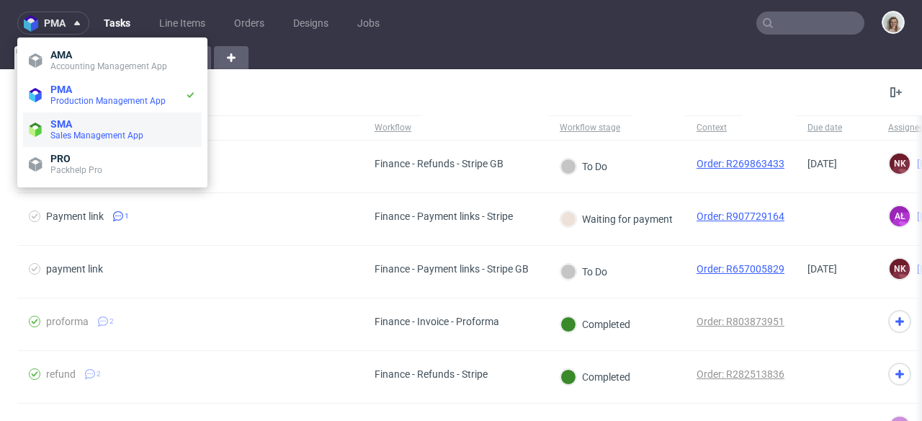
click at [84, 132] on span "Sales Management App" at bounding box center [96, 135] width 93 height 10
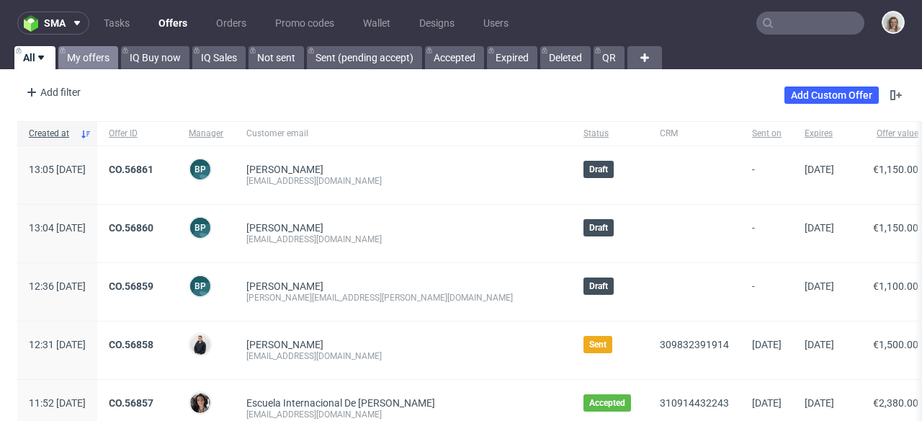
click at [82, 58] on link "My offers" at bounding box center [88, 57] width 60 height 23
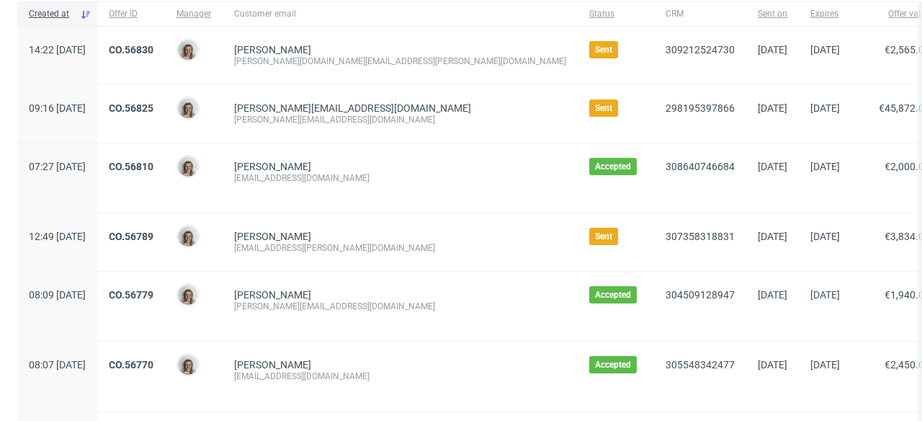
scroll to position [184, 0]
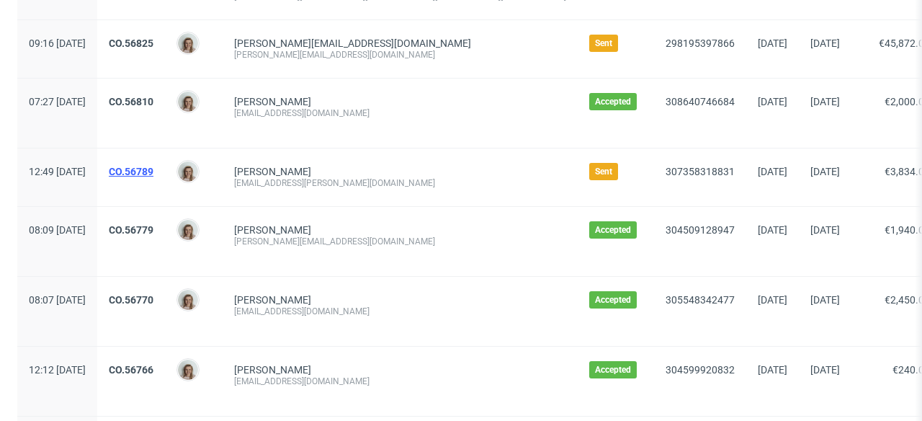
click at [153, 170] on link "CO.56789" at bounding box center [131, 172] width 45 height 12
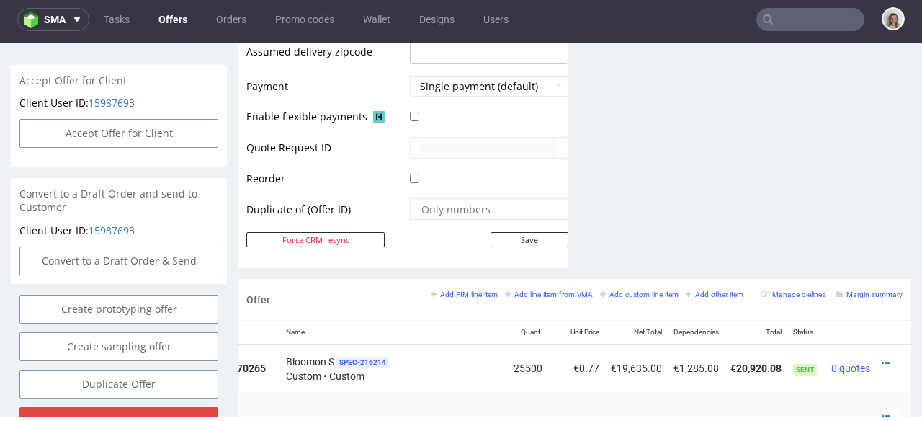
scroll to position [664, 0]
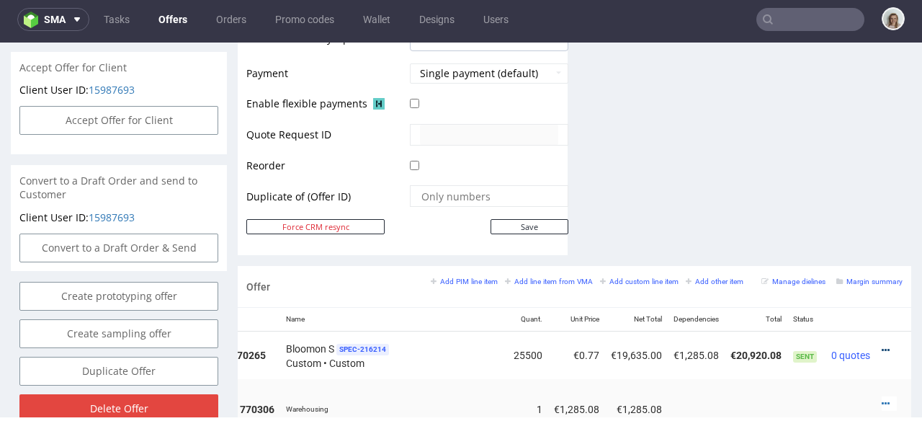
click at [882, 345] on icon at bounding box center [886, 350] width 8 height 10
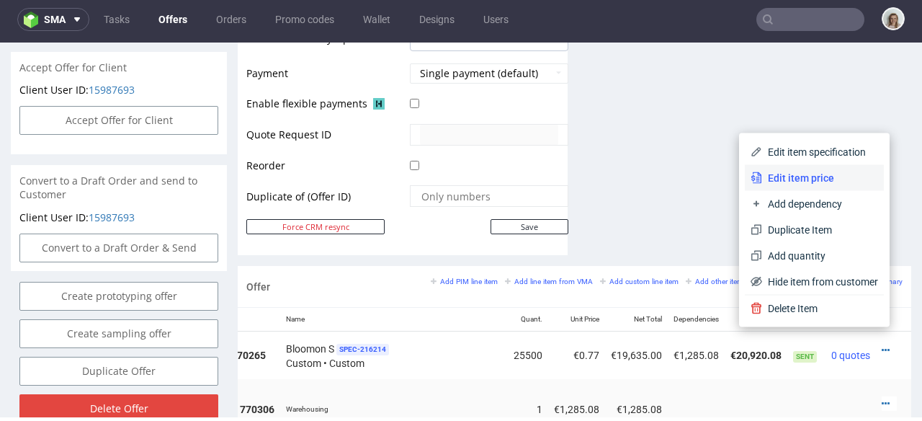
click at [763, 178] on span "Edit item price" at bounding box center [820, 178] width 116 height 14
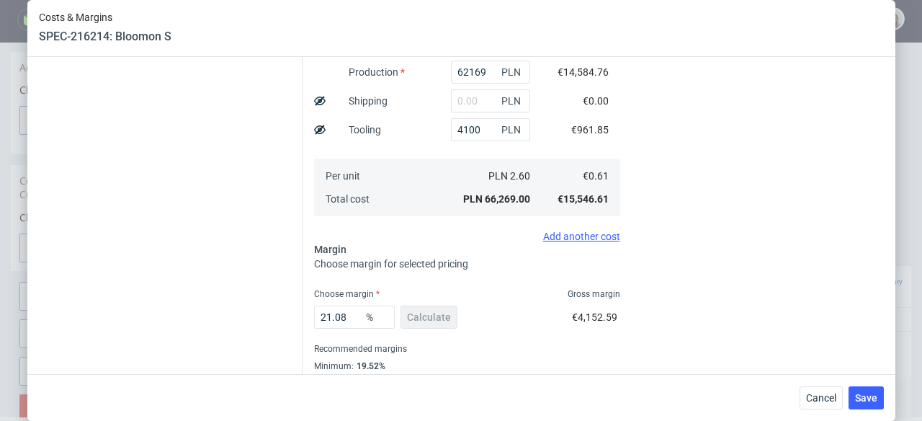
scroll to position [399, 0]
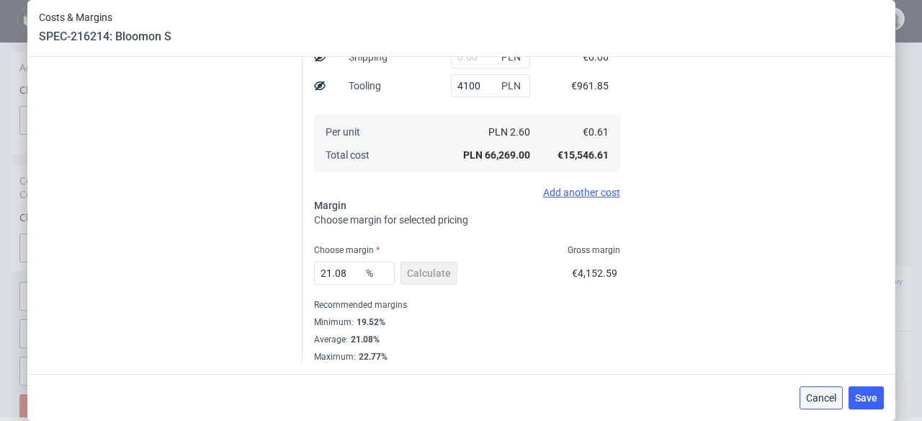
click at [835, 394] on span "Cancel" at bounding box center [821, 398] width 30 height 10
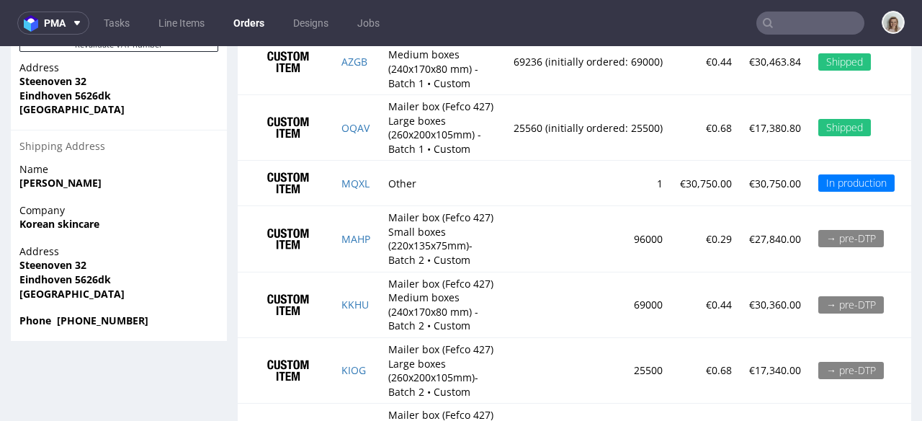
scroll to position [931, 0]
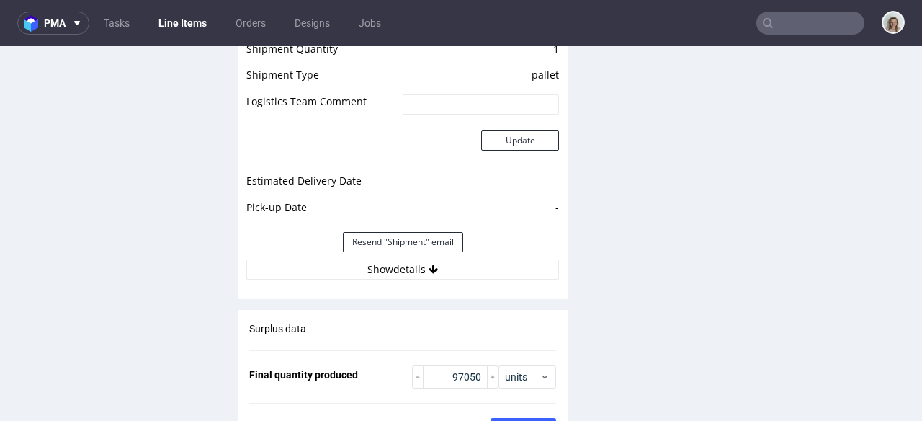
scroll to position [2175, 0]
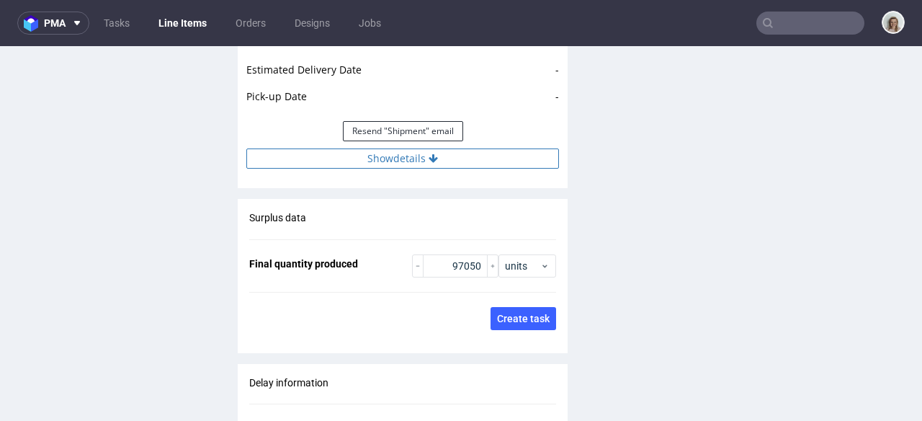
click at [404, 148] on button "Show details" at bounding box center [402, 158] width 313 height 20
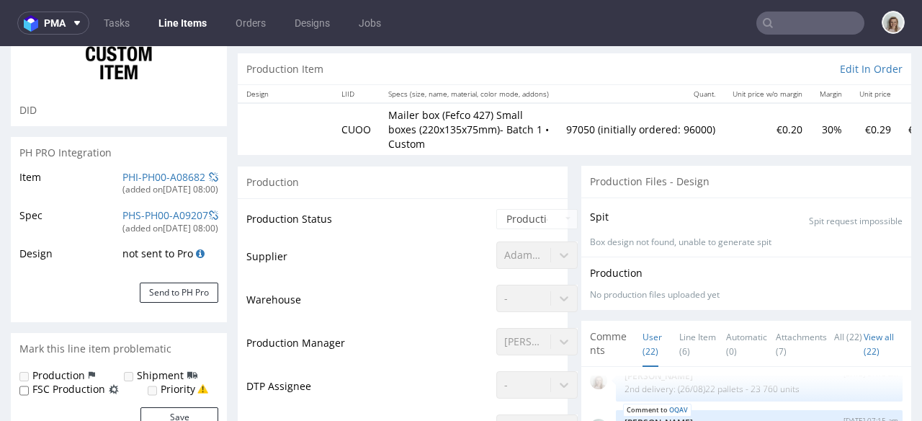
scroll to position [180, 0]
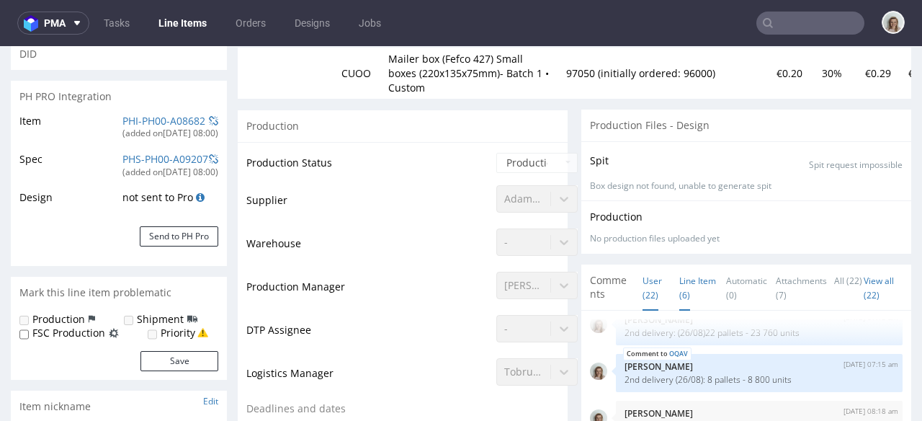
click at [694, 265] on link "Line Item (6)" at bounding box center [697, 287] width 37 height 45
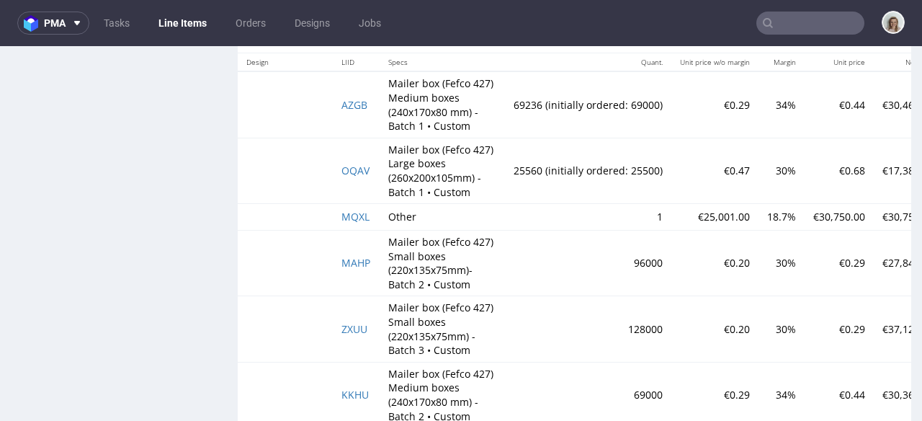
scroll to position [3311, 0]
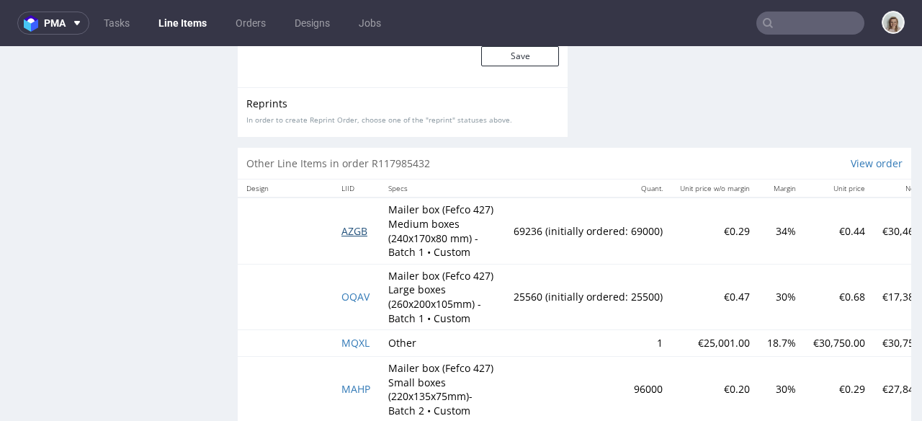
click at [359, 224] on span "AZGB" at bounding box center [354, 231] width 26 height 14
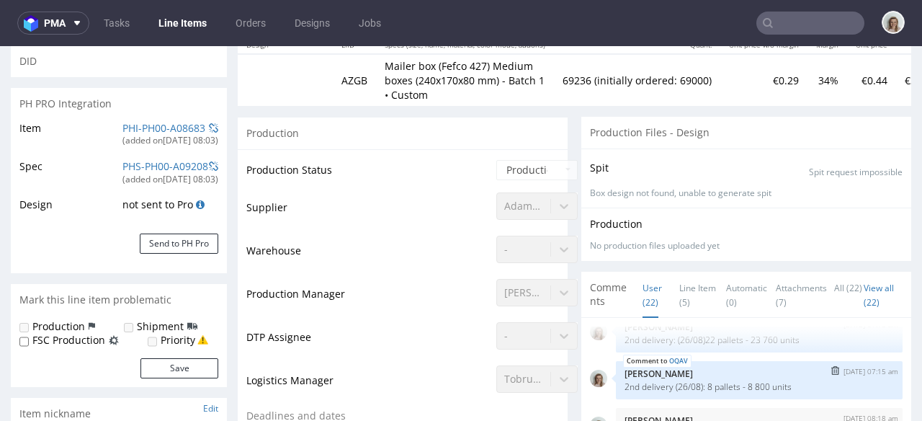
scroll to position [282, 0]
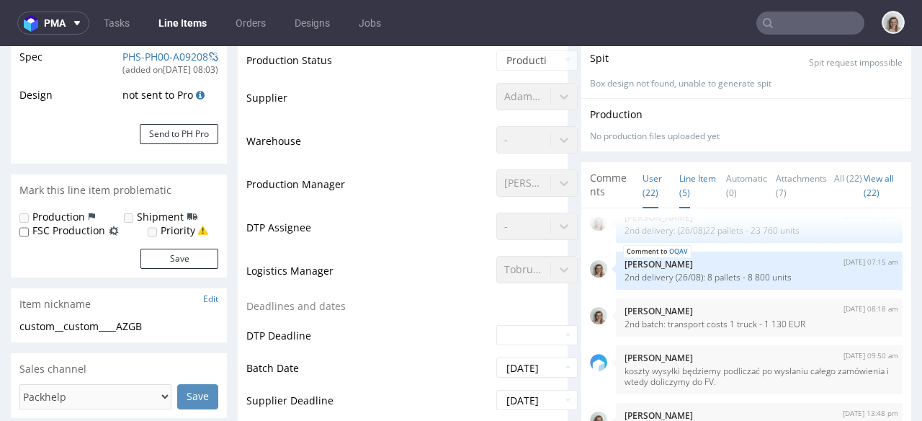
click at [686, 179] on link "Line Item (5)" at bounding box center [697, 185] width 37 height 45
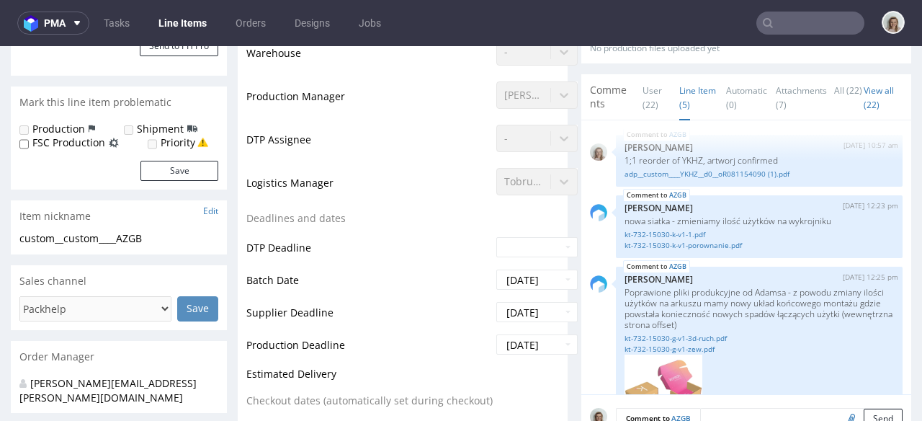
scroll to position [0, 0]
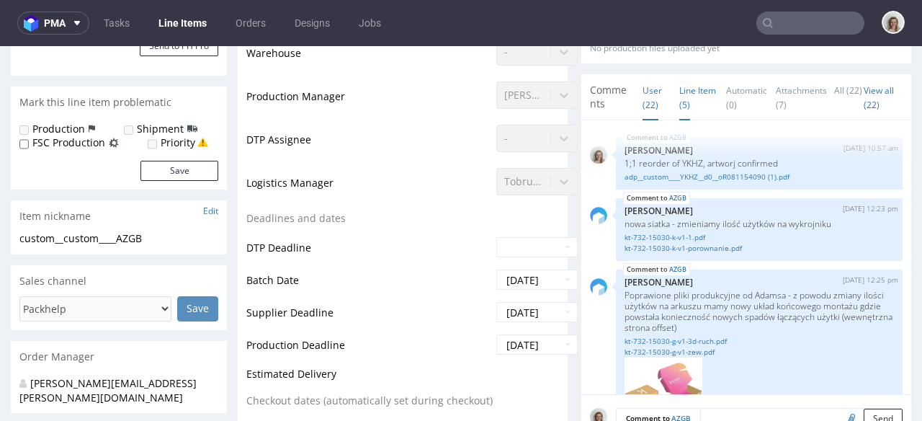
click at [643, 93] on link "User (22)" at bounding box center [652, 97] width 19 height 45
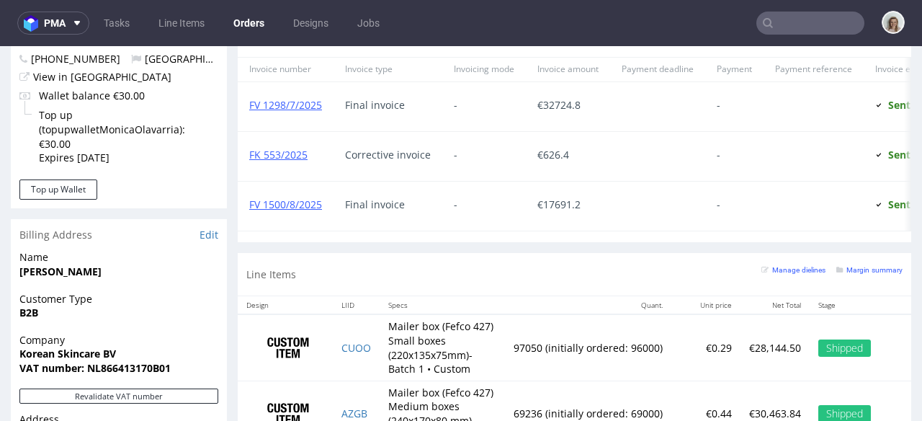
scroll to position [931, 0]
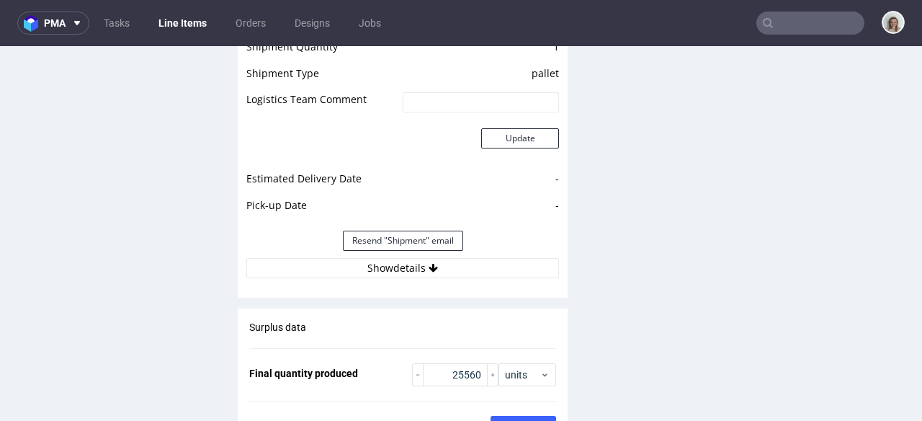
scroll to position [2253, 0]
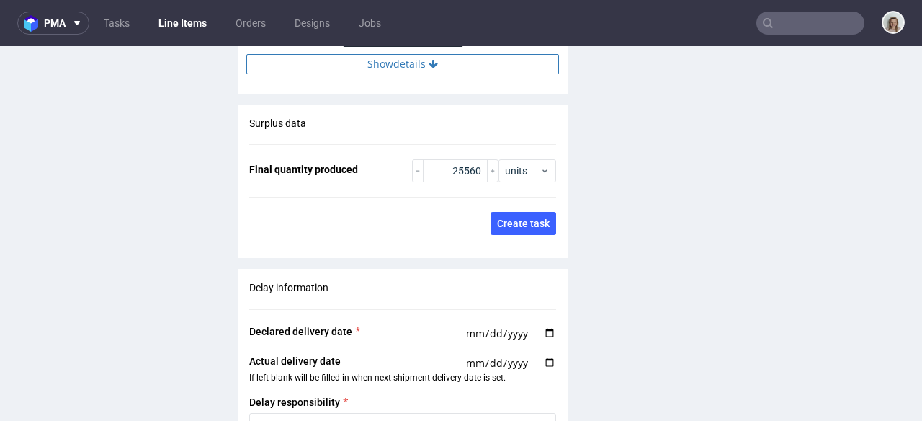
click at [403, 64] on button "Show details" at bounding box center [402, 64] width 313 height 20
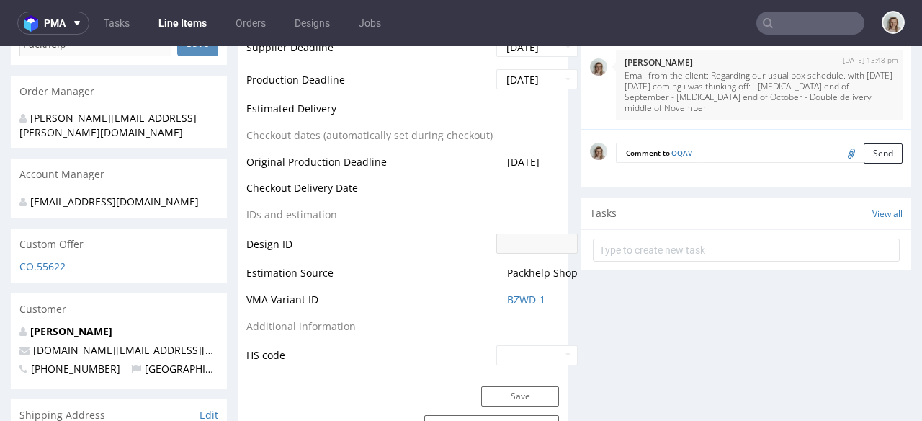
scroll to position [389, 0]
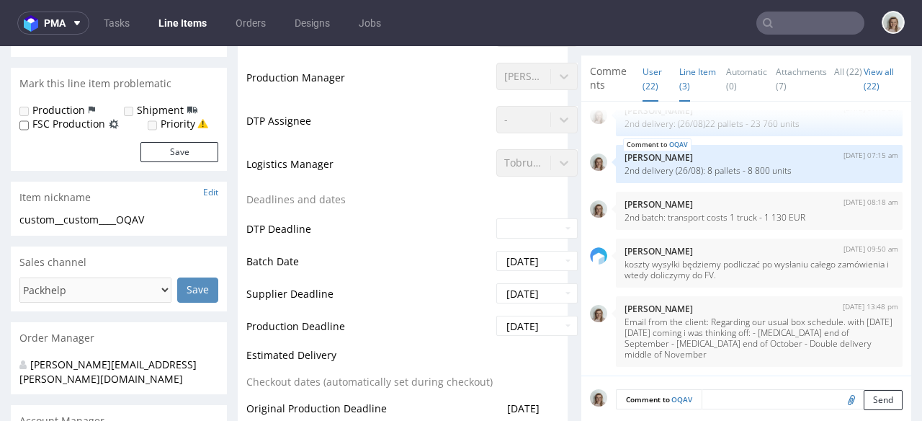
click at [689, 78] on link "Line Item (3)" at bounding box center [697, 78] width 37 height 45
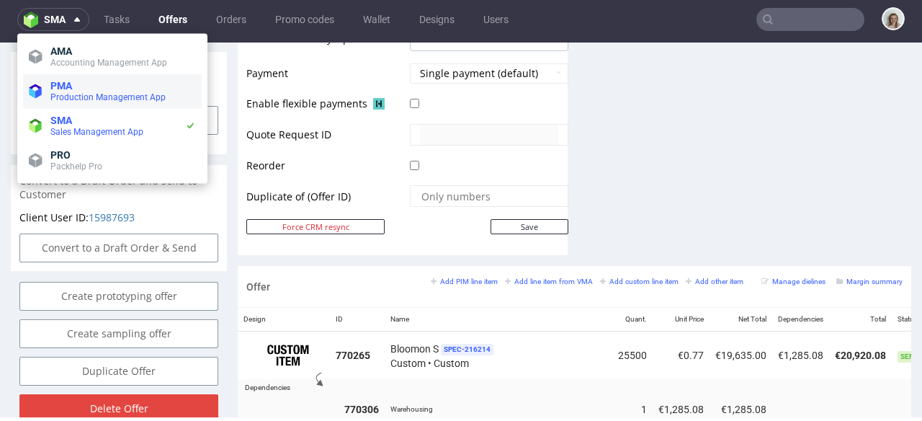
scroll to position [0, 124]
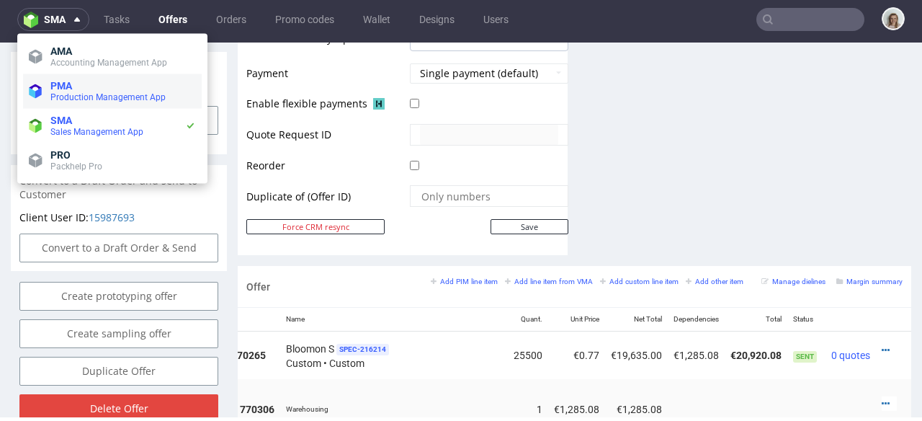
click at [70, 97] on span "Production Management App" at bounding box center [107, 97] width 115 height 10
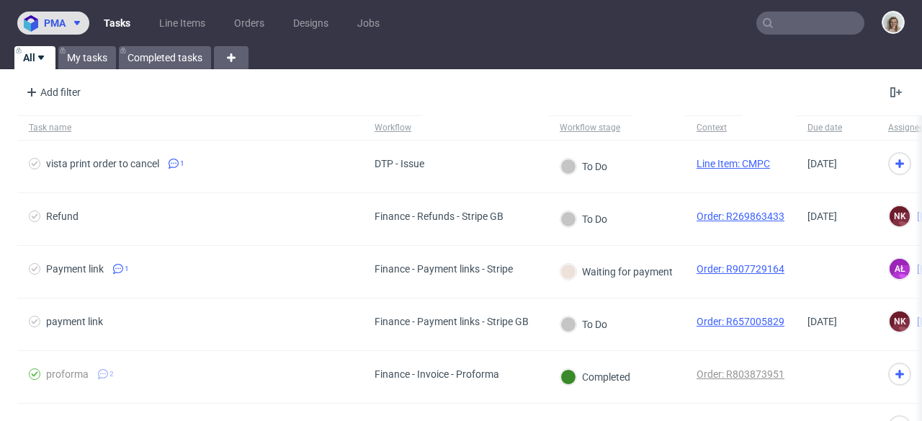
drag, startPoint x: 67, startPoint y: 24, endPoint x: 68, endPoint y: 33, distance: 8.8
click at [67, 24] on span at bounding box center [74, 23] width 17 height 12
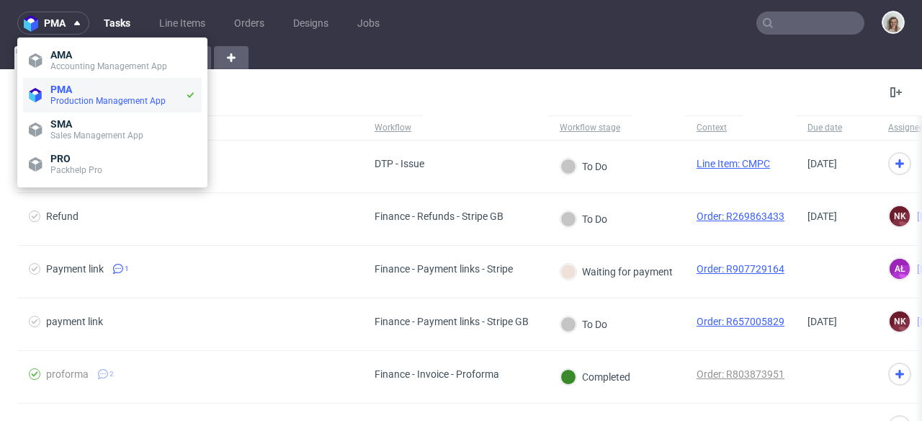
click at [89, 99] on span "Production Management App" at bounding box center [107, 101] width 115 height 10
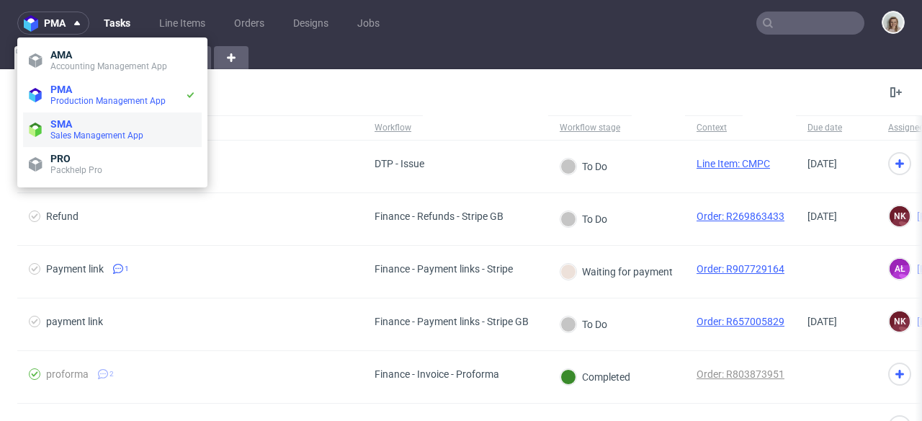
click at [94, 142] on li "SMA Sales Management App" at bounding box center [112, 129] width 179 height 35
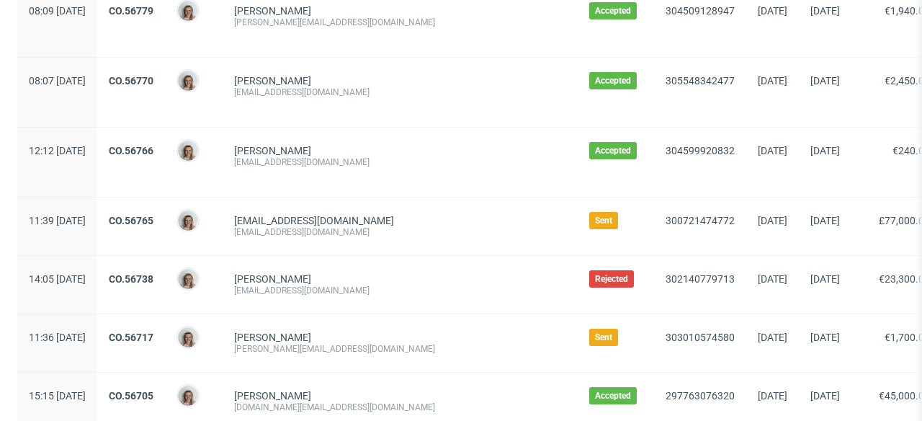
scroll to position [460, 0]
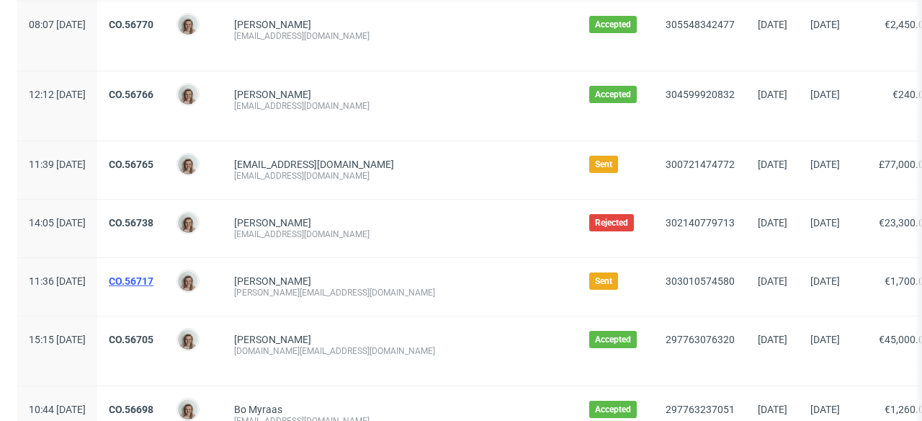
click at [153, 285] on link "CO.56717" at bounding box center [131, 281] width 45 height 12
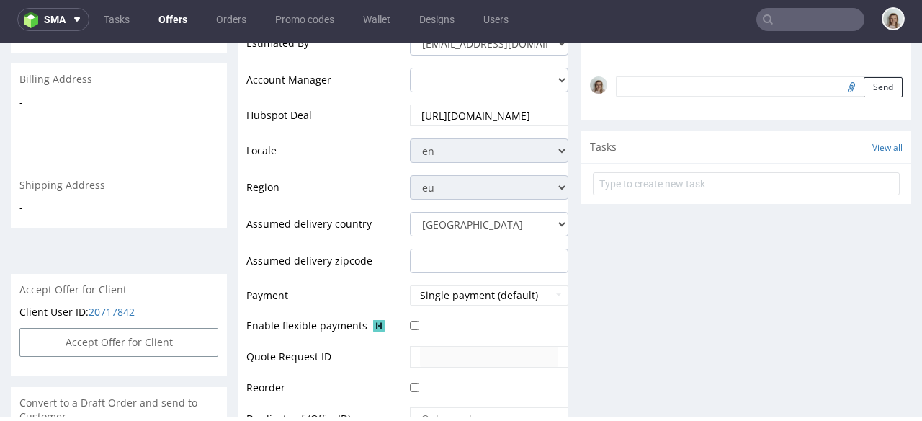
scroll to position [640, 0]
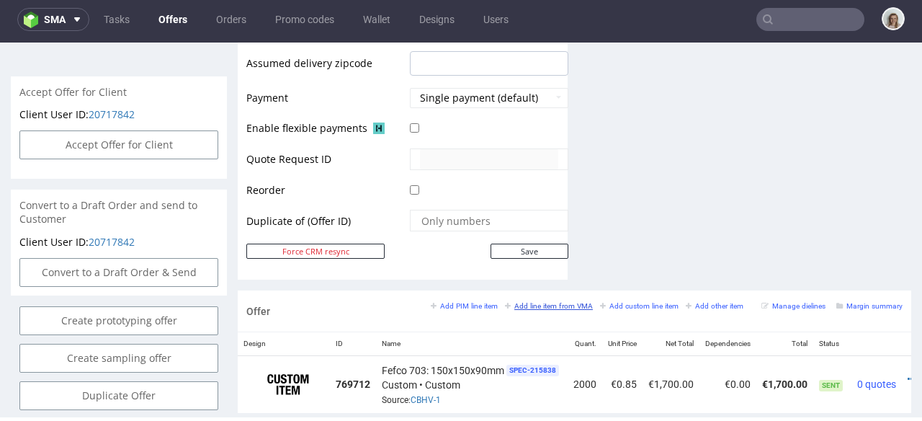
click at [553, 302] on small "Add line item from VMA" at bounding box center [549, 306] width 88 height 8
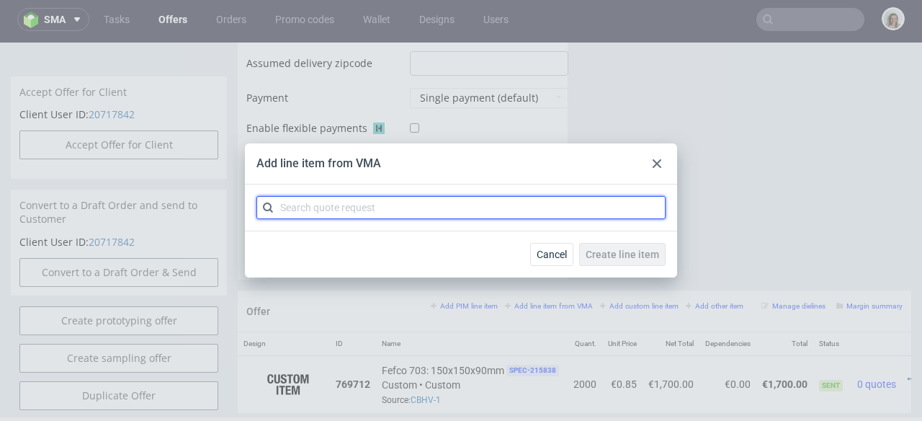
click at [378, 212] on input "text" at bounding box center [460, 207] width 409 height 23
paste input "CBHV-2"
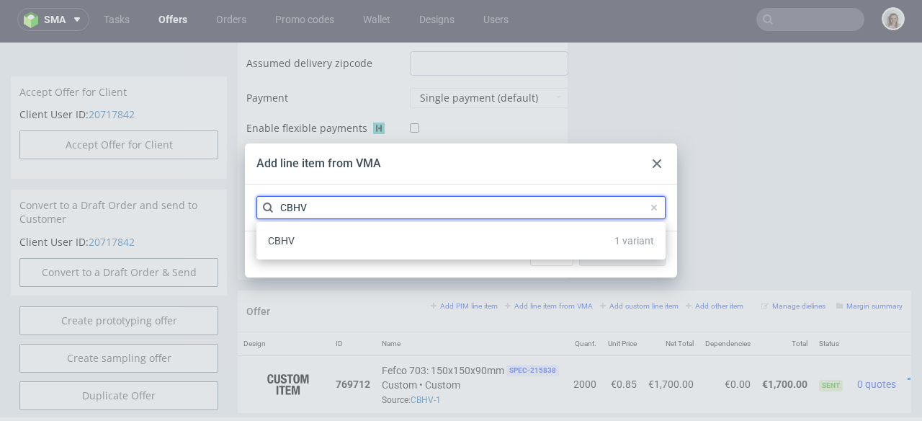
type input "CBHV"
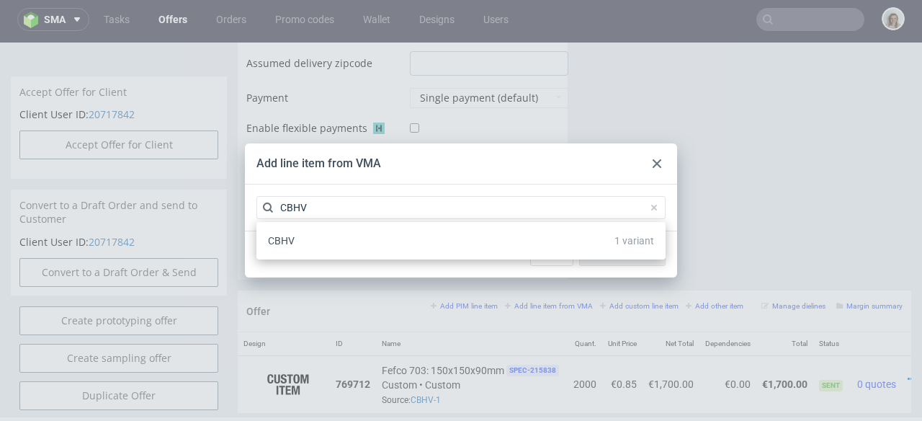
click at [327, 238] on div "CBHV 1 variant" at bounding box center [461, 241] width 398 height 26
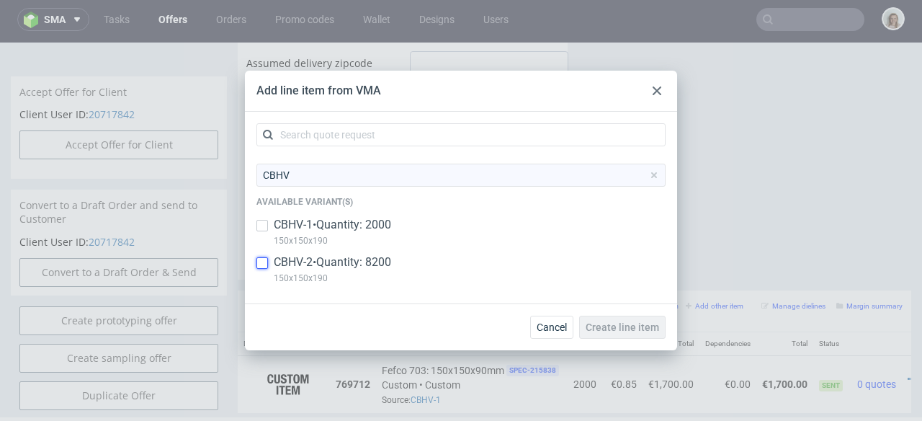
click at [266, 262] on input "checkbox" at bounding box center [262, 263] width 12 height 12
checkbox input "true"
click at [632, 322] on span "Create line item" at bounding box center [622, 327] width 73 height 10
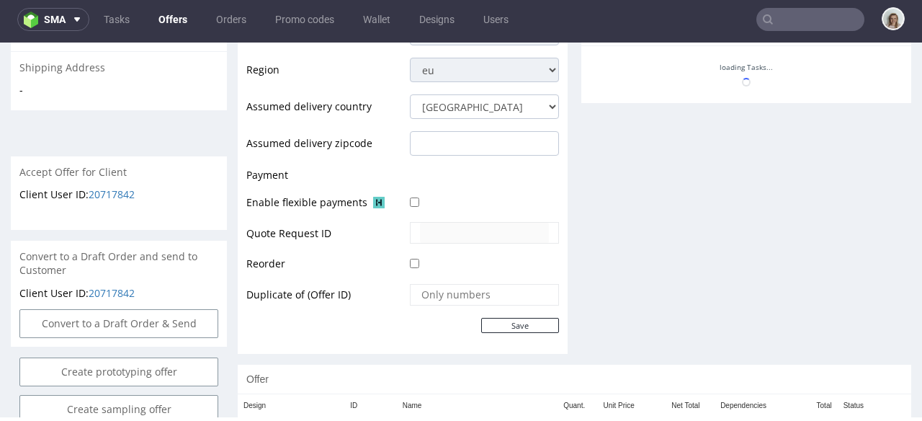
scroll to position [679, 0]
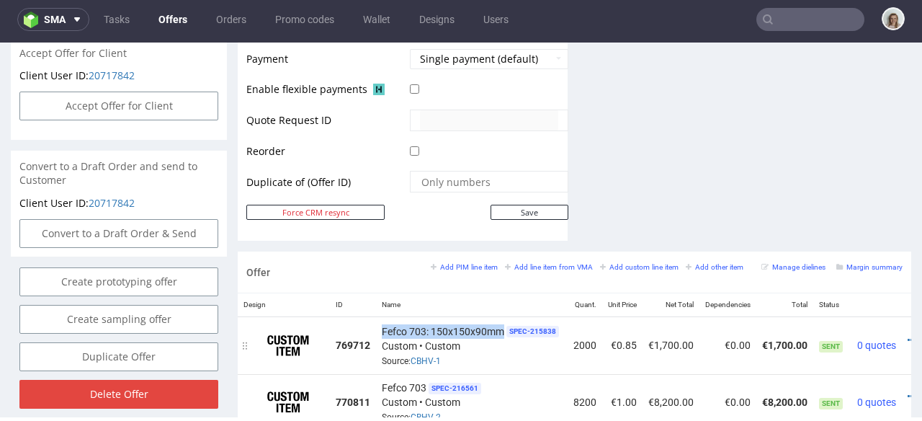
drag, startPoint x: 382, startPoint y: 315, endPoint x: 504, endPoint y: 315, distance: 121.7
click at [504, 324] on span "Fefco 703: 150x150x90mm" at bounding box center [443, 331] width 122 height 14
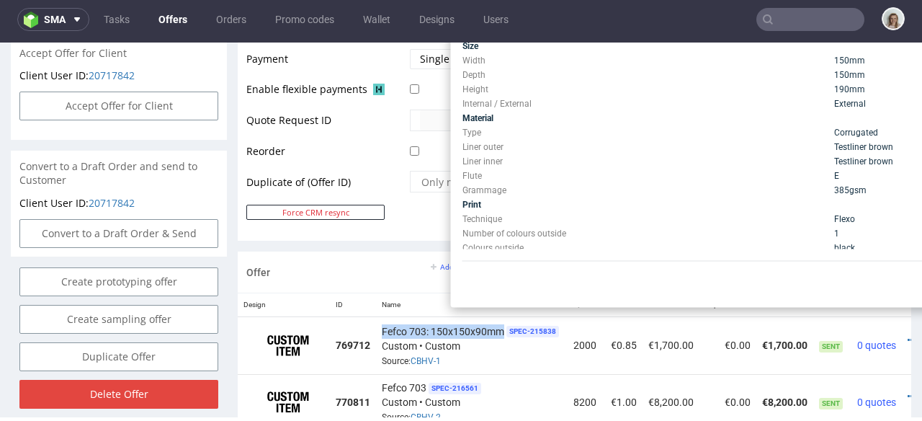
copy span "Fefco 703: 150x150x90mm"
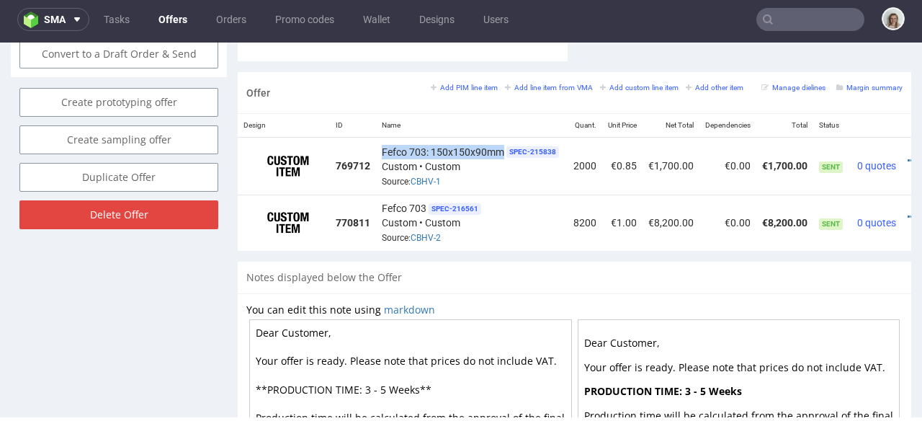
scroll to position [0, 48]
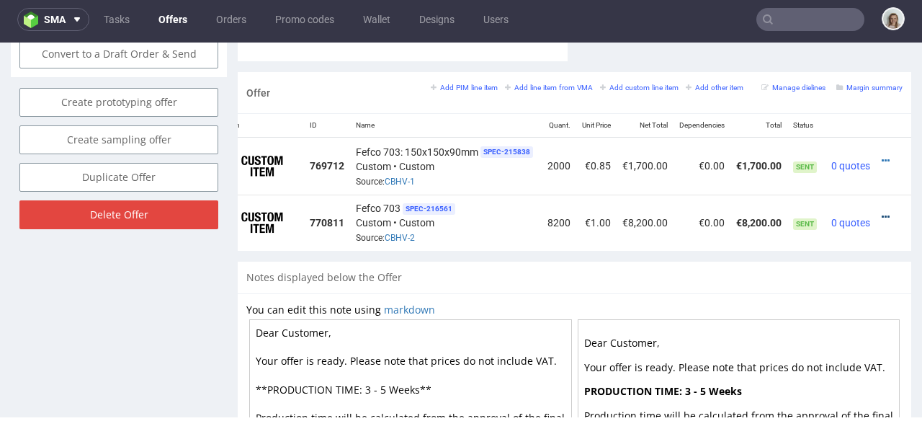
click at [882, 212] on icon at bounding box center [886, 217] width 8 height 10
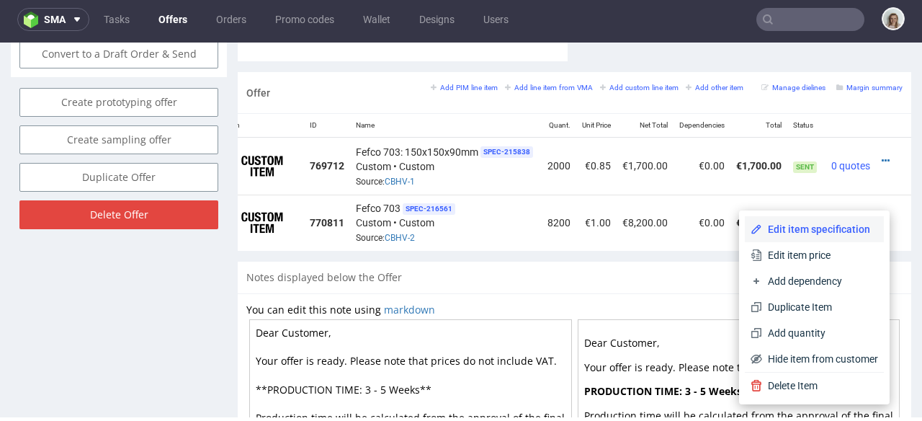
click at [807, 230] on span "Edit item specification" at bounding box center [820, 229] width 116 height 14
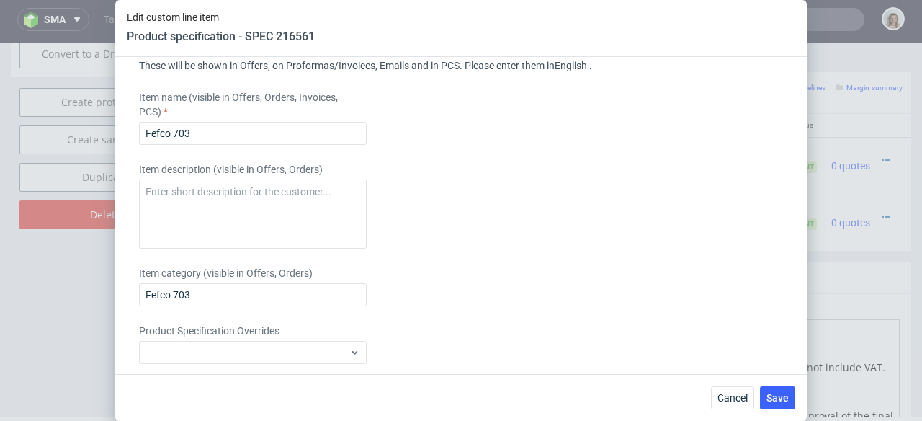
scroll to position [2347, 0]
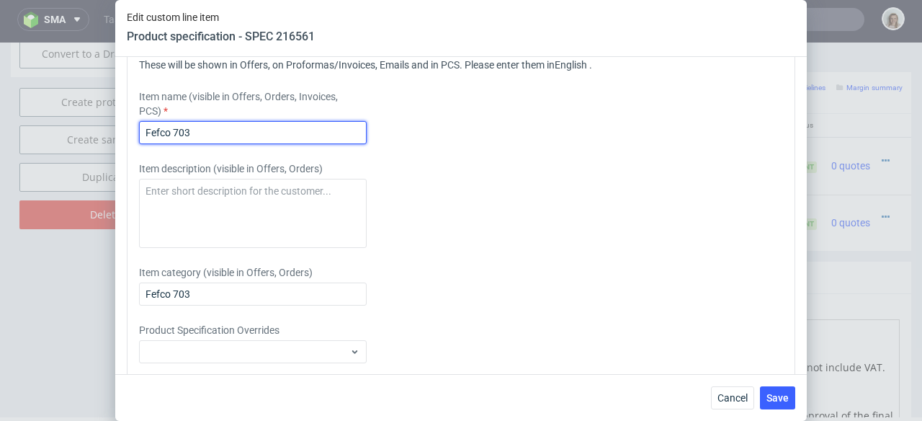
drag, startPoint x: 200, startPoint y: 160, endPoint x: 121, endPoint y: 159, distance: 79.2
click at [121, 159] on div "Supplier [PERSON_NAME] Packaging Technical specification Instant price RFQ Type…" at bounding box center [461, 215] width 692 height 317
paste input ": 150x150x90mm"
type input "Fefco 703: 150x150x90mm"
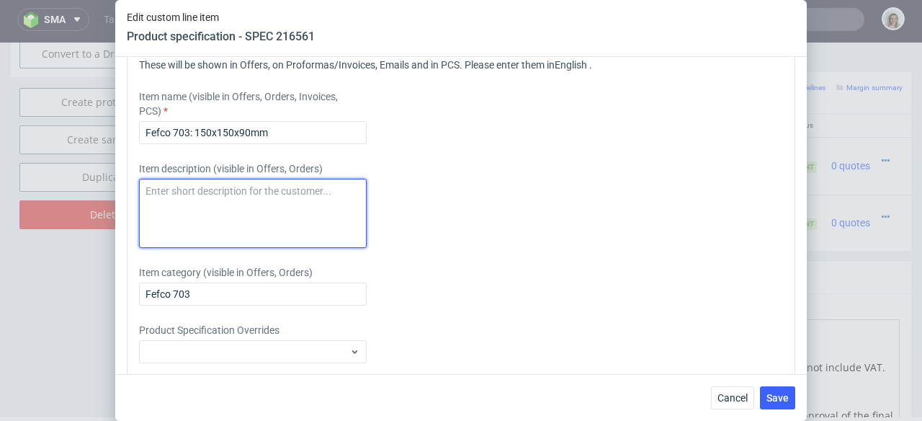
click at [156, 204] on textarea at bounding box center [253, 213] width 228 height 69
paste textarea "Fefco 703: 150x150x90mm"
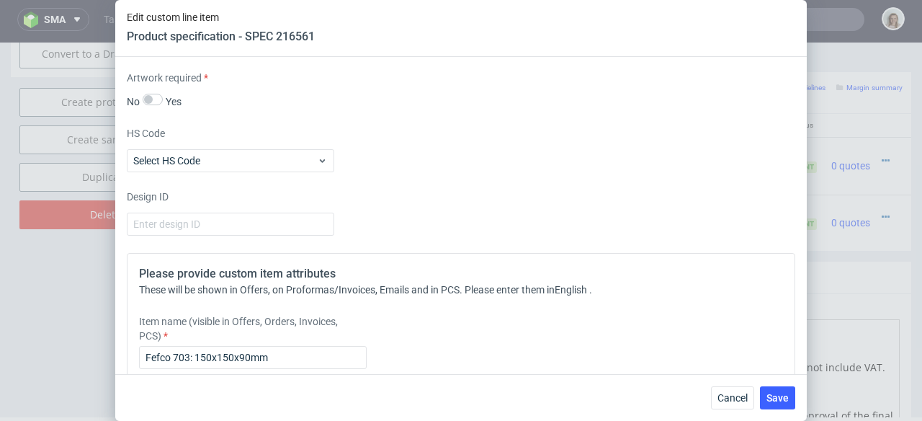
scroll to position [2039, 0]
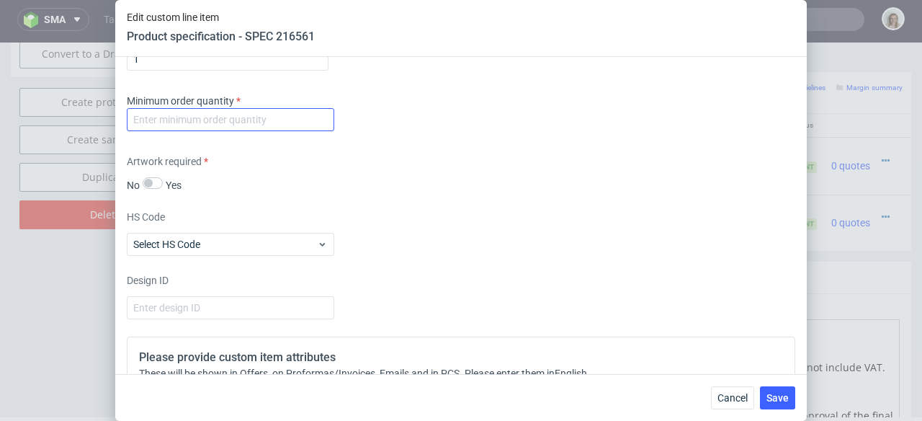
type textarea "Fefco 703: 150x150x90mm"
click at [165, 131] on input "number" at bounding box center [230, 119] width 207 height 23
type input "1"
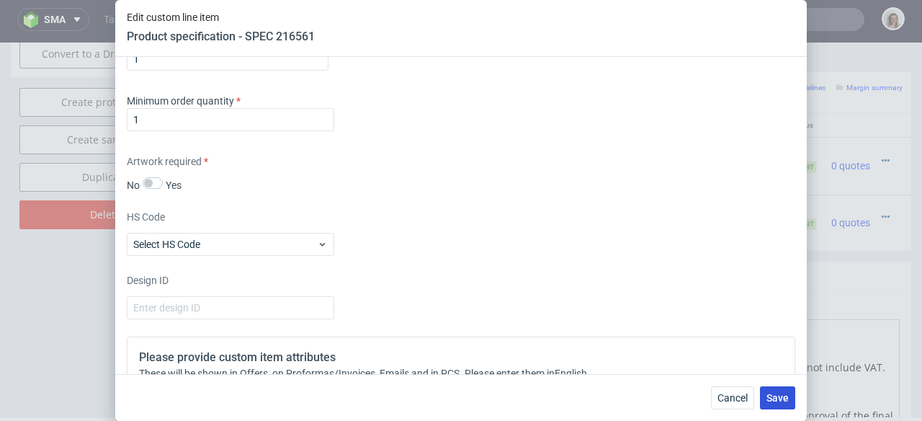
click at [775, 397] on span "Save" at bounding box center [777, 398] width 22 height 10
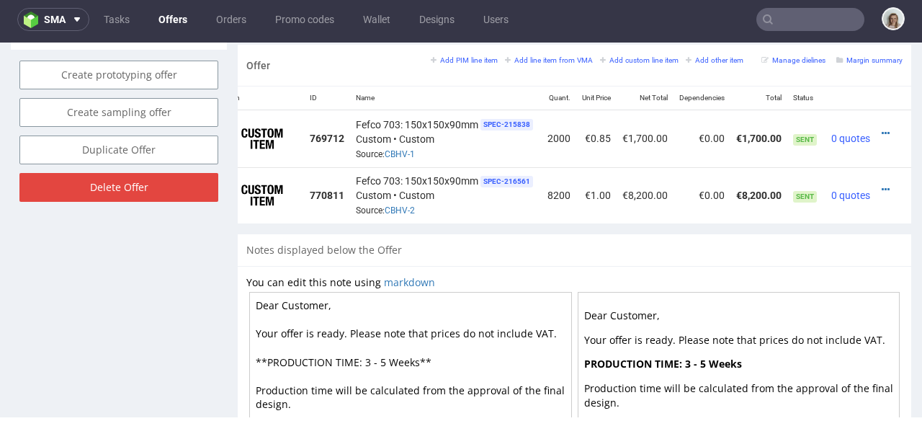
scroll to position [0, 48]
click at [882, 128] on icon at bounding box center [886, 133] width 8 height 10
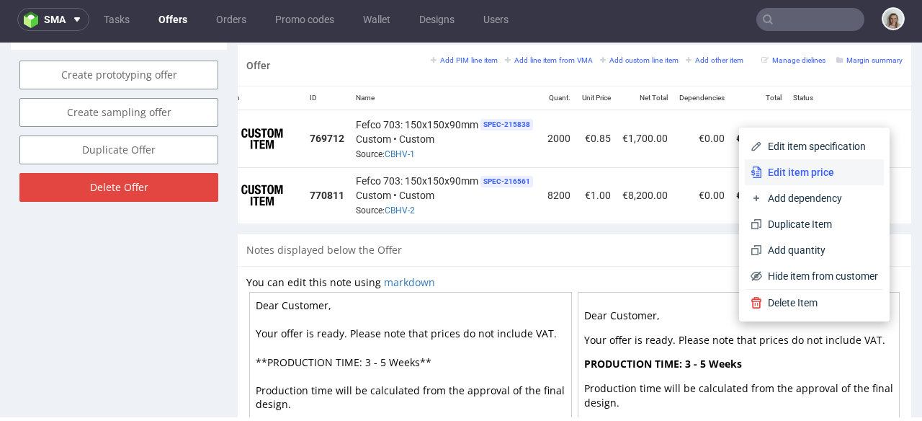
click at [834, 171] on span "Edit item price" at bounding box center [820, 172] width 116 height 14
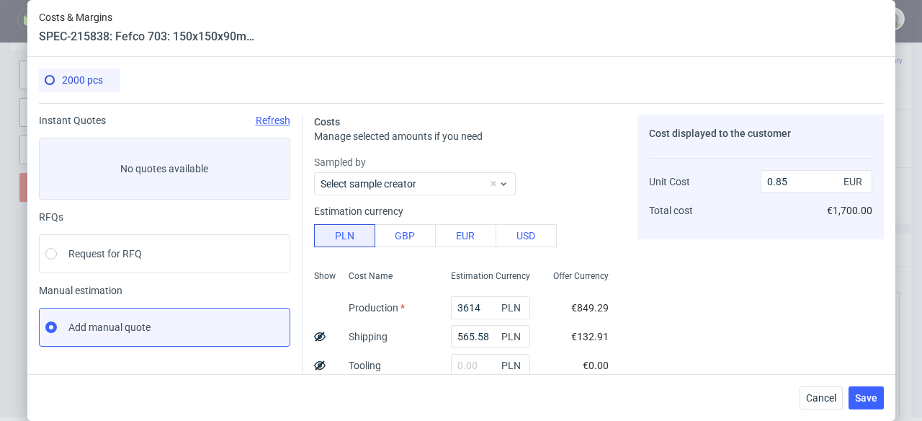
scroll to position [279, 0]
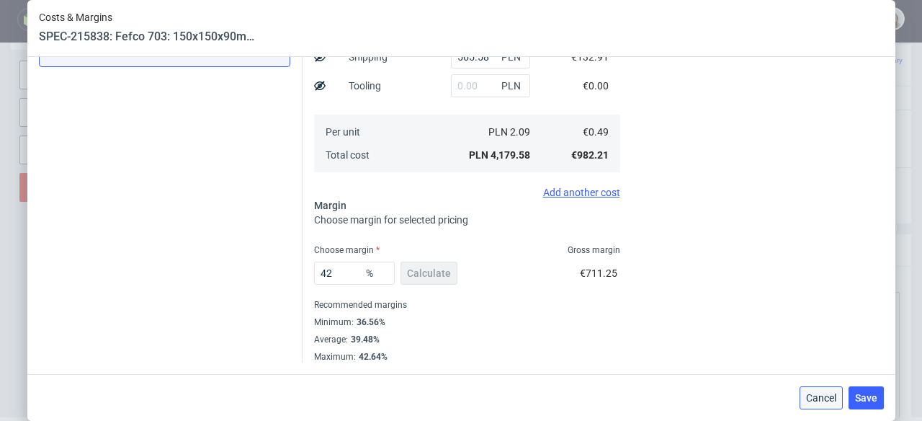
click at [818, 395] on span "Cancel" at bounding box center [821, 398] width 30 height 10
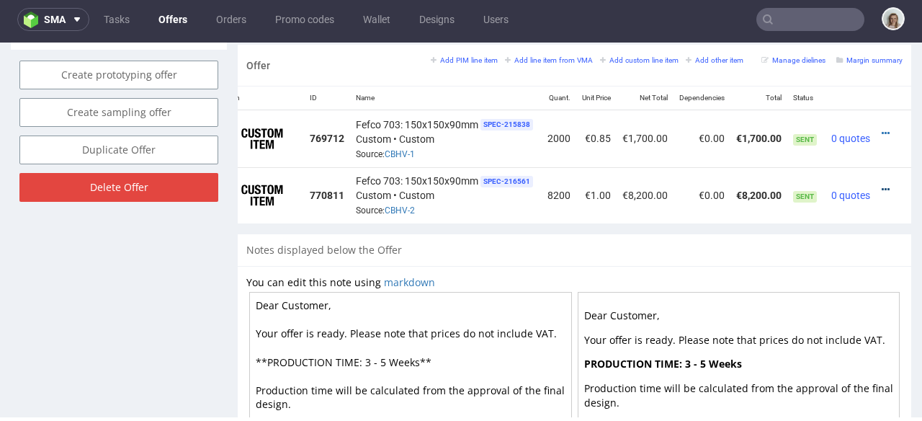
click at [882, 184] on icon at bounding box center [886, 189] width 8 height 10
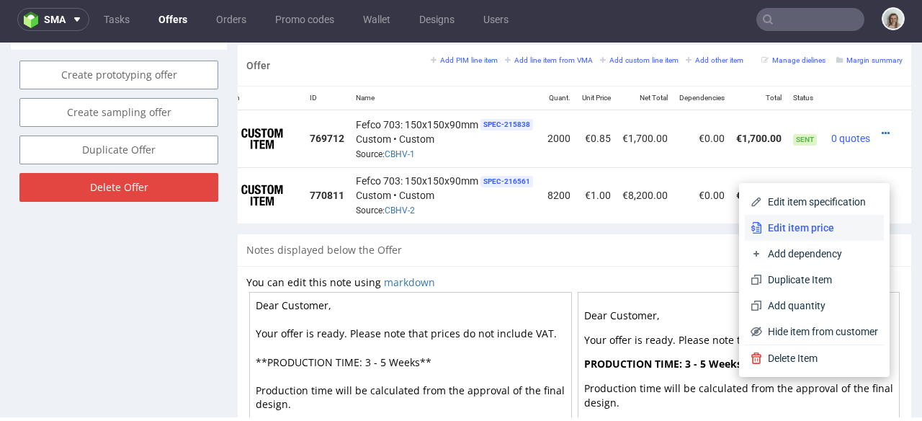
click at [808, 221] on span "Edit item price" at bounding box center [820, 227] width 116 height 14
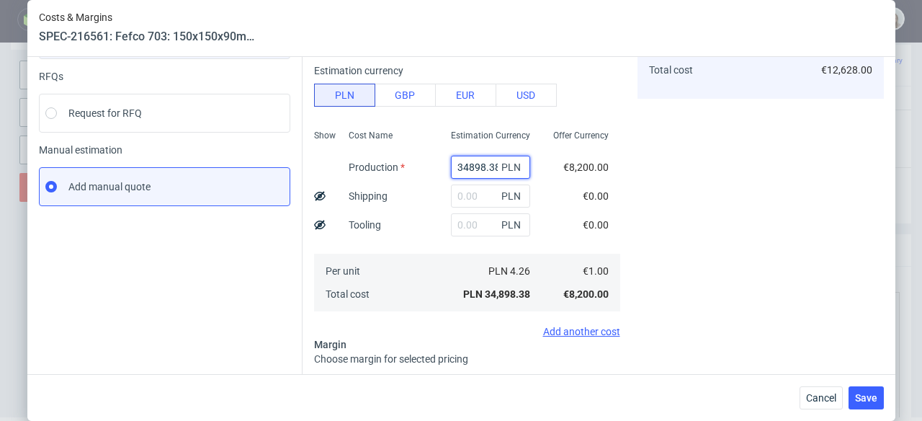
scroll to position [0, 4]
drag, startPoint x: 442, startPoint y: 169, endPoint x: 485, endPoint y: 166, distance: 44.1
click at [485, 166] on div "34898.38 PLN" at bounding box center [490, 167] width 79 height 23
paste input "8446"
type input "8446"
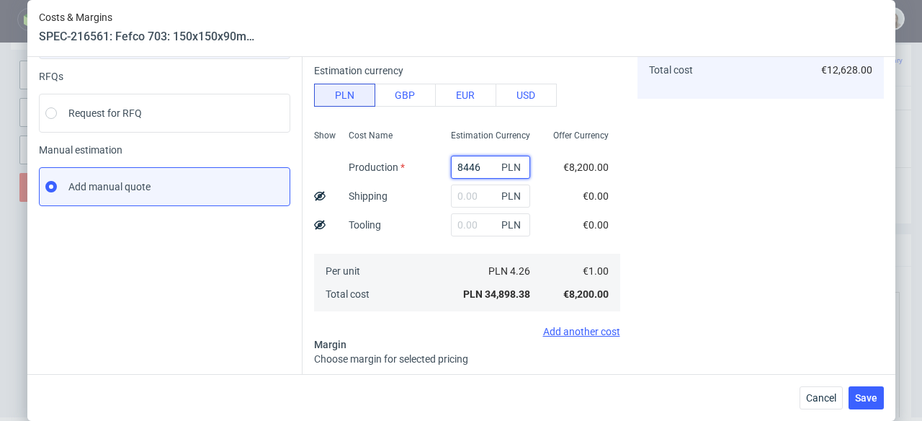
scroll to position [0, 0]
type input "0.37"
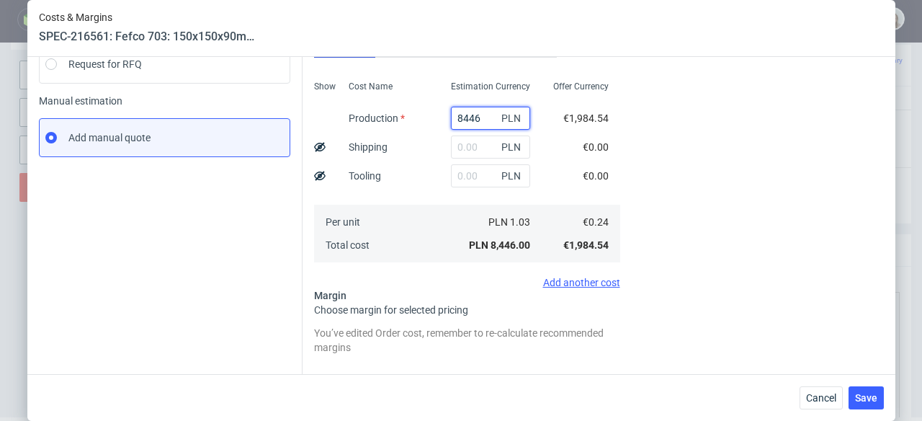
scroll to position [320, 0]
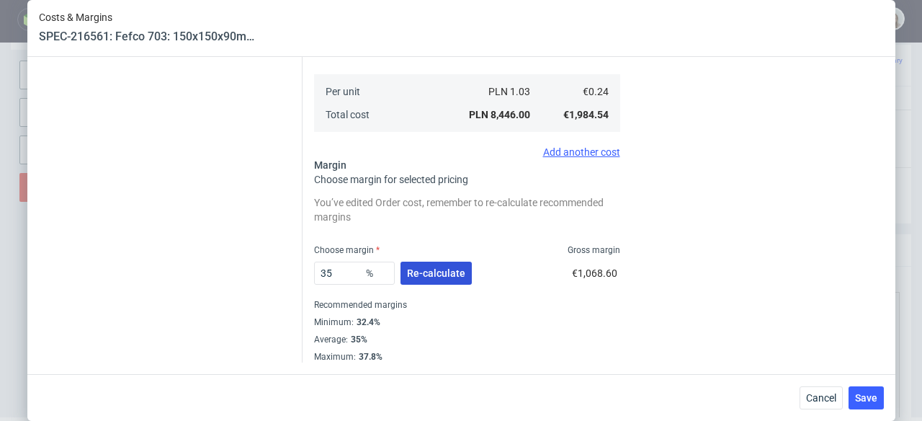
type input "8446"
click at [414, 264] on button "Re-calculate" at bounding box center [435, 272] width 71 height 23
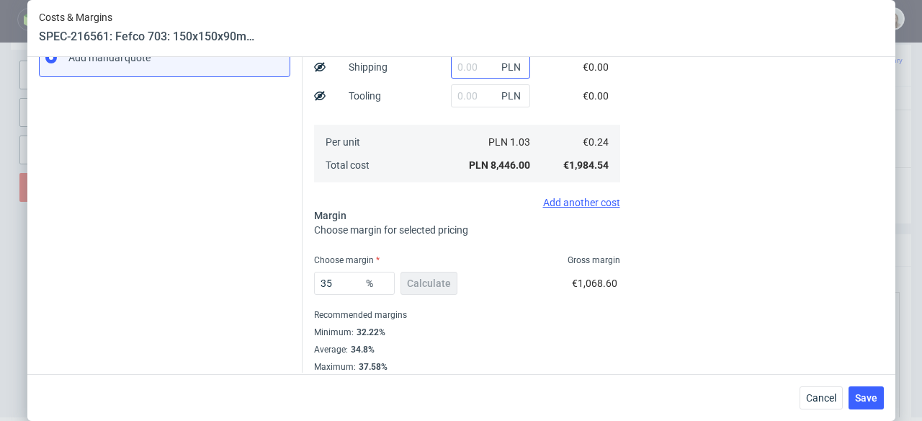
scroll to position [254, 0]
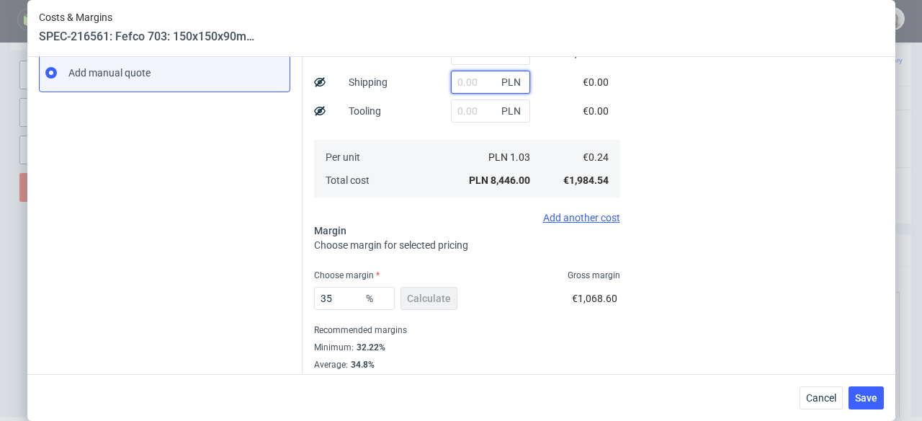
click at [457, 84] on input "text" at bounding box center [490, 82] width 79 height 23
paste input "1421,63"
type input "1421.63"
type input "0.43"
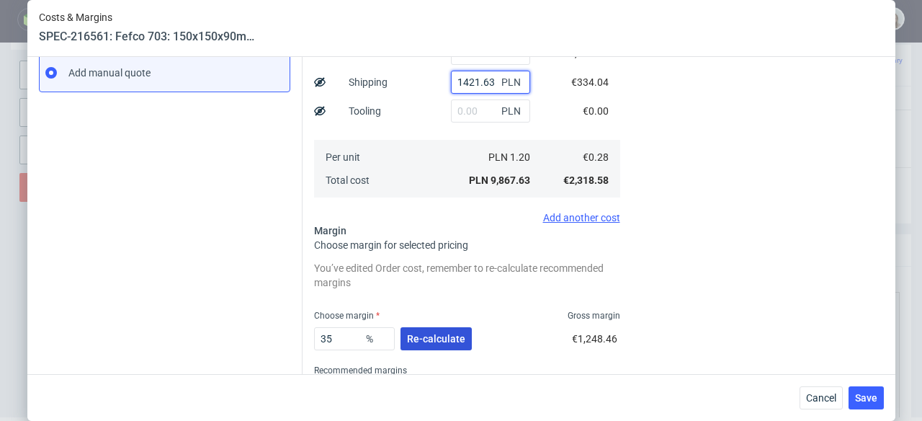
type input "1421.63"
click at [443, 348] on button "Re-calculate" at bounding box center [435, 338] width 71 height 23
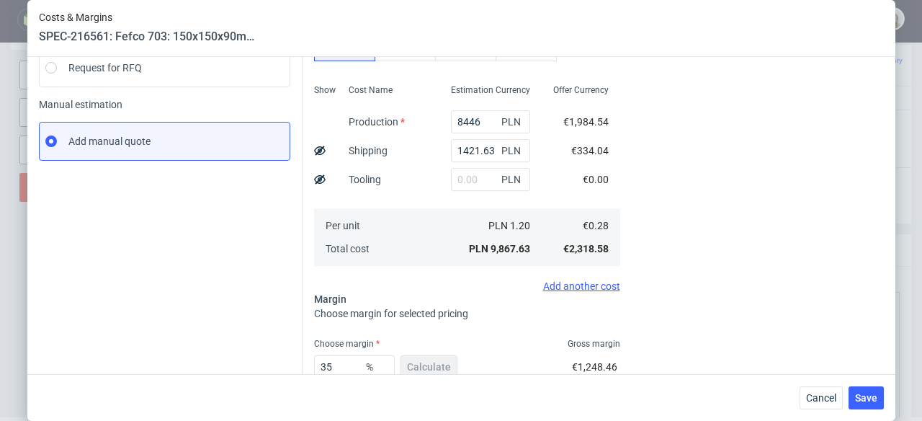
scroll to position [4, 0]
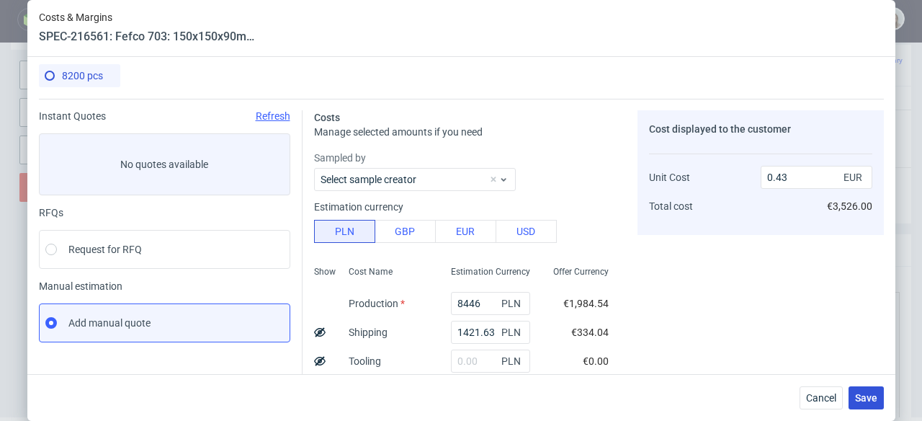
click at [882, 399] on button "Save" at bounding box center [866, 397] width 35 height 23
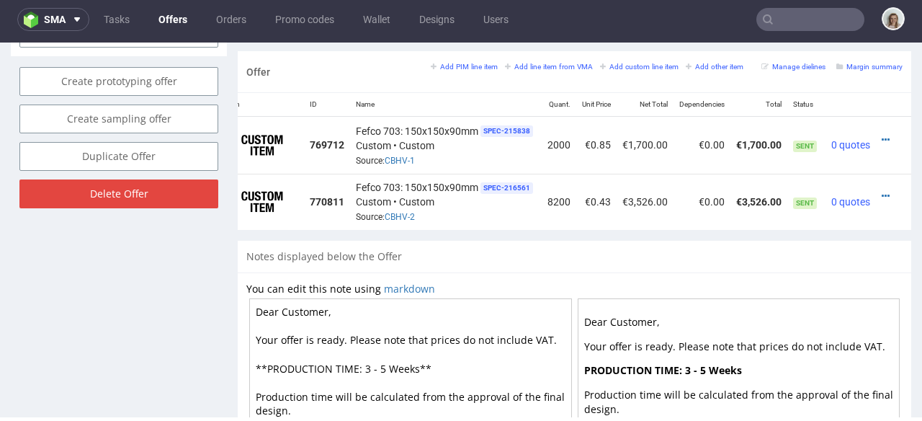
scroll to position [0, 48]
click at [882, 191] on icon at bounding box center [886, 196] width 8 height 10
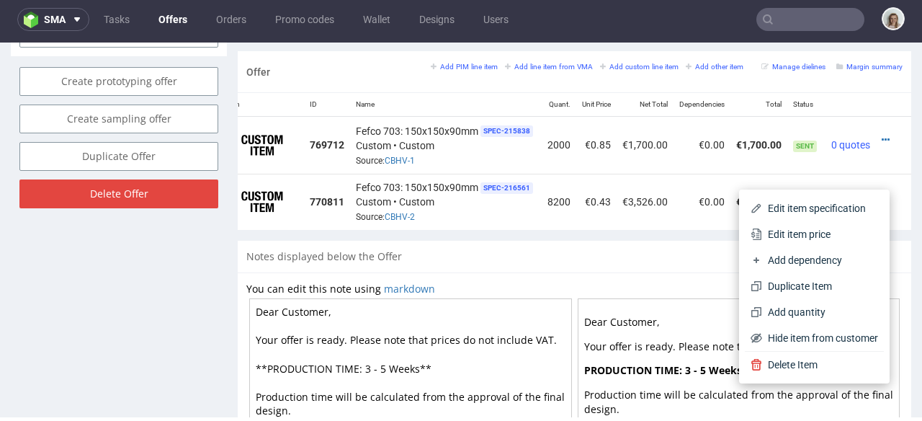
click at [833, 231] on span "Edit item price" at bounding box center [820, 234] width 116 height 14
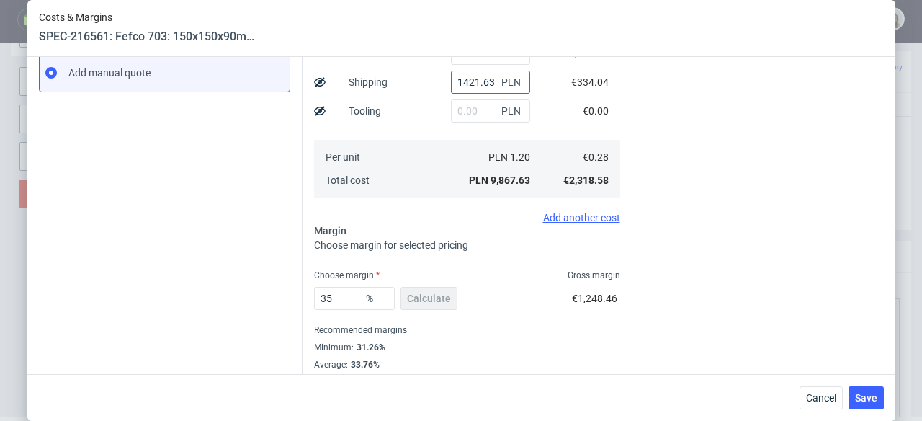
scroll to position [279, 0]
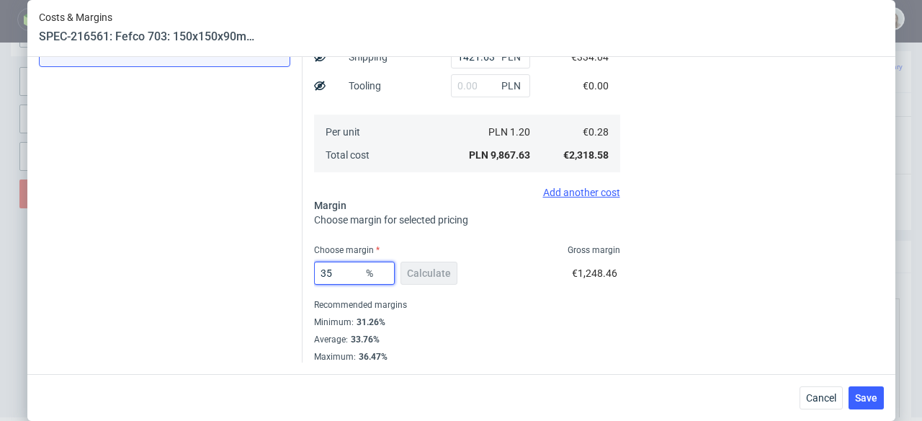
drag, startPoint x: 344, startPoint y: 273, endPoint x: 290, endPoint y: 274, distance: 53.3
click at [290, 274] on div "Instant Quotes Refresh No quotes available RFQs Request for RFQ Manual estimati…" at bounding box center [461, 93] width 845 height 539
type input "4"
type input "0.29"
type input "40"
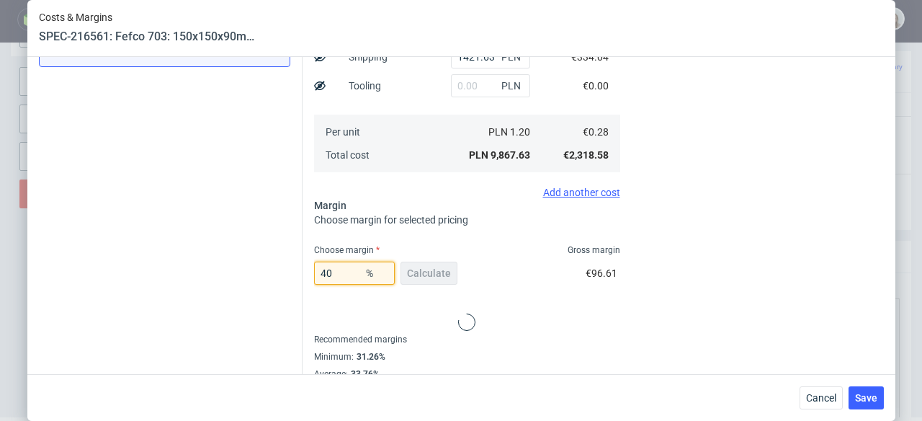
type input "0.47"
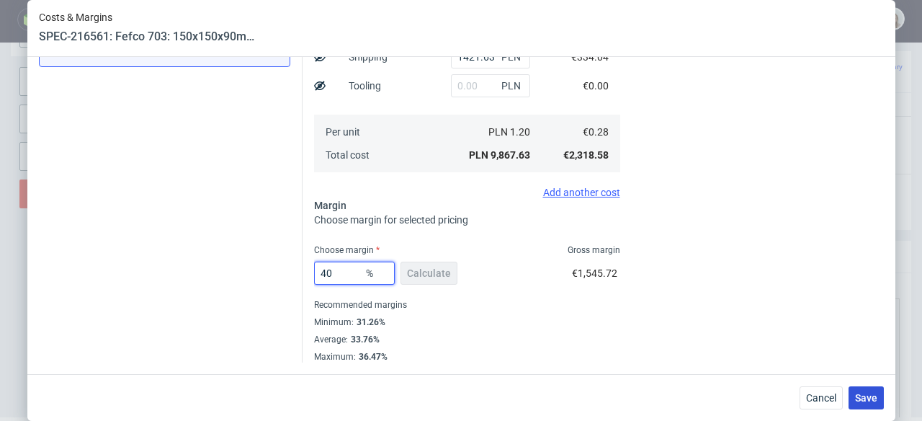
type input "40"
click at [871, 393] on span "Save" at bounding box center [866, 398] width 22 height 10
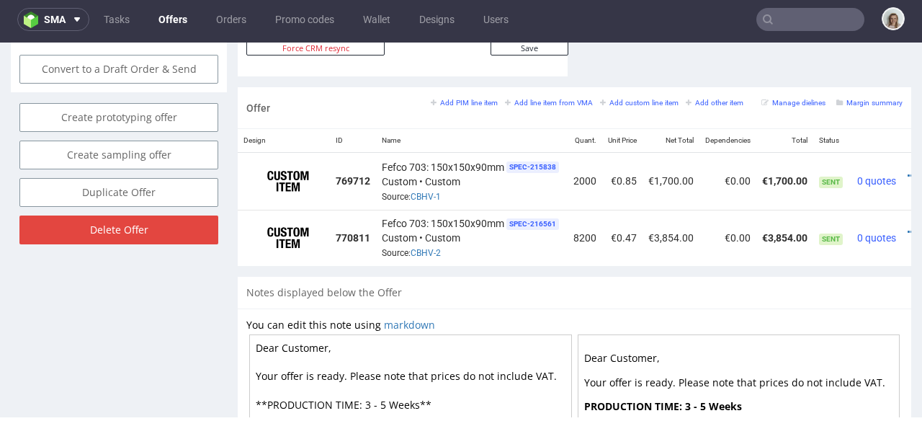
scroll to position [0, 48]
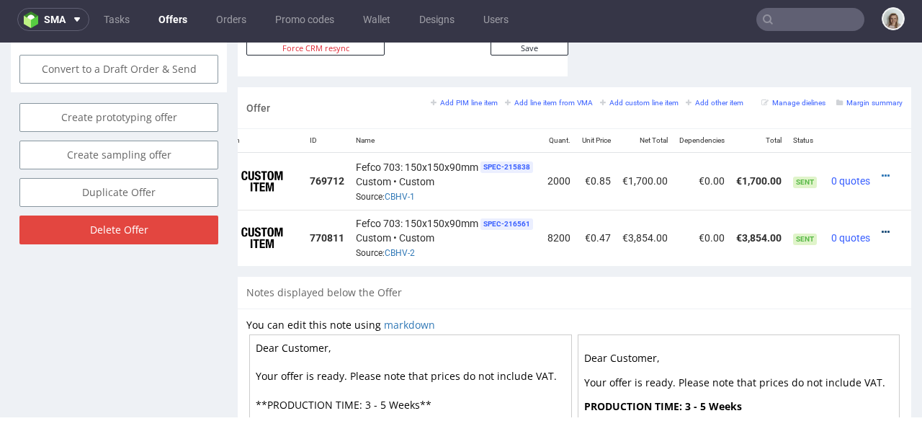
click at [882, 227] on icon at bounding box center [886, 232] width 8 height 10
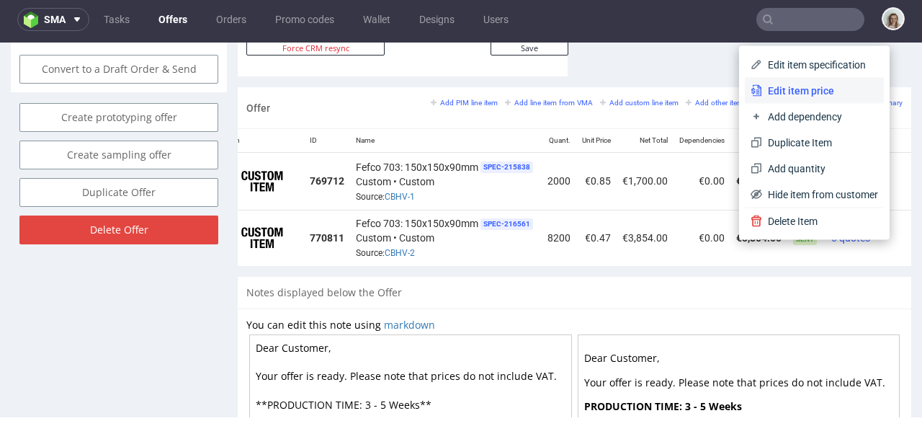
click at [794, 97] on span "Edit item price" at bounding box center [820, 91] width 116 height 14
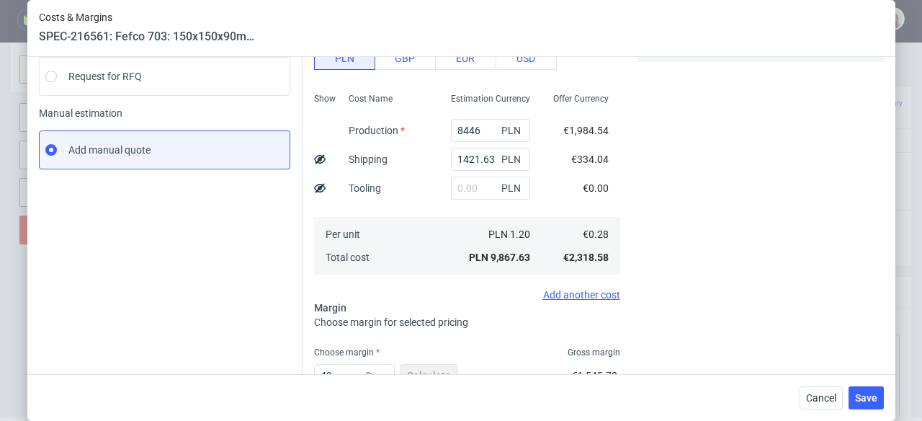
scroll to position [279, 0]
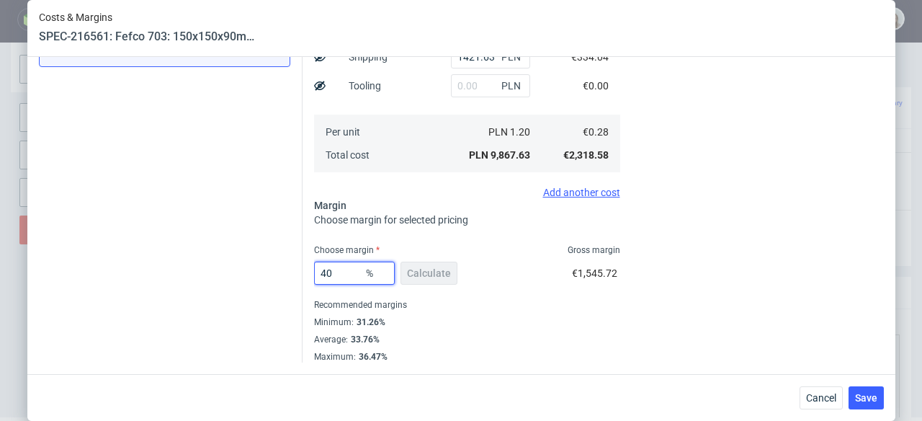
drag, startPoint x: 331, startPoint y: 272, endPoint x: 302, endPoint y: 272, distance: 29.5
click at [303, 272] on div "Costs Manage selected amounts if you need Sampled by Select sample creator Esti…" at bounding box center [593, 93] width 581 height 539
type input "3"
type input "0.29"
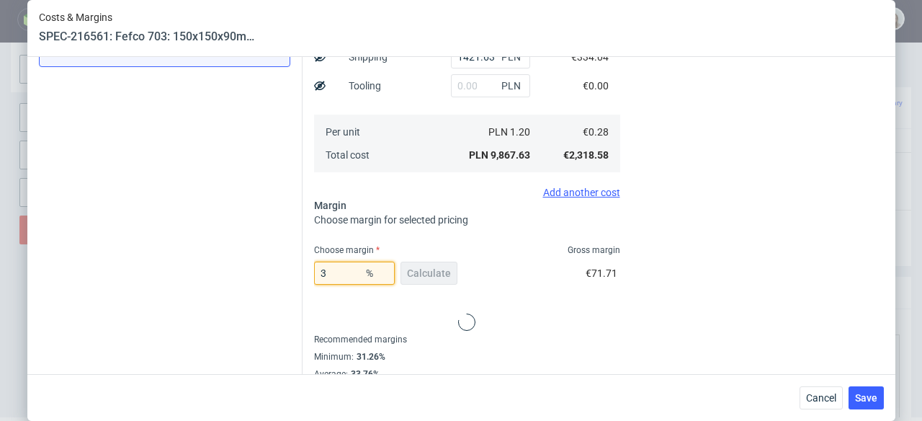
type input "36"
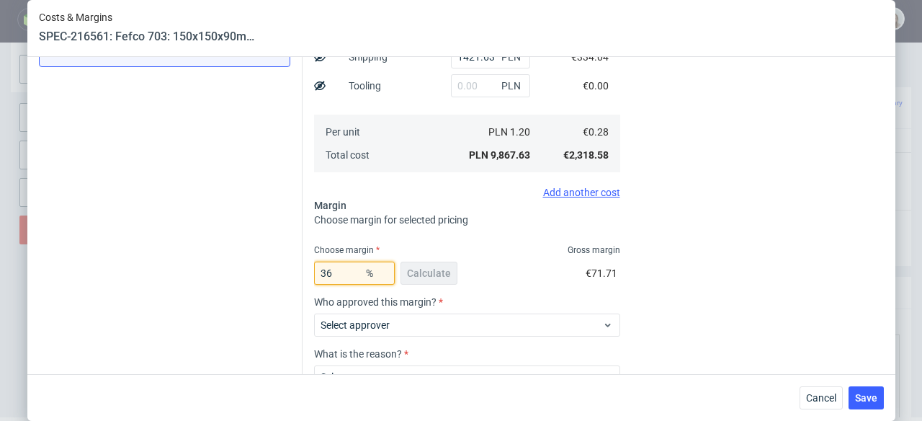
type input "0.44"
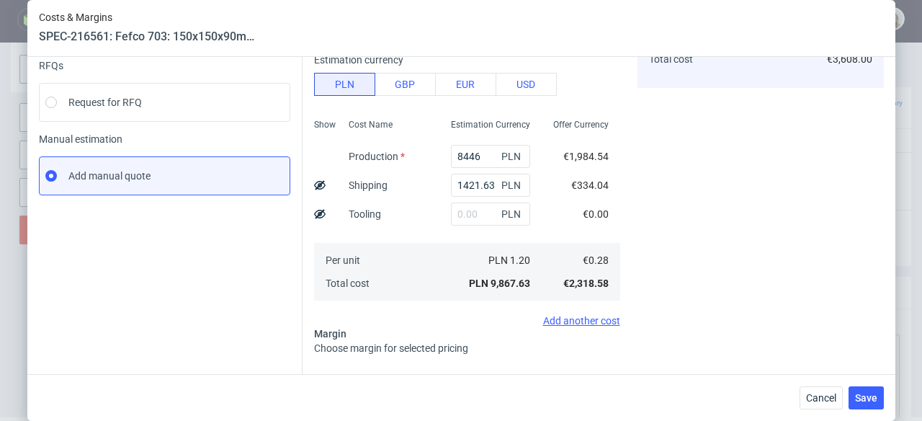
scroll to position [13, 0]
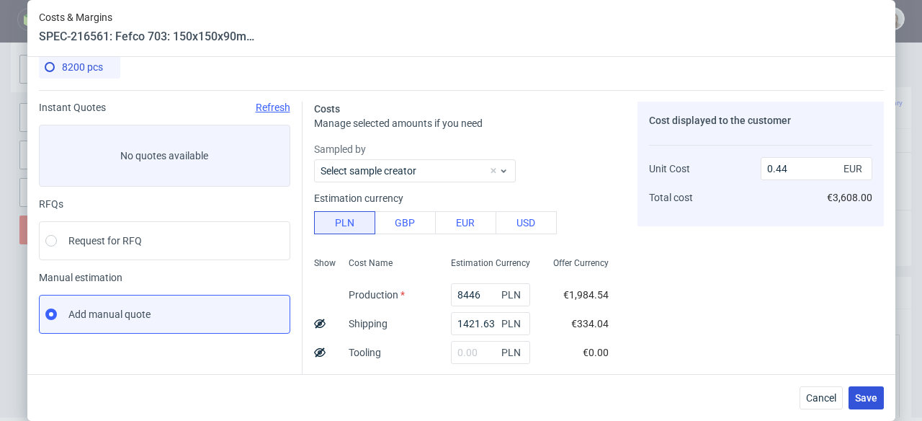
type input "36.47"
click at [884, 399] on button "Save" at bounding box center [866, 397] width 35 height 23
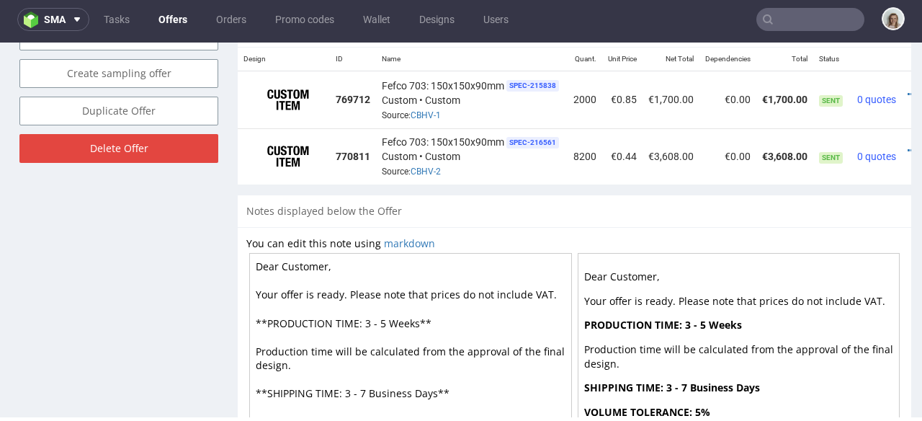
scroll to position [0, 48]
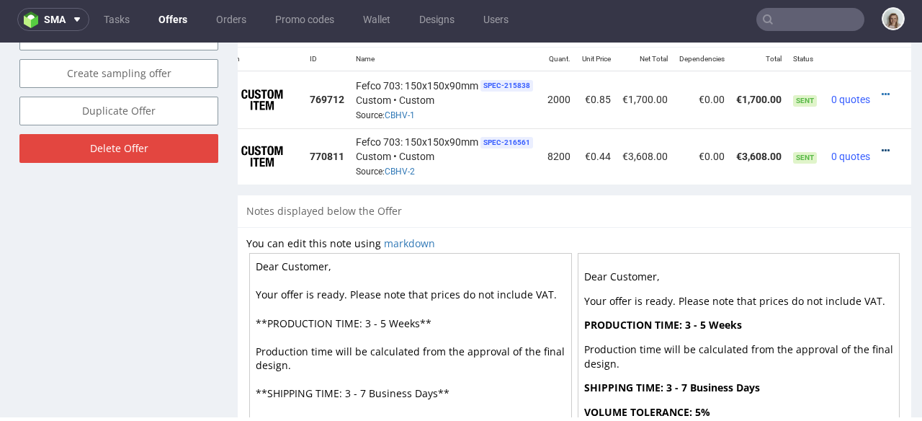
click at [882, 146] on icon at bounding box center [886, 151] width 8 height 10
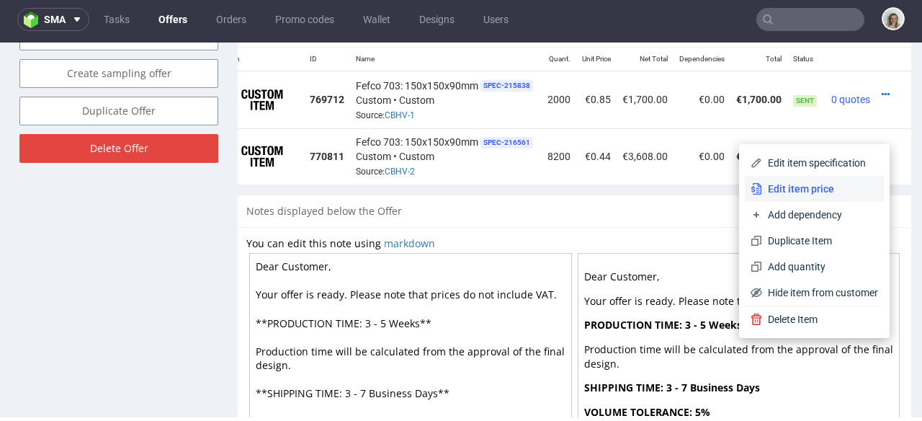
click at [808, 182] on span "Edit item price" at bounding box center [820, 189] width 116 height 14
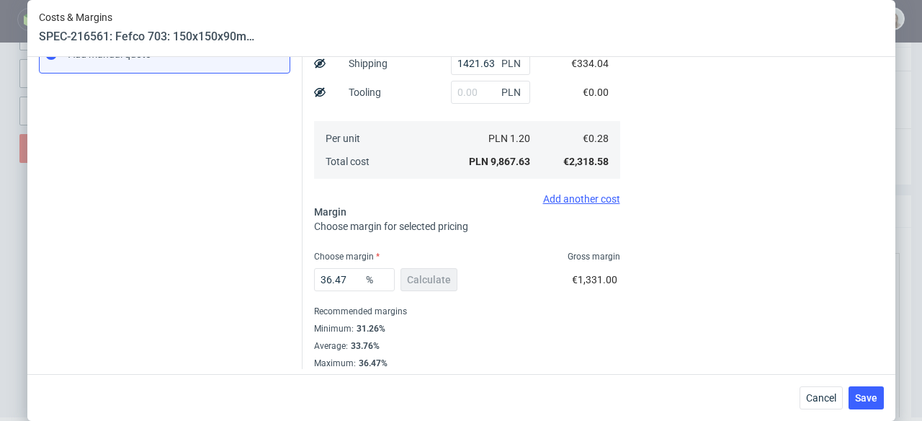
scroll to position [279, 0]
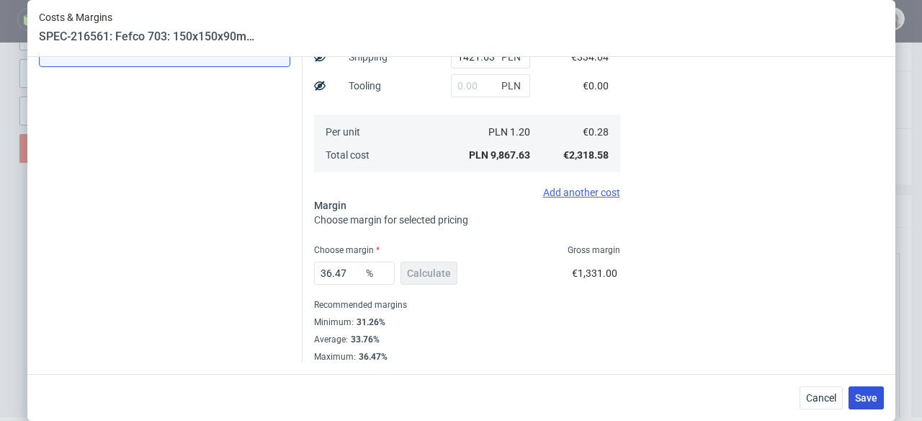
click at [867, 400] on span "Save" at bounding box center [866, 398] width 22 height 10
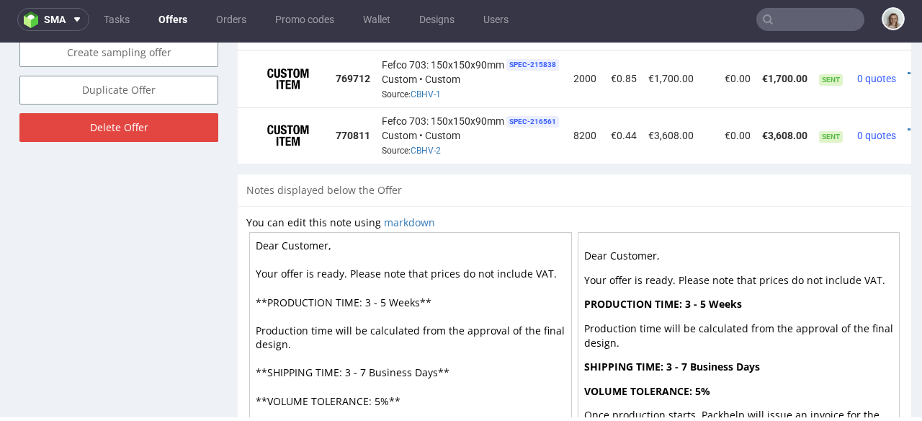
scroll to position [0, 48]
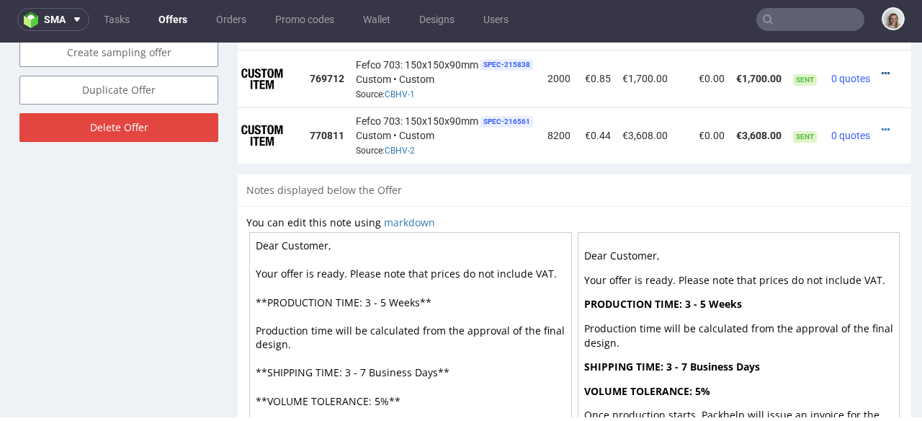
click at [882, 68] on icon at bounding box center [886, 73] width 8 height 10
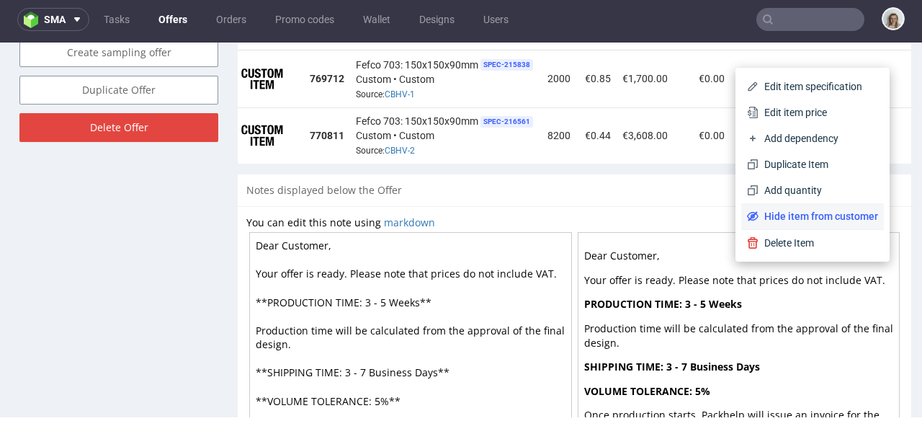
click at [797, 216] on span "Hide item from customer" at bounding box center [818, 216] width 120 height 14
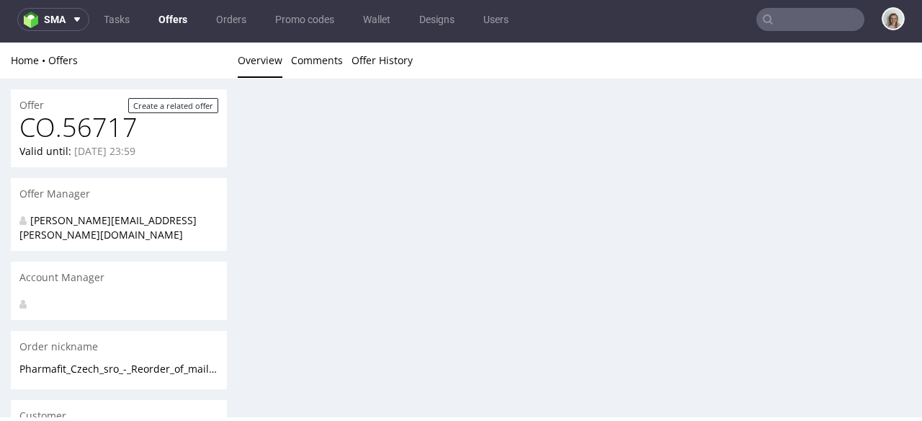
scroll to position [0, 0]
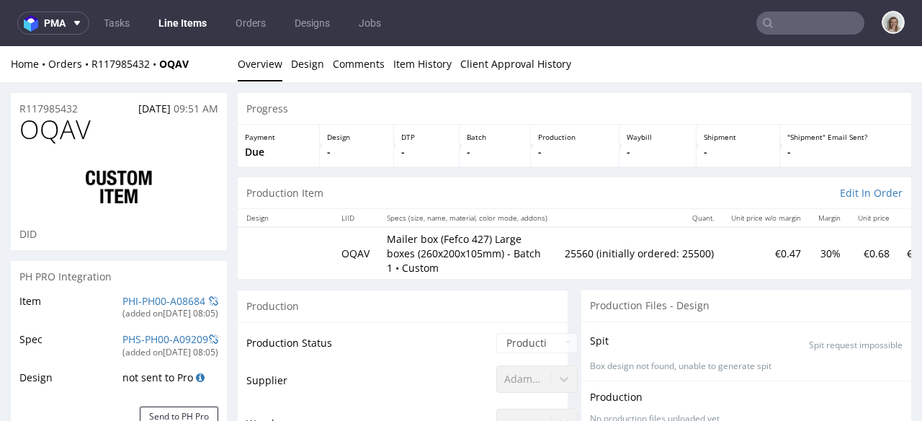
scroll to position [389, 0]
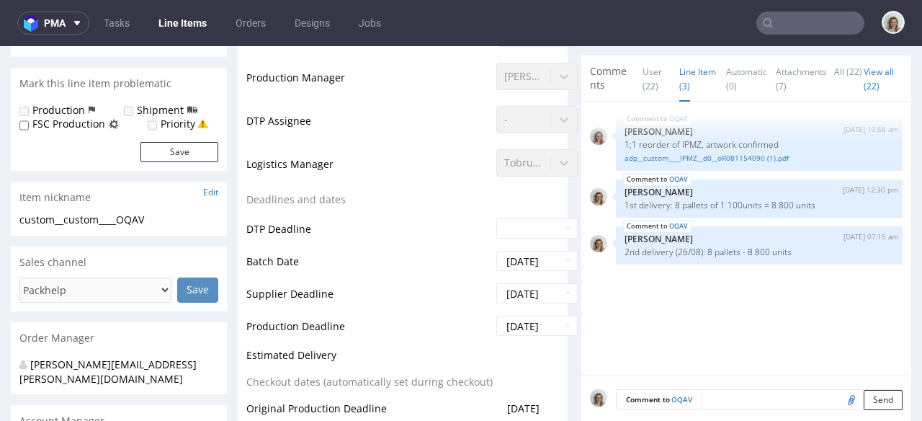
click at [785, 25] on input "text" at bounding box center [810, 23] width 108 height 23
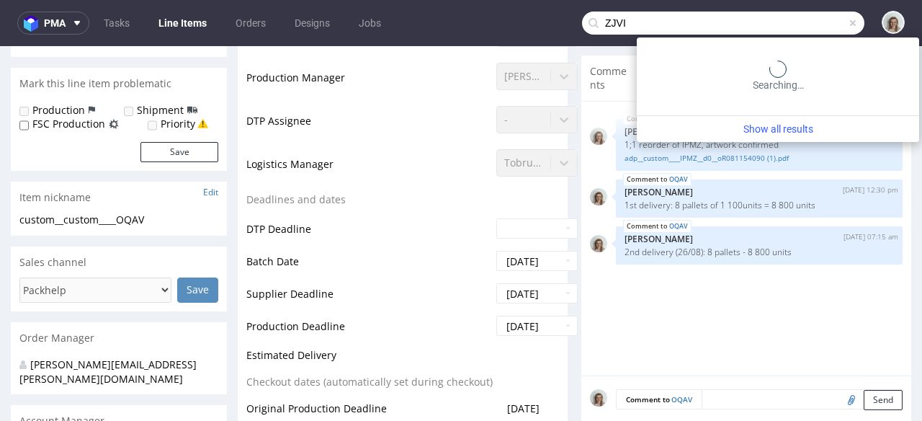
type input "ZJVI"
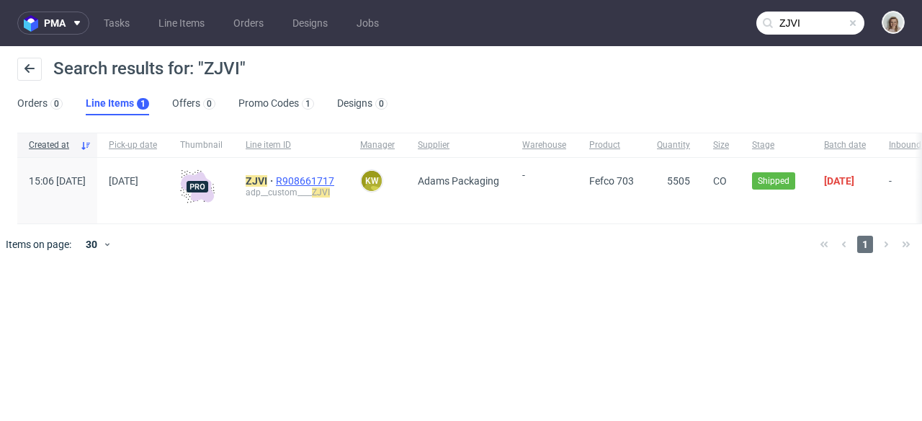
click at [337, 176] on span "R908661717" at bounding box center [306, 181] width 61 height 12
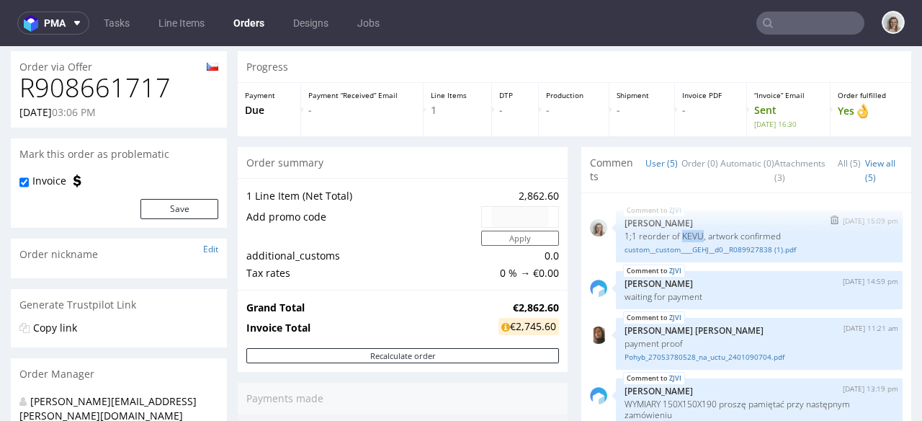
drag, startPoint x: 676, startPoint y: 233, endPoint x: 689, endPoint y: 235, distance: 12.3
click at [689, 235] on p "1;1 reorder of KEVU, artwork confirmed" at bounding box center [759, 236] width 269 height 11
copy p "KEVU"
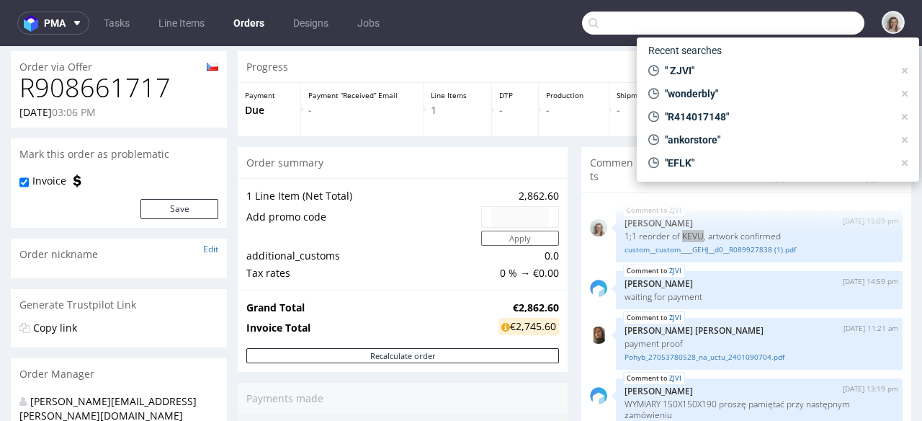
click at [792, 28] on input "text" at bounding box center [723, 23] width 282 height 23
paste input "KEVU"
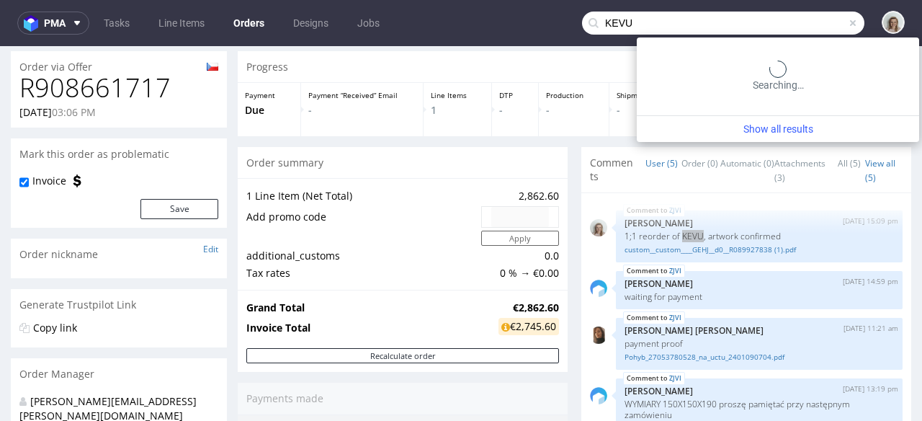
type input "KEVU"
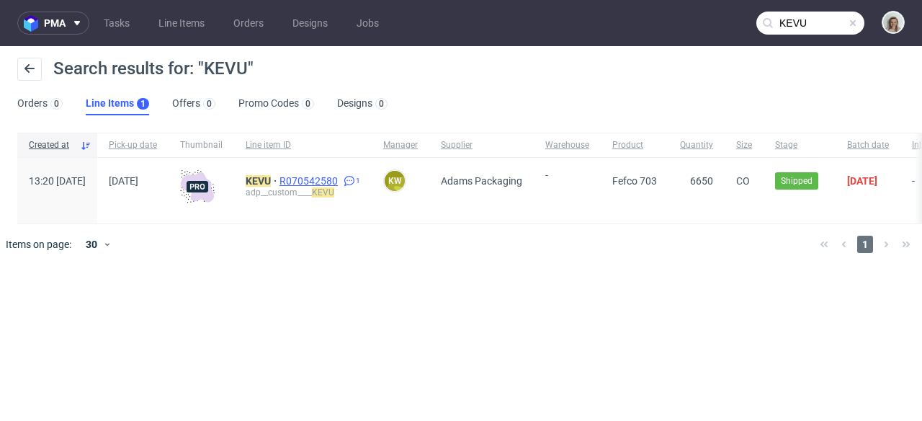
click at [325, 180] on span "R070542580" at bounding box center [309, 181] width 61 height 12
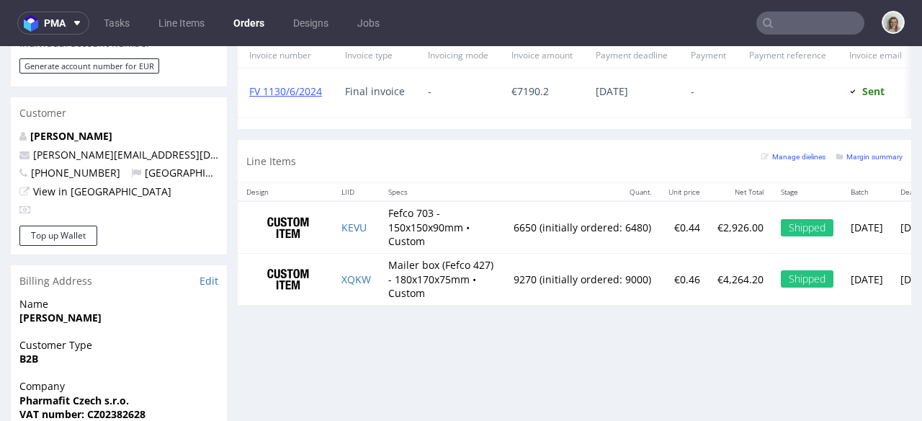
scroll to position [724, 0]
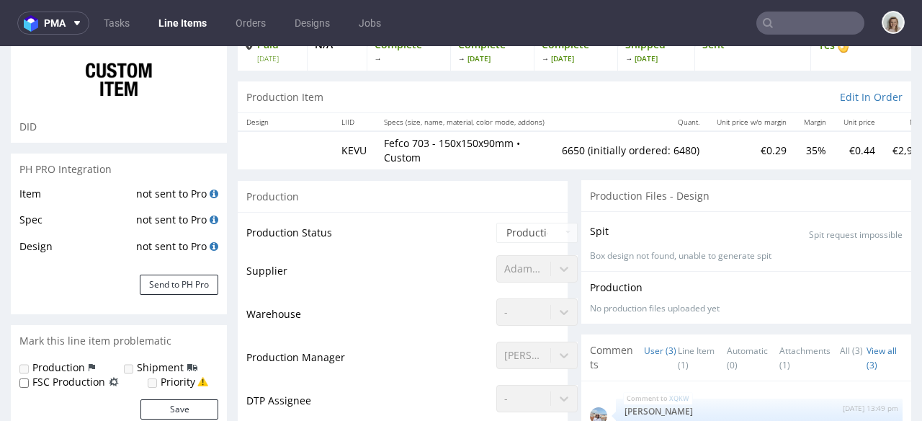
select select "in_progress"
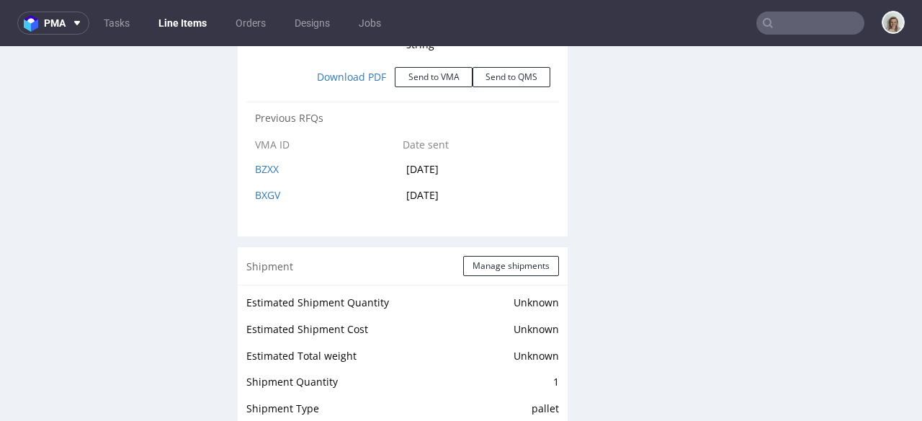
scroll to position [2461, 0]
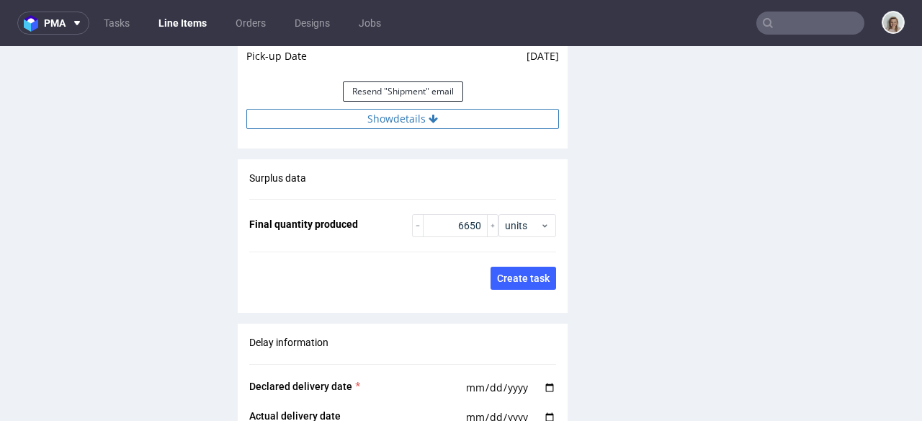
click at [431, 120] on icon at bounding box center [433, 119] width 9 height 10
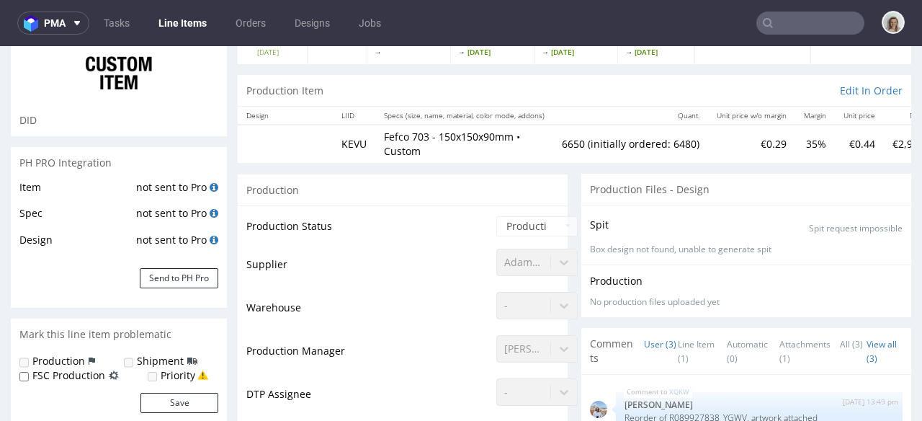
scroll to position [115, 0]
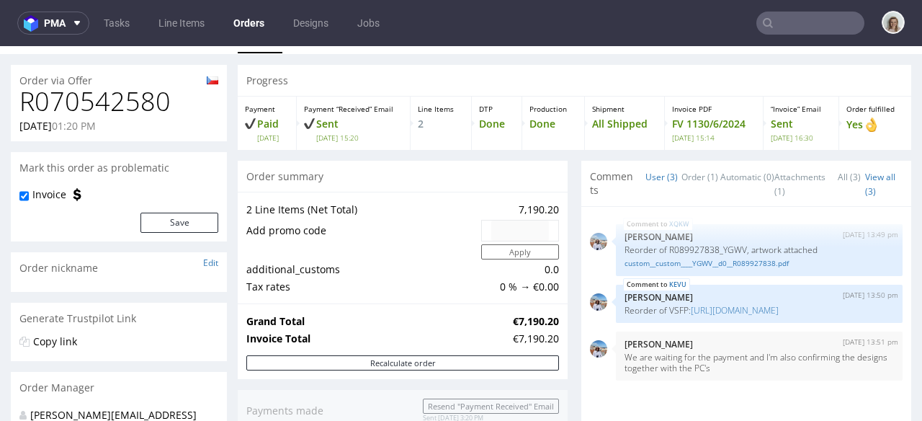
scroll to position [29, 0]
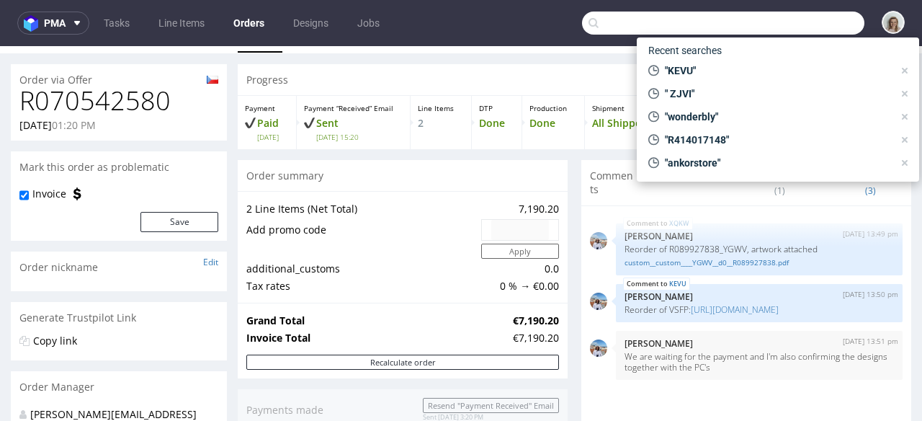
click at [789, 24] on input "text" at bounding box center [723, 23] width 282 height 23
paste input "ZJVI"
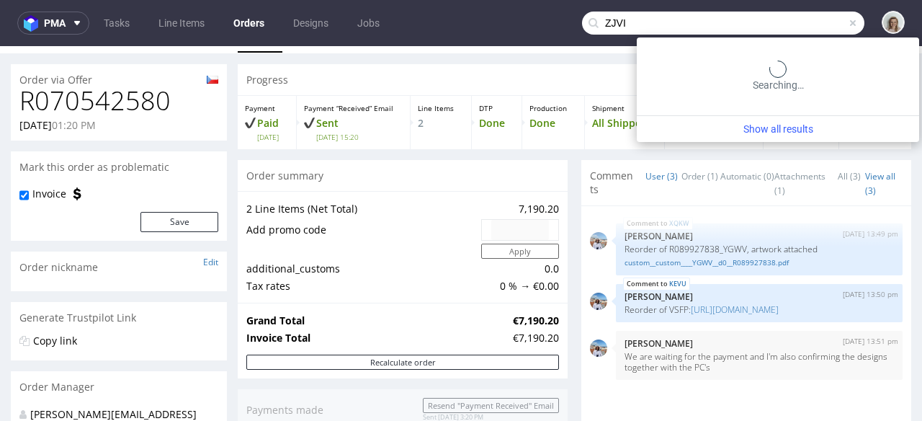
type input "ZJVI"
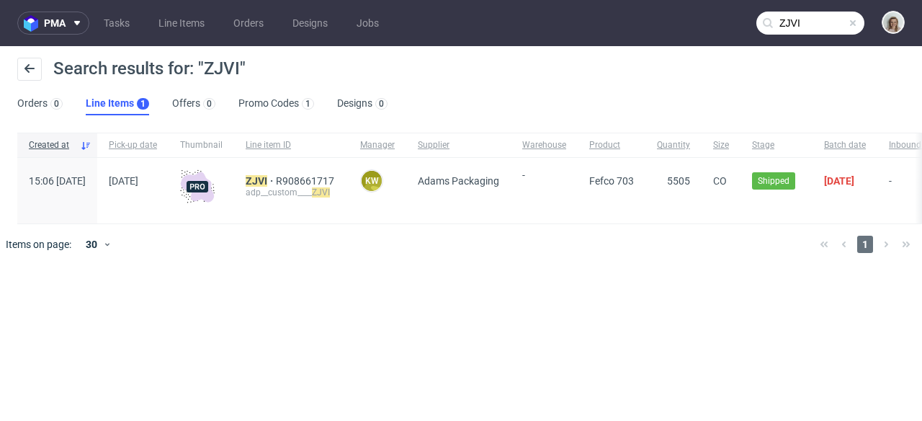
click at [346, 174] on div "ZJVI R908661717 adp__custom____ ZJVI" at bounding box center [291, 191] width 115 height 66
click at [337, 175] on span "R908661717" at bounding box center [306, 181] width 61 height 12
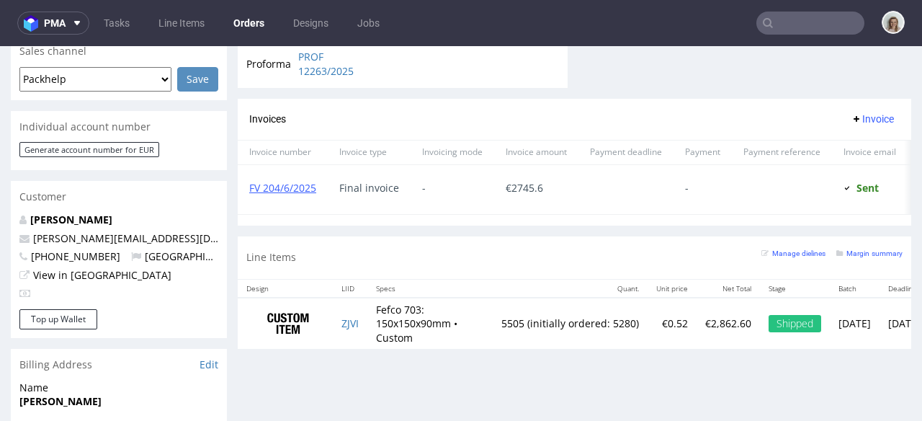
scroll to position [630, 0]
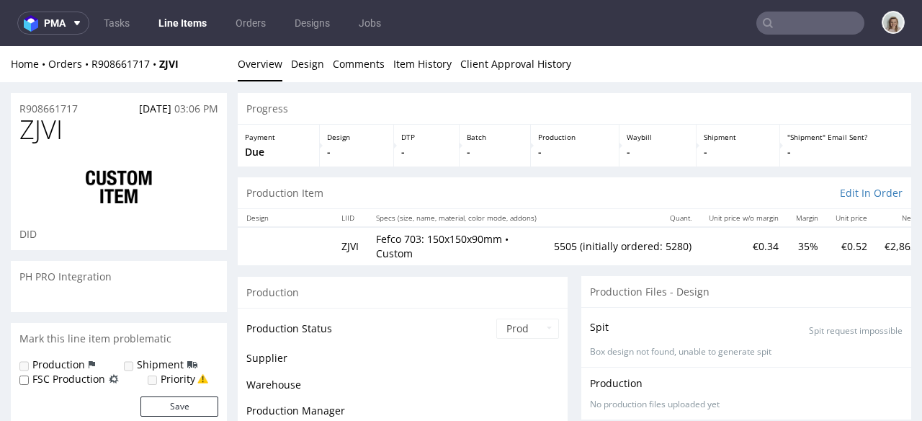
scroll to position [45, 0]
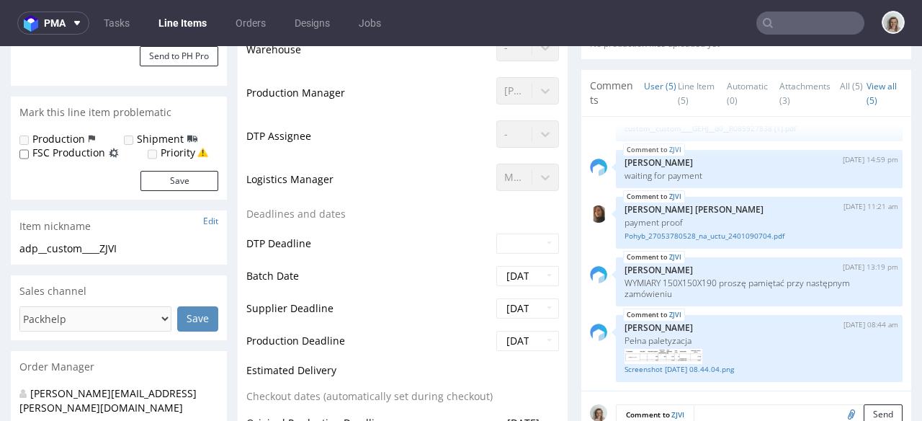
select select "in_progress"
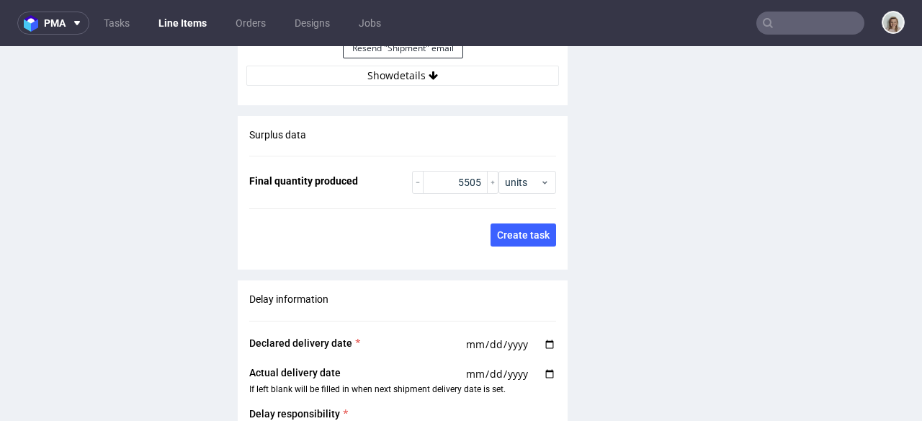
scroll to position [2548, 0]
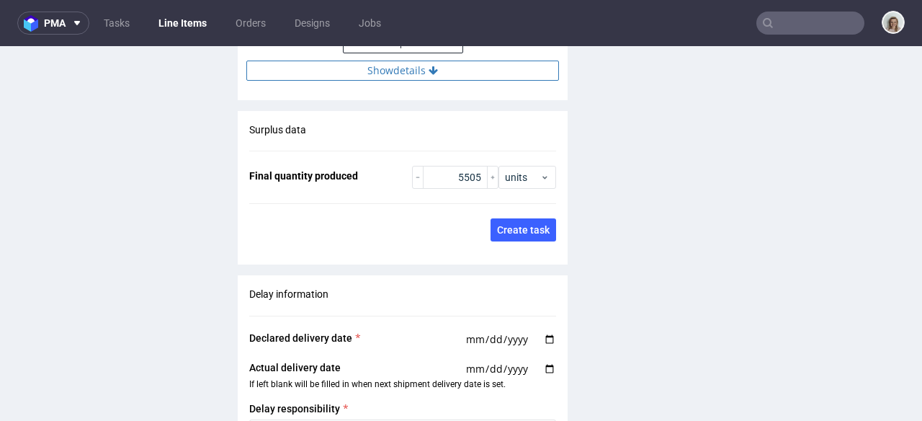
click at [407, 68] on button "Show details" at bounding box center [402, 71] width 313 height 20
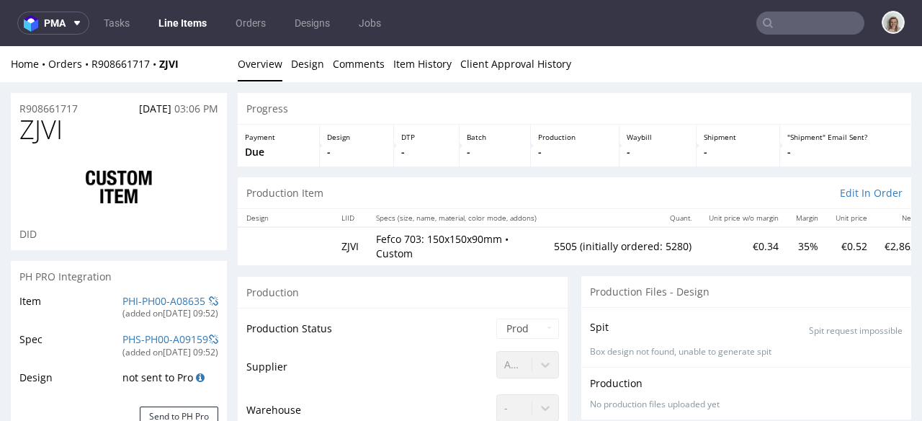
scroll to position [0, 0]
drag, startPoint x: 190, startPoint y: 59, endPoint x: 162, endPoint y: 62, distance: 28.2
click at [162, 62] on div "Home Orders R908661717 ZJVI" at bounding box center [119, 64] width 216 height 14
copy strong "ZJVI"
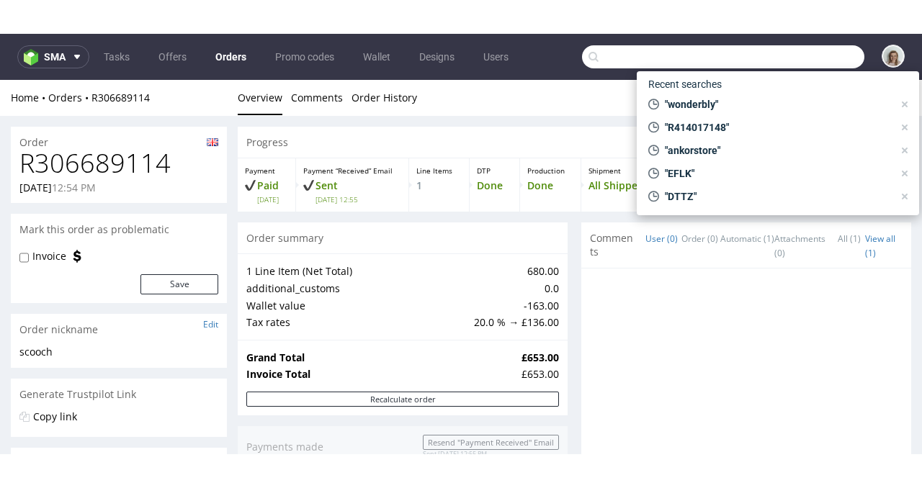
scroll to position [837, 0]
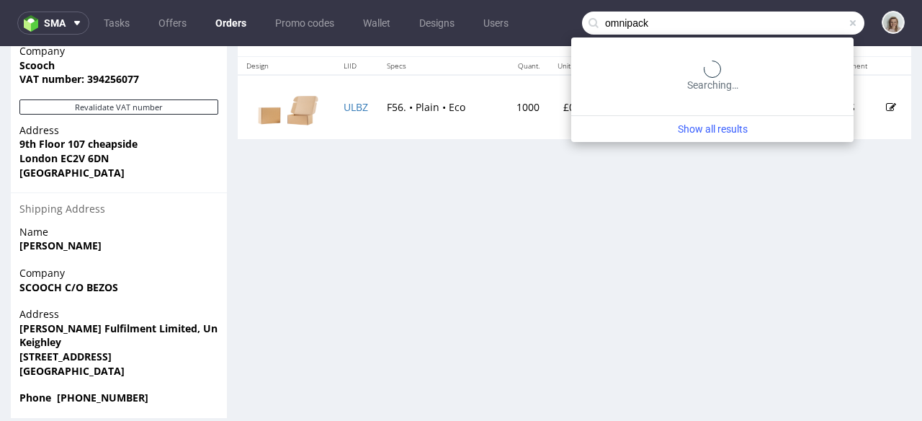
type input "omnipack"
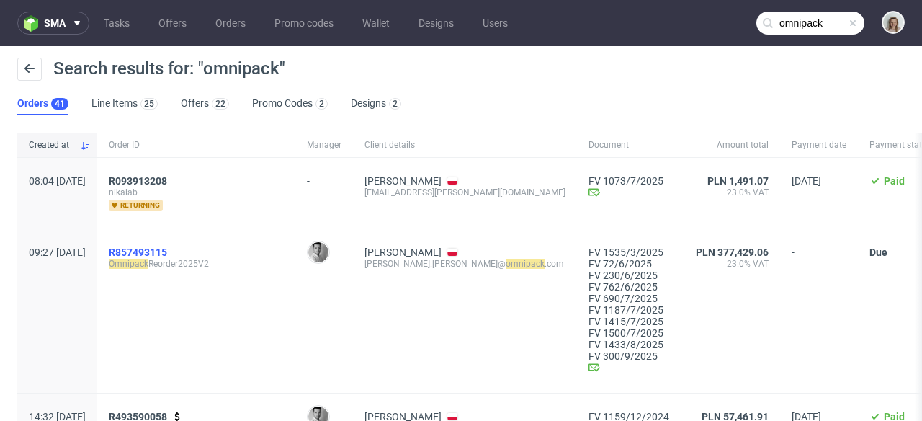
click at [167, 250] on span "R857493115" at bounding box center [138, 252] width 58 height 12
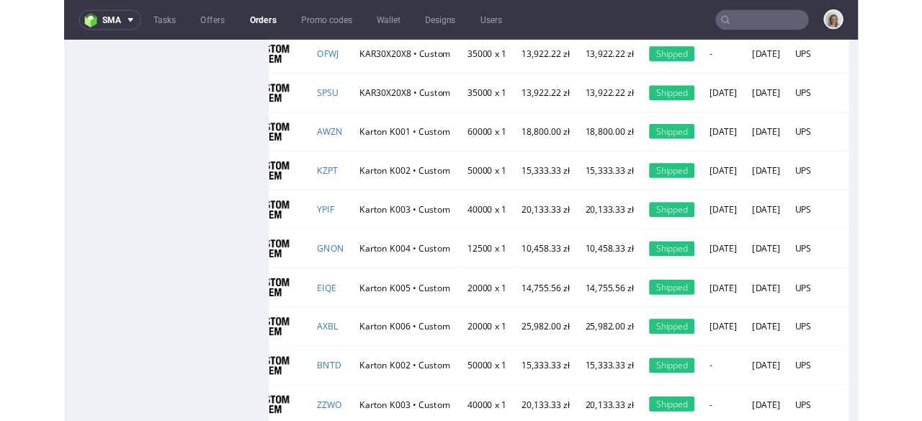
scroll to position [1761, 0]
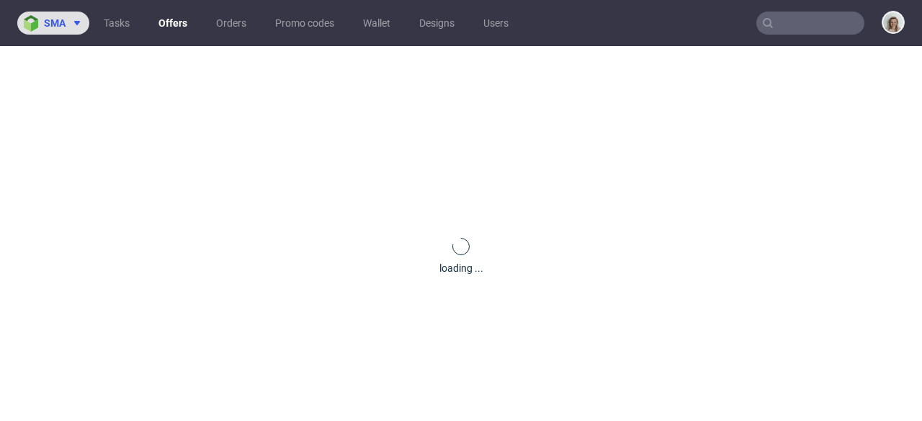
click at [61, 27] on span "sma" at bounding box center [55, 23] width 22 height 10
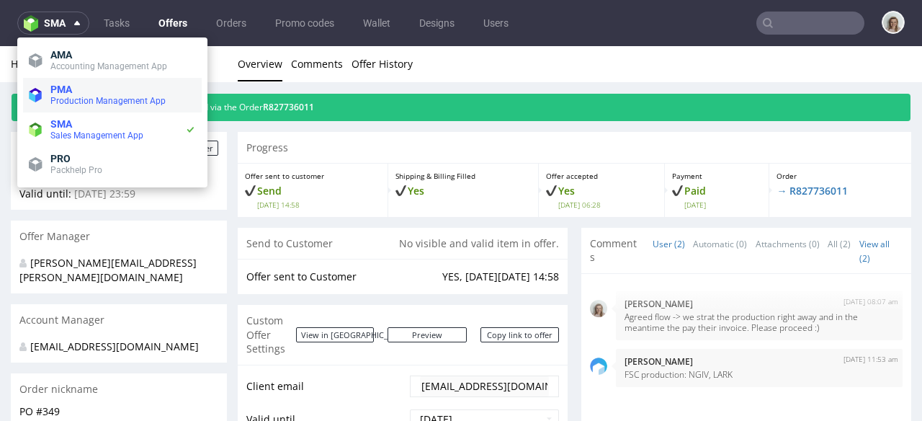
click at [77, 88] on span "PMA" at bounding box center [123, 90] width 146 height 12
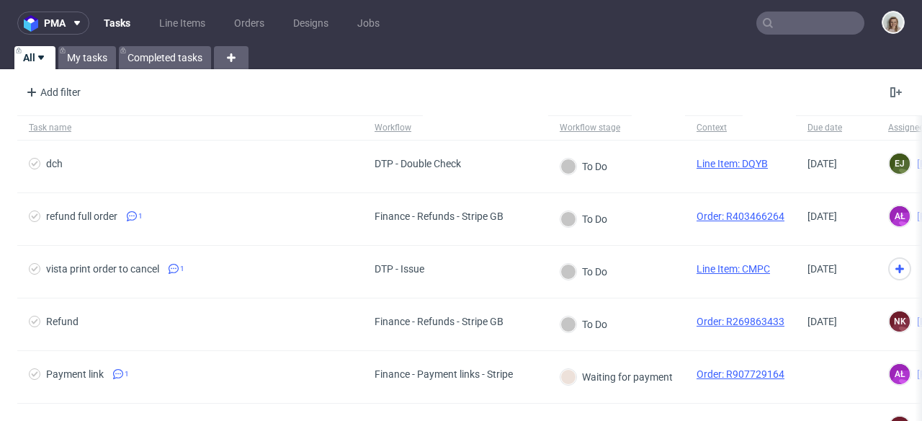
click at [795, 14] on input "text" at bounding box center [810, 23] width 108 height 23
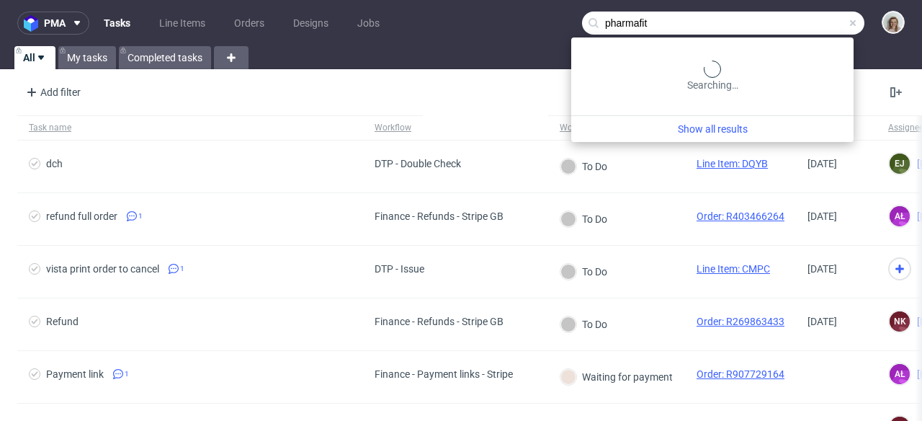
type input "pharmafit"
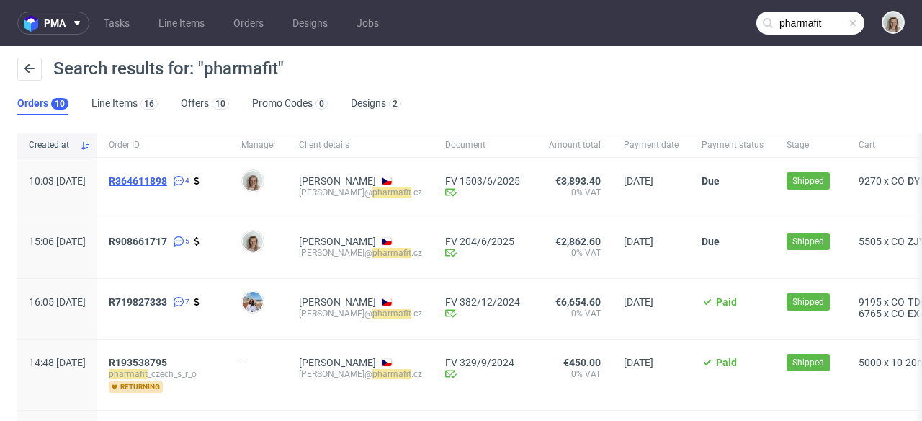
click at [164, 175] on span "R364611898" at bounding box center [138, 181] width 58 height 12
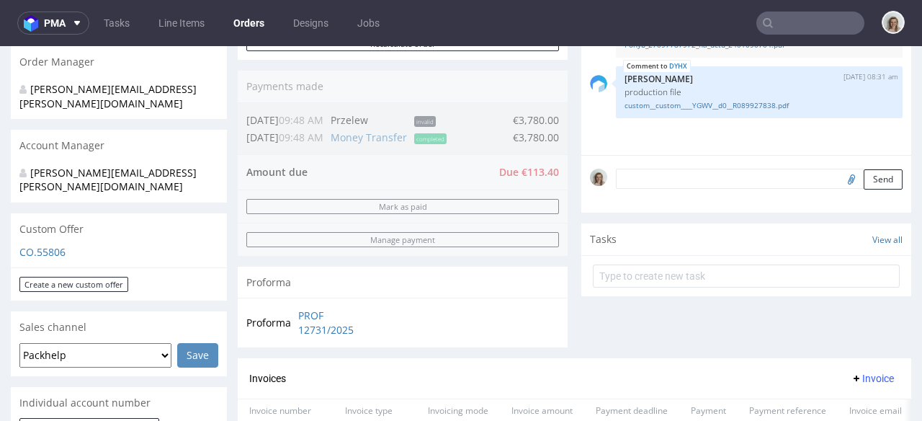
scroll to position [614, 0]
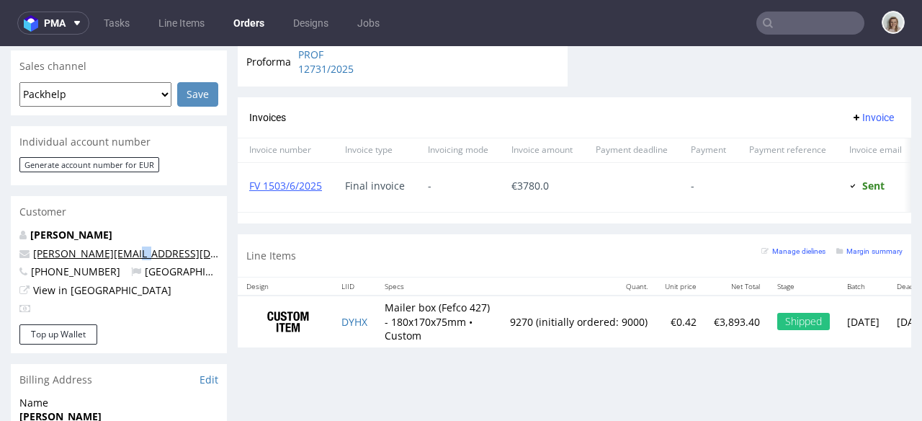
drag, startPoint x: 138, startPoint y: 225, endPoint x: 118, endPoint y: 227, distance: 20.2
click at [118, 246] on p "[PERSON_NAME][EMAIL_ADDRESS][DOMAIN_NAME]" at bounding box center [118, 253] width 199 height 14
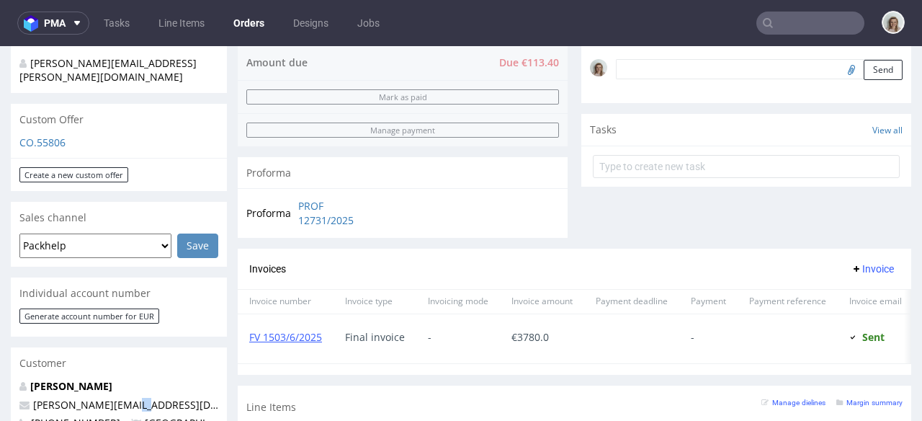
scroll to position [245, 0]
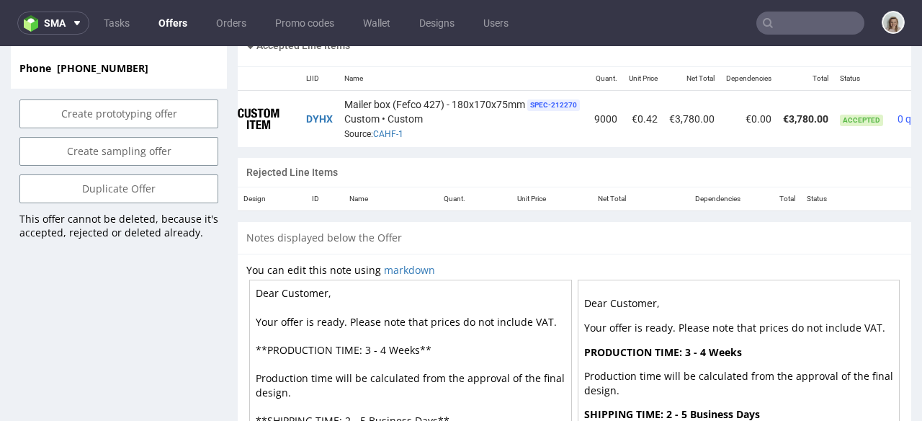
scroll to position [0, 117]
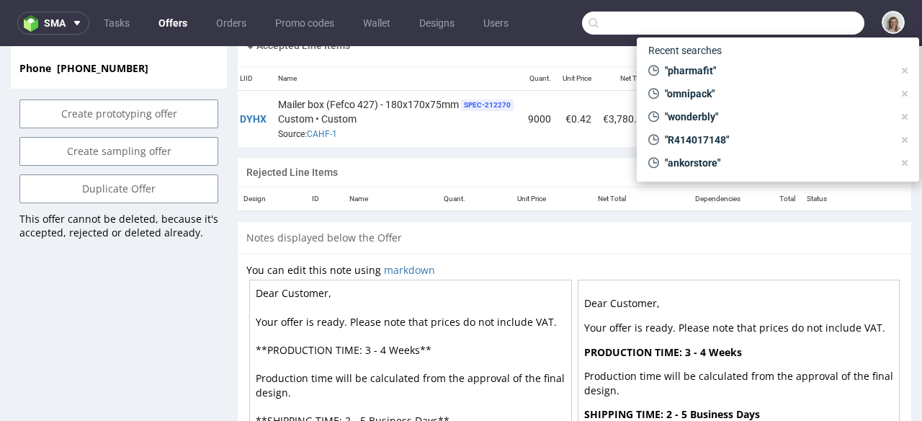
click at [803, 30] on input "text" at bounding box center [723, 23] width 282 height 23
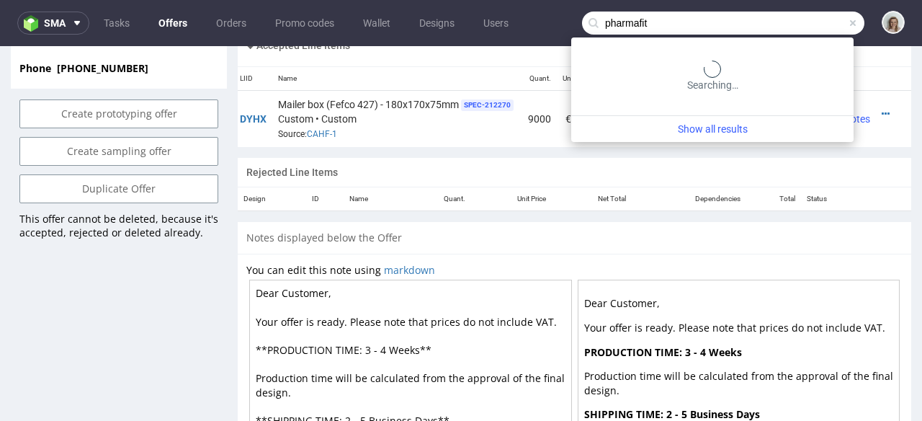
type input "pharmafit"
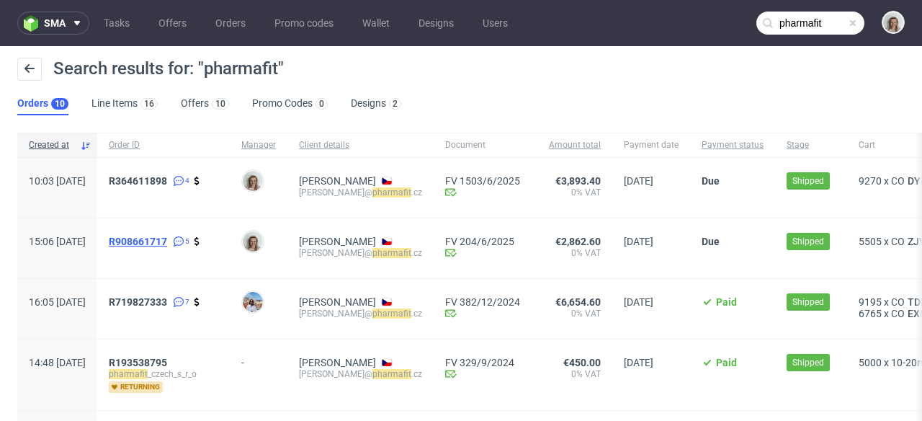
click at [167, 236] on span "R908661717" at bounding box center [138, 242] width 58 height 12
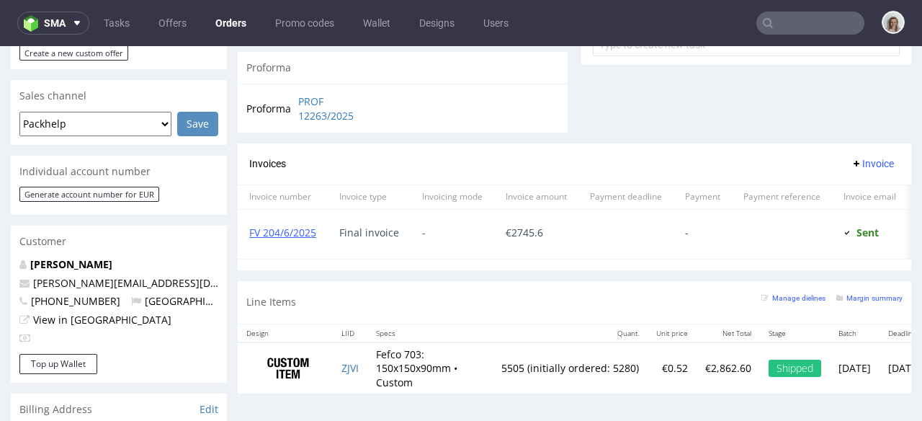
scroll to position [493, 0]
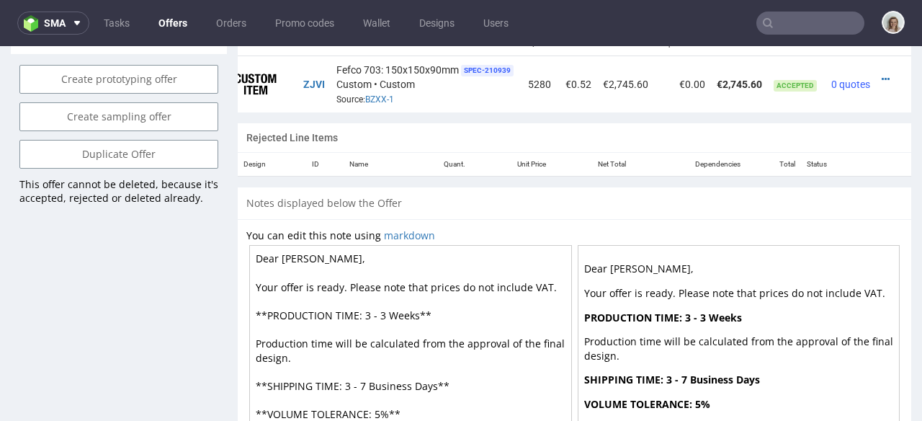
scroll to position [958, 0]
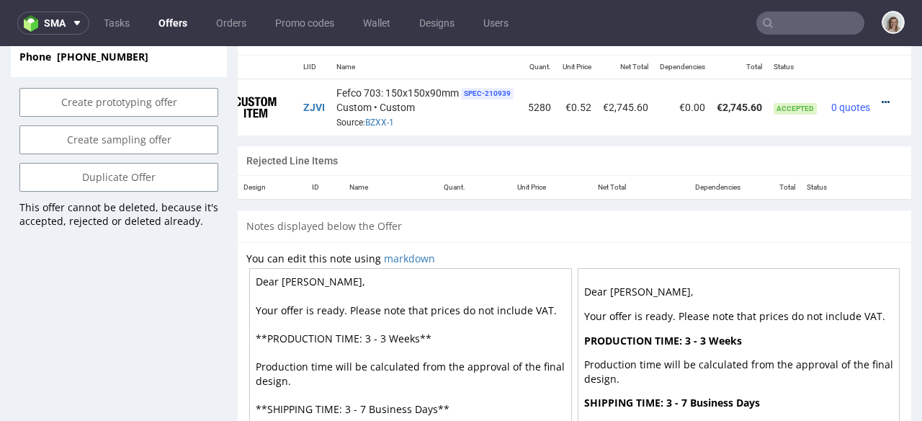
click at [882, 97] on icon at bounding box center [886, 102] width 8 height 10
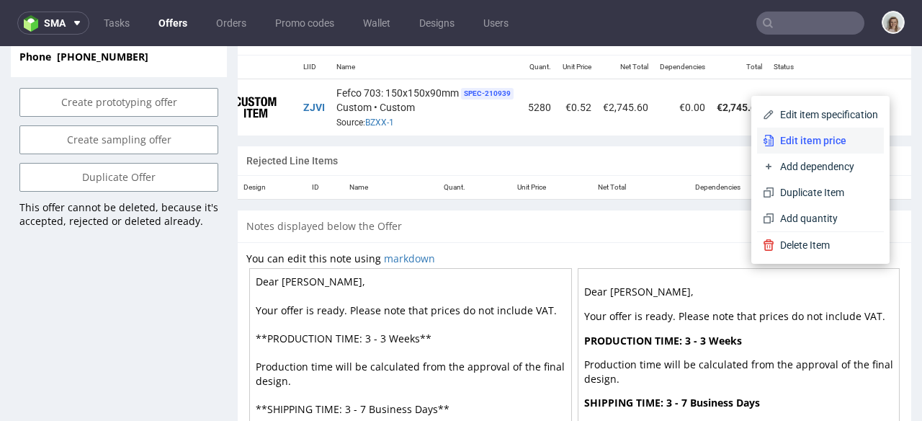
click at [825, 145] on span "Edit item price" at bounding box center [826, 140] width 104 height 14
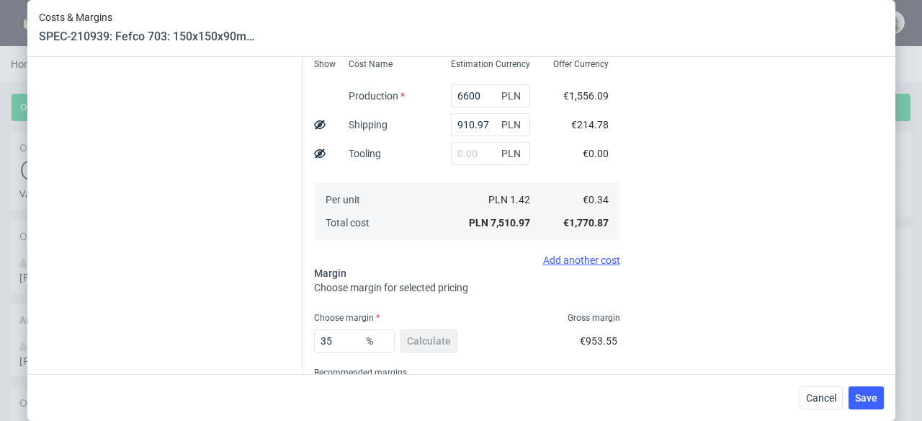
scroll to position [399, 0]
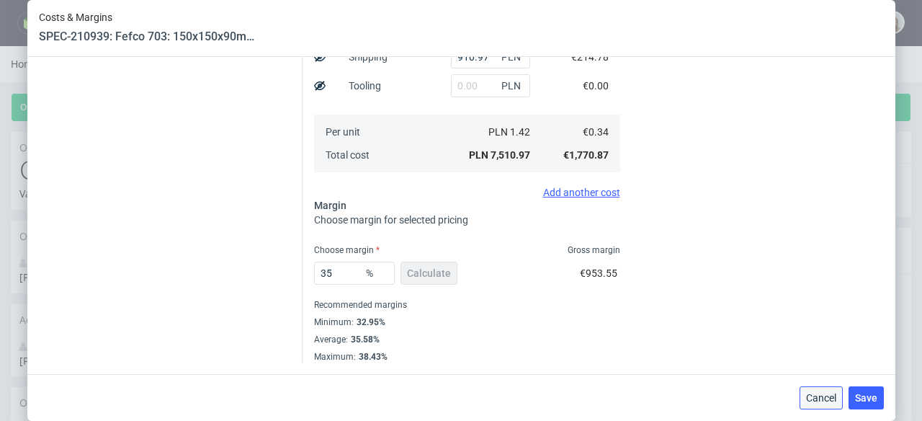
click at [836, 400] on span "Cancel" at bounding box center [821, 398] width 30 height 10
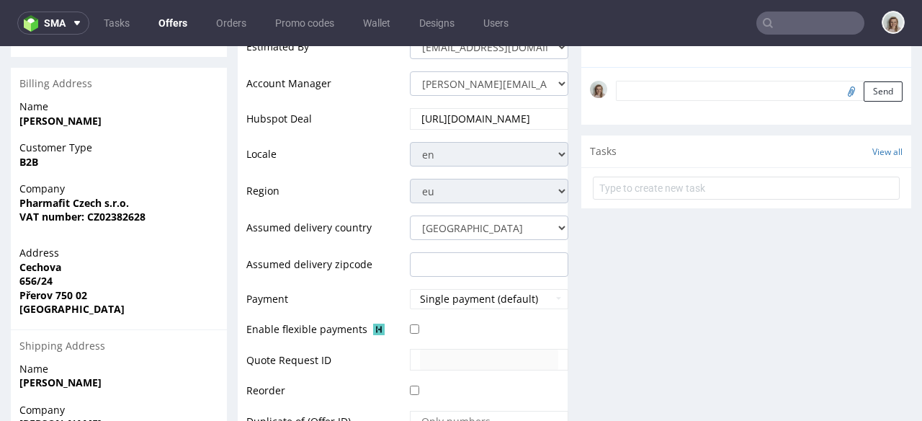
scroll to position [898, 0]
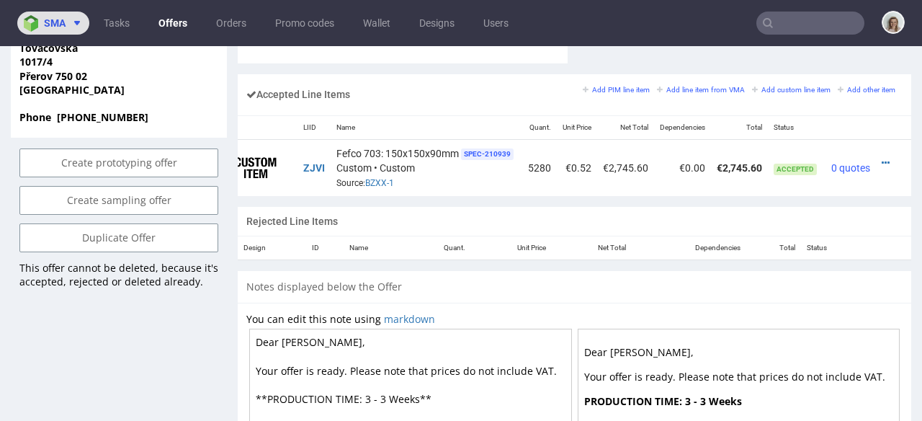
click at [65, 29] on button "sma" at bounding box center [53, 23] width 72 height 23
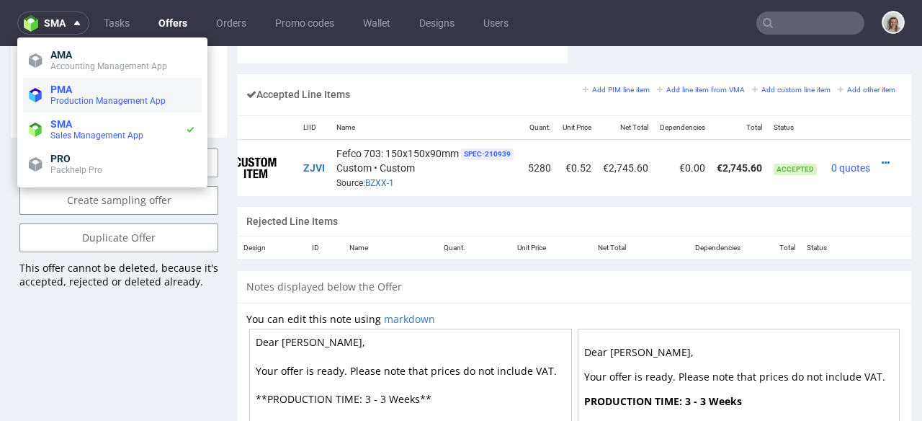
click at [61, 86] on span "PMA" at bounding box center [61, 90] width 22 height 12
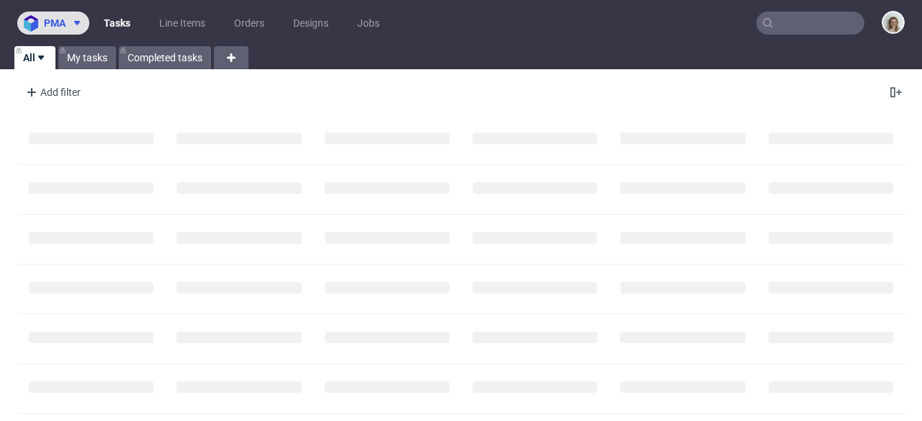
click at [52, 27] on span "pma" at bounding box center [55, 23] width 22 height 10
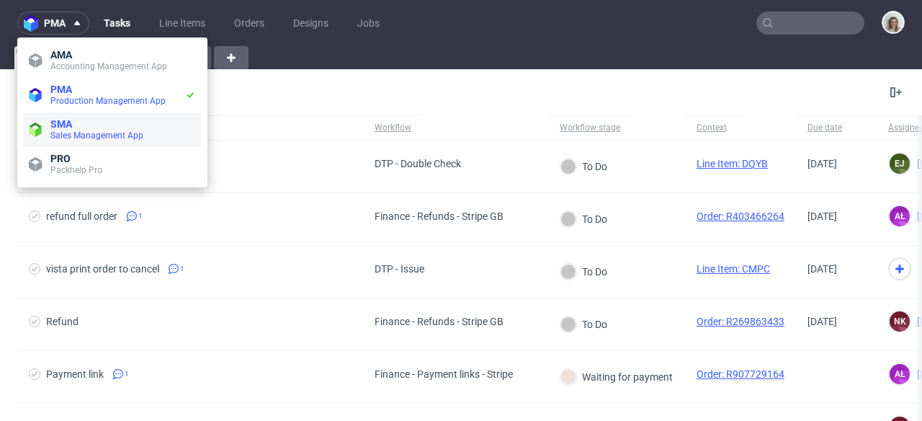
click at [78, 140] on span "Sales Management App" at bounding box center [123, 136] width 146 height 12
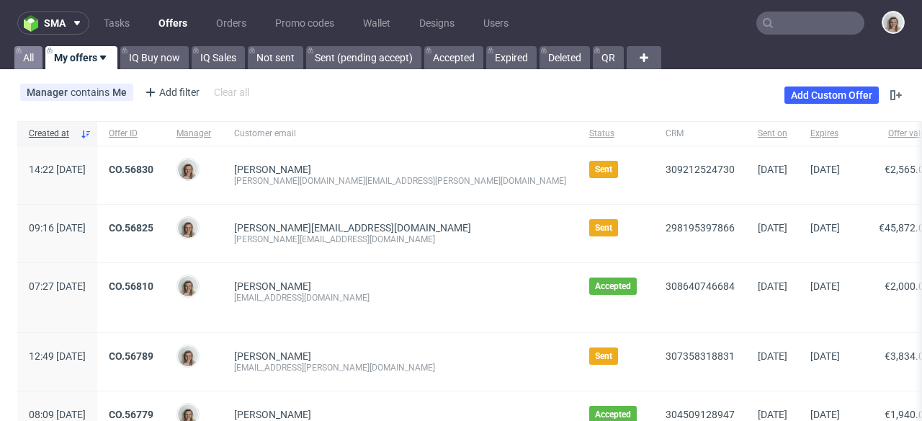
click at [21, 61] on link "All" at bounding box center [28, 57] width 28 height 23
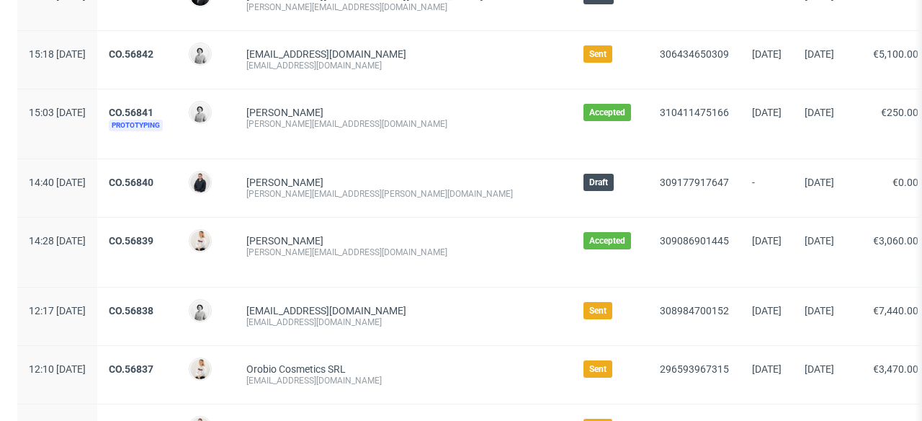
scroll to position [1602, 0]
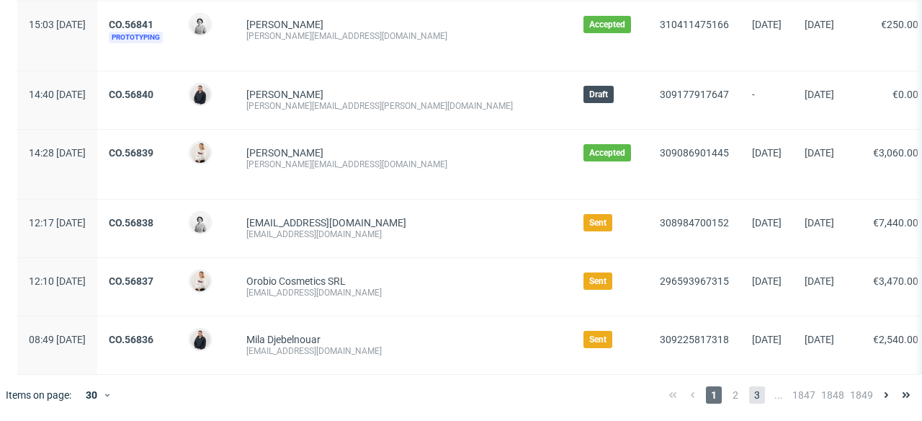
click at [749, 395] on span "3" at bounding box center [757, 394] width 16 height 17
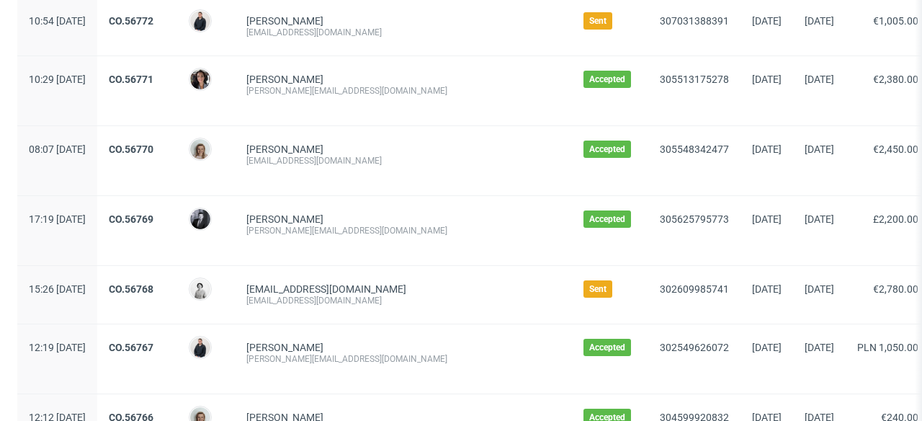
scroll to position [1729, 0]
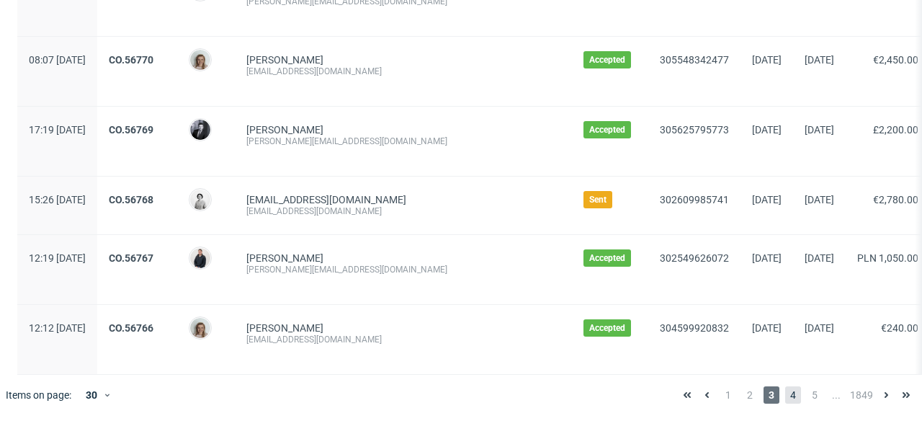
click at [785, 395] on span "4" at bounding box center [793, 394] width 16 height 17
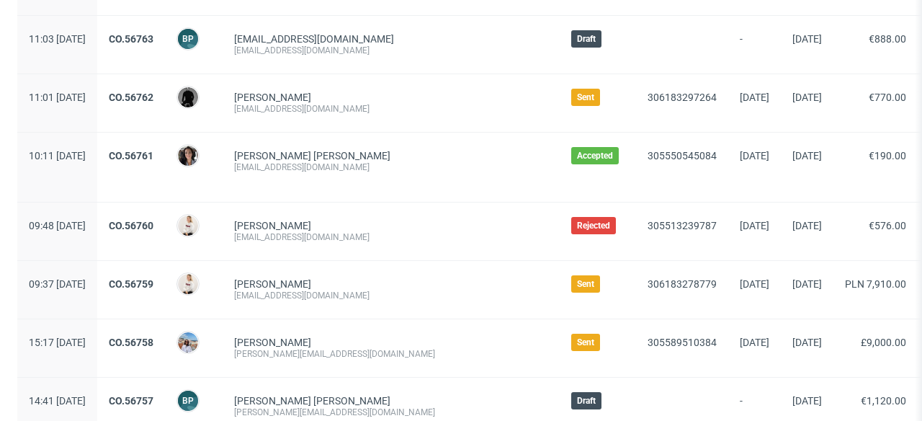
scroll to position [281, 0]
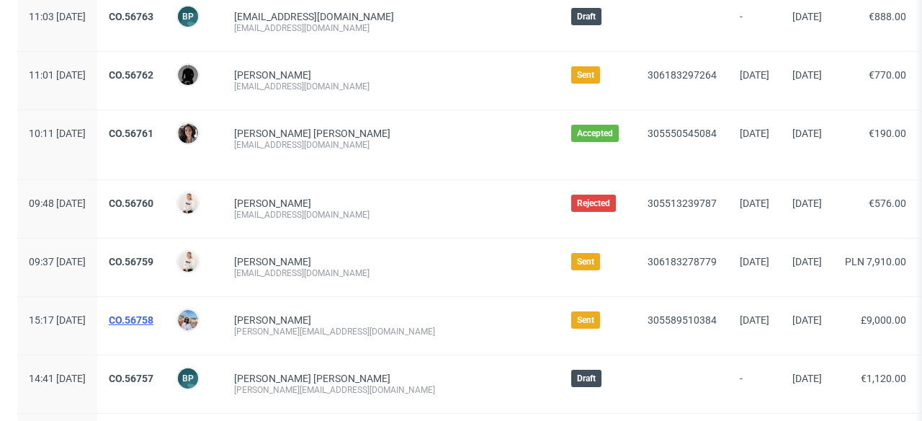
click at [153, 321] on link "CO.56758" at bounding box center [131, 320] width 45 height 12
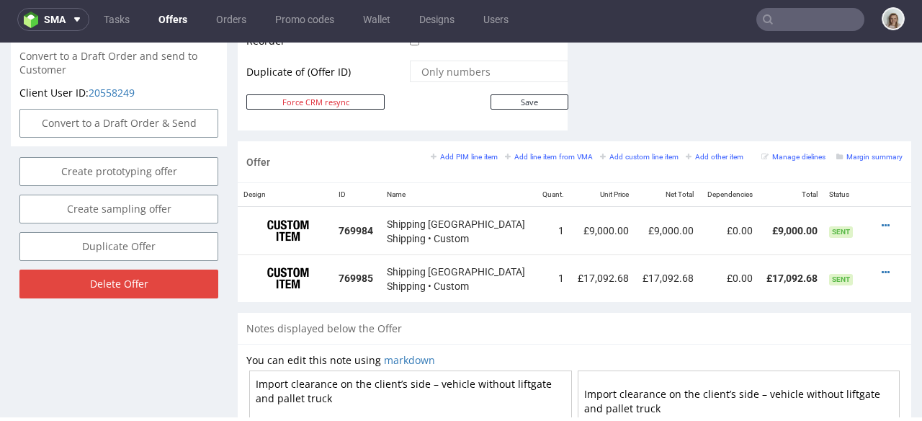
scroll to position [818, 0]
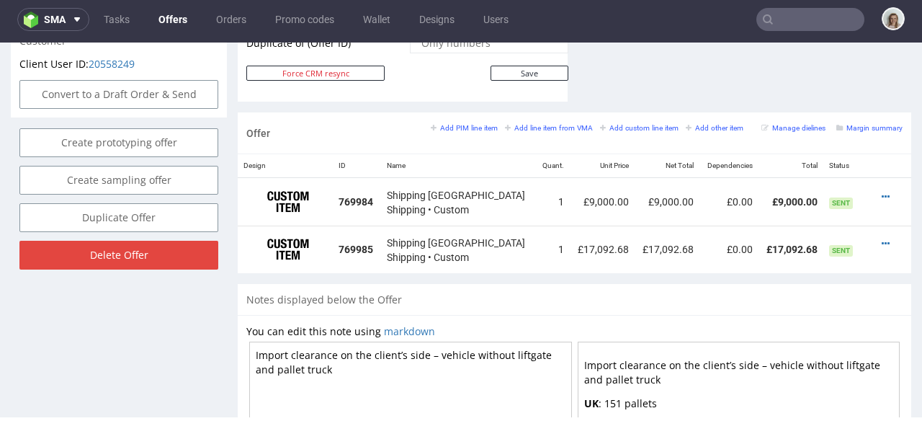
click at [848, 24] on input "text" at bounding box center [810, 19] width 108 height 23
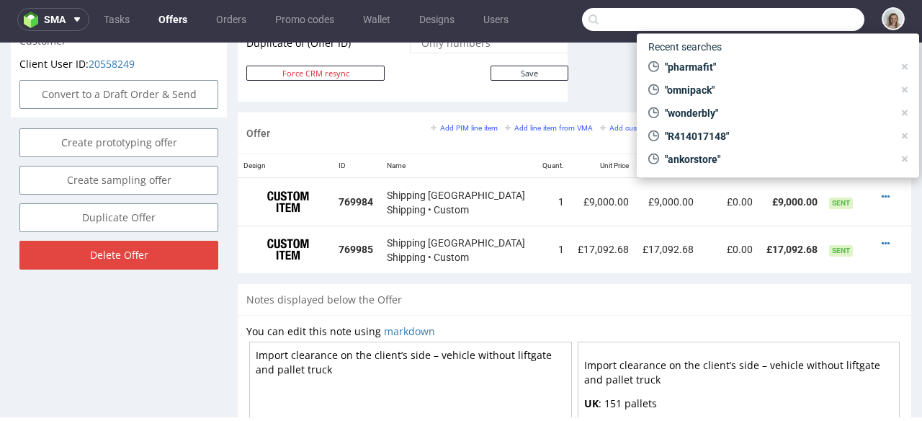
paste input "R414017148"
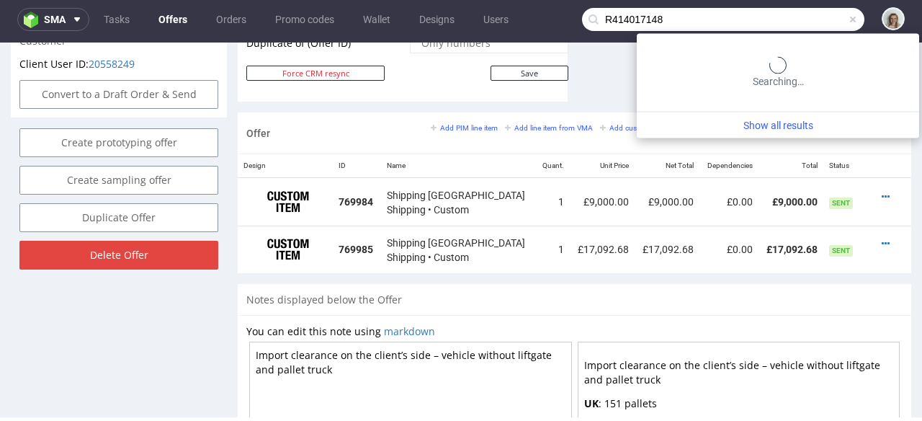
type input "R414017148"
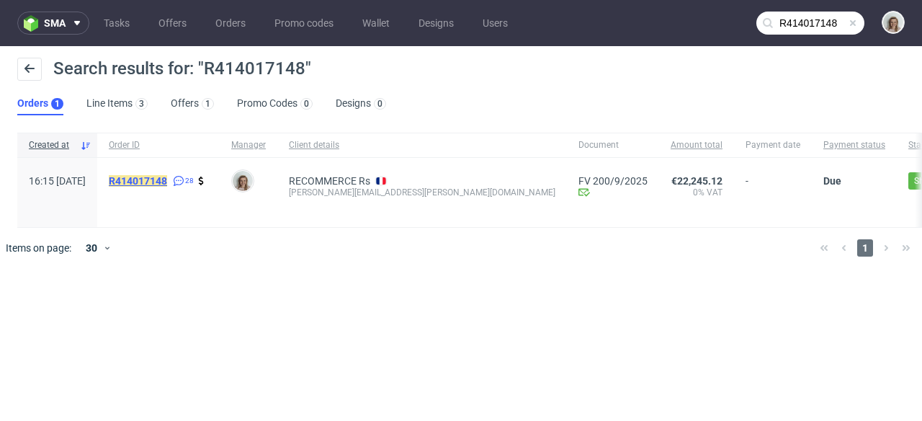
click at [167, 179] on mark "R414017148" at bounding box center [138, 181] width 58 height 12
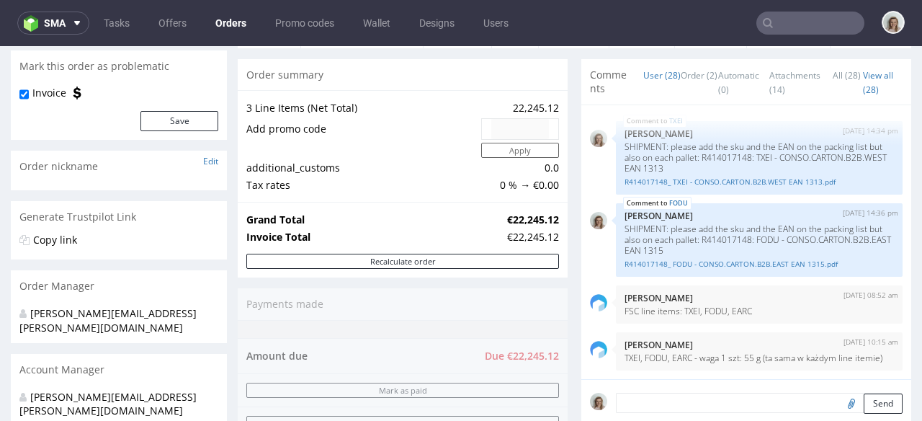
scroll to position [803, 0]
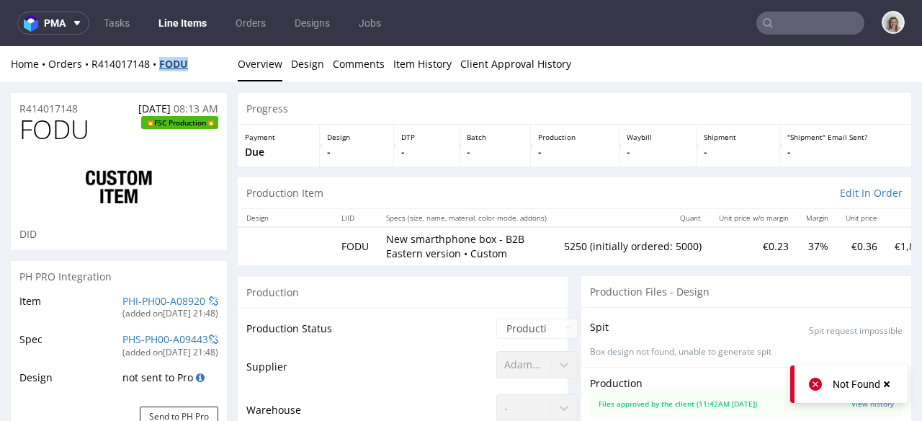
drag, startPoint x: 179, startPoint y: 62, endPoint x: 160, endPoint y: 59, distance: 19.7
click at [160, 59] on div "Home Orders R414017148 FODU" at bounding box center [119, 64] width 216 height 14
copy strong "FODU"
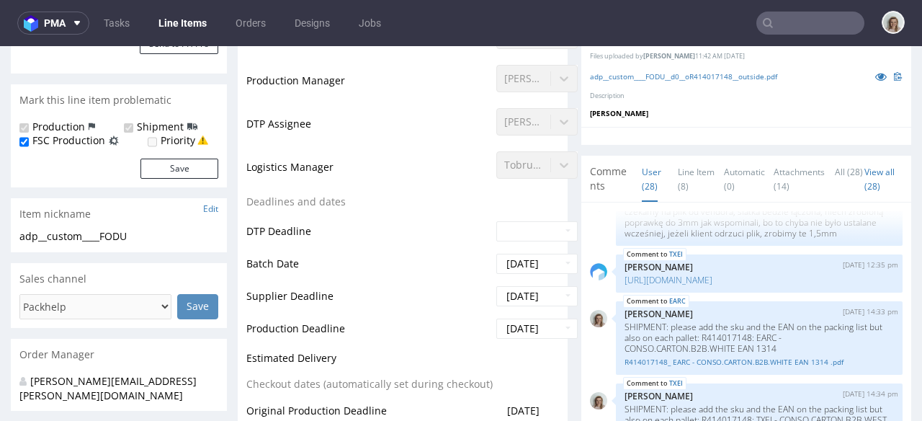
scroll to position [1624, 0]
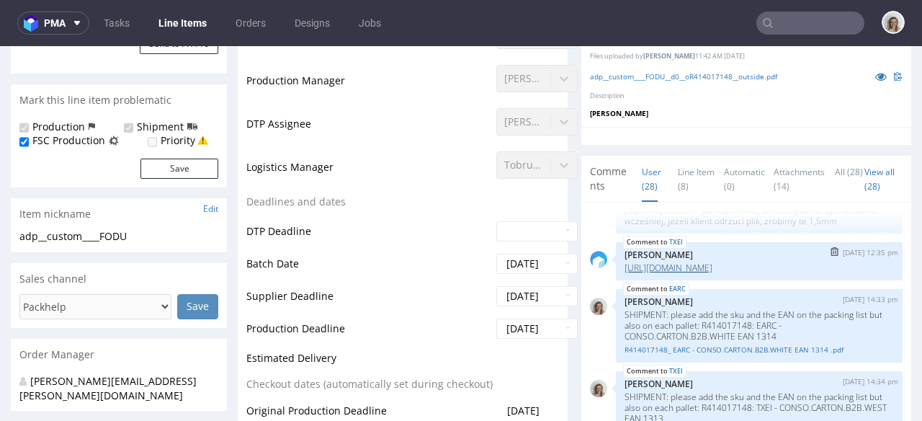
click at [686, 274] on link "https://packhelp.slack.com/archives/C0101HZ89EW/p1753945076511219" at bounding box center [669, 267] width 88 height 12
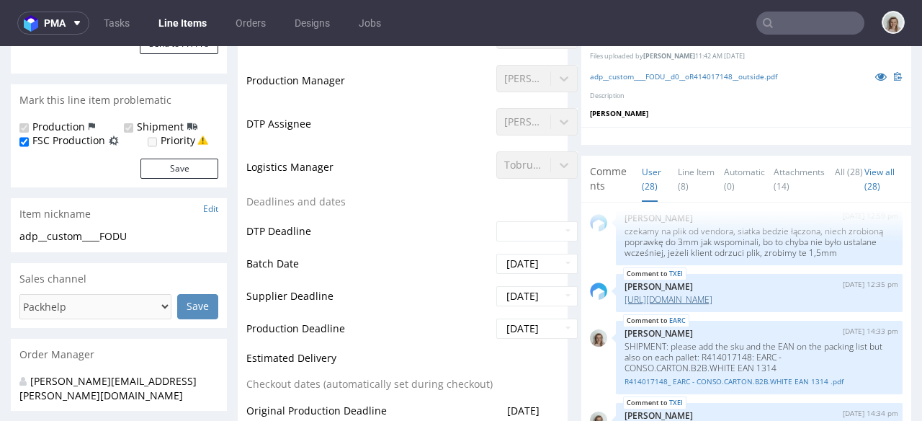
scroll to position [1572, 0]
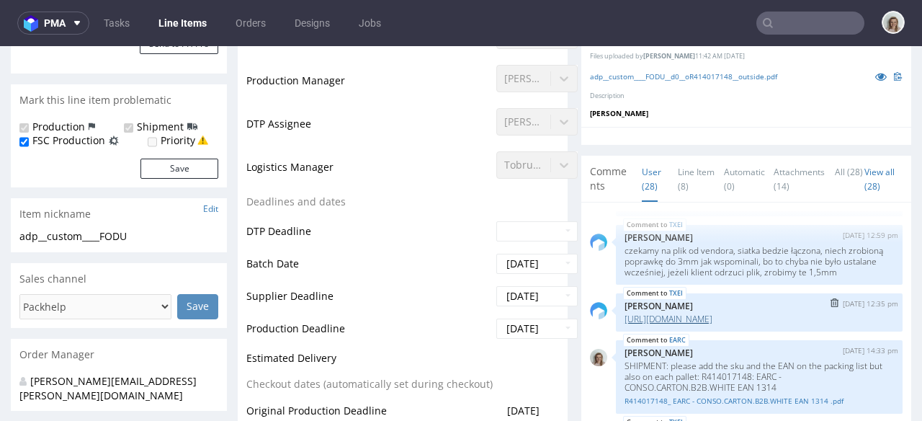
click at [678, 325] on link "https://packhelp.slack.com/archives/C0101HZ89EW/p1753945076511219" at bounding box center [669, 319] width 88 height 12
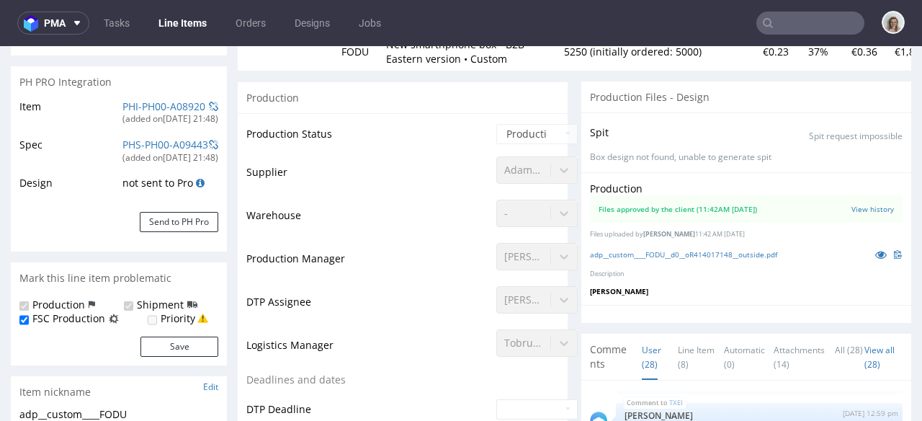
scroll to position [0, 0]
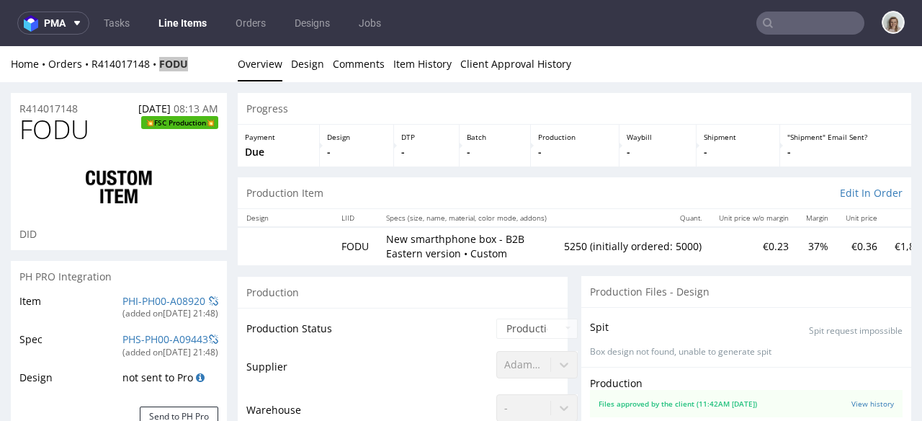
click at [813, 17] on input "text" at bounding box center [810, 23] width 108 height 23
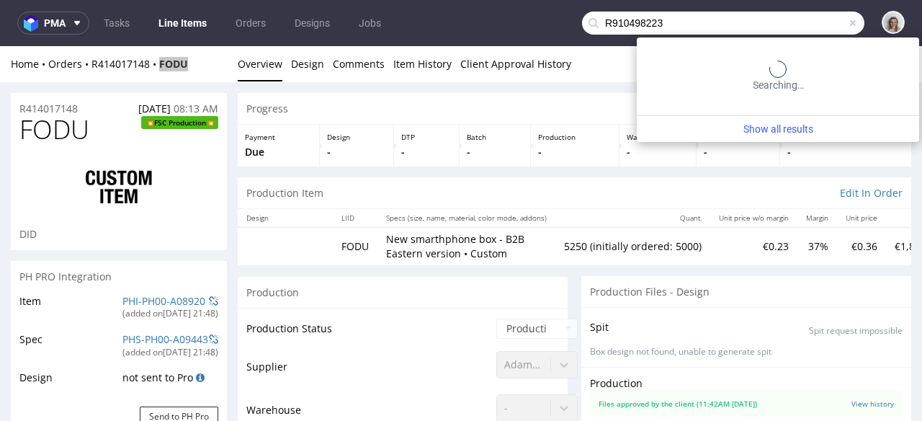
type input "R910498223"
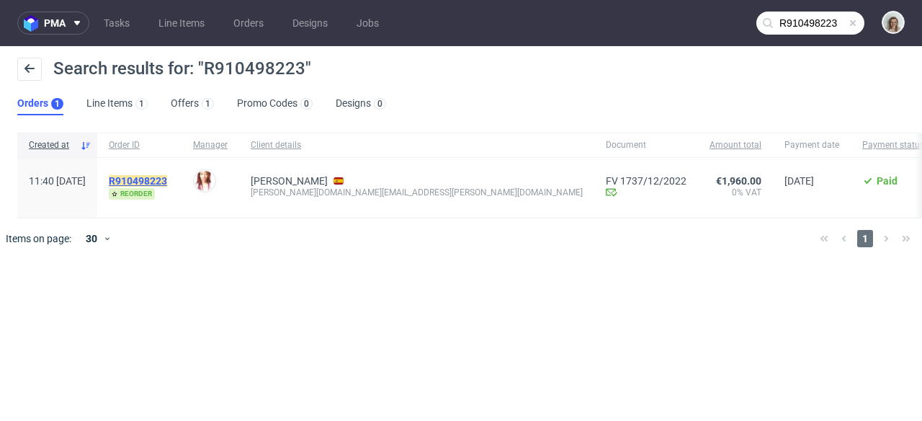
click at [167, 180] on mark "R910498223" at bounding box center [138, 181] width 58 height 12
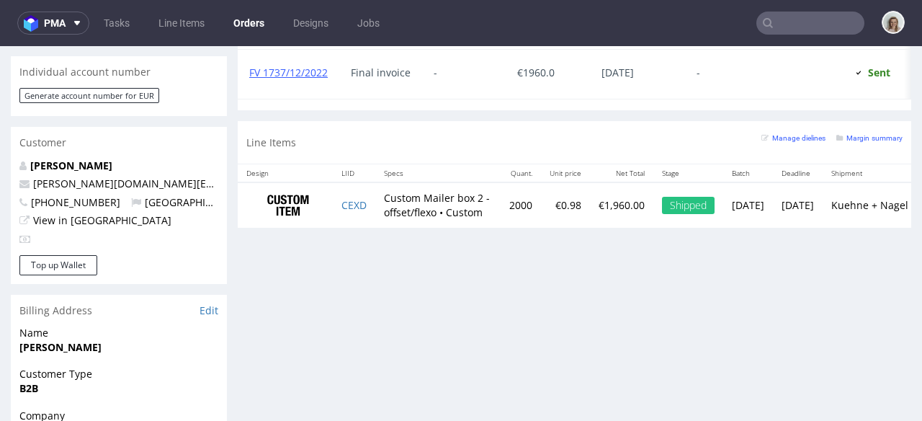
scroll to position [761, 0]
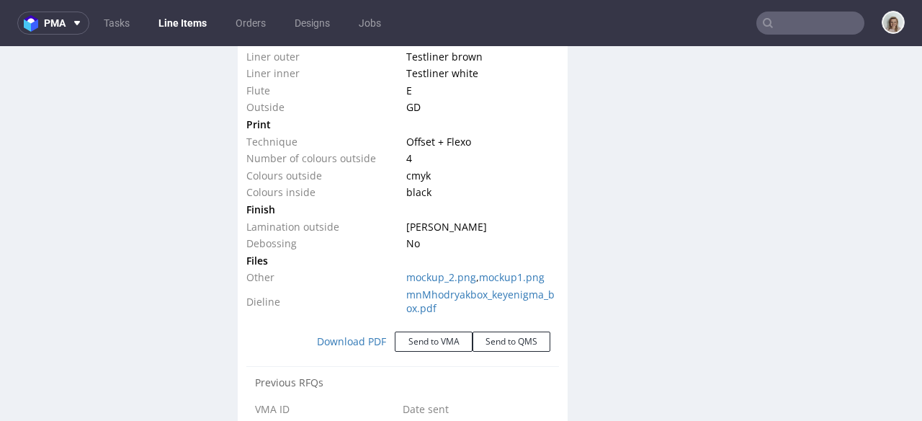
scroll to position [1606, 0]
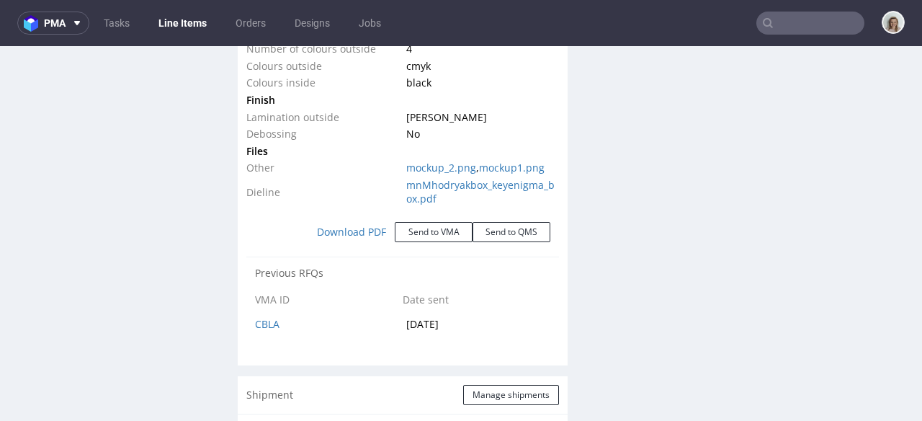
select select "in_progress"
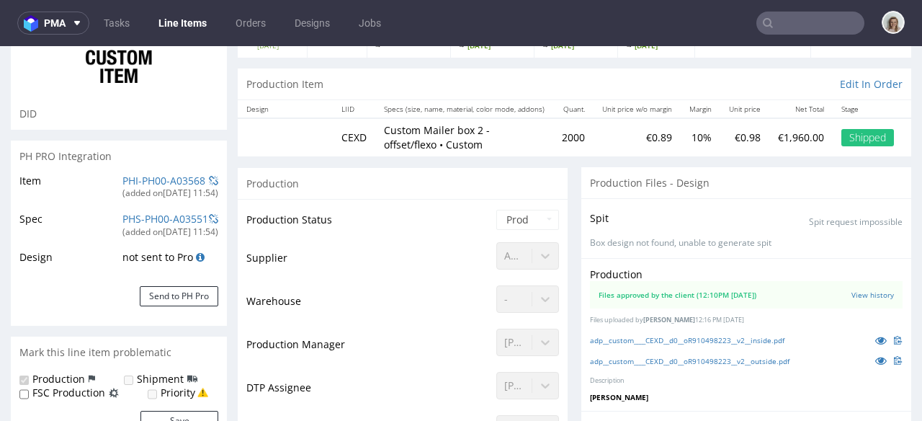
scroll to position [0, 0]
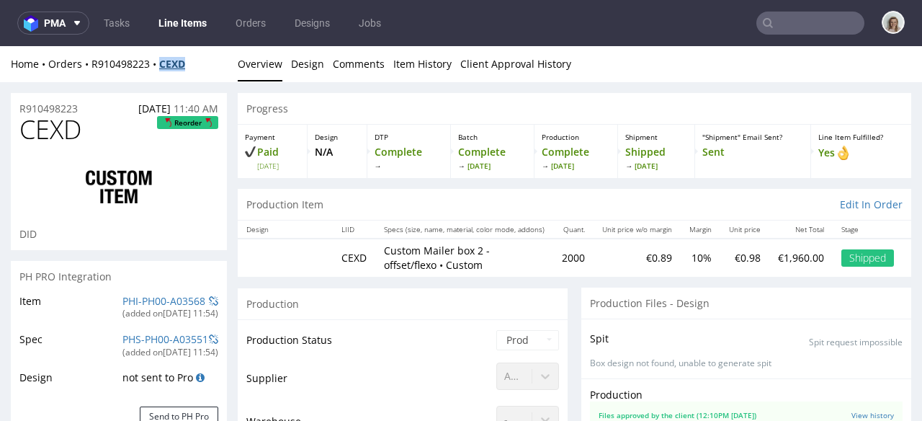
drag, startPoint x: 194, startPoint y: 63, endPoint x: 164, endPoint y: 64, distance: 30.3
click at [164, 64] on div "Home Orders R910498223 CEXD" at bounding box center [119, 64] width 216 height 14
copy strong "CEXD"
click at [816, 22] on input "text" at bounding box center [810, 23] width 108 height 23
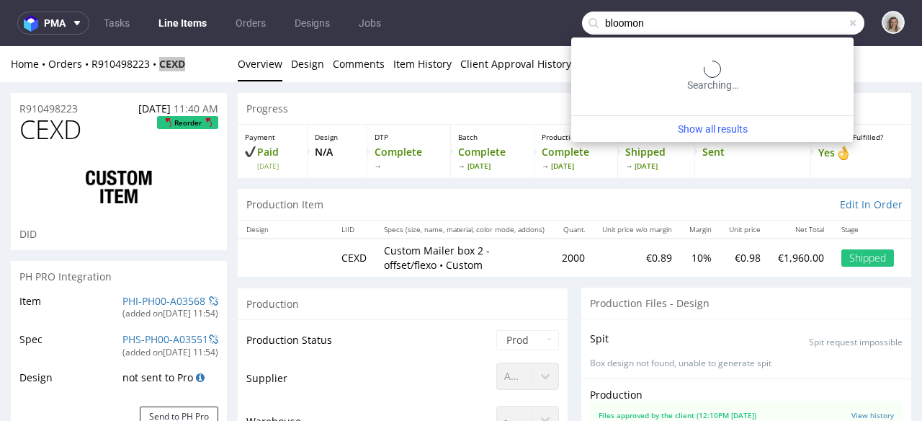
type input "bloomon"
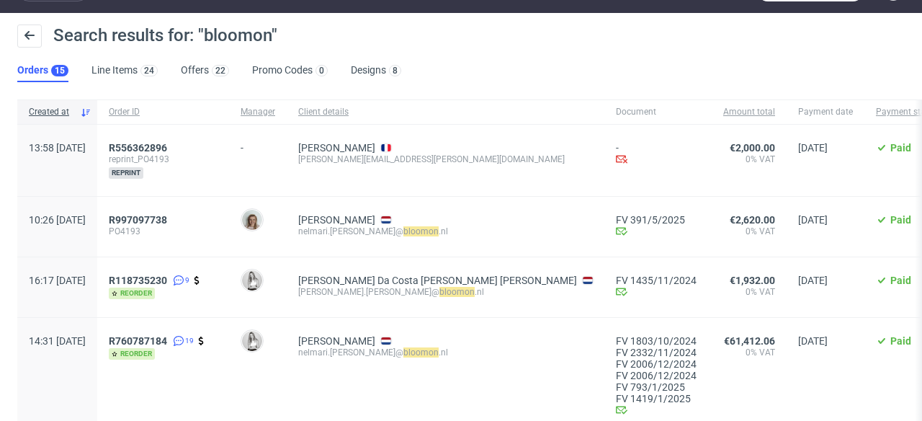
scroll to position [59, 0]
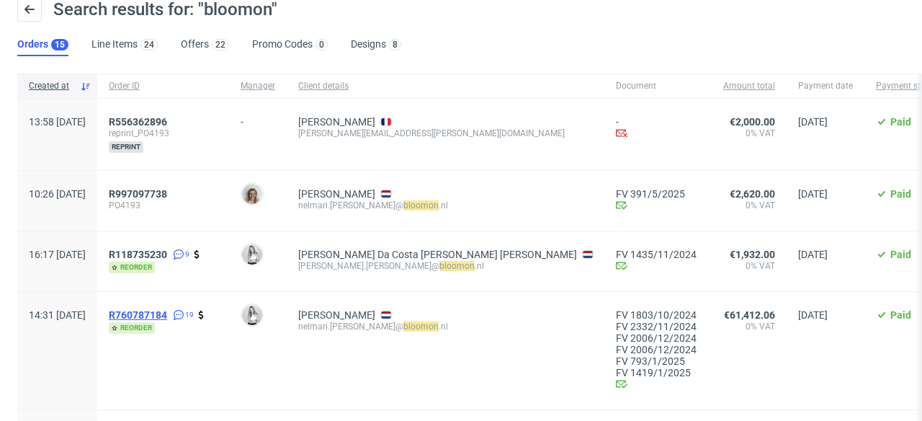
click at [167, 312] on span "R760787184" at bounding box center [138, 315] width 58 height 12
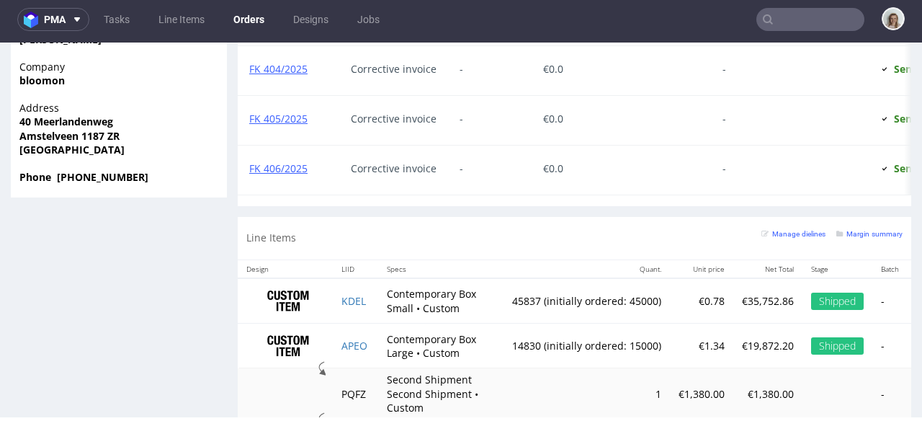
scroll to position [1485, 0]
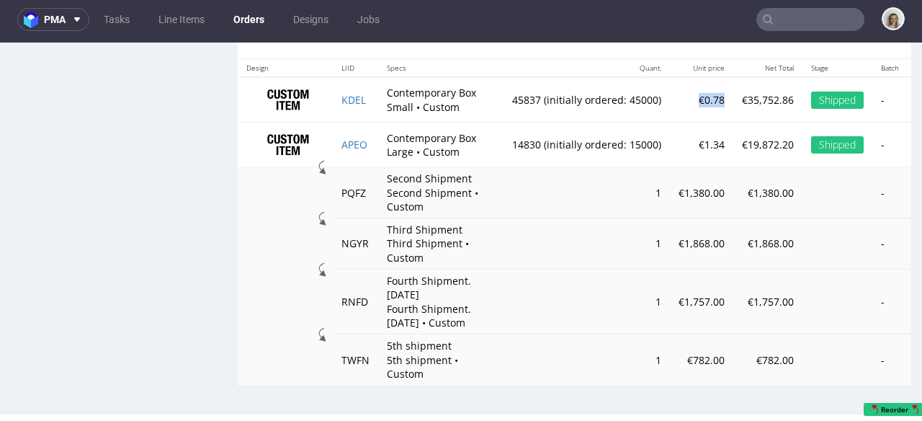
drag, startPoint x: 723, startPoint y: 93, endPoint x: 700, endPoint y: 91, distance: 23.1
click at [700, 91] on td "€0.78" at bounding box center [701, 99] width 63 height 45
copy td "€0.78"
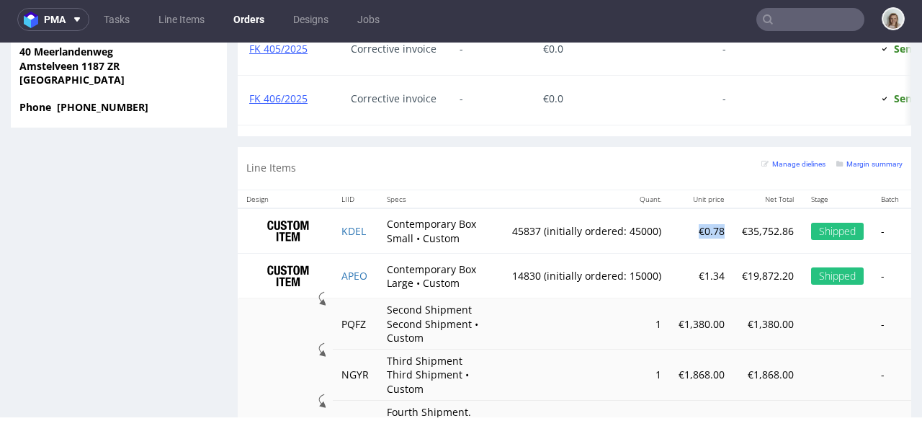
scroll to position [1379, 0]
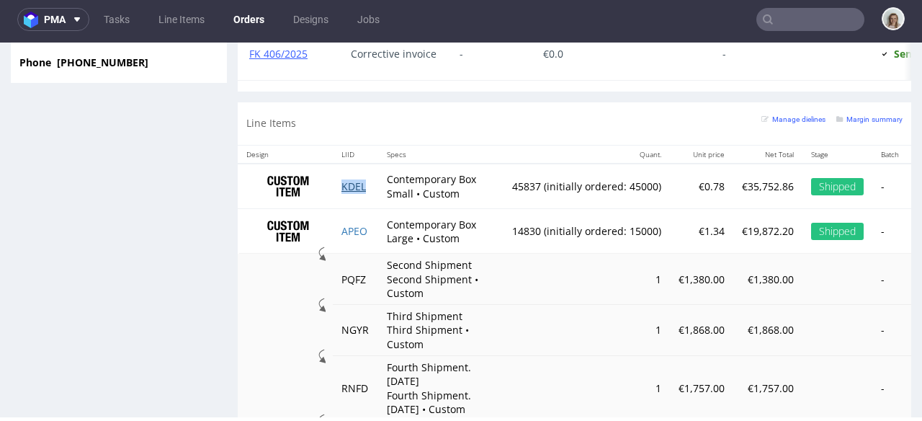
click at [367, 198] on td "KDEL" at bounding box center [355, 186] width 45 height 45
copy link "KDEL"
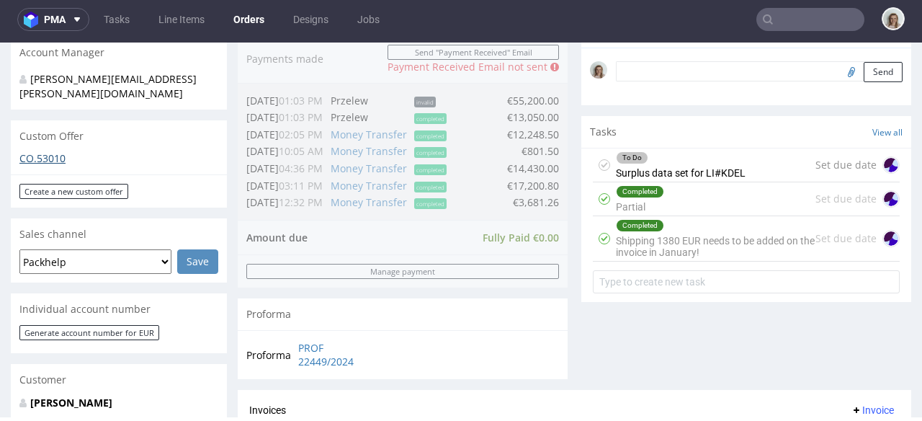
scroll to position [457, 0]
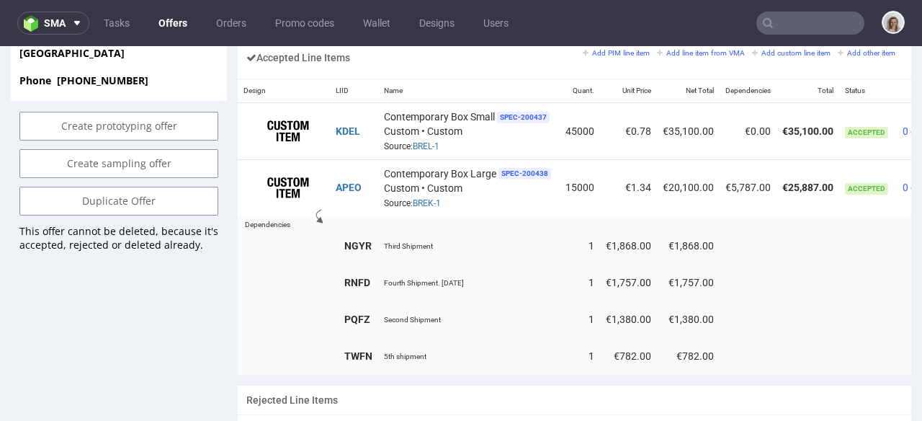
scroll to position [0, 86]
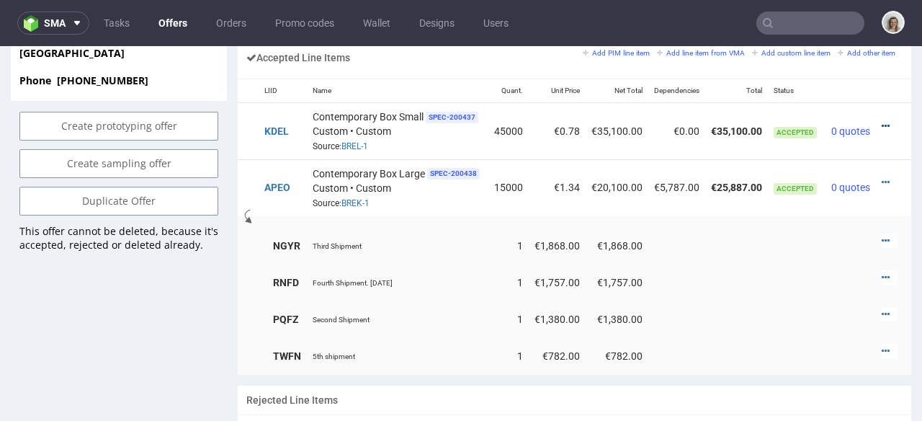
click at [882, 121] on icon at bounding box center [886, 126] width 8 height 10
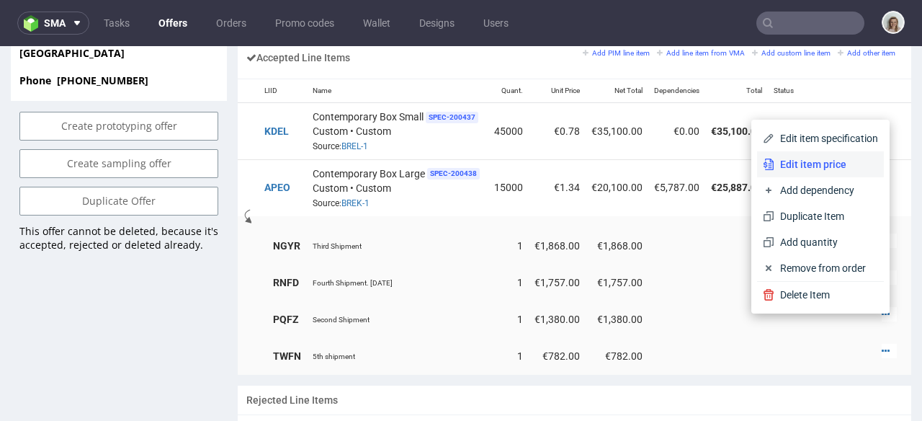
click at [810, 164] on span "Edit item price" at bounding box center [826, 164] width 104 height 14
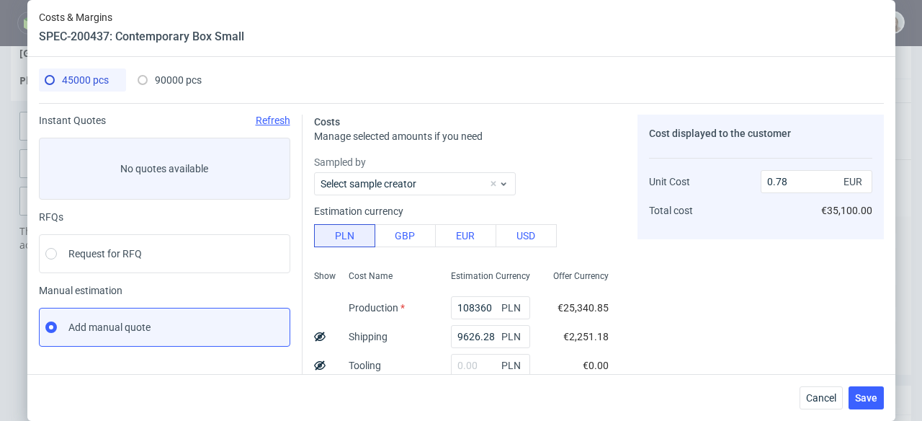
scroll to position [115, 0]
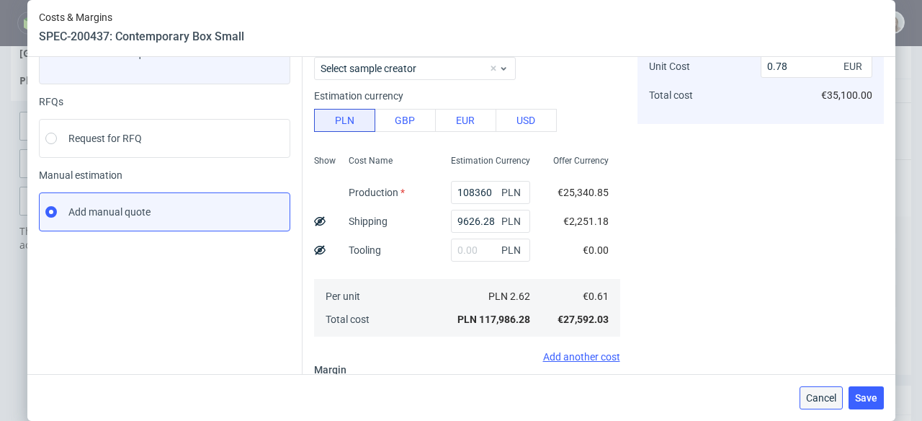
drag, startPoint x: 839, startPoint y: 400, endPoint x: 838, endPoint y: 354, distance: 46.8
click at [836, 400] on span "Cancel" at bounding box center [821, 398] width 30 height 10
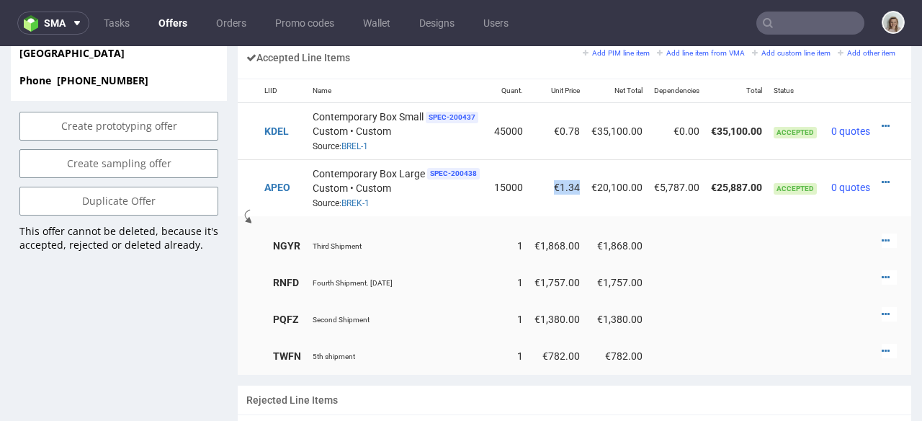
drag, startPoint x: 560, startPoint y: 167, endPoint x: 537, endPoint y: 168, distance: 23.1
click at [532, 168] on td "€1.34" at bounding box center [557, 187] width 57 height 56
copy td "€1.34"
click at [277, 174] on td "APEO" at bounding box center [283, 187] width 48 height 56
drag, startPoint x: 274, startPoint y: 171, endPoint x: 249, endPoint y: 172, distance: 25.2
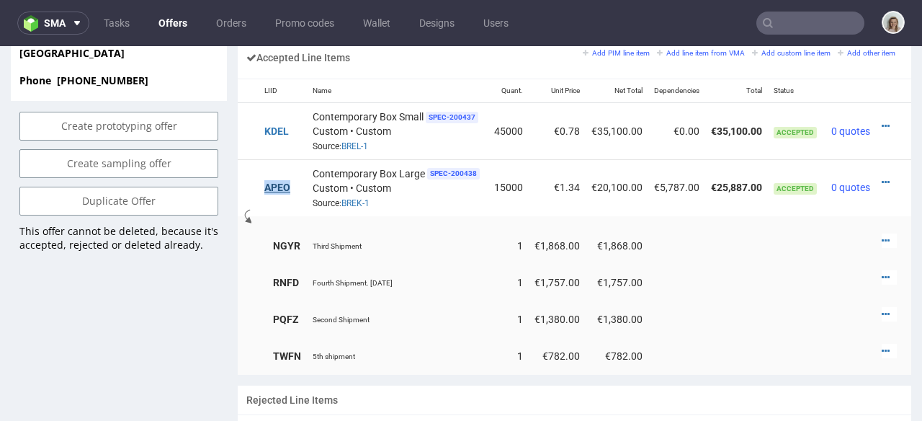
click at [259, 172] on td "APEO" at bounding box center [283, 187] width 48 height 56
copy link "APEO"
click at [882, 177] on icon at bounding box center [886, 182] width 8 height 10
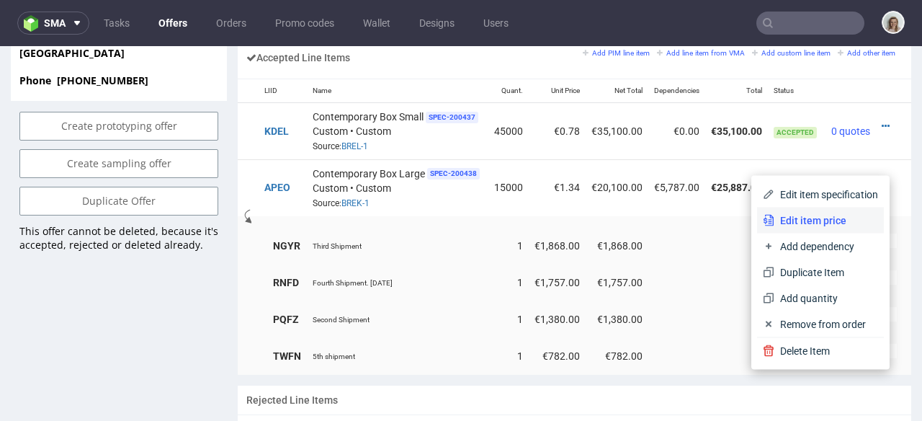
click at [800, 223] on span "Edit item price" at bounding box center [826, 220] width 104 height 14
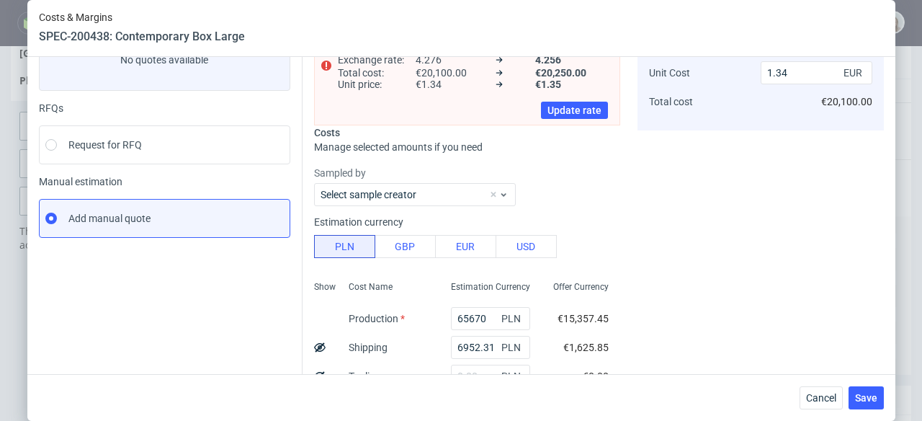
scroll to position [277, 0]
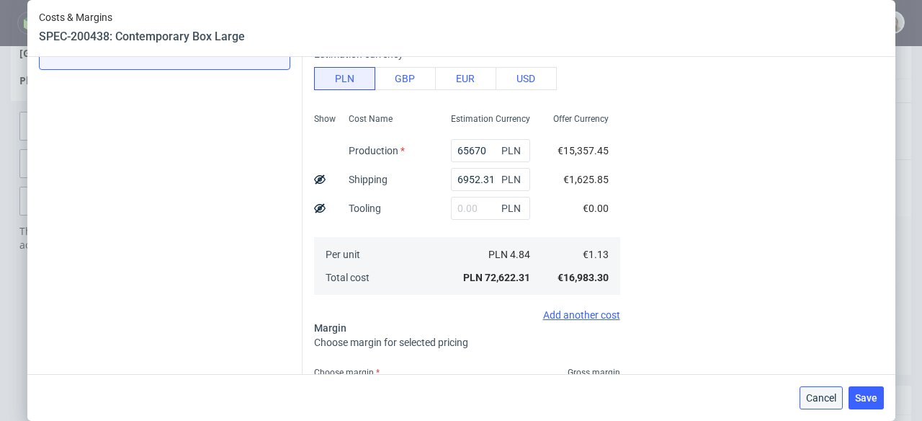
drag, startPoint x: 823, startPoint y: 395, endPoint x: 821, endPoint y: 348, distance: 47.6
click at [823, 395] on span "Cancel" at bounding box center [821, 398] width 30 height 10
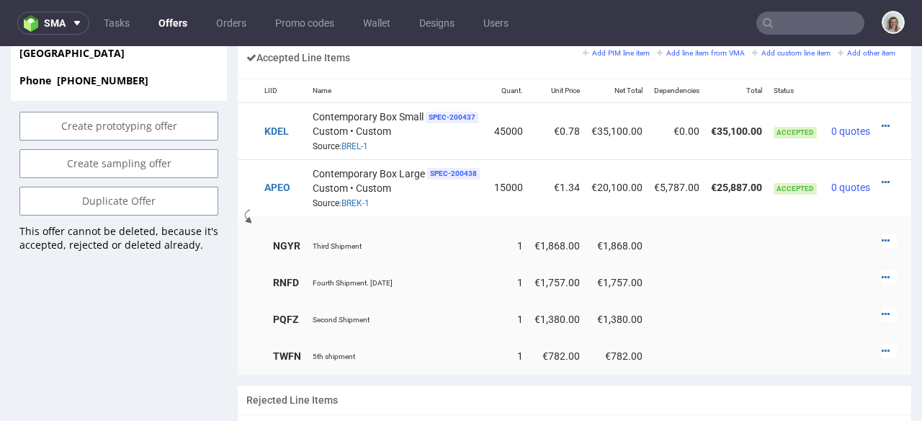
click at [798, 22] on input "text" at bounding box center [810, 23] width 108 height 23
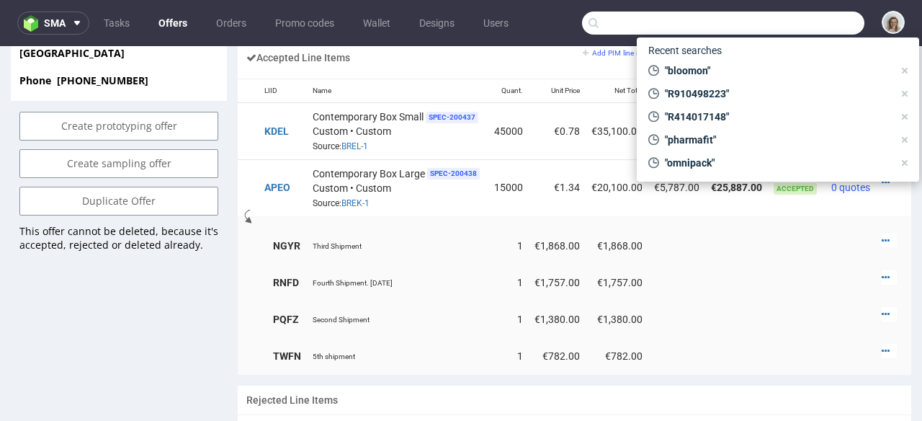
paste input "ZJVI"
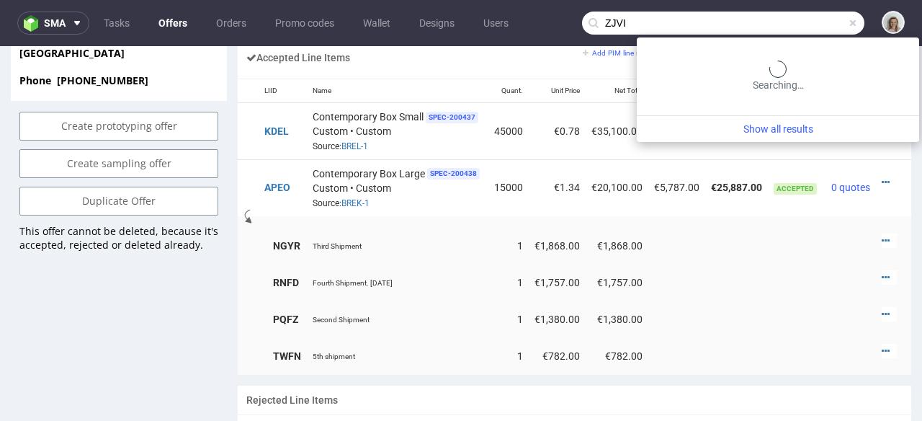
type input "ZJVI"
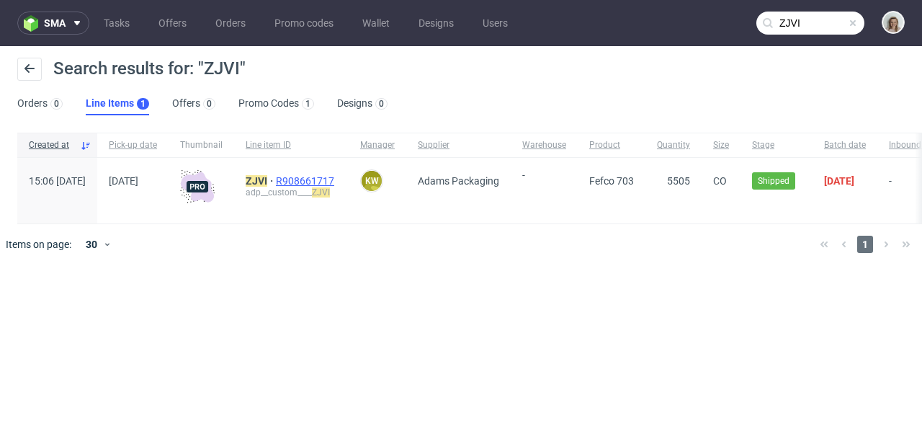
click at [337, 178] on span "R908661717" at bounding box center [306, 181] width 61 height 12
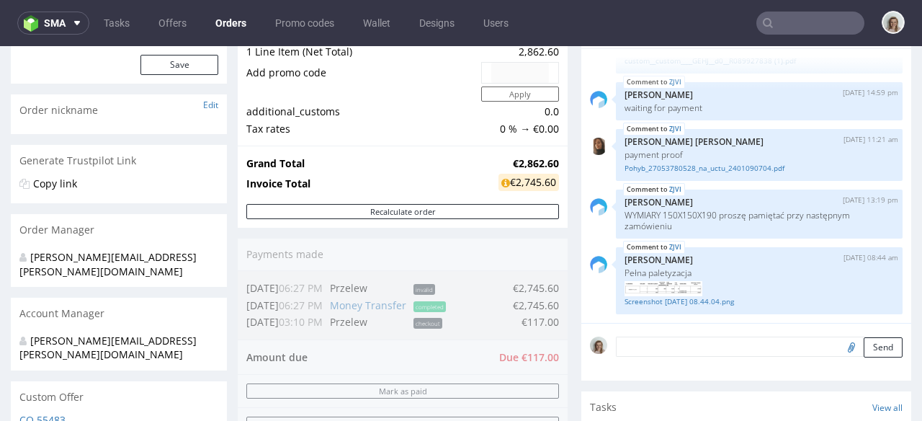
scroll to position [667, 0]
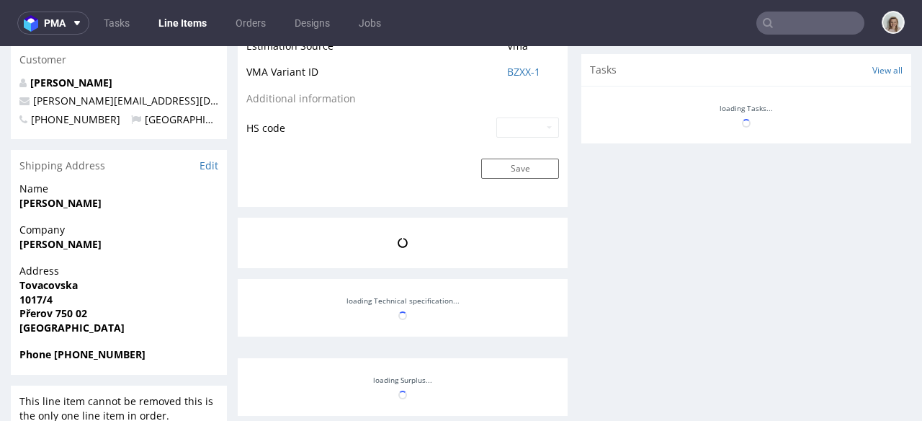
scroll to position [45, 0]
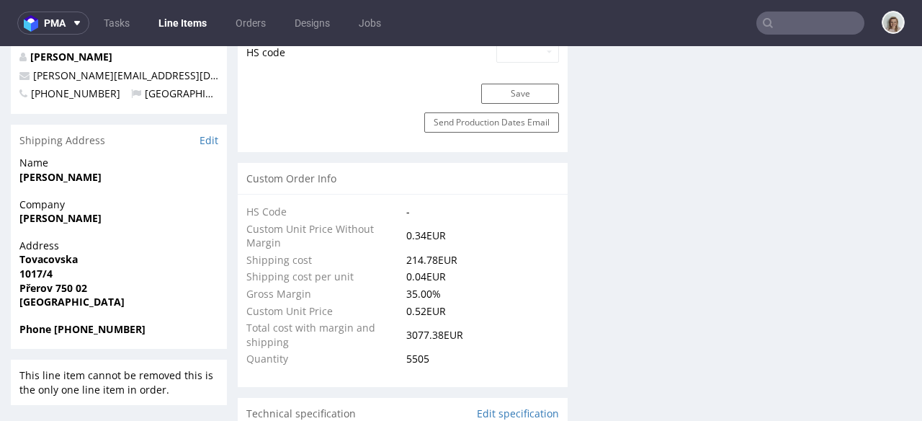
select select "in_progress"
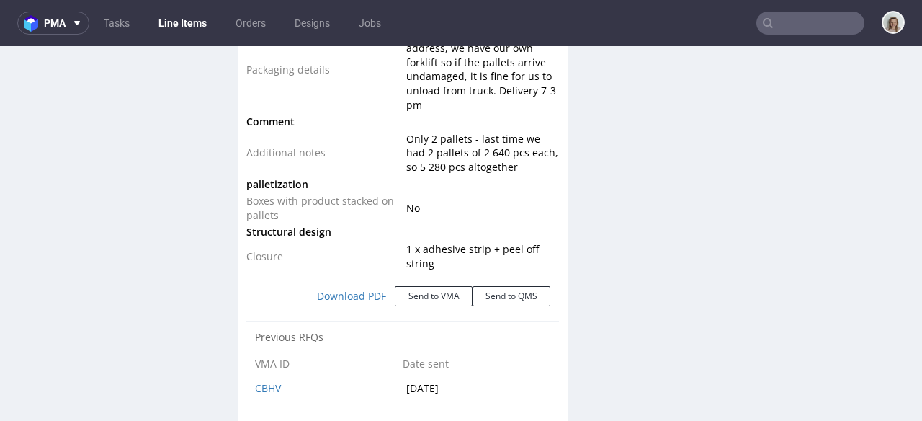
scroll to position [1833, 0]
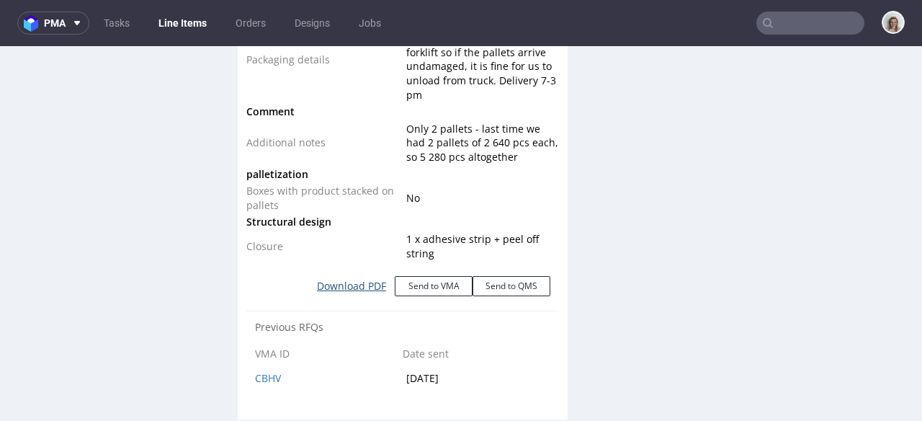
click at [374, 285] on link "Download PDF" at bounding box center [351, 286] width 86 height 32
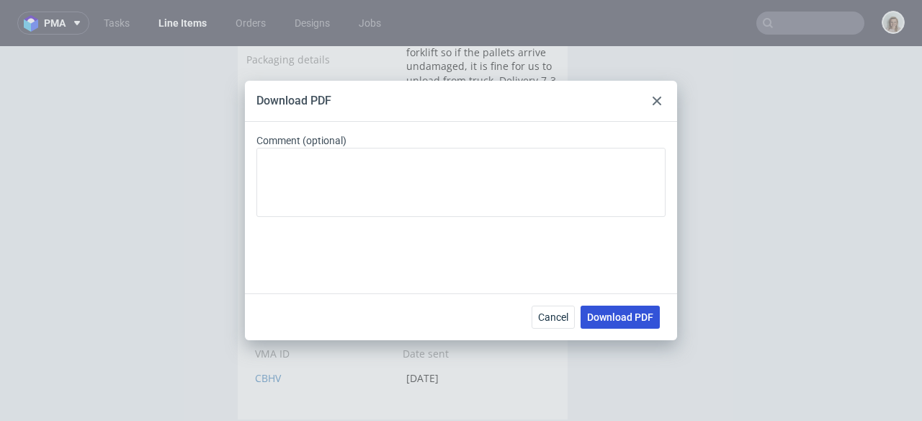
click at [606, 315] on span "Download PDF" at bounding box center [620, 317] width 66 height 10
drag, startPoint x: 575, startPoint y: 90, endPoint x: 643, endPoint y: 99, distance: 69.0
click at [576, 90] on div "Download PDF" at bounding box center [461, 101] width 432 height 41
click at [657, 106] on div at bounding box center [656, 100] width 17 height 17
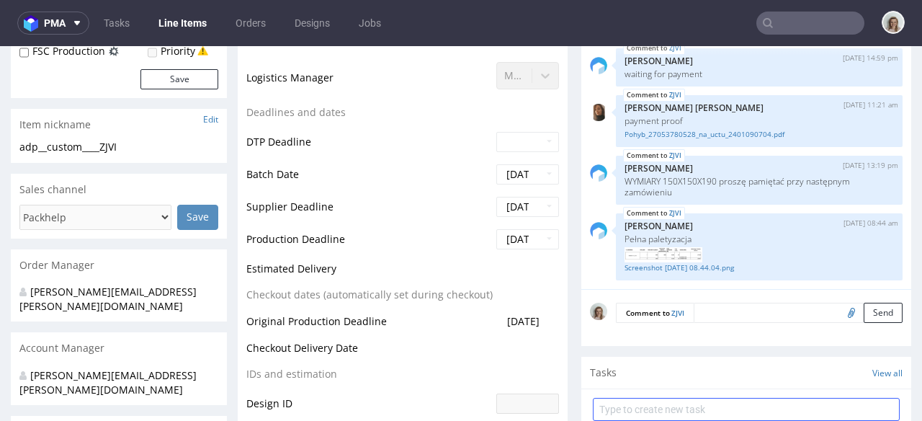
scroll to position [351, 0]
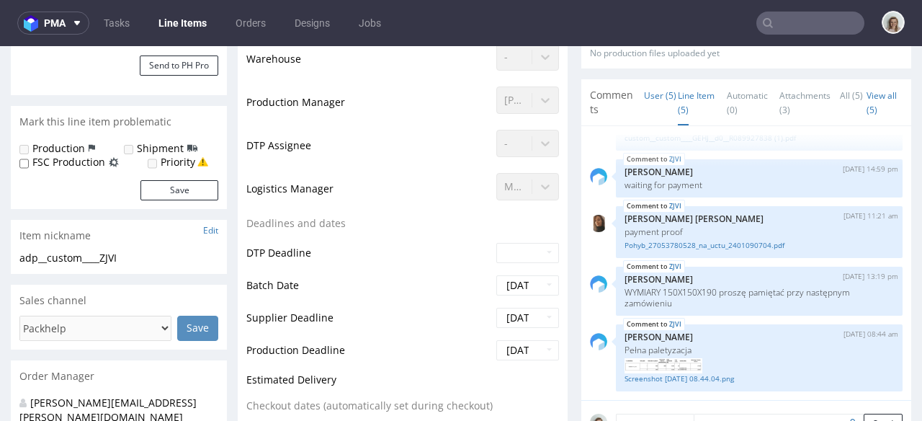
click at [678, 94] on link "Line Item (5)" at bounding box center [696, 102] width 37 height 45
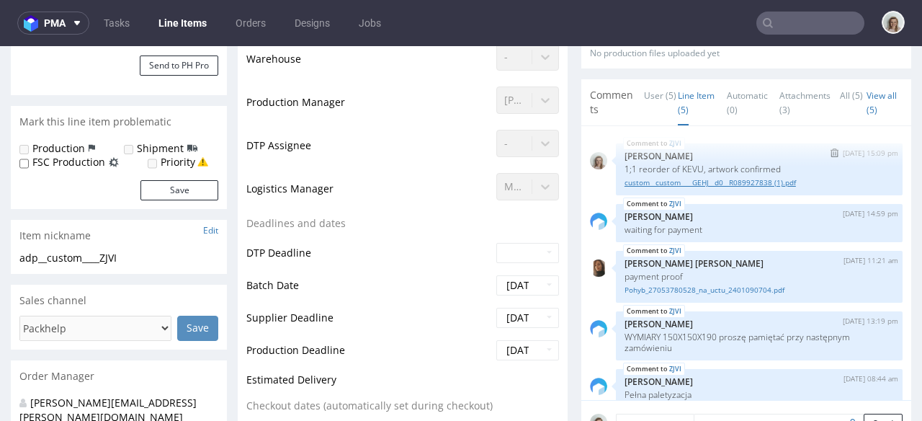
click at [706, 184] on link "custom__custom____GEHJ__d0__R089927838 (1).pdf" at bounding box center [759, 182] width 269 height 11
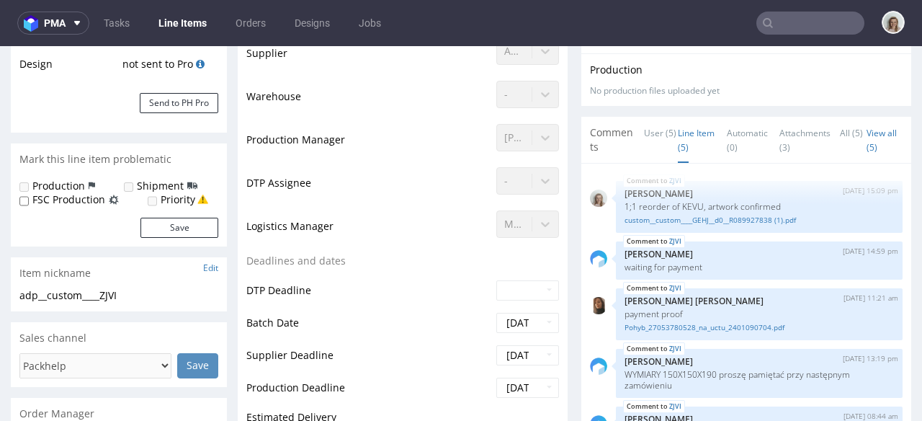
scroll to position [0, 0]
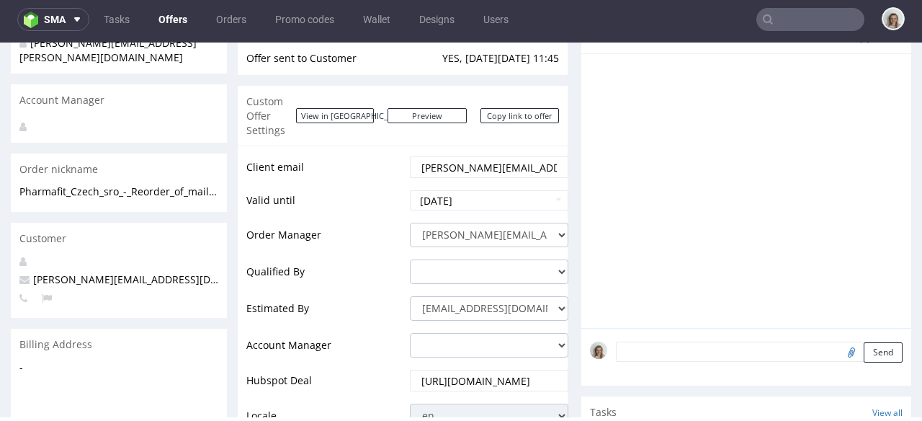
scroll to position [140, 0]
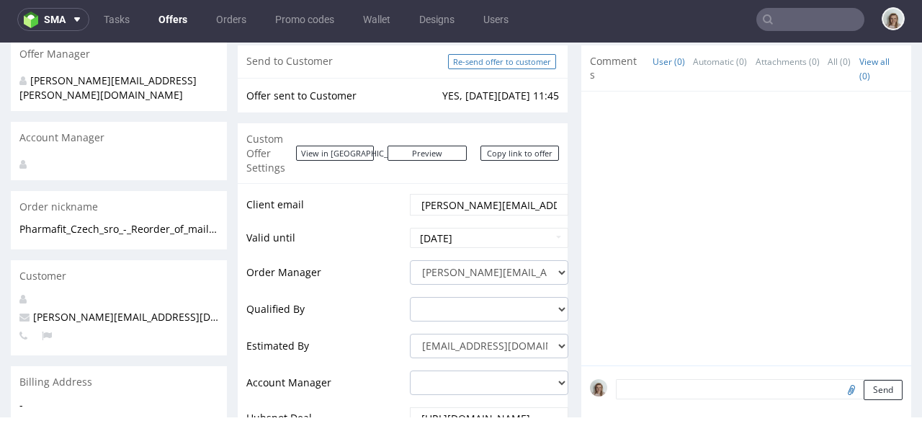
click at [485, 63] on input "Re-send offer to customer" at bounding box center [502, 61] width 108 height 15
type input "In progress..."
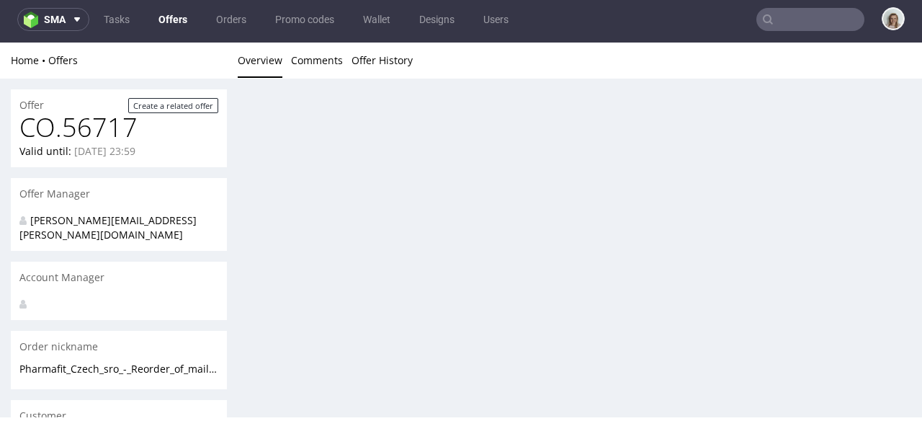
scroll to position [0, 0]
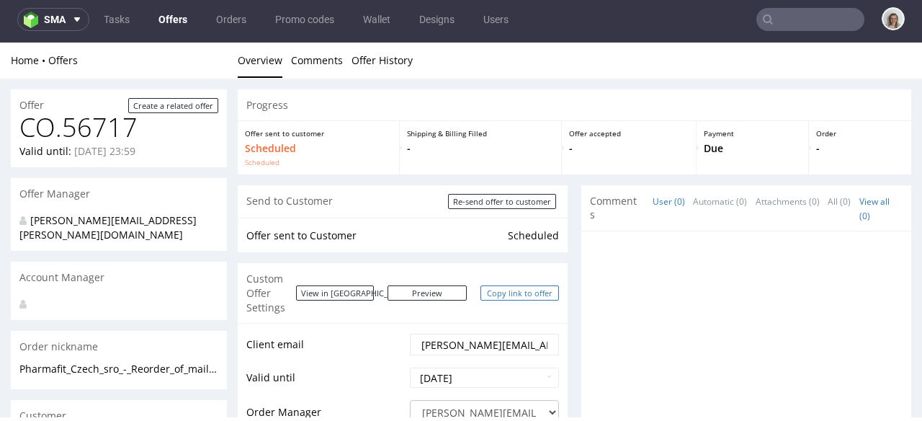
click at [501, 288] on link "Copy link to offer" at bounding box center [519, 292] width 79 height 15
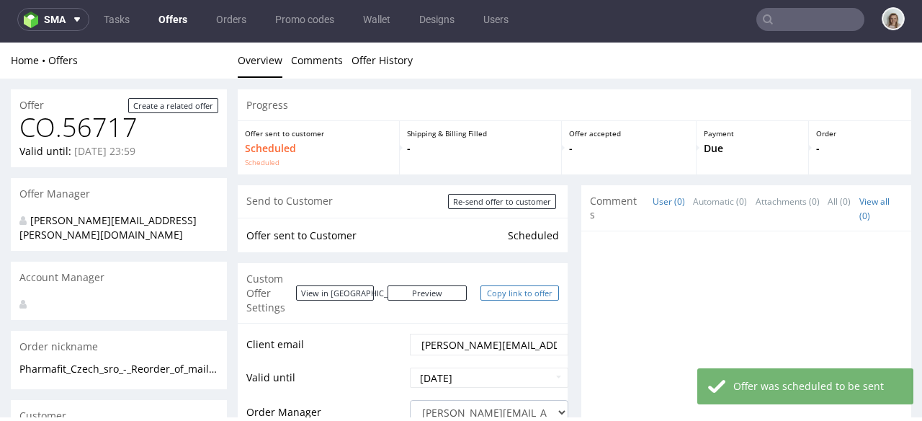
click at [502, 285] on link "Copy link to offer" at bounding box center [519, 292] width 79 height 15
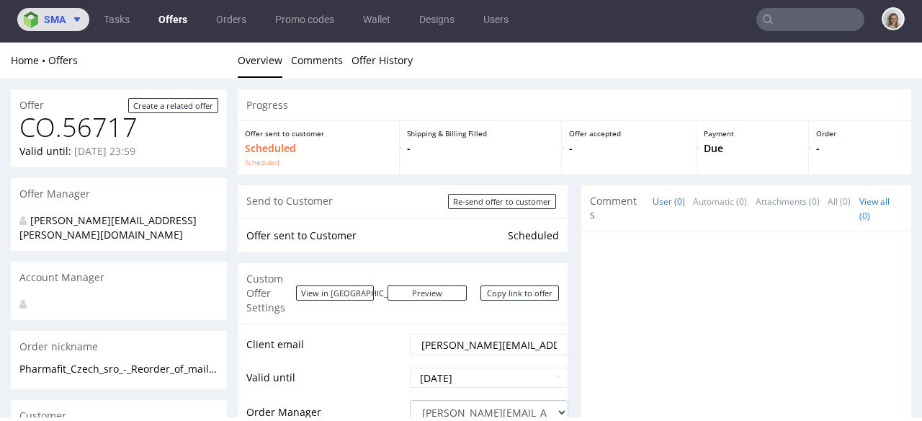
click at [79, 21] on icon at bounding box center [77, 20] width 12 height 12
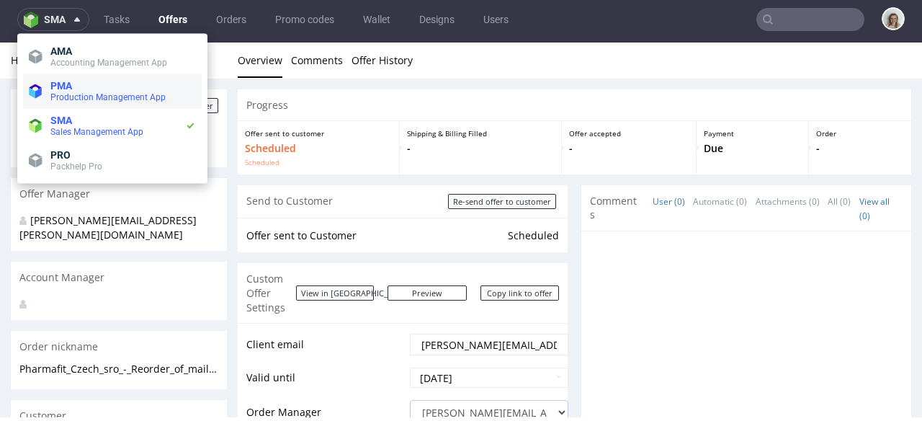
click at [86, 87] on span "PMA" at bounding box center [123, 86] width 146 height 12
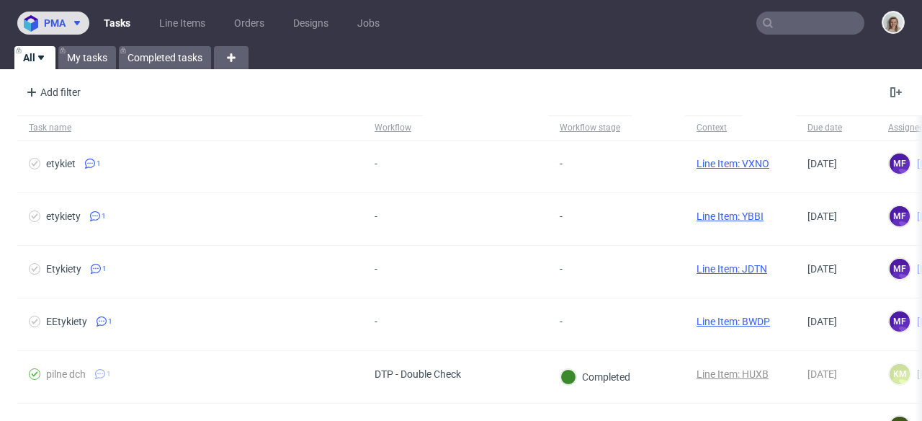
click at [73, 27] on icon at bounding box center [77, 23] width 12 height 12
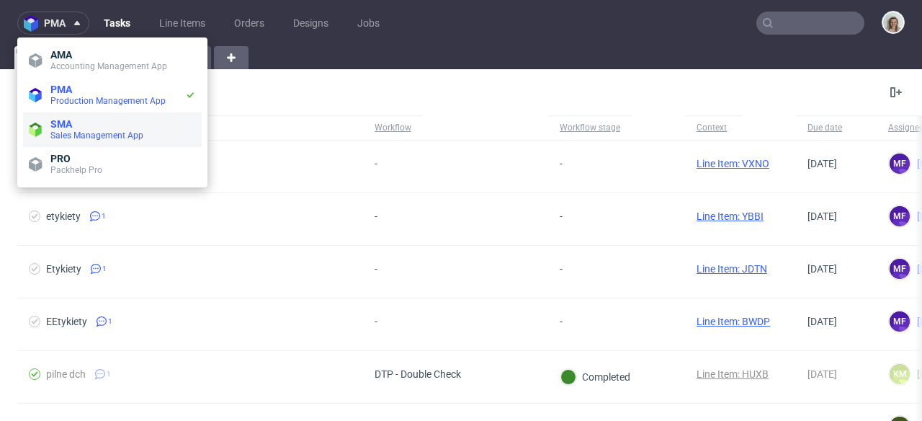
click at [86, 122] on span "SMA" at bounding box center [123, 124] width 146 height 12
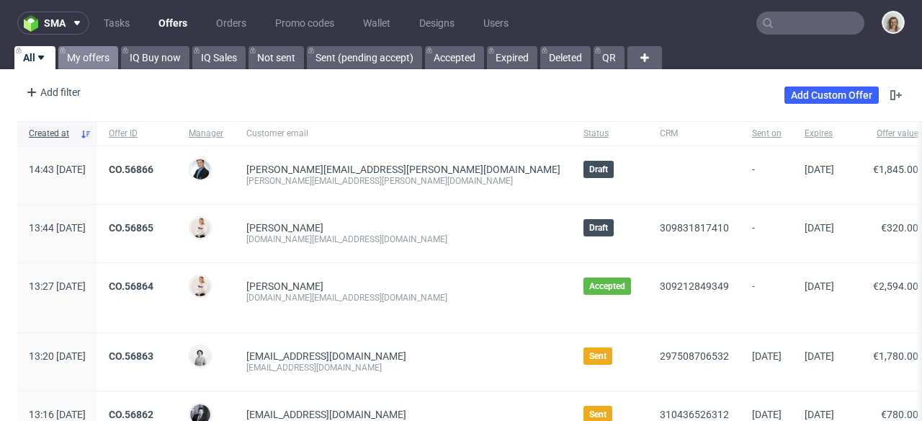
click at [89, 63] on link "My offers" at bounding box center [88, 57] width 60 height 23
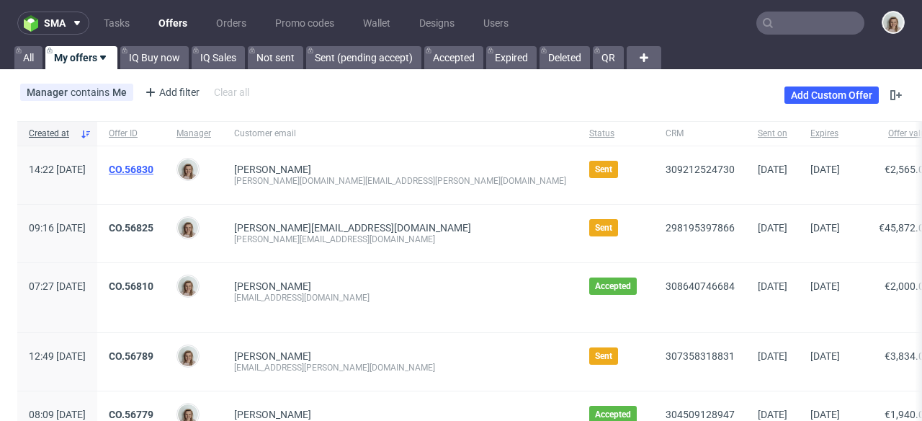
click at [153, 166] on link "CO.56830" at bounding box center [131, 170] width 45 height 12
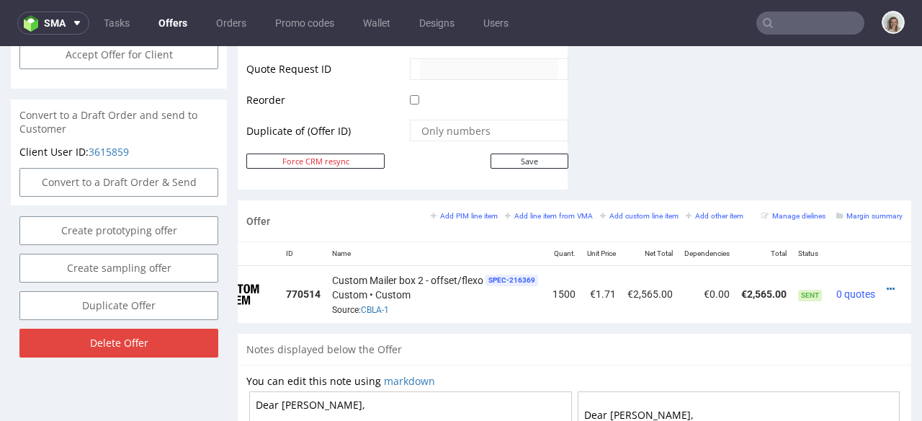
scroll to position [0, 78]
click at [882, 284] on icon at bounding box center [886, 289] width 8 height 10
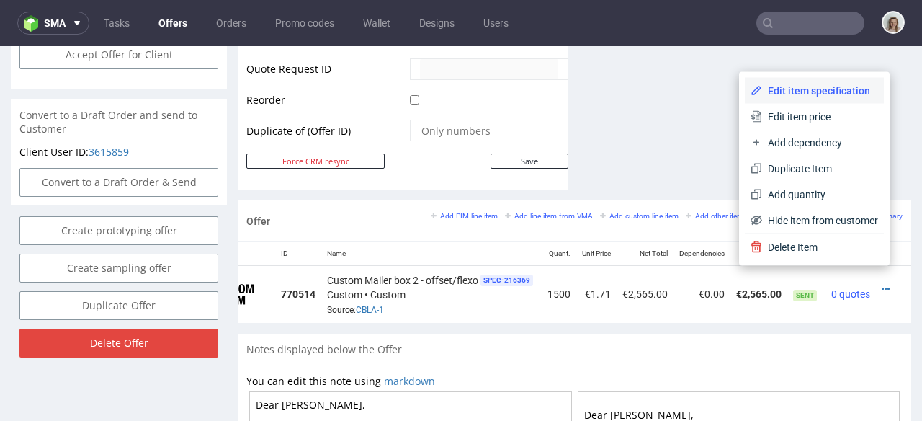
click at [785, 96] on span "Edit item specification" at bounding box center [820, 91] width 116 height 14
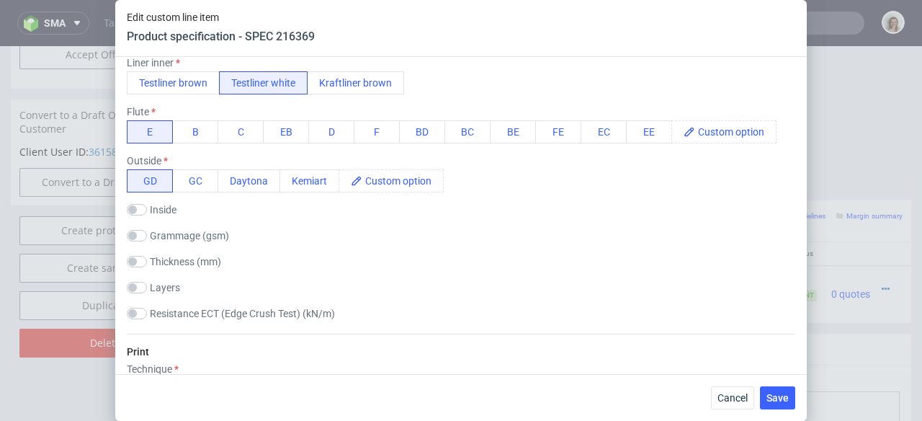
scroll to position [524, 0]
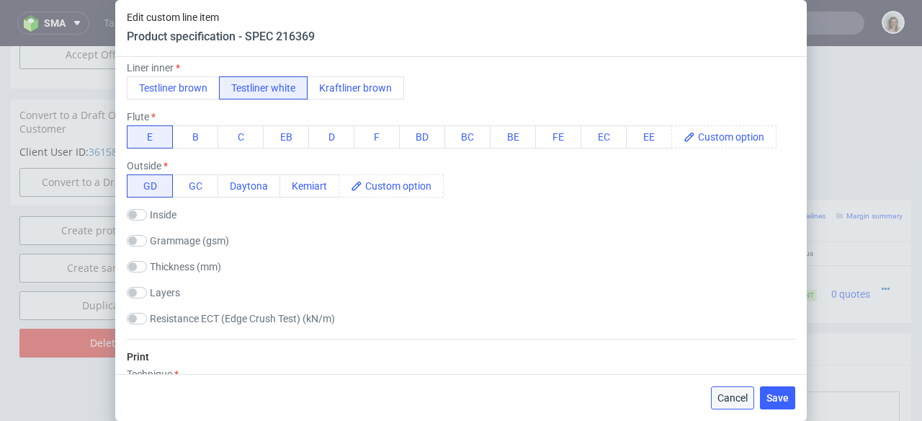
click at [743, 398] on span "Cancel" at bounding box center [732, 398] width 30 height 10
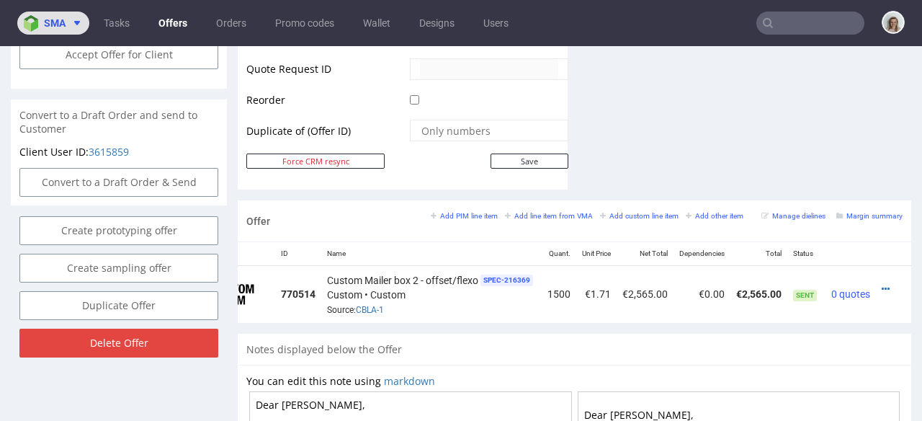
click at [67, 29] on button "sma" at bounding box center [53, 23] width 72 height 23
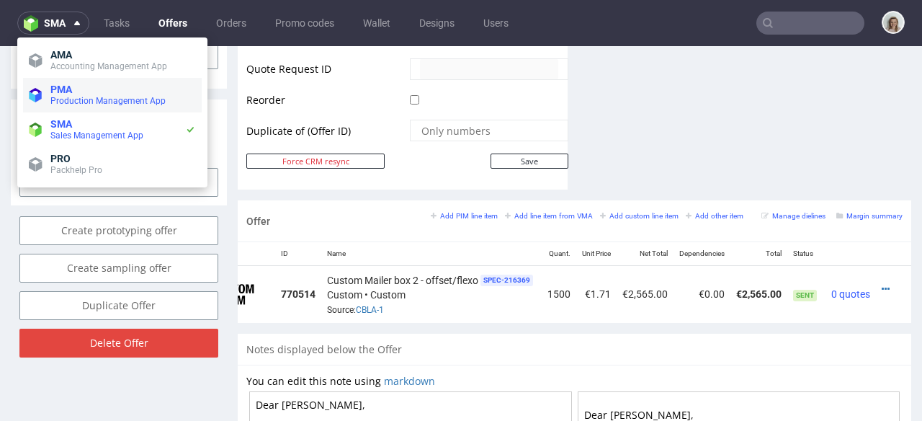
click at [76, 86] on span "PMA" at bounding box center [123, 90] width 146 height 12
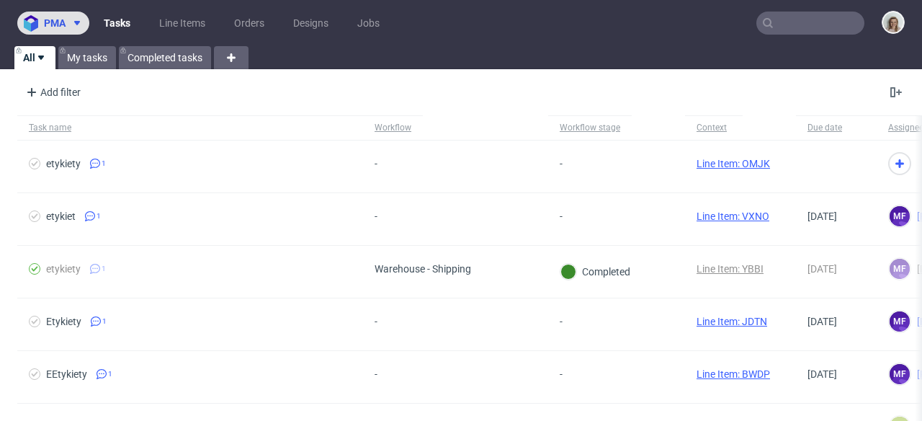
drag, startPoint x: 64, startPoint y: 14, endPoint x: 66, endPoint y: 22, distance: 7.5
click at [64, 14] on button "pma" at bounding box center [53, 23] width 72 height 23
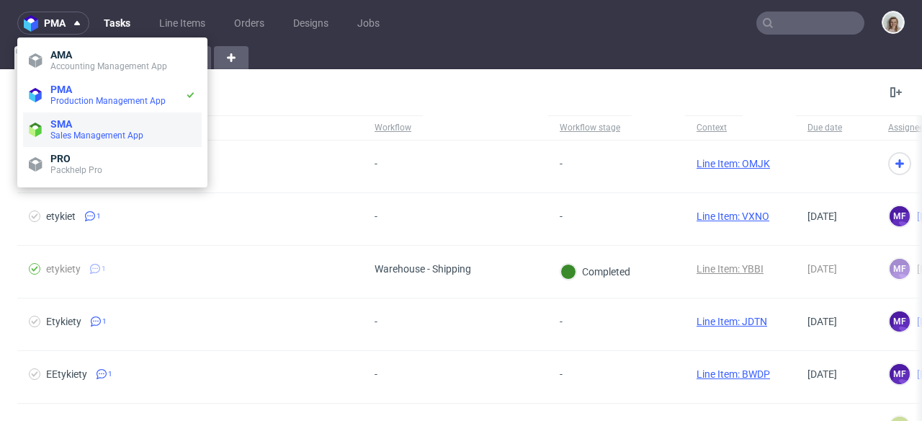
click at [83, 114] on li "SMA Sales Management App" at bounding box center [112, 129] width 179 height 35
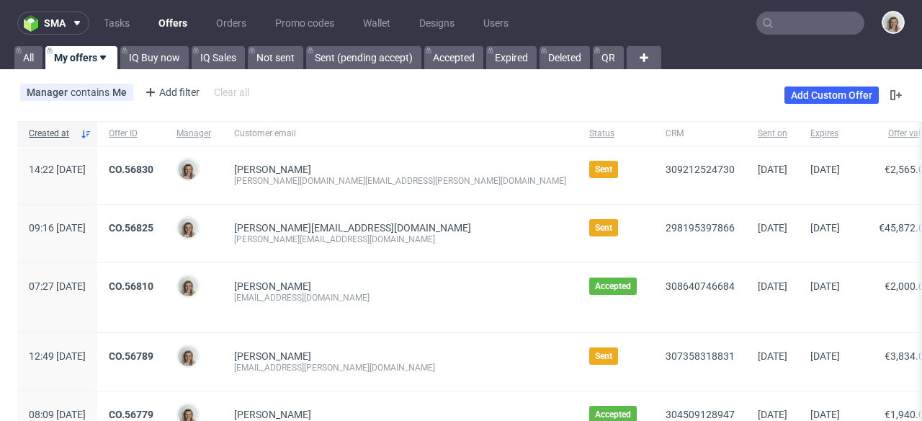
scroll to position [93, 0]
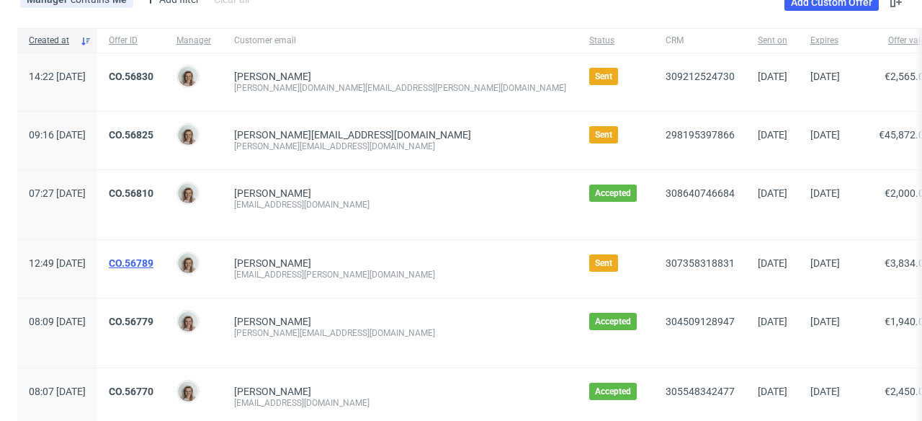
click at [153, 267] on link "CO.56789" at bounding box center [131, 263] width 45 height 12
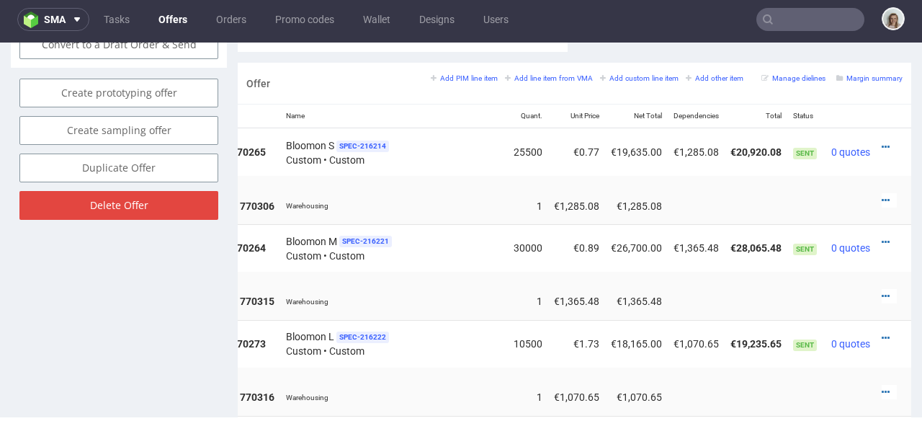
scroll to position [853, 0]
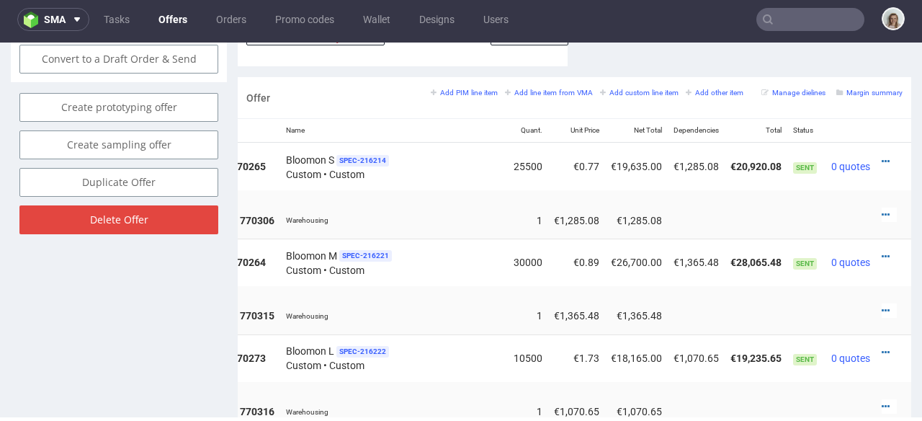
click at [882, 154] on div at bounding box center [889, 161] width 15 height 14
click at [882, 156] on icon at bounding box center [886, 161] width 8 height 10
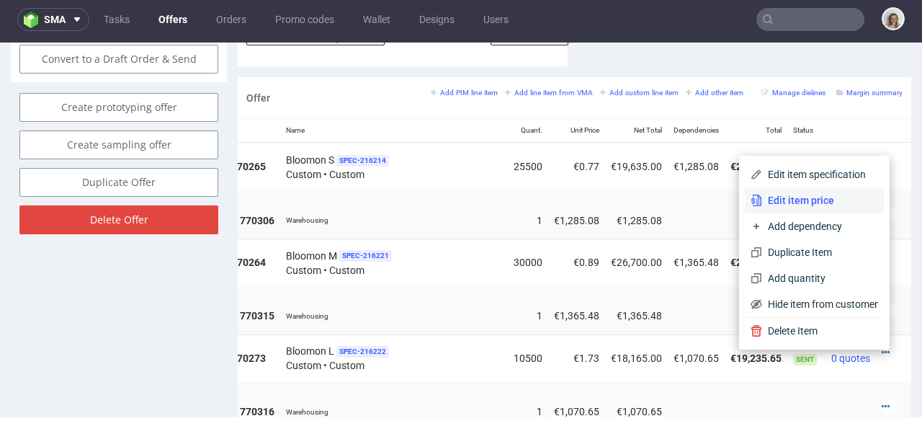
click at [833, 196] on span "Edit item price" at bounding box center [820, 200] width 116 height 14
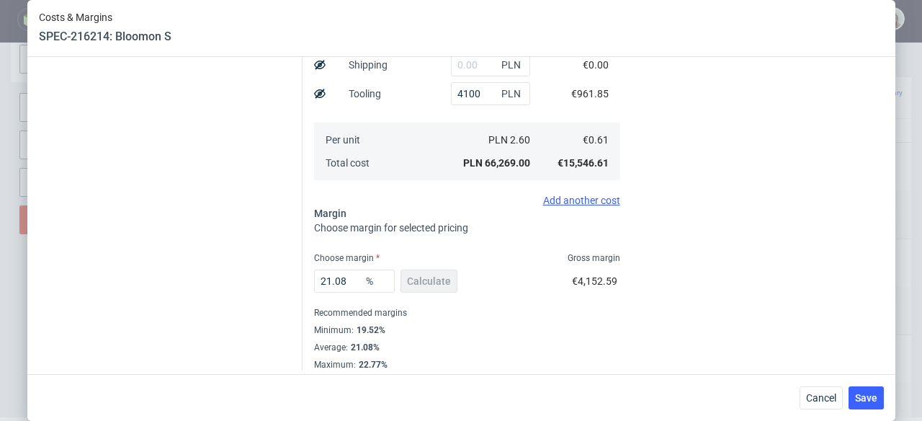
scroll to position [341, 0]
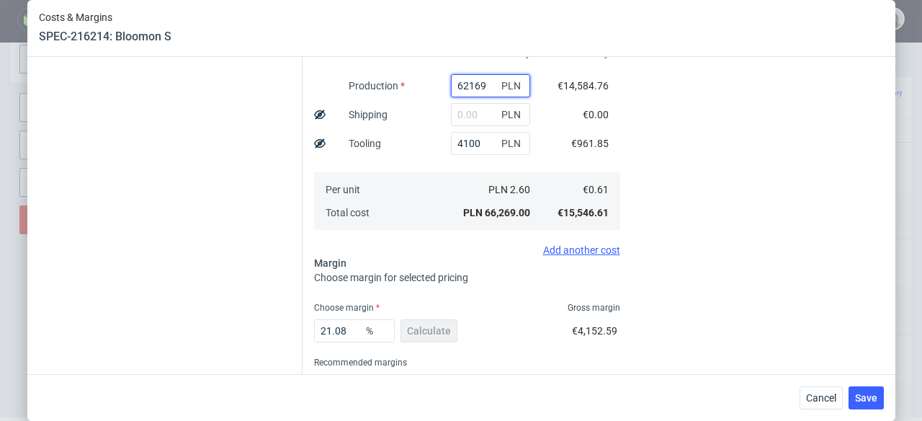
drag, startPoint x: 473, startPoint y: 86, endPoint x: 433, endPoint y: 83, distance: 39.8
click at [439, 83] on div "62169 PLN" at bounding box center [490, 85] width 102 height 29
drag, startPoint x: 463, startPoint y: 146, endPoint x: 437, endPoint y: 144, distance: 26.7
click at [451, 144] on input "4100" at bounding box center [490, 143] width 79 height 23
drag, startPoint x: 344, startPoint y: 330, endPoint x: 310, endPoint y: 330, distance: 33.9
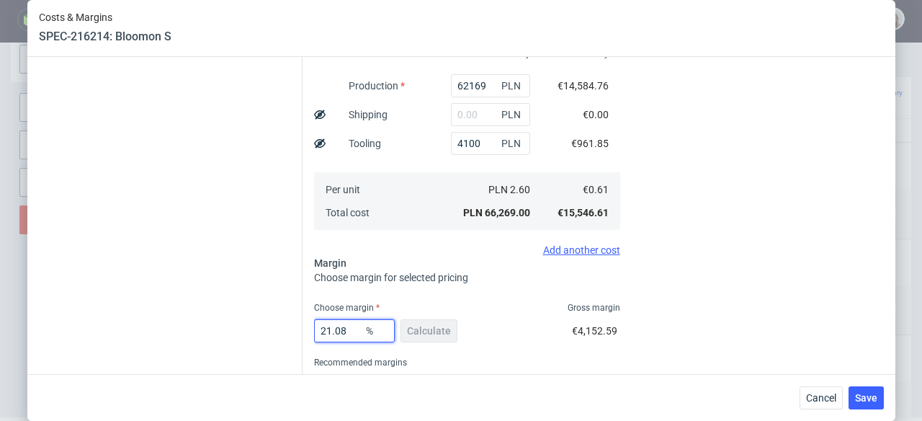
click at [314, 330] on input "21.08" at bounding box center [354, 330] width 81 height 23
click at [825, 395] on span "Cancel" at bounding box center [821, 398] width 30 height 10
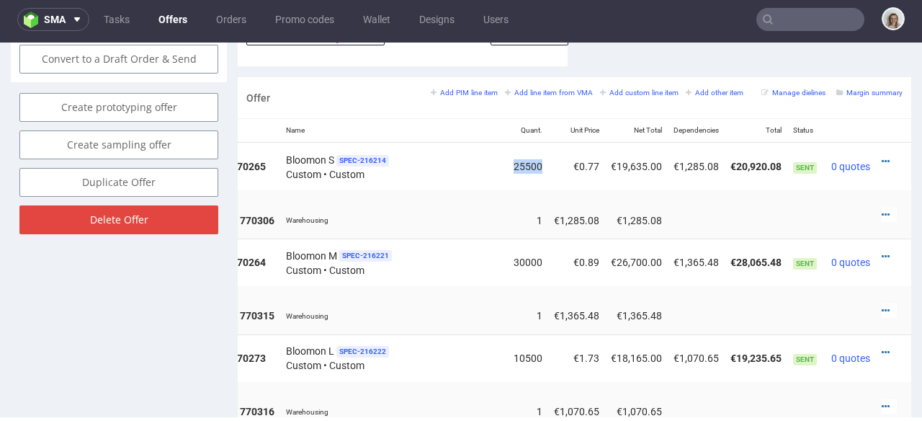
drag, startPoint x: 521, startPoint y: 149, endPoint x: 491, endPoint y: 150, distance: 30.3
click at [508, 150] on td "25500" at bounding box center [528, 167] width 40 height 48
drag, startPoint x: 493, startPoint y: 148, endPoint x: 577, endPoint y: 148, distance: 83.6
click at [577, 148] on tr "770265 Bloomon S SPEC- 216214 Custom • Custom 25500 €0.77 €19,635.00 €1,285.08 …" at bounding box center [522, 167] width 778 height 48
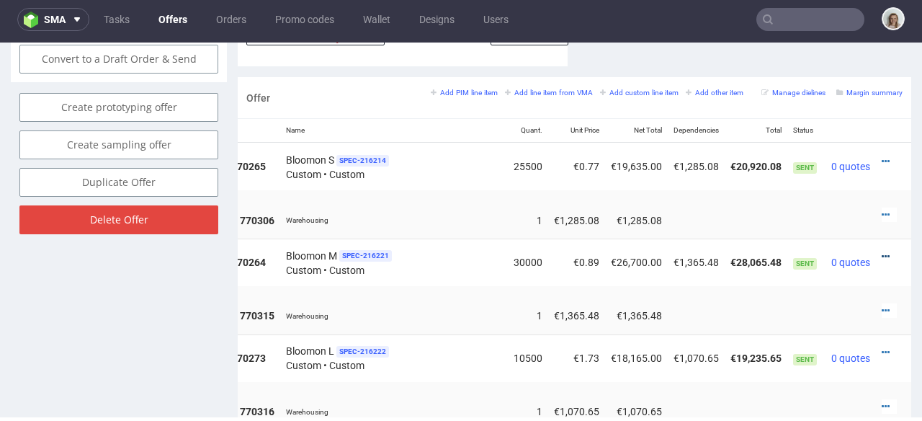
click at [882, 251] on icon at bounding box center [886, 256] width 8 height 10
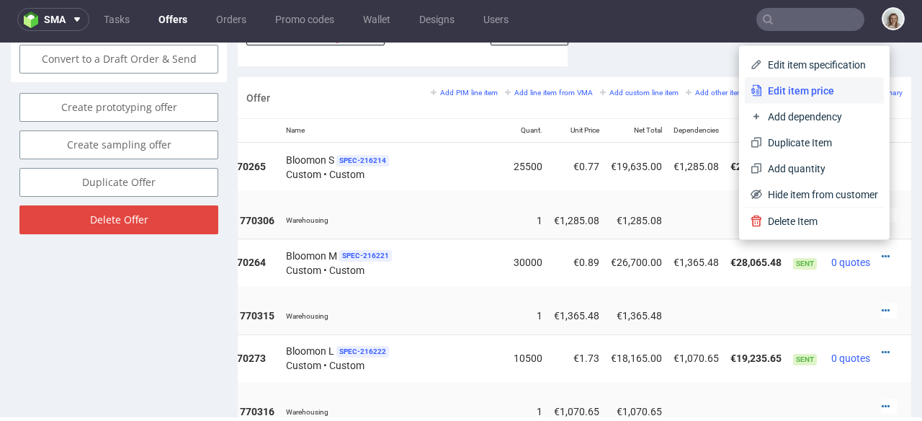
click at [770, 95] on span "Edit item price" at bounding box center [820, 91] width 116 height 14
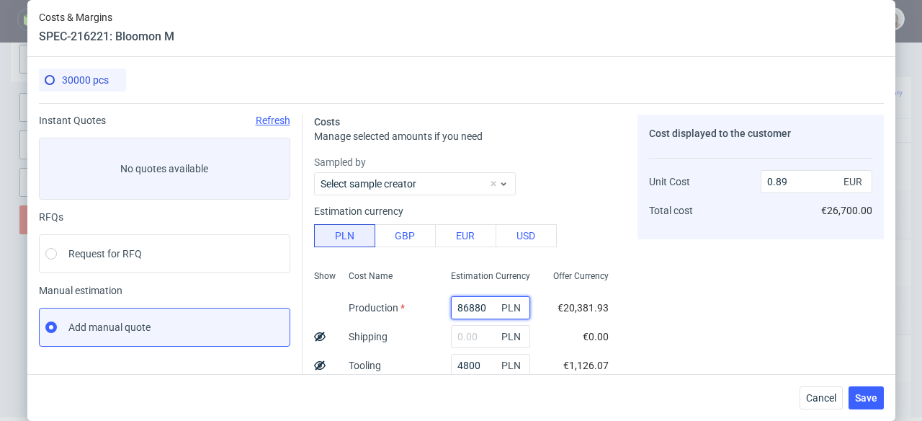
drag, startPoint x: 476, startPoint y: 309, endPoint x: 424, endPoint y: 309, distance: 51.9
click at [439, 309] on div "86880 PLN" at bounding box center [490, 307] width 102 height 29
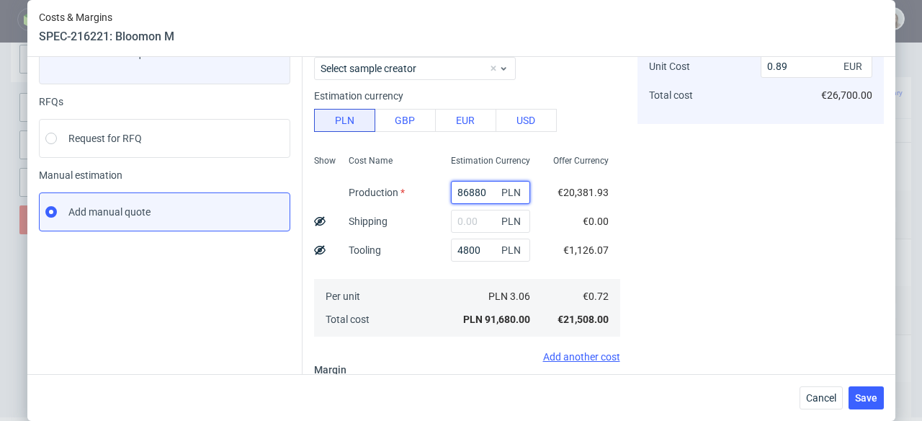
scroll to position [261, 0]
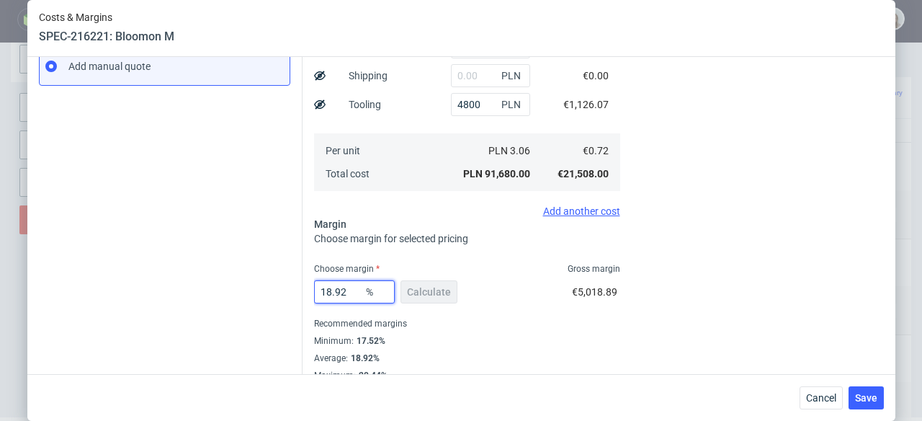
drag, startPoint x: 349, startPoint y: 290, endPoint x: 301, endPoint y: 291, distance: 48.3
click at [303, 291] on div "Costs Manage selected amounts if you need Sampled by Select sample creator Esti…" at bounding box center [593, 111] width 581 height 539
click at [824, 390] on button "Cancel" at bounding box center [821, 397] width 43 height 23
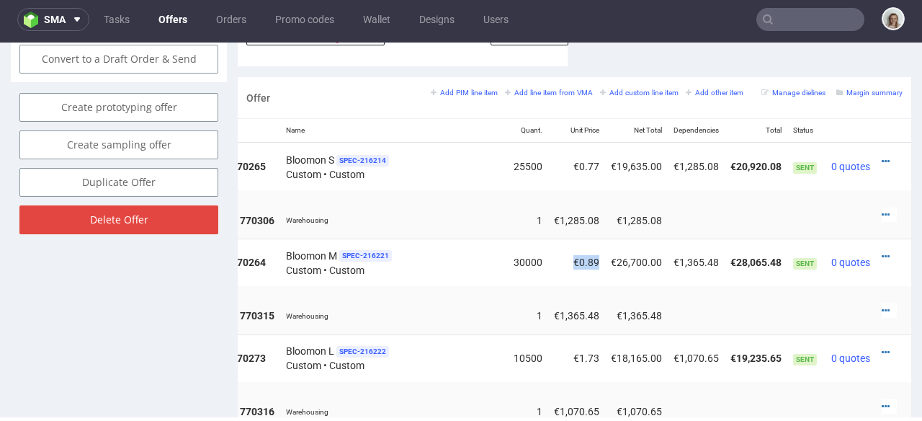
drag, startPoint x: 580, startPoint y: 246, endPoint x: 555, endPoint y: 244, distance: 25.3
click at [555, 244] on td "€0.89" at bounding box center [576, 262] width 57 height 48
copy td "€0.89"
drag, startPoint x: 577, startPoint y: 342, endPoint x: 555, endPoint y: 341, distance: 22.3
click at [555, 341] on td "€1.73" at bounding box center [576, 358] width 57 height 48
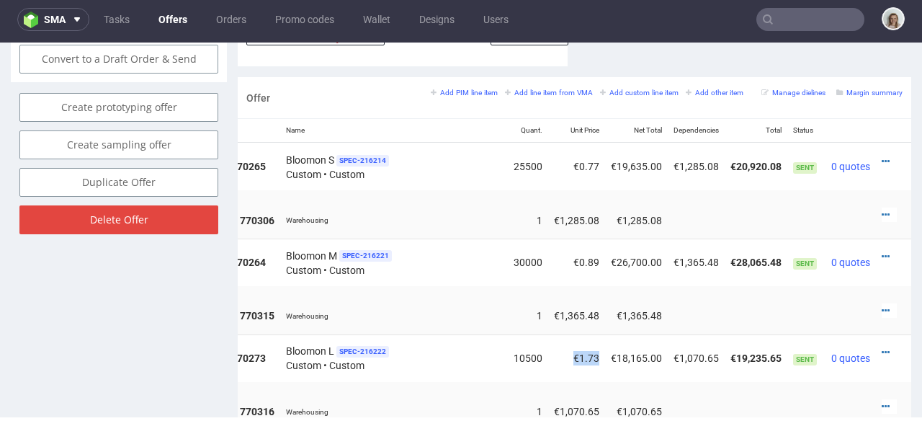
copy td "€1.73"
click at [882, 347] on icon at bounding box center [886, 352] width 8 height 10
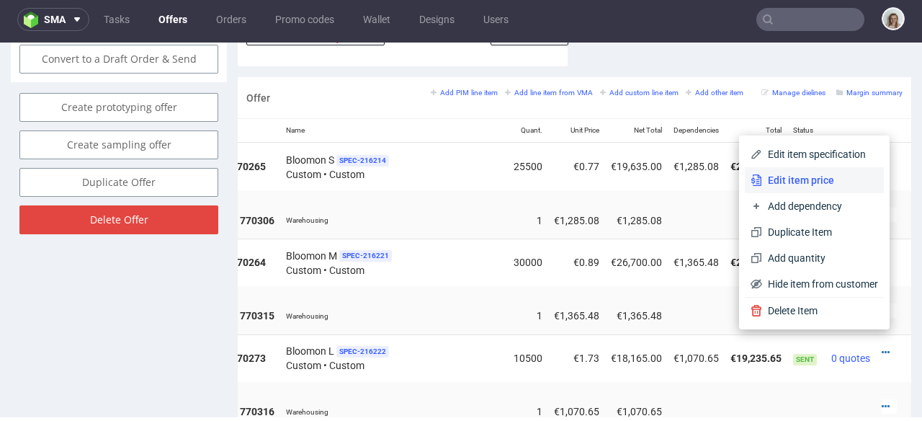
click at [769, 181] on span "Edit item price" at bounding box center [820, 180] width 116 height 14
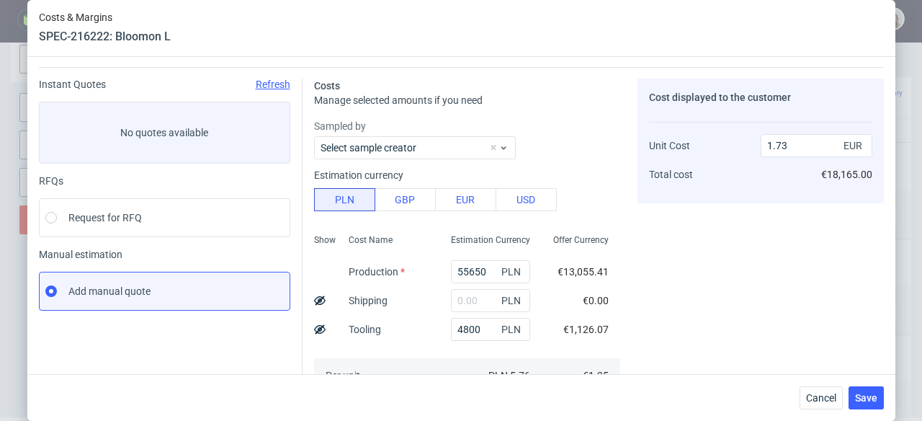
scroll to position [229, 0]
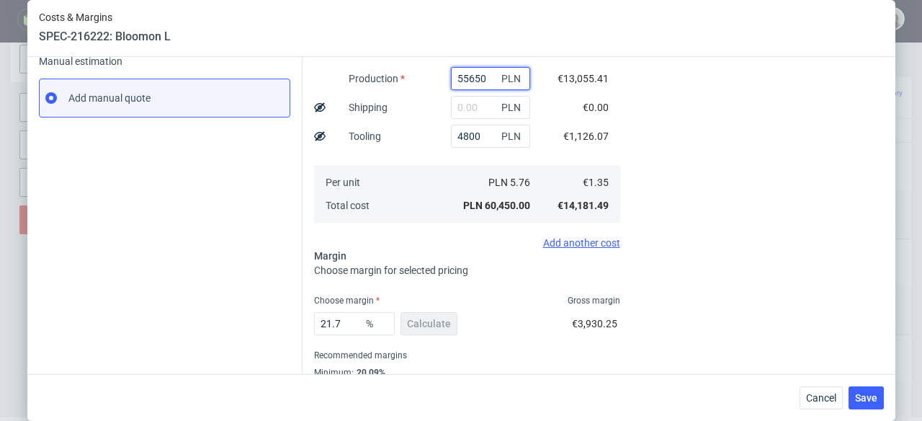
drag, startPoint x: 473, startPoint y: 81, endPoint x: 434, endPoint y: 79, distance: 38.3
click at [439, 79] on div "55650 PLN" at bounding box center [490, 78] width 102 height 29
drag, startPoint x: 341, startPoint y: 321, endPoint x: 310, endPoint y: 322, distance: 31.7
click at [314, 322] on input "21.7" at bounding box center [354, 323] width 81 height 23
click at [831, 408] on button "Cancel" at bounding box center [821, 397] width 43 height 23
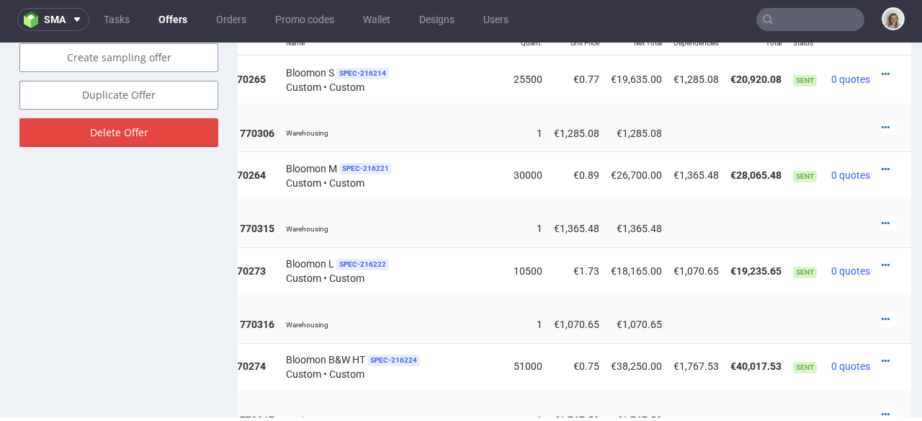
scroll to position [970, 0]
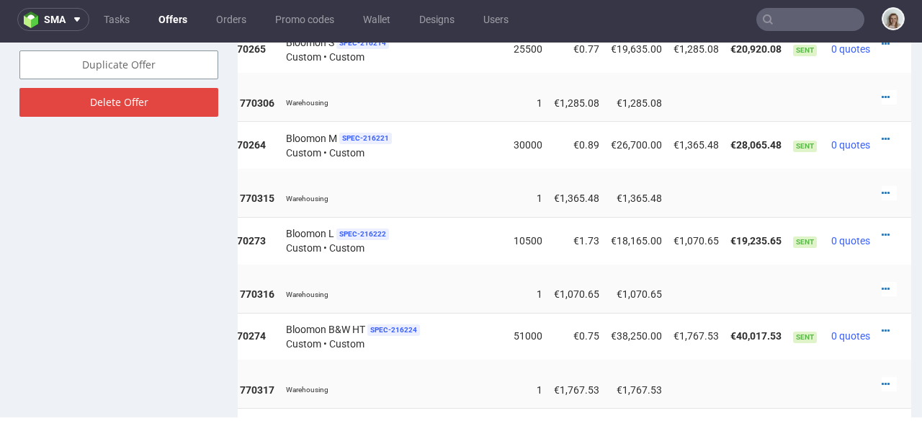
drag, startPoint x: 344, startPoint y: 313, endPoint x: 268, endPoint y: 311, distance: 76.4
click at [286, 322] on span "Bloomon B&W HT" at bounding box center [325, 329] width 79 height 14
click at [882, 326] on icon at bounding box center [886, 331] width 8 height 10
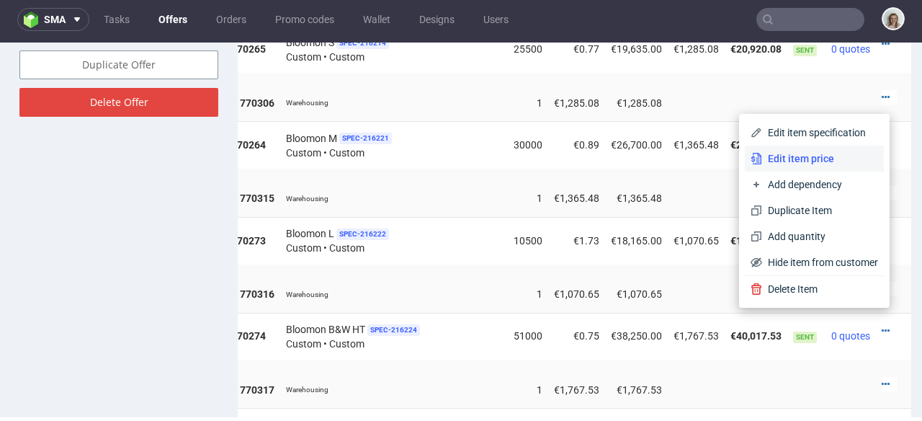
click at [819, 163] on span "Edit item price" at bounding box center [820, 158] width 116 height 14
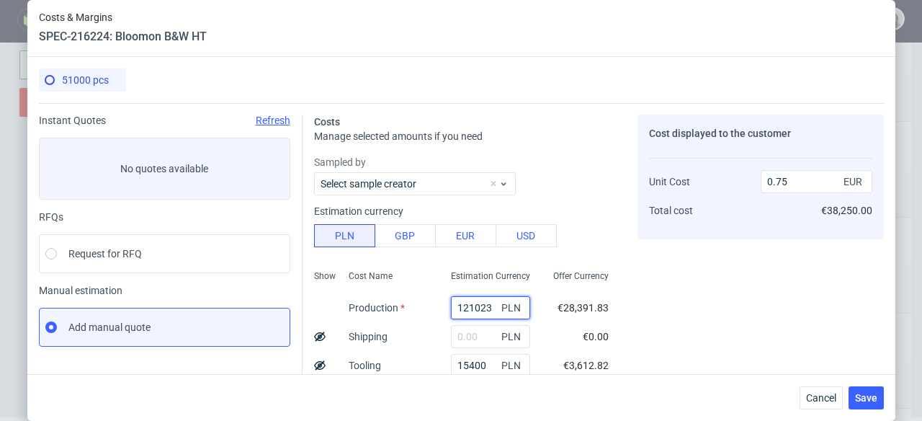
drag, startPoint x: 478, startPoint y: 305, endPoint x: 443, endPoint y: 305, distance: 35.3
click at [451, 305] on input "121023" at bounding box center [490, 307] width 79 height 23
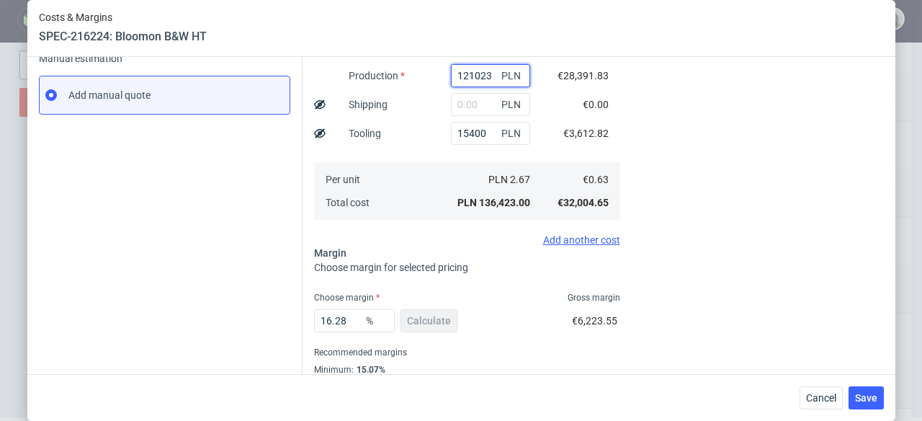
scroll to position [279, 0]
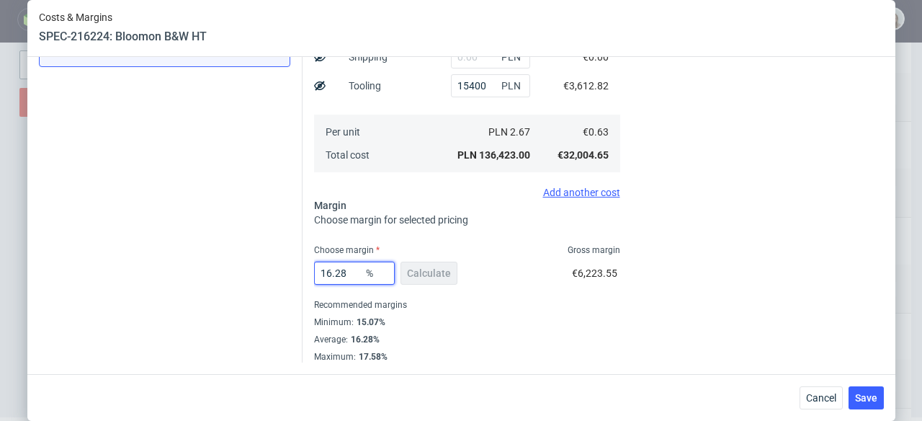
drag, startPoint x: 342, startPoint y: 272, endPoint x: 306, endPoint y: 272, distance: 36.0
click at [306, 272] on div "Costs Manage selected amounts if you need Sampled by Select sample creator Esti…" at bounding box center [593, 93] width 581 height 539
click at [817, 390] on button "Cancel" at bounding box center [821, 397] width 43 height 23
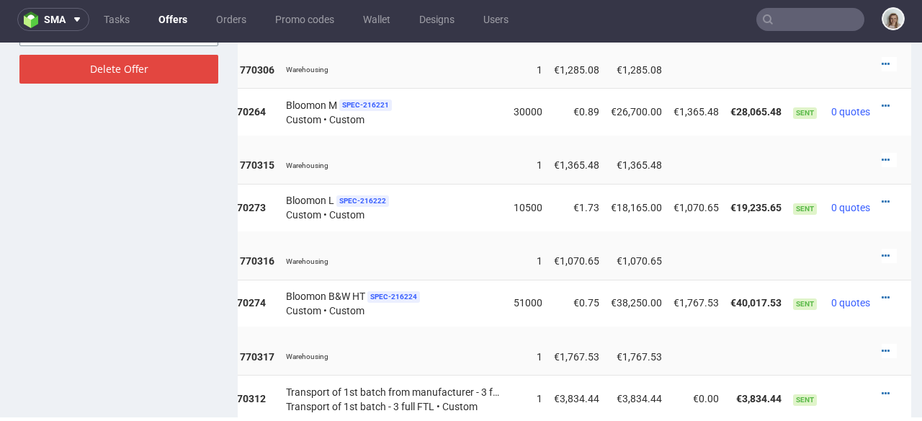
scroll to position [1083, 0]
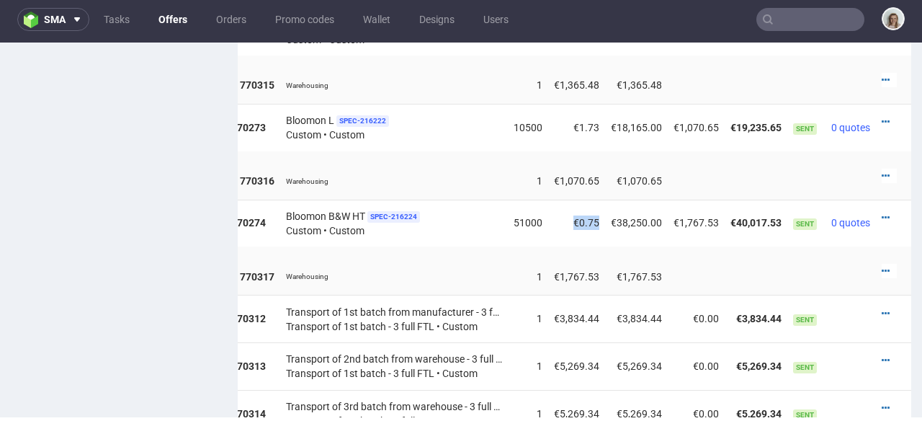
drag, startPoint x: 550, startPoint y: 207, endPoint x: 578, endPoint y: 213, distance: 28.7
click at [578, 215] on td "€0.75" at bounding box center [576, 224] width 57 height 48
copy td "€0.75"
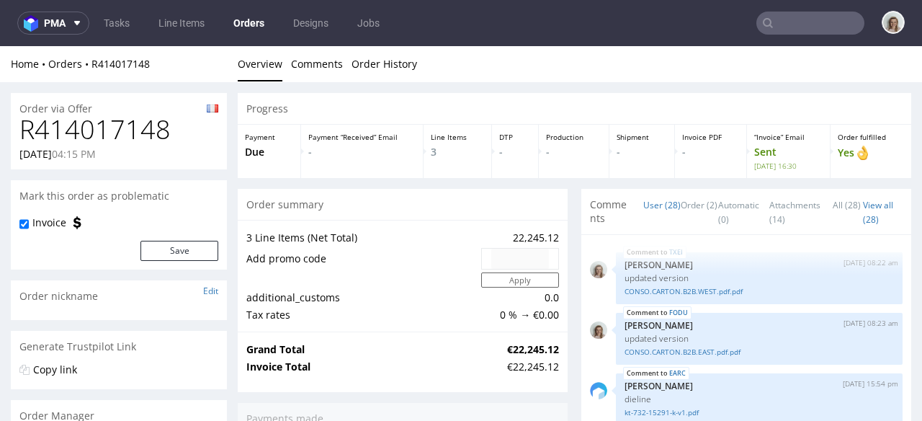
scroll to position [1830, 0]
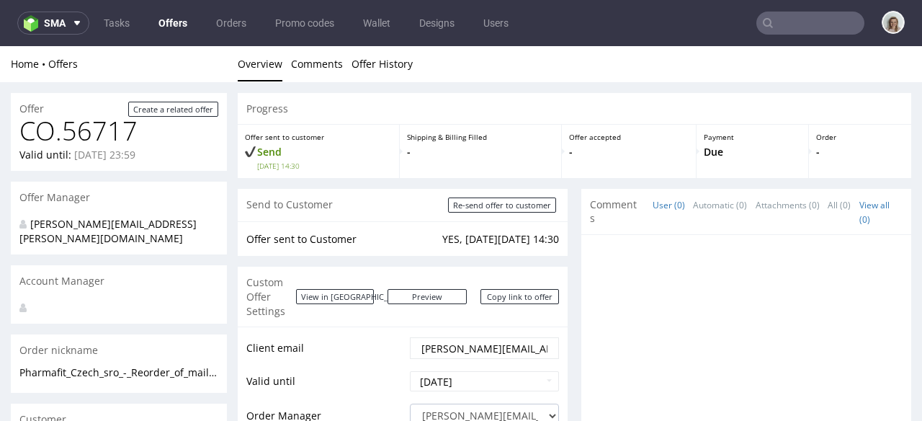
scroll to position [480, 0]
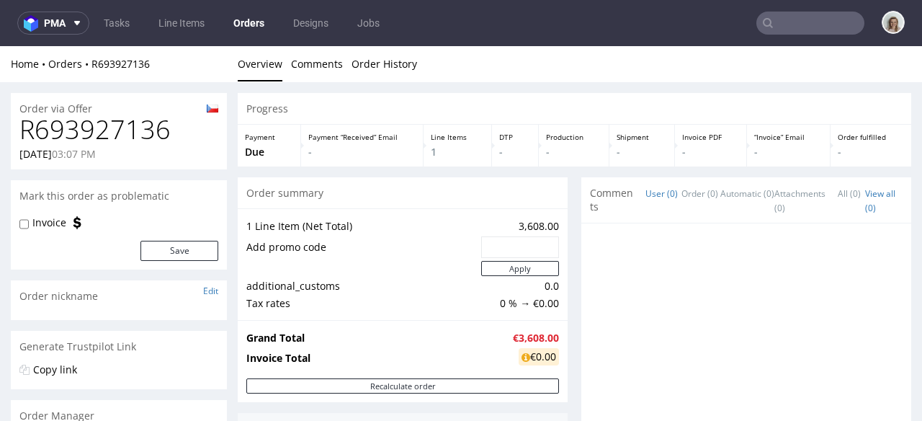
scroll to position [250, 0]
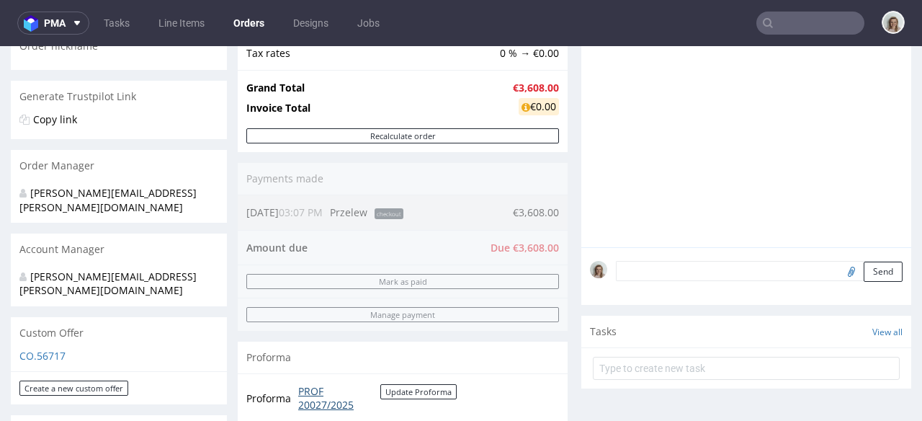
click at [330, 398] on link "PROF 20027/2025" at bounding box center [339, 398] width 82 height 28
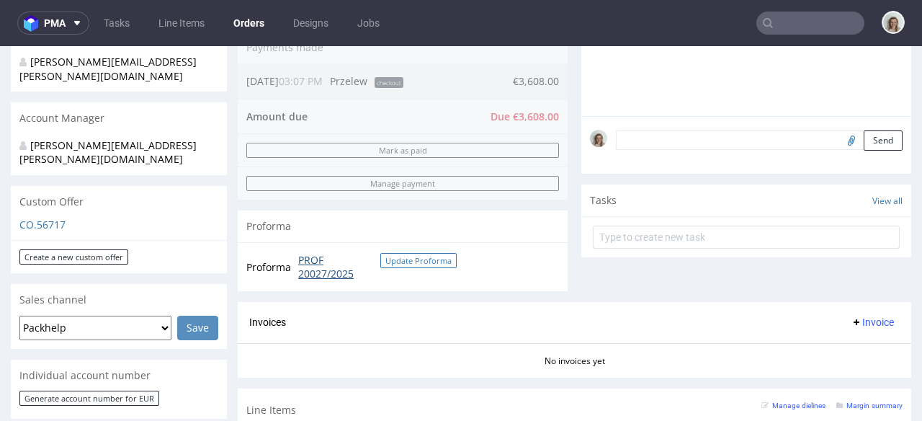
scroll to position [465, 0]
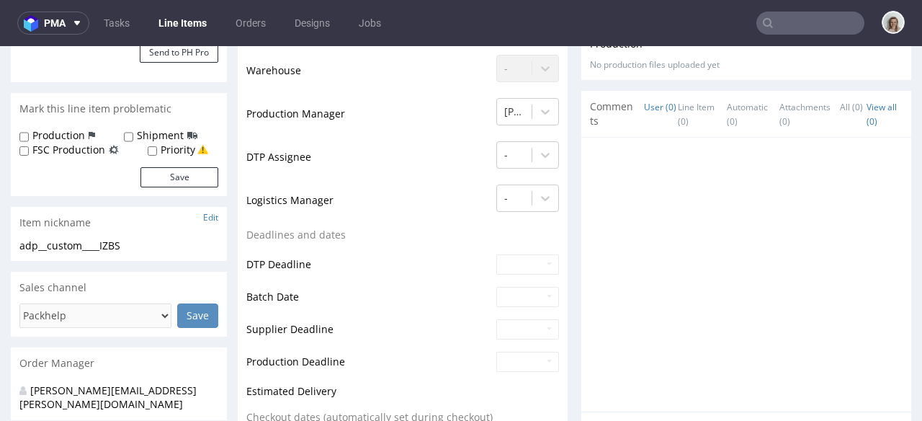
scroll to position [449, 0]
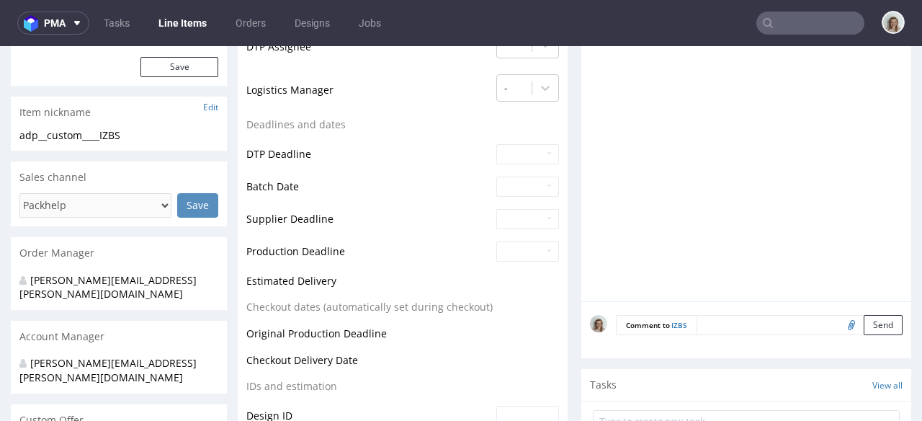
click at [738, 321] on textarea at bounding box center [800, 325] width 206 height 20
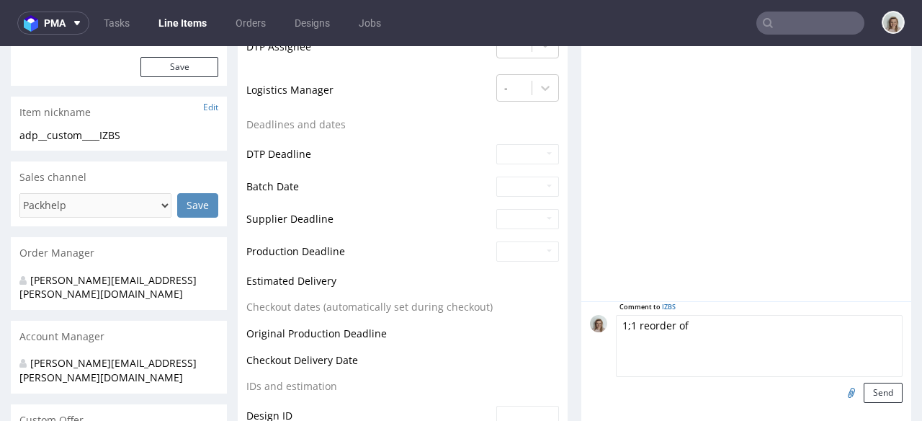
paste textarea "ZJVI"
drag, startPoint x: 676, startPoint y: 323, endPoint x: 696, endPoint y: 321, distance: 20.4
click at [696, 321] on textarea "1;1 reorder of ZJVI, artwork confirmed" at bounding box center [759, 346] width 287 height 62
type textarea "1;1 reorder of ZJVI, artwork confirmed"
click at [839, 392] on input "file" at bounding box center [849, 391] width 20 height 19
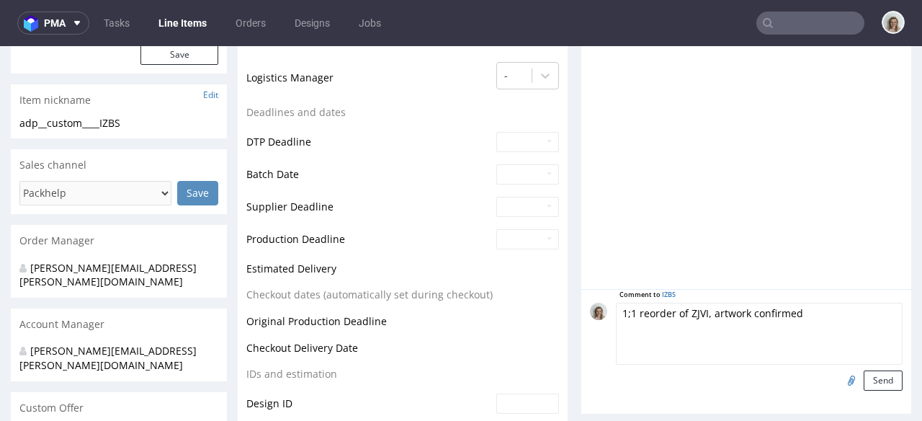
scroll to position [477, 0]
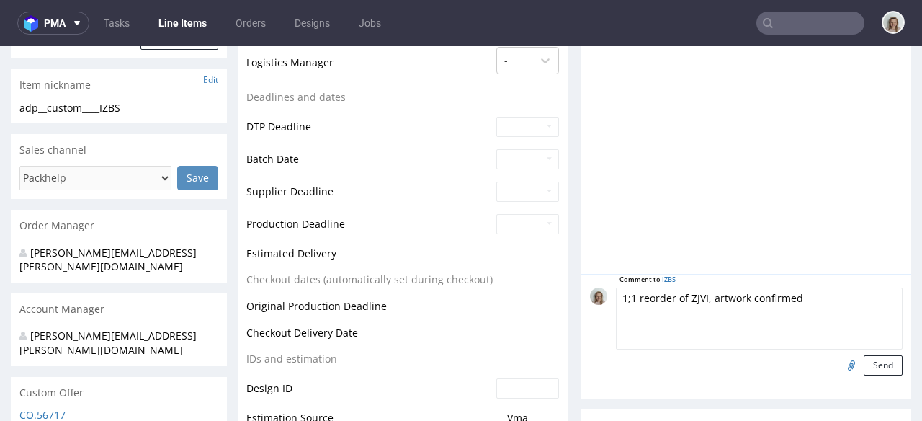
click at [839, 364] on input "file" at bounding box center [849, 364] width 20 height 19
type input "C:\fakepath\custom__custom____GEHJ__d0__R089927838 (1) (2).pdf"
click at [866, 371] on button "Send" at bounding box center [883, 365] width 39 height 20
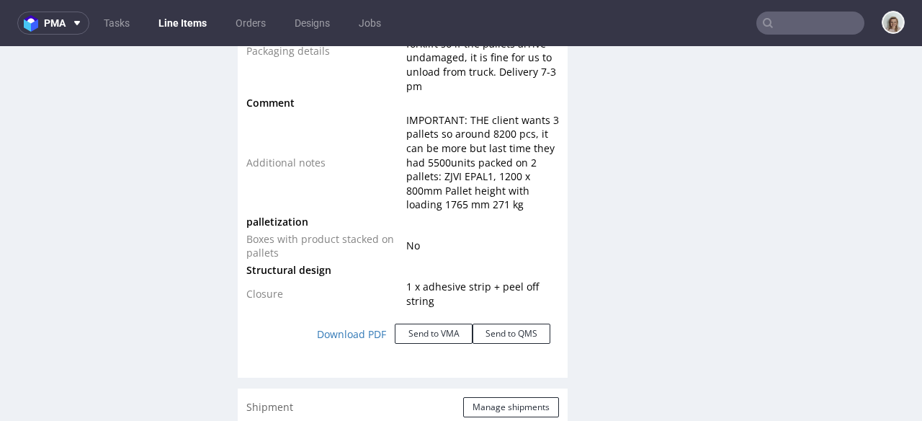
scroll to position [1966, 0]
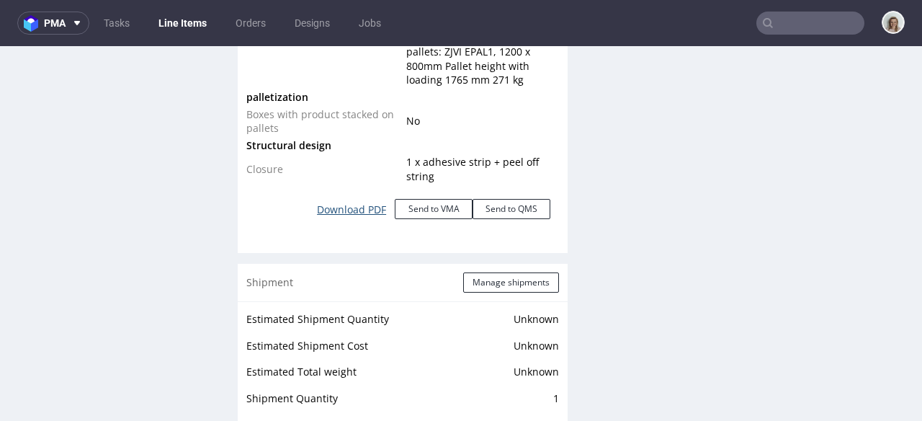
click at [344, 210] on link "Download PDF" at bounding box center [351, 210] width 86 height 32
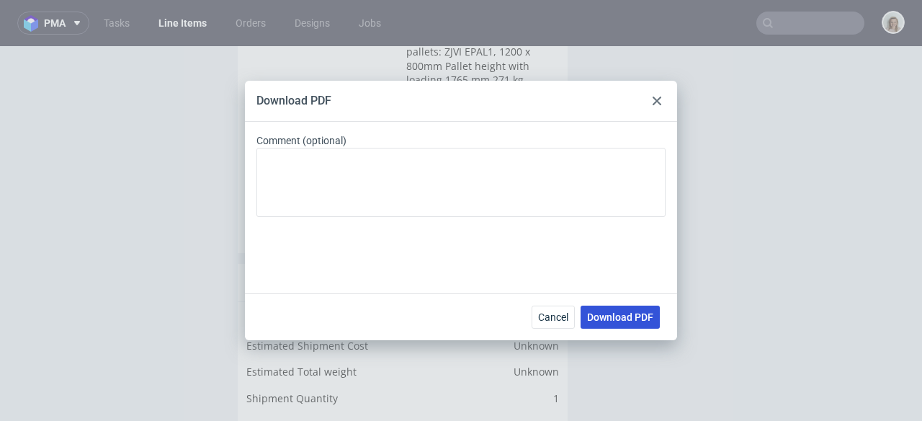
click at [631, 314] on span "Download PDF" at bounding box center [620, 317] width 66 height 10
click at [605, 99] on div "Download PDF" at bounding box center [461, 101] width 432 height 41
click at [661, 104] on use at bounding box center [657, 101] width 9 height 9
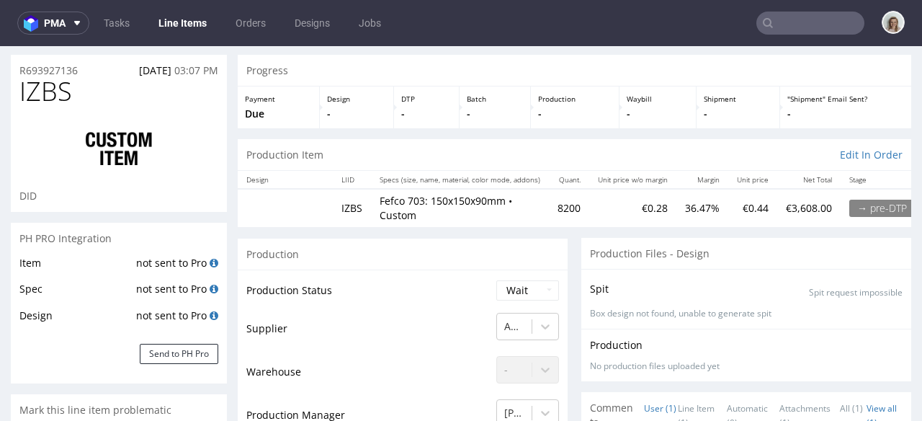
scroll to position [0, 0]
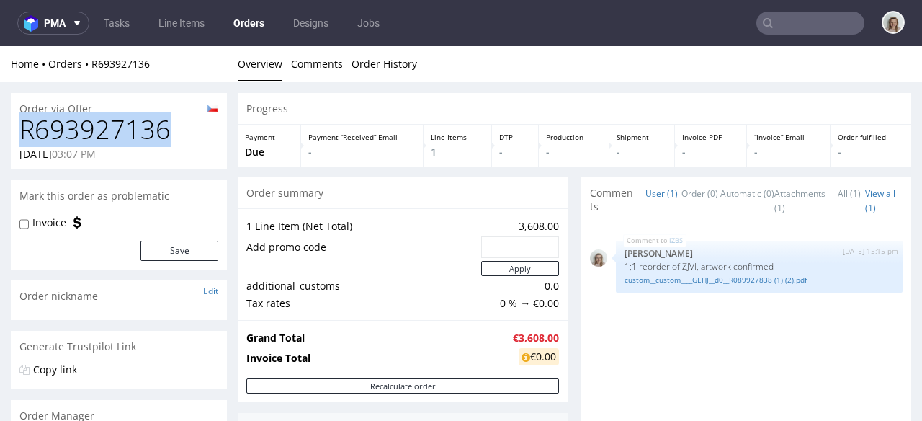
drag, startPoint x: 197, startPoint y: 134, endPoint x: 1, endPoint y: 143, distance: 196.1
copy h1 "R693927136"
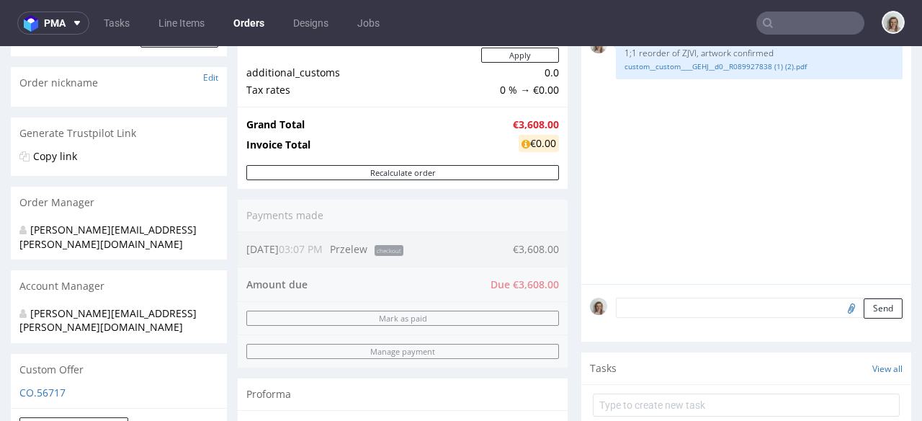
scroll to position [205, 0]
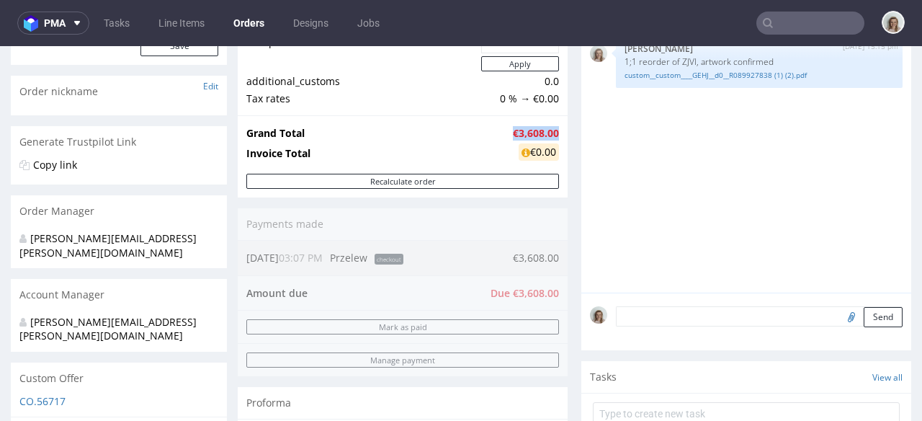
drag, startPoint x: 491, startPoint y: 135, endPoint x: 547, endPoint y: 132, distance: 56.3
click at [547, 132] on tr "Grand Total €3,608.00" at bounding box center [402, 133] width 313 height 17
copy tr "€3,608.00"
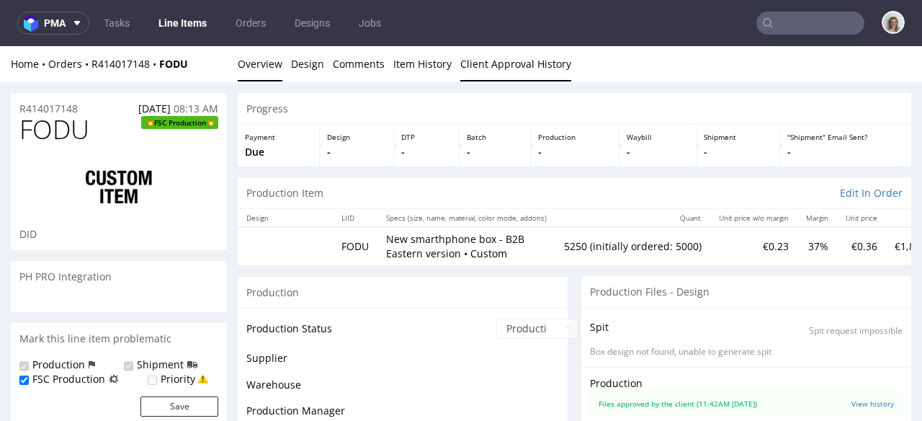
scroll to position [1830, 0]
click at [547, 67] on link "Client Approval History" at bounding box center [515, 63] width 111 height 35
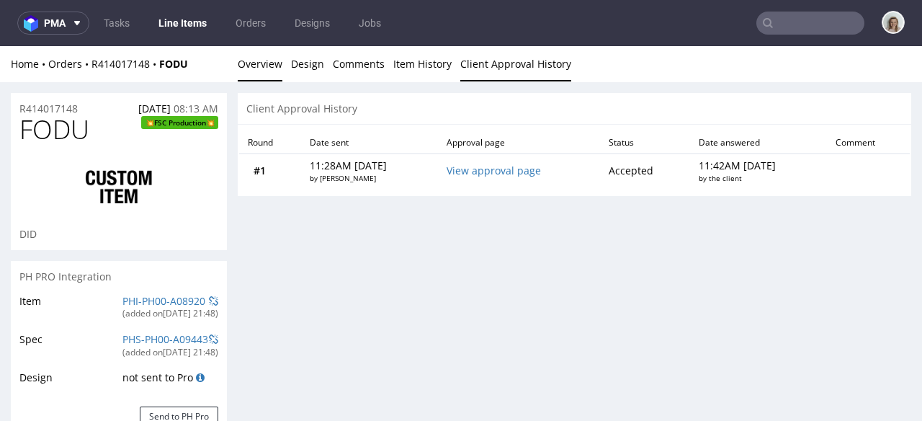
click at [259, 69] on link "Overview" at bounding box center [260, 63] width 45 height 35
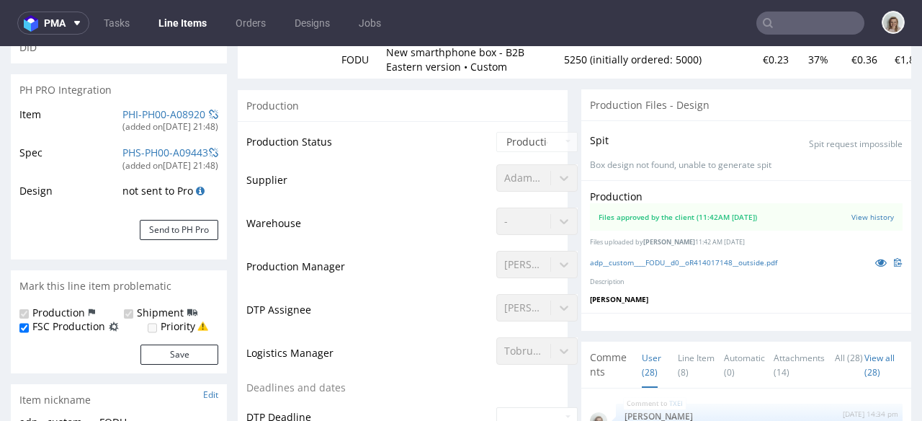
scroll to position [426, 0]
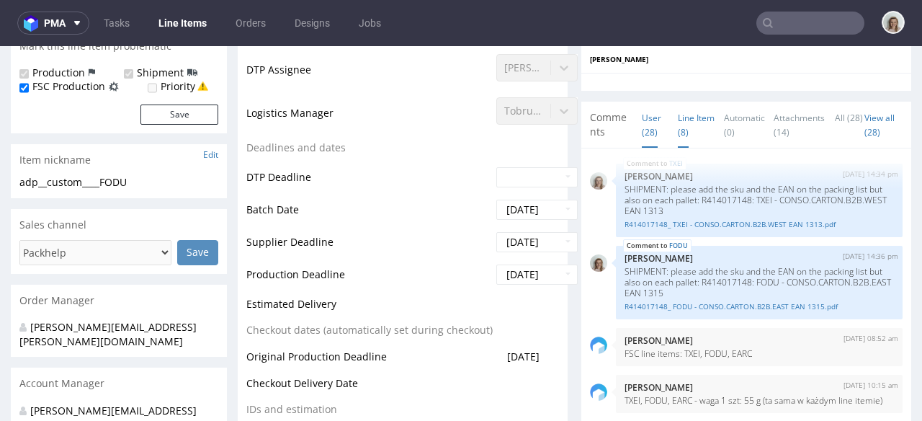
click at [678, 129] on link "Line Item (8)" at bounding box center [696, 124] width 37 height 45
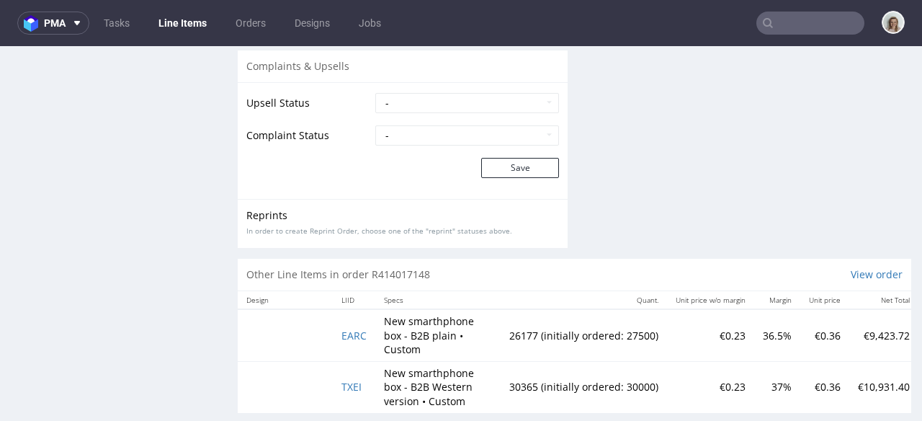
scroll to position [2700, 0]
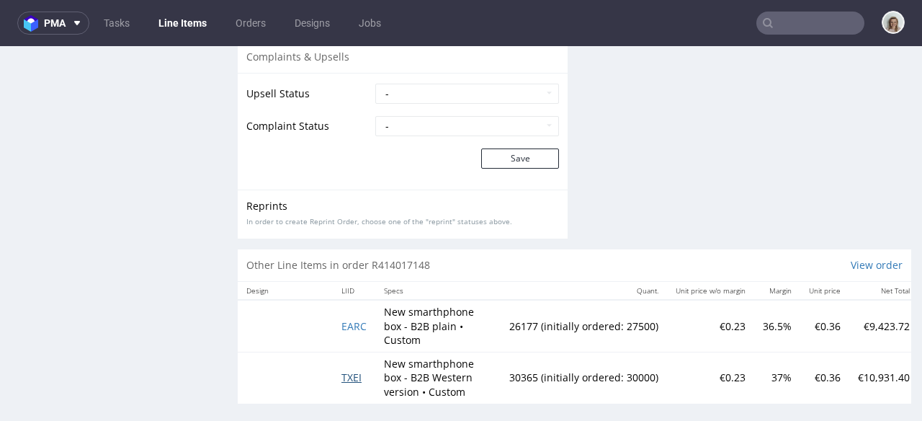
click at [358, 380] on span "TXEI" at bounding box center [351, 377] width 20 height 14
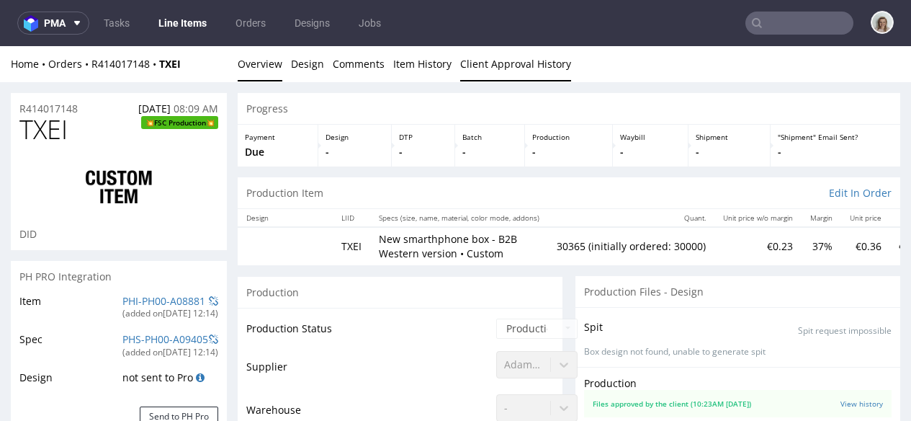
scroll to position [1841, 0]
click at [491, 75] on link "Client Approval History" at bounding box center [515, 63] width 111 height 35
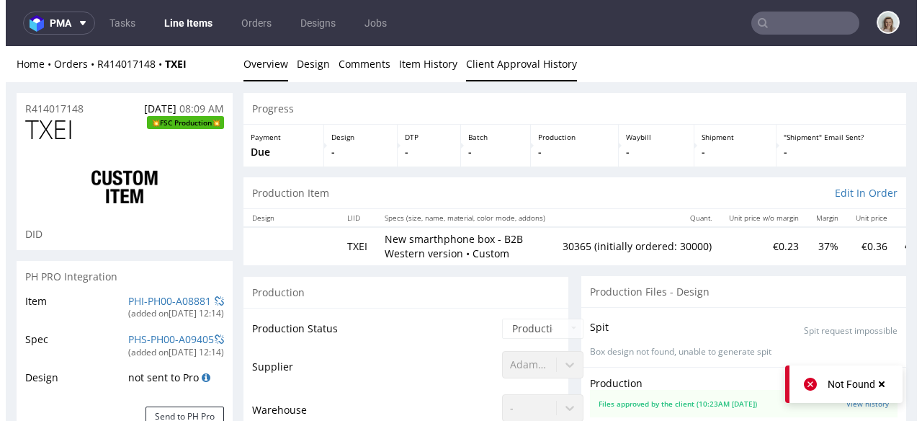
scroll to position [0, 0]
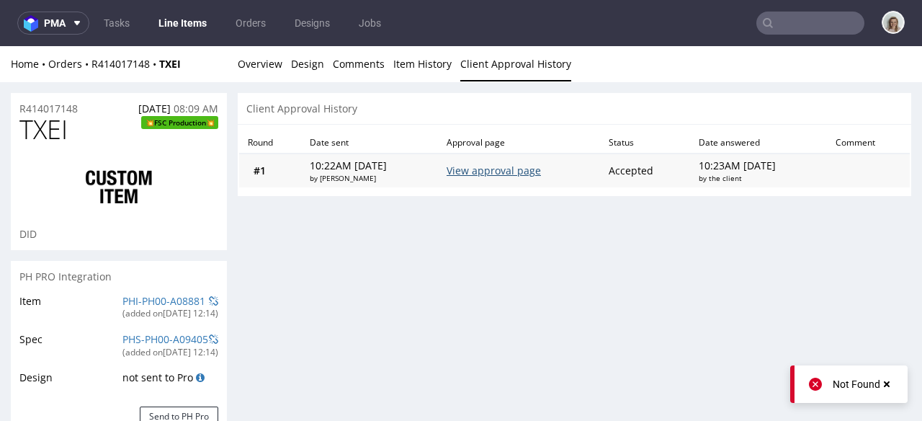
click at [523, 171] on link "View approval page" at bounding box center [494, 171] width 94 height 14
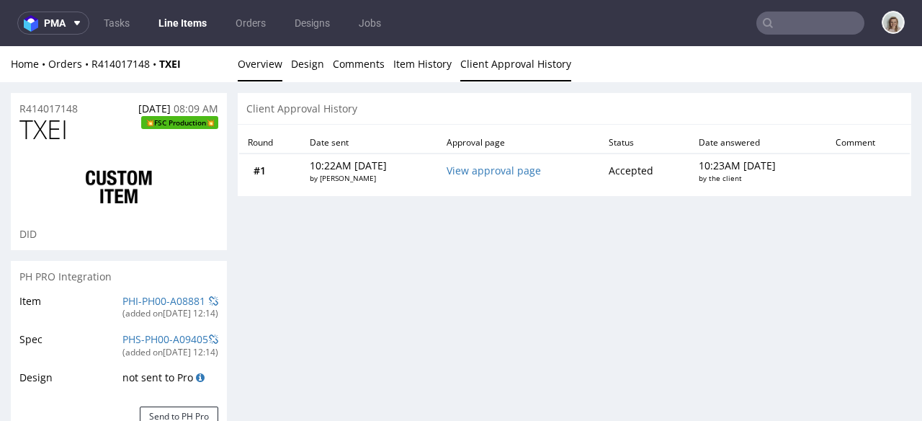
click at [269, 63] on link "Overview" at bounding box center [260, 63] width 45 height 35
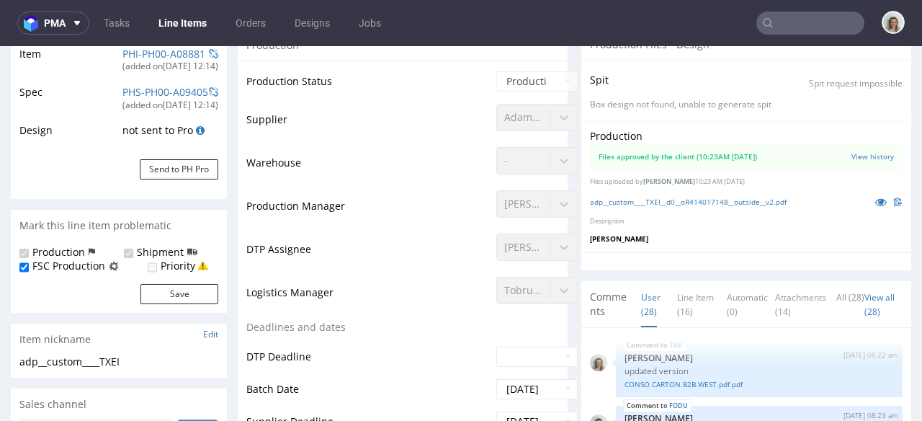
scroll to position [463, 0]
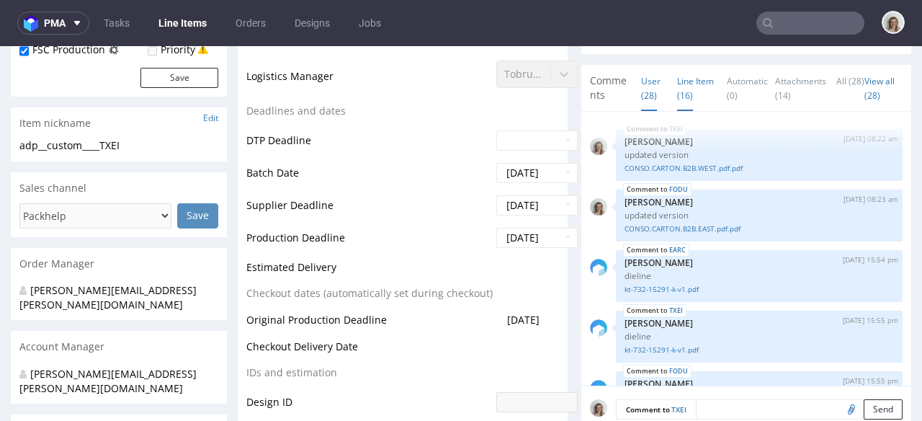
click at [677, 96] on link "Line Item (16)" at bounding box center [695, 88] width 37 height 45
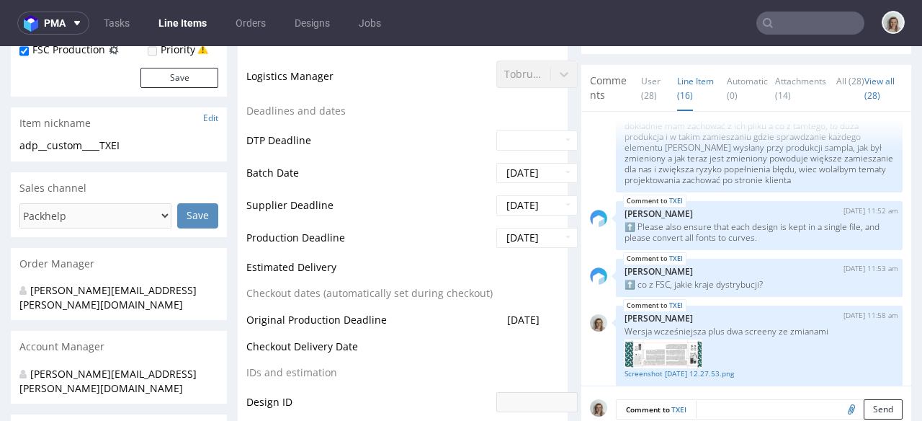
scroll to position [300, 0]
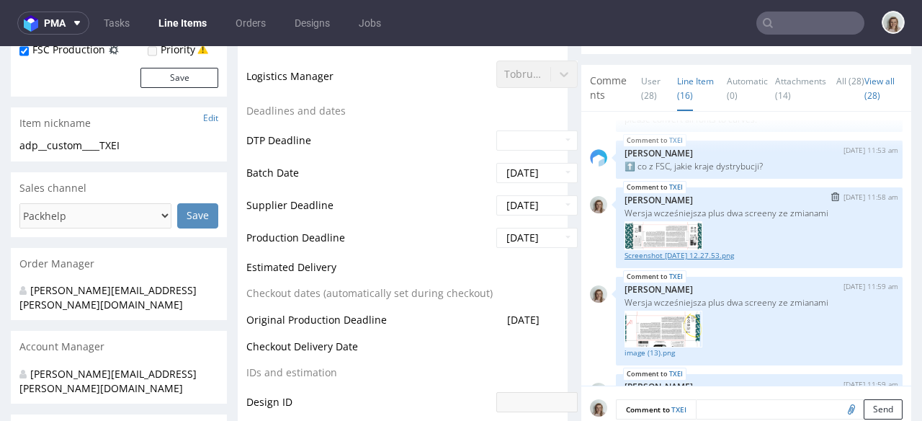
click at [692, 261] on link "Screenshot 2025-07-28 at 12.27.53.png" at bounding box center [759, 255] width 269 height 11
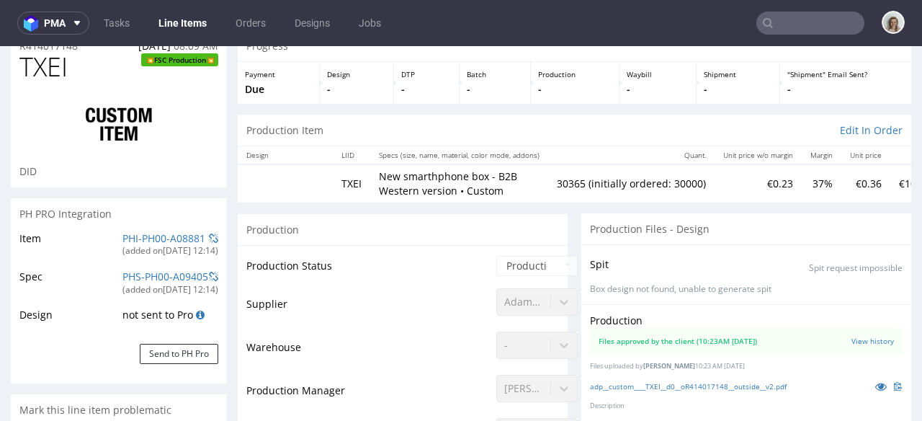
scroll to position [0, 0]
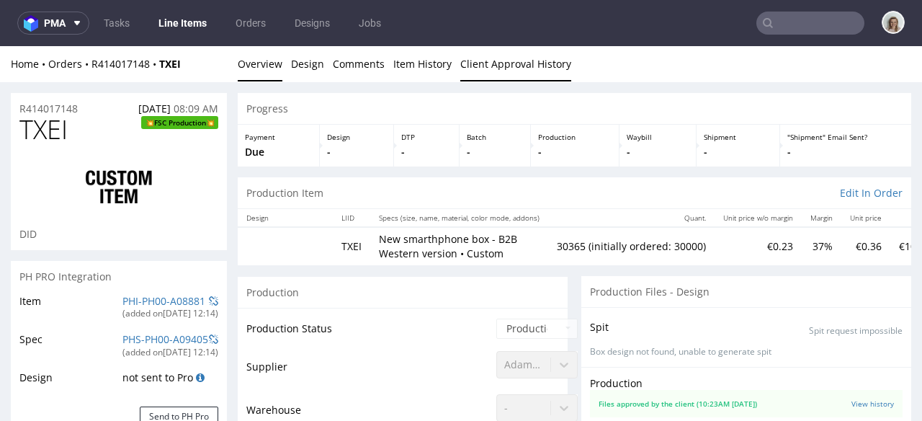
click at [482, 73] on link "Client Approval History" at bounding box center [515, 63] width 111 height 35
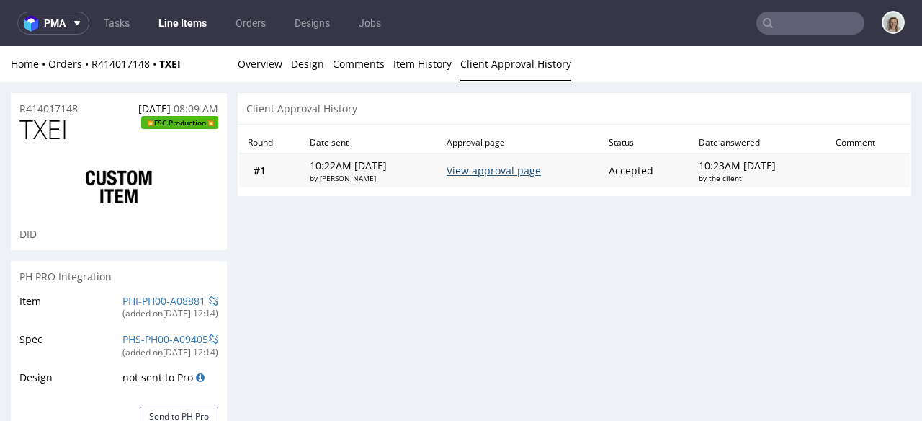
click at [489, 168] on link "View approval page" at bounding box center [494, 171] width 94 height 14
click at [75, 27] on icon at bounding box center [77, 23] width 12 height 12
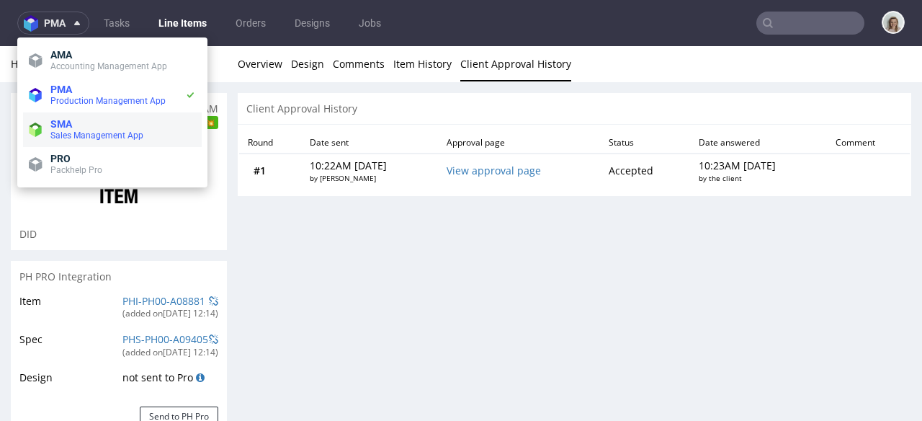
click at [75, 136] on span "Sales Management App" at bounding box center [96, 135] width 93 height 10
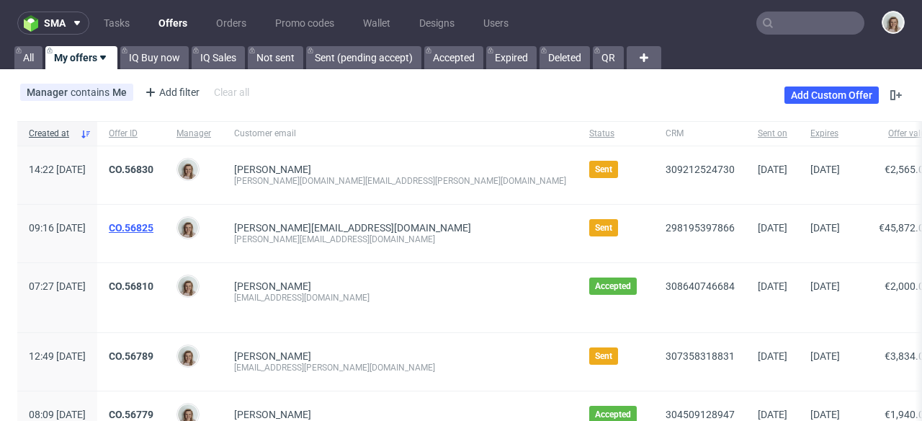
click at [153, 227] on link "CO.56825" at bounding box center [131, 228] width 45 height 12
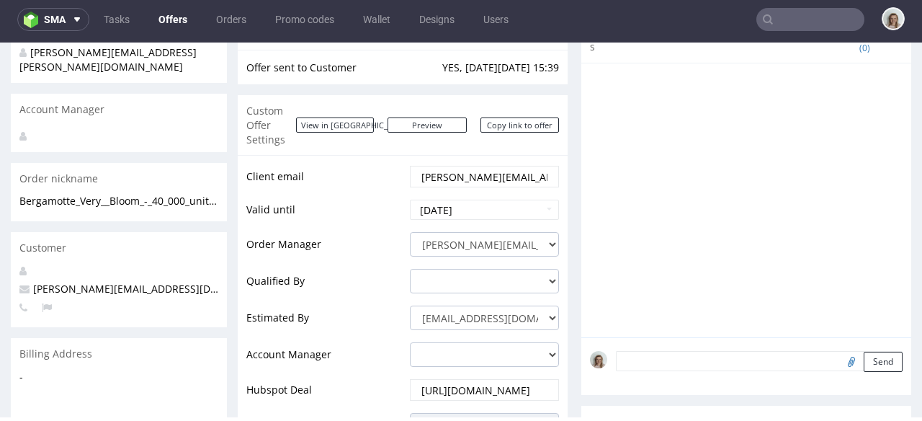
scroll to position [105, 0]
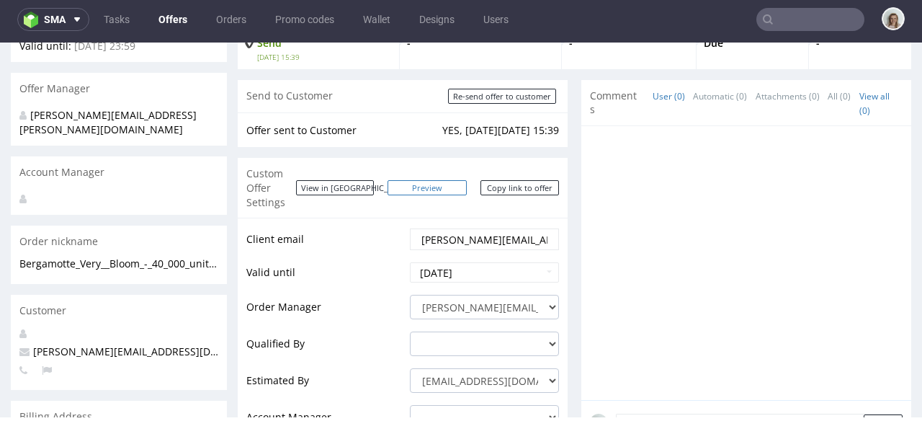
click at [437, 182] on link "Preview" at bounding box center [427, 187] width 79 height 15
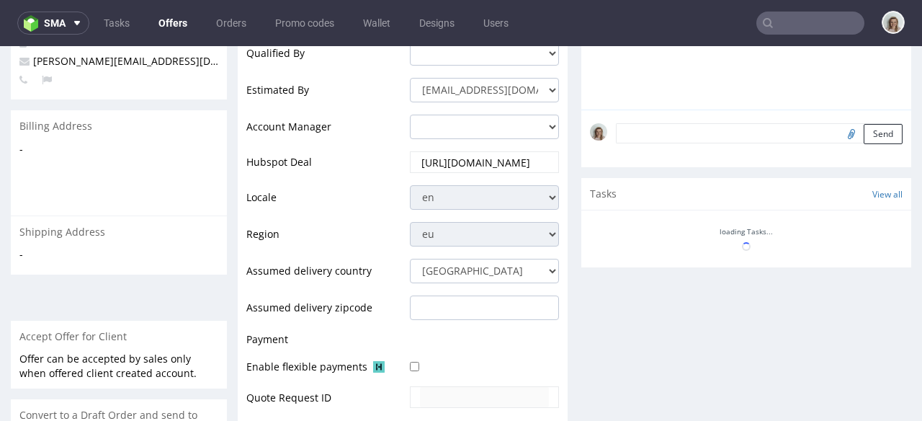
scroll to position [403, 0]
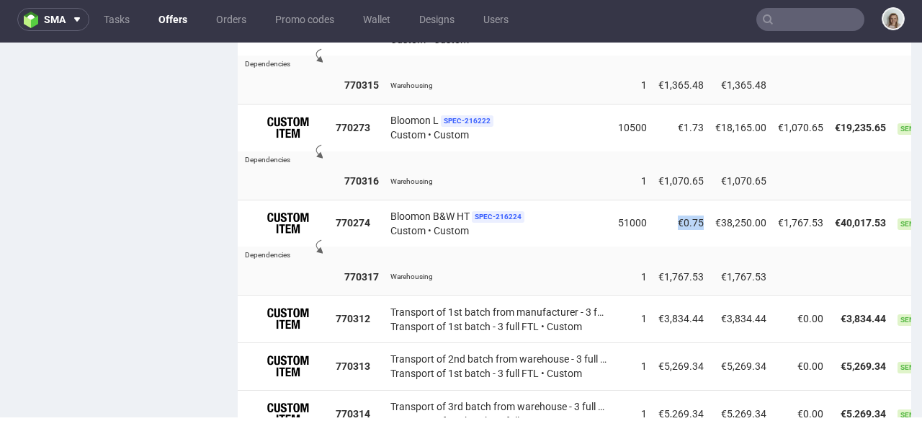
scroll to position [0, 124]
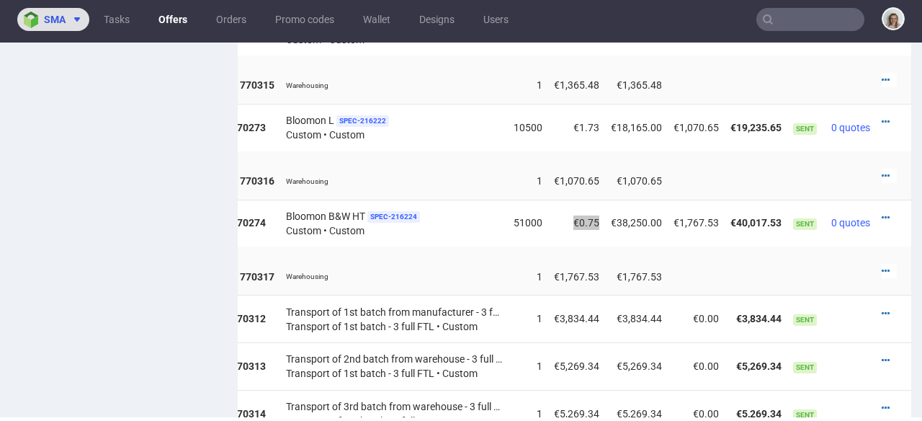
click at [68, 11] on button "sma" at bounding box center [53, 19] width 72 height 23
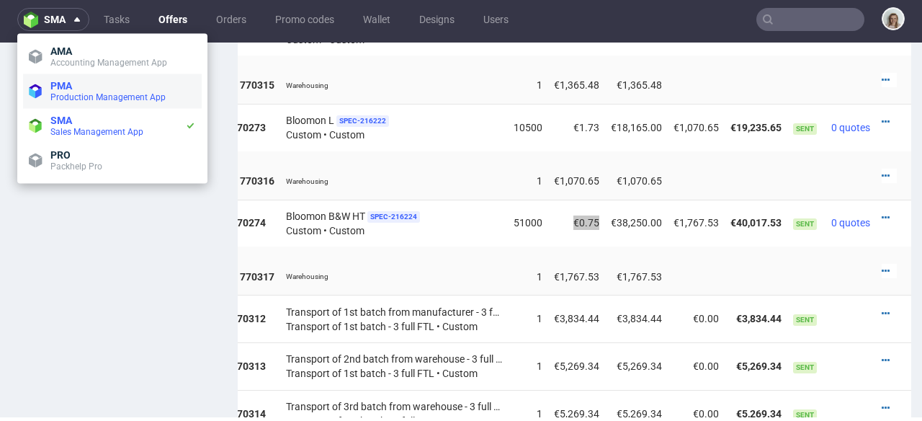
click at [84, 85] on span "PMA" at bounding box center [123, 86] width 146 height 12
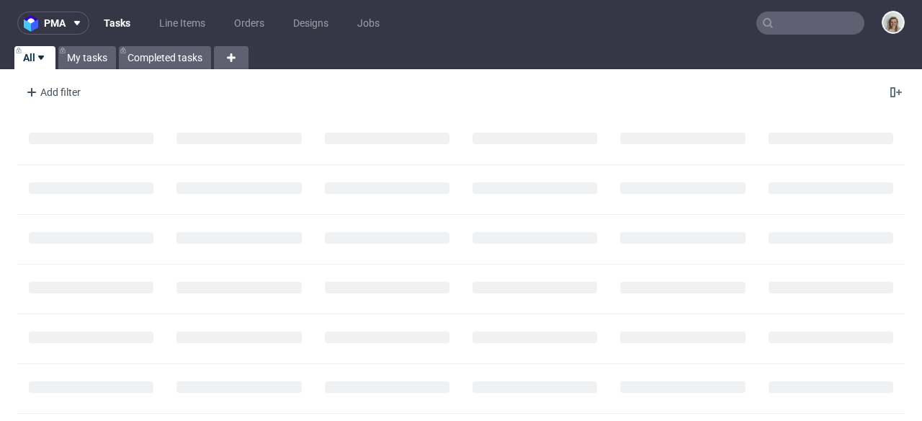
click at [796, 25] on input "text" at bounding box center [810, 23] width 108 height 23
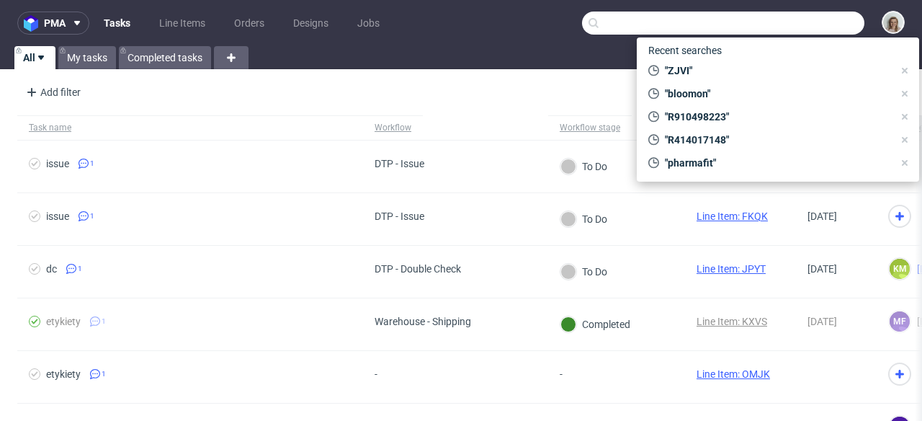
paste input "R414017148"
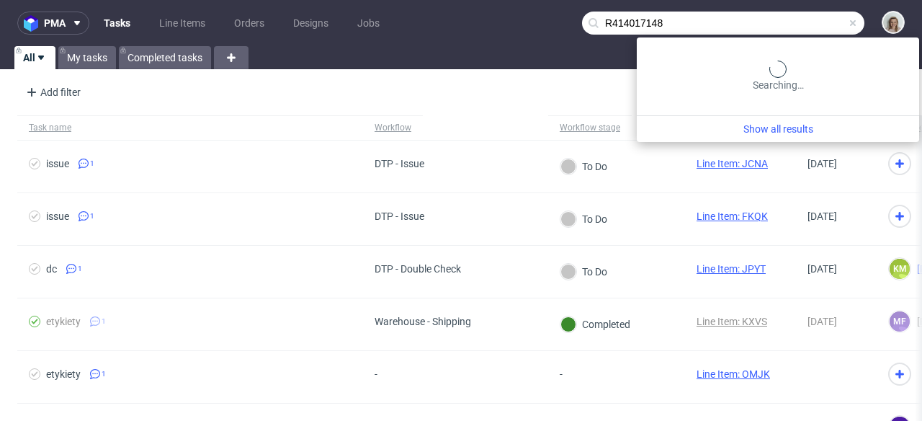
type input "R414017148"
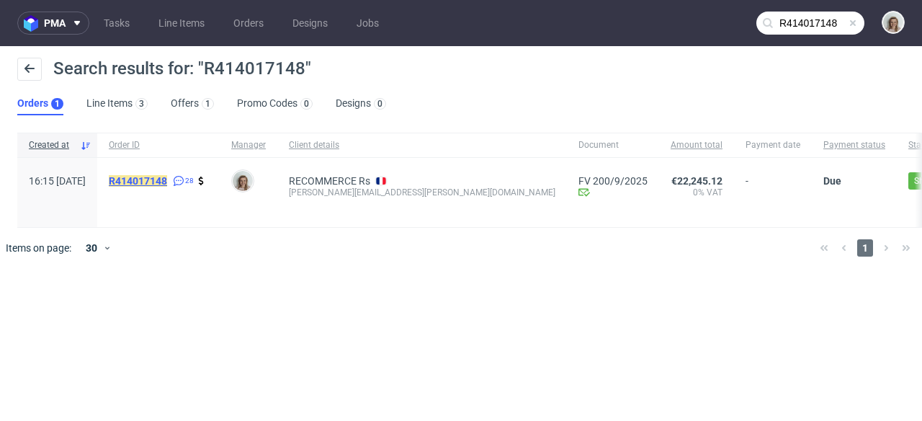
click at [167, 179] on mark "R414017148" at bounding box center [138, 181] width 58 height 12
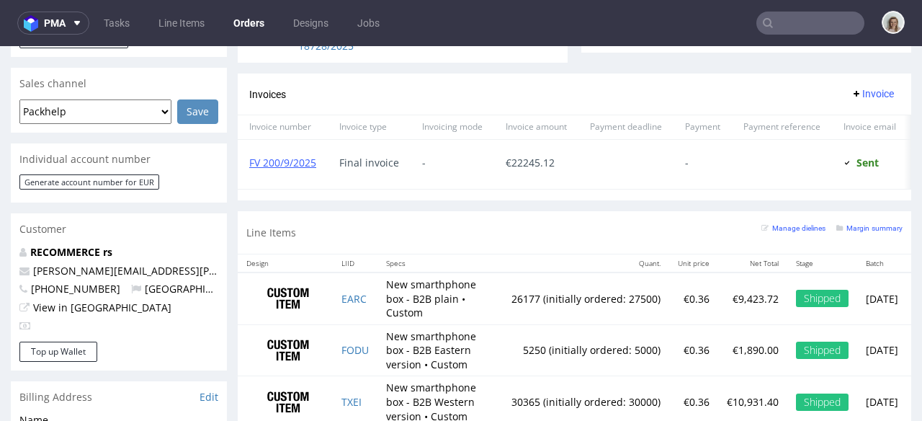
scroll to position [689, 0]
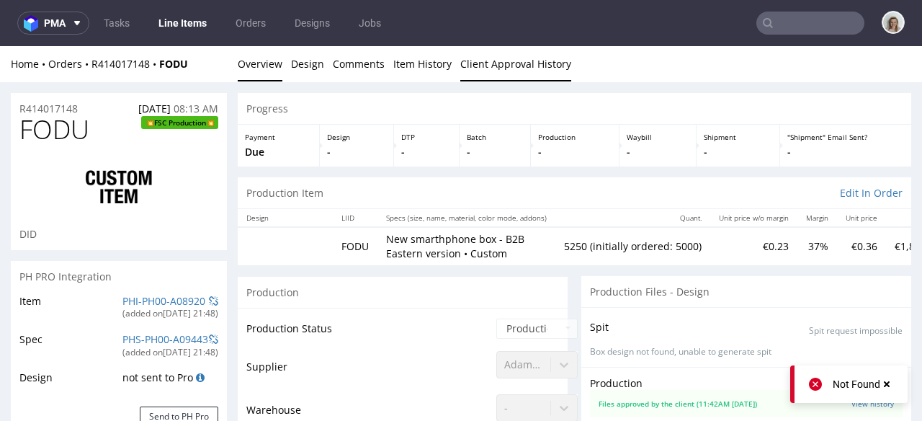
click at [544, 72] on link "Client Approval History" at bounding box center [515, 63] width 111 height 35
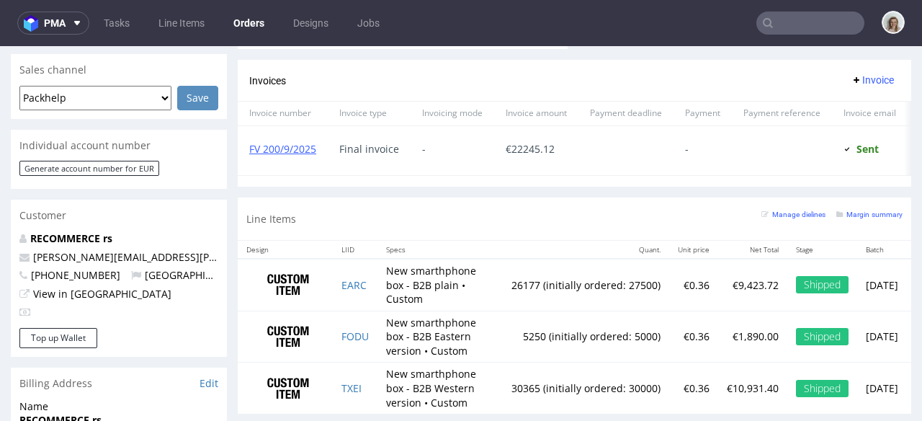
scroll to position [692, 0]
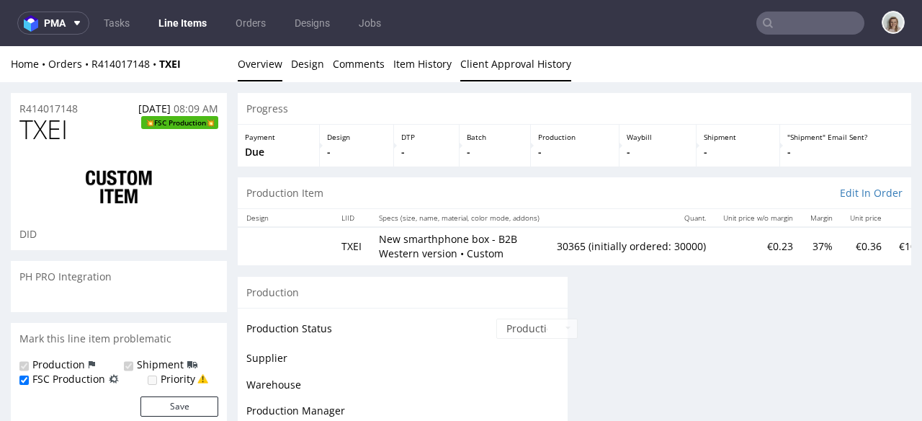
click at [520, 65] on link "Client Approval History" at bounding box center [515, 63] width 111 height 35
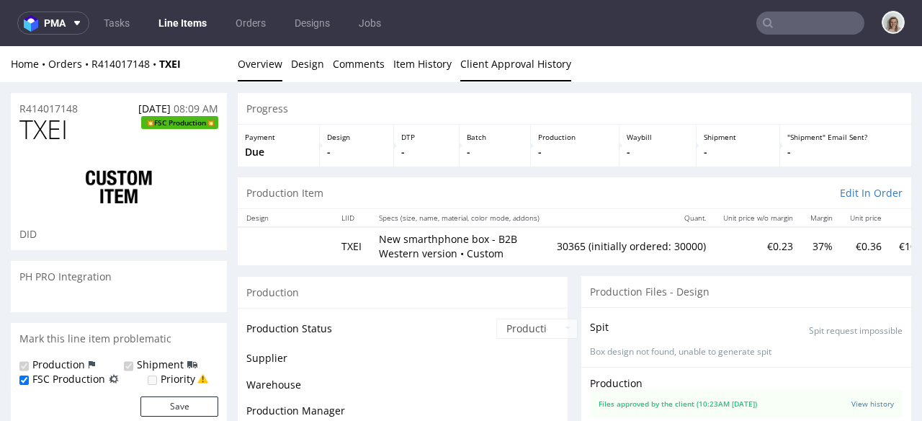
scroll to position [46, 0]
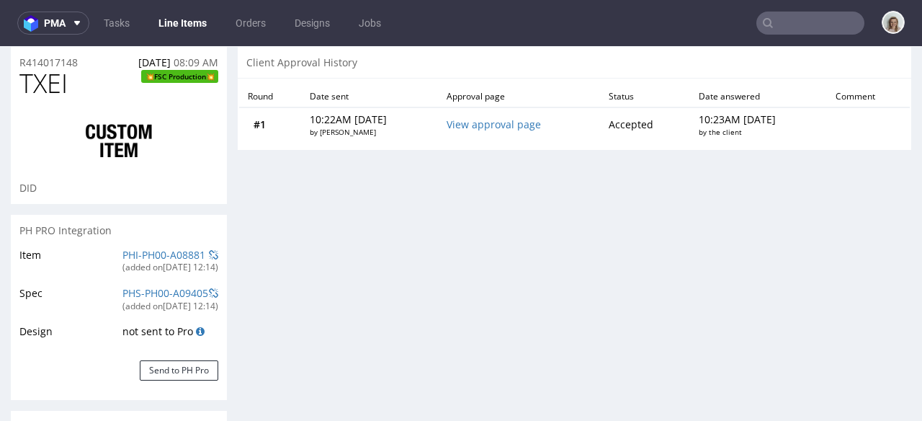
click at [522, 68] on div "Client Approval History" at bounding box center [575, 63] width 674 height 32
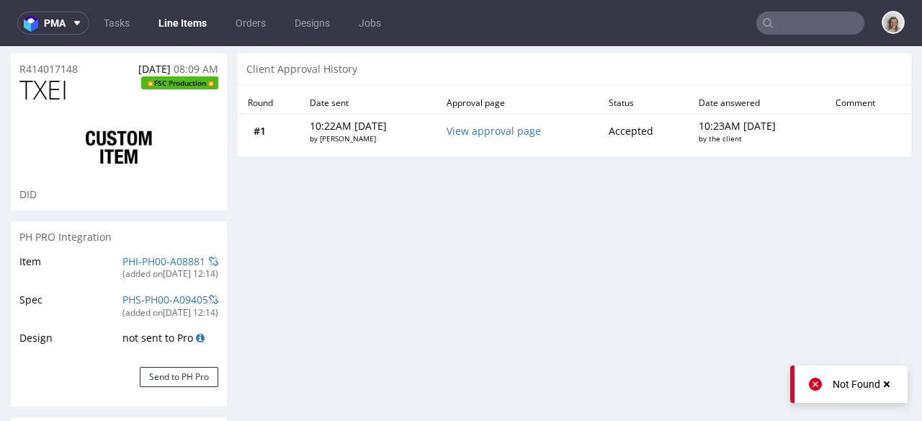
scroll to position [25, 0]
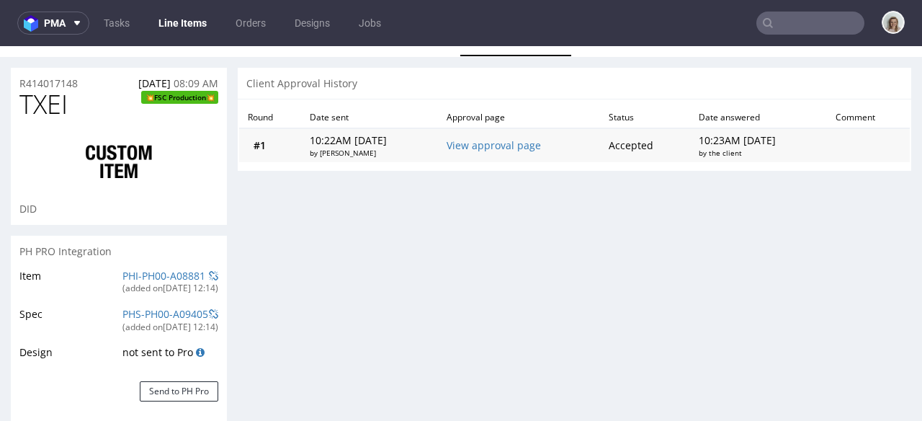
click at [526, 151] on td "View approval page" at bounding box center [519, 145] width 162 height 34
click at [526, 149] on link "View approval page" at bounding box center [494, 145] width 94 height 14
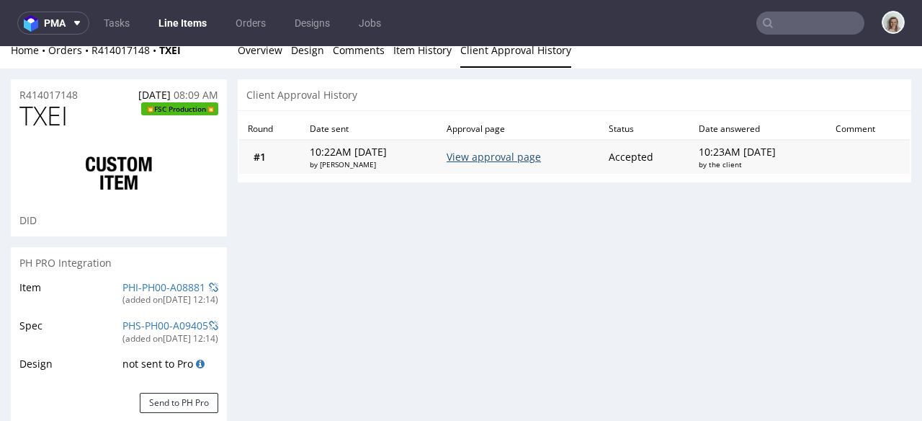
scroll to position [0, 0]
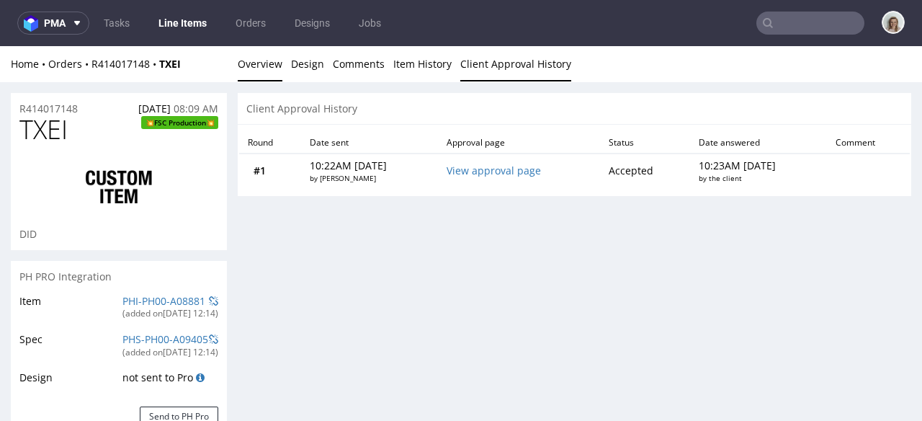
click at [269, 68] on link "Overview" at bounding box center [260, 63] width 45 height 35
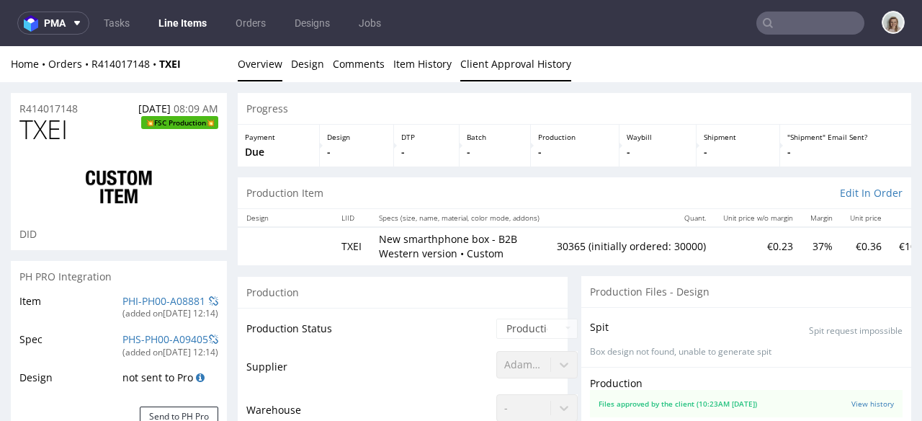
click at [524, 68] on link "Client Approval History" at bounding box center [515, 63] width 111 height 35
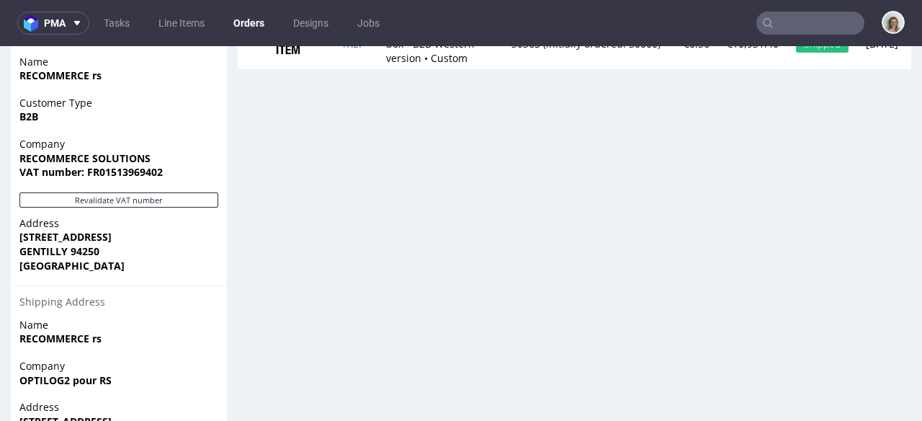
scroll to position [813, 0]
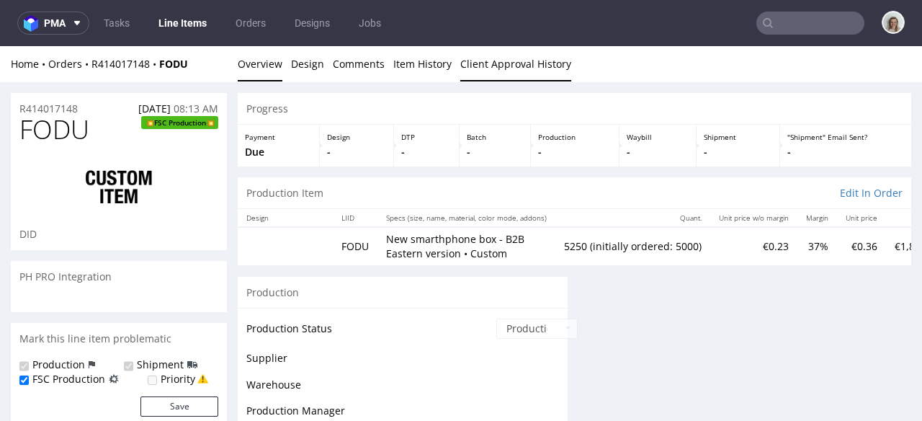
click at [519, 71] on link "Client Approval History" at bounding box center [515, 63] width 111 height 35
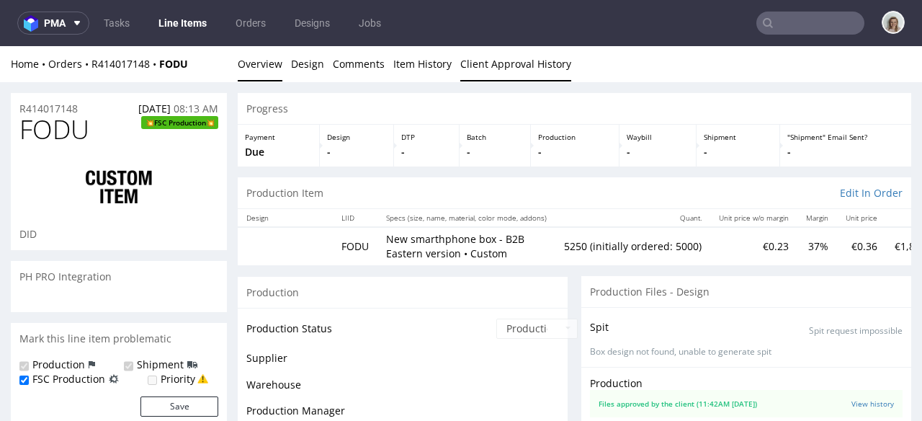
scroll to position [46, 0]
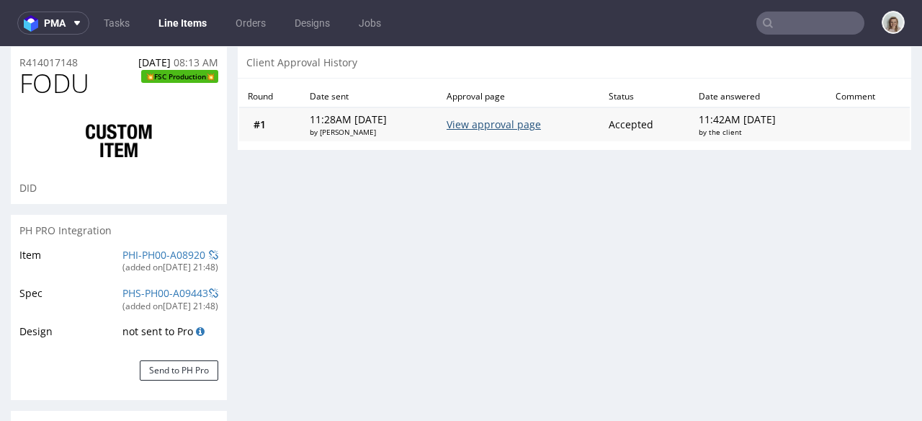
click at [522, 117] on link "View approval page" at bounding box center [494, 124] width 94 height 14
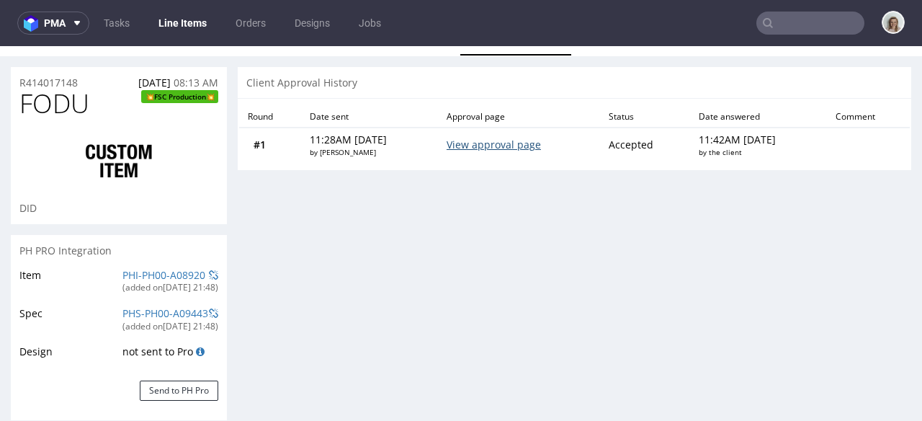
scroll to position [0, 0]
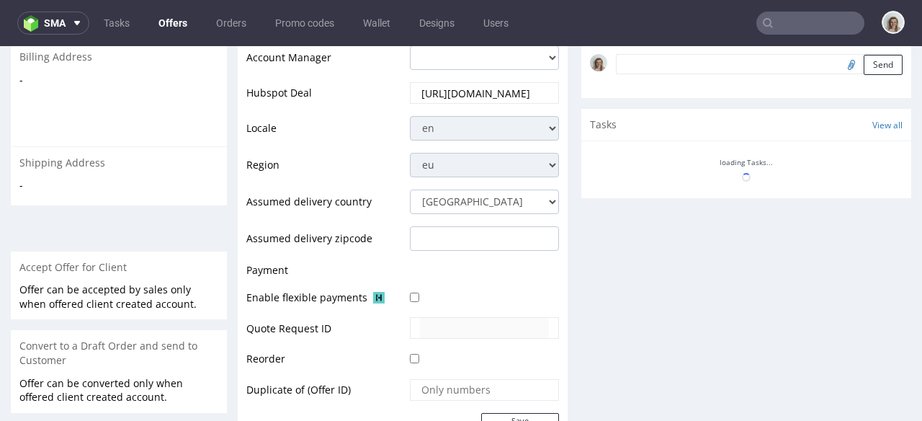
scroll to position [469, 0]
